Goal: Task Accomplishment & Management: Manage account settings

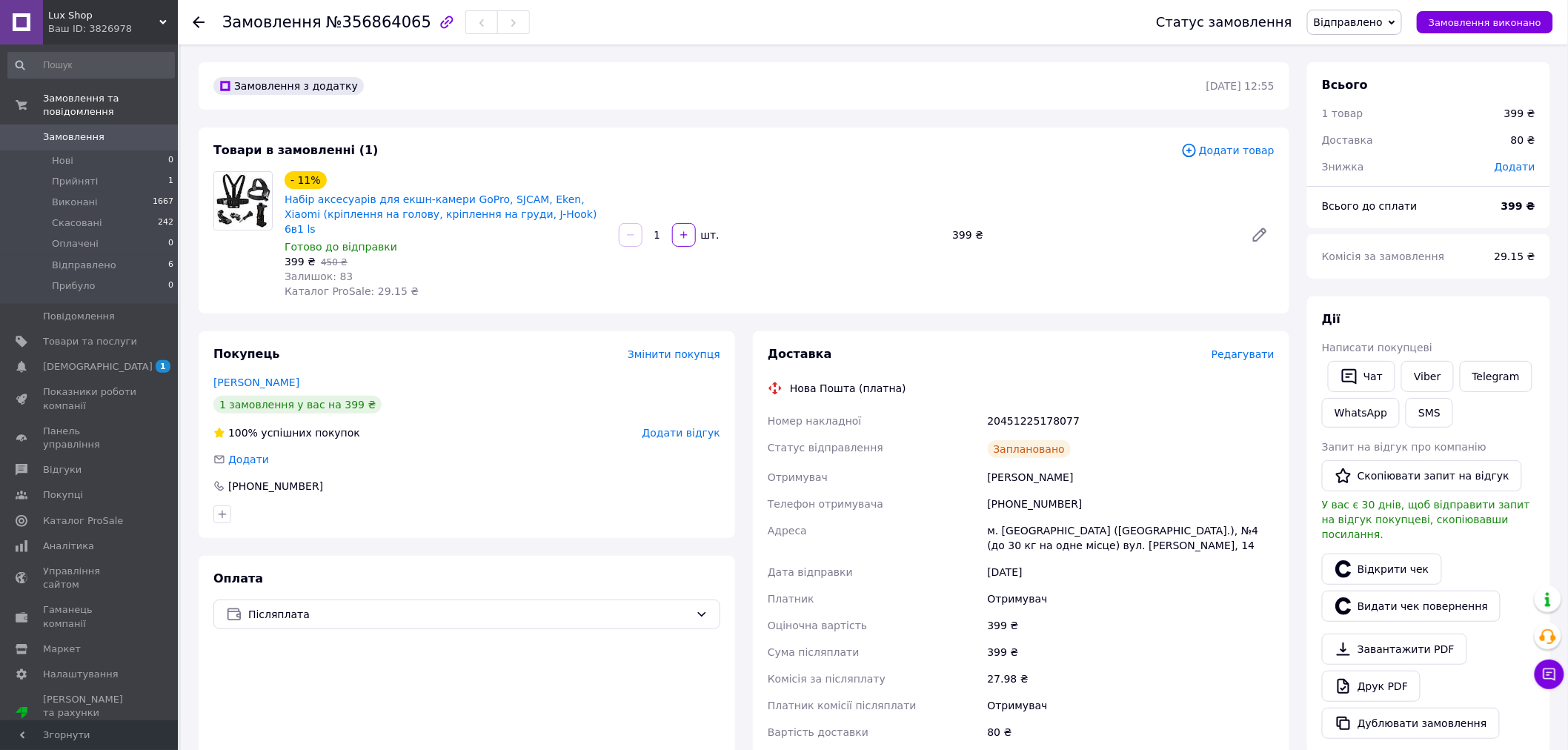
click at [136, 9] on span "Lux Shop" at bounding box center [104, 15] width 112 height 13
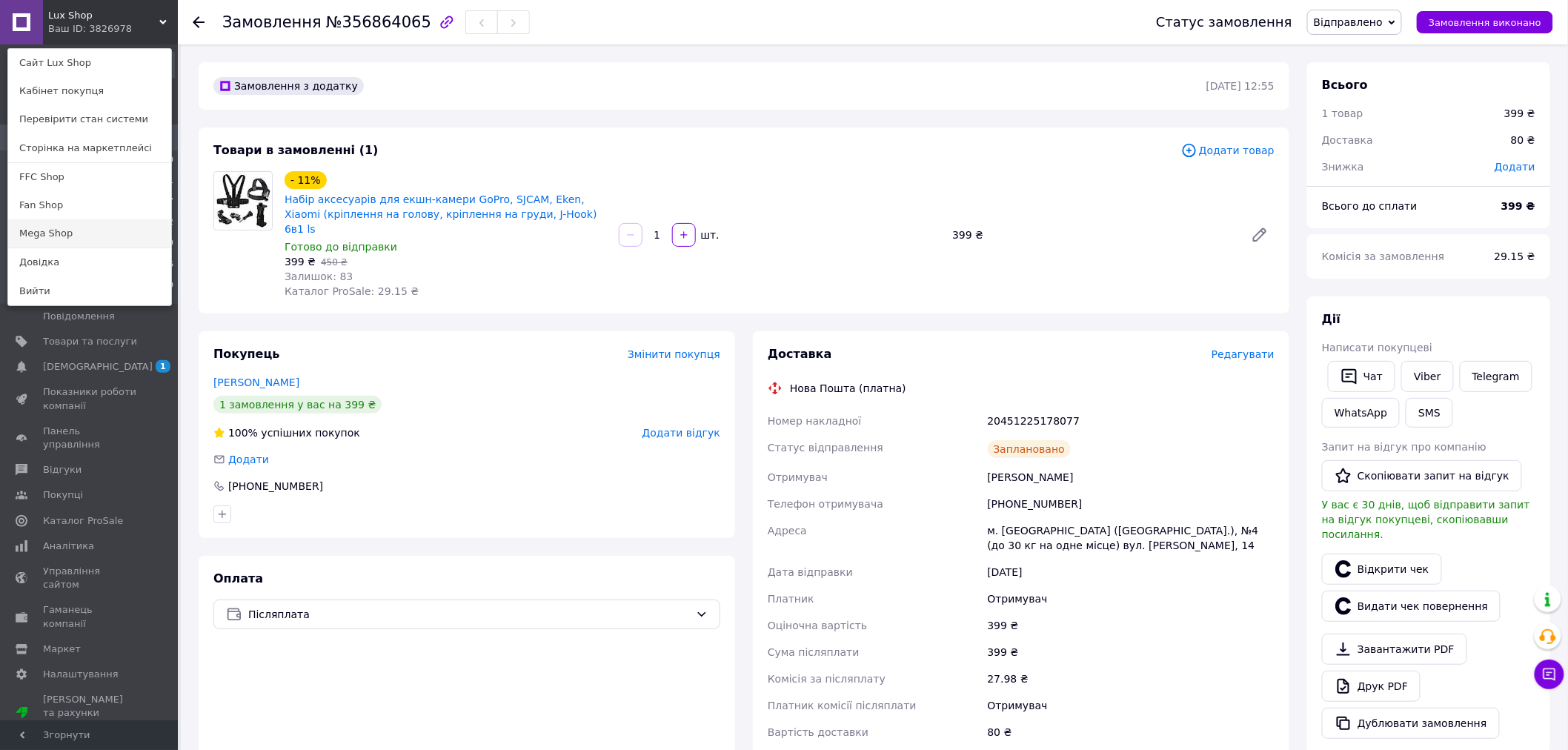
click at [45, 232] on link "Mega Shop" at bounding box center [89, 233] width 163 height 29
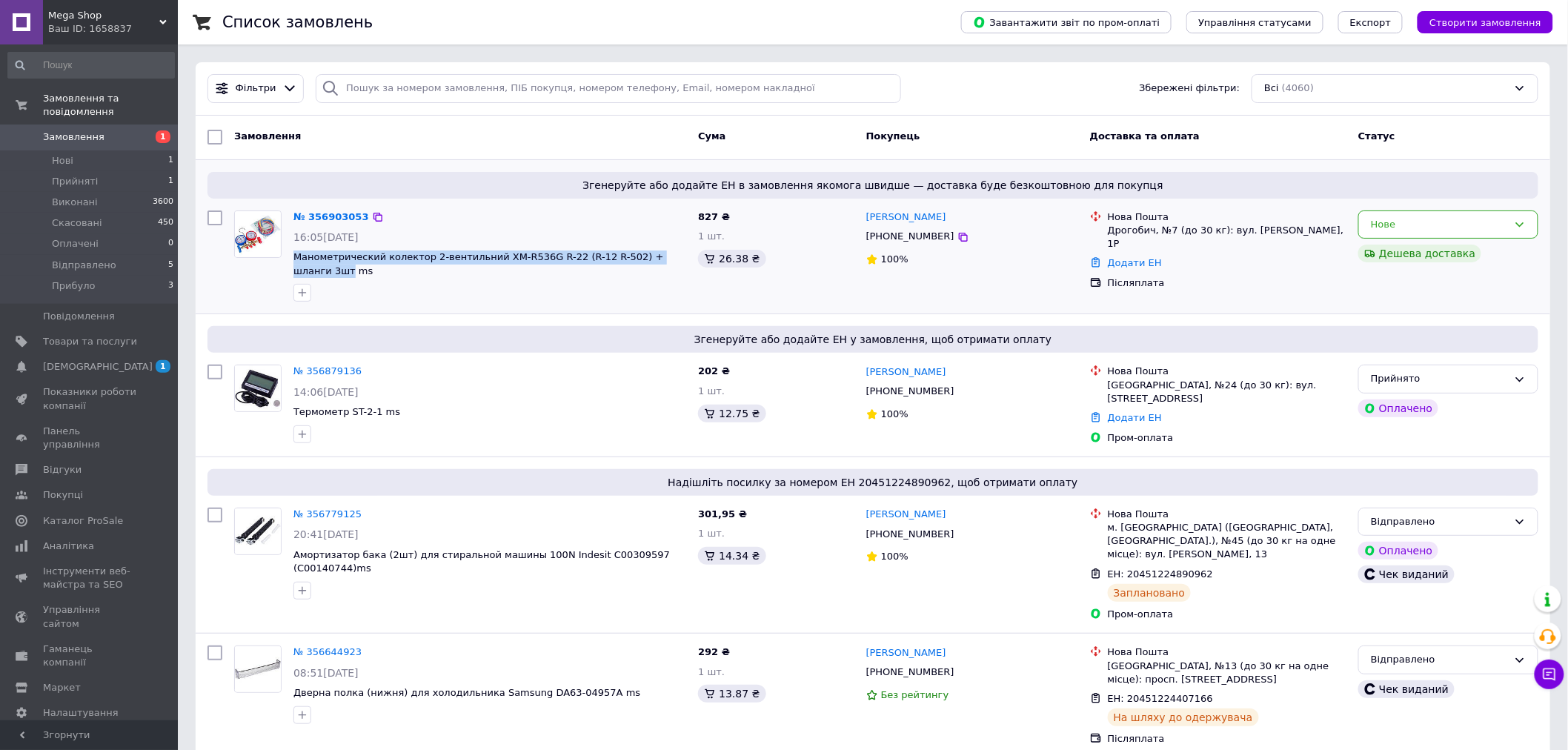
drag, startPoint x: 288, startPoint y: 257, endPoint x: 676, endPoint y: 254, distance: 388.0
click at [676, 254] on div "№ 356903053 16:05, 12.08.2025 Манометрический колектор 2-вентильний XM-R536G R-…" at bounding box center [490, 257] width 405 height 104
click at [331, 216] on link "№ 356903053" at bounding box center [331, 216] width 75 height 11
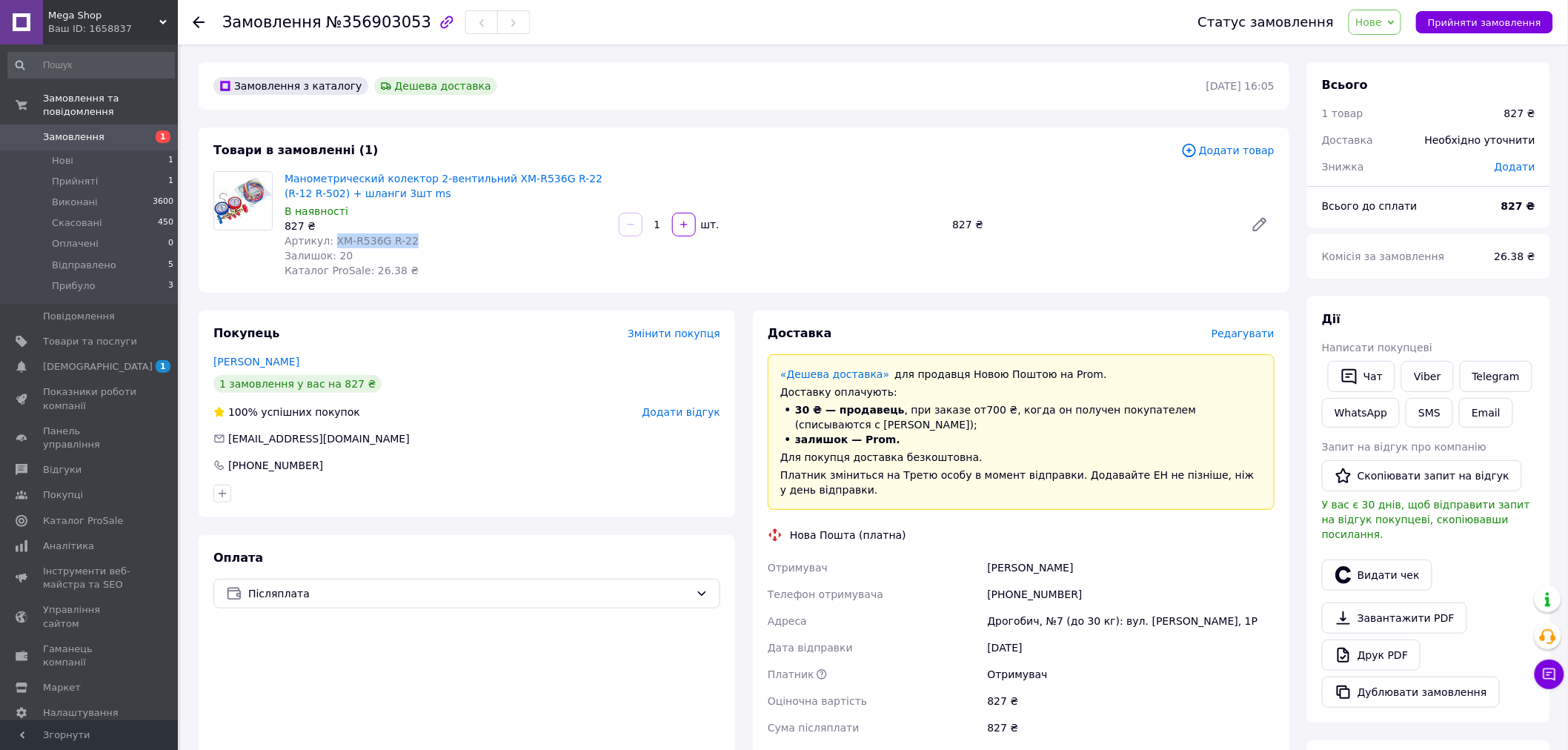
drag, startPoint x: 330, startPoint y: 238, endPoint x: 411, endPoint y: 238, distance: 81.0
click at [411, 238] on div "Артикул: XM-R536G R-22" at bounding box center [445, 240] width 322 height 15
copy span "XM-R536G R-22"
click at [1382, 16] on span "Нове" at bounding box center [1368, 22] width 27 height 12
click at [1384, 44] on li "Прийнято" at bounding box center [1389, 52] width 80 height 22
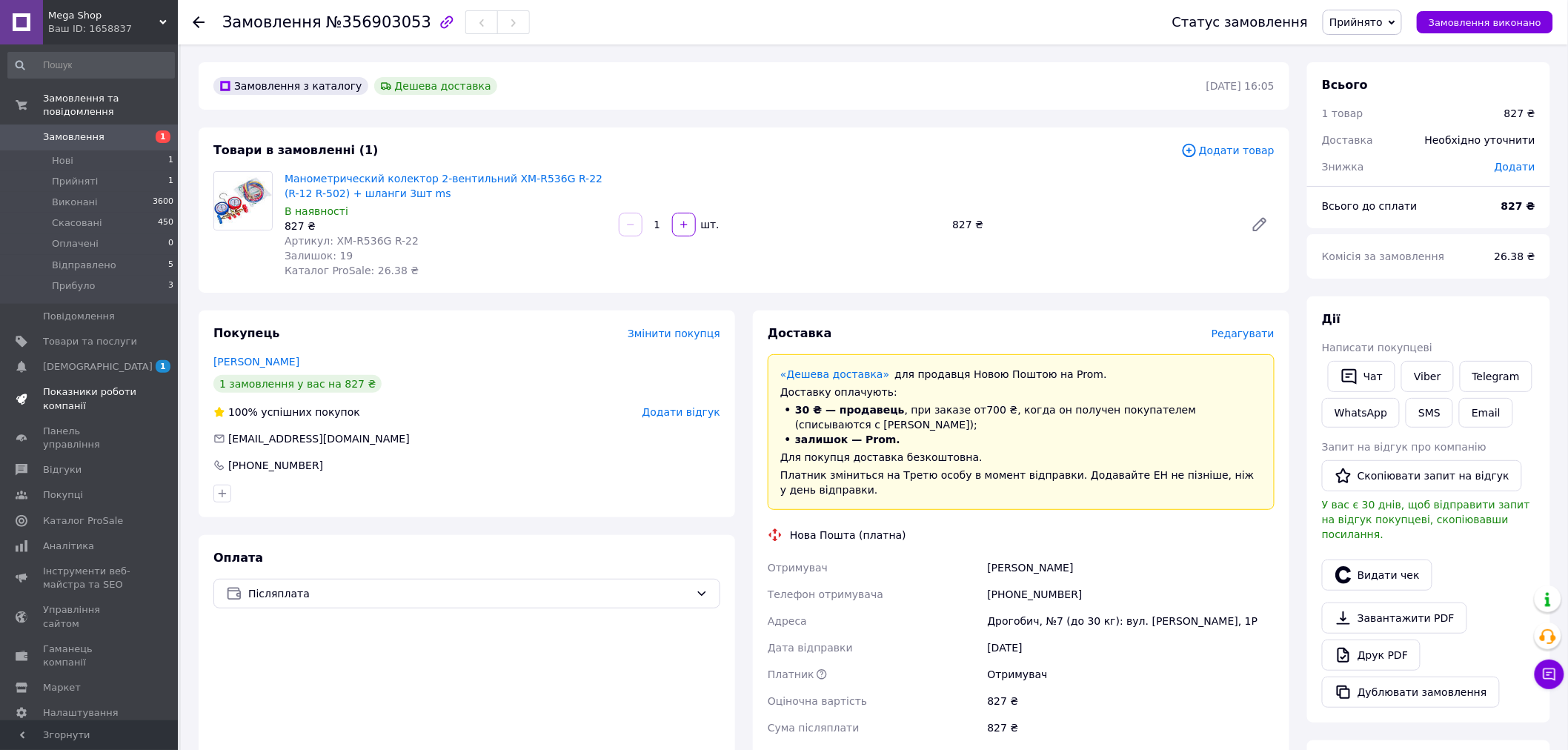
click at [93, 379] on link "Показники роботи компанії" at bounding box center [91, 398] width 182 height 39
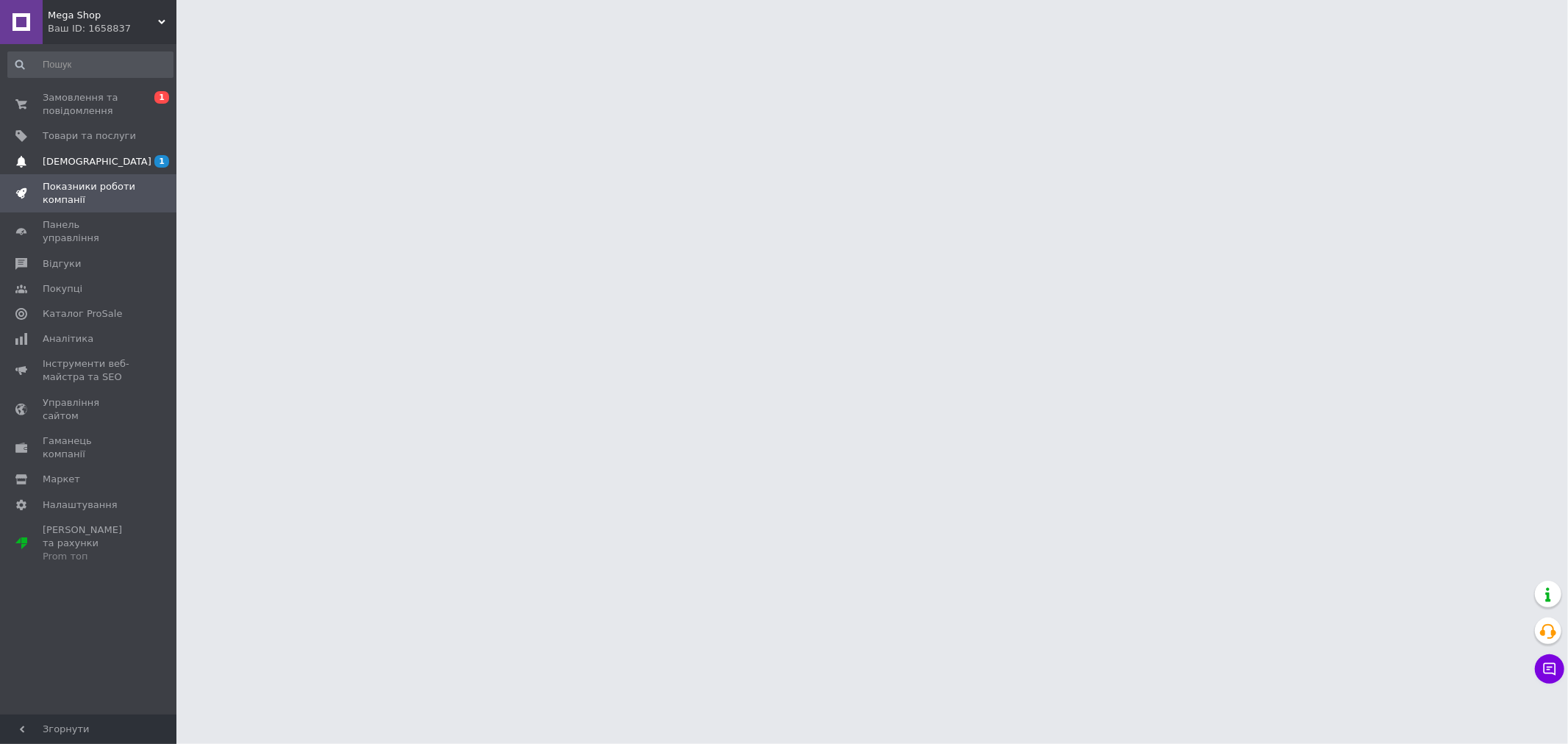
click at [103, 167] on link "Сповіщення 1 0" at bounding box center [90, 161] width 181 height 25
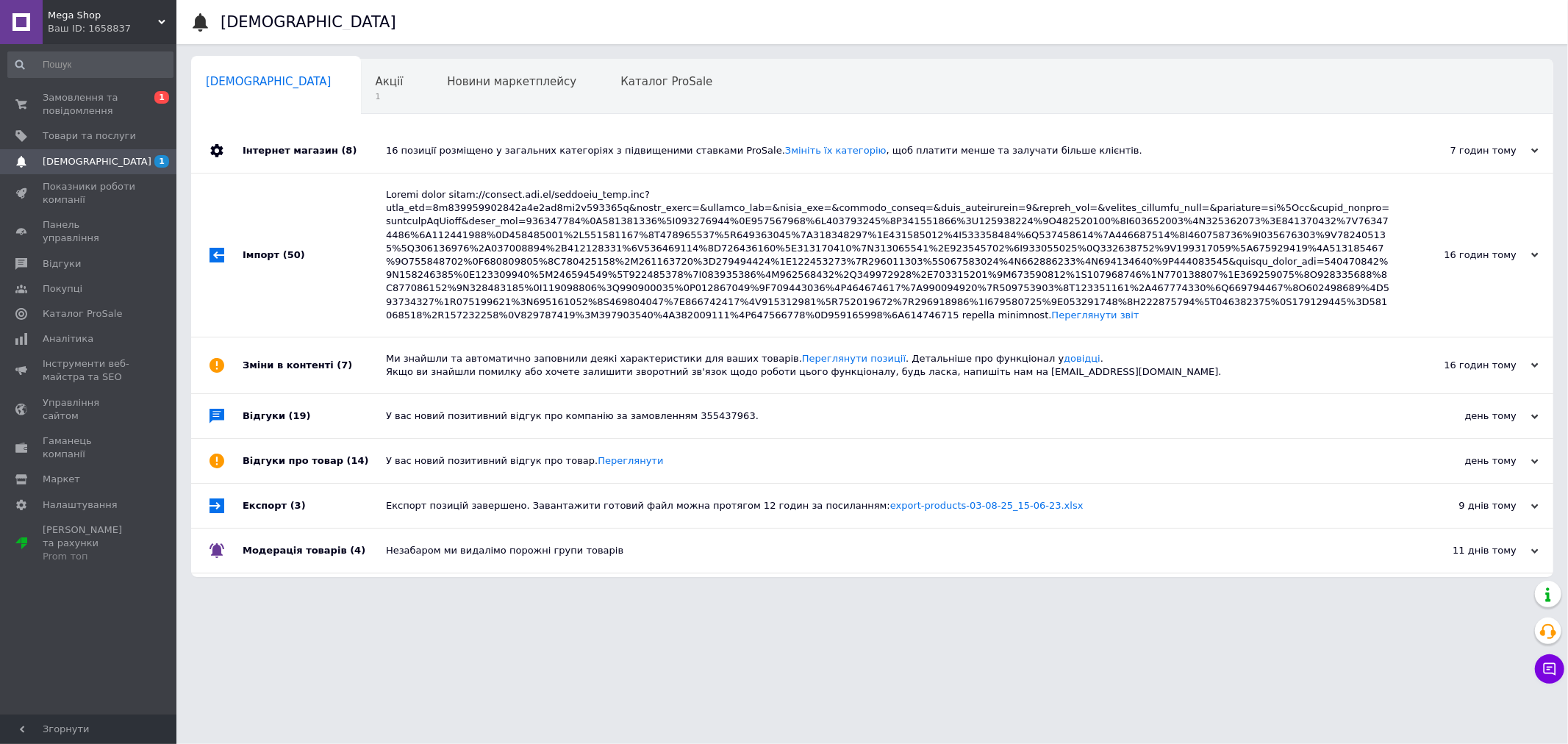
click at [260, 129] on div "Інтернет магазин (8)" at bounding box center [314, 150] width 143 height 44
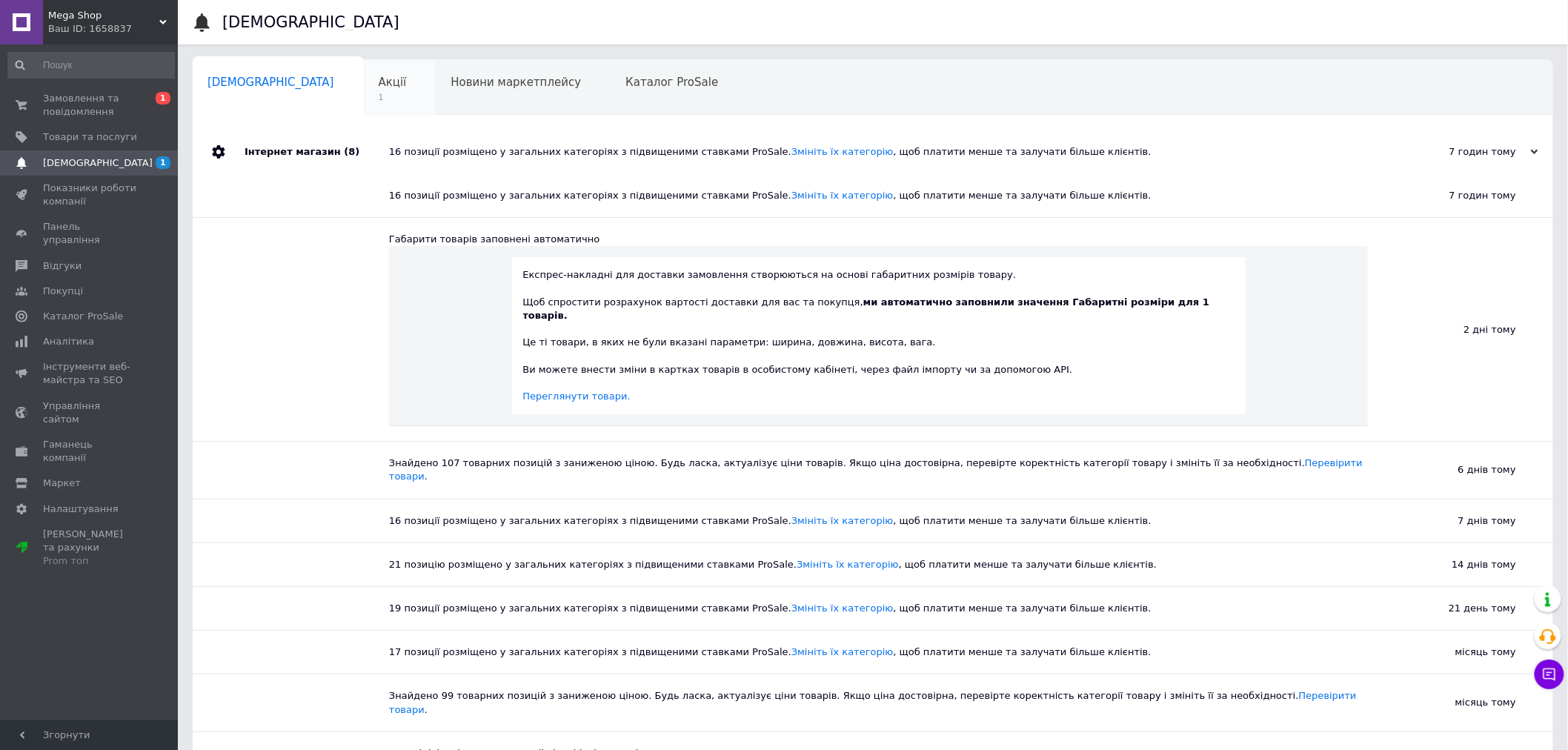
click at [379, 75] on span "Акції" at bounding box center [392, 81] width 29 height 13
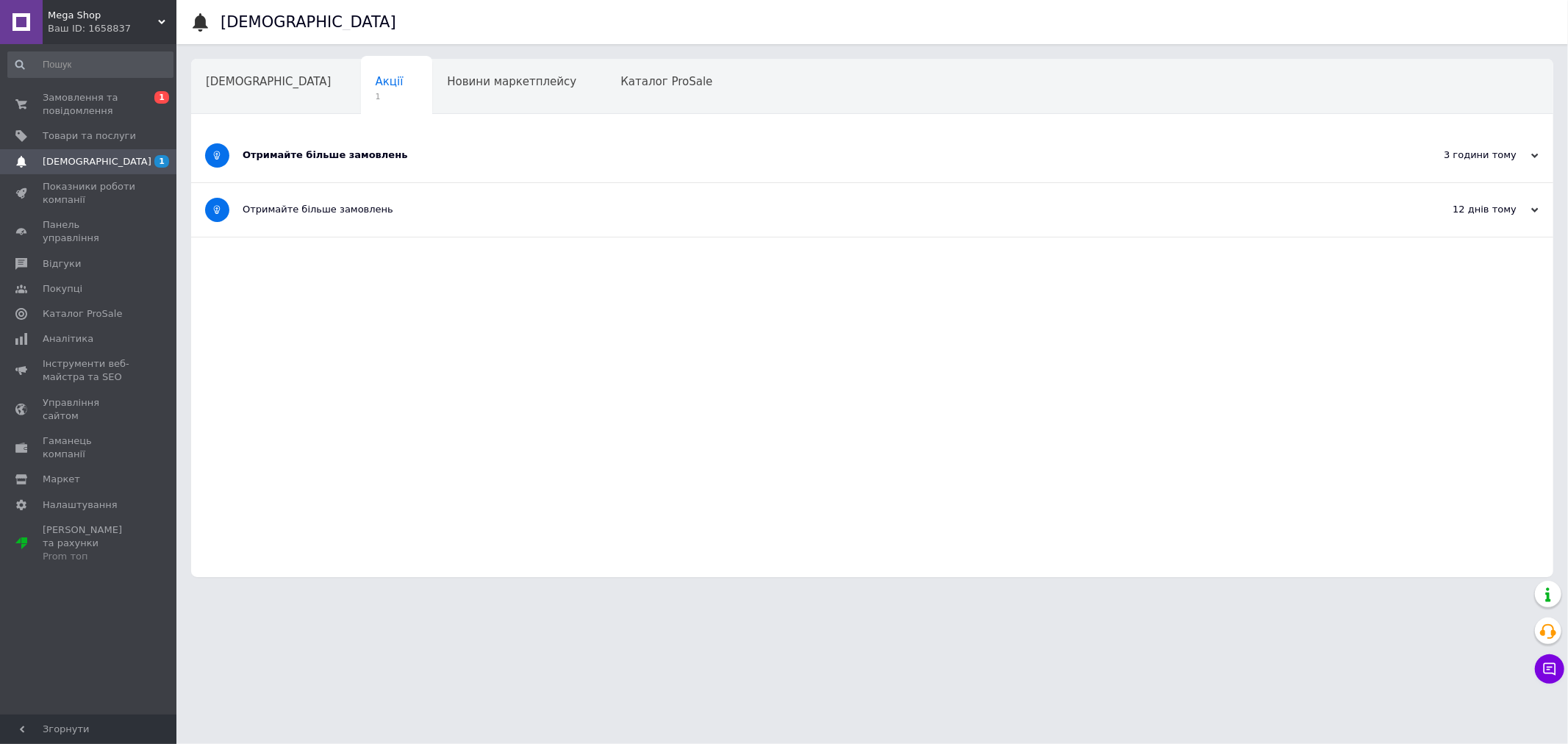
click at [324, 163] on div "Отримайте більше замовлень" at bounding box center [817, 155] width 1149 height 54
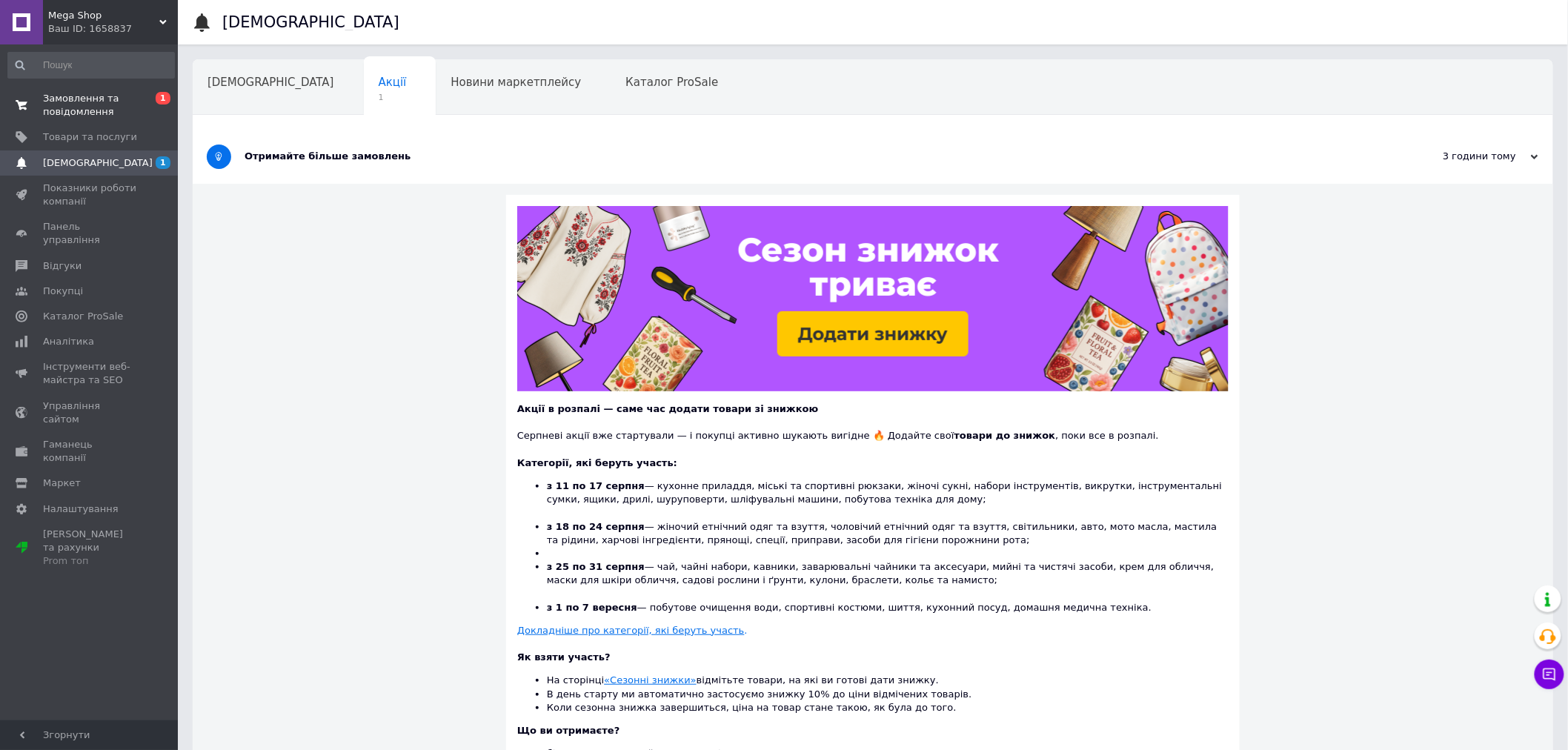
click at [86, 110] on span "Замовлення та повідомлення" at bounding box center [90, 105] width 94 height 27
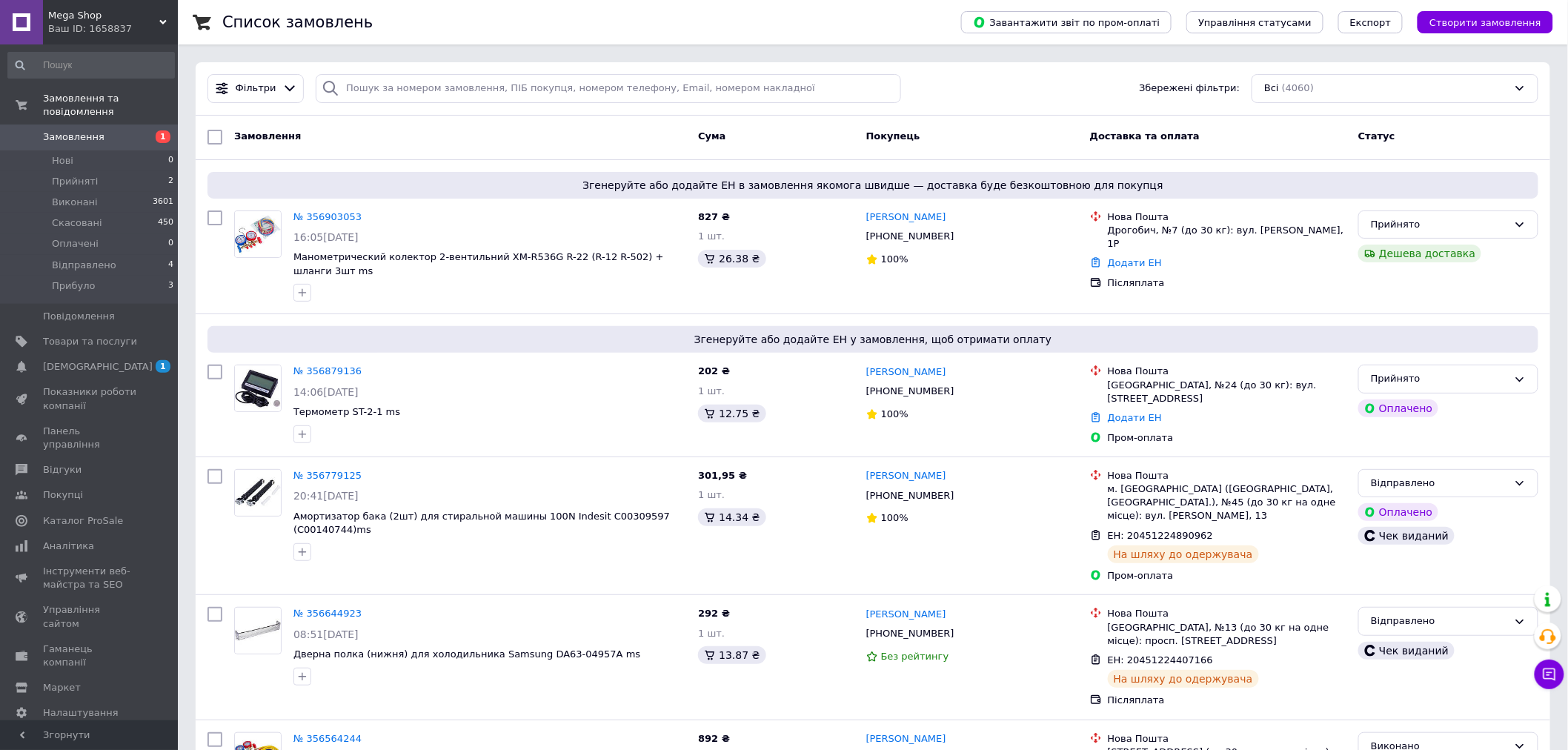
click at [169, 30] on div "Ваш ID: 1658837" at bounding box center [113, 29] width 130 height 13
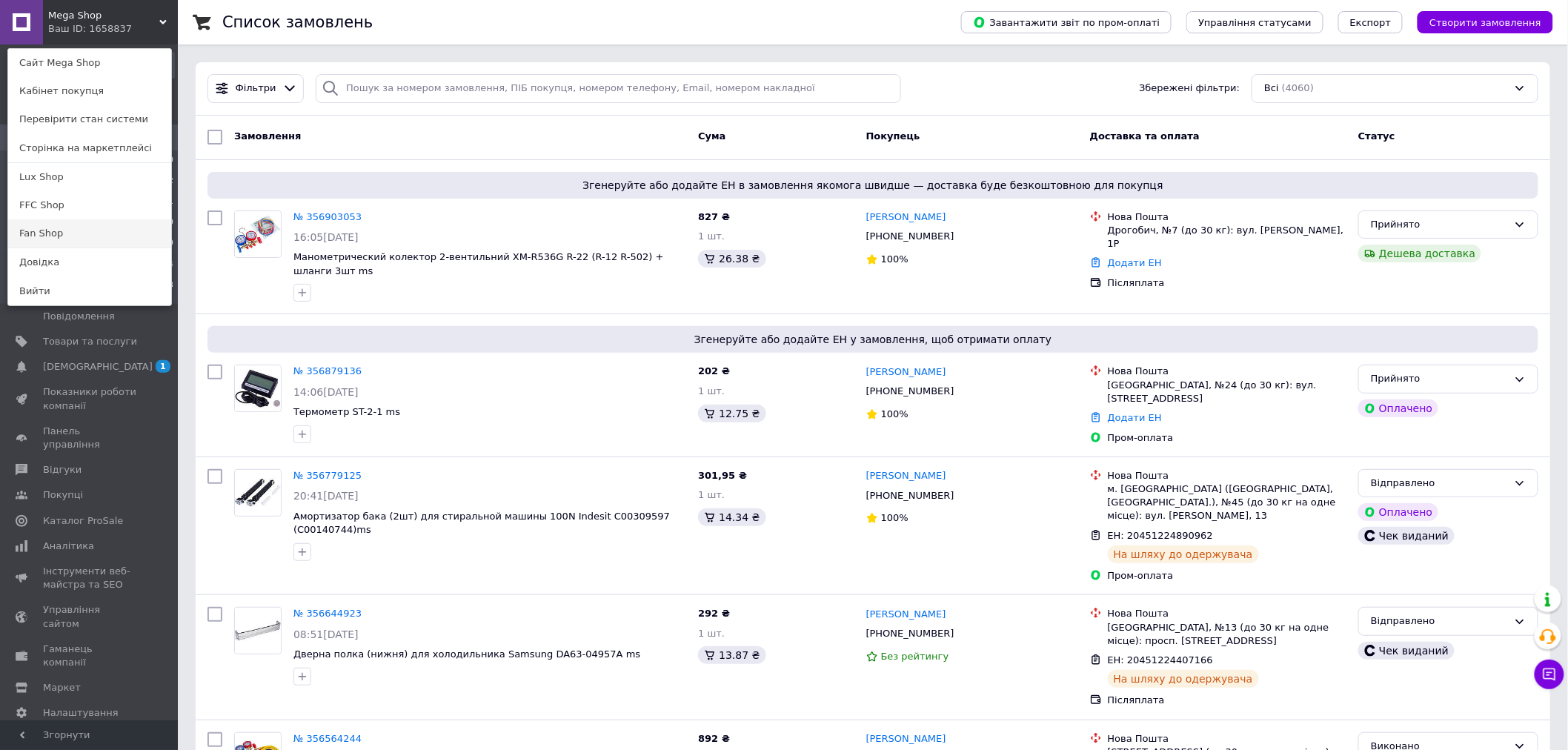
click at [45, 223] on link "Fan Shop" at bounding box center [89, 233] width 163 height 29
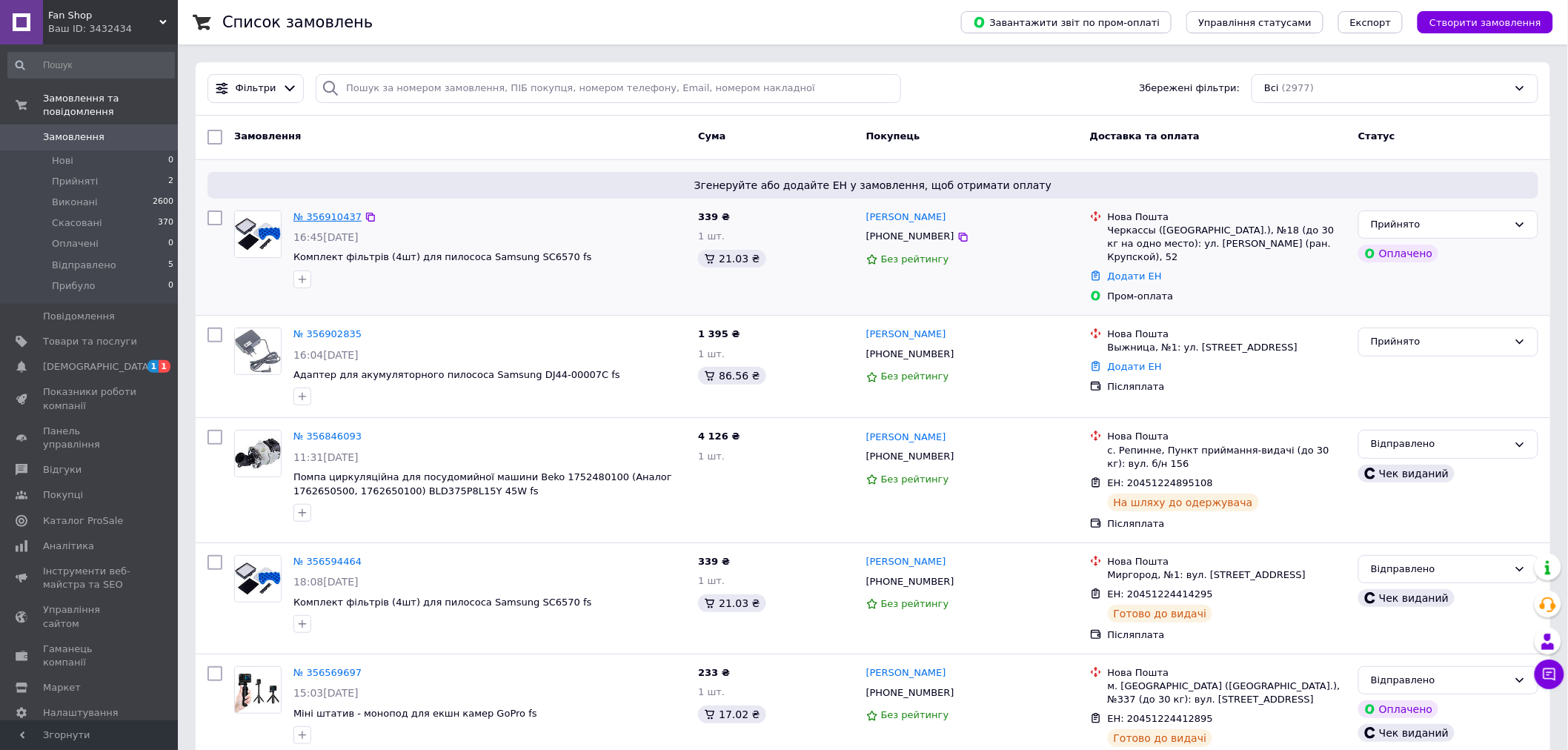
click at [320, 215] on link "№ 356910437" at bounding box center [328, 216] width 68 height 11
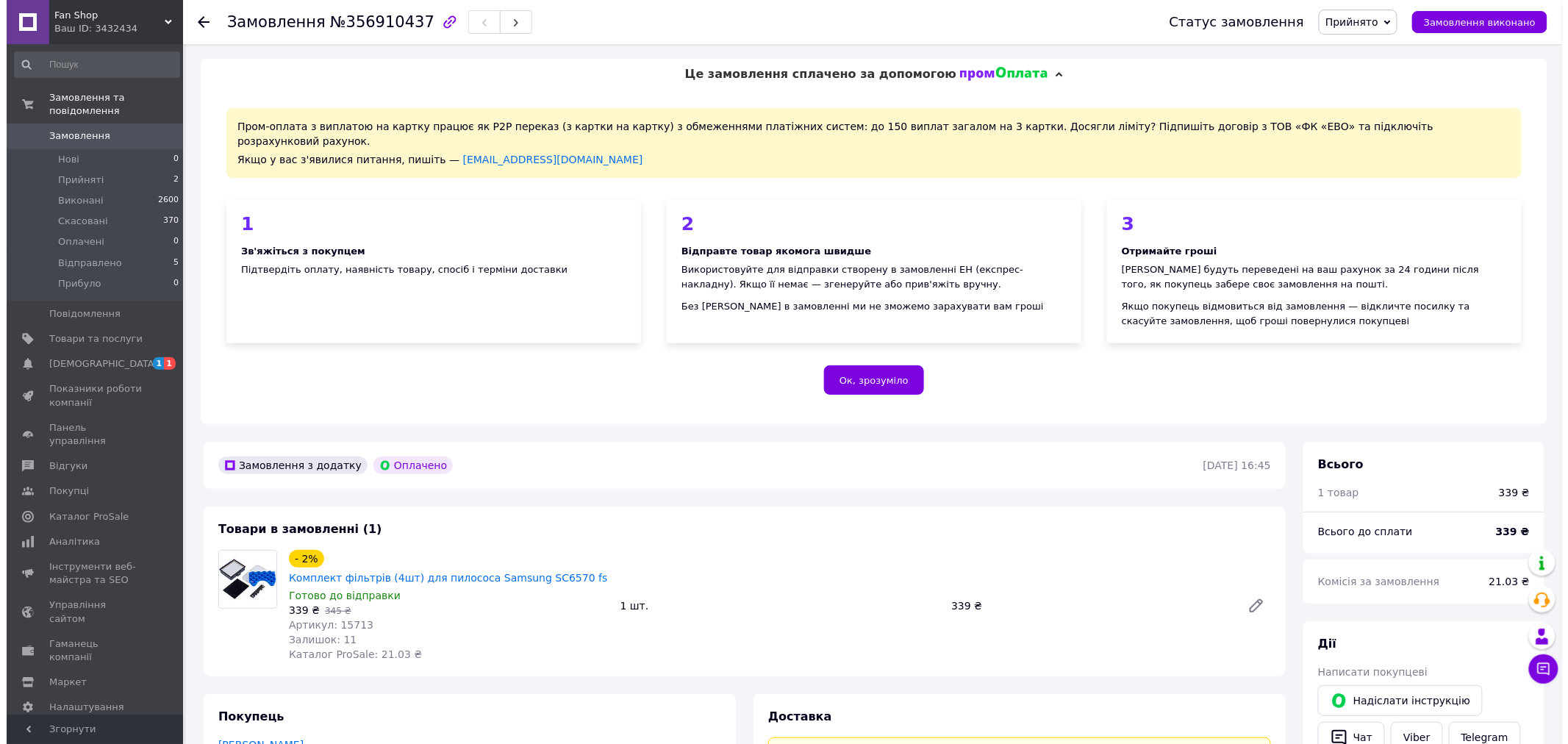
scroll to position [327, 0]
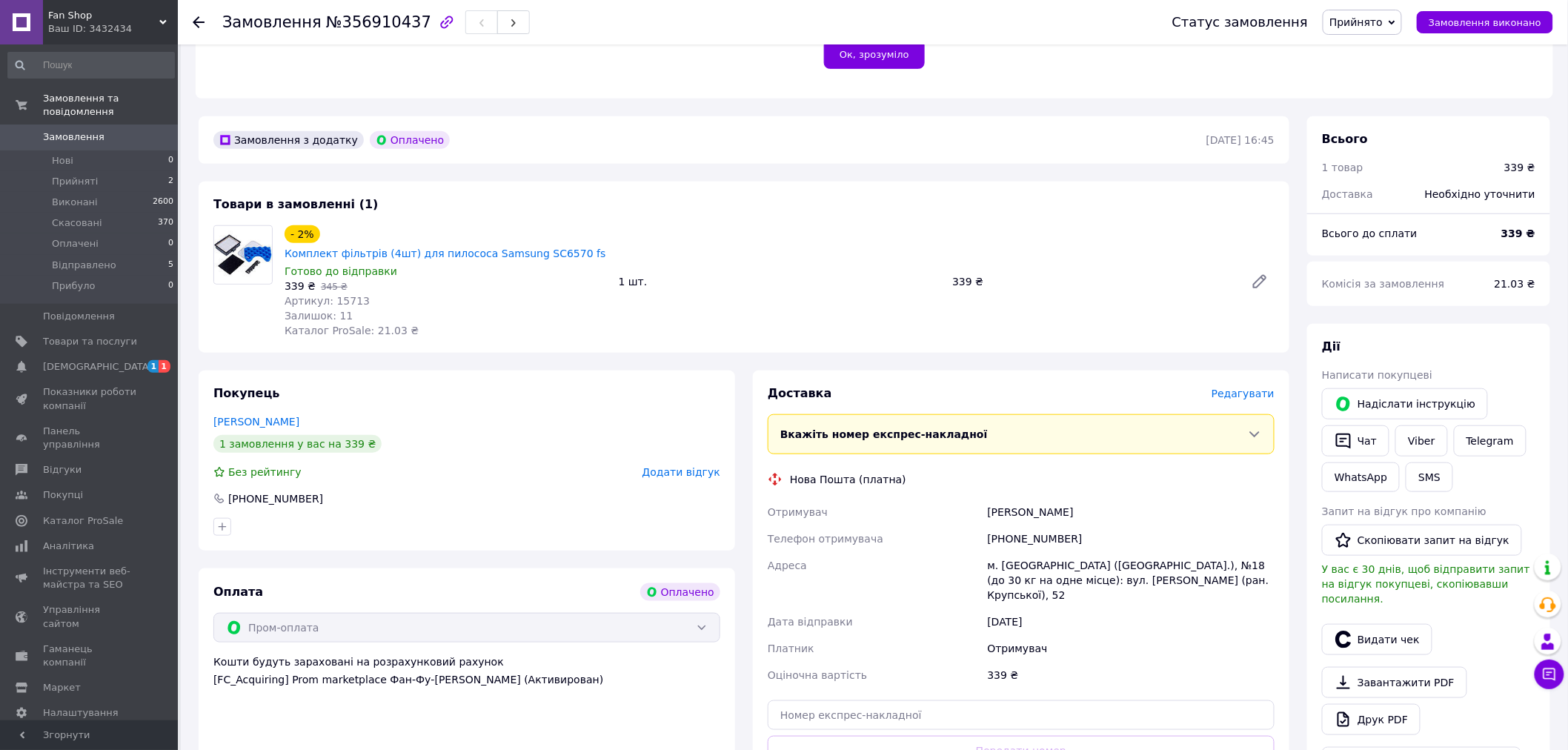
click at [1259, 387] on span "Редагувати" at bounding box center [1243, 393] width 63 height 12
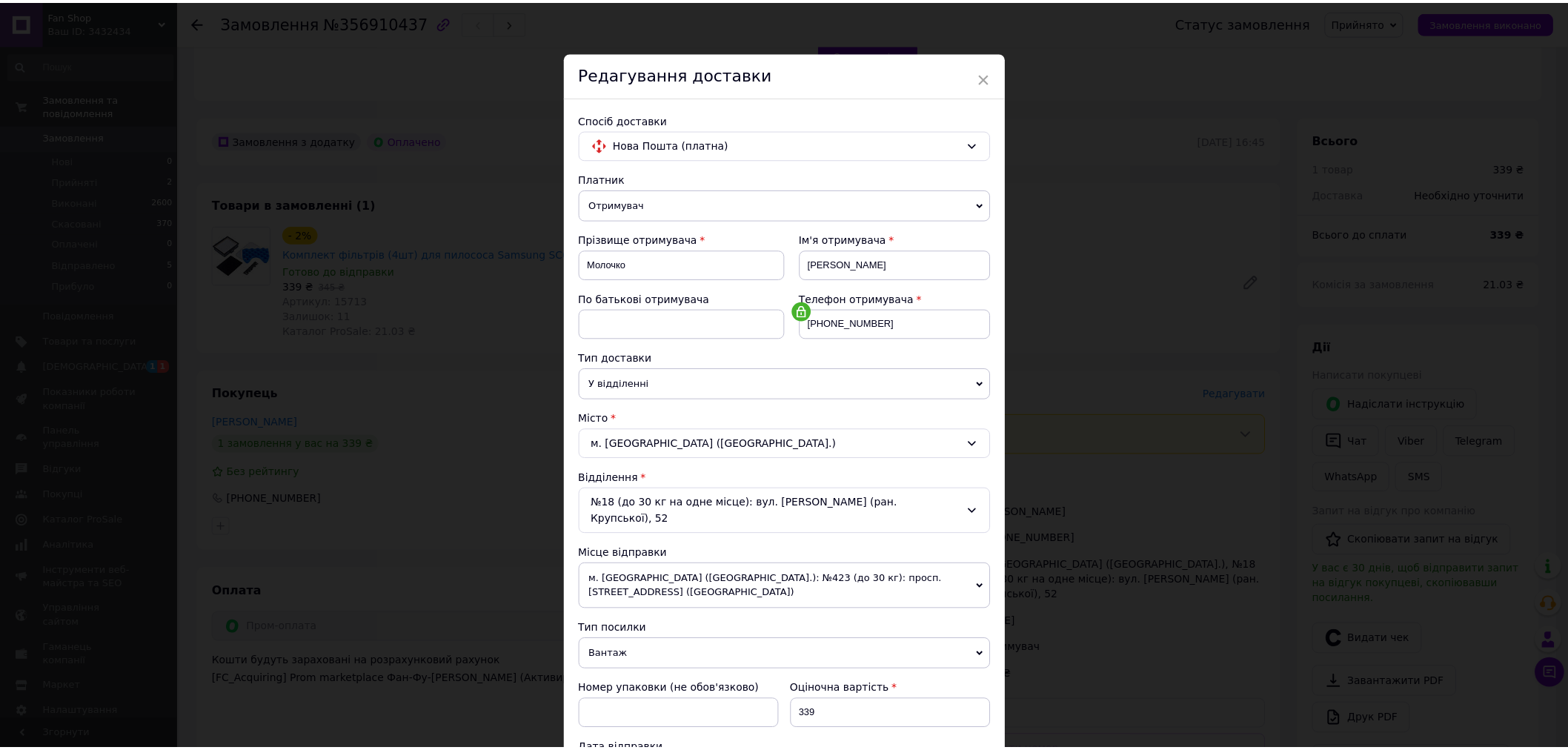
scroll to position [267, 0]
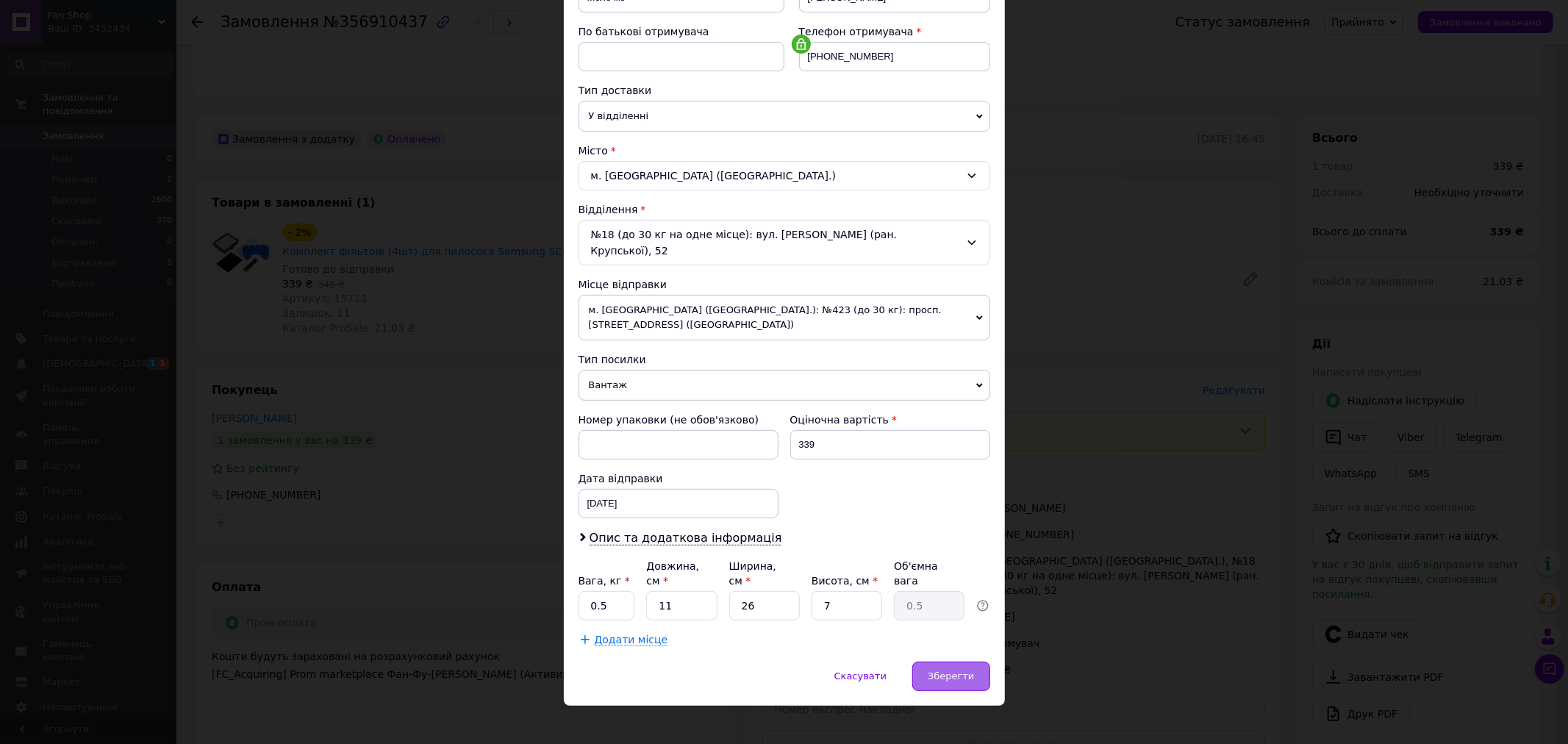
click at [973, 662] on div "Зберегти" at bounding box center [951, 676] width 77 height 29
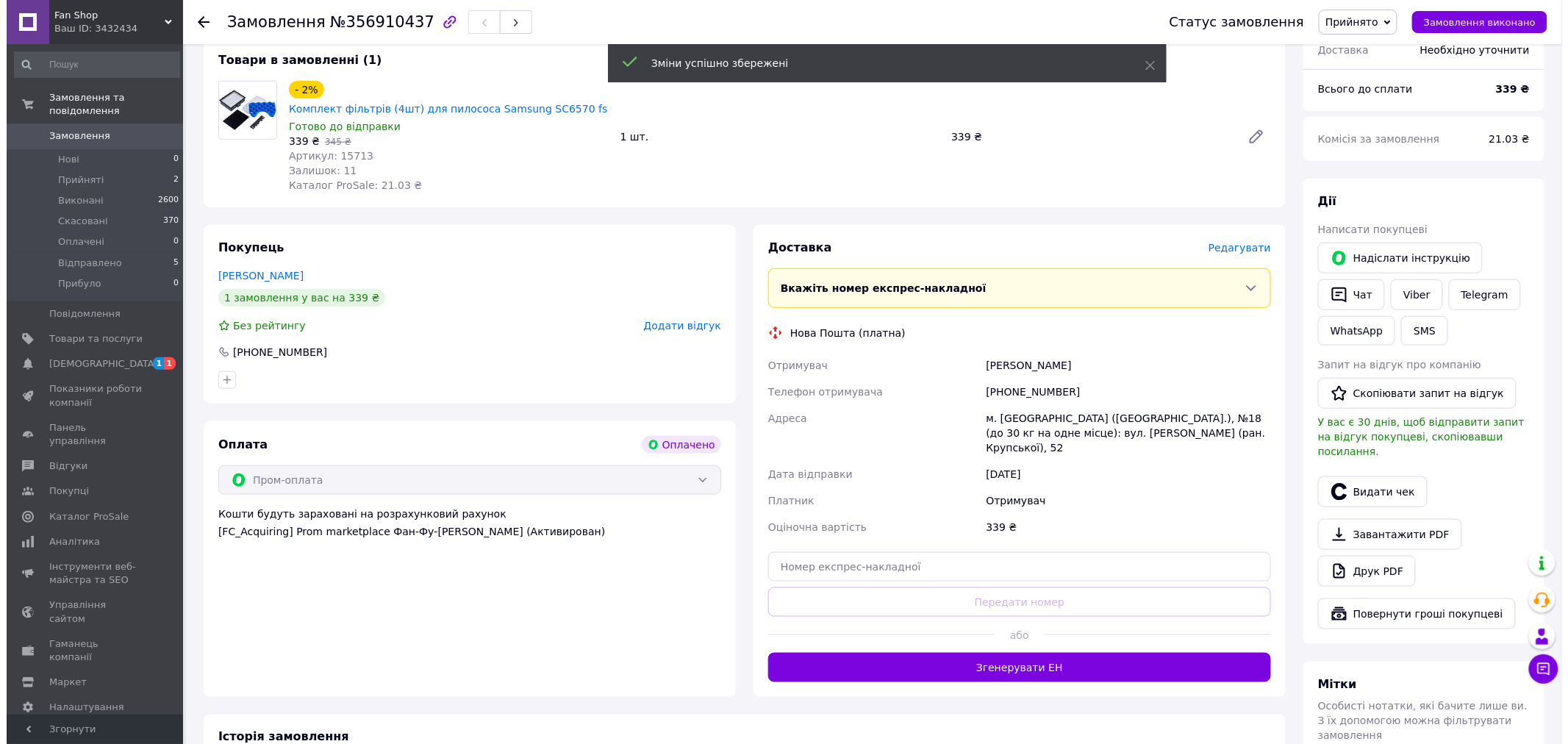
scroll to position [373, 0]
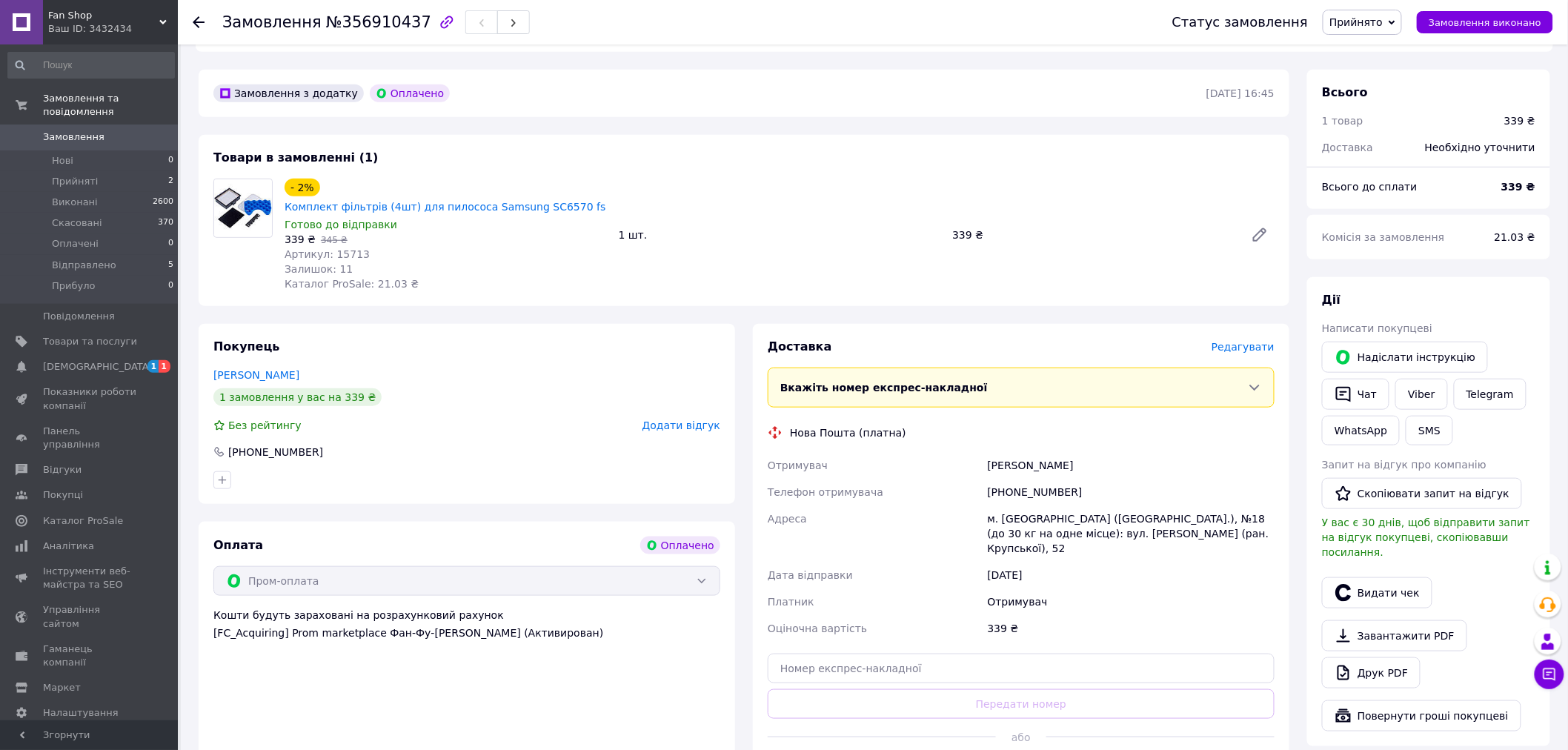
click at [1240, 340] on span "Редагувати" at bounding box center [1243, 346] width 63 height 12
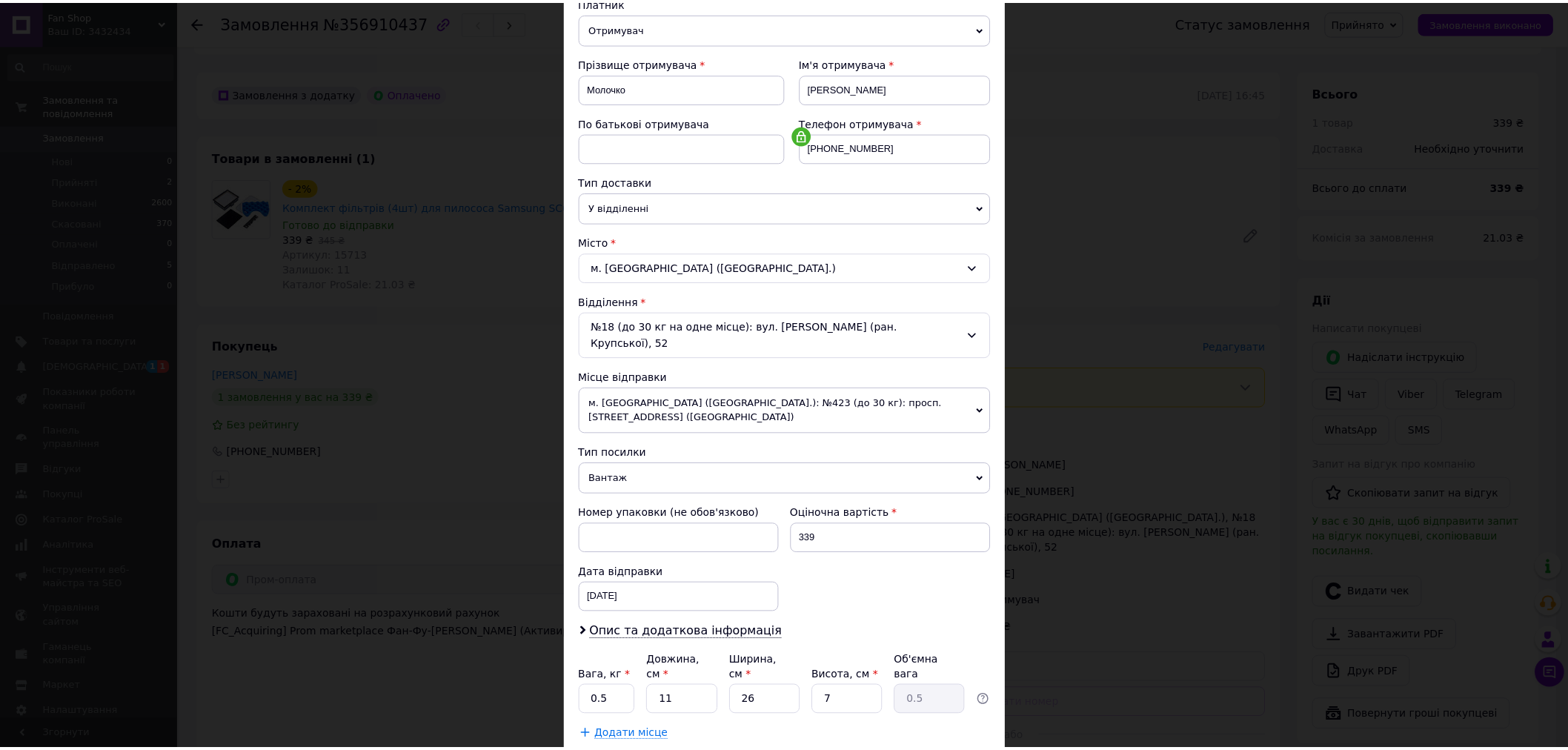
scroll to position [267, 0]
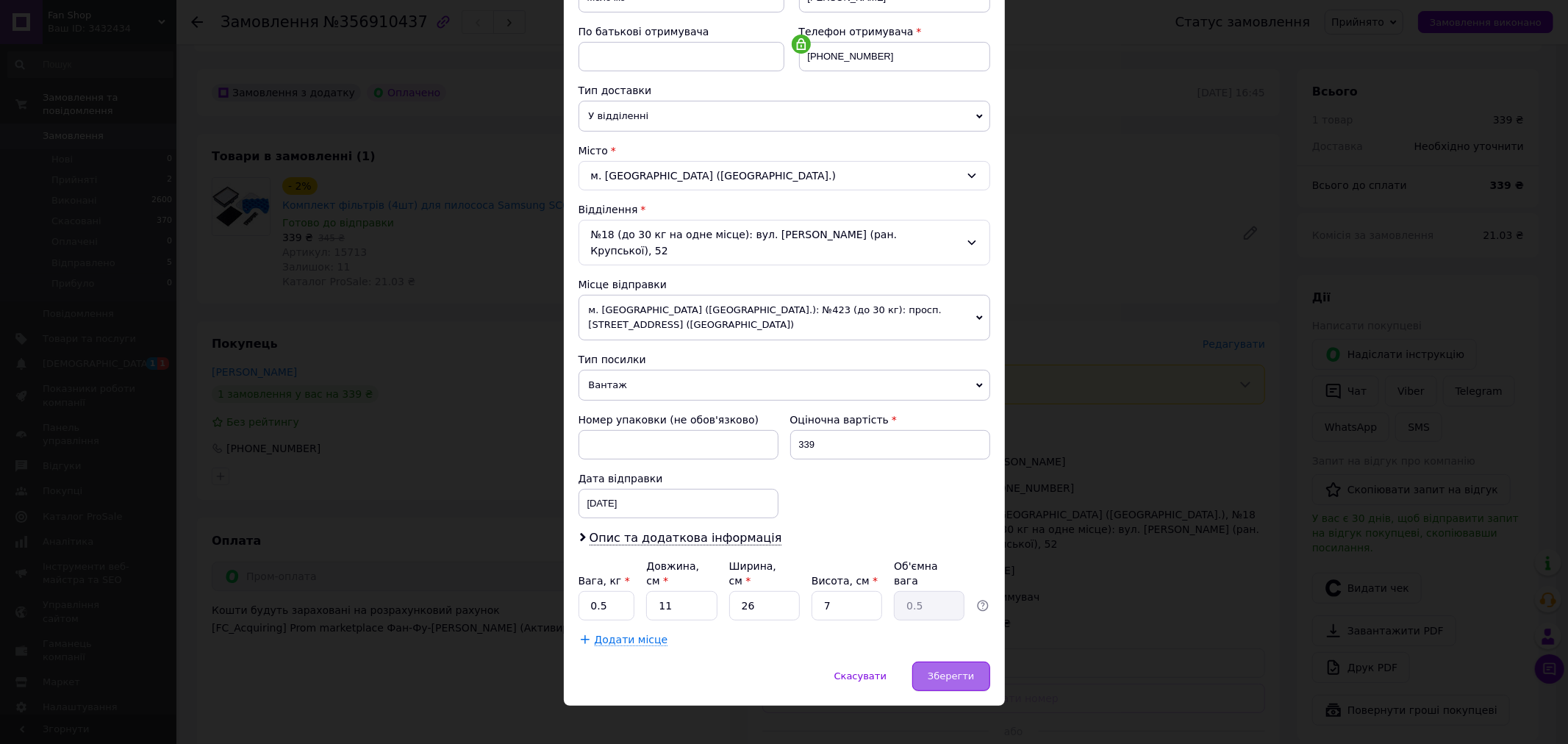
click at [946, 670] on span "Зберегти" at bounding box center [951, 675] width 46 height 11
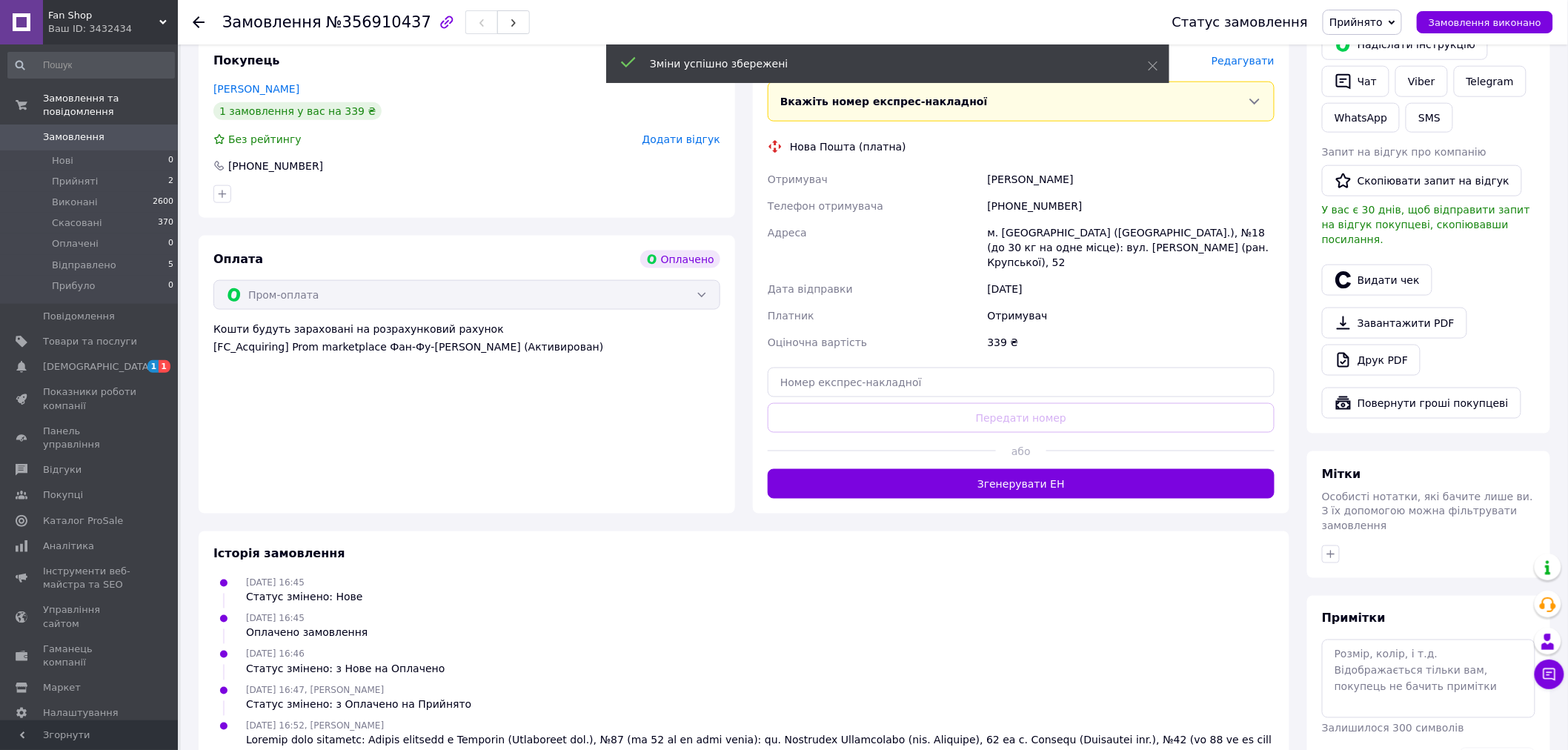
scroll to position [524, 0]
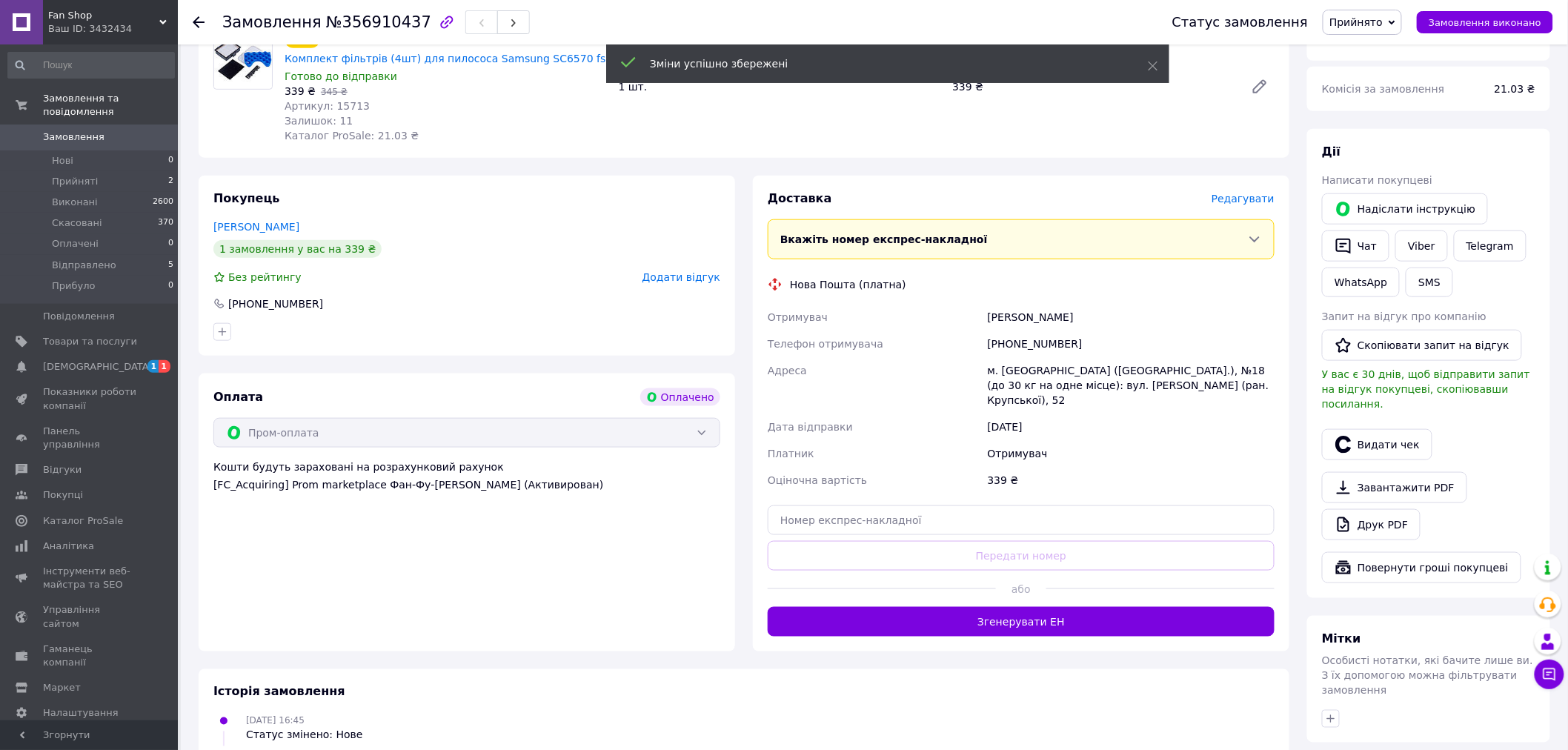
drag, startPoint x: 1047, startPoint y: 572, endPoint x: 991, endPoint y: 419, distance: 162.9
click at [1046, 607] on button "Згенерувати ЕН" at bounding box center [1021, 621] width 507 height 29
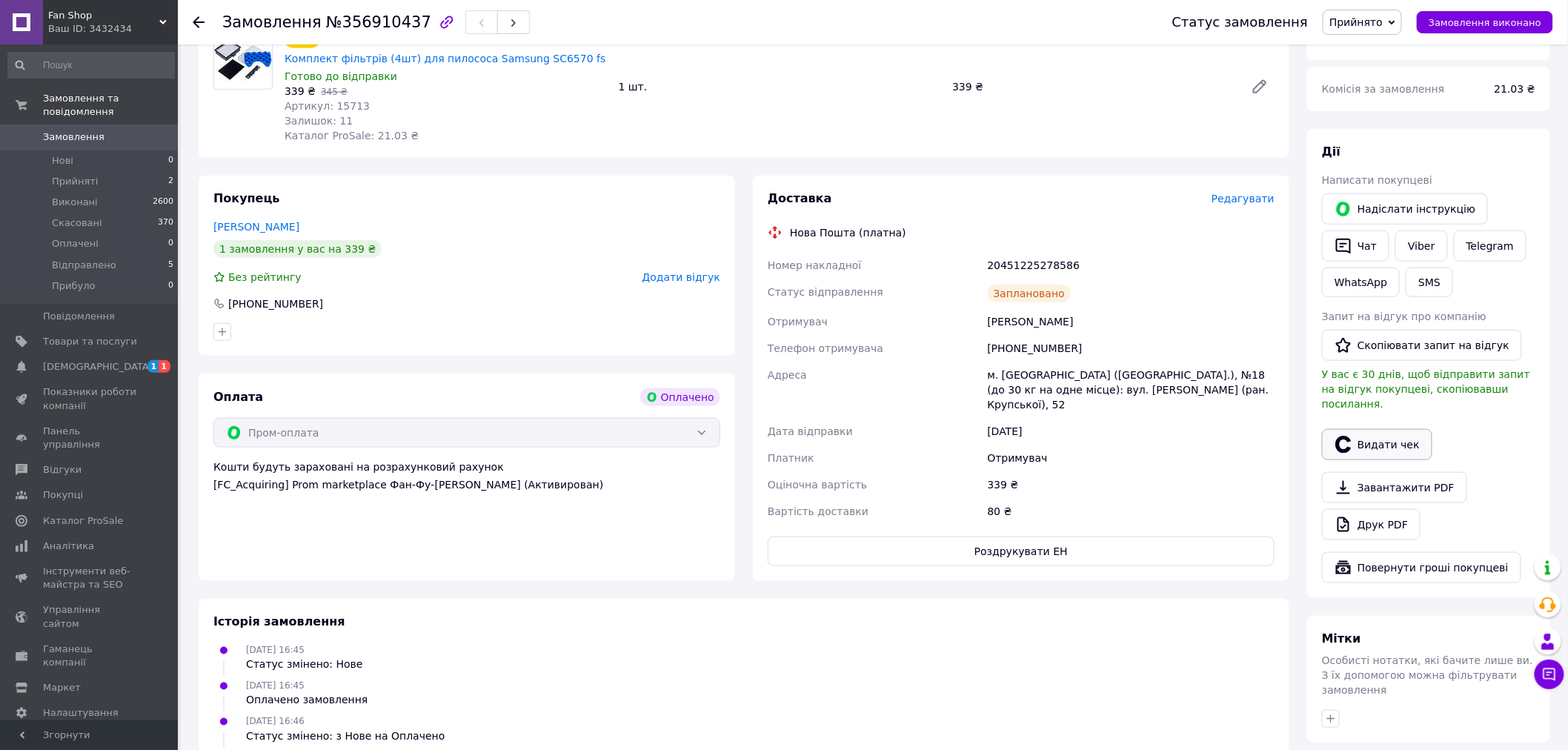
click at [1413, 429] on button "Видати чек" at bounding box center [1378, 444] width 111 height 31
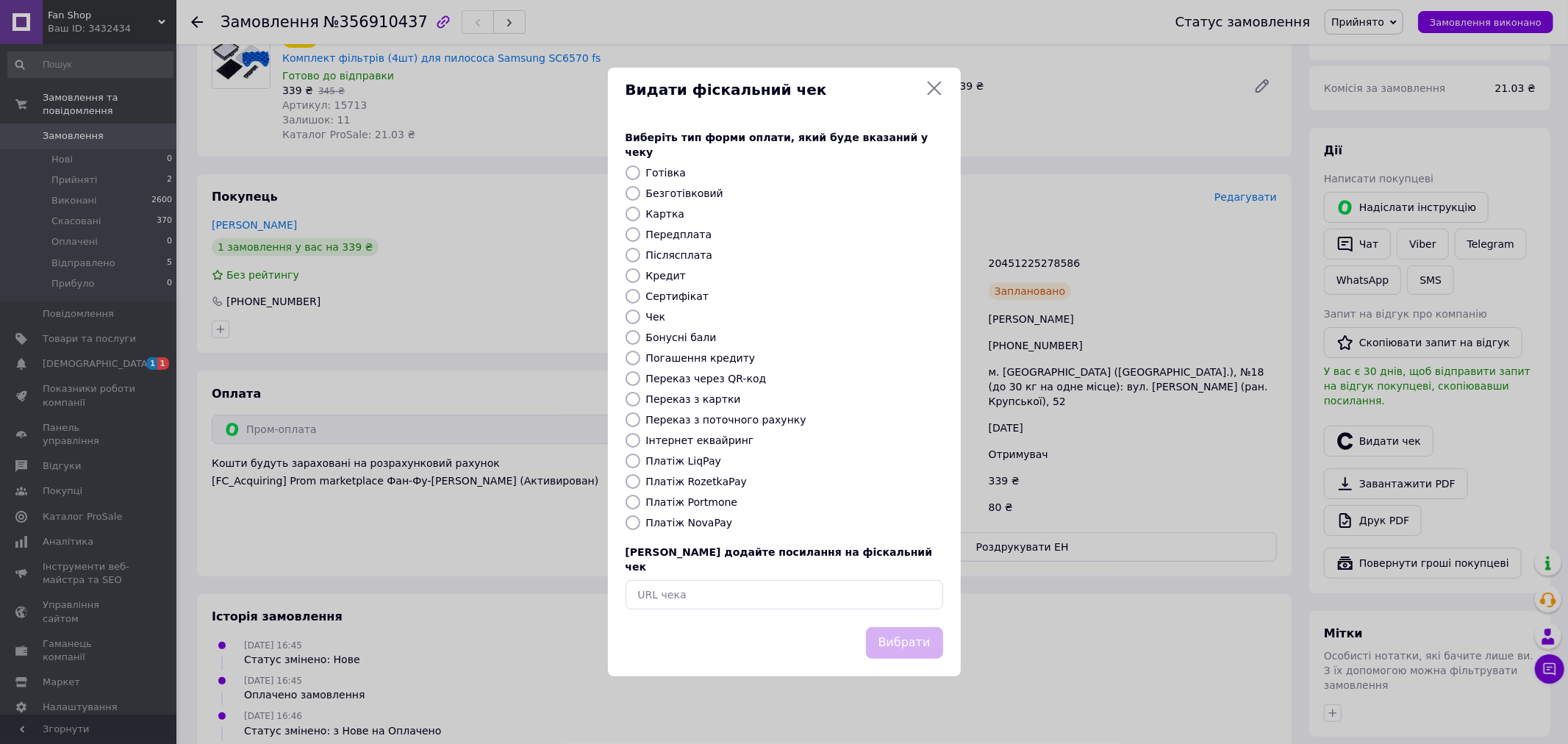
click at [629, 485] on input "Платіж RozetkaPay" at bounding box center [633, 481] width 15 height 15
radio input "true"
click at [883, 627] on button "Вибрати" at bounding box center [904, 642] width 77 height 32
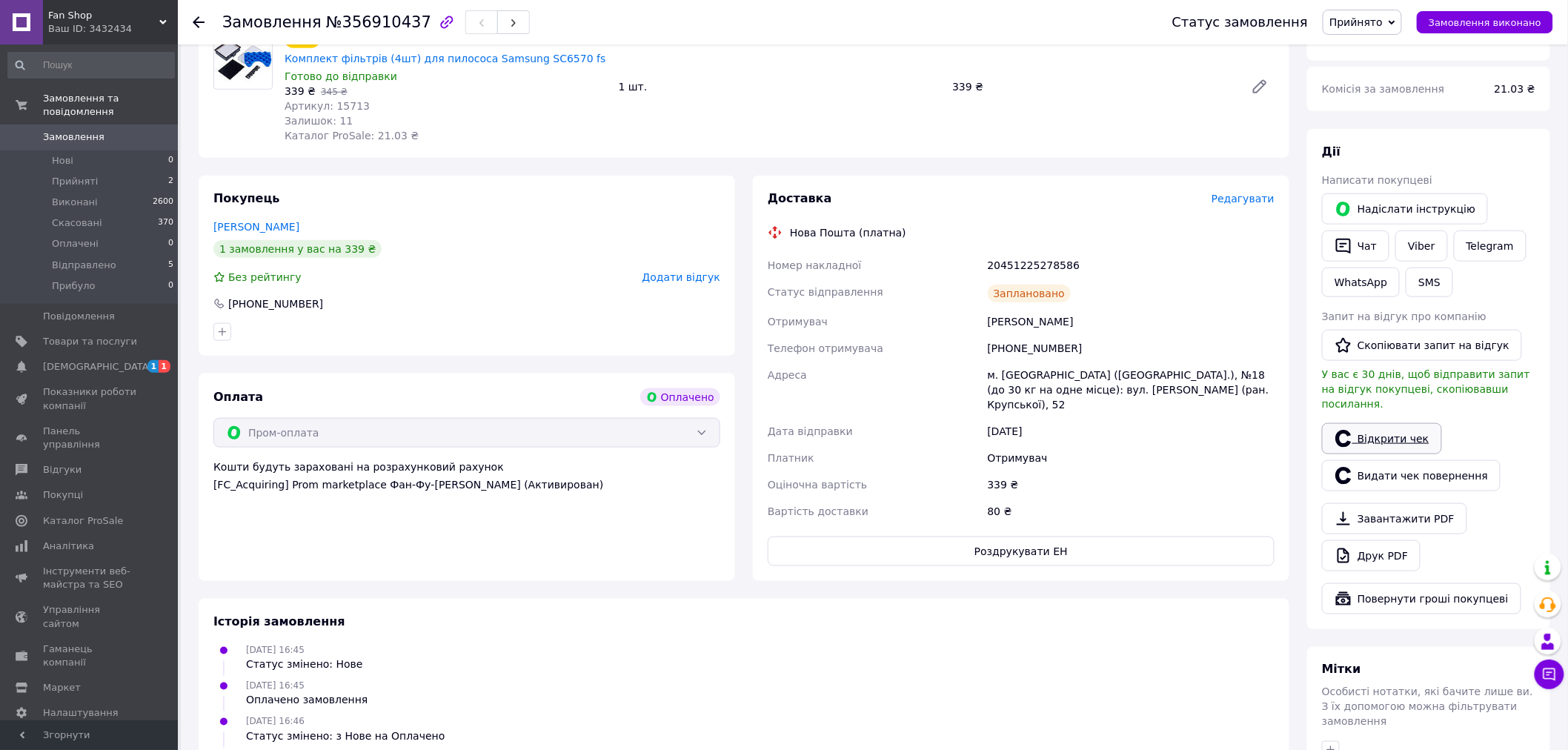
click at [1345, 429] on icon at bounding box center [1343, 438] width 16 height 17
click at [1411, 234] on link "Viber" at bounding box center [1421, 246] width 52 height 31
drag, startPoint x: 1068, startPoint y: 232, endPoint x: 1006, endPoint y: 225, distance: 62.4
click at [974, 252] on div "Номер накладної 20451225278586 Статус відправлення Заплановано Отримувач Молочк…" at bounding box center [1021, 389] width 513 height 273
copy div "Номер накладної 20451225278586"
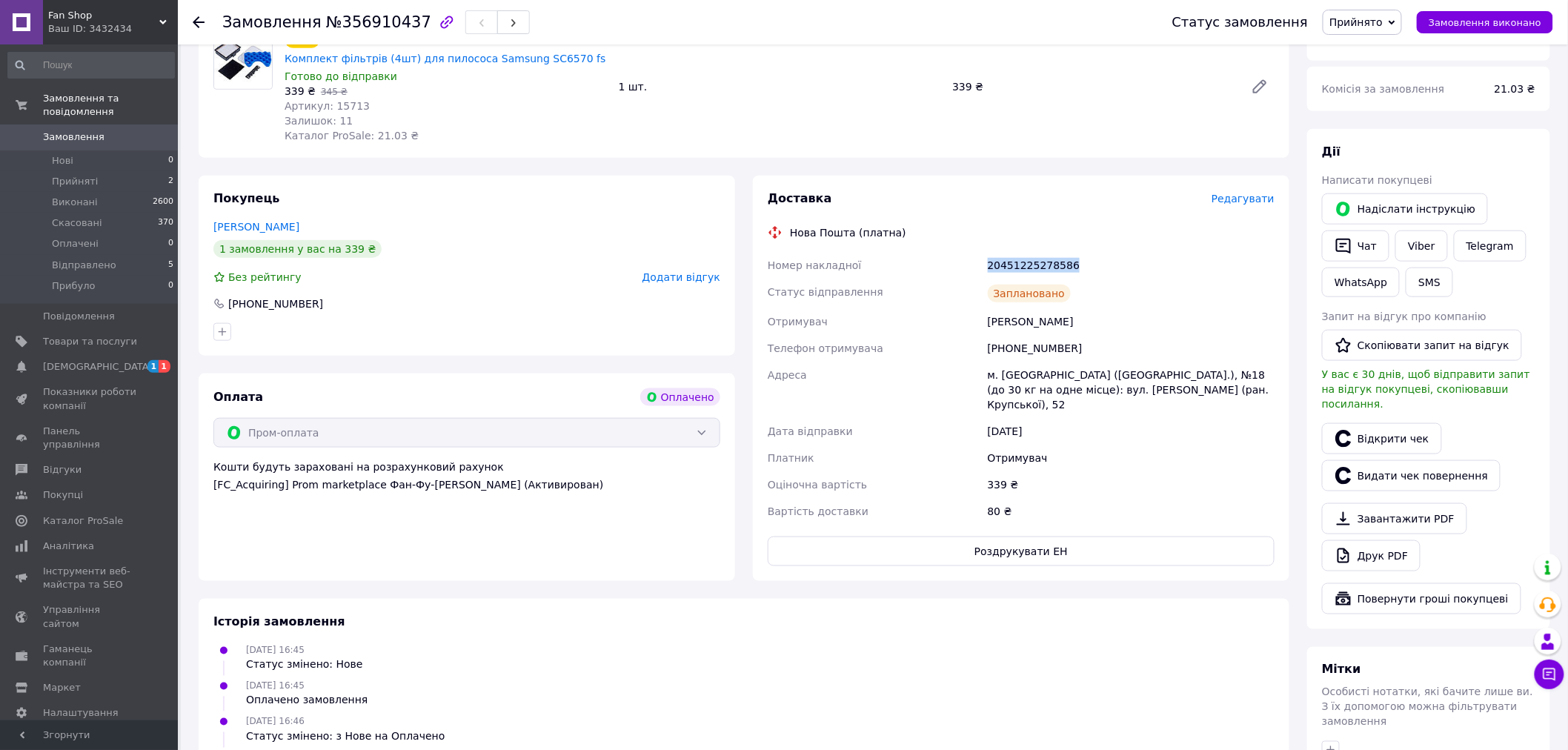
click at [1383, 27] on span "Прийнято" at bounding box center [1356, 22] width 54 height 12
click at [1368, 122] on li "Відправлено" at bounding box center [1363, 118] width 80 height 22
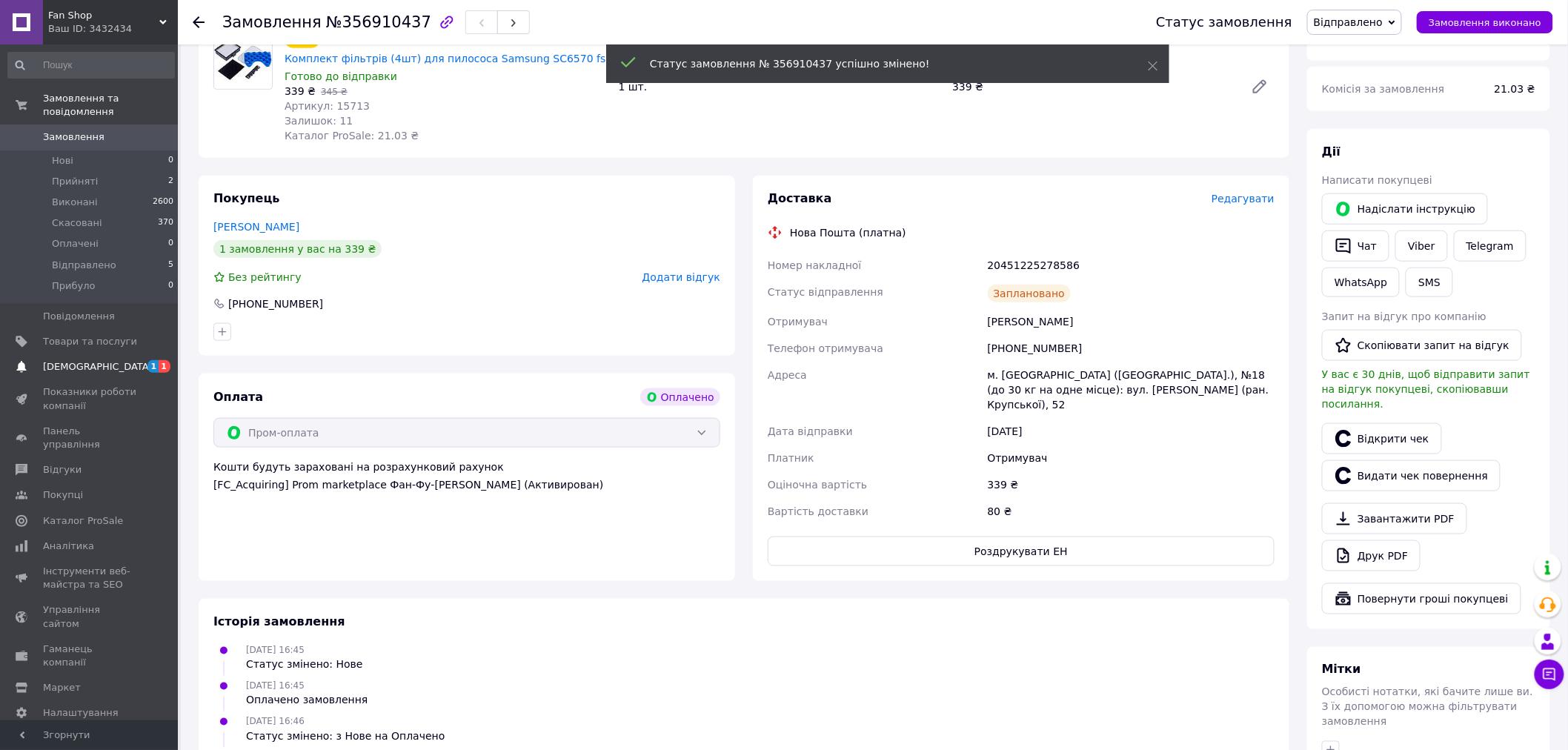
click at [99, 360] on span "[DEMOGRAPHIC_DATA]" at bounding box center [90, 366] width 94 height 13
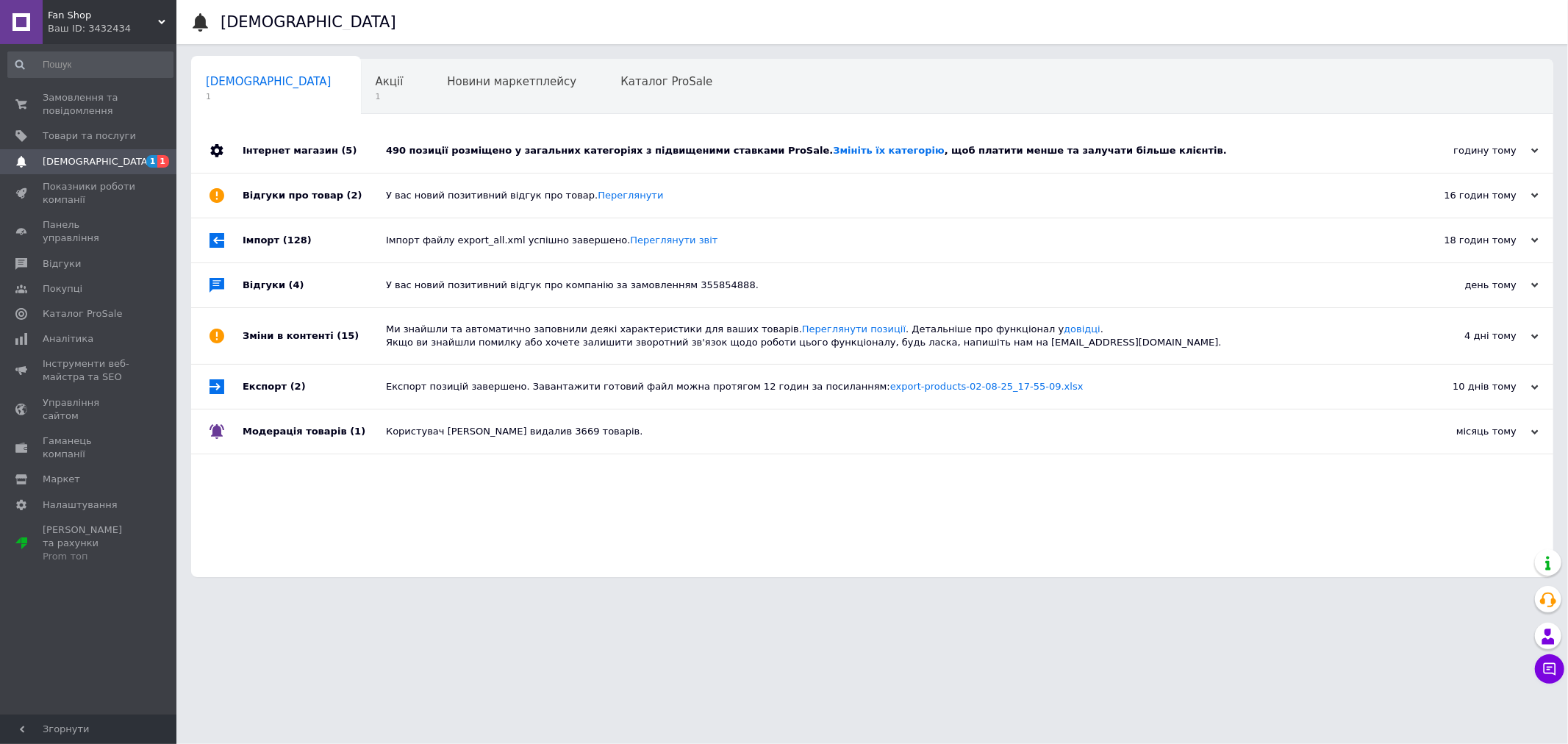
click at [230, 159] on div at bounding box center [217, 150] width 51 height 44
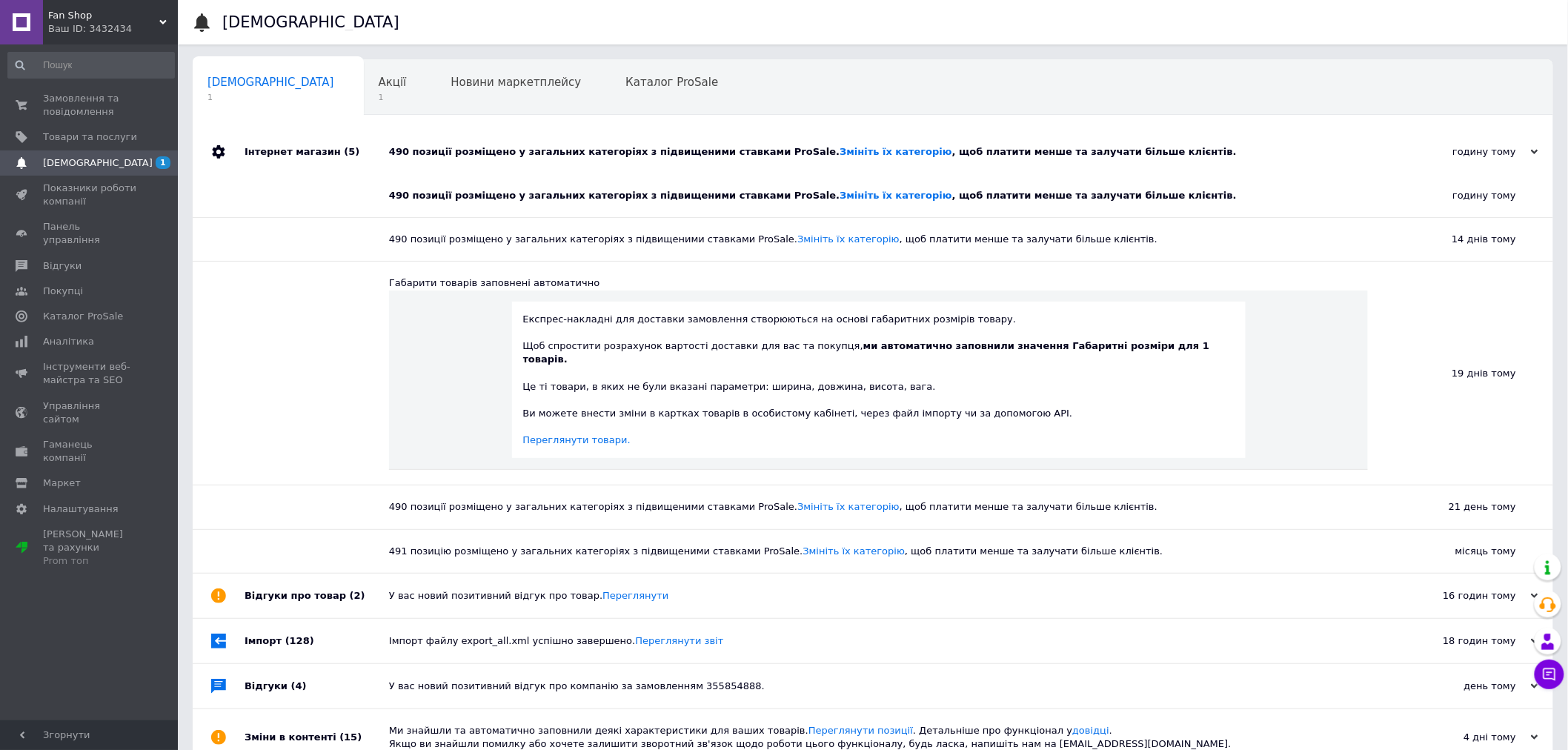
click at [232, 161] on div at bounding box center [219, 151] width 52 height 44
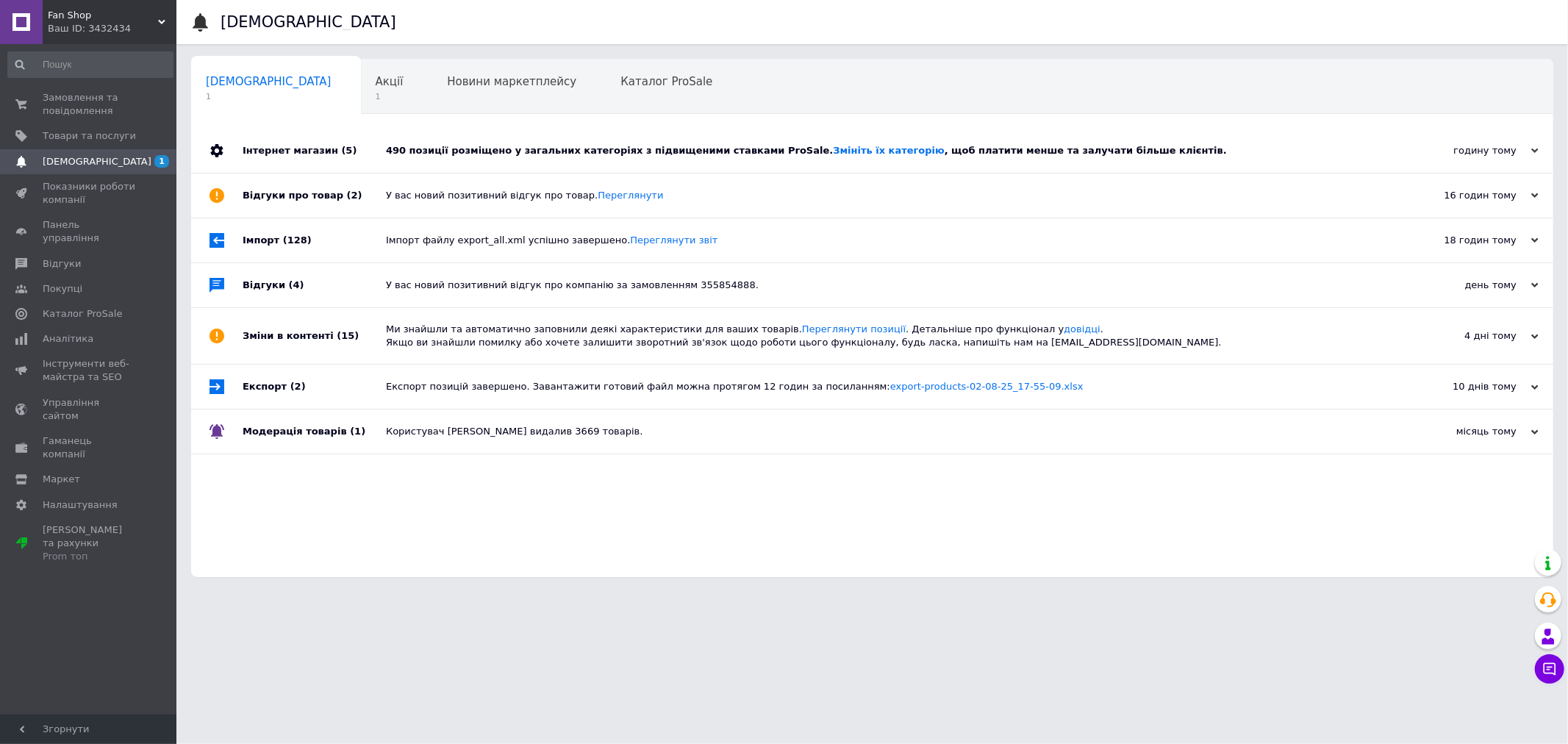
click at [238, 199] on div at bounding box center [217, 195] width 51 height 44
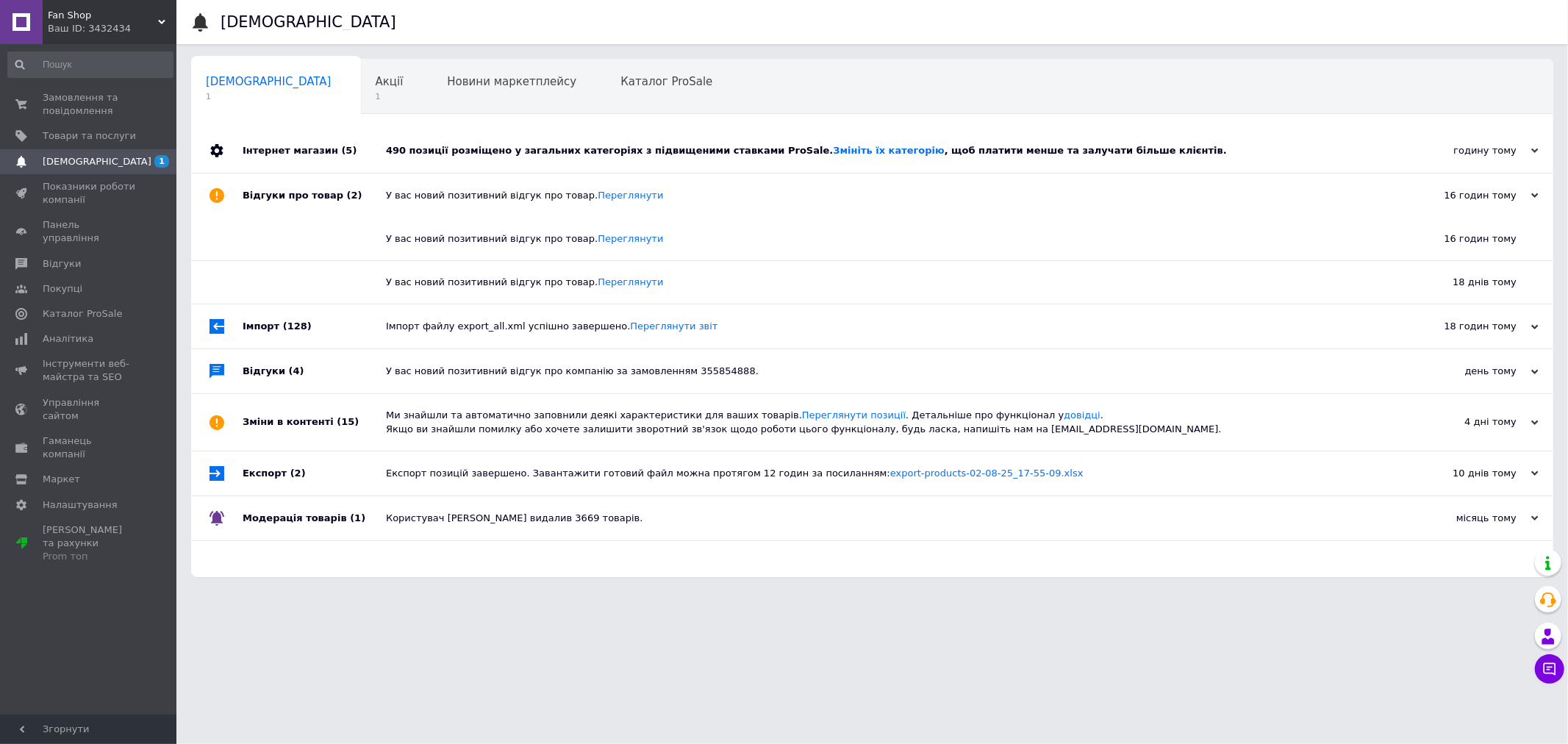
click at [238, 199] on div at bounding box center [217, 195] width 51 height 44
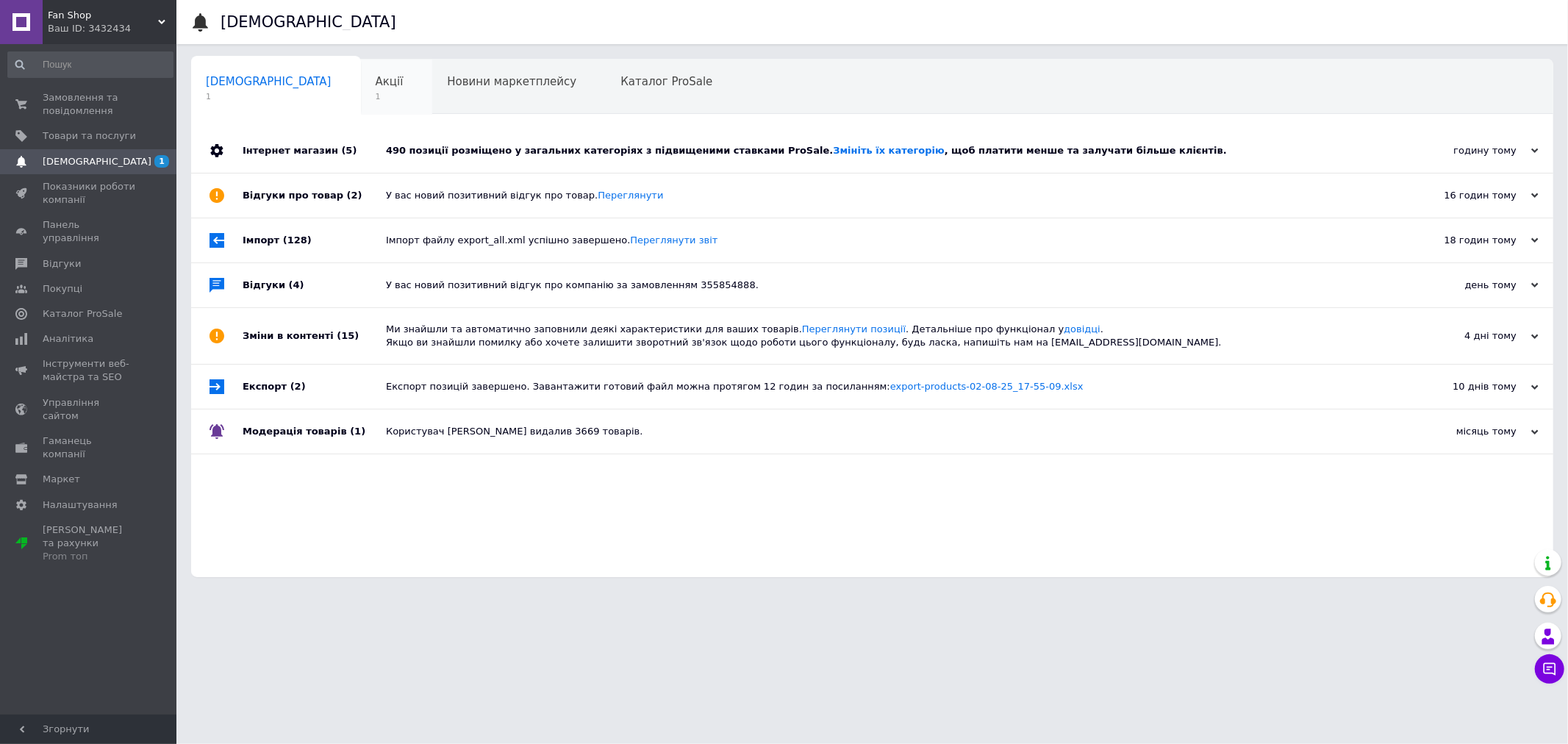
click at [361, 86] on div "Акції 1" at bounding box center [397, 87] width 72 height 56
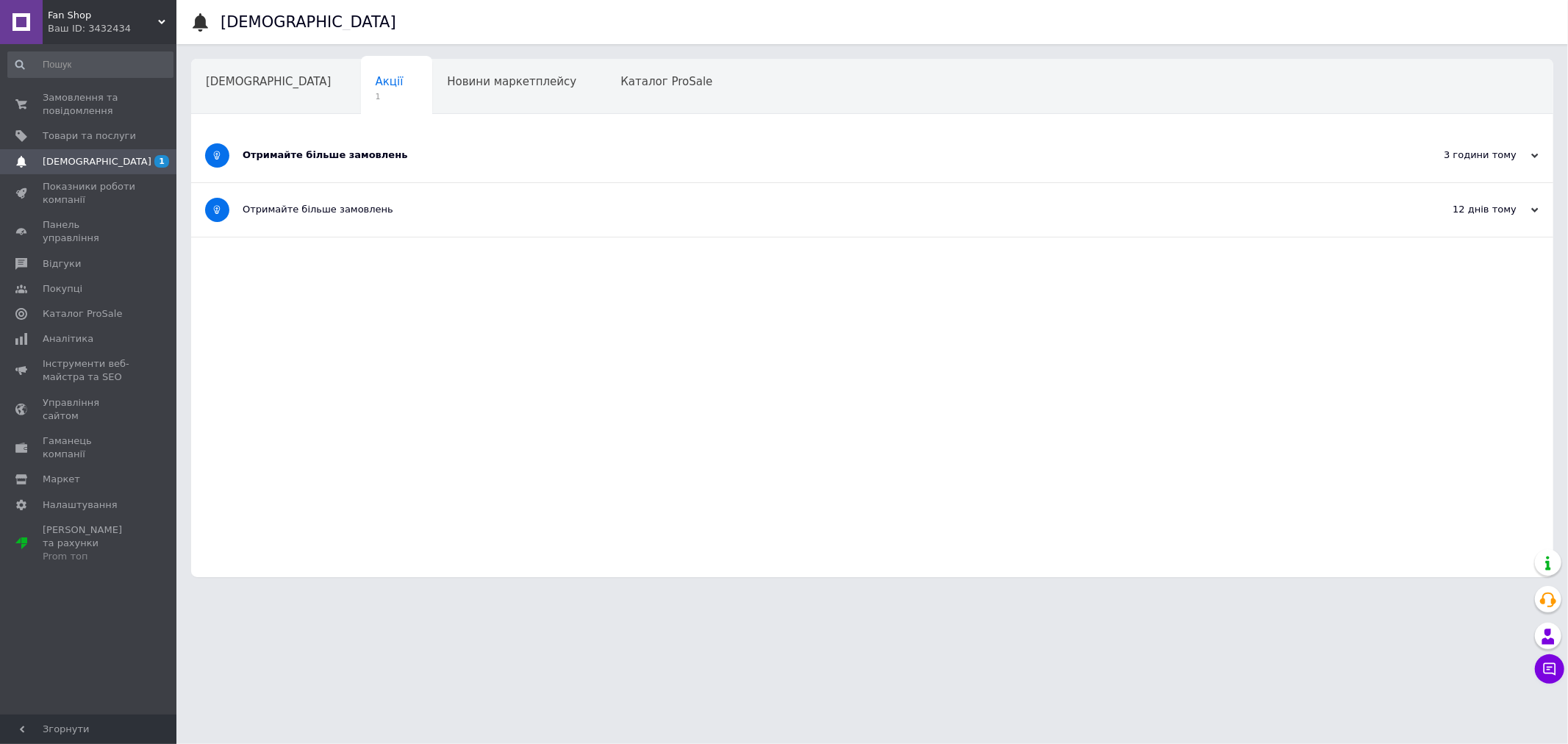
click at [291, 143] on div "Отримайте більше замовлень" at bounding box center [817, 155] width 1149 height 54
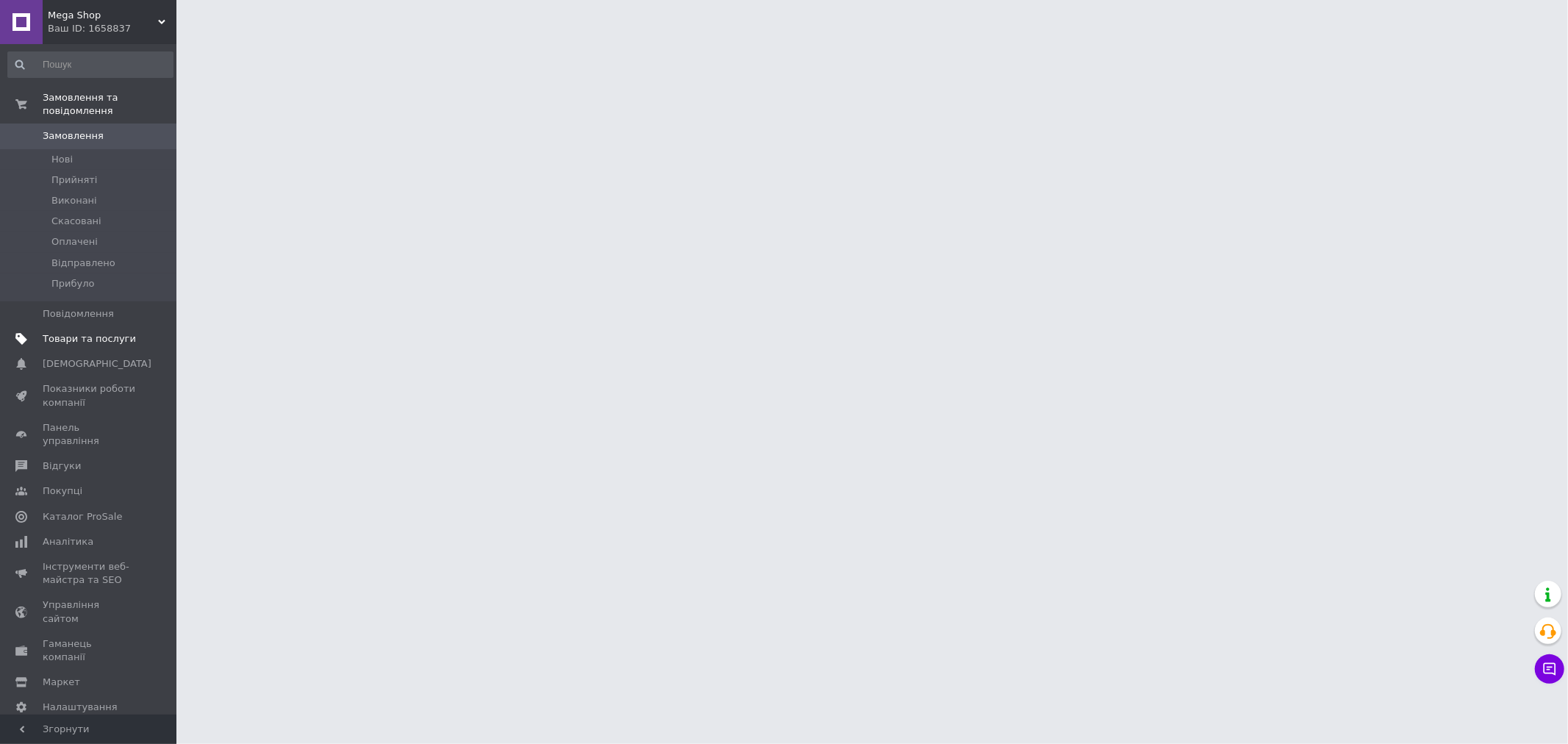
click at [90, 333] on span "Товари та послуги" at bounding box center [89, 339] width 93 height 13
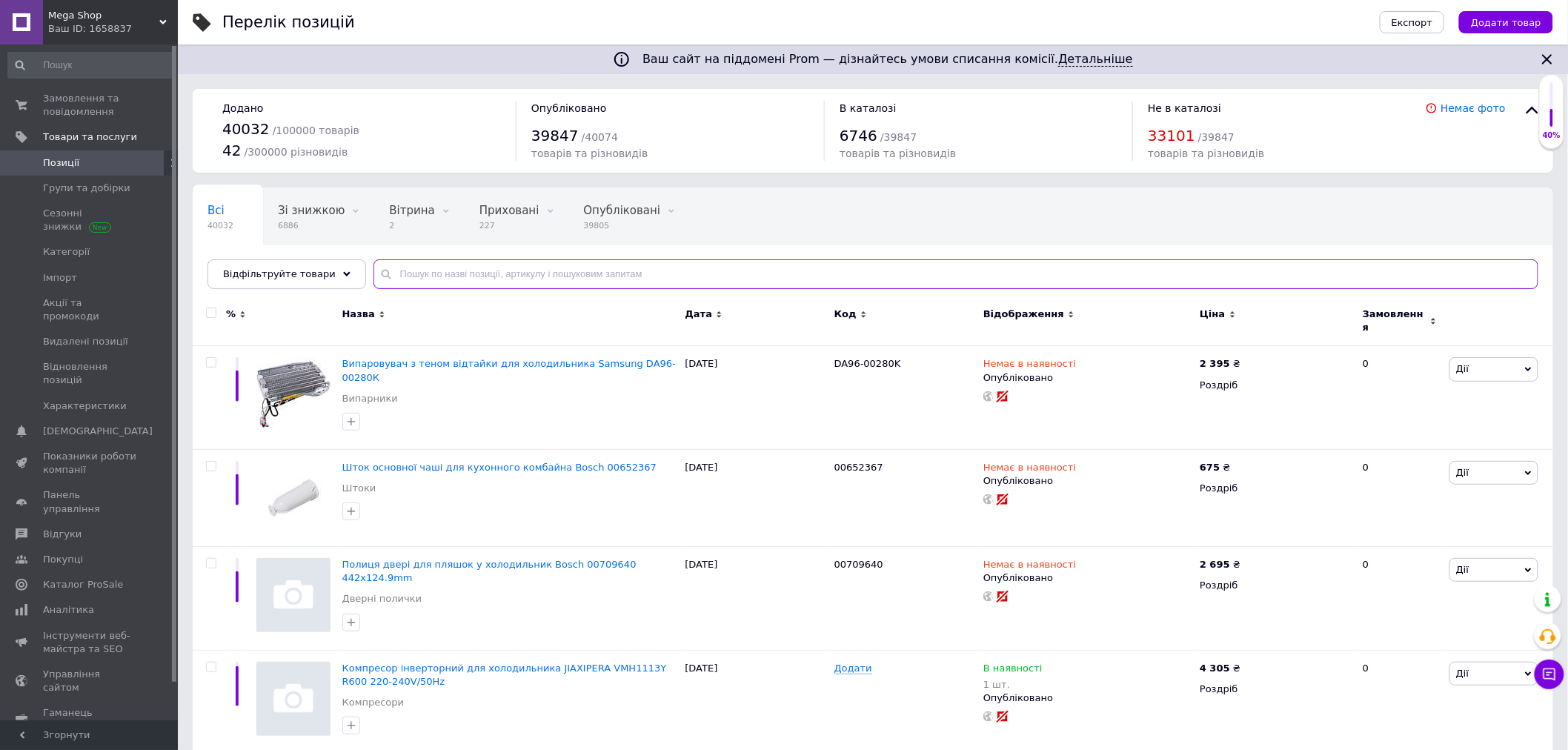
click at [397, 260] on input "text" at bounding box center [956, 274] width 1165 height 29
paste input "20451225278586"
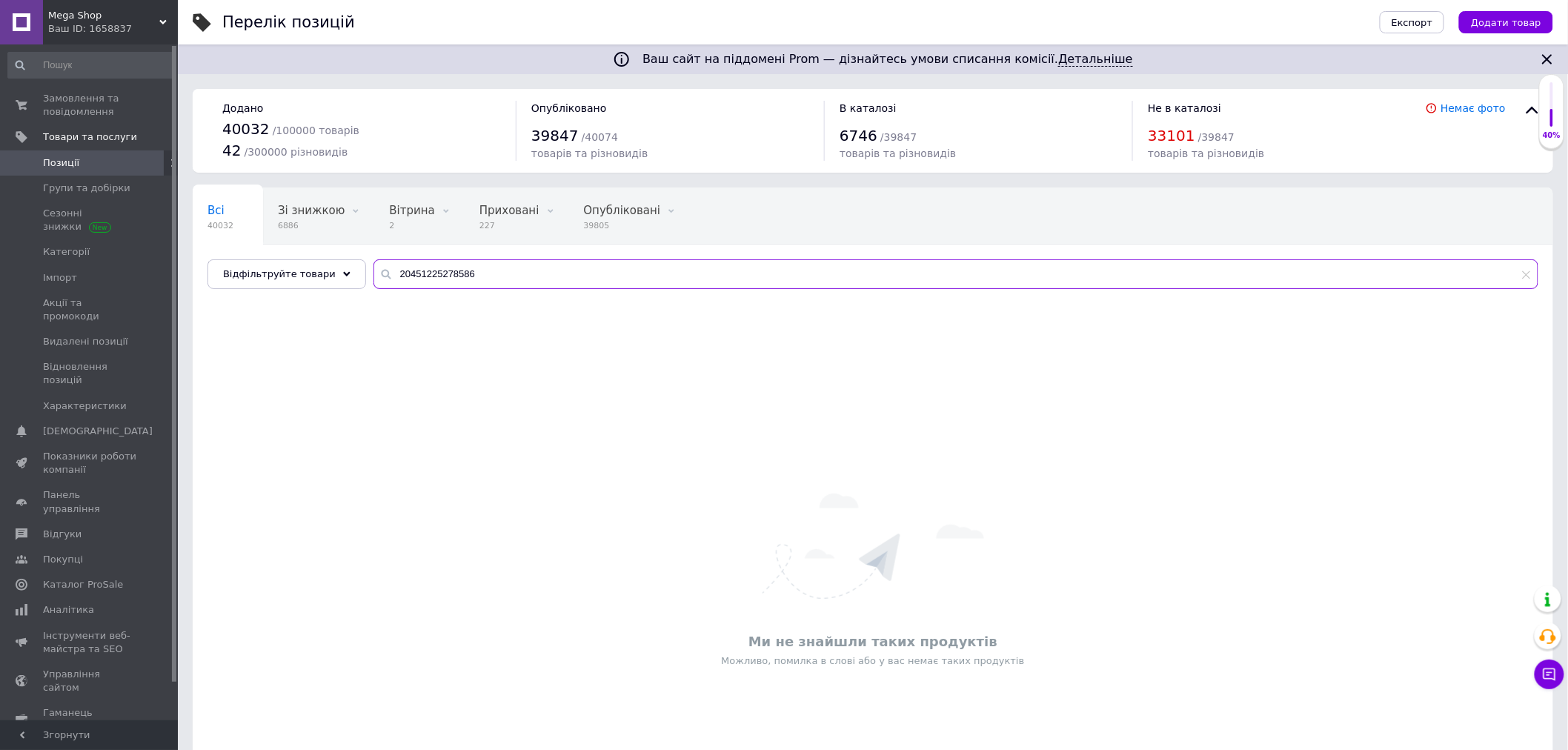
drag, startPoint x: 485, startPoint y: 277, endPoint x: 361, endPoint y: 257, distance: 125.6
click at [361, 257] on div "Всі 40032 Зі знижкою 6886 Видалити Редагувати Вітрина 2 Видалити Редагувати При…" at bounding box center [873, 238] width 1361 height 101
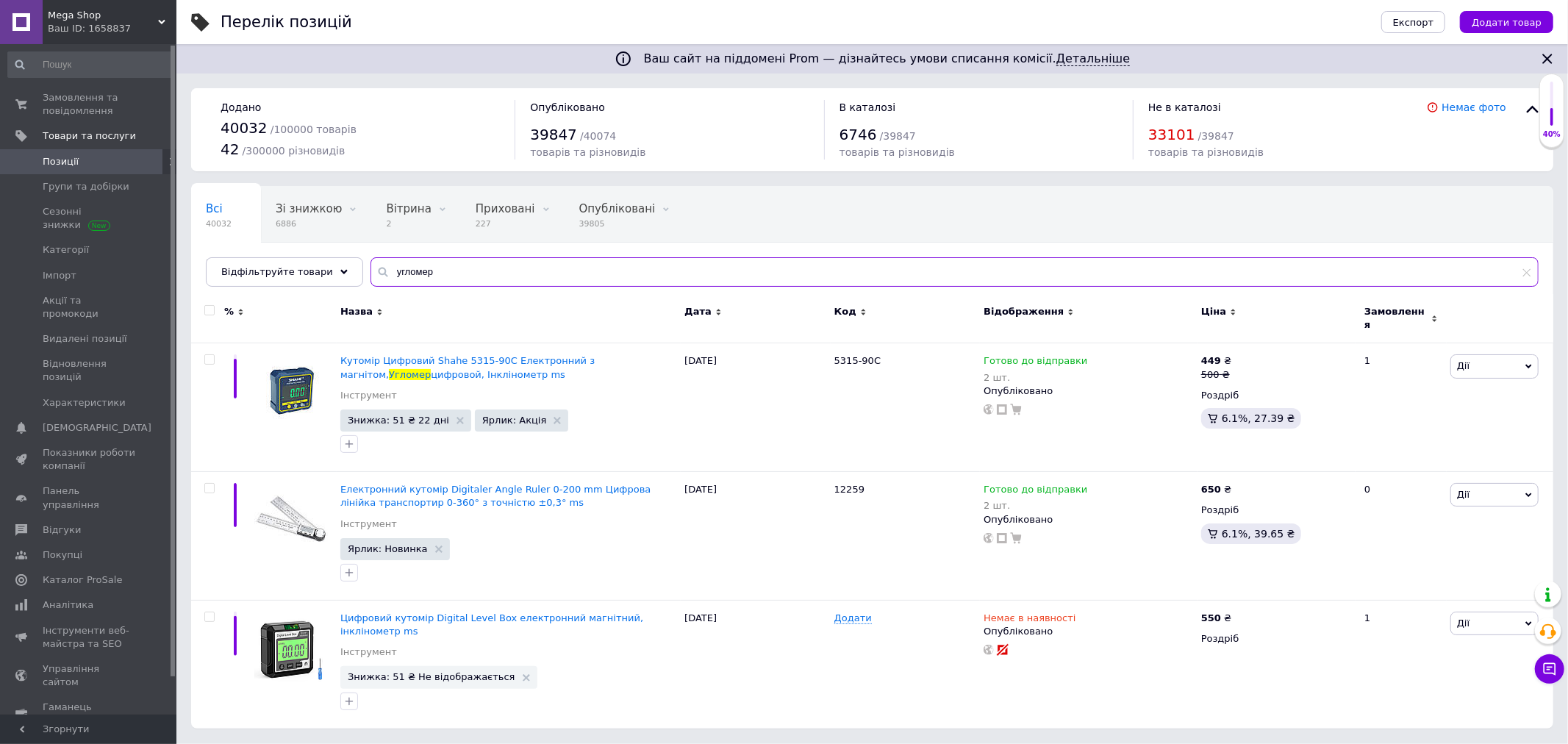
drag, startPoint x: 422, startPoint y: 269, endPoint x: 363, endPoint y: 269, distance: 59.0
click at [370, 269] on div "угломер" at bounding box center [954, 272] width 1168 height 29
type input "угломер"
click at [1059, 355] on span "Готово до відправки" at bounding box center [1035, 363] width 104 height 15
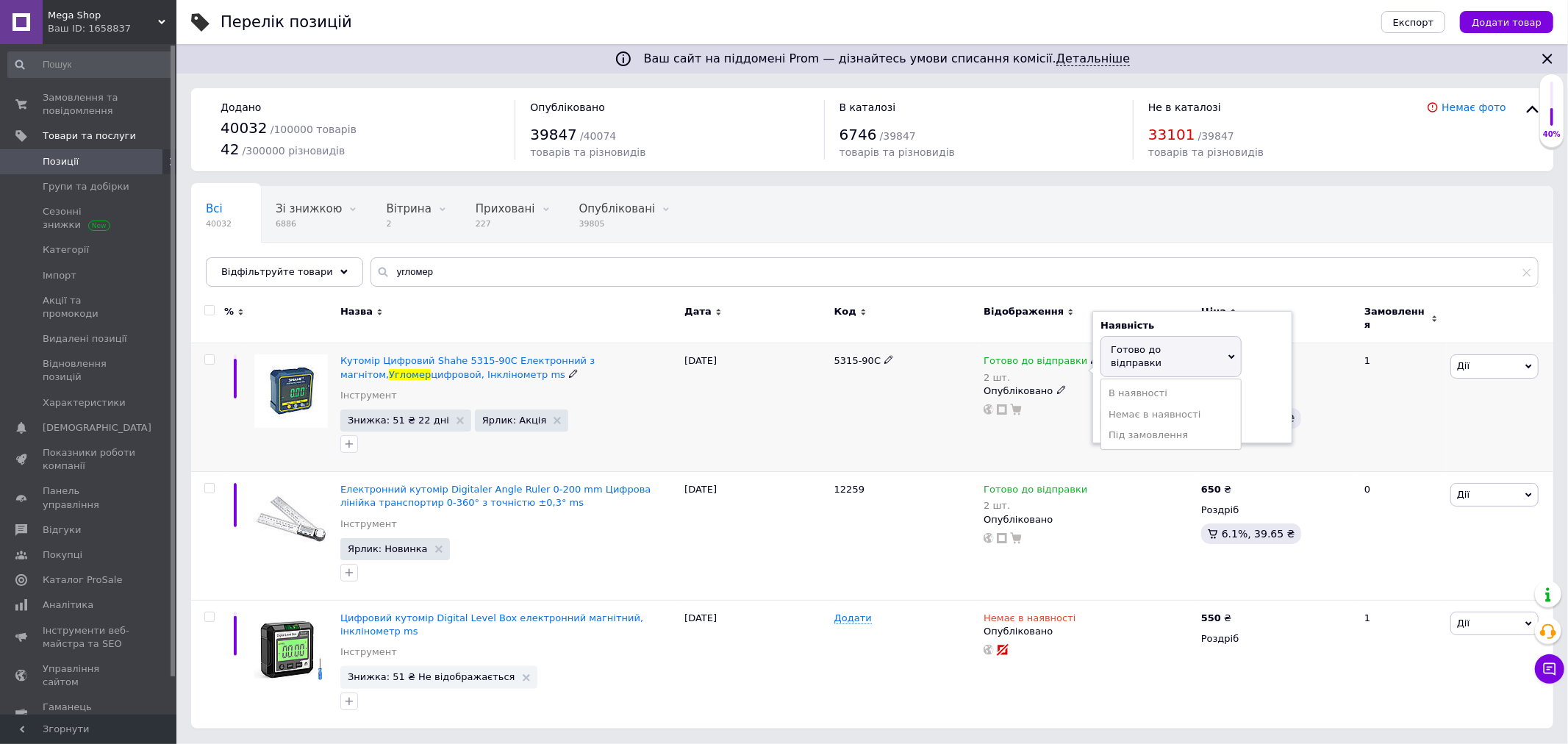
click at [1257, 350] on div "Наявність [PERSON_NAME] до відправки В наявності Немає в наявності Під замовлен…" at bounding box center [1193, 376] width 183 height 116
click at [1085, 400] on div "Готово до відправки 2 шт. Наявність Готово до відправки В наявності Немає в ная…" at bounding box center [1088, 384] width 210 height 61
click at [1187, 405] on input "2" at bounding box center [1156, 420] width 111 height 29
drag, startPoint x: 1121, startPoint y: 399, endPoint x: 1107, endPoint y: 399, distance: 14.0
click at [1106, 405] on input "2" at bounding box center [1156, 420] width 111 height 29
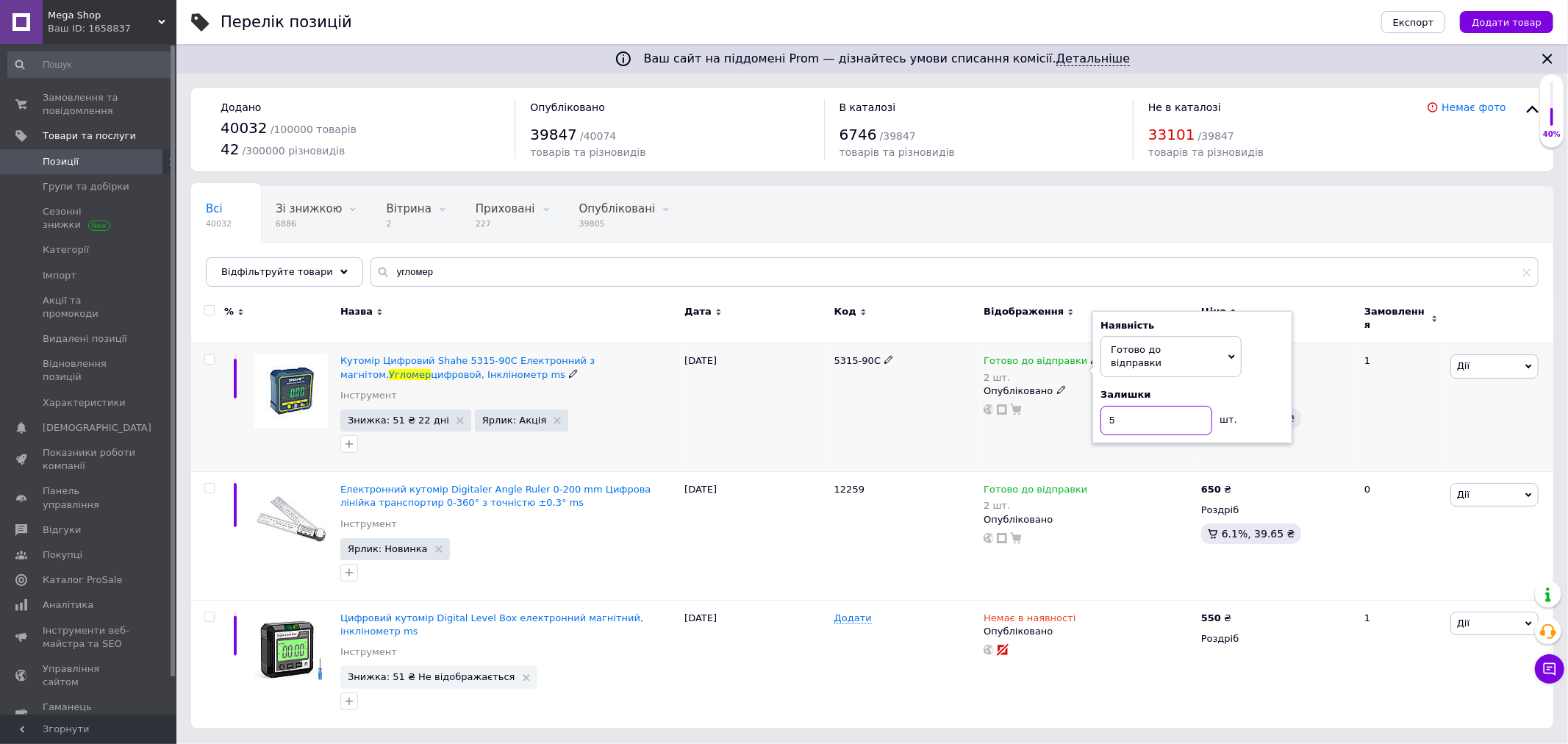
type input "5"
click at [922, 405] on div "5315-90C" at bounding box center [905, 407] width 150 height 129
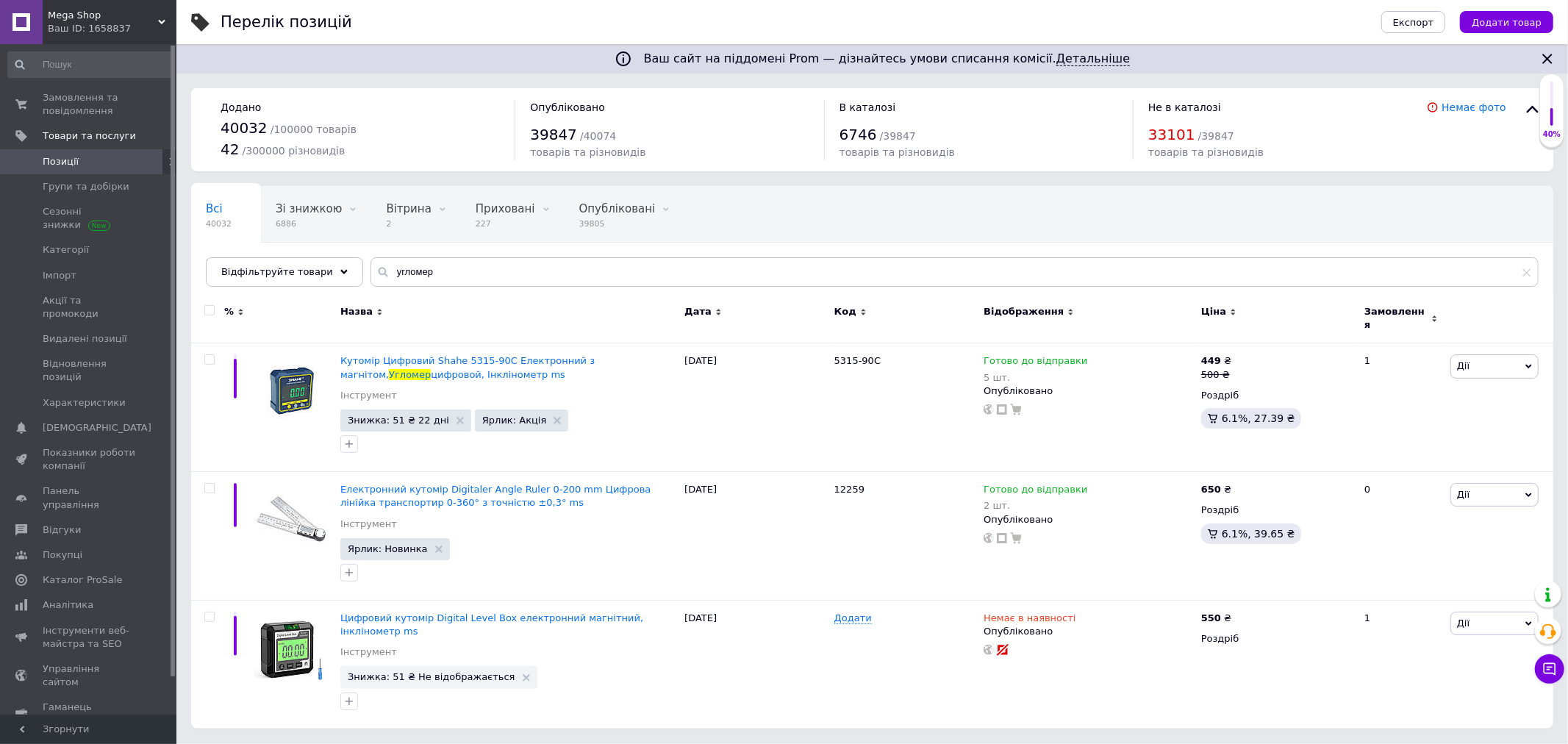
click at [135, 10] on span "Mega Shop" at bounding box center [103, 15] width 111 height 13
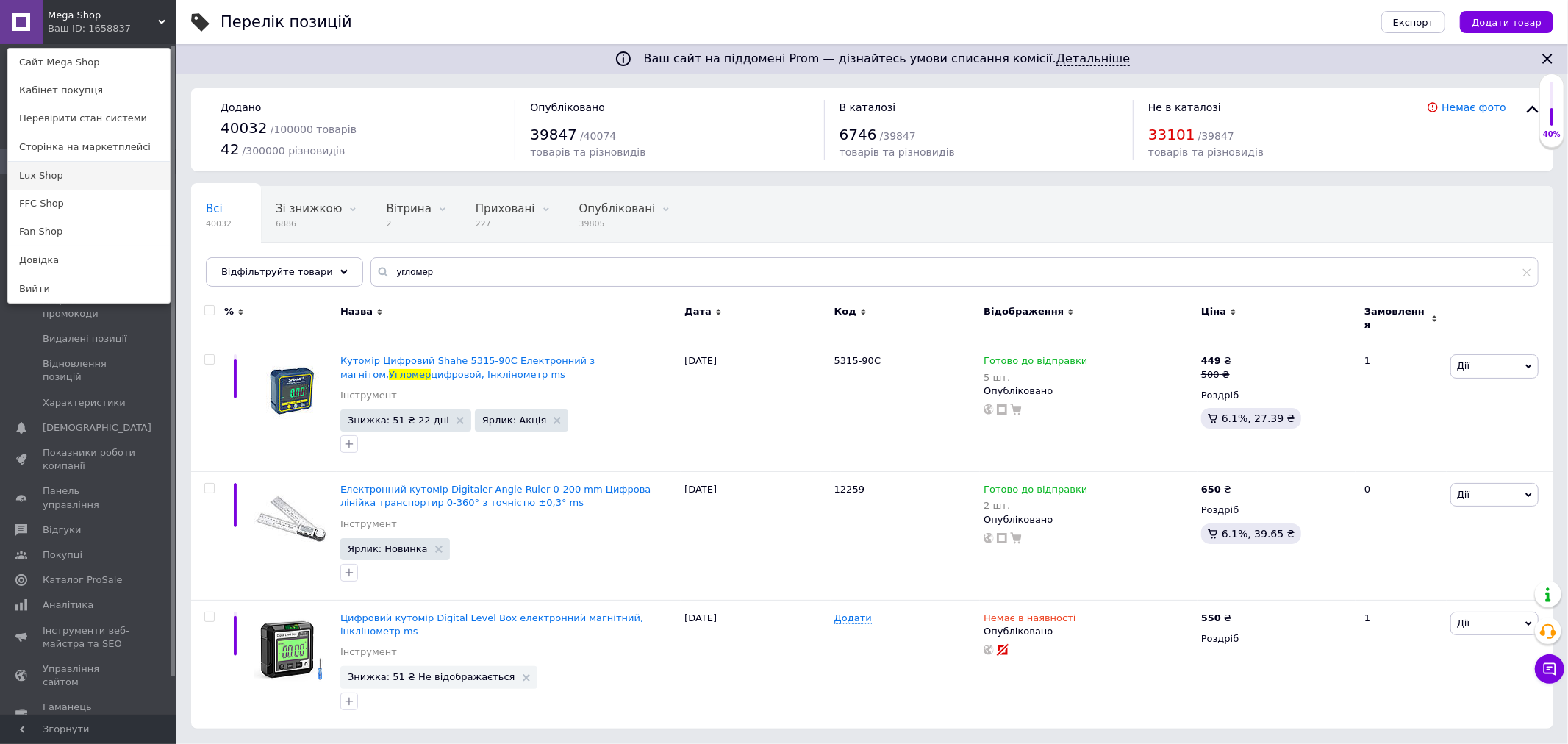
click at [56, 178] on link "Lux Shop" at bounding box center [88, 176] width 162 height 28
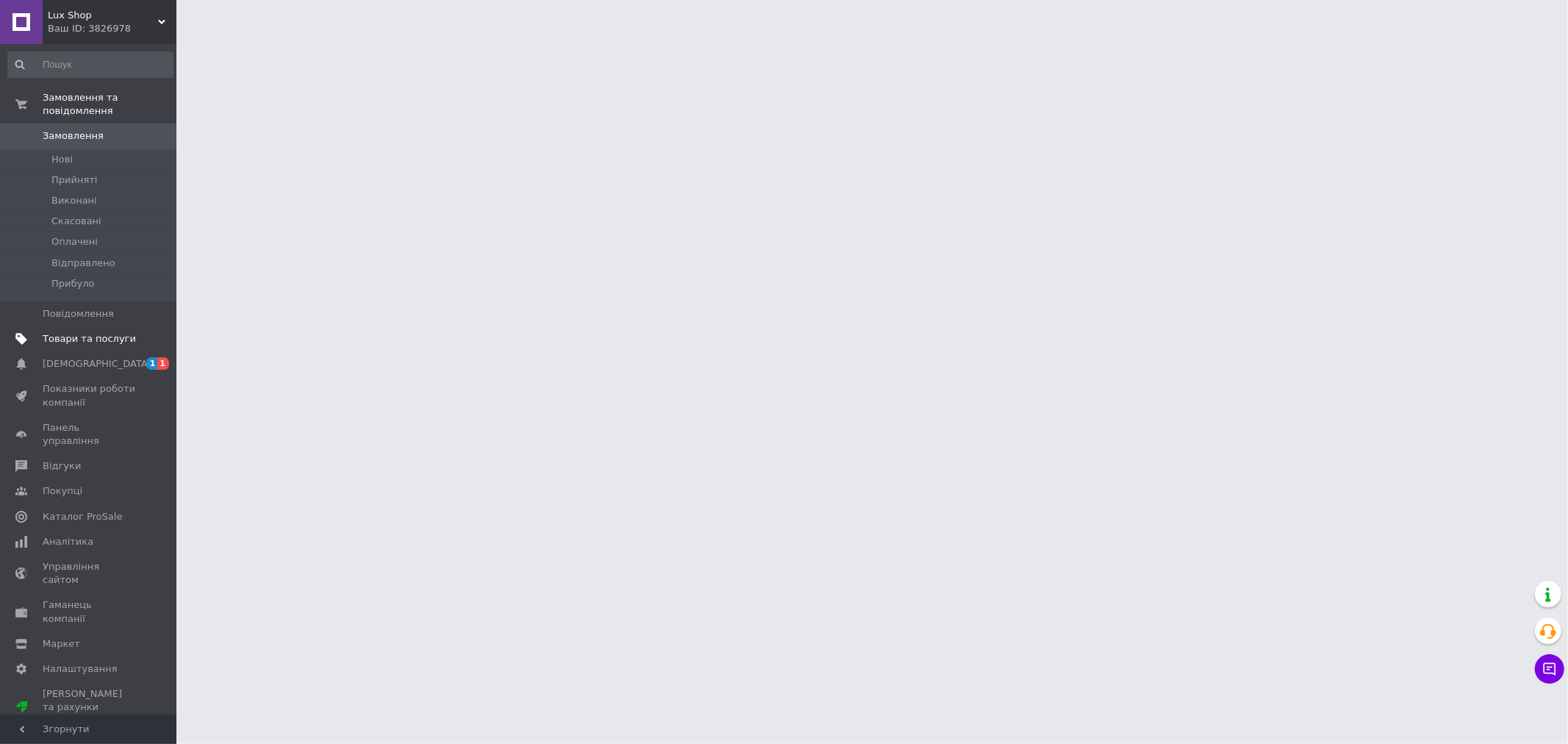
click at [112, 333] on span "Товари та послуги" at bounding box center [89, 339] width 93 height 13
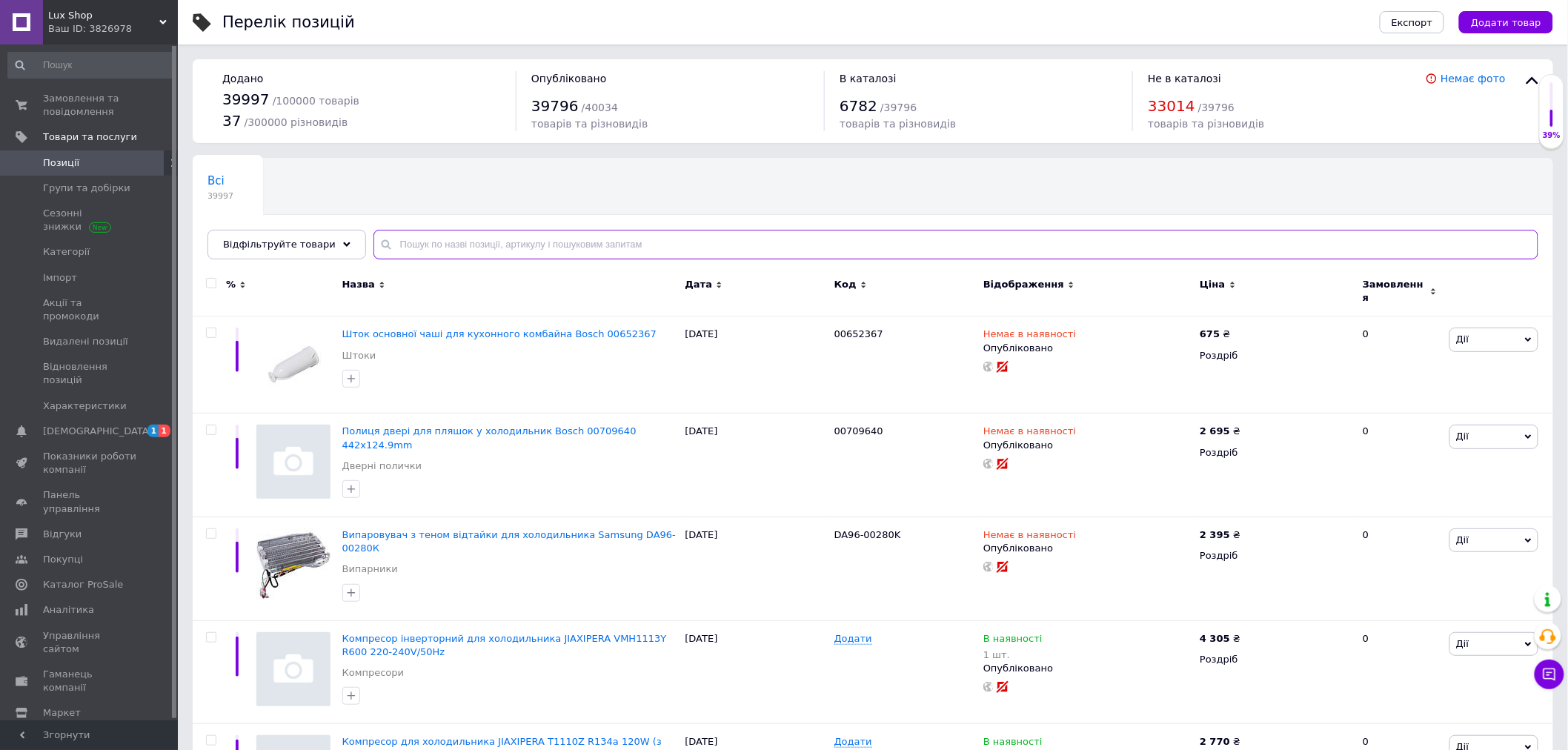
click at [398, 243] on input "text" at bounding box center [956, 245] width 1165 height 29
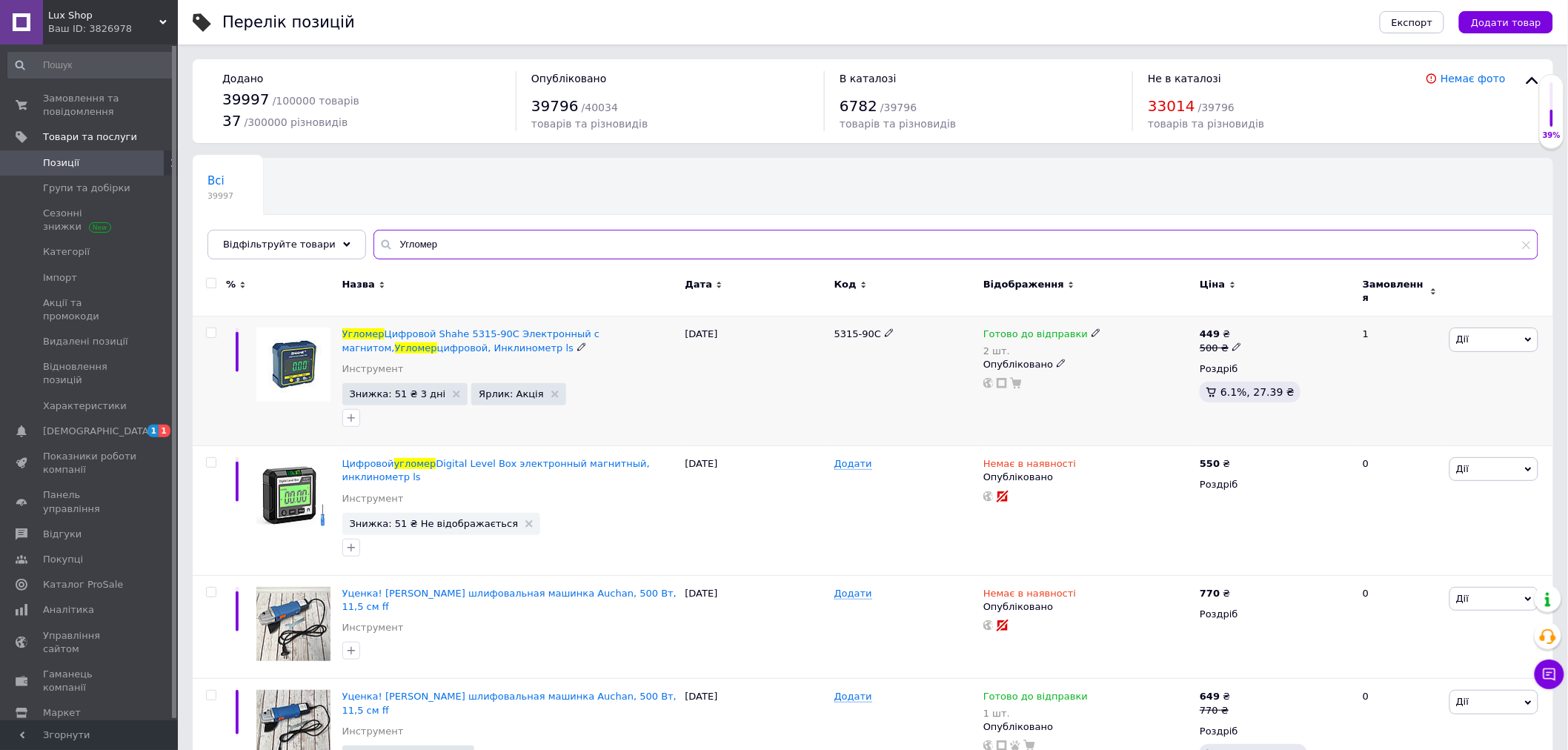
type input "Угломер"
click at [1028, 328] on span "Готово до відправки" at bounding box center [1036, 336] width 105 height 16
drag, startPoint x: 1281, startPoint y: 320, endPoint x: 1260, endPoint y: 327, distance: 22.1
click at [1278, 320] on div "Наявність [PERSON_NAME] до відправки В наявності Немає в наявності Під замовлен…" at bounding box center [1194, 350] width 185 height 117
drag, startPoint x: 1114, startPoint y: 366, endPoint x: 1101, endPoint y: 366, distance: 13.0
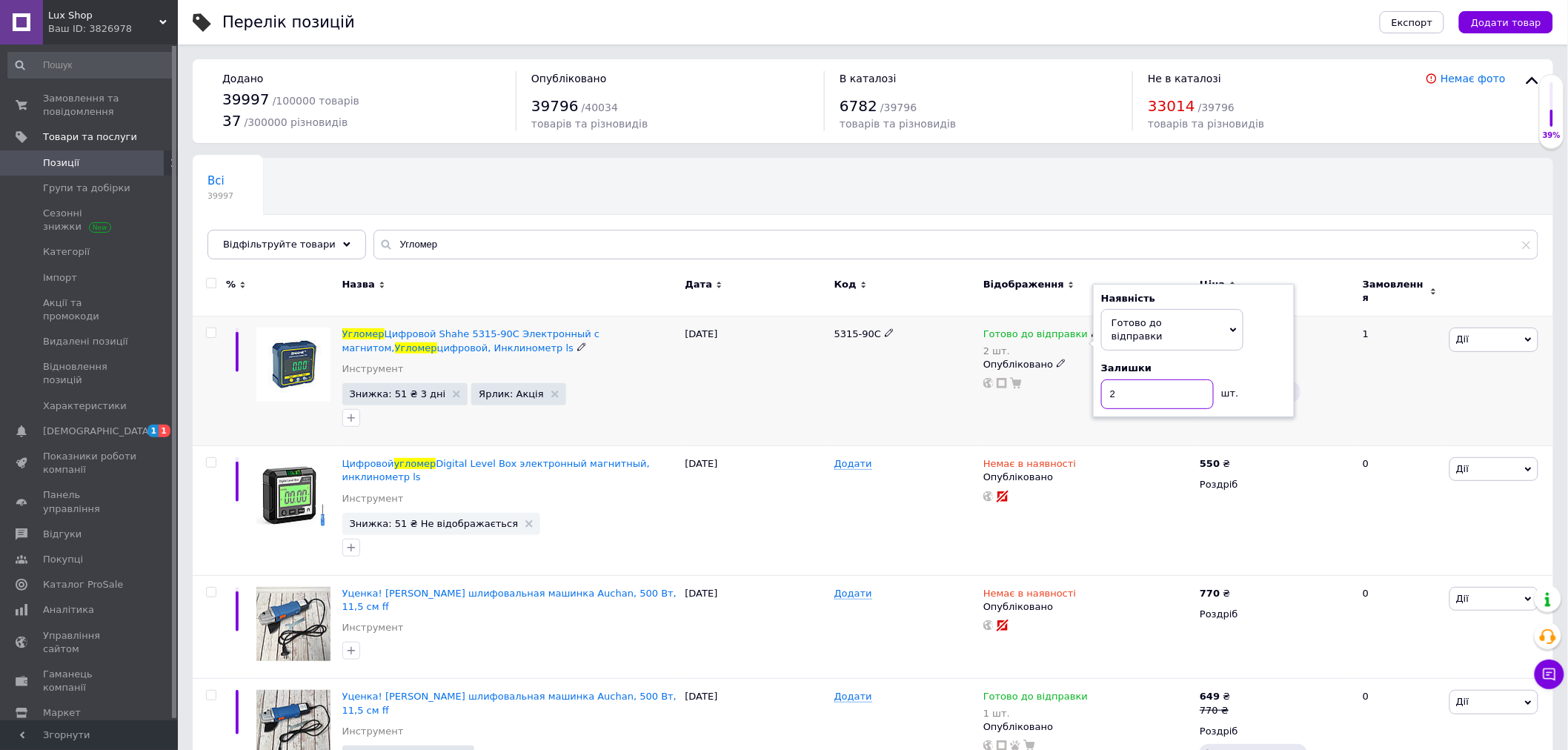
click at [1101, 379] on input "2" at bounding box center [1157, 394] width 112 height 29
type input "5"
click at [797, 402] on div "[DATE]" at bounding box center [756, 381] width 149 height 130
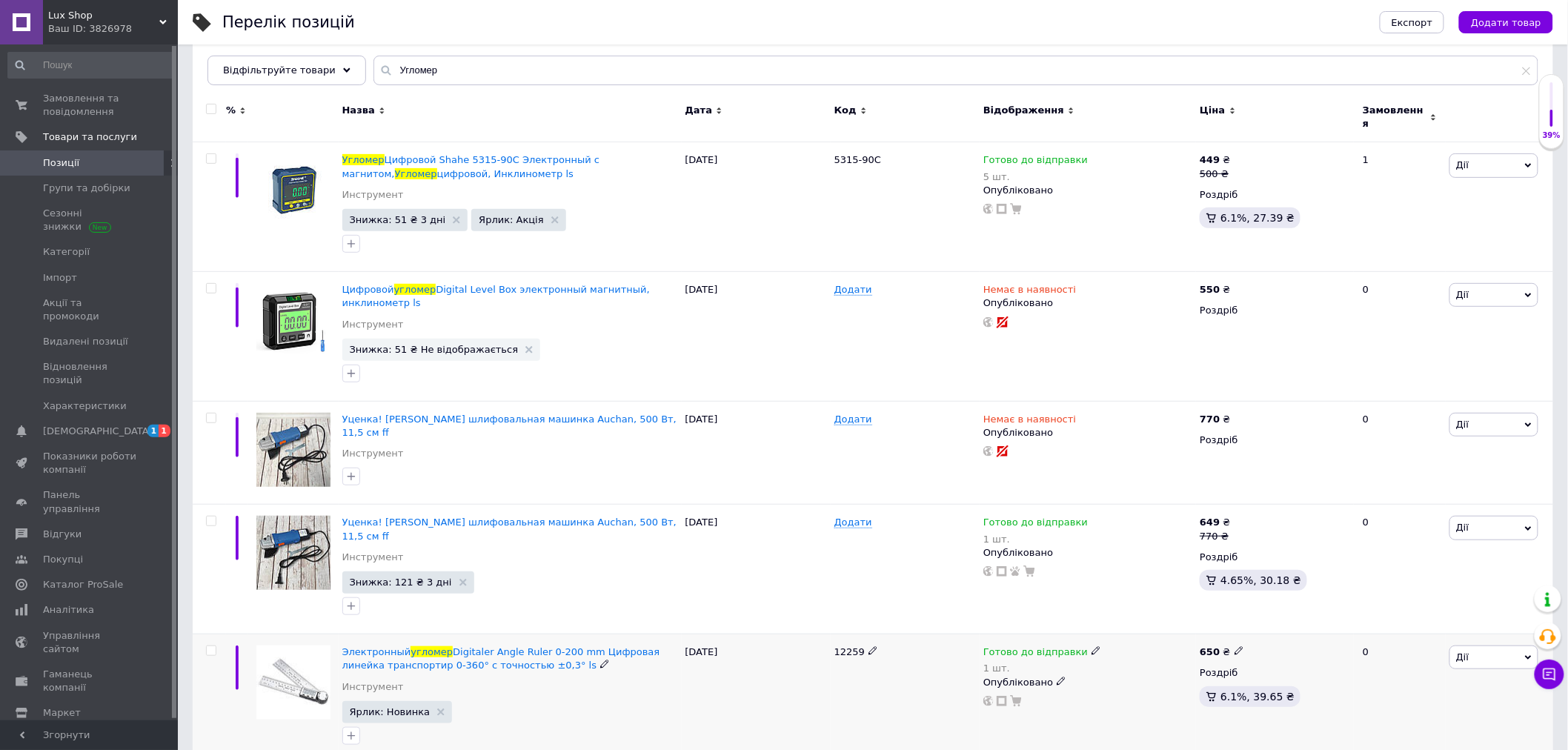
click at [1055, 646] on span "Готово до відправки" at bounding box center [1036, 654] width 105 height 16
click at [1260, 635] on div "Наявність Готово до відправки В наявності Немає в наявності Під замовлення Зали…" at bounding box center [1194, 668] width 185 height 117
drag, startPoint x: 1116, startPoint y: 682, endPoint x: 1093, endPoint y: 673, distance: 24.7
click at [1094, 674] on div "Наявність Готово до відправки В наявності Немає в наявності Під замовлення Зали…" at bounding box center [1194, 668] width 201 height 133
type input "2"
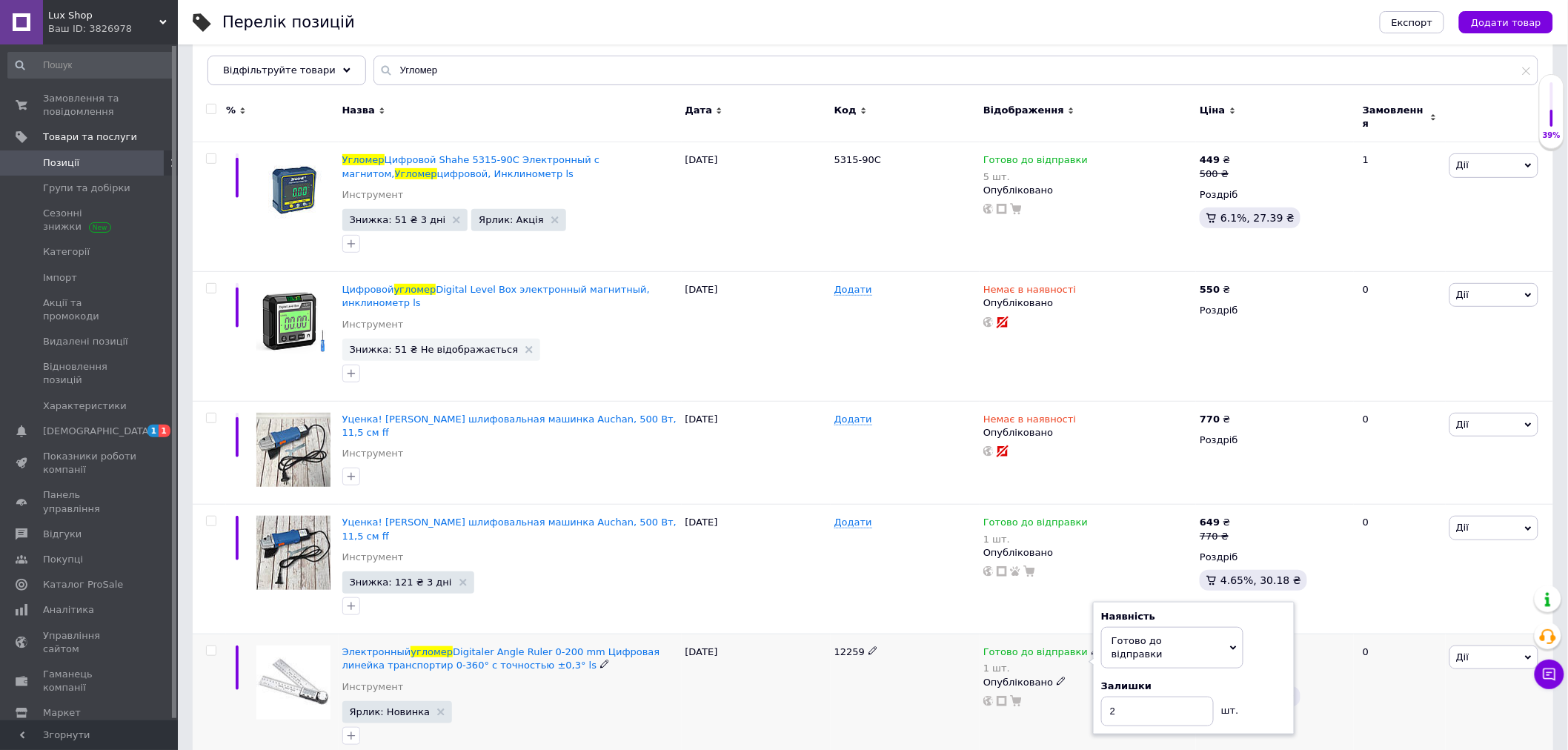
click at [938, 653] on div "12259" at bounding box center [905, 698] width 149 height 129
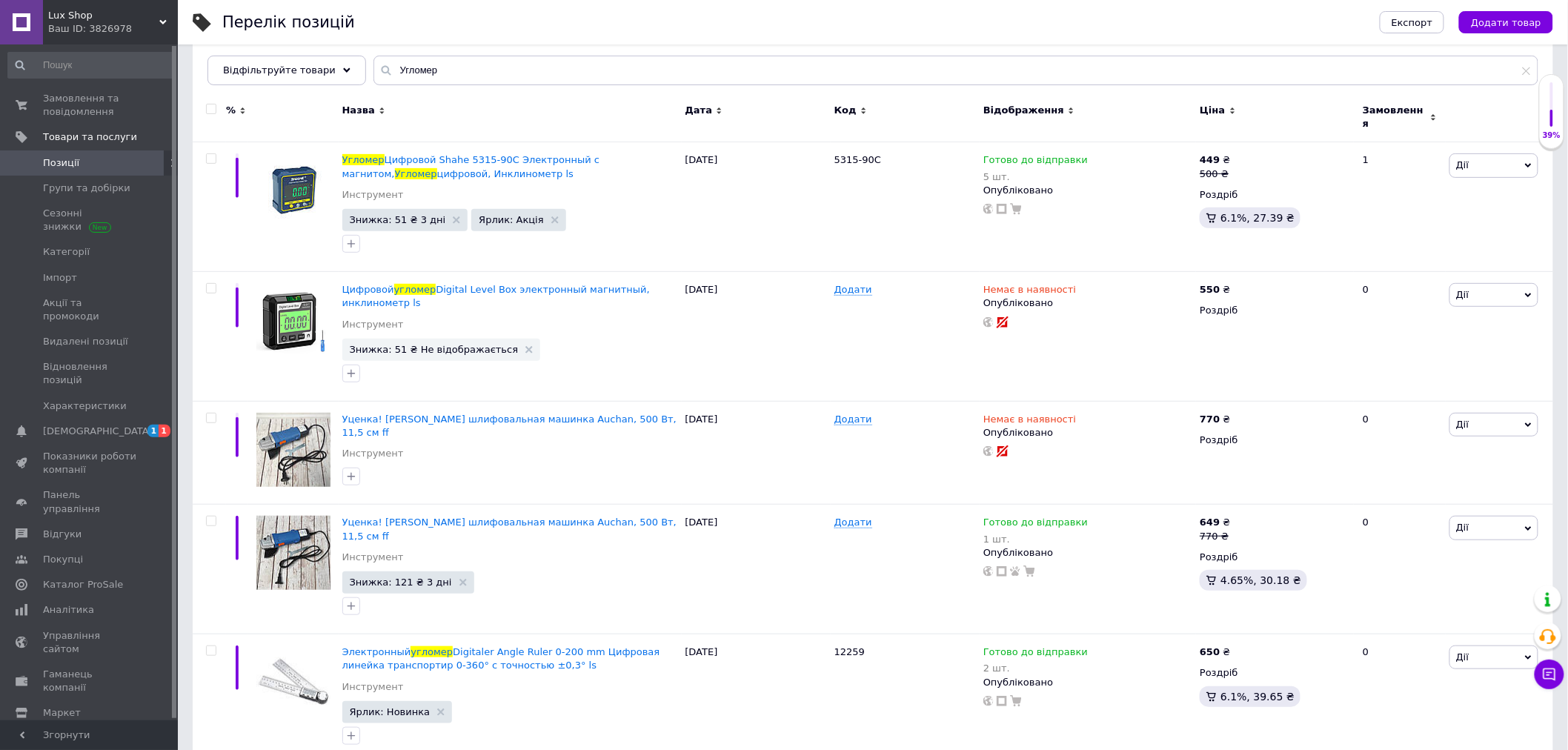
click at [101, 1] on div "Lux Shop Ваш ID: 3826978" at bounding box center [111, 22] width 135 height 44
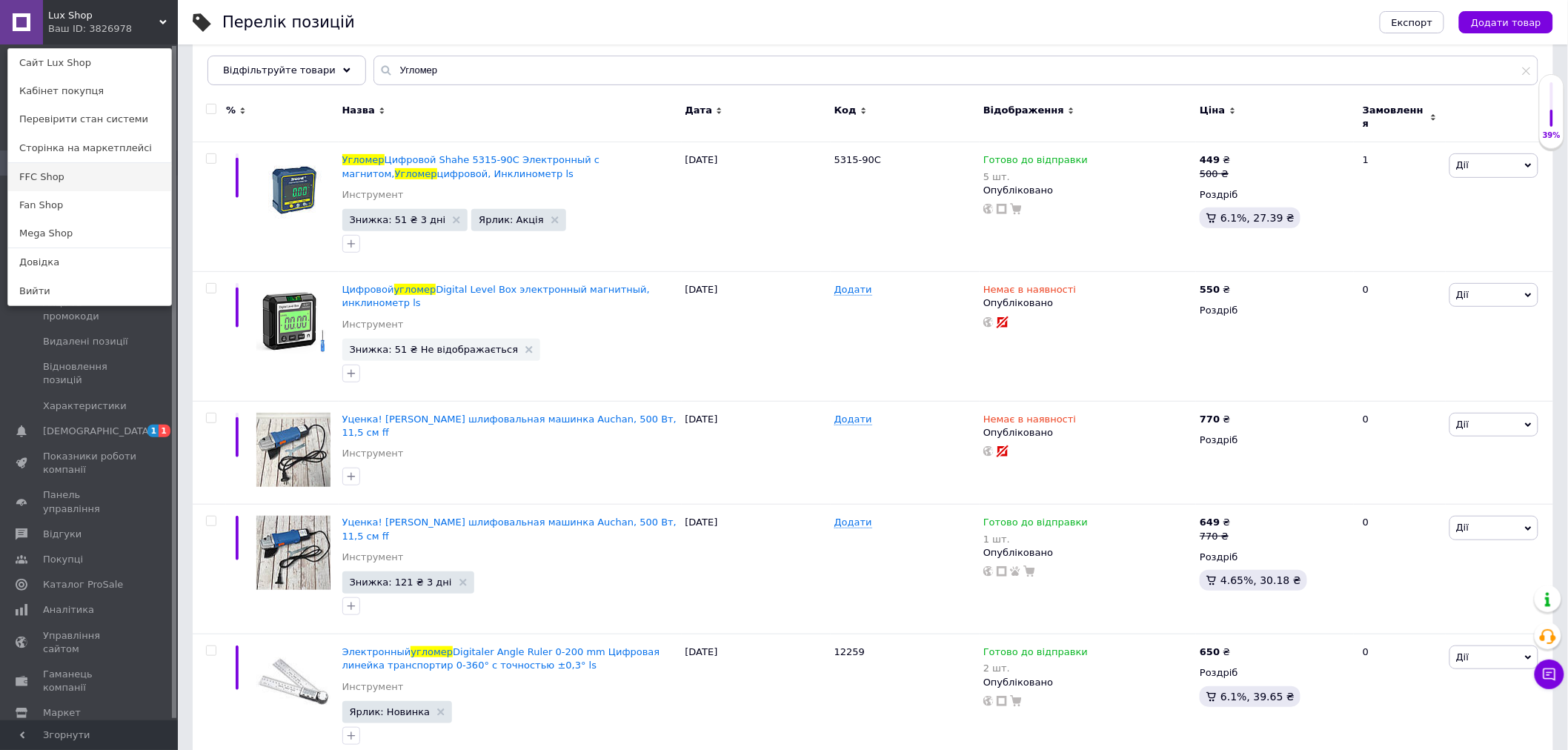
click at [46, 178] on link "FFC Shop" at bounding box center [89, 177] width 163 height 29
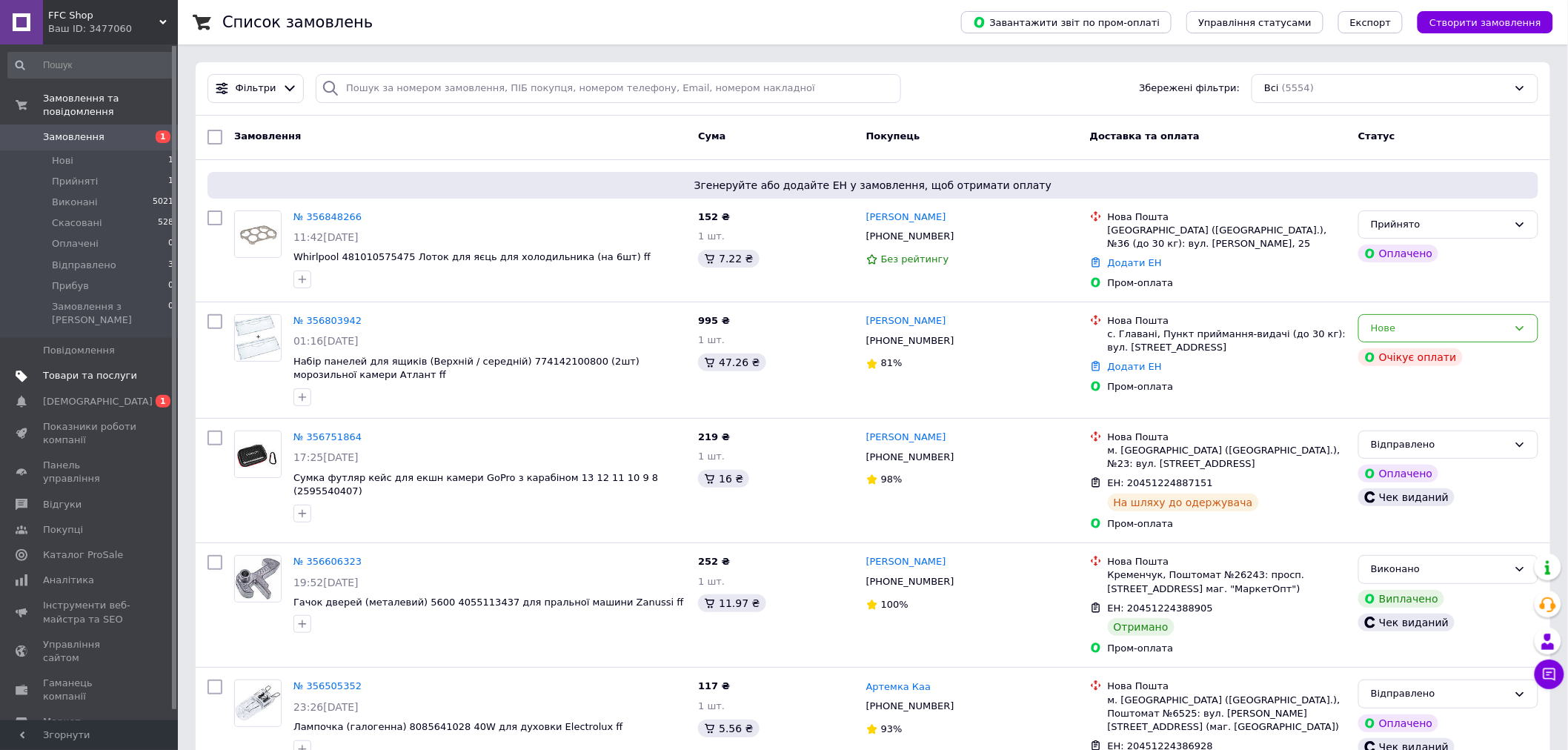
click at [70, 363] on link "Товари та послуги" at bounding box center [91, 375] width 182 height 25
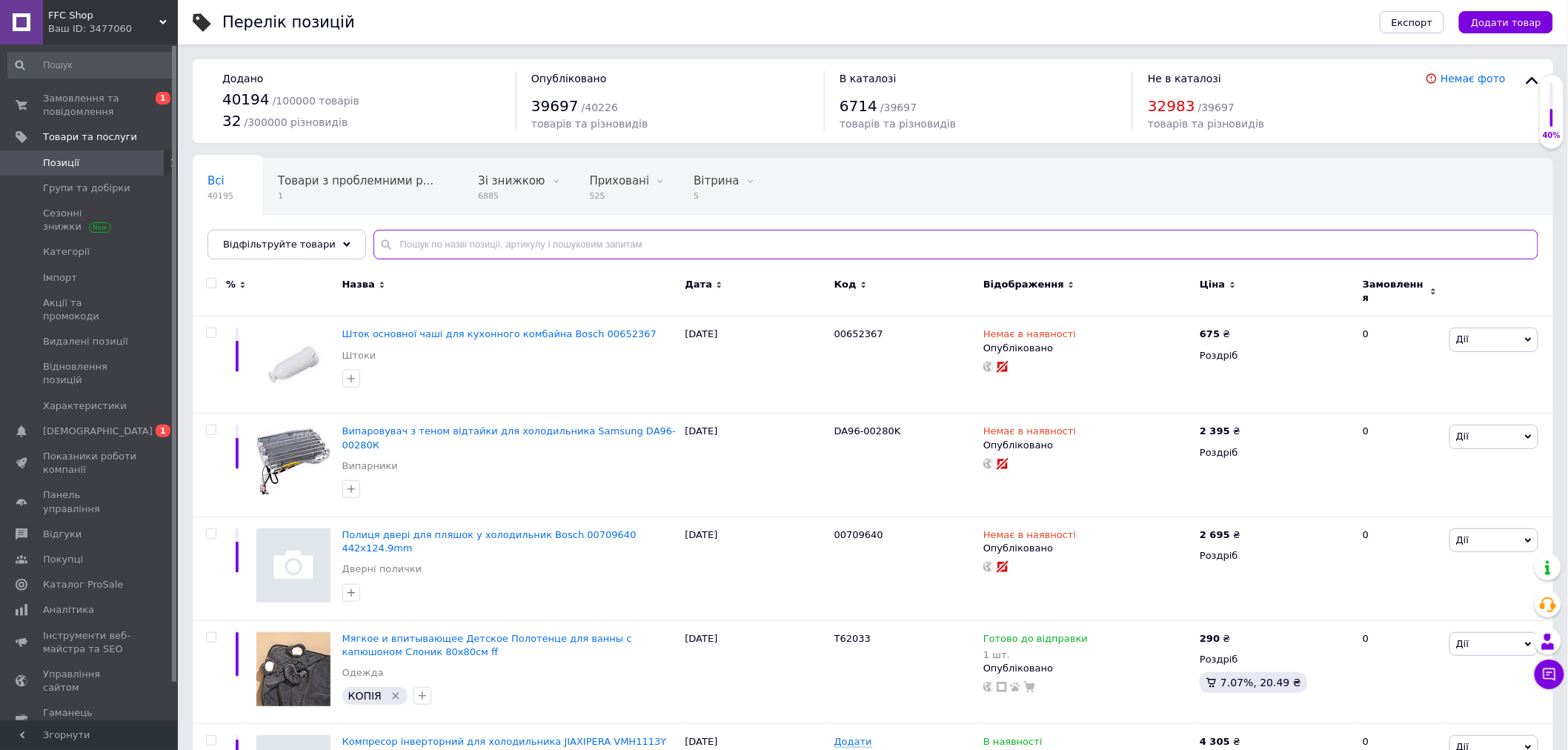
click at [435, 240] on input "text" at bounding box center [956, 245] width 1165 height 29
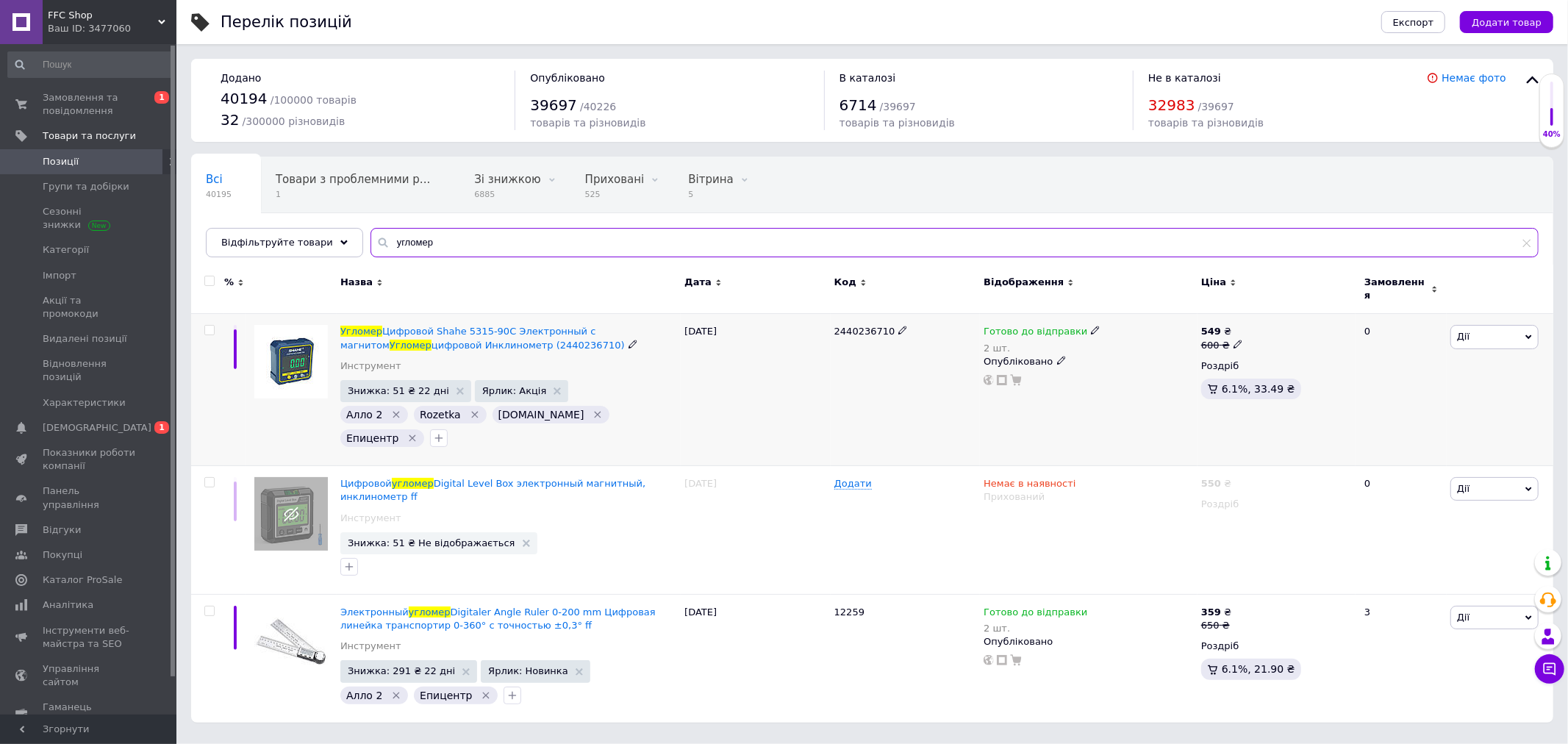
type input "угломер"
click at [1024, 326] on span "Готово до відправки" at bounding box center [1035, 333] width 104 height 15
drag, startPoint x: 1265, startPoint y: 362, endPoint x: 1188, endPoint y: 379, distance: 78.9
click at [1260, 362] on div "Залишки 2 шт." at bounding box center [1193, 381] width 183 height 46
drag, startPoint x: 1117, startPoint y: 363, endPoint x: 1102, endPoint y: 360, distance: 15.3
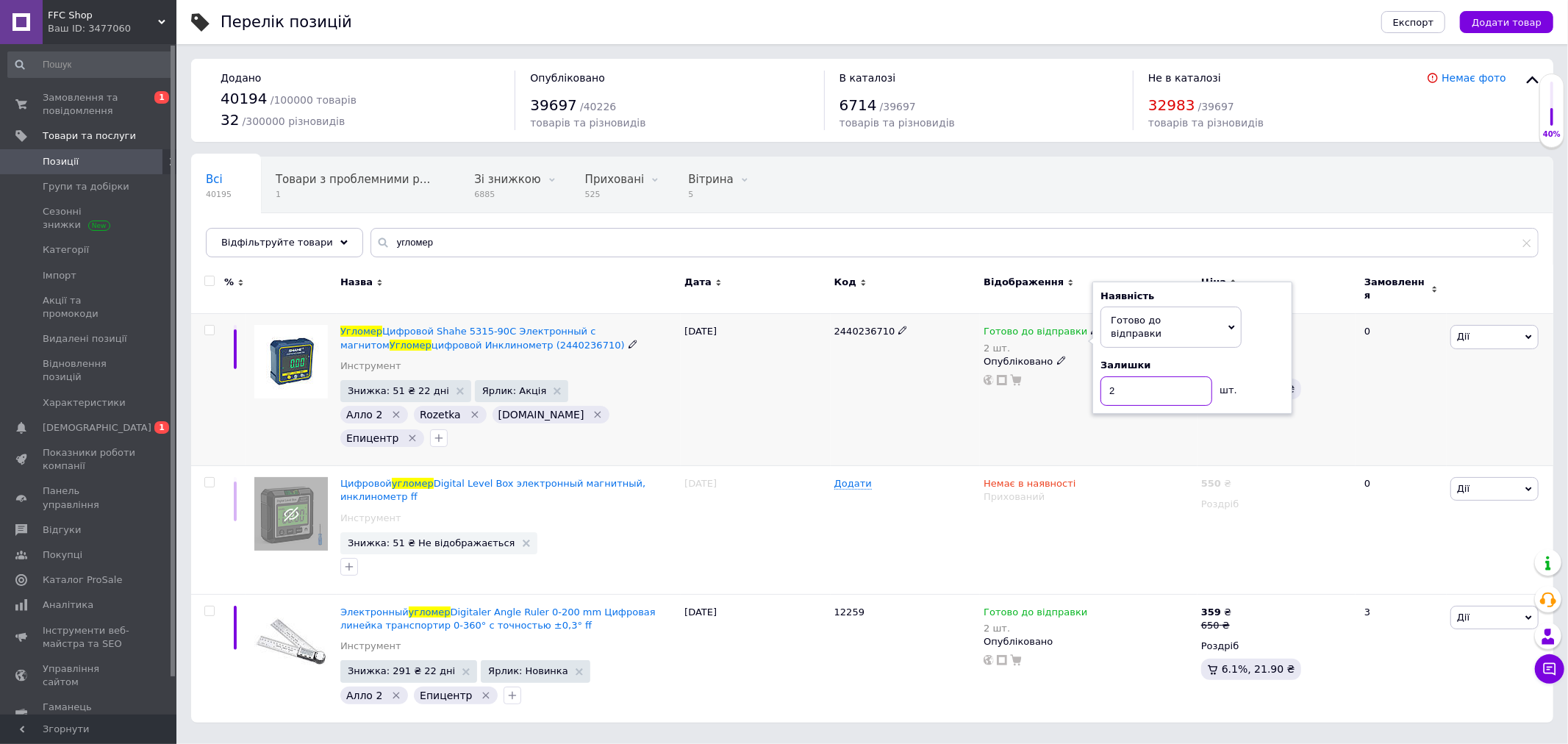
click at [1102, 376] on input "2" at bounding box center [1156, 391] width 111 height 29
type input "5"
click at [948, 390] on div "2440236710" at bounding box center [905, 389] width 150 height 152
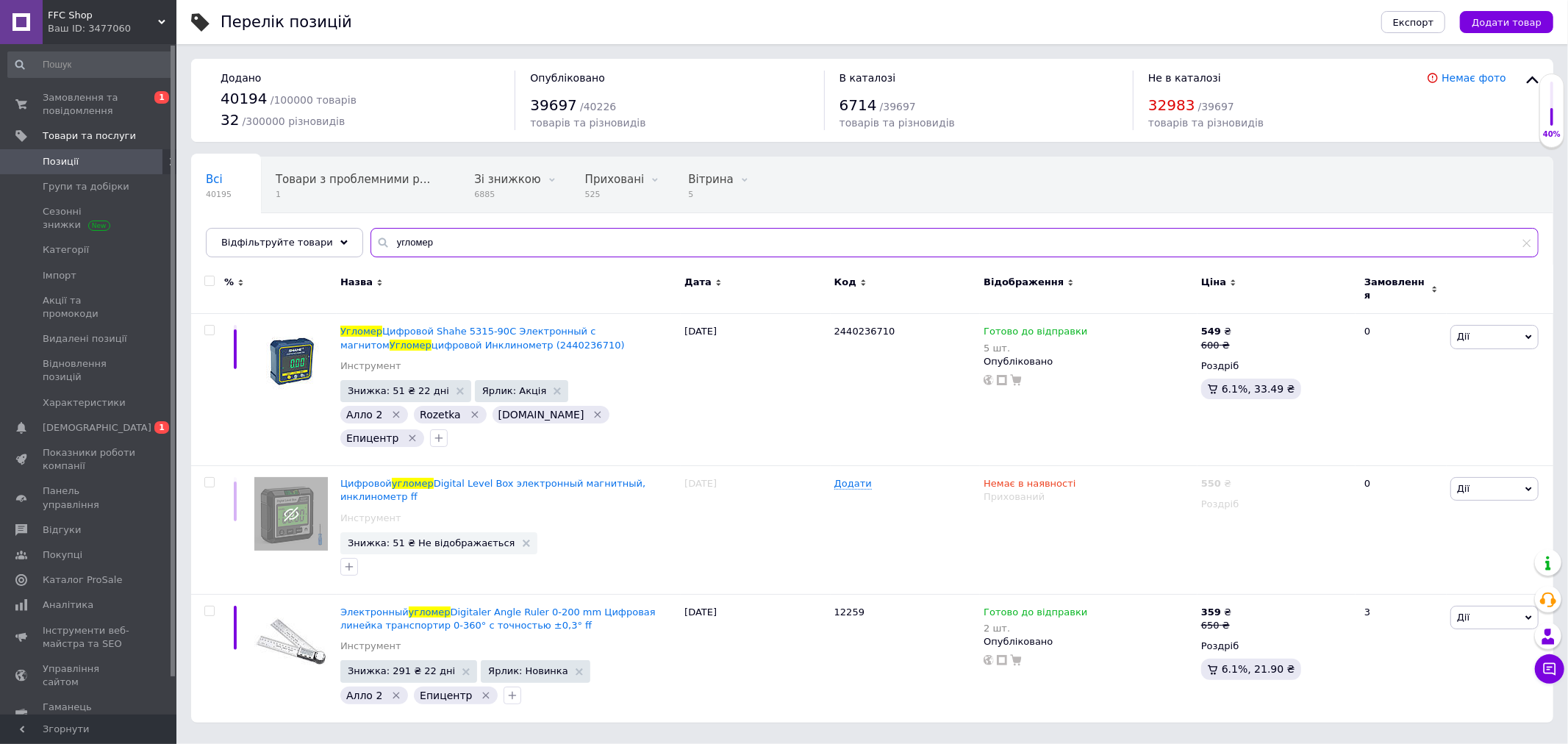
drag, startPoint x: 436, startPoint y: 237, endPoint x: 353, endPoint y: 239, distance: 83.0
click at [370, 239] on input "угломер" at bounding box center [954, 243] width 1168 height 29
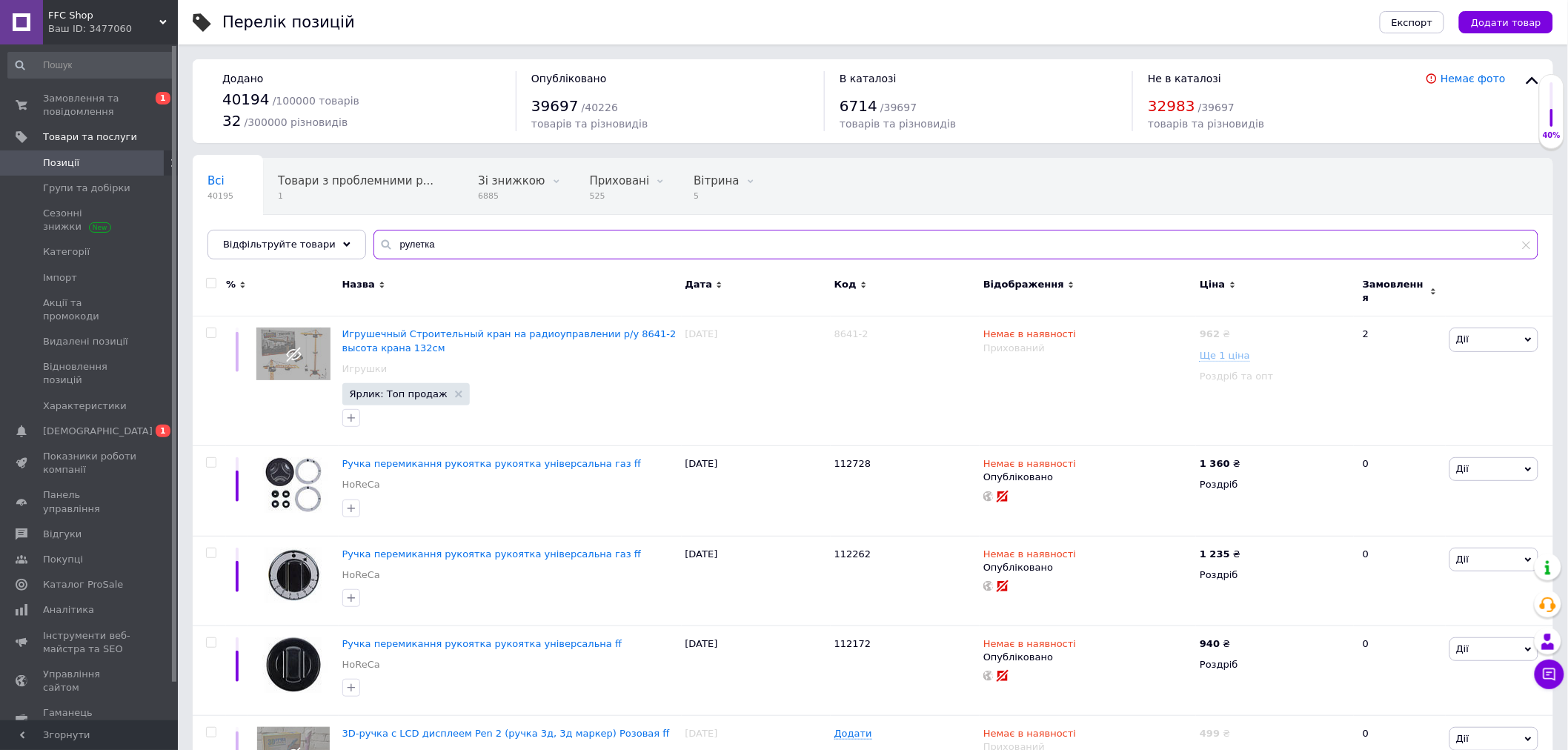
click at [398, 233] on input "рулетка" at bounding box center [956, 245] width 1165 height 29
click at [379, 249] on icon at bounding box center [386, 244] width 15 height 15
click at [430, 247] on input "рулетка" at bounding box center [956, 245] width 1165 height 29
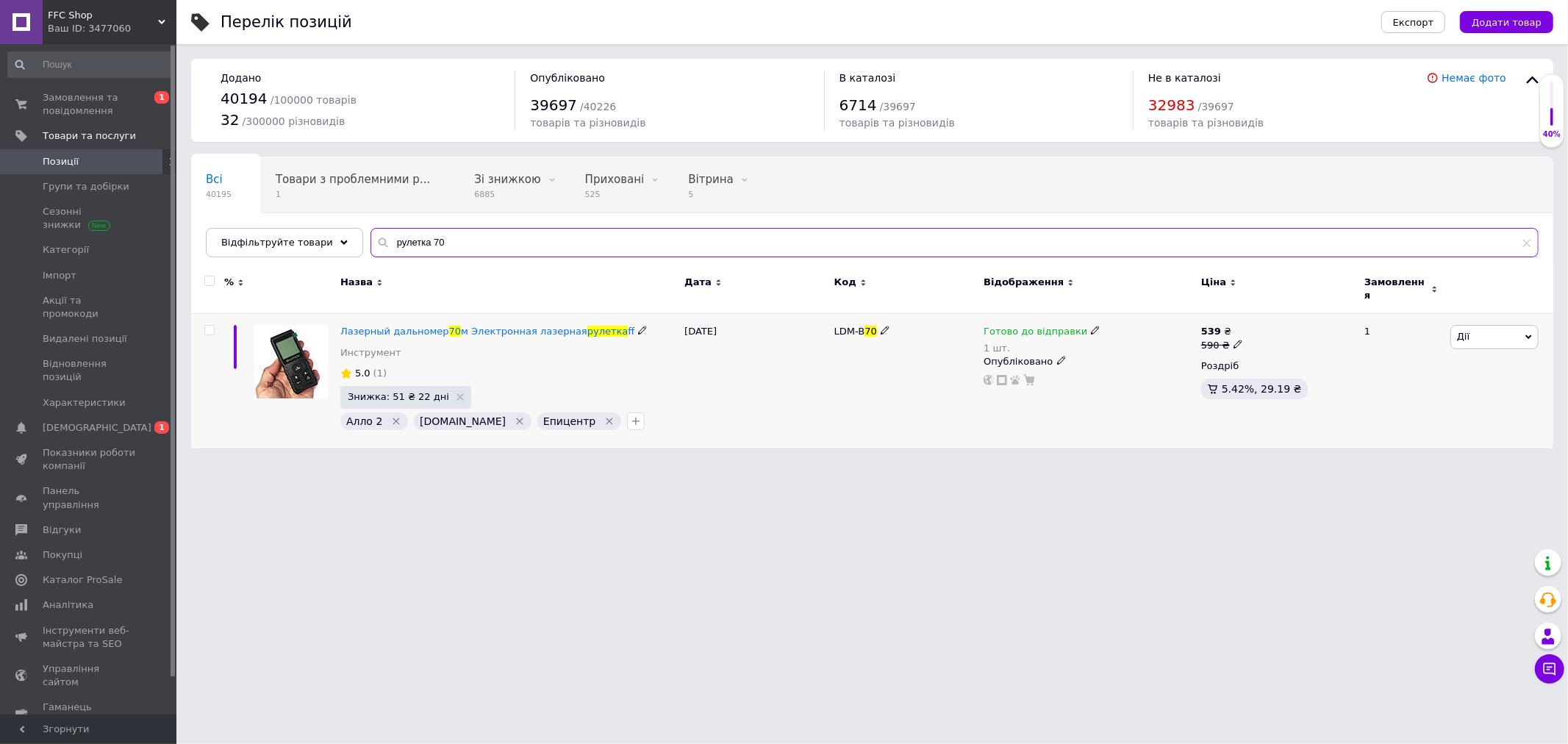
type input "рулетка 70"
click at [1052, 326] on span "Готово до відправки" at bounding box center [1035, 333] width 104 height 15
click at [1260, 323] on div "Наявність Готово до відправки В наявності Немає в наявності Під замовлення Зали…" at bounding box center [1193, 347] width 183 height 116
drag, startPoint x: 1119, startPoint y: 377, endPoint x: 1101, endPoint y: 376, distance: 18.0
click at [1101, 376] on input "1" at bounding box center [1156, 391] width 111 height 29
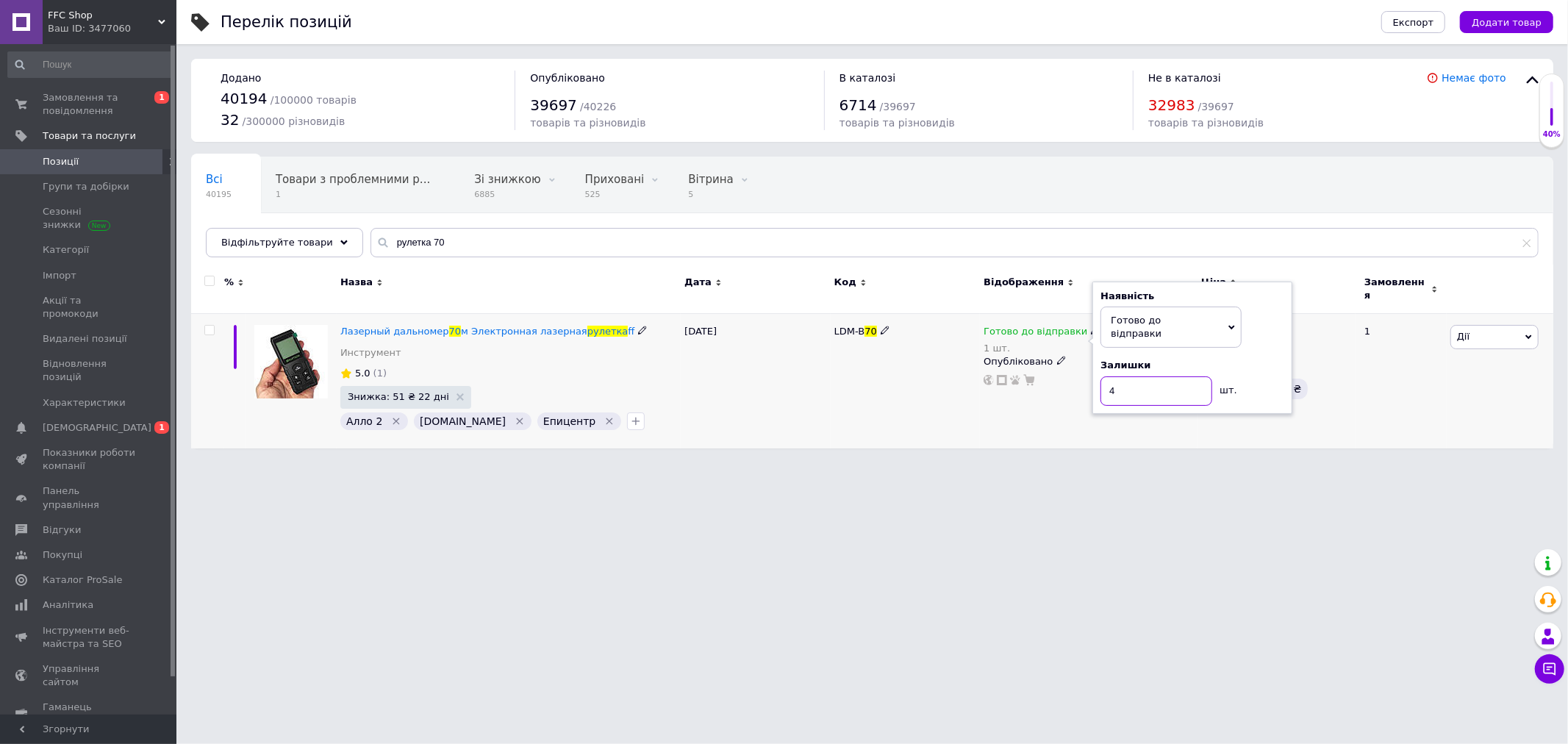
type input "4"
click at [923, 435] on div "LDM-B 70" at bounding box center [905, 381] width 150 height 135
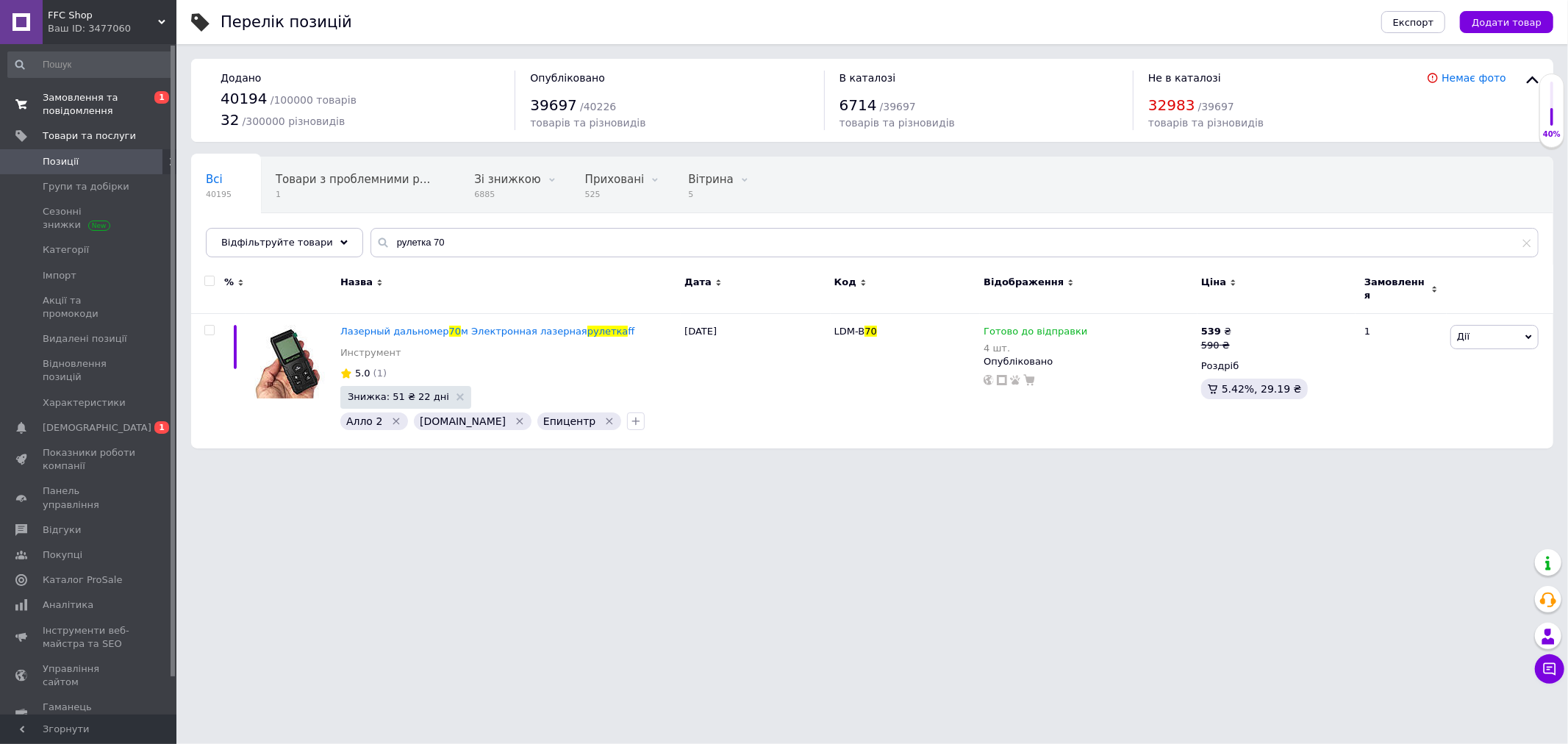
click at [105, 103] on span "Замовлення та повідомлення" at bounding box center [89, 104] width 93 height 27
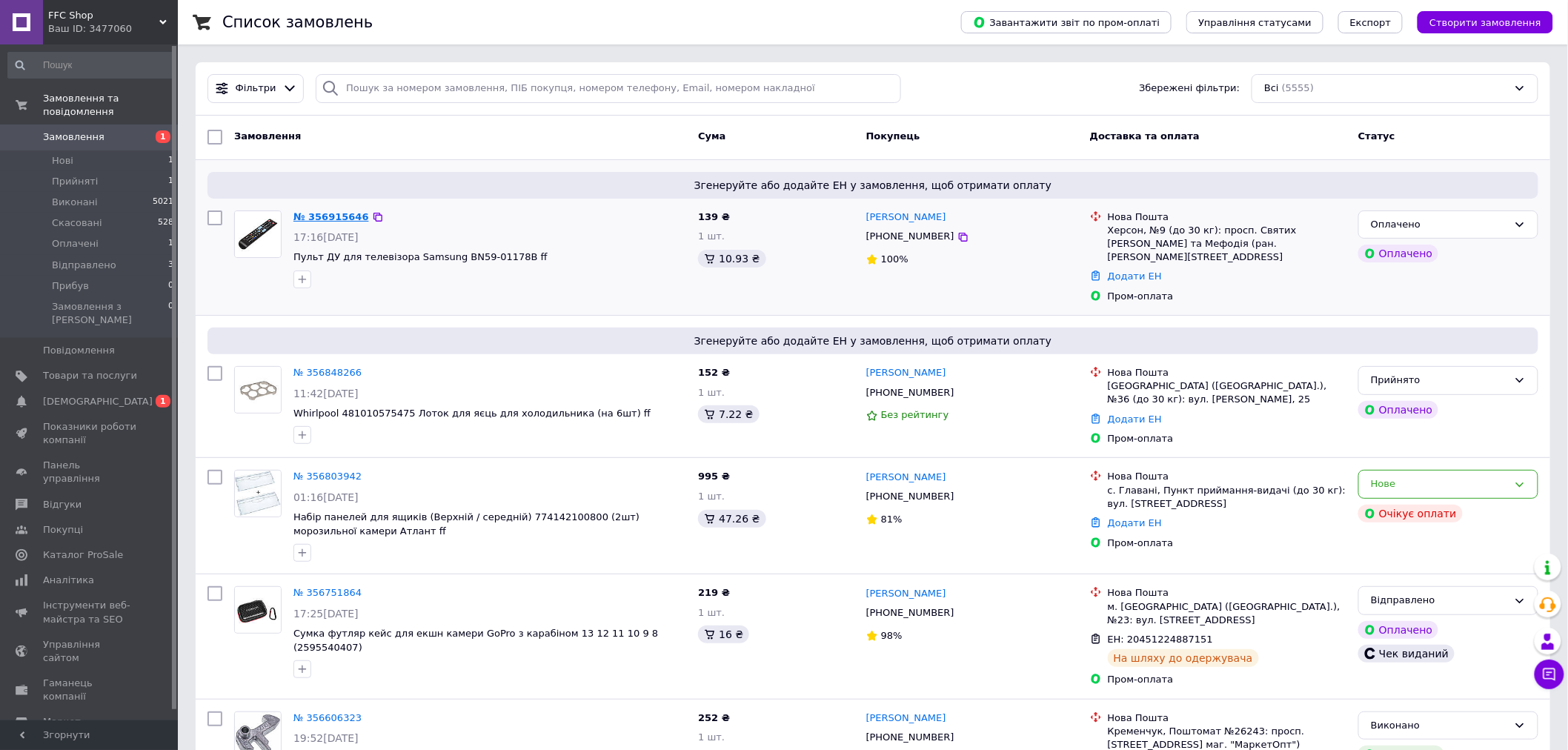
click at [306, 217] on link "№ 356915646" at bounding box center [331, 216] width 75 height 11
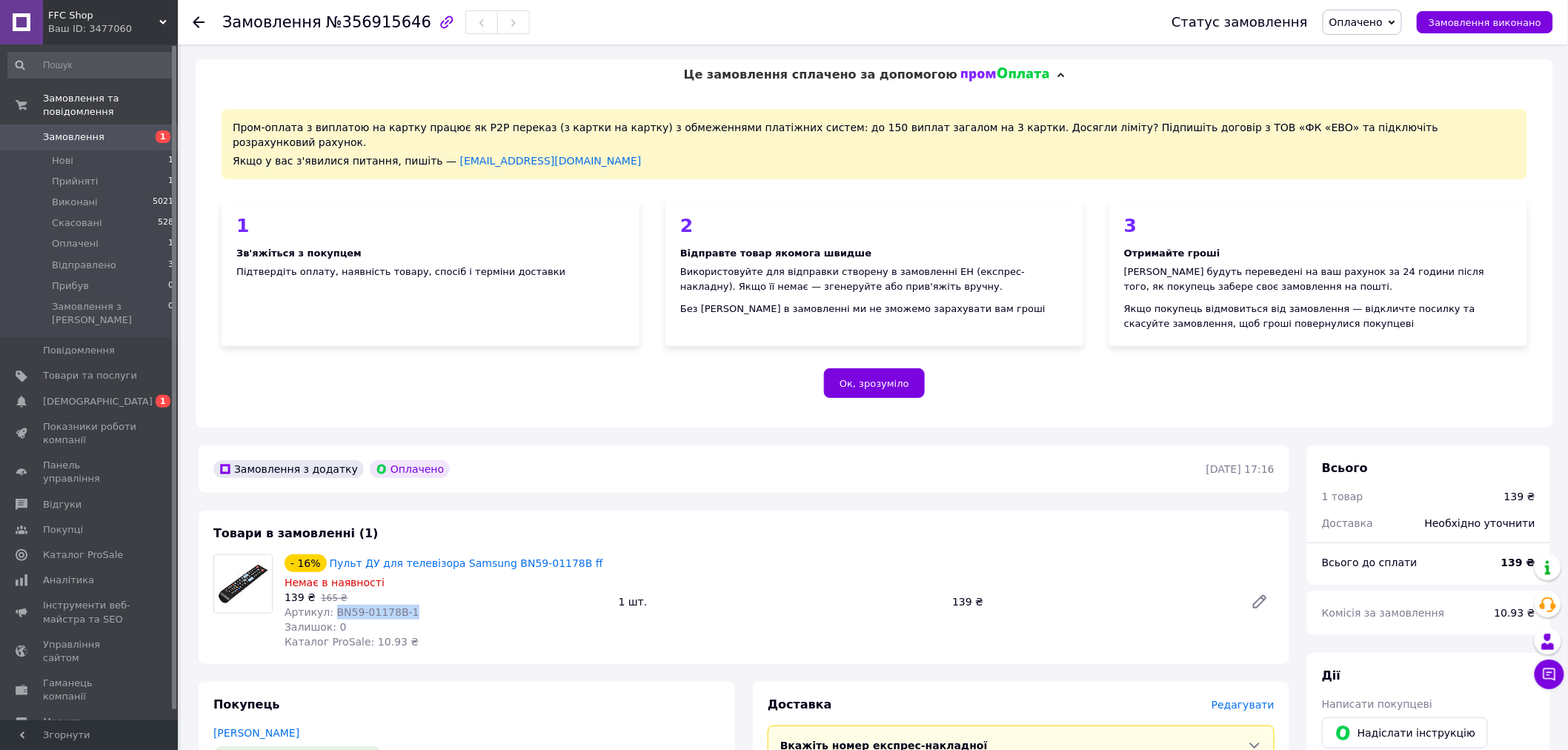
drag, startPoint x: 330, startPoint y: 597, endPoint x: 424, endPoint y: 594, distance: 94.0
click at [424, 605] on div "Артикул: BN59-01178B-1" at bounding box center [445, 612] width 322 height 15
copy span "BN59-01178B-1"
click at [1418, 19] on div "Статус замовлення Оплачено Прийнято Виконано Скасовано Відправлено Прибув Замов…" at bounding box center [1354, 22] width 397 height 25
click at [1395, 24] on icon at bounding box center [1393, 22] width 7 height 7
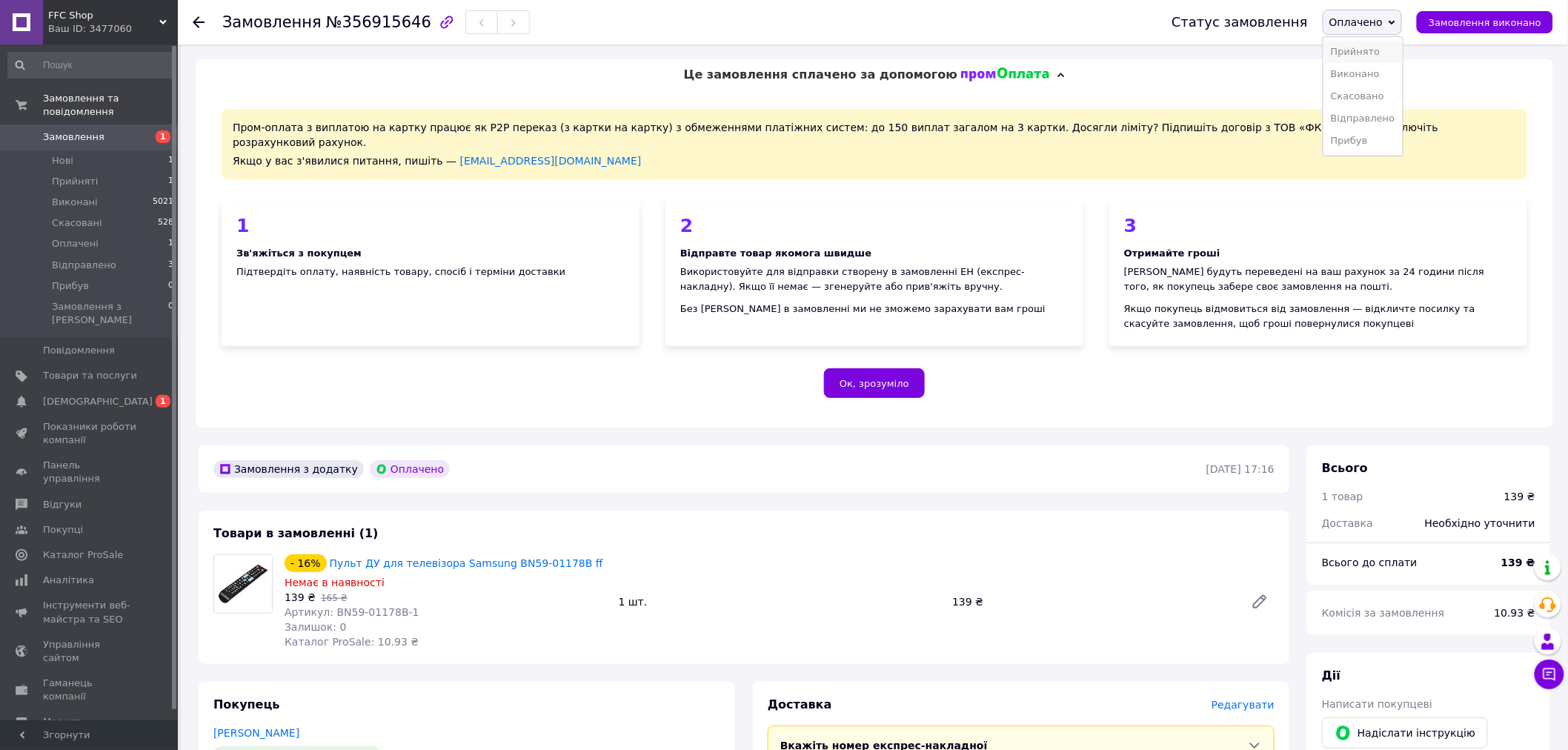
click at [1374, 50] on li "Прийнято" at bounding box center [1363, 52] width 80 height 22
click at [124, 23] on div "Ваш ID: 3477060" at bounding box center [113, 29] width 130 height 13
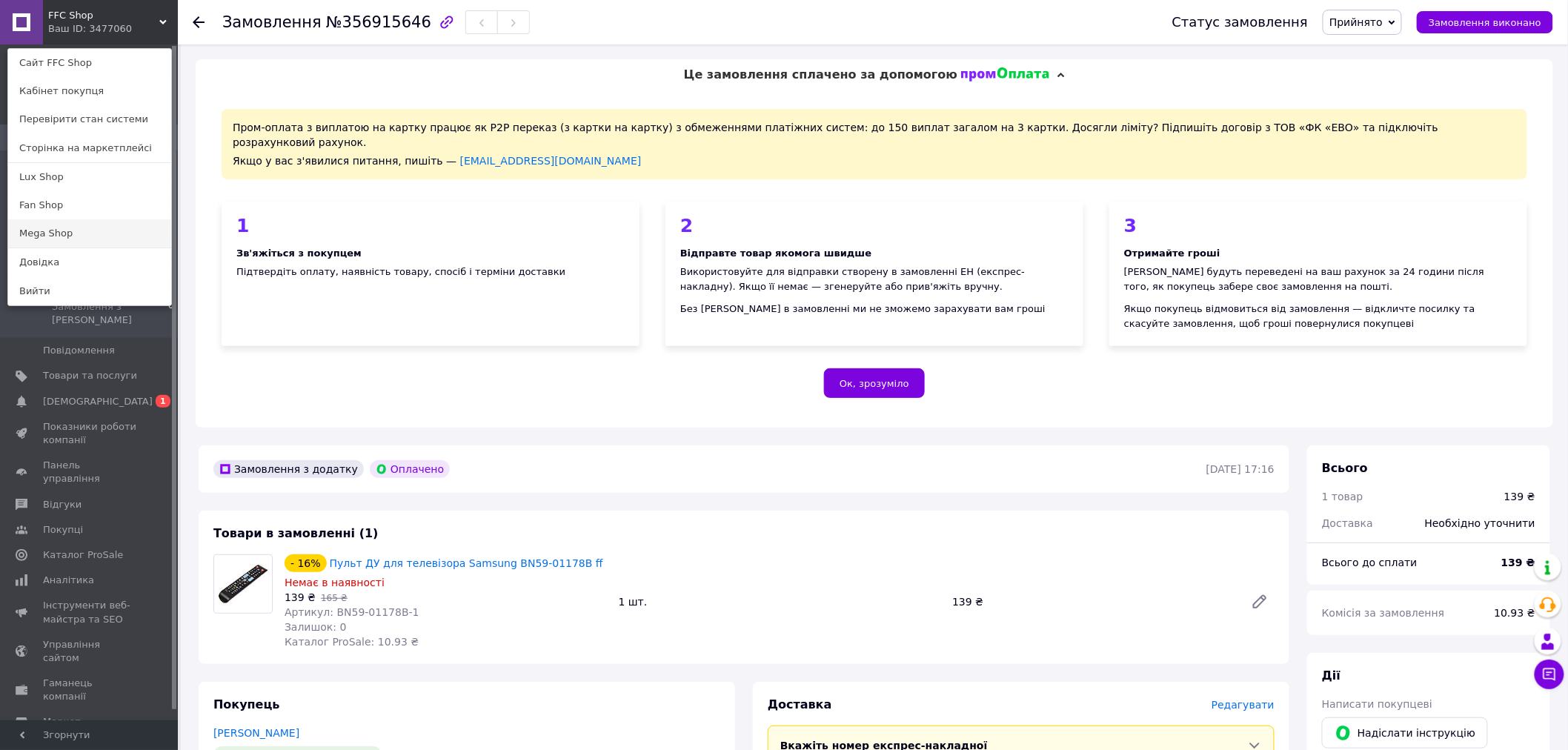
click at [50, 235] on link "Mega Shop" at bounding box center [89, 233] width 163 height 29
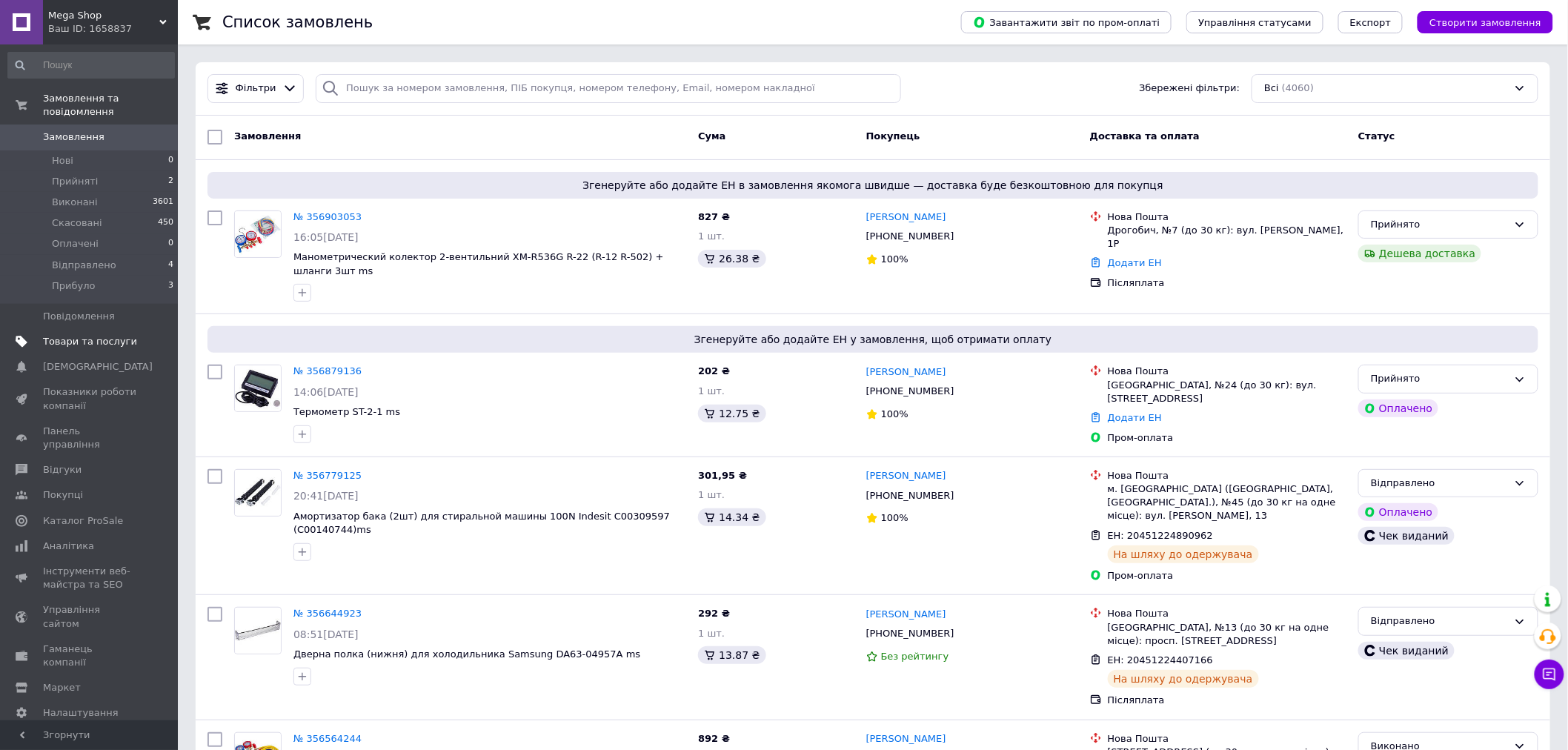
click at [65, 335] on span "Товари та послуги" at bounding box center [90, 341] width 94 height 13
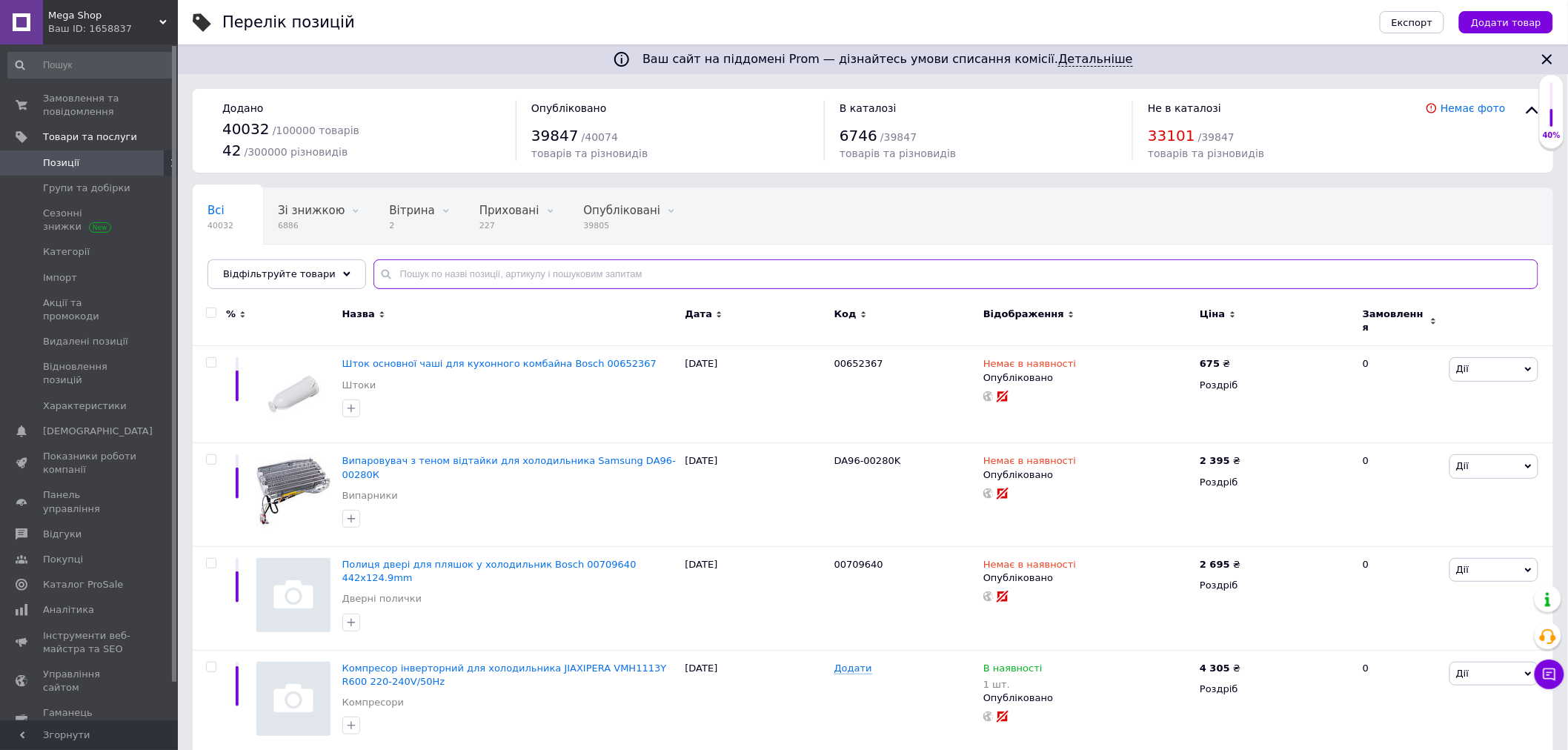
click at [387, 276] on input "text" at bounding box center [956, 274] width 1165 height 29
paste input "BN59-01178B-1"
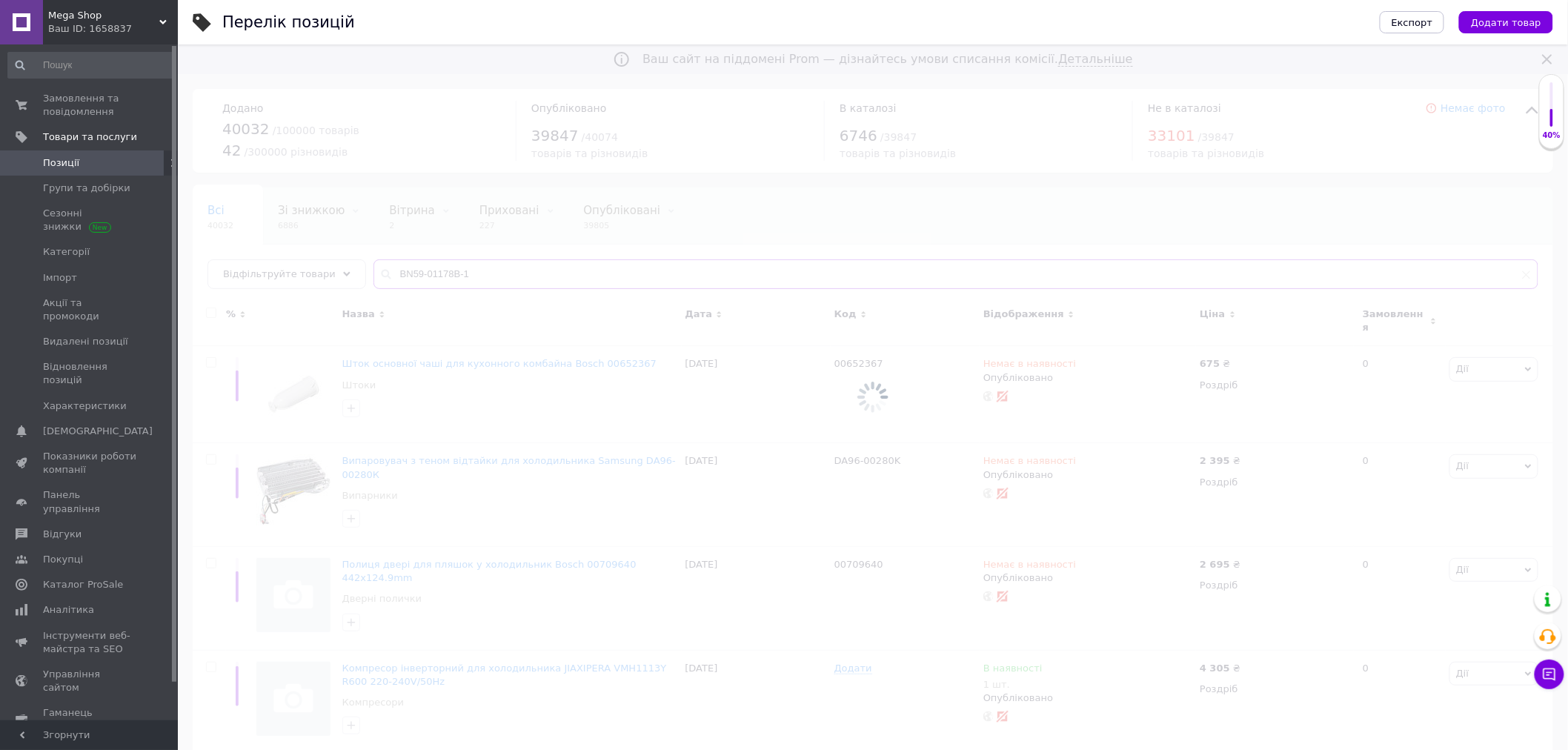
type input "BN59-01178B-1"
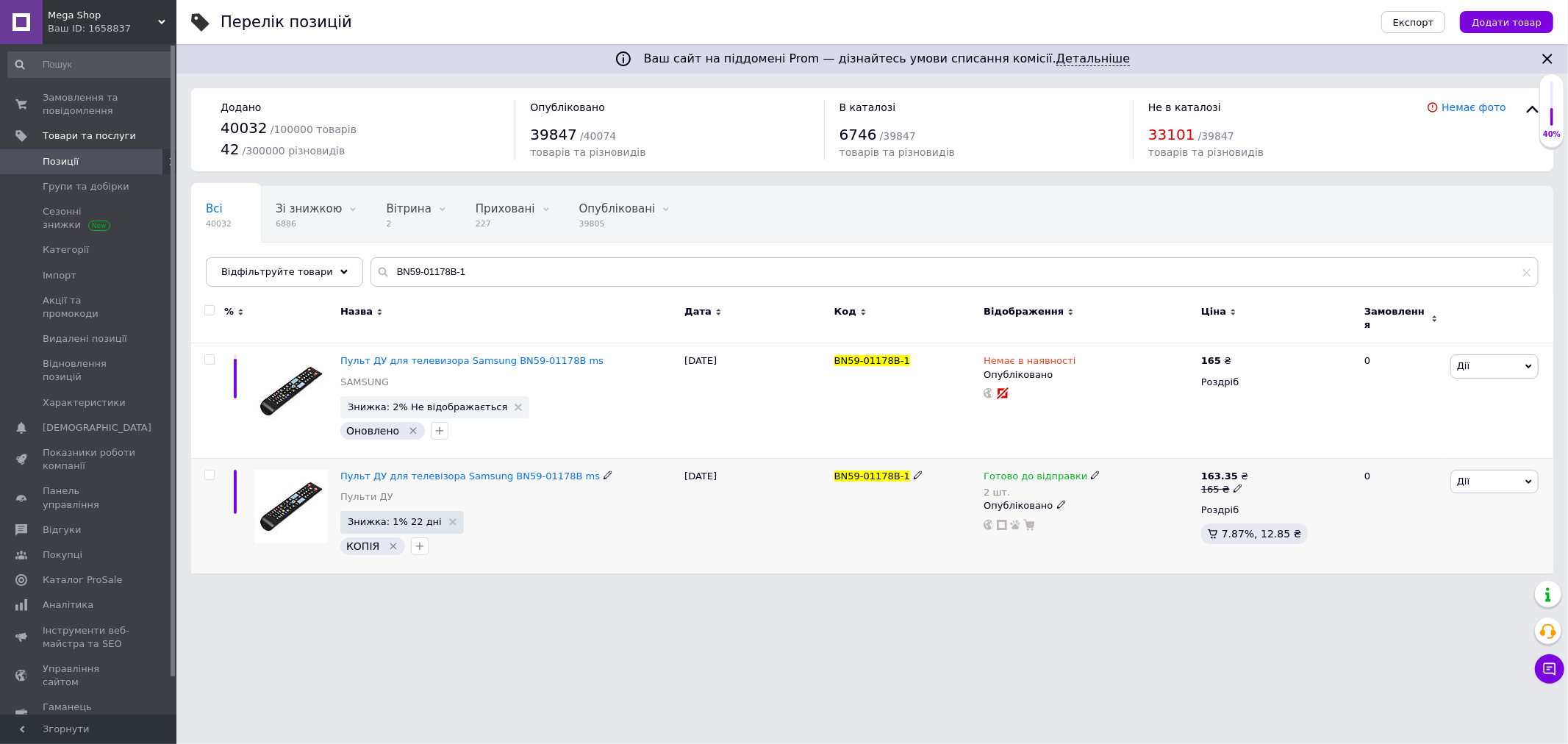
click at [1059, 471] on span "Готово до відправки" at bounding box center [1035, 478] width 104 height 15
click at [1156, 519] on li "Немає в наявності" at bounding box center [1170, 529] width 140 height 21
drag, startPoint x: 1140, startPoint y: 505, endPoint x: 1111, endPoint y: 506, distance: 29.0
click at [1114, 507] on input "2" at bounding box center [1156, 522] width 111 height 29
click at [953, 588] on html "Mega Shop Ваш ID: 1658837 Сайт Mega Shop Кабінет покупця Перевірити стан систем…" at bounding box center [784, 294] width 1568 height 588
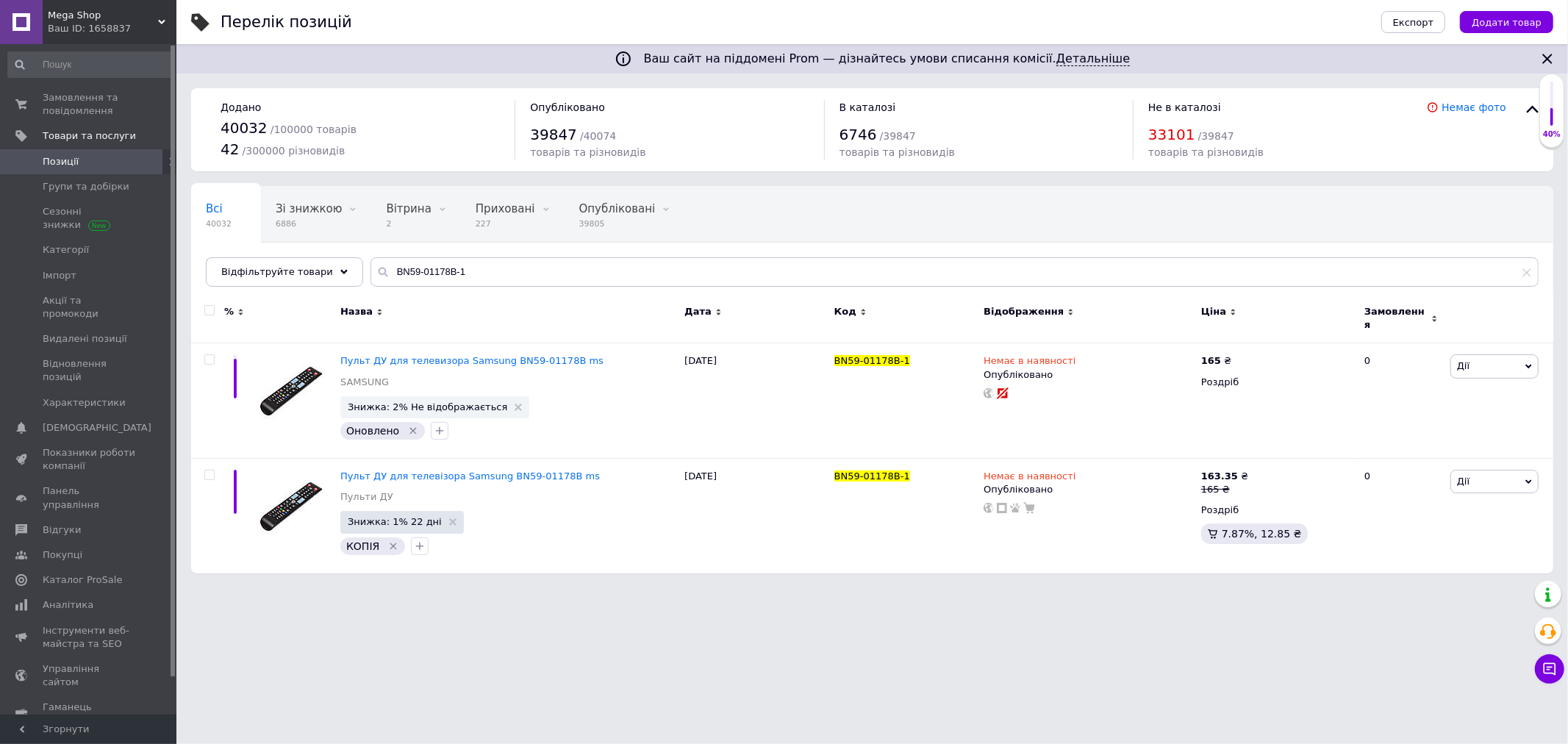
click at [146, 27] on div "Ваш ID: 1658837" at bounding box center [112, 28] width 129 height 13
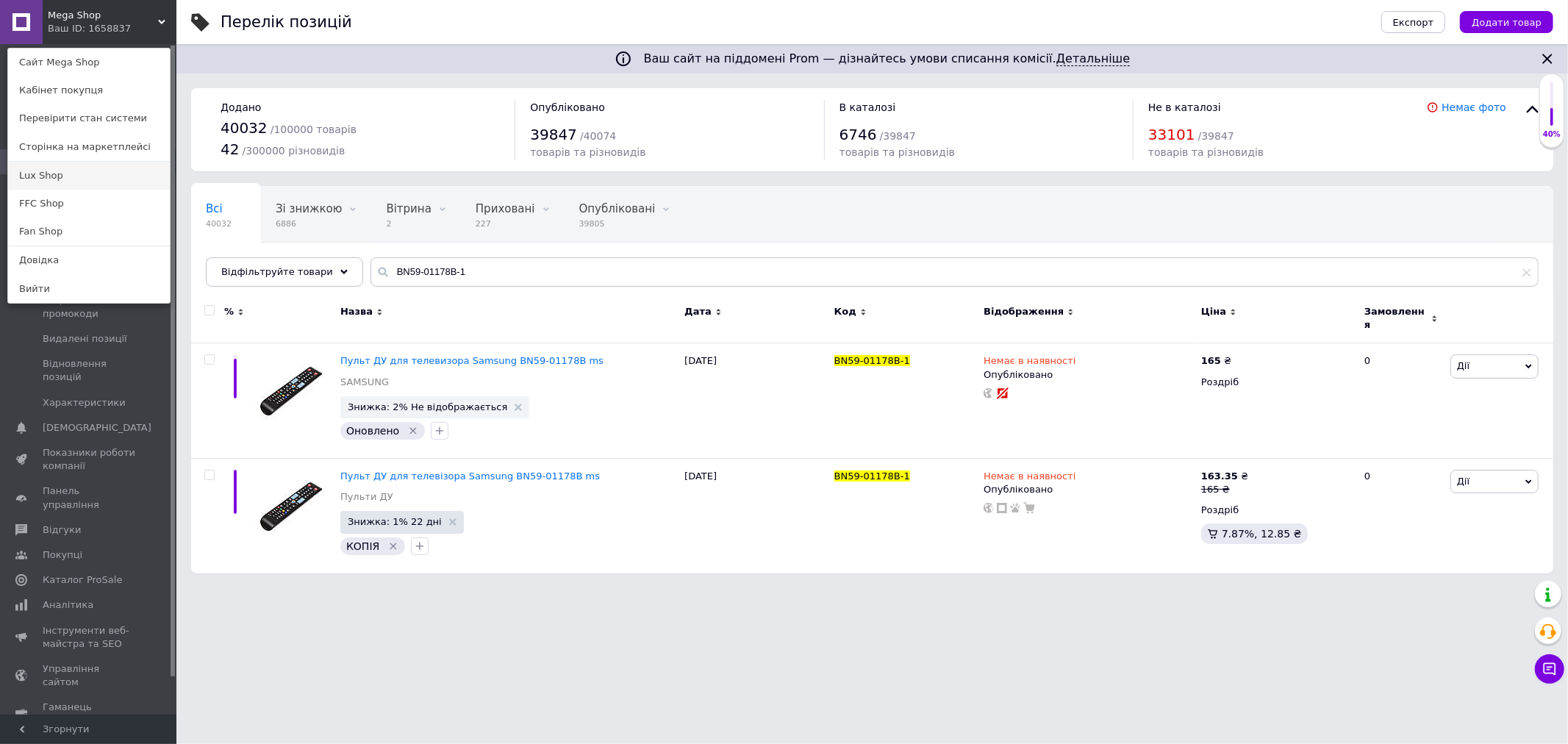
click at [48, 172] on link "Lux Shop" at bounding box center [88, 176] width 162 height 28
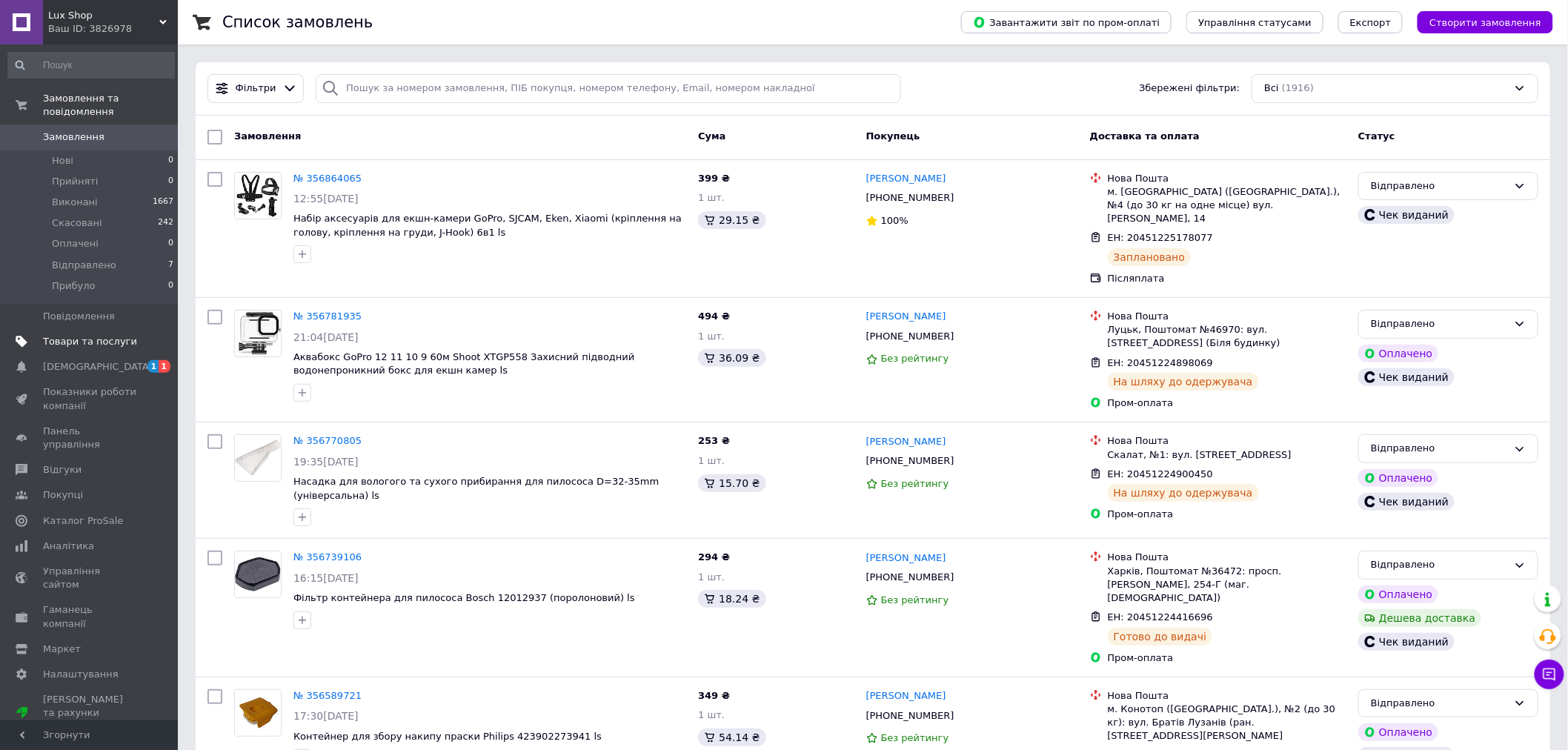
click at [67, 335] on span "Товари та послуги" at bounding box center [90, 341] width 94 height 13
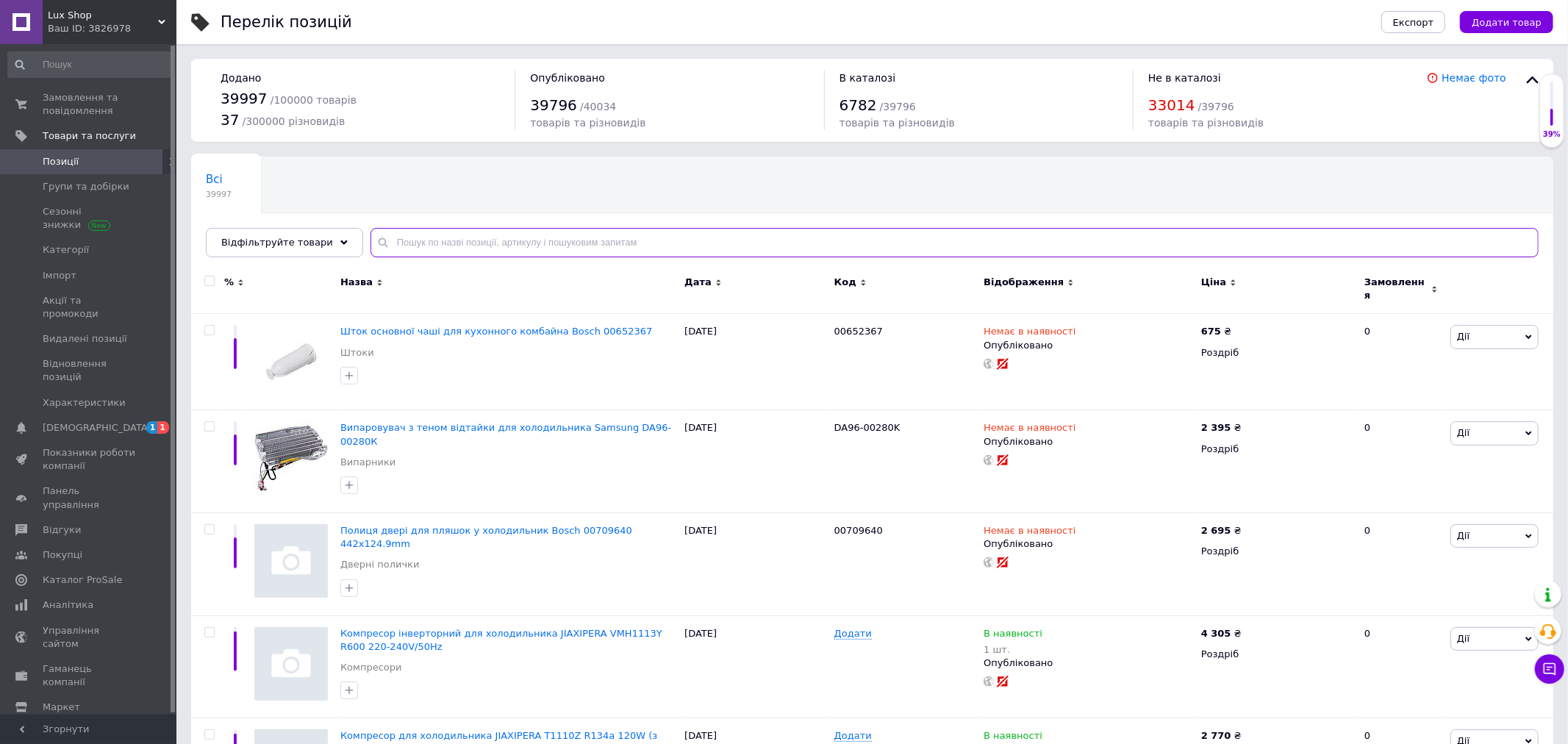
click at [394, 243] on input "text" at bounding box center [954, 243] width 1168 height 29
paste input "BN59-01178B-1"
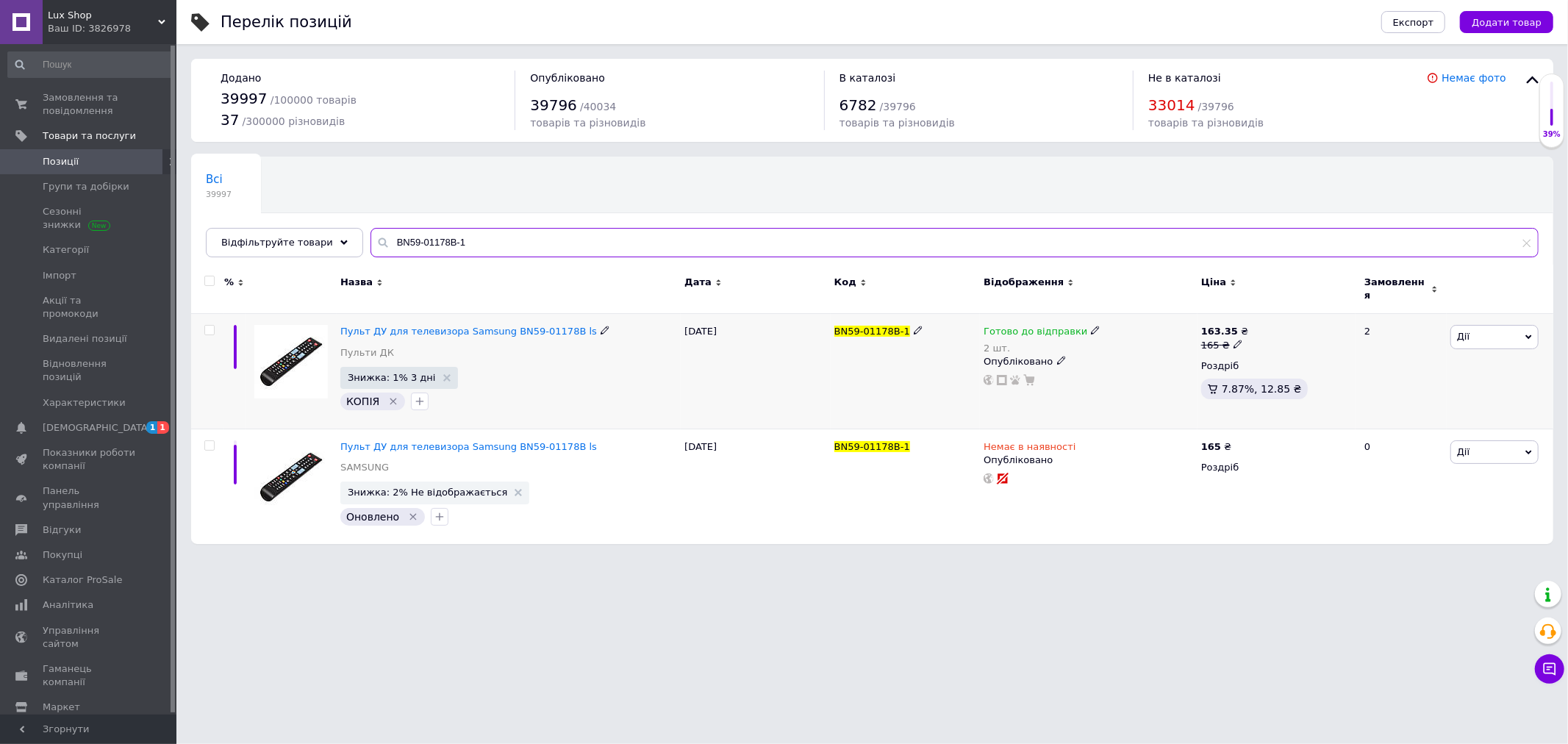
type input "BN59-01178B-1"
click at [1054, 326] on span "Готово до відправки" at bounding box center [1035, 333] width 104 height 15
click at [1126, 375] on li "Немає в наявності" at bounding box center [1170, 385] width 140 height 21
drag, startPoint x: 1121, startPoint y: 363, endPoint x: 1098, endPoint y: 363, distance: 23.0
click at [1098, 363] on div "Наявність Немає в наявності В наявності Під замовлення Готово до відправки Зали…" at bounding box center [1192, 340] width 200 height 119
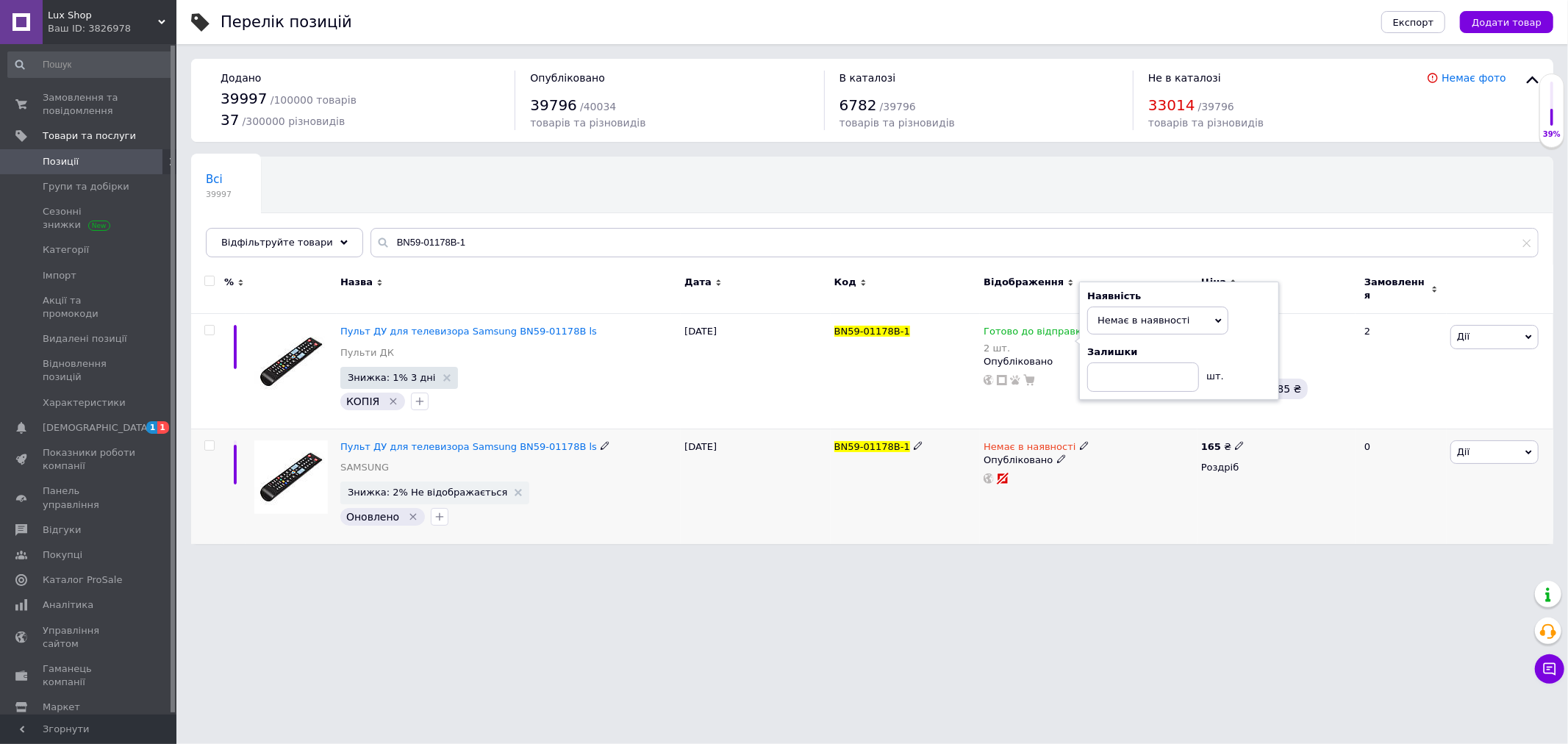
click at [914, 440] on span at bounding box center [918, 445] width 9 height 10
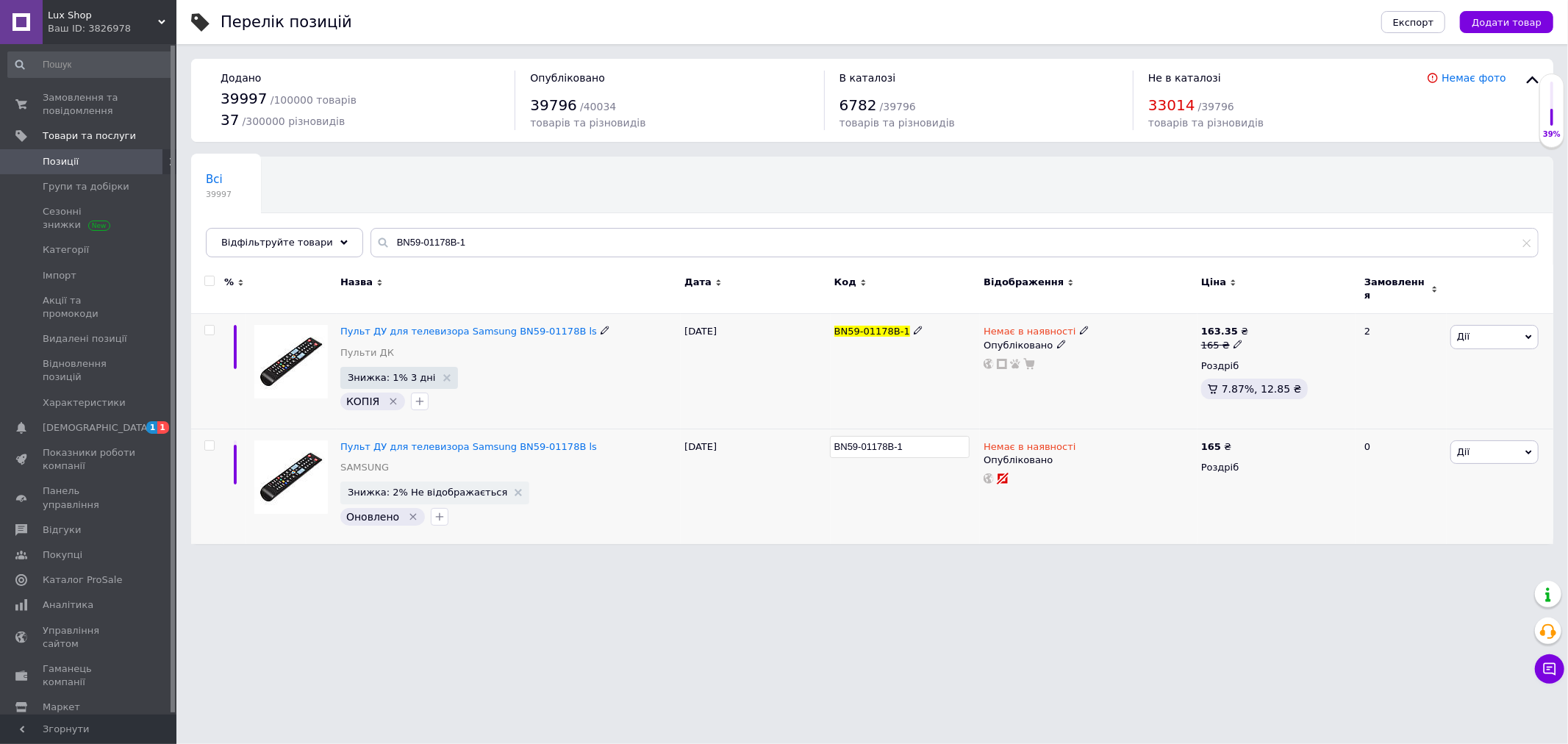
click at [924, 385] on div "BN59-01178B-1" at bounding box center [905, 371] width 150 height 116
click at [142, 15] on span "Lux Shop" at bounding box center [103, 15] width 111 height 13
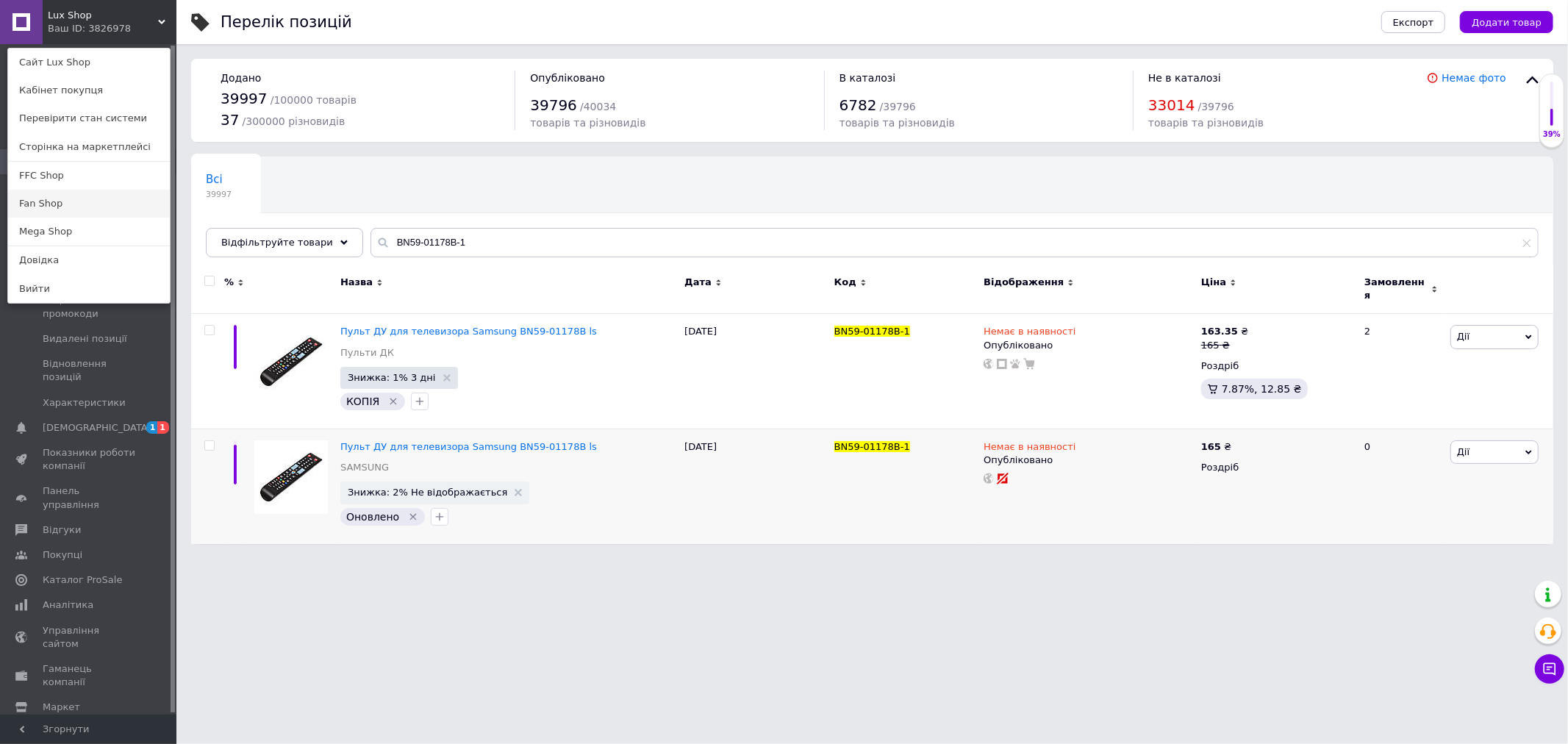
click at [61, 198] on link "Fan Shop" at bounding box center [88, 203] width 162 height 28
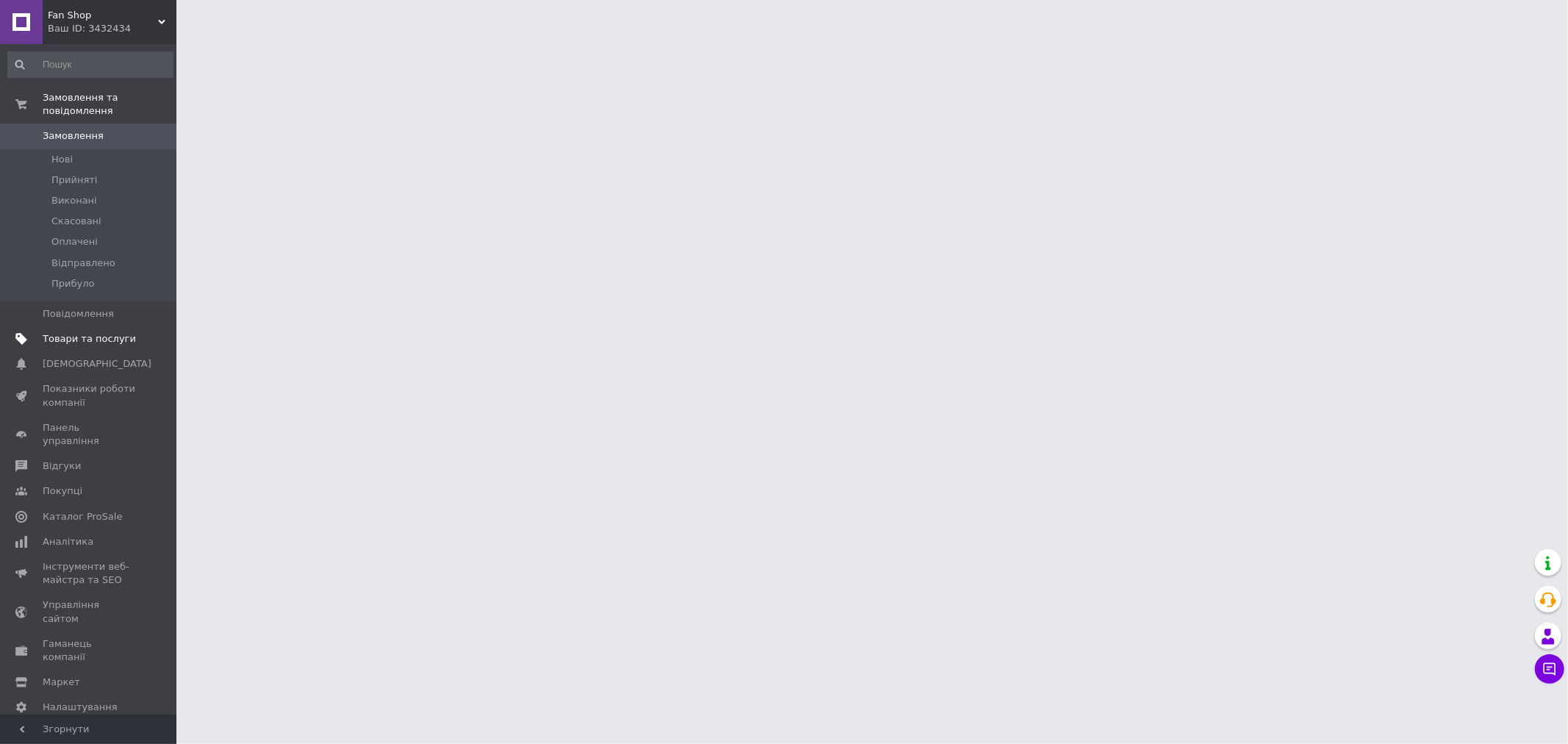
click at [44, 333] on span "Товари та послуги" at bounding box center [89, 339] width 93 height 13
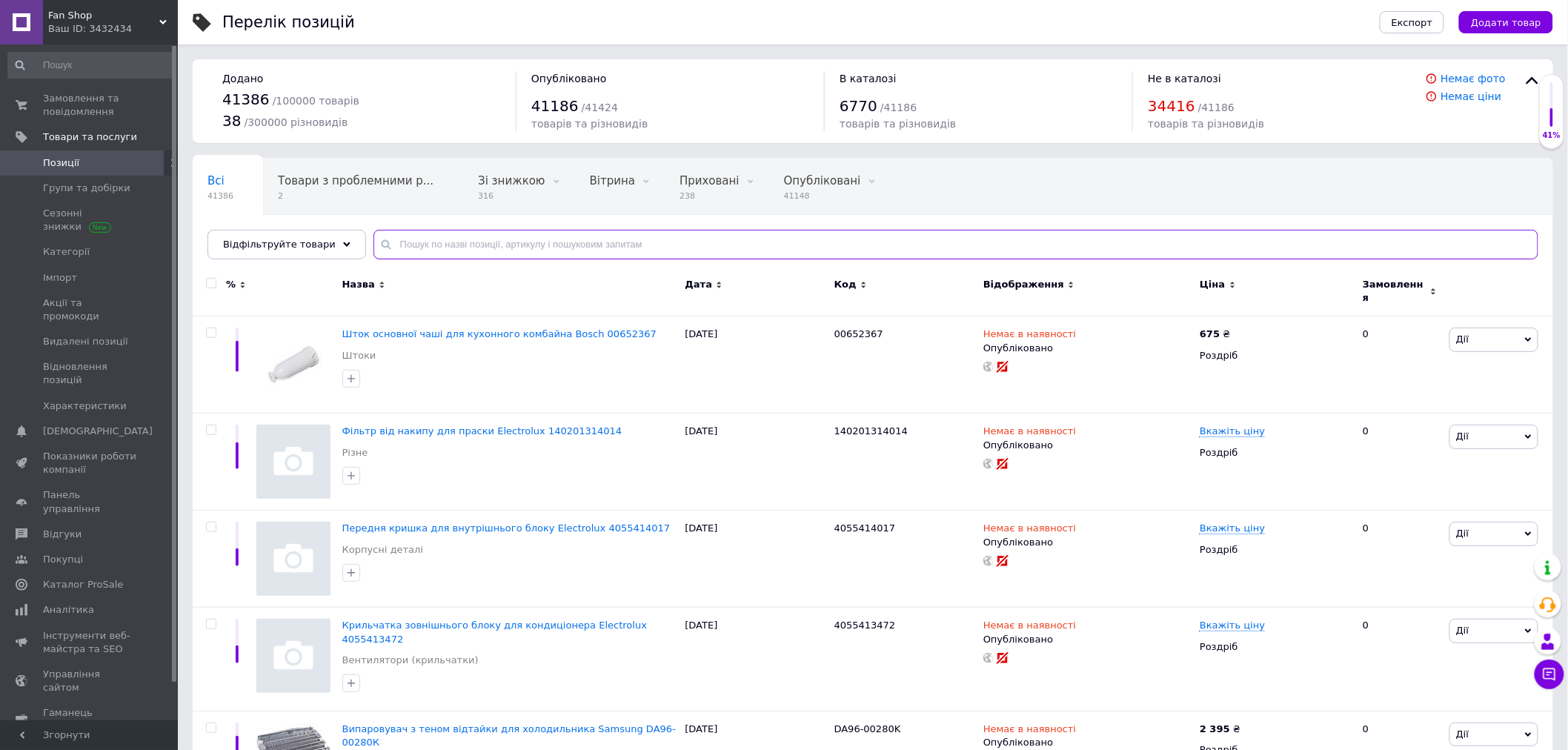
click at [430, 249] on input "text" at bounding box center [956, 245] width 1165 height 29
paste input "BN59-01178B-1"
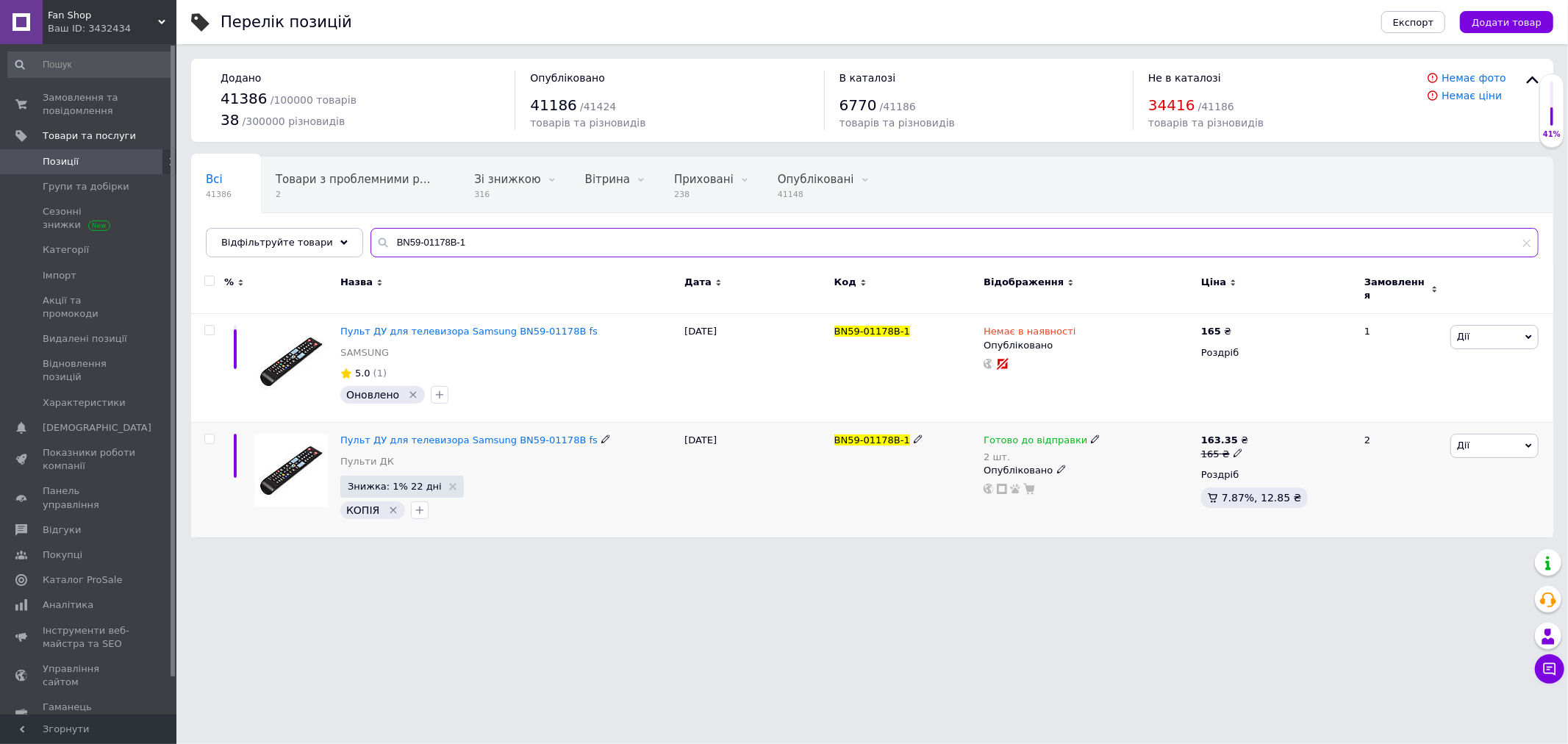
type input "BN59-01178B-1"
click at [1026, 435] on span "Готово до відправки" at bounding box center [1035, 442] width 104 height 15
click at [1120, 483] on li "Немає в наявності" at bounding box center [1170, 494] width 140 height 21
click at [1105, 477] on input "2" at bounding box center [1156, 486] width 111 height 29
click at [916, 518] on div "BN59-01178B-1" at bounding box center [905, 480] width 150 height 115
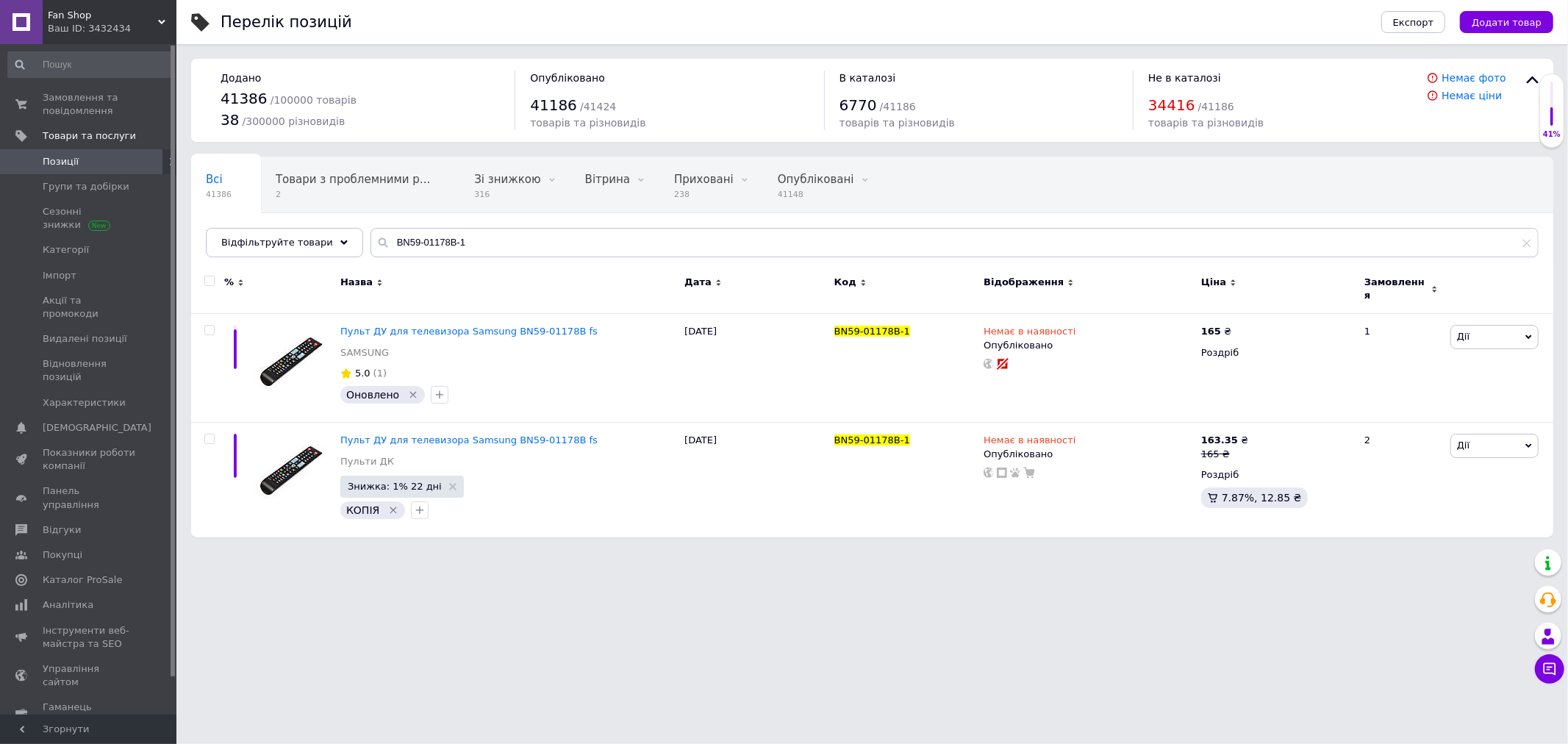
click at [147, 18] on span "Fan Shop" at bounding box center [103, 15] width 111 height 13
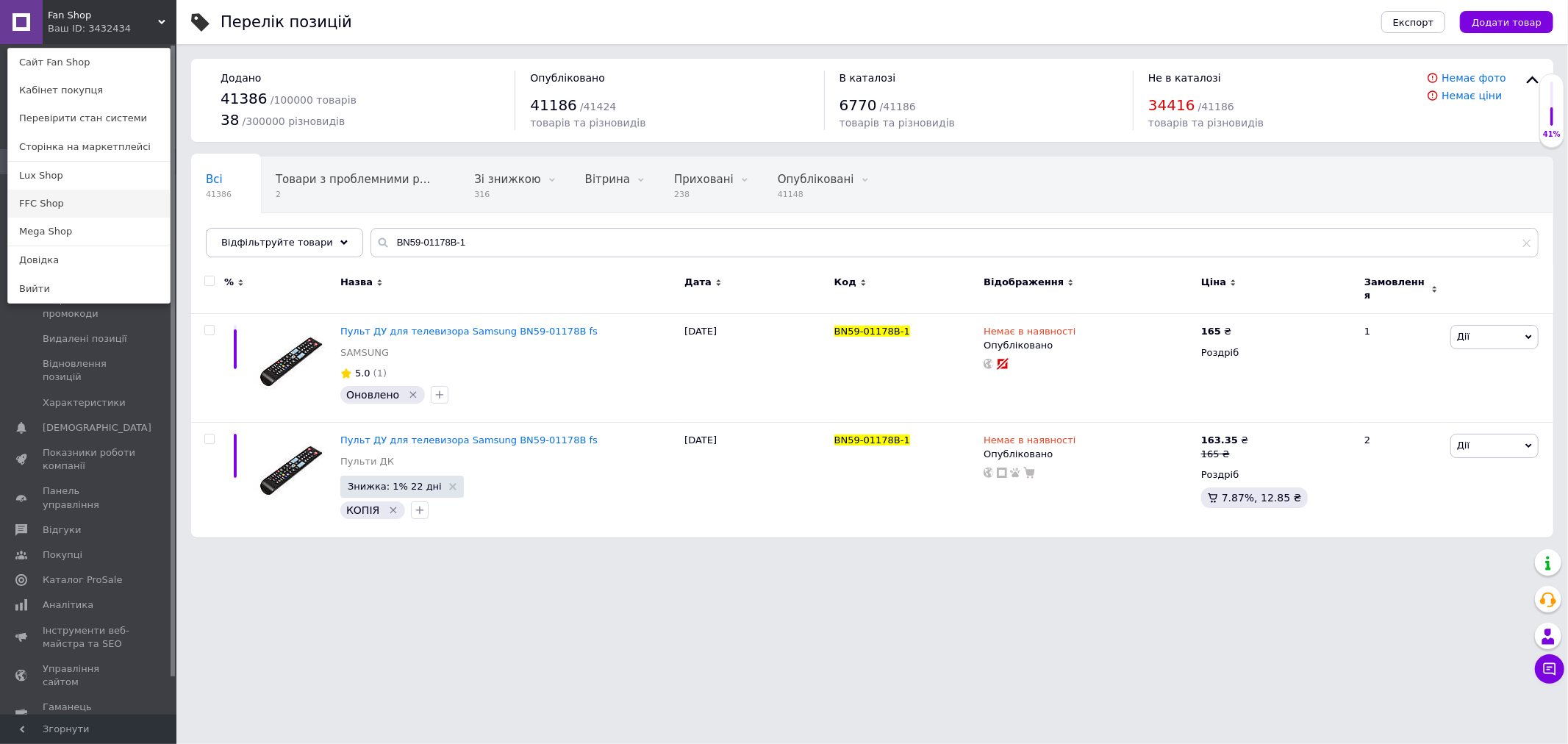
click at [44, 201] on link "FFC Shop" at bounding box center [88, 203] width 162 height 28
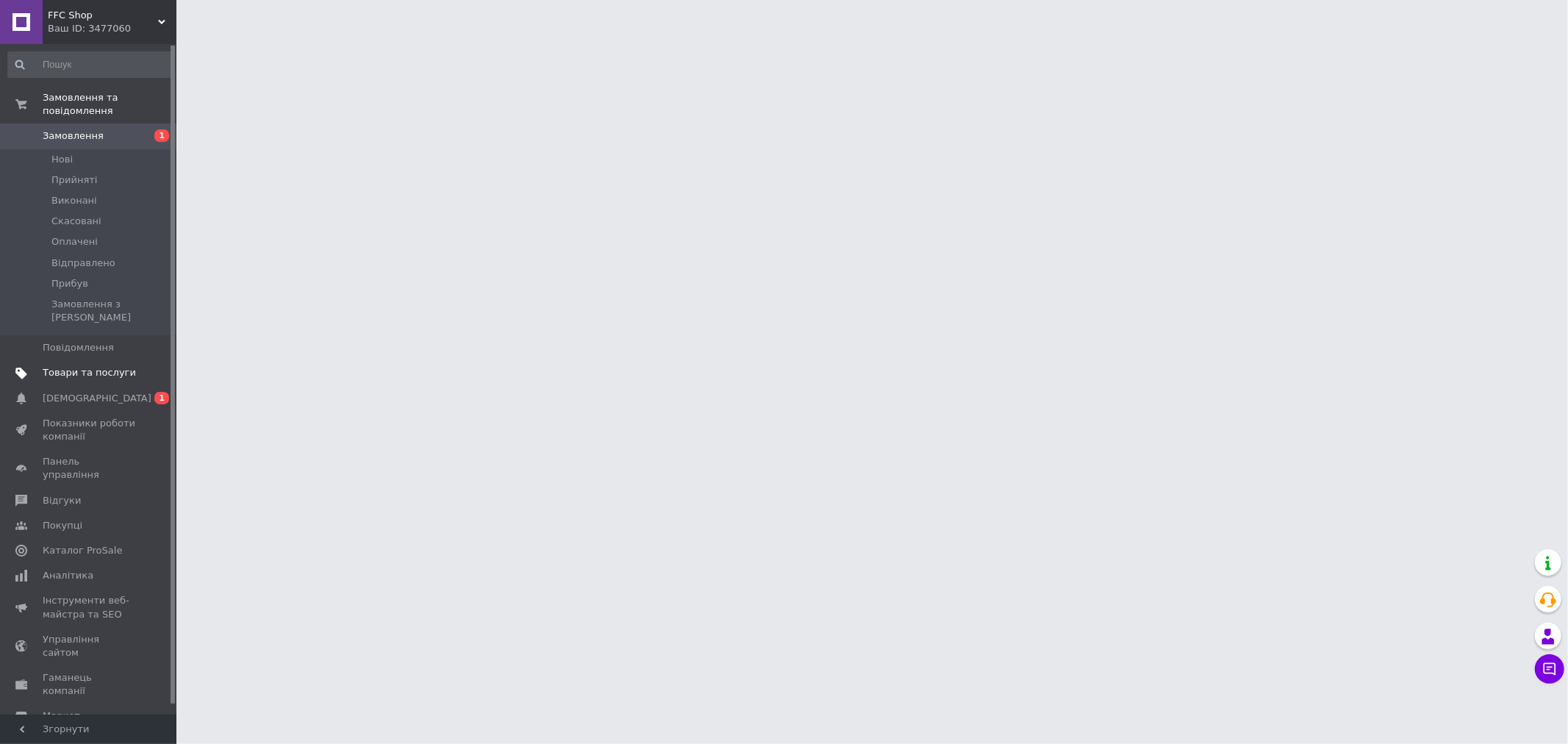
click at [63, 366] on span "Товари та послуги" at bounding box center [89, 372] width 93 height 13
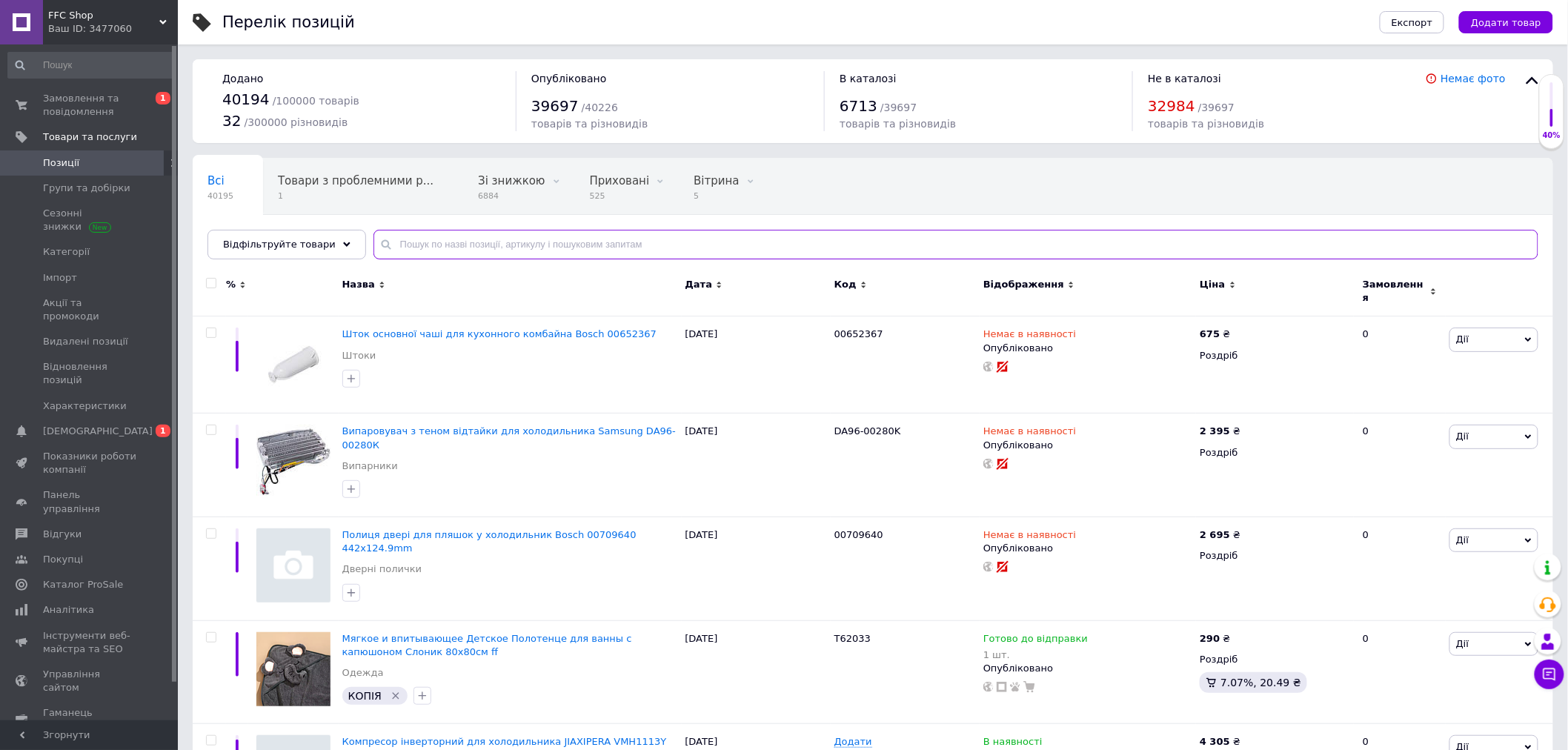
paste input "Рекомендується для роботи в приміщенні. При роботі в сонячну погоду на вулиці д…"
click at [398, 245] on input "text" at bounding box center [956, 245] width 1165 height 29
type input "Рекомендується для роботи в приміщенні. При роботі в сонячну погоду на вулиці д…"
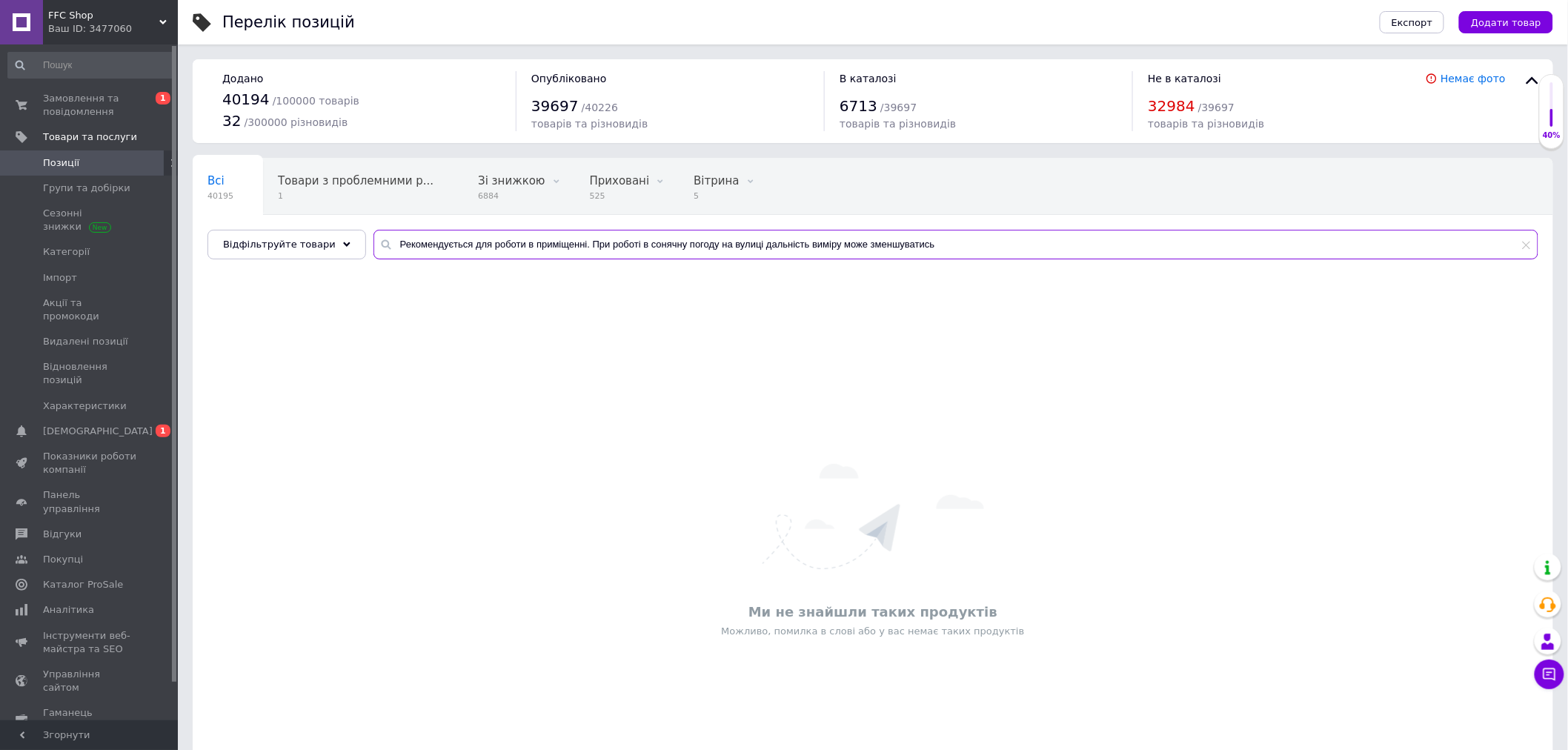
drag, startPoint x: 379, startPoint y: 247, endPoint x: 1042, endPoint y: 249, distance: 663.0
click at [1042, 249] on input "Рекомендується для роботи в приміщенні. При роботі в сонячну погоду на вулиці д…" at bounding box center [956, 245] width 1165 height 29
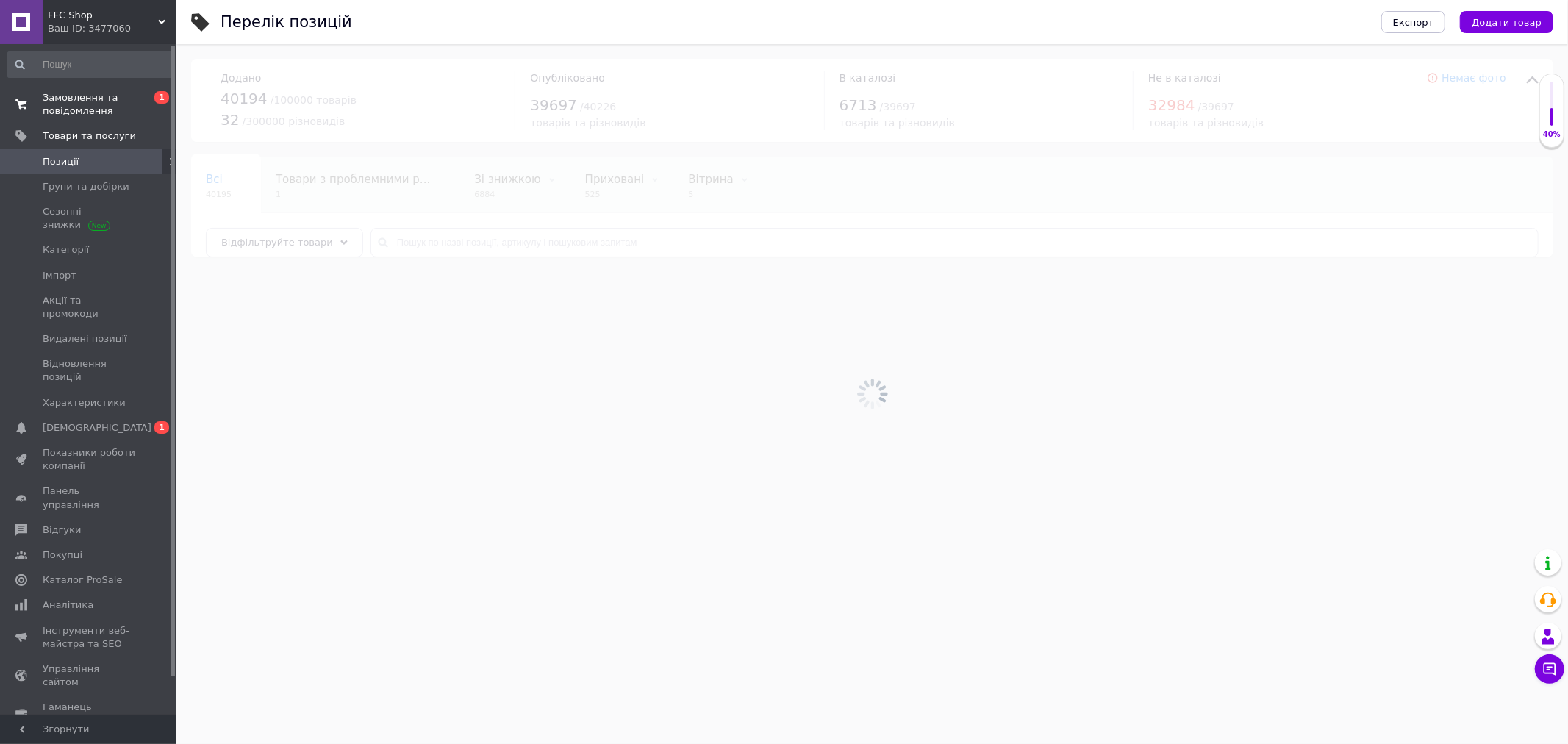
click at [75, 115] on span "Замовлення та повідомлення" at bounding box center [89, 104] width 93 height 27
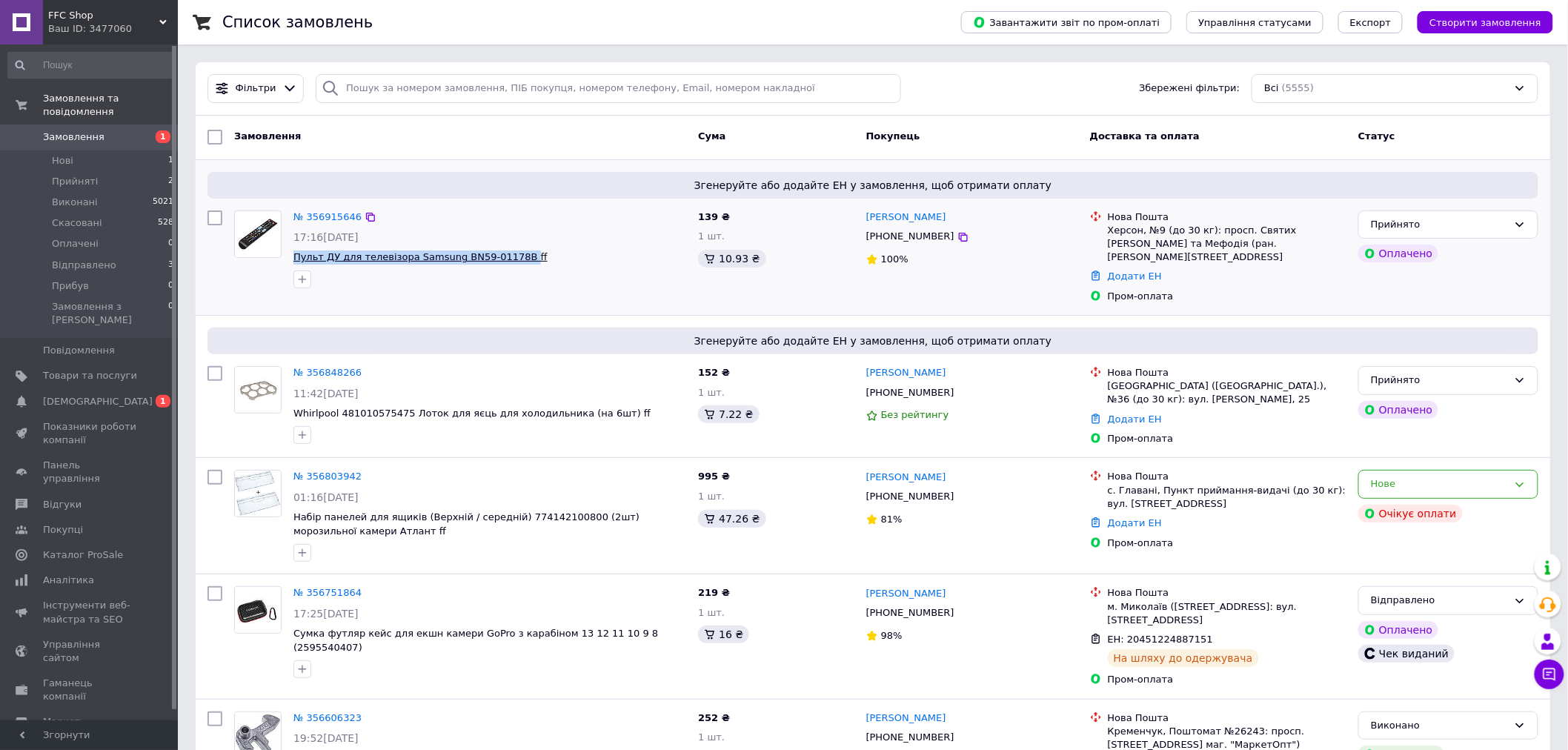
drag, startPoint x: 290, startPoint y: 257, endPoint x: 506, endPoint y: 260, distance: 216.0
click at [506, 260] on div "№ 356915646 17:16, 12.08.2025 Пульт ДУ для телевізора Samsung BN59-01178B ff" at bounding box center [490, 250] width 405 height 90
copy span "Пульт ДУ для телевізора Samsung BN59-01178B"
click at [137, 23] on div "Ваш ID: 3477060" at bounding box center [113, 29] width 130 height 13
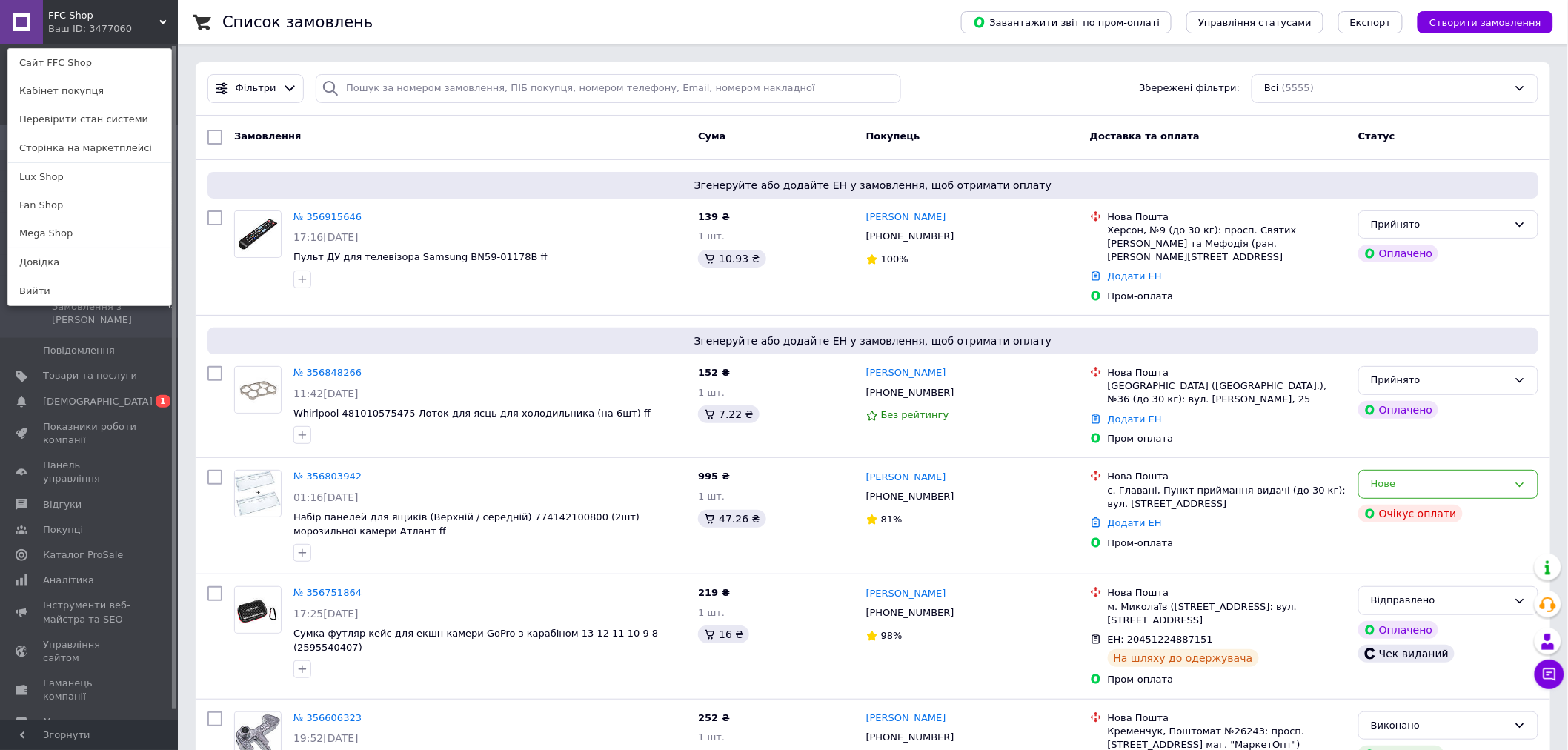
click at [173, 8] on div "FFC Shop Ваш ID: 3477060 Сайт FFC Shop Кабінет покупця Перевірити стан системи …" at bounding box center [89, 22] width 178 height 44
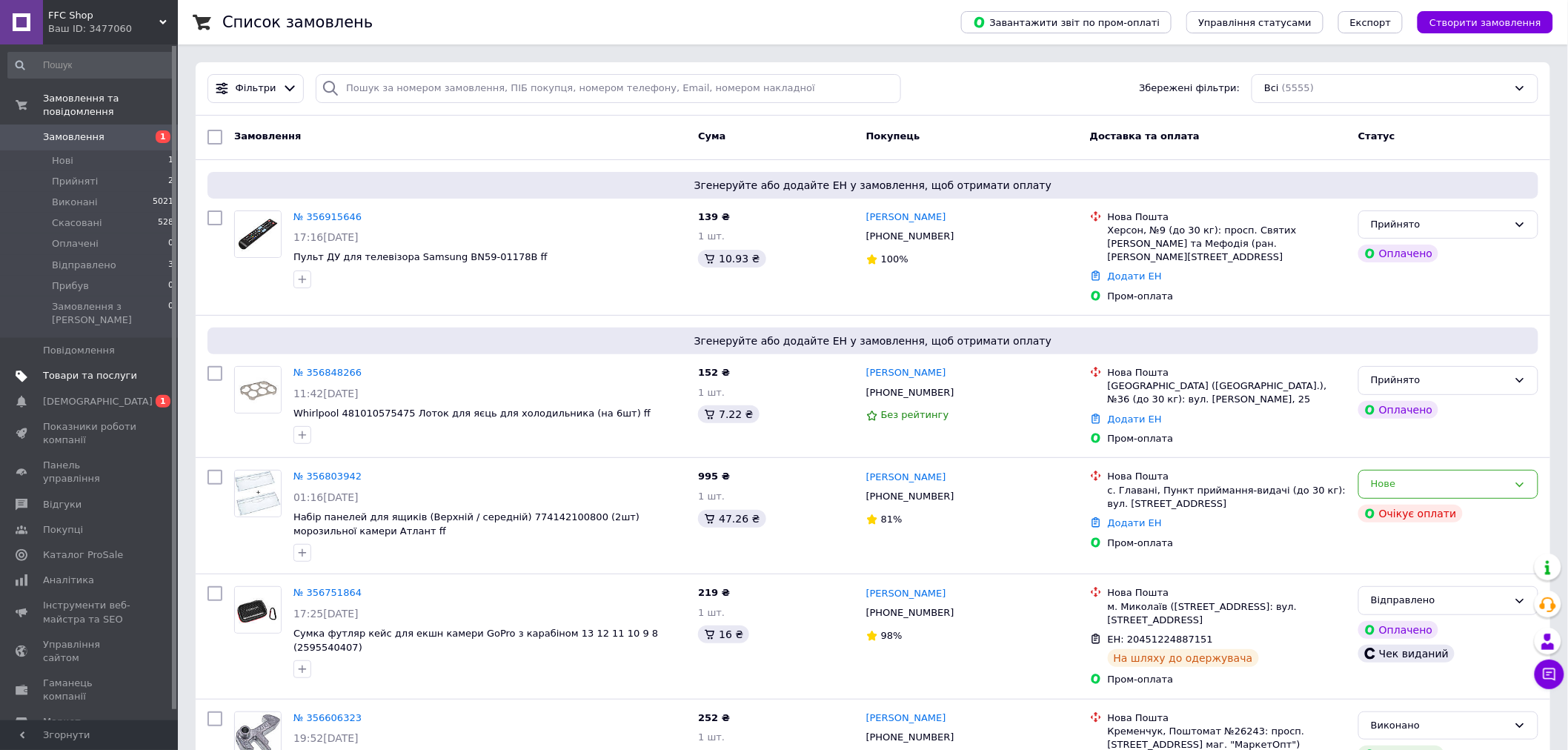
click at [61, 369] on span "Товари та послуги" at bounding box center [90, 375] width 94 height 13
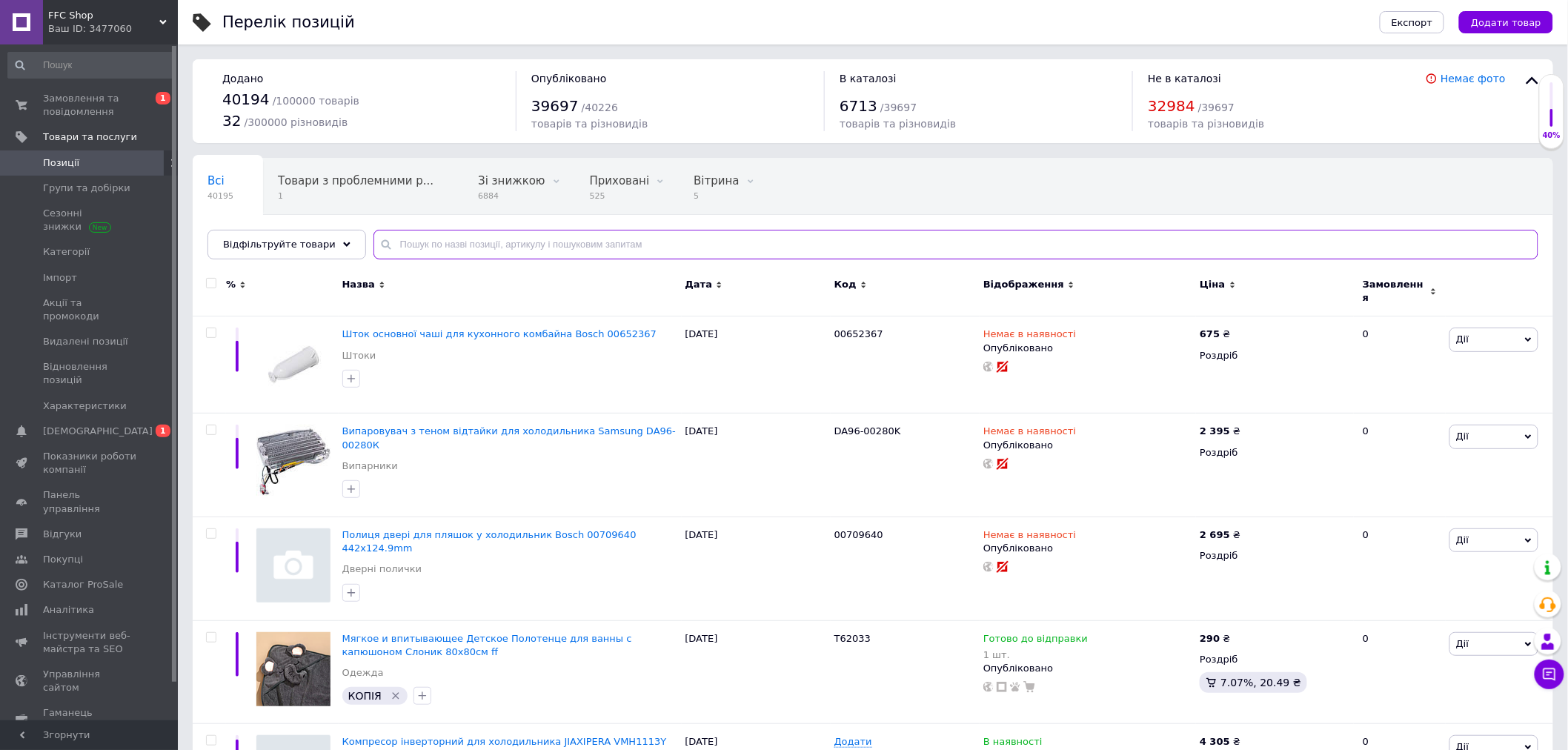
click at [393, 245] on input "text" at bounding box center [956, 245] width 1165 height 29
paste input "Пульт ДУ для телевізора Samsung BN59-01178B"
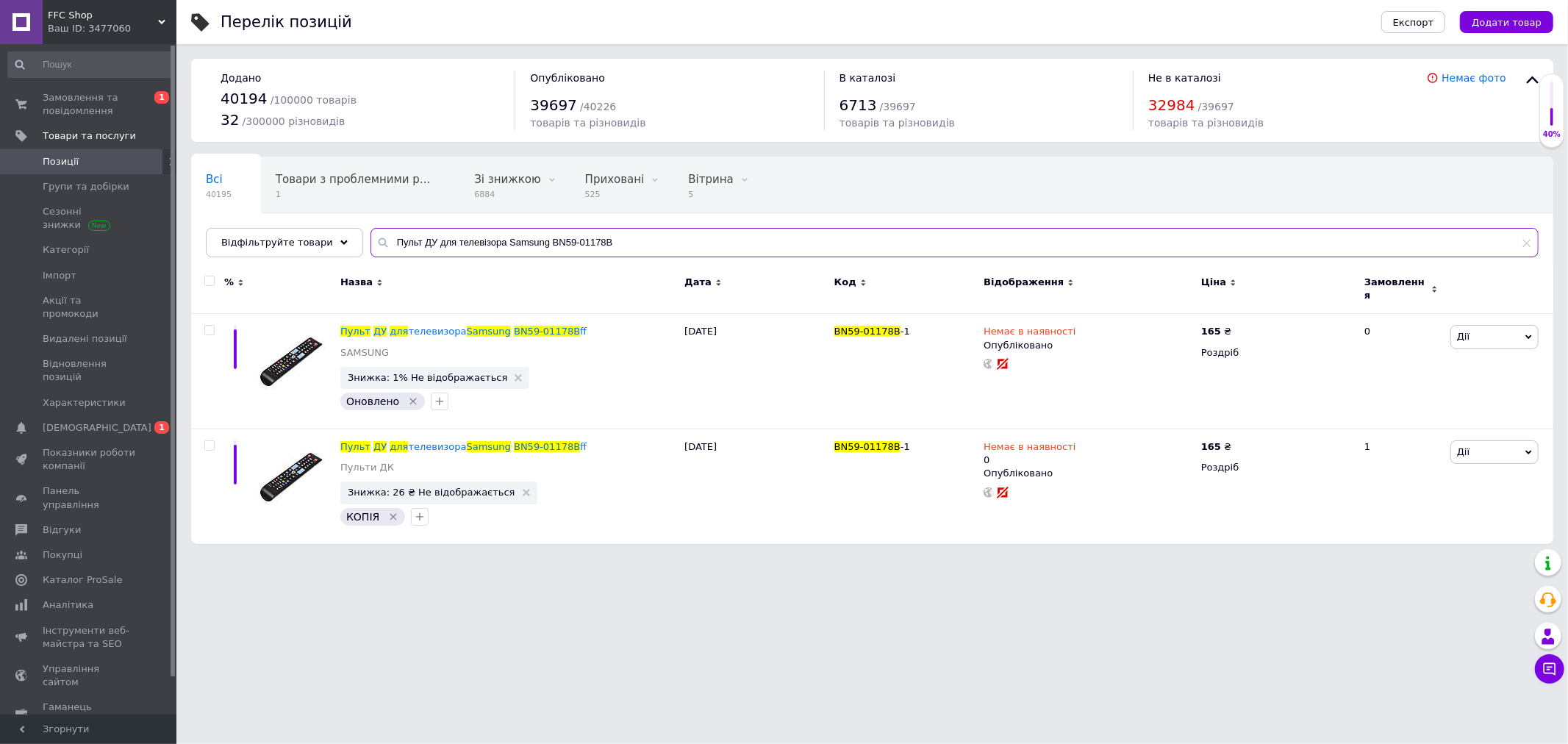
type input "Пульт ДУ для телевізора Samsung BN59-01178B"
drag, startPoint x: 556, startPoint y: 232, endPoint x: 327, endPoint y: 230, distance: 229.0
click at [327, 230] on div "Відфільтруйте товари Пульт ДУ для телевізора Samsung BN59-01178B" at bounding box center [872, 243] width 1332 height 29
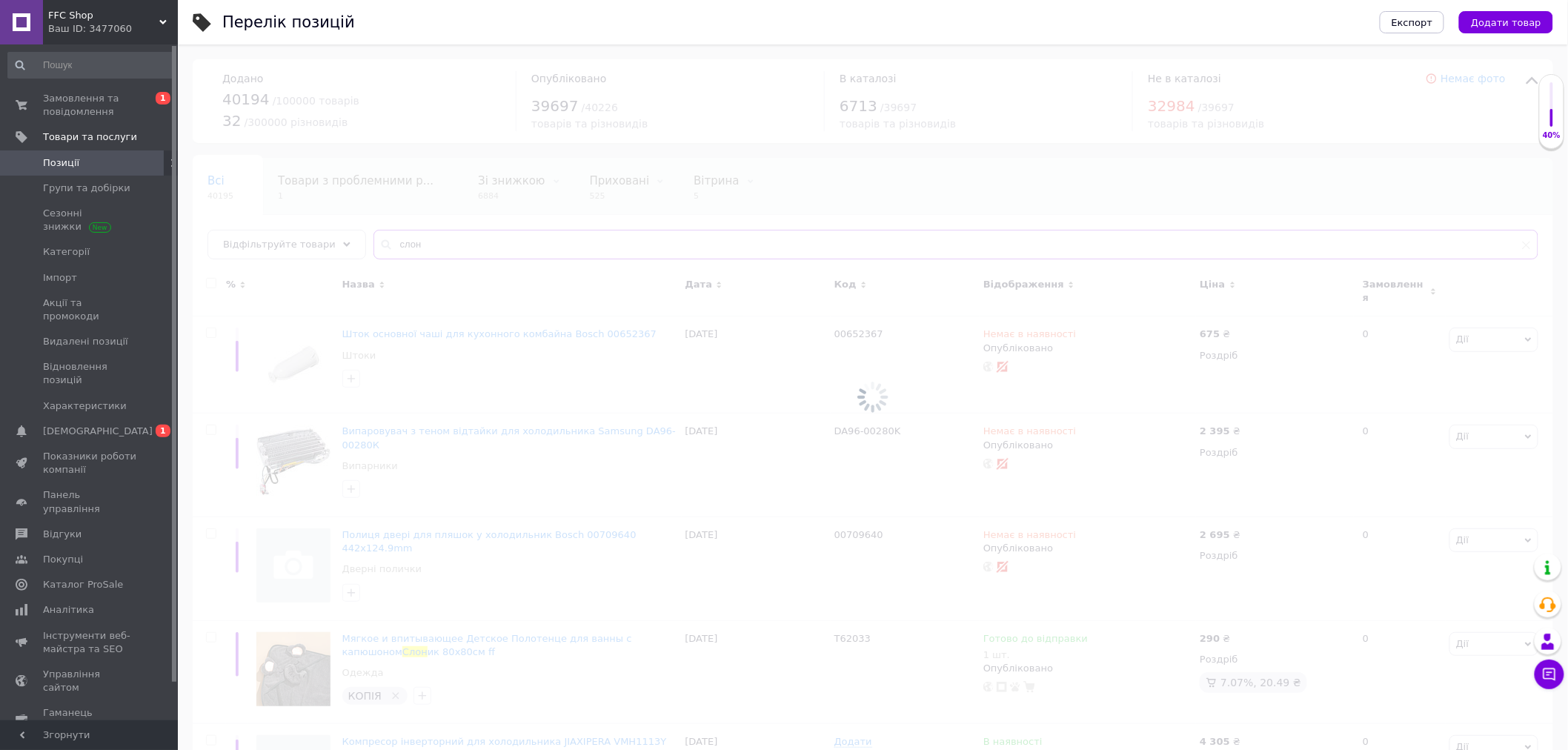
type input "слон"
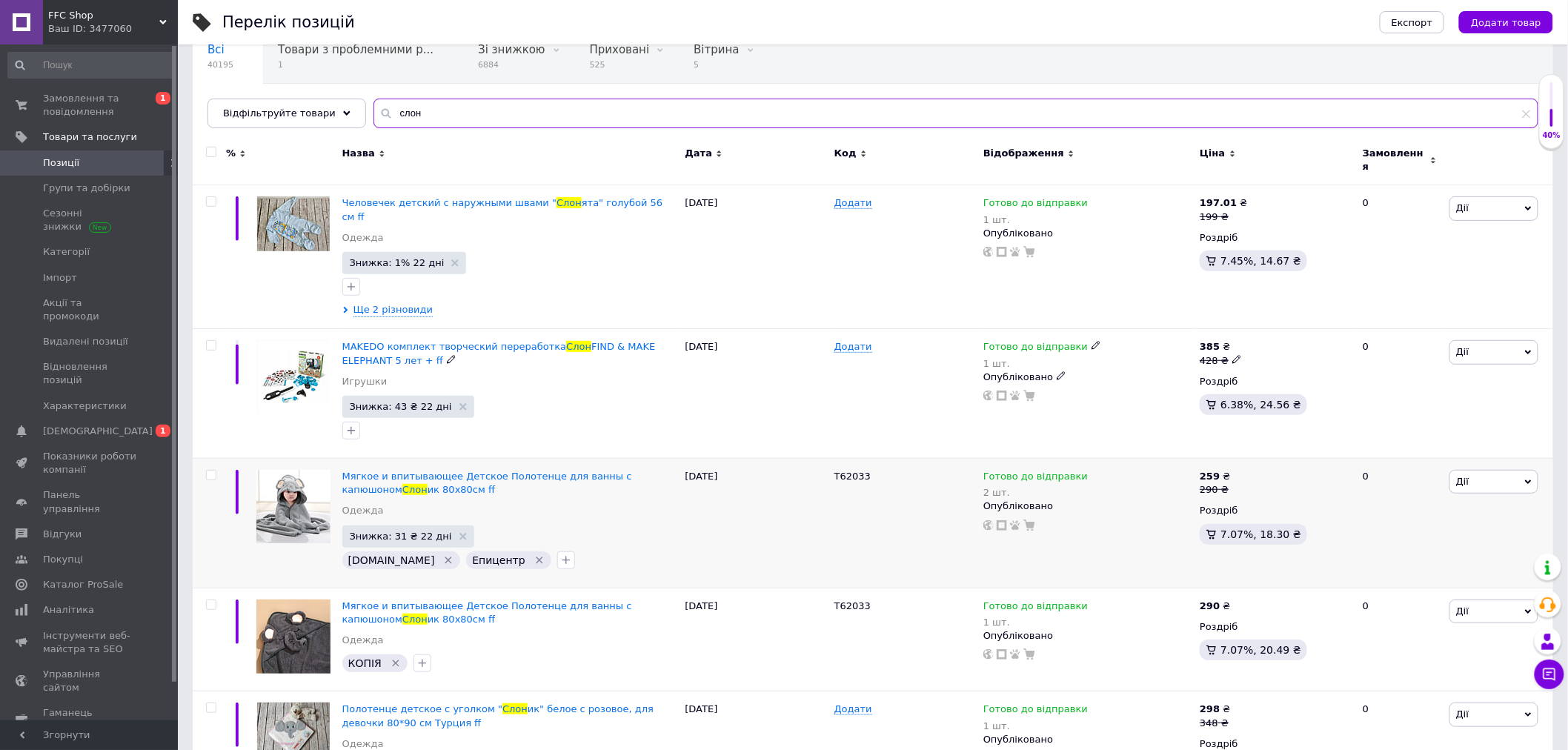
scroll to position [164, 0]
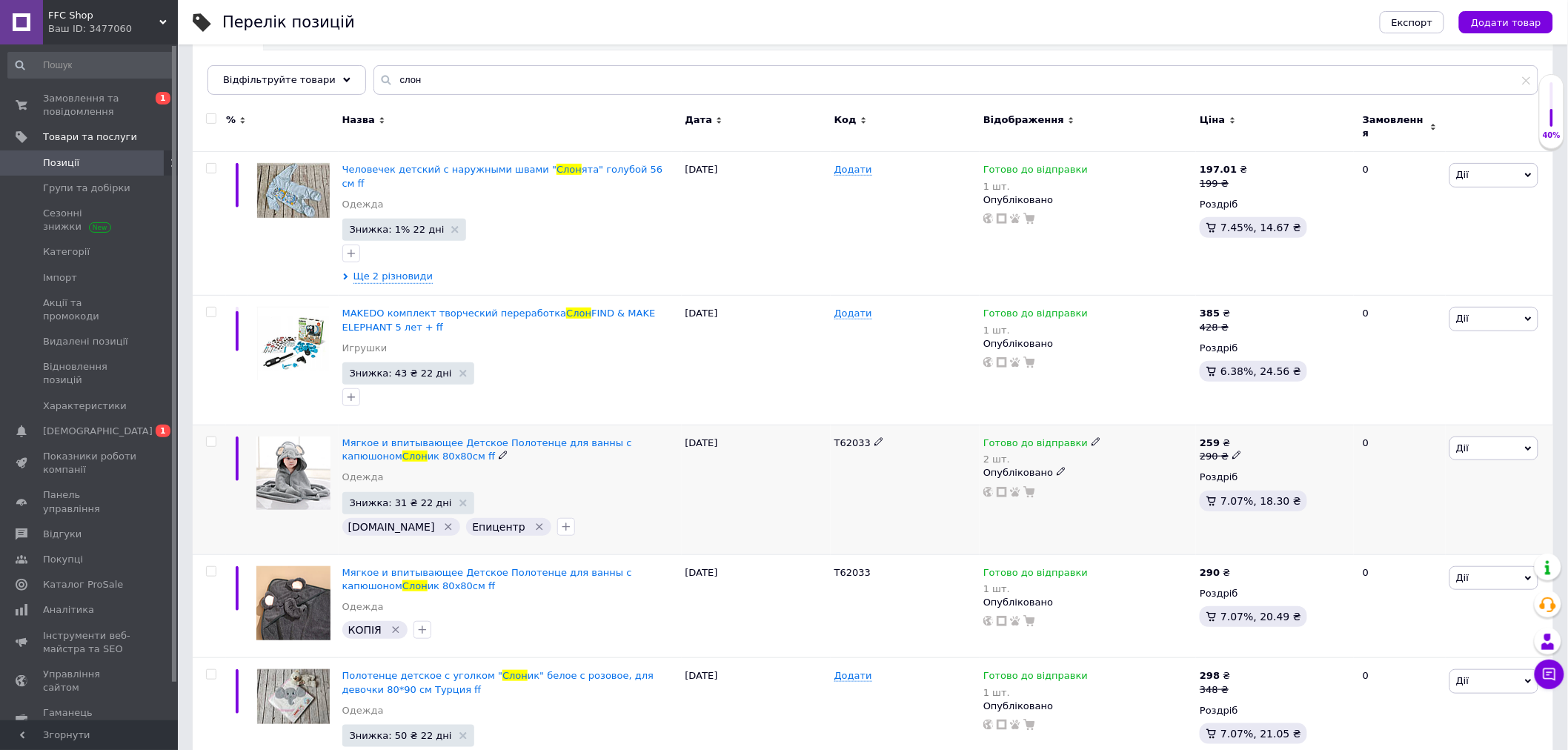
click at [1033, 437] on span "Готово до відправки" at bounding box center [1036, 445] width 105 height 16
click at [1264, 418] on div "Наявність Готово до відправки В наявності Немає в наявності Під замовлення Зали…" at bounding box center [1194, 459] width 185 height 117
drag, startPoint x: 1121, startPoint y: 475, endPoint x: 1095, endPoint y: 474, distance: 26.0
click at [1100, 475] on div "Наявність Готово до відправки В наявності Немає в наявності Під замовлення Зали…" at bounding box center [1194, 459] width 201 height 133
type input "5"
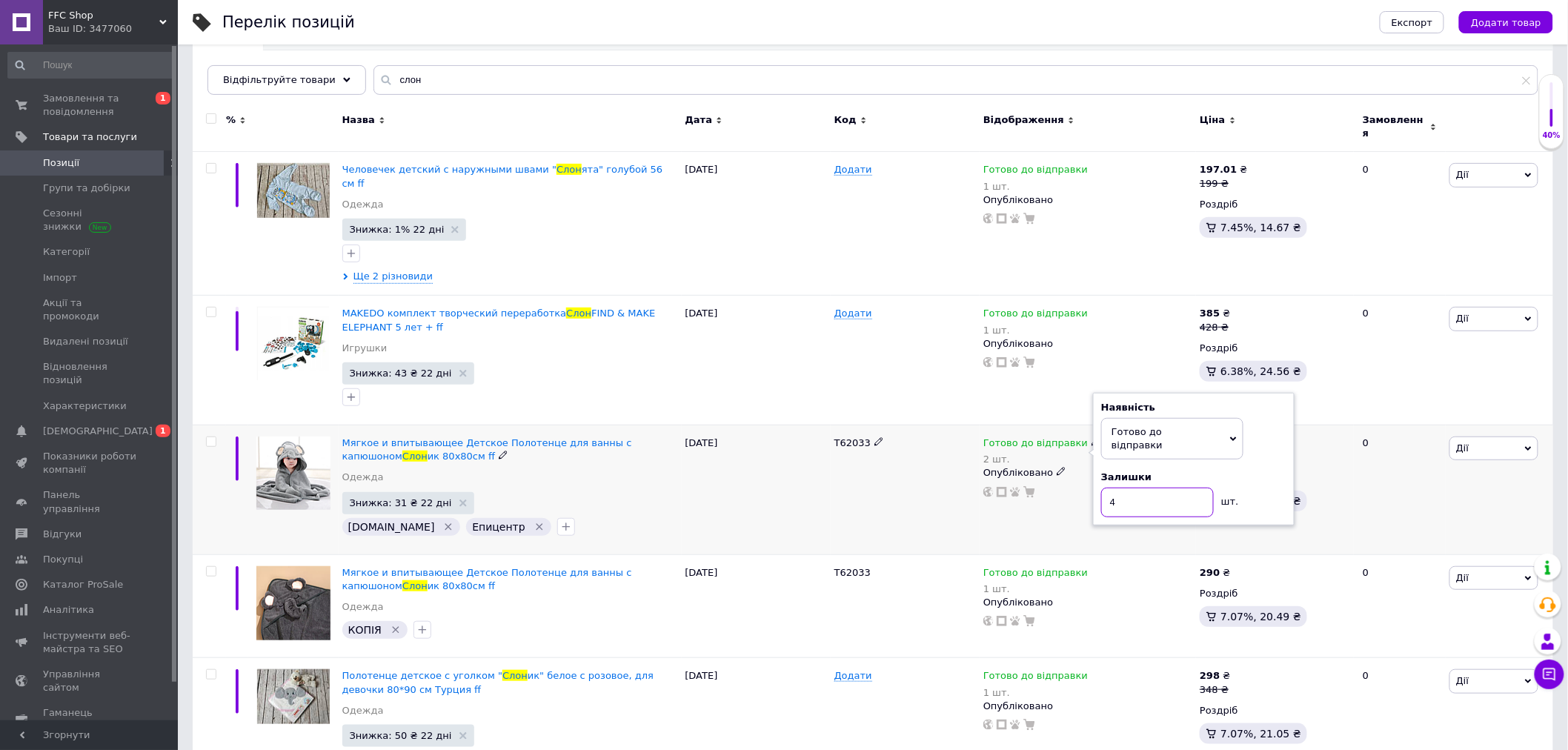
type input "4"
click at [921, 491] on div "Т62033" at bounding box center [905, 490] width 149 height 130
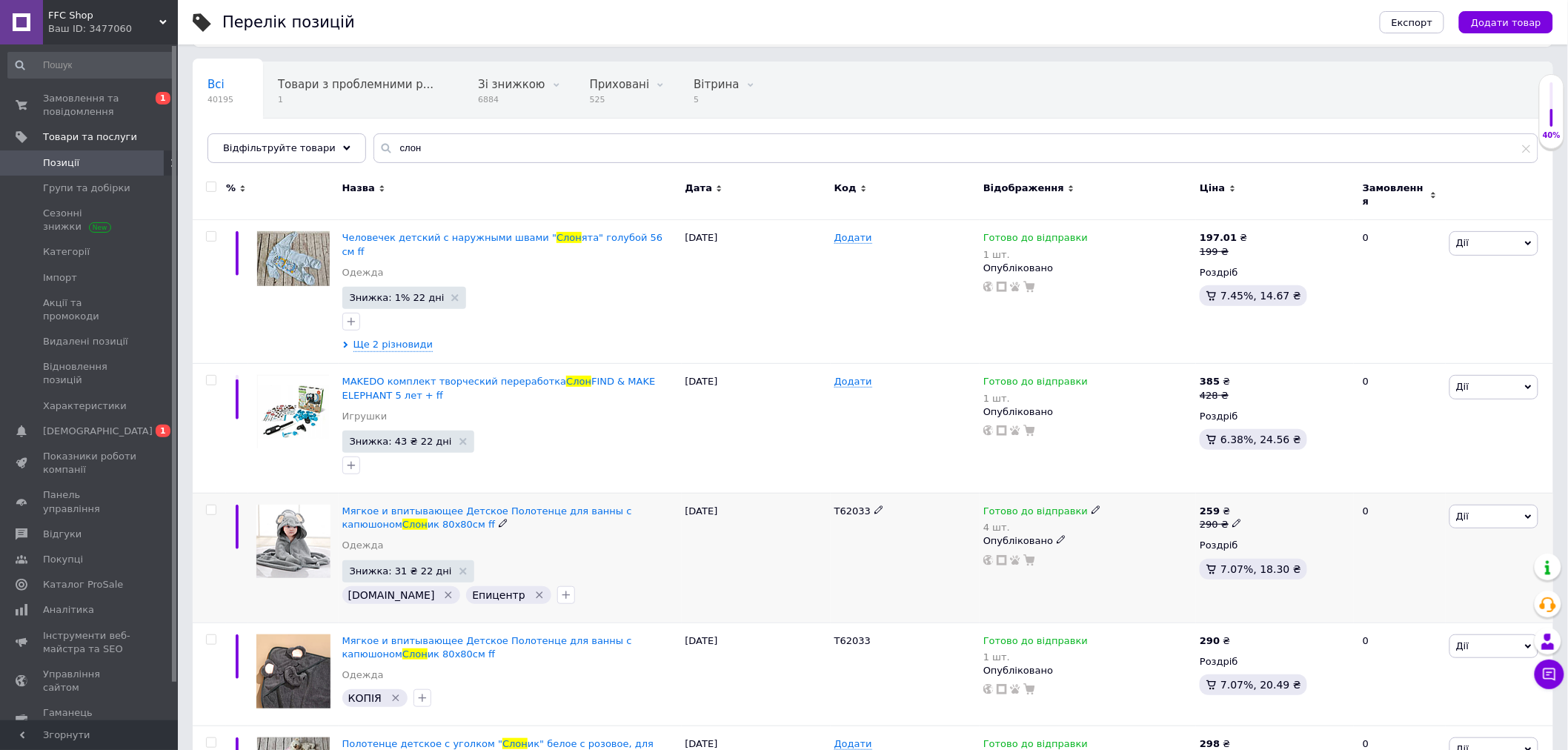
scroll to position [0, 0]
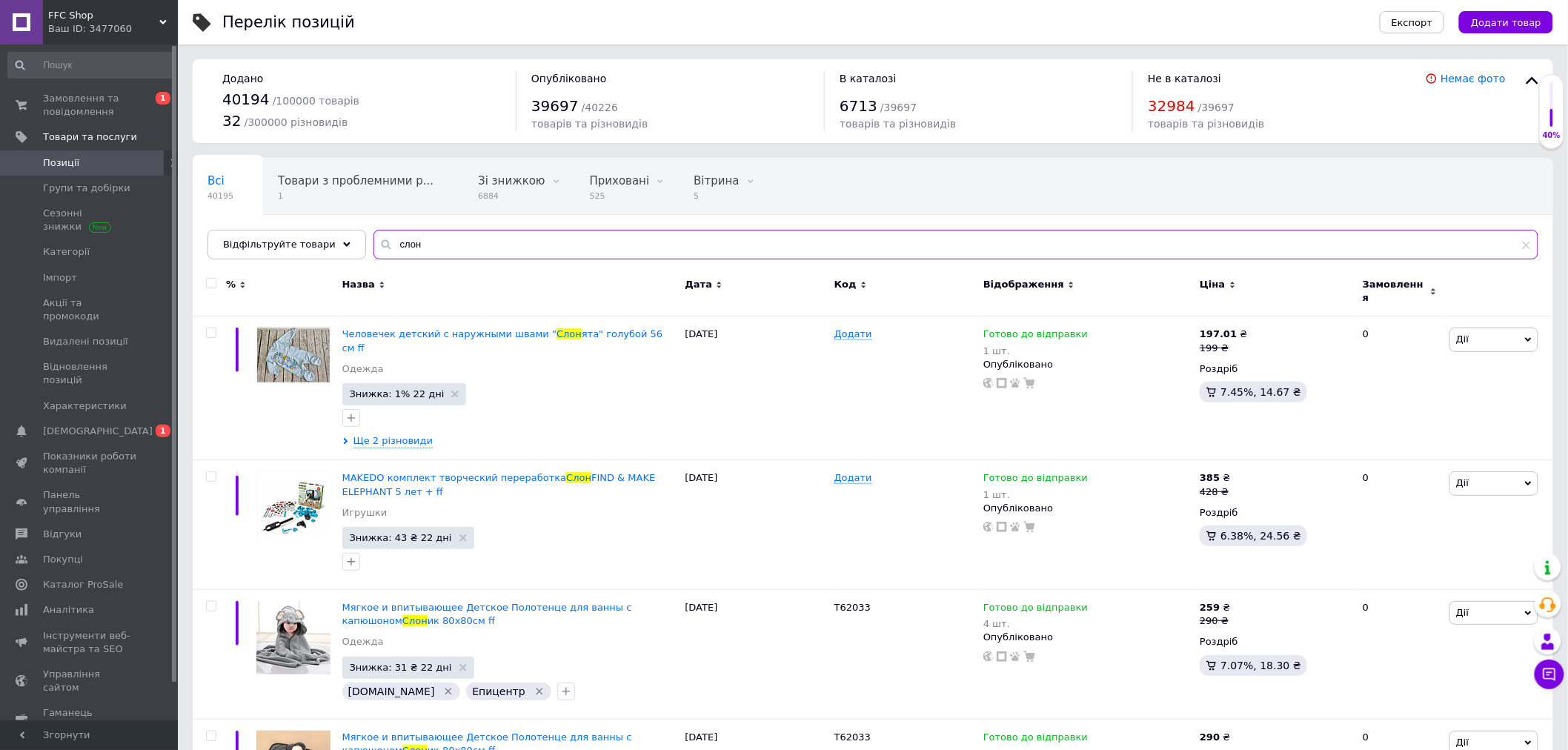
drag, startPoint x: 437, startPoint y: 255, endPoint x: 354, endPoint y: 252, distance: 83.1
click at [373, 252] on div "слон" at bounding box center [956, 245] width 1165 height 29
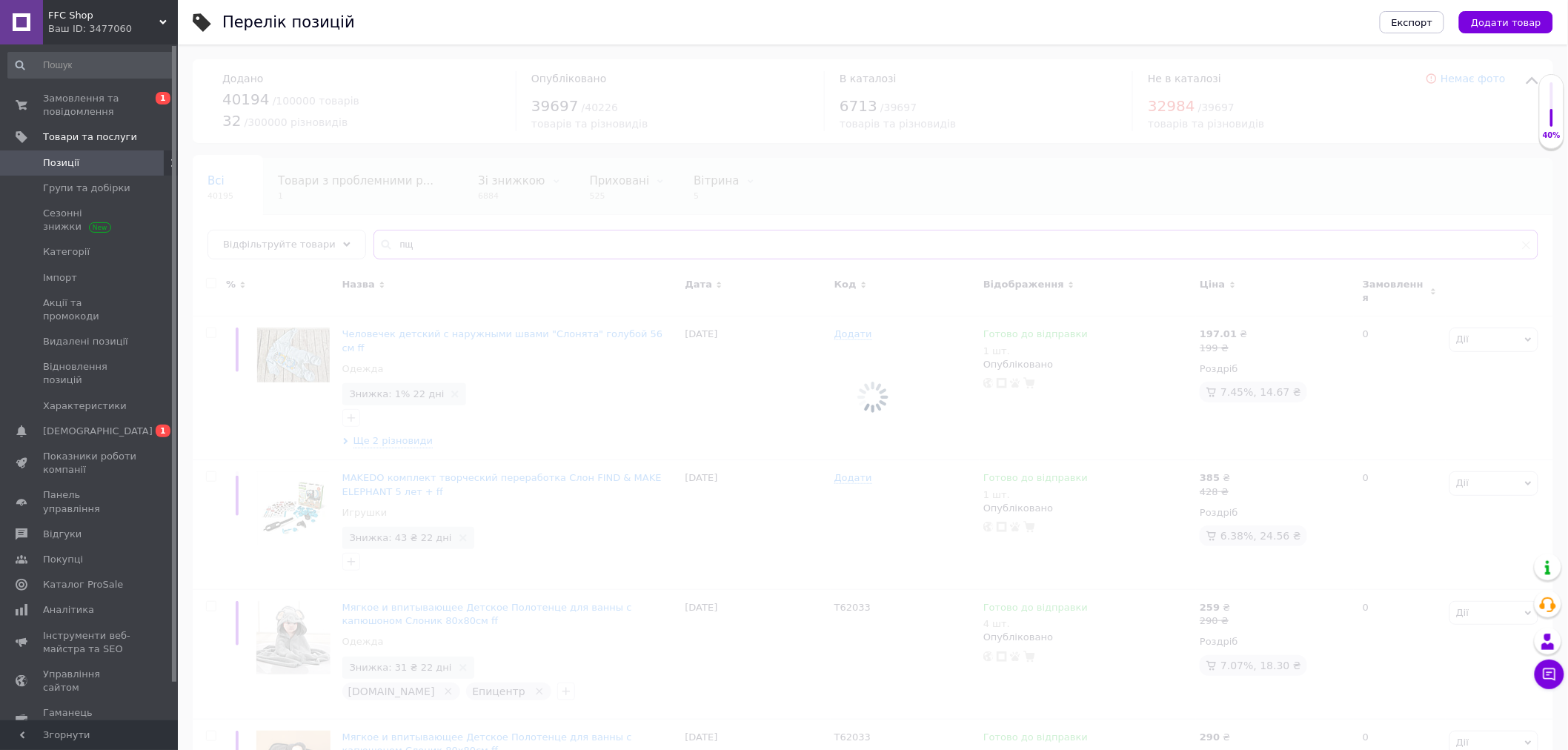
type input "п"
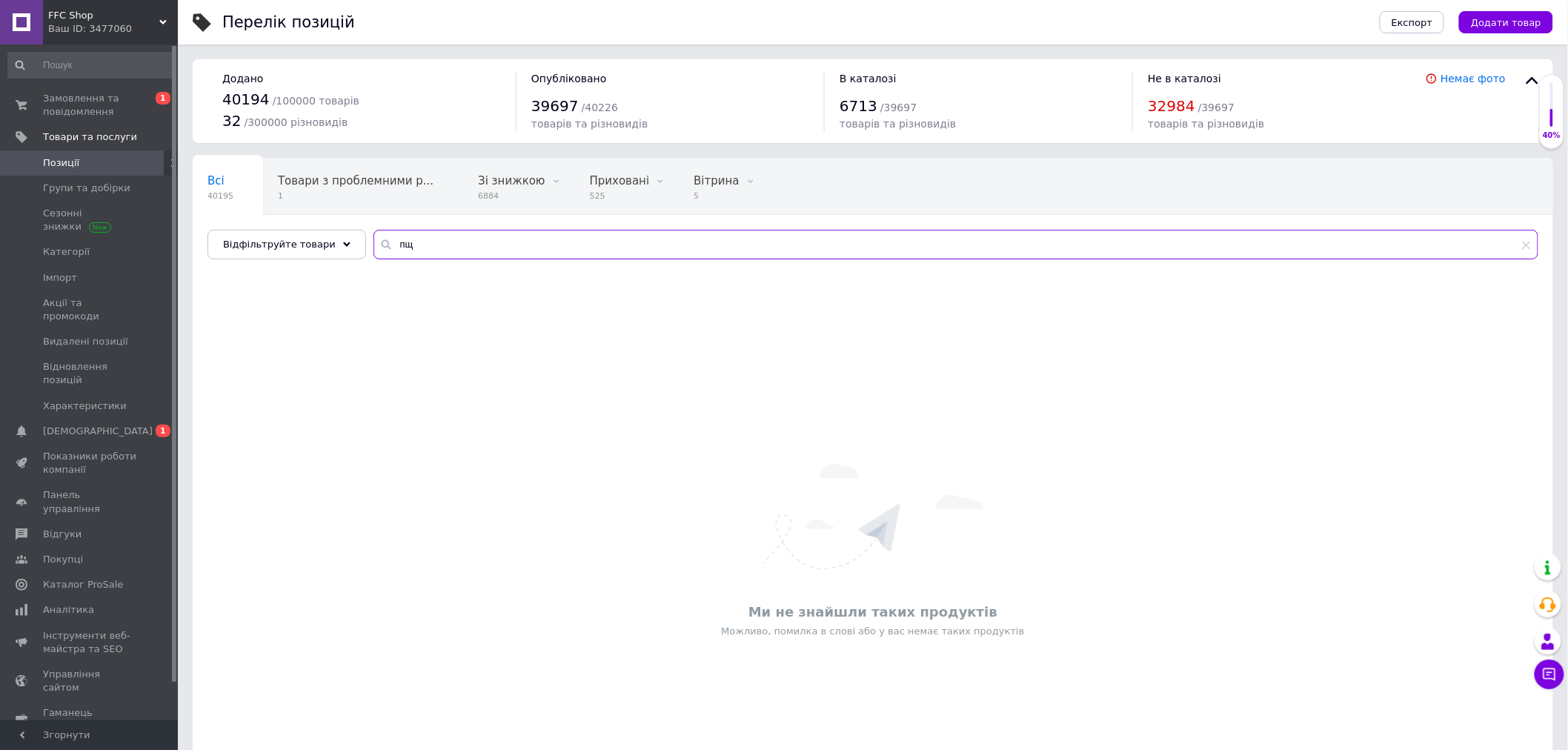
type input "п"
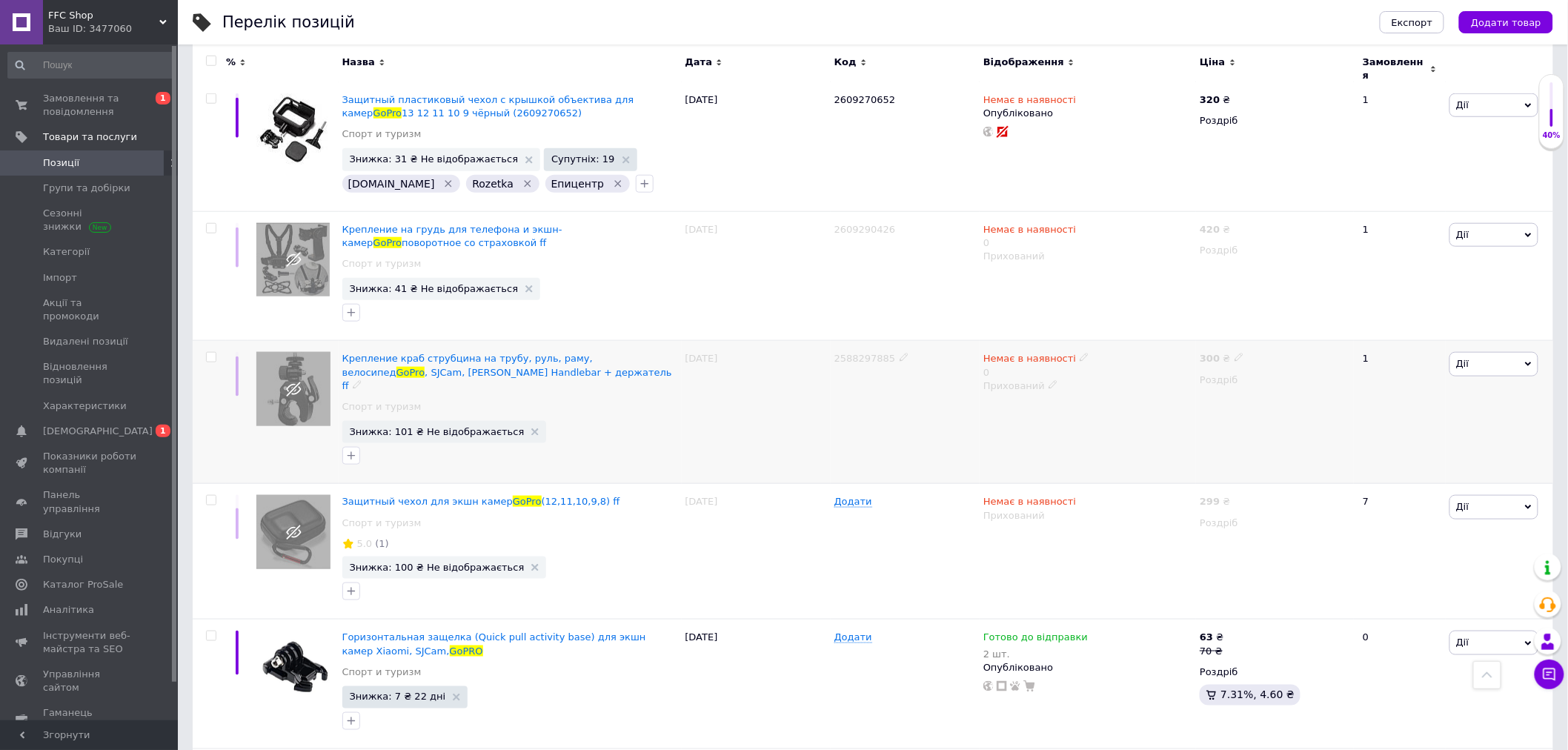
scroll to position [823, 0]
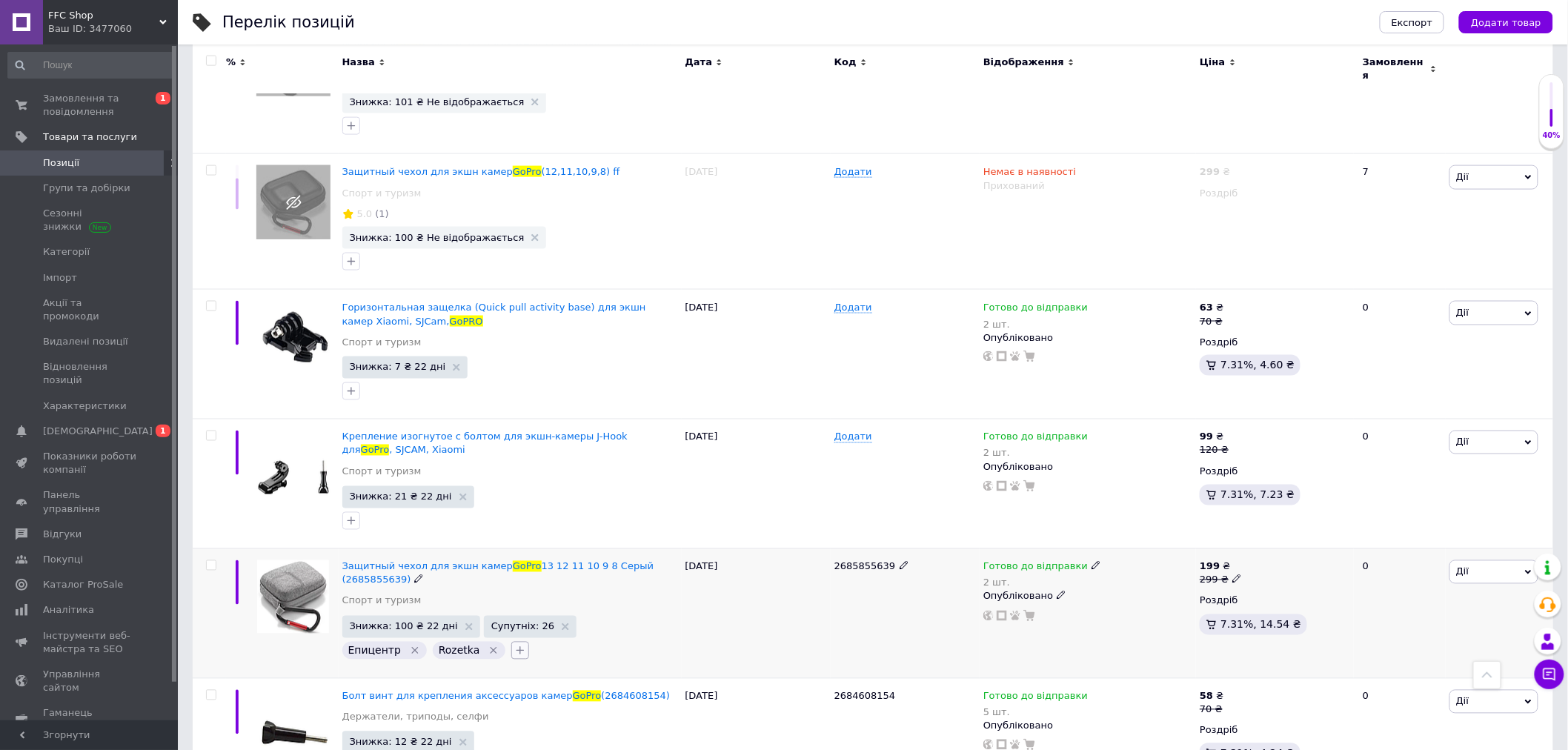
type input "gopro"
click at [512, 641] on button "button" at bounding box center [520, 650] width 18 height 18
click at [350, 517] on icon "button" at bounding box center [350, 520] width 8 height 8
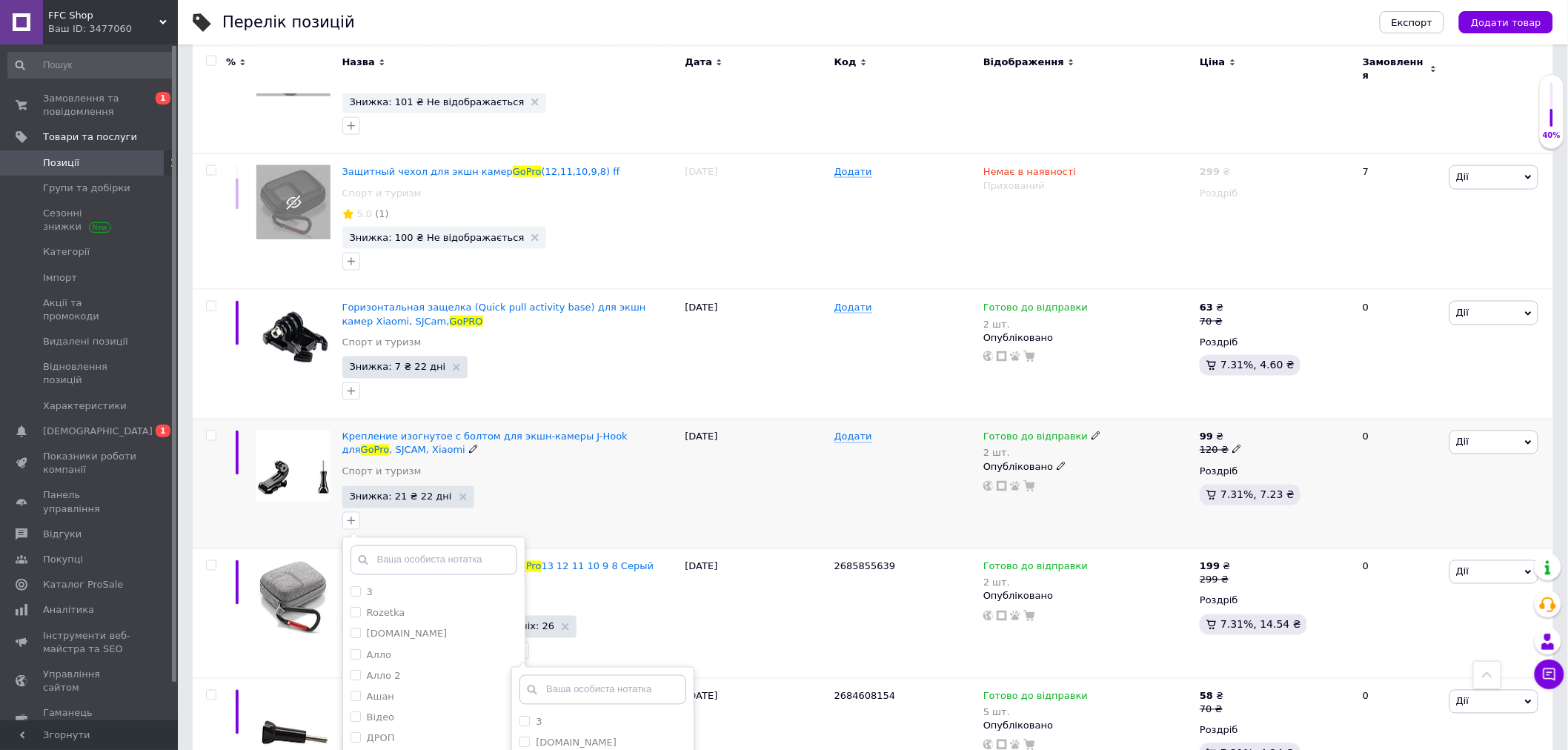
click at [803, 501] on div "02.08.2025" at bounding box center [756, 484] width 149 height 130
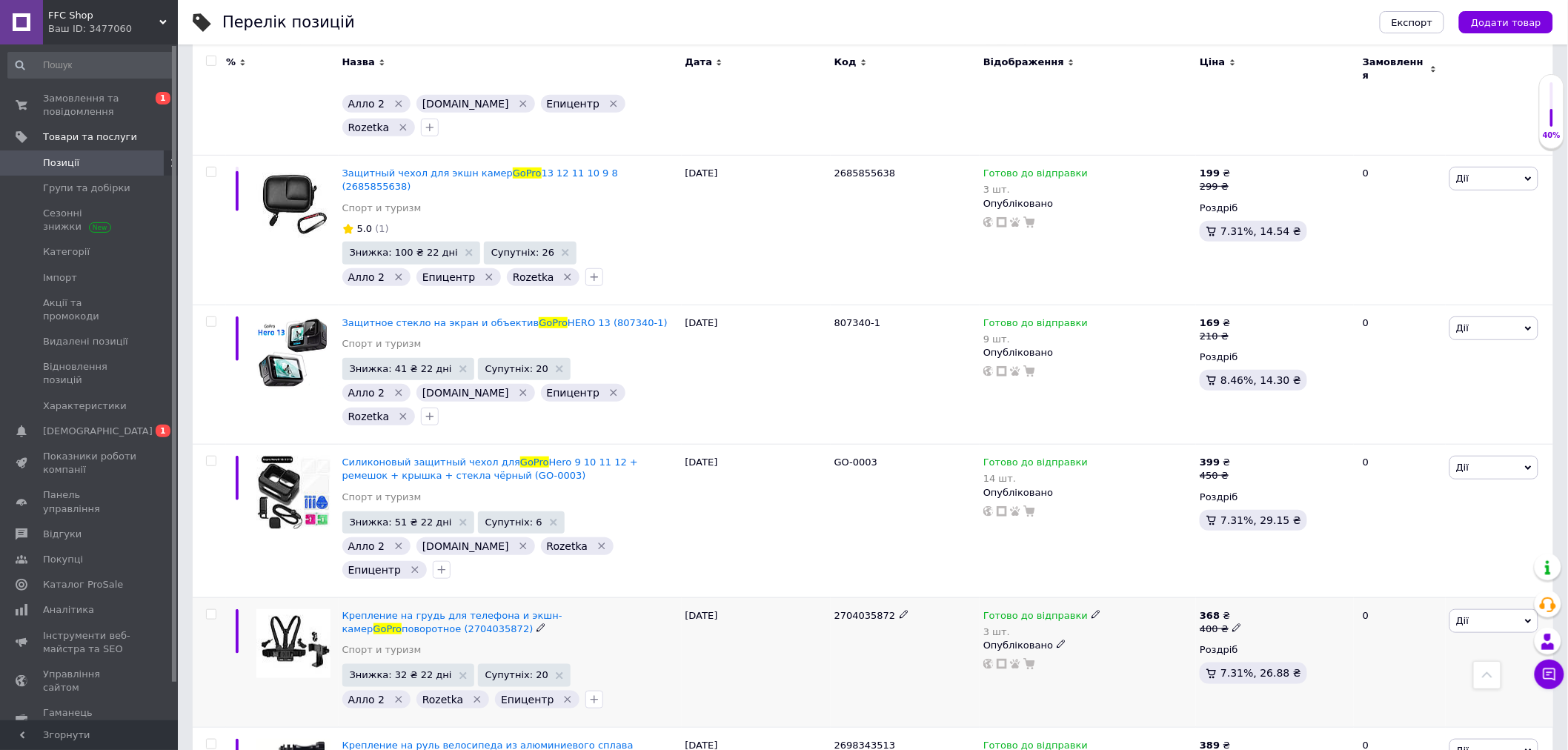
scroll to position [2634, 0]
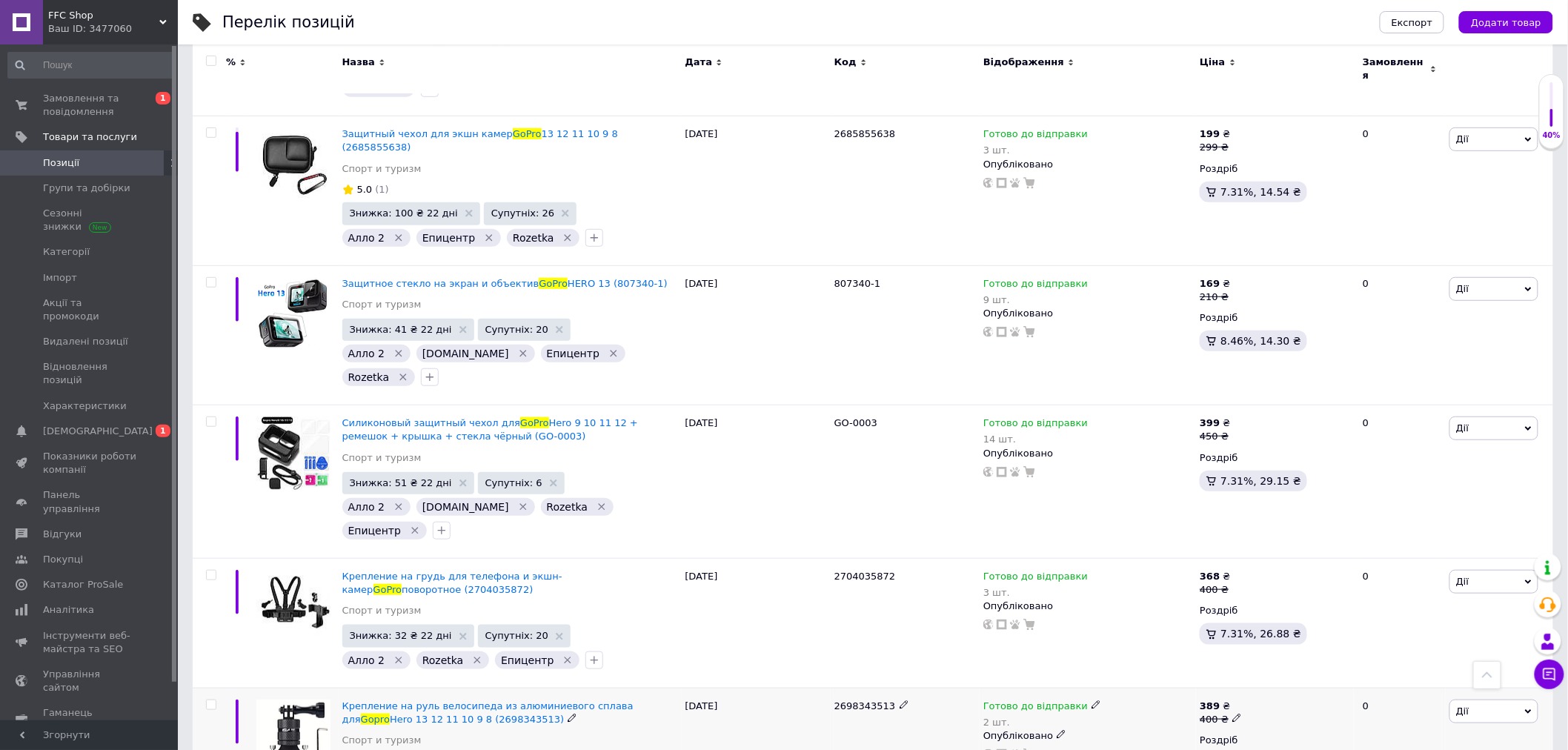
click at [1051, 700] on span "Готово до відправки" at bounding box center [1036, 708] width 105 height 16
drag, startPoint x: 1267, startPoint y: 513, endPoint x: 1217, endPoint y: 542, distance: 57.8
click at [1268, 663] on div "Наявність Готово до відправки В наявності Немає в наявності Під замовлення Зали…" at bounding box center [1194, 721] width 185 height 117
drag, startPoint x: 1136, startPoint y: 553, endPoint x: 1100, endPoint y: 553, distance: 36.0
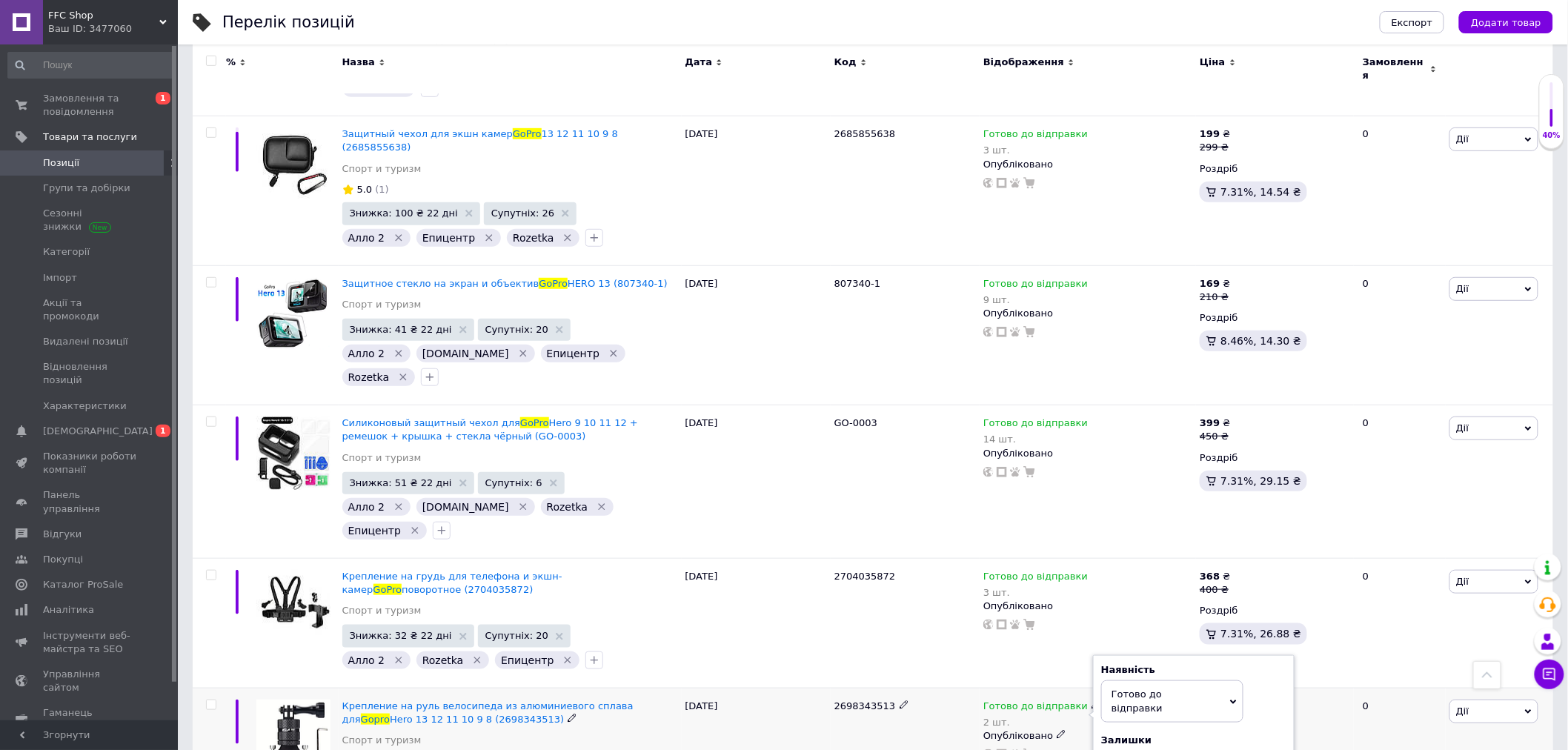
type input "4"
click at [876, 688] on div "2698343513" at bounding box center [905, 753] width 149 height 130
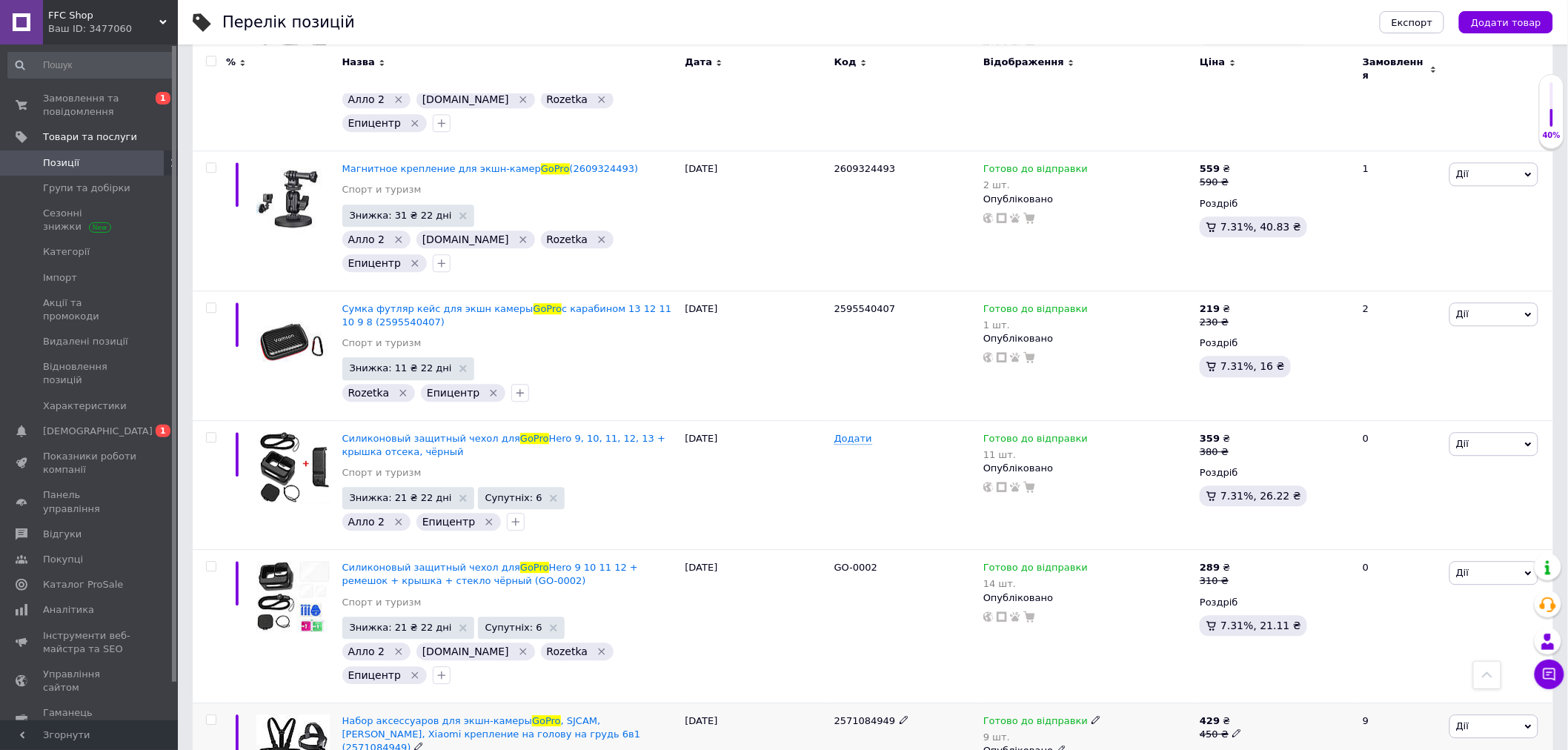
scroll to position [3786, 0]
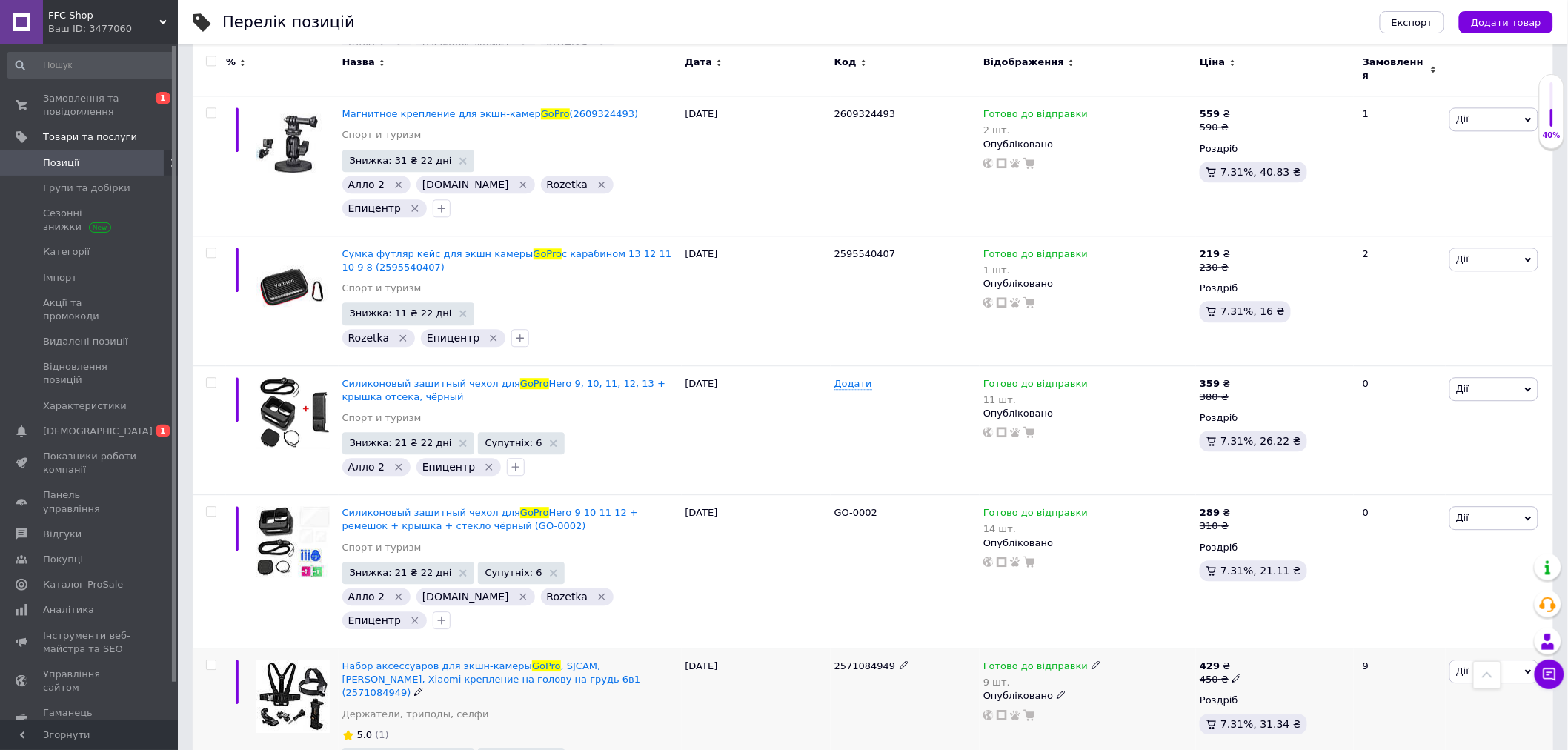
click at [1032, 660] on span "Готово до відправки" at bounding box center [1036, 668] width 105 height 16
drag, startPoint x: 1283, startPoint y: 390, endPoint x: 1219, endPoint y: 434, distance: 77.7
click at [1278, 624] on div "Наявність Готово до відправки В наявності Немає в наявності Під замовлення Зали…" at bounding box center [1194, 682] width 185 height 117
drag, startPoint x: 1105, startPoint y: 461, endPoint x: 1123, endPoint y: 452, distance: 20.1
click at [1123, 710] on input "9" at bounding box center [1157, 725] width 112 height 29
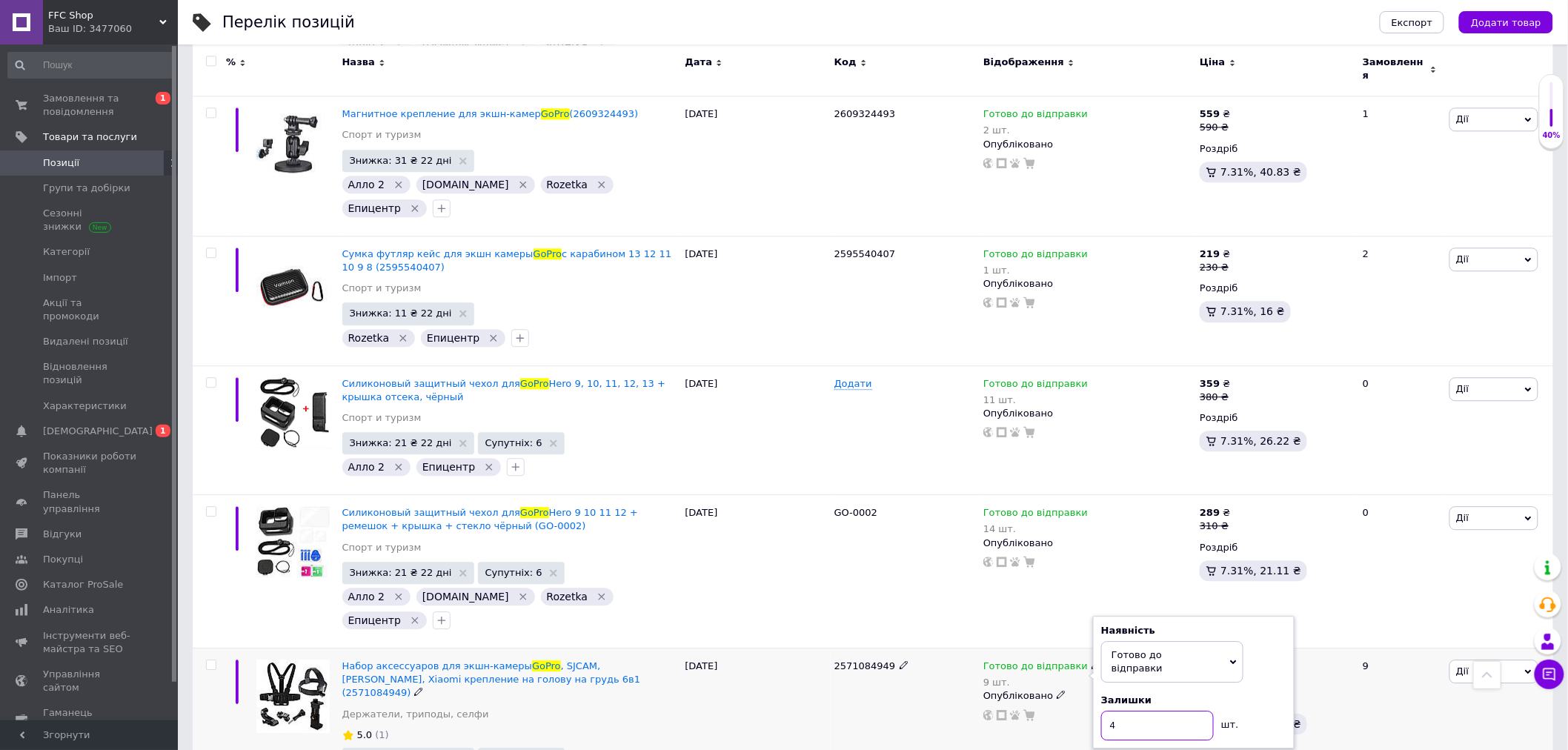
type input "4"
click at [946, 648] on div "2571084949" at bounding box center [905, 741] width 149 height 187
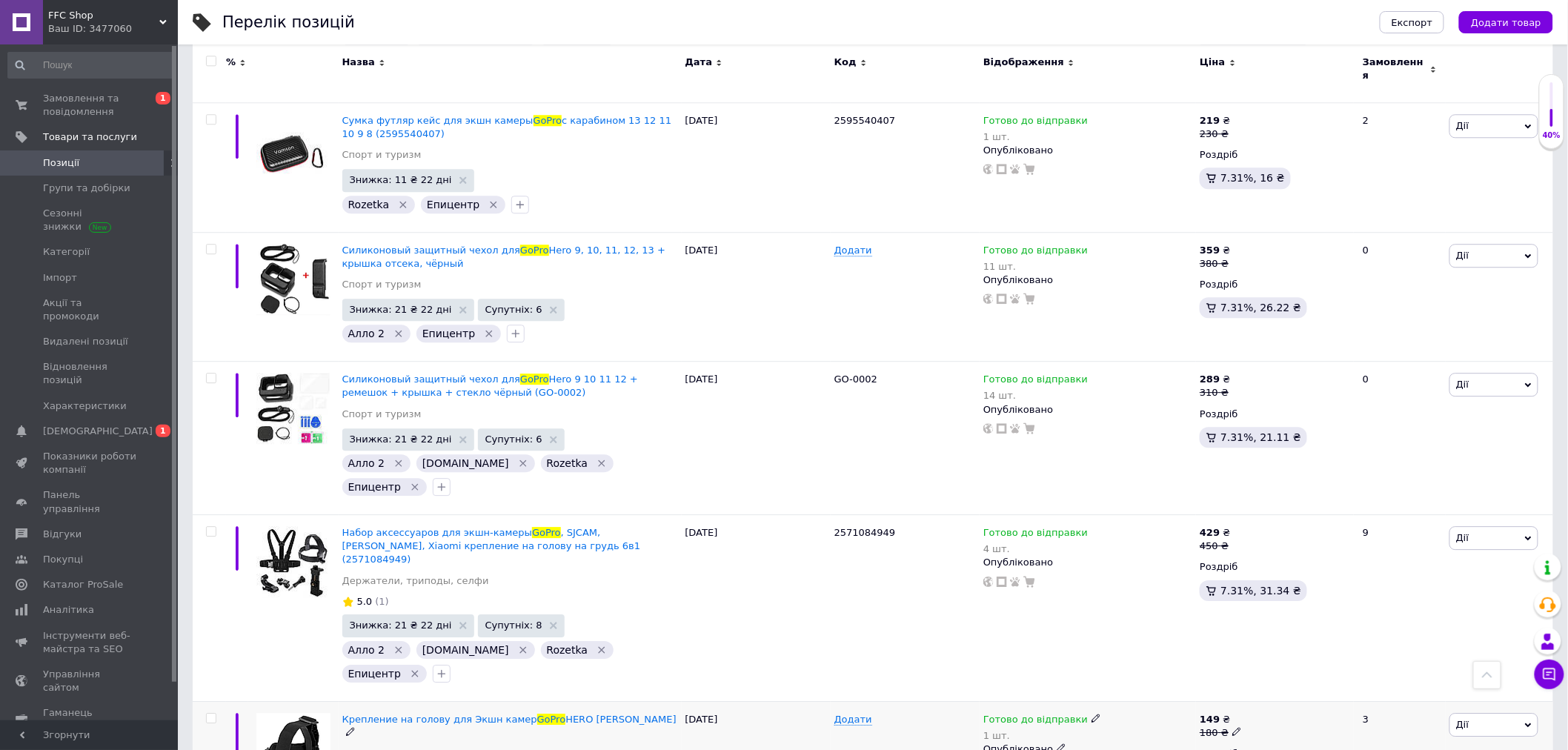
scroll to position [3950, 0]
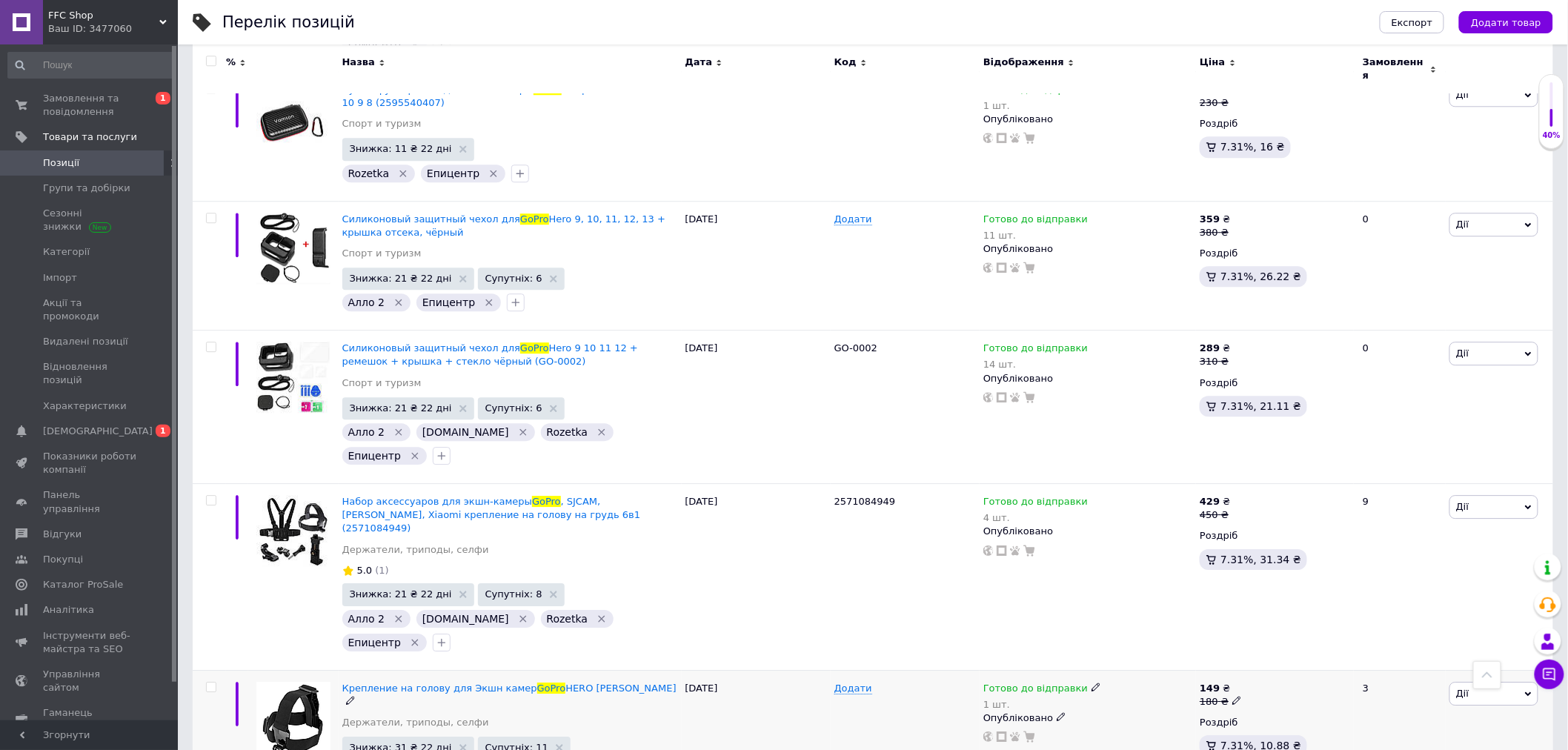
click at [1010, 683] on span "Готово до відправки" at bounding box center [1036, 690] width 105 height 16
drag, startPoint x: 1261, startPoint y: 393, endPoint x: 1151, endPoint y: 434, distance: 117.4
click at [1259, 645] on div "Наявність Готово до відправки В наявності Немає в наявності Під замовлення Зали…" at bounding box center [1194, 703] width 185 height 117
drag, startPoint x: 1110, startPoint y: 426, endPoint x: 1100, endPoint y: 426, distance: 10.0
click at [1100, 637] on div "Наявність Готово до відправки В наявності Немає в наявності Під замовлення Зали…" at bounding box center [1194, 703] width 201 height 133
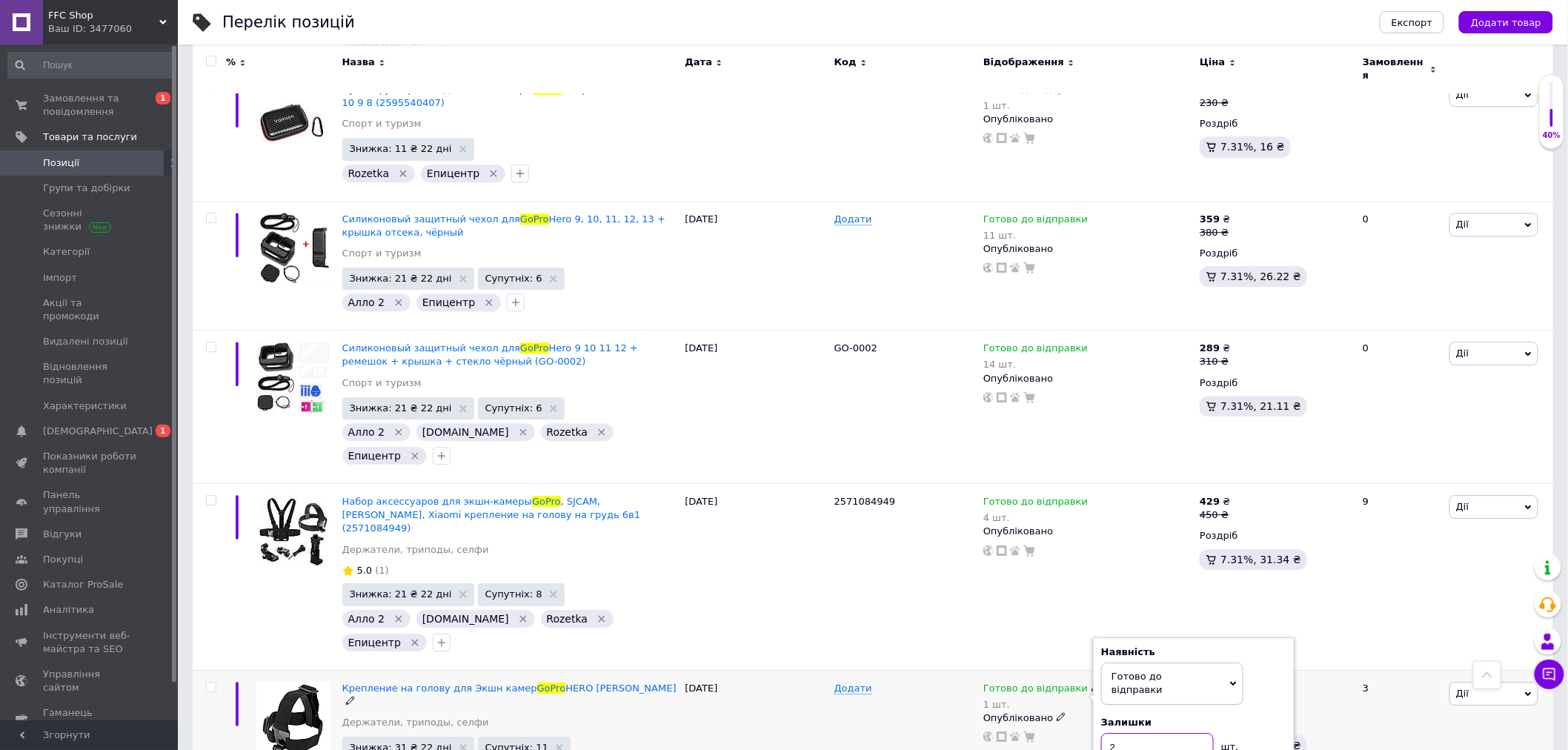
type input "2"
click at [896, 670] on div "Додати" at bounding box center [905, 734] width 149 height 130
click at [1017, 683] on span "Готово до відправки" at bounding box center [1036, 690] width 105 height 16
click at [1242, 663] on span "Готово до відправки" at bounding box center [1172, 683] width 143 height 41
click at [1227, 663] on span "Готово до відправки" at bounding box center [1172, 683] width 143 height 41
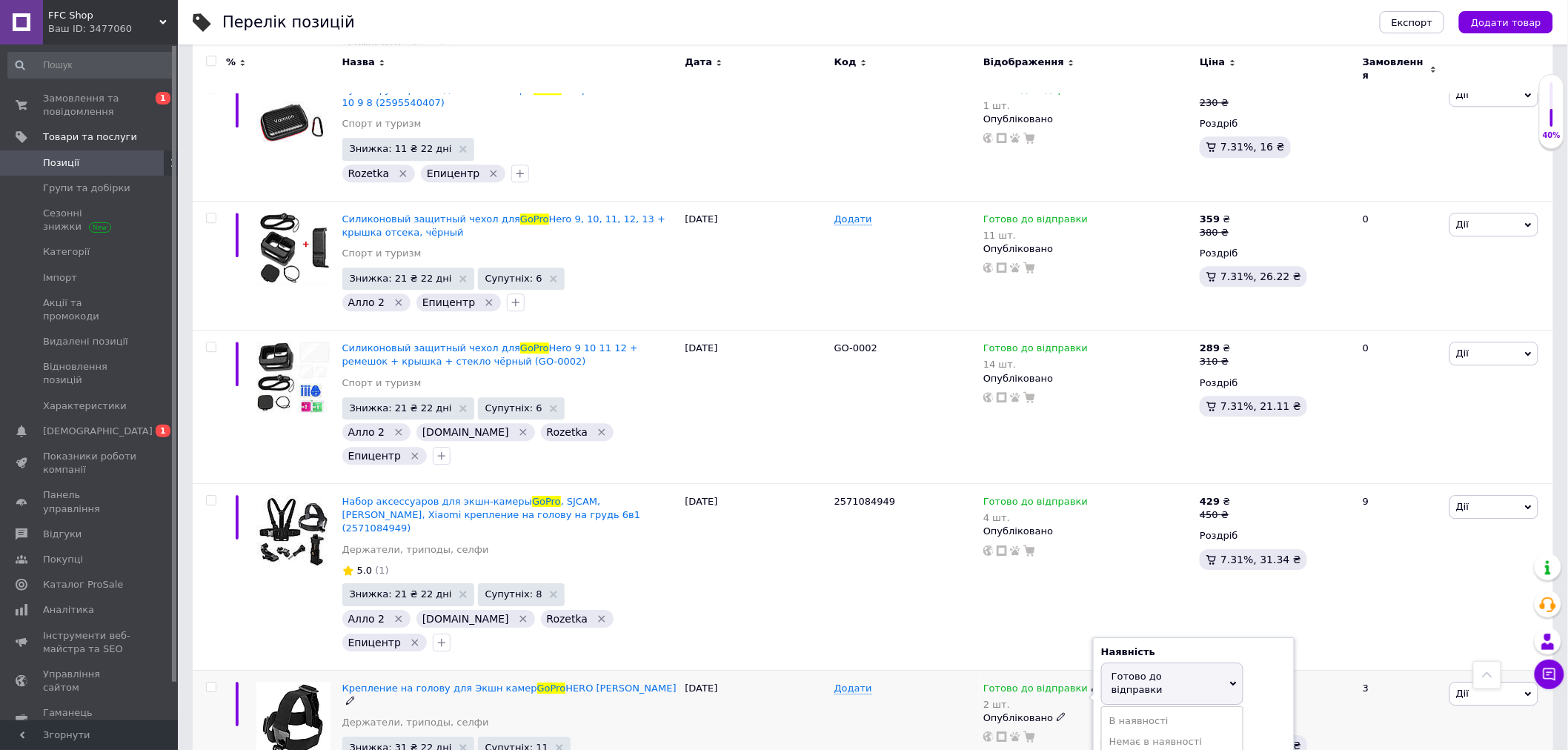
click at [1227, 663] on span "Готово до відправки" at bounding box center [1172, 683] width 143 height 41
click at [1125, 733] on input "2" at bounding box center [1157, 747] width 112 height 29
drag, startPoint x: 1118, startPoint y: 427, endPoint x: 1100, endPoint y: 429, distance: 18.1
click at [1101, 733] on input "2" at bounding box center [1157, 747] width 112 height 29
type input "4"
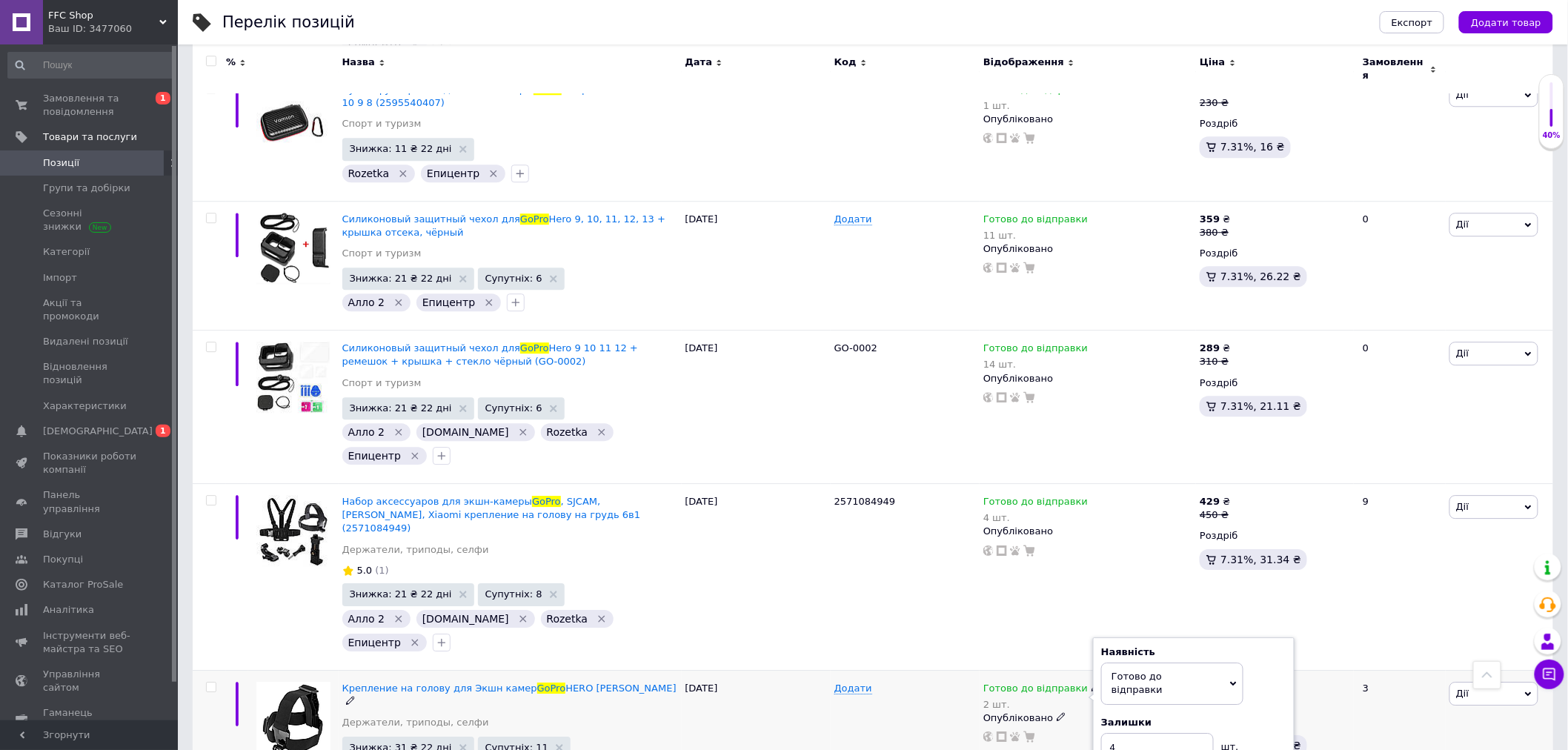
click at [938, 670] on div "Додати" at bounding box center [905, 734] width 149 height 130
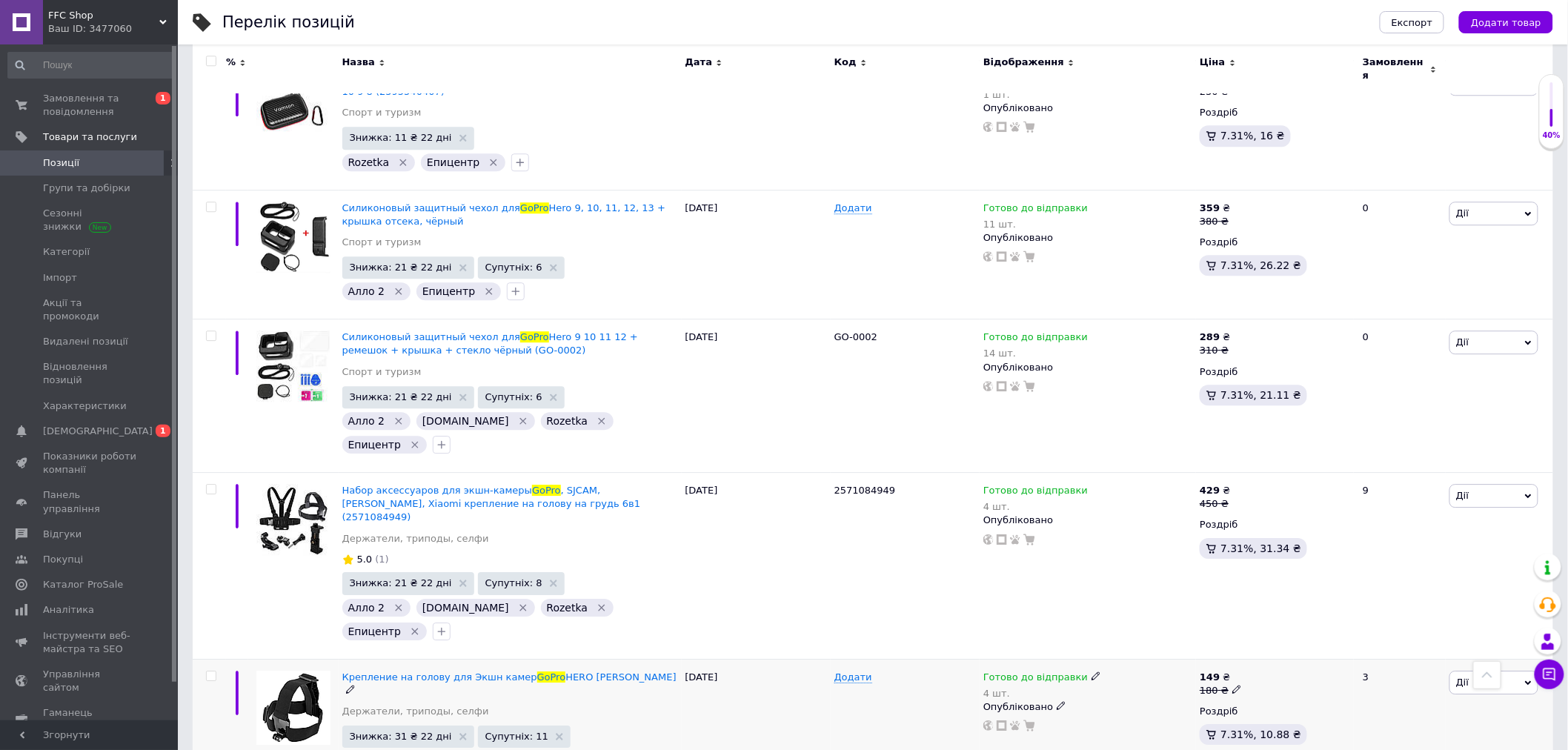
scroll to position [4115, 0]
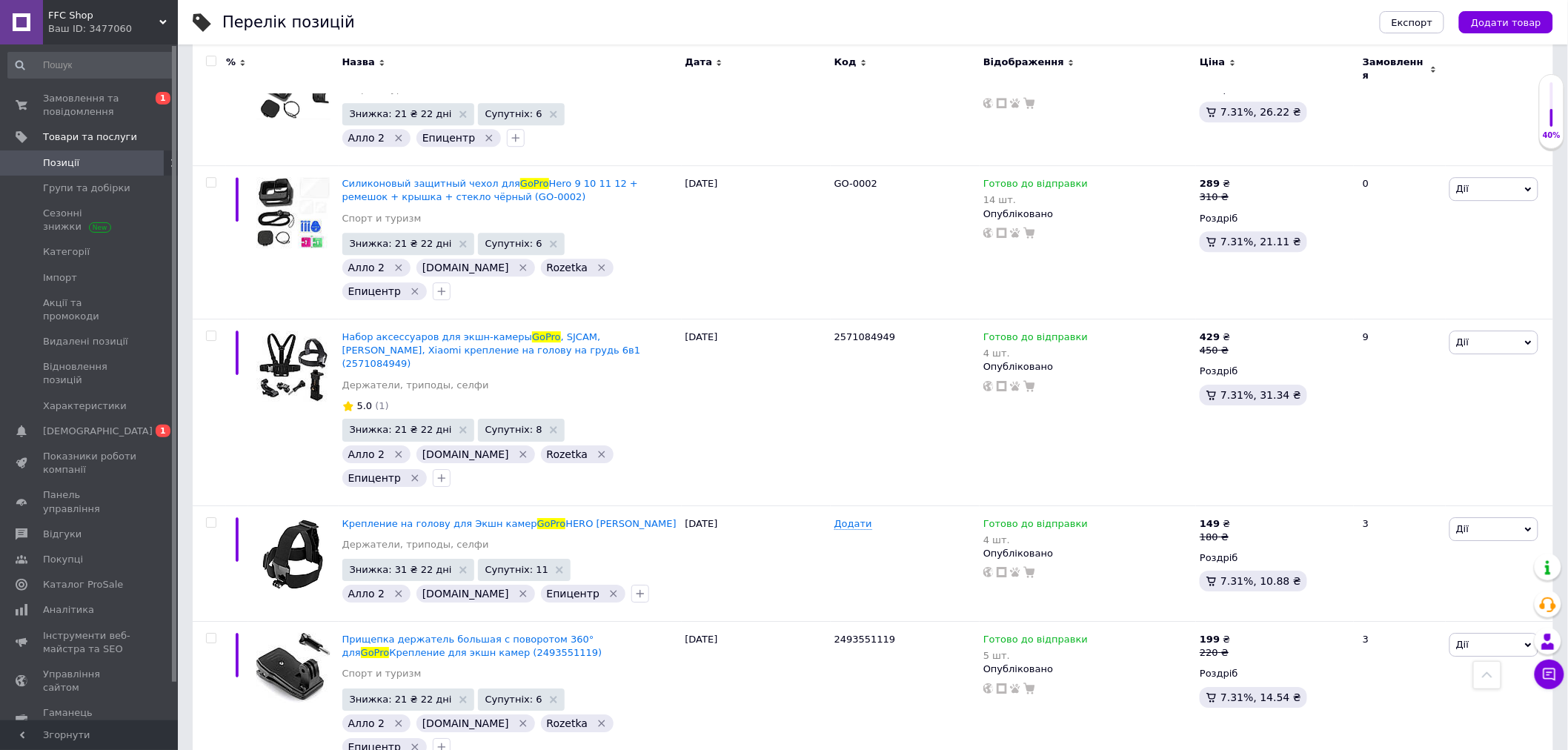
drag, startPoint x: 1276, startPoint y: 458, endPoint x: 1265, endPoint y: 460, distance: 11.2
type input "12"
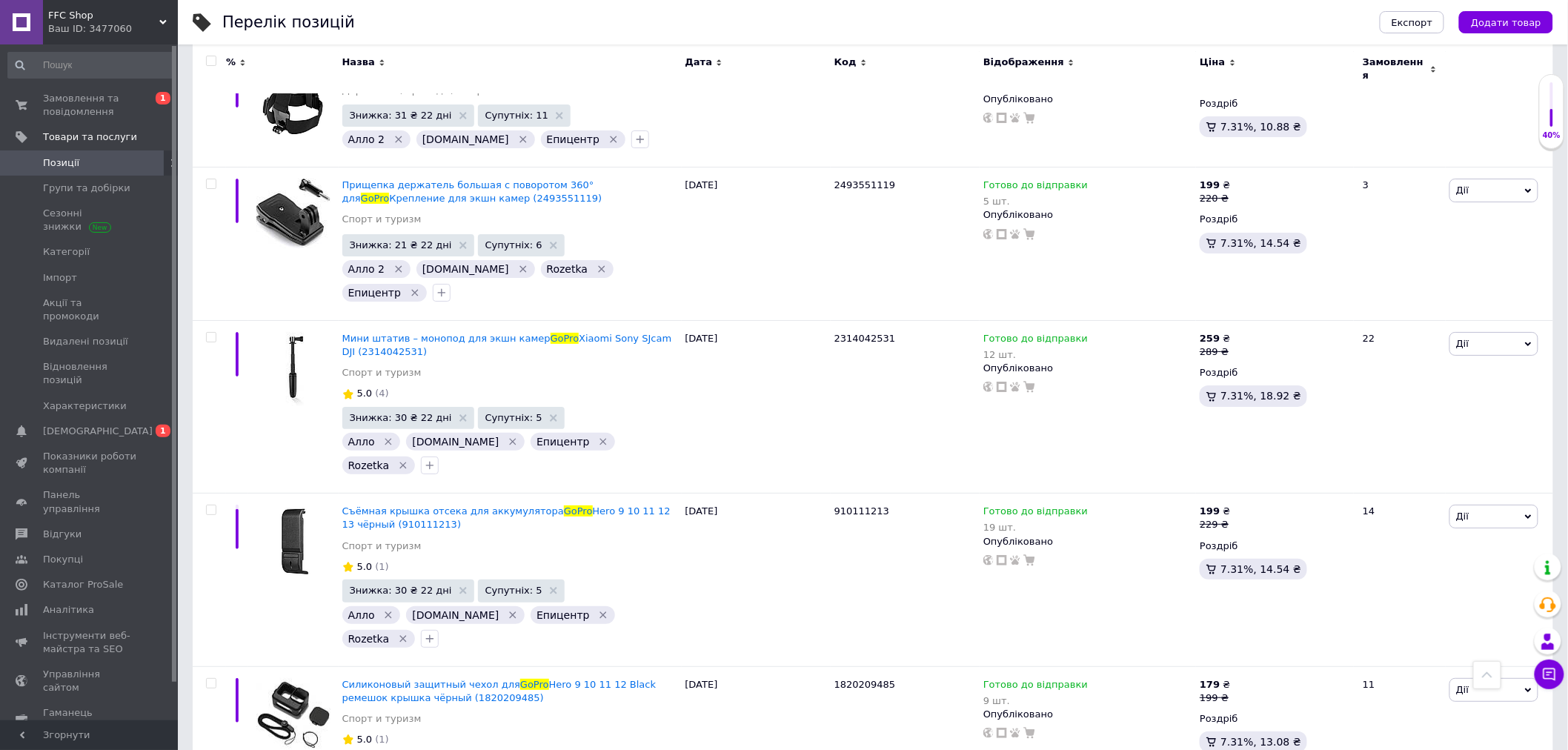
scroll to position [4610, 0]
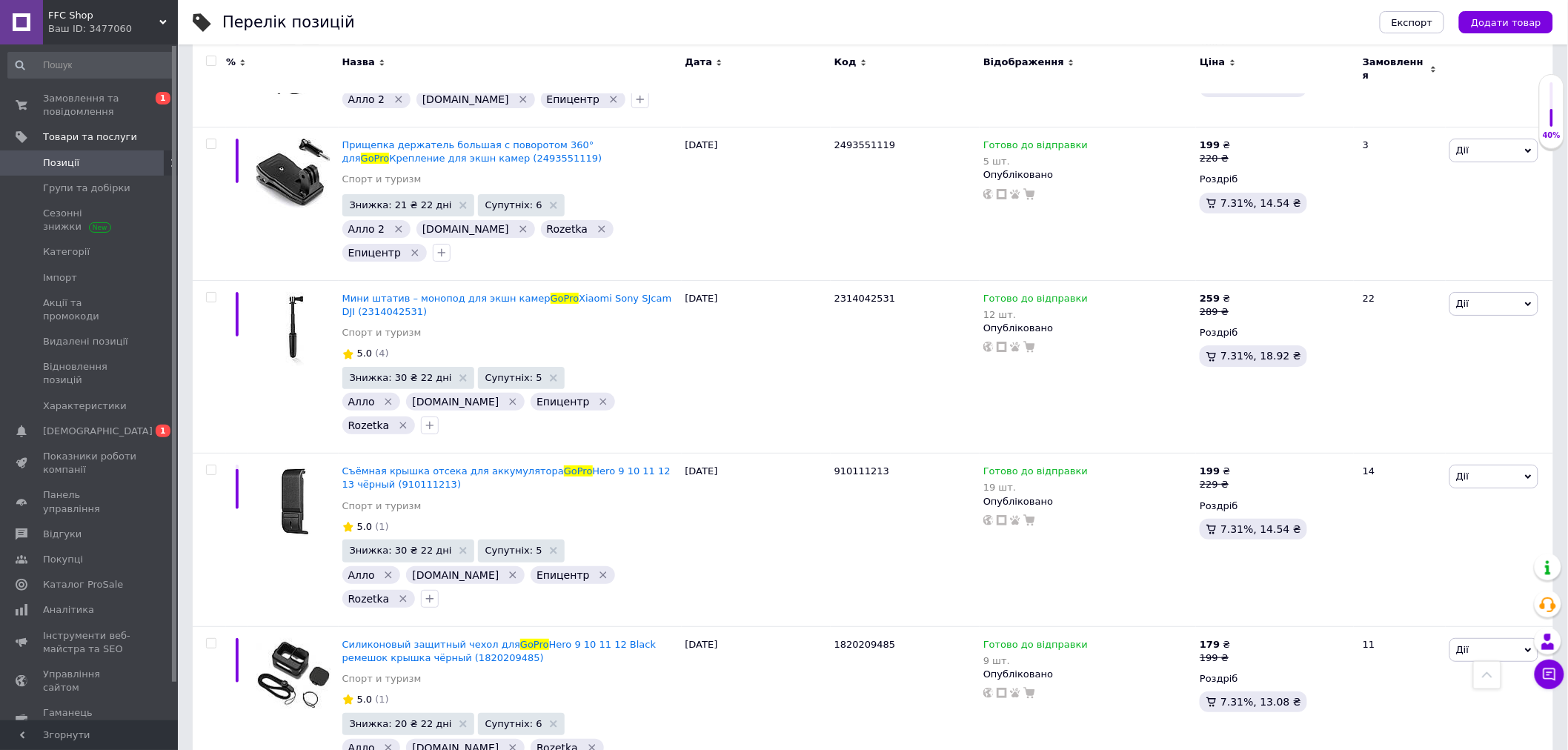
drag, startPoint x: 1145, startPoint y: 464, endPoint x: 1103, endPoint y: 465, distance: 42.0
type input "5"
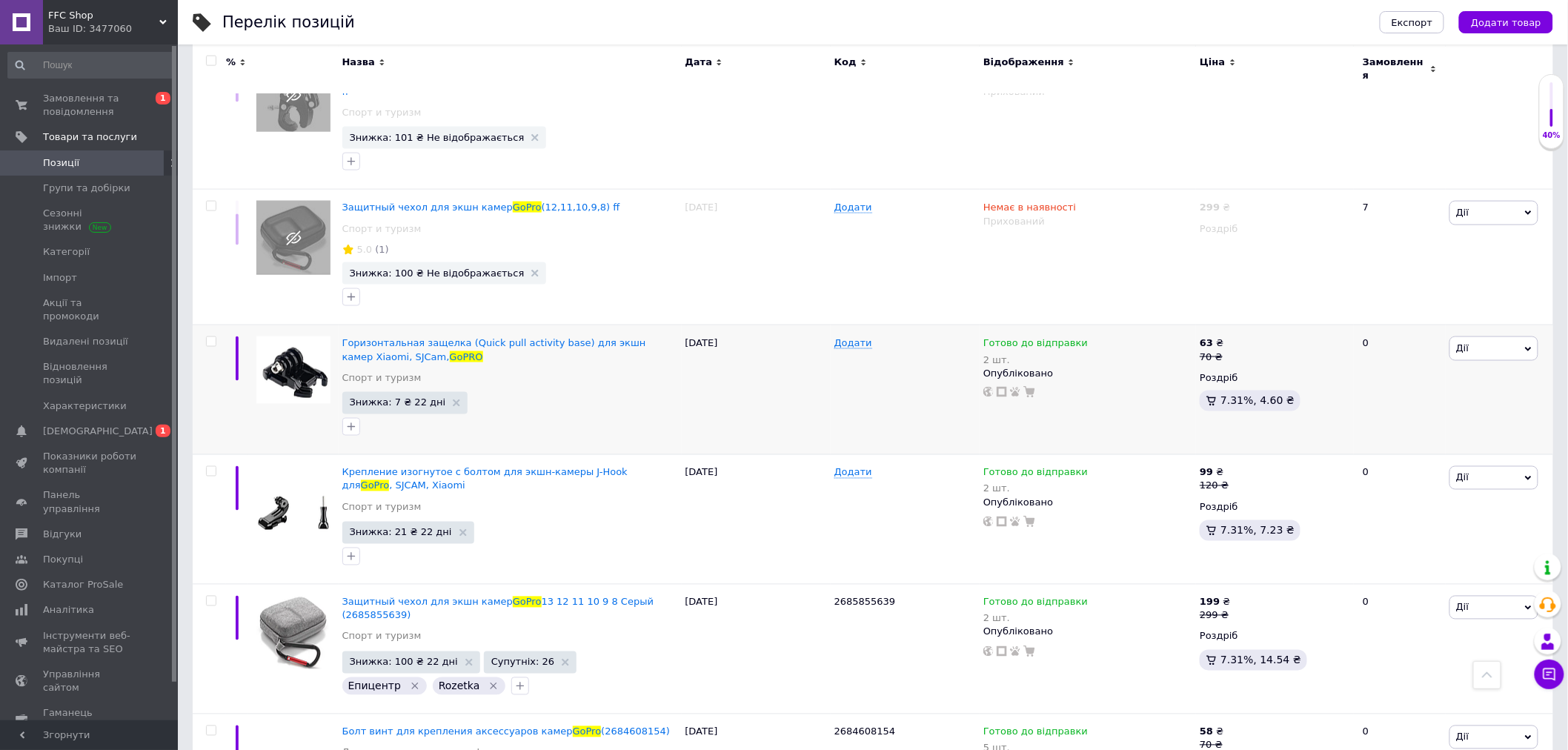
scroll to position [777, 0]
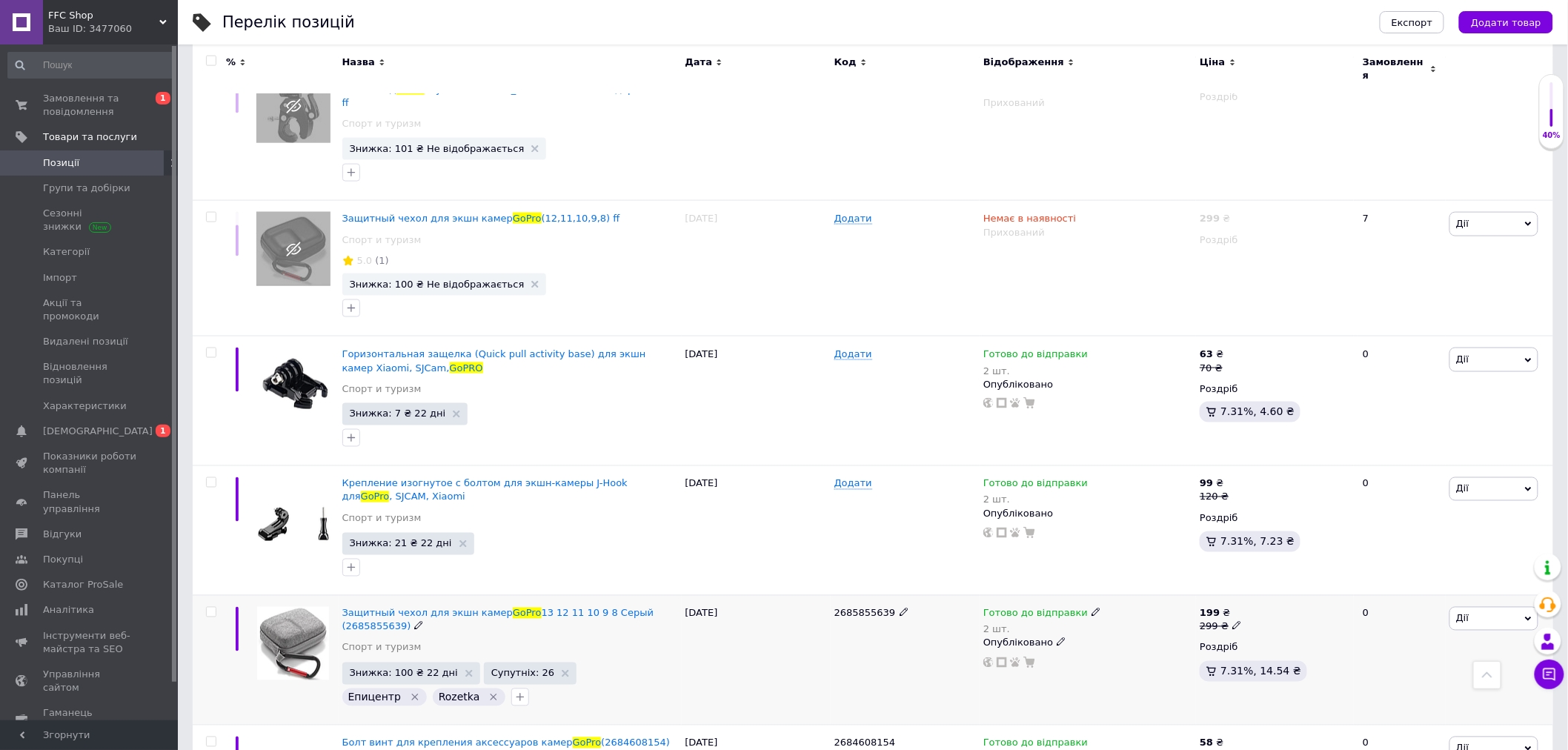
click at [1027, 607] on span "Готово до відправки" at bounding box center [1036, 615] width 105 height 16
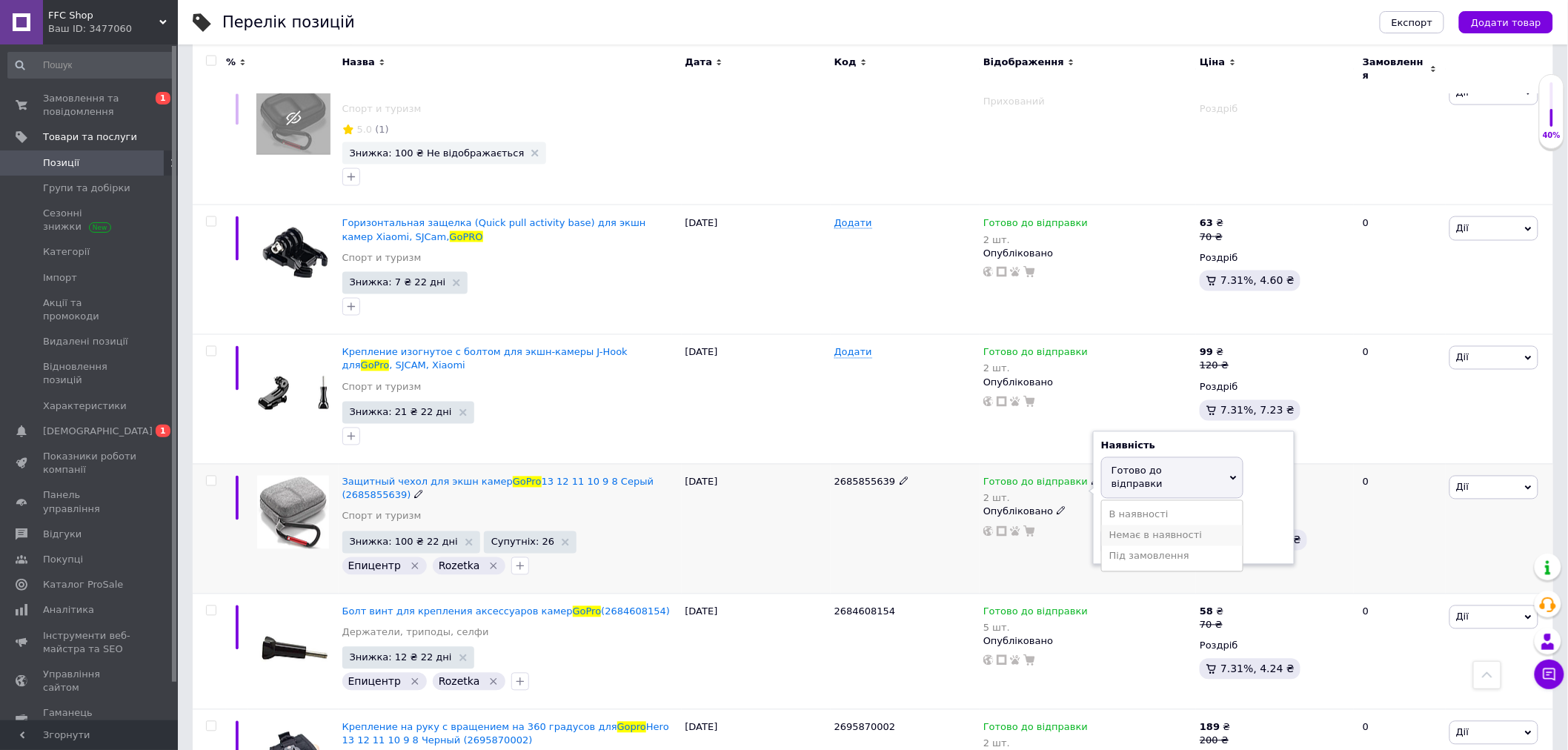
scroll to position [942, 0]
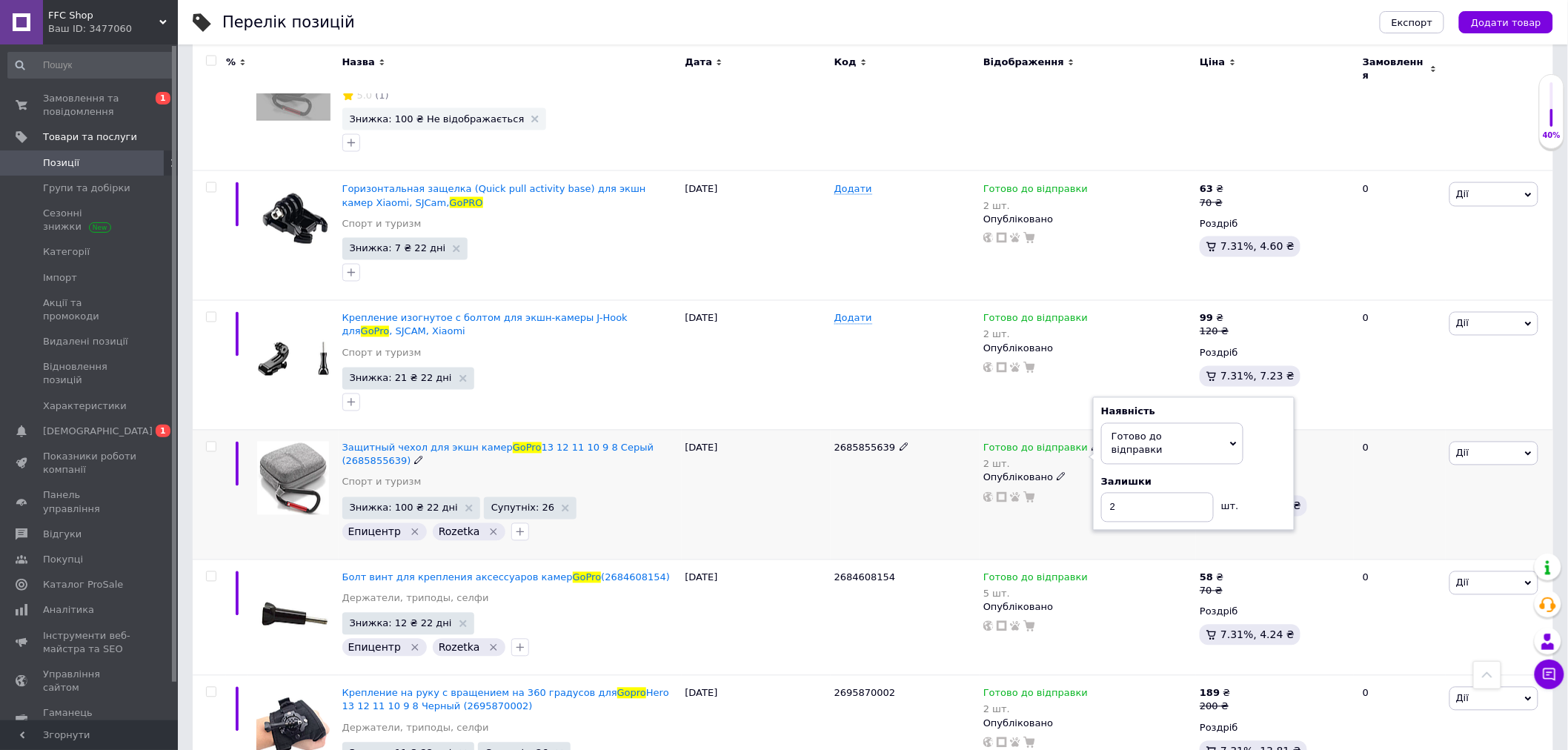
click at [1268, 413] on div "Наявність Готово до відправки В наявності Немає в наявності Під замовлення Зали…" at bounding box center [1194, 463] width 185 height 117
drag, startPoint x: 1151, startPoint y: 467, endPoint x: 1097, endPoint y: 472, distance: 54.2
click at [1102, 493] on input "2" at bounding box center [1157, 507] width 112 height 29
type input "4"
click at [934, 486] on div "2685855639" at bounding box center [905, 494] width 149 height 130
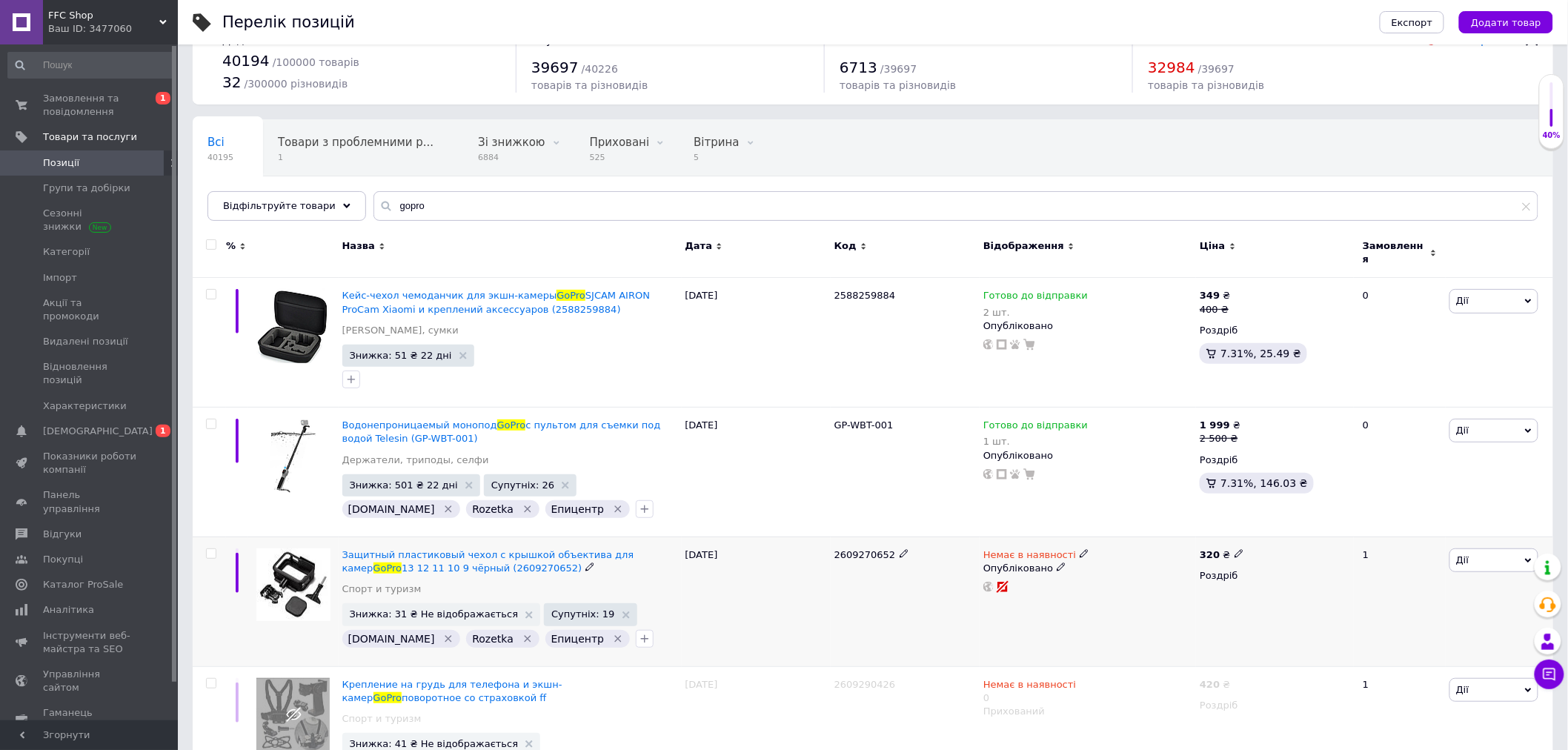
scroll to position [0, 0]
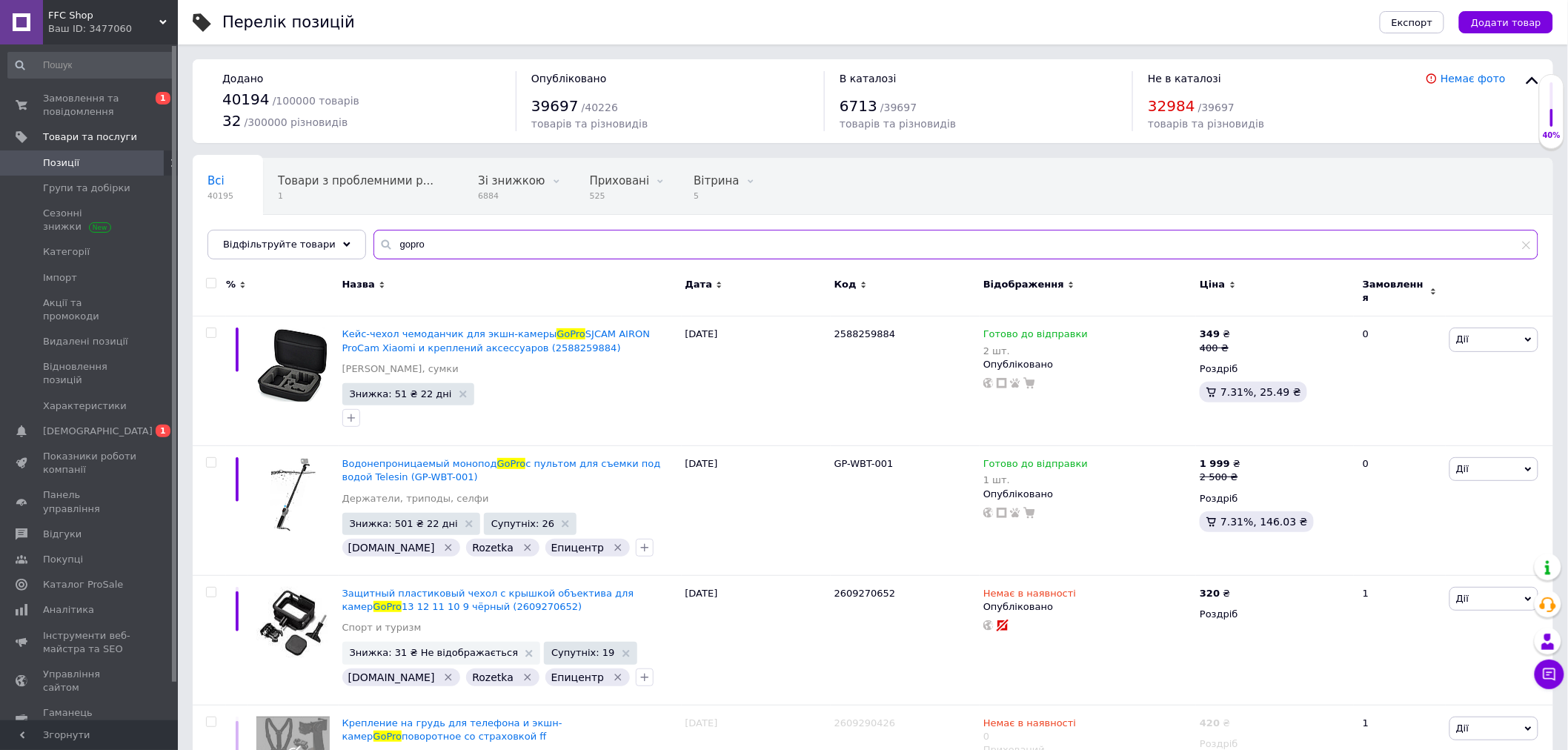
drag, startPoint x: 424, startPoint y: 251, endPoint x: 377, endPoint y: 247, distance: 47.2
click at [377, 247] on input "gopro" at bounding box center [956, 245] width 1165 height 29
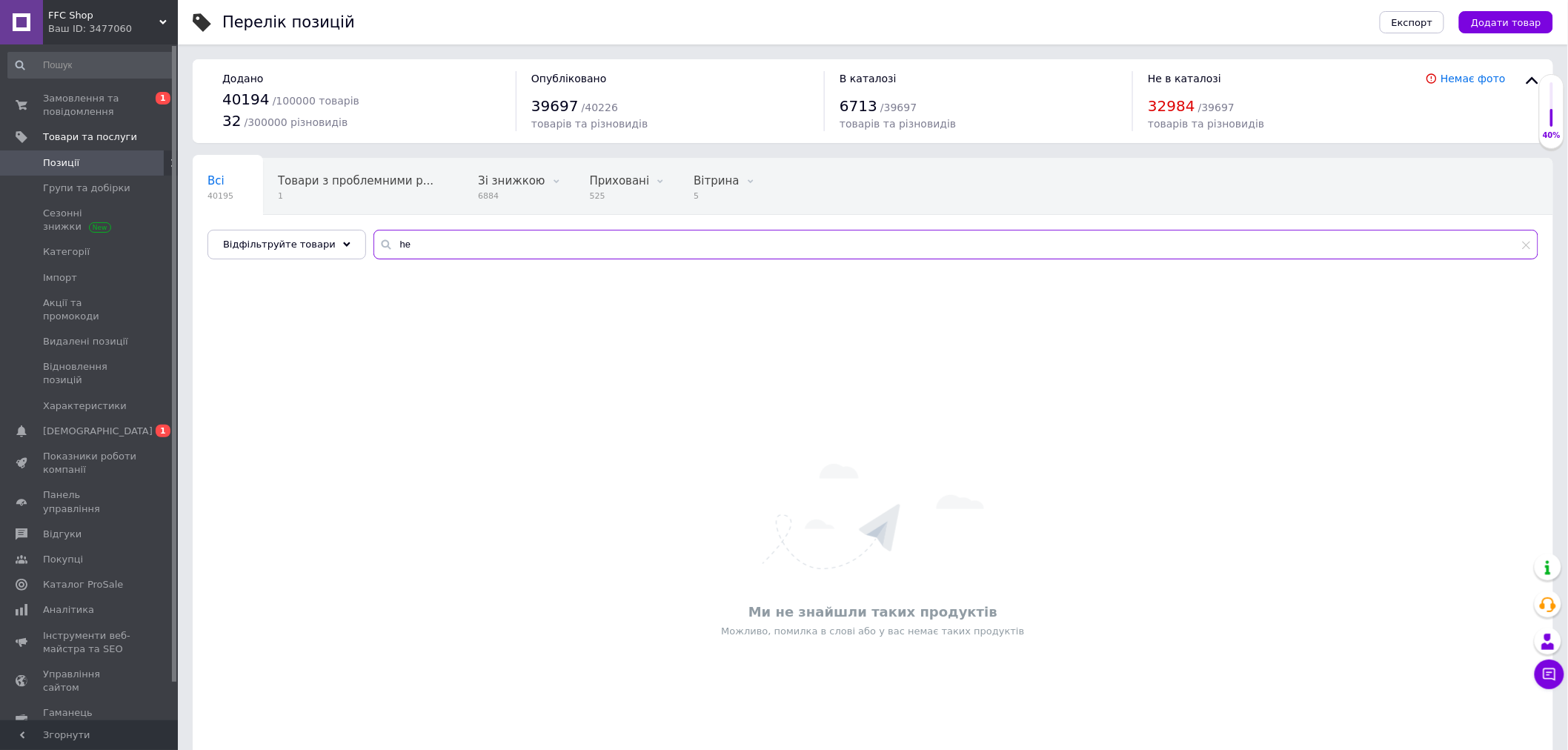
type input "h"
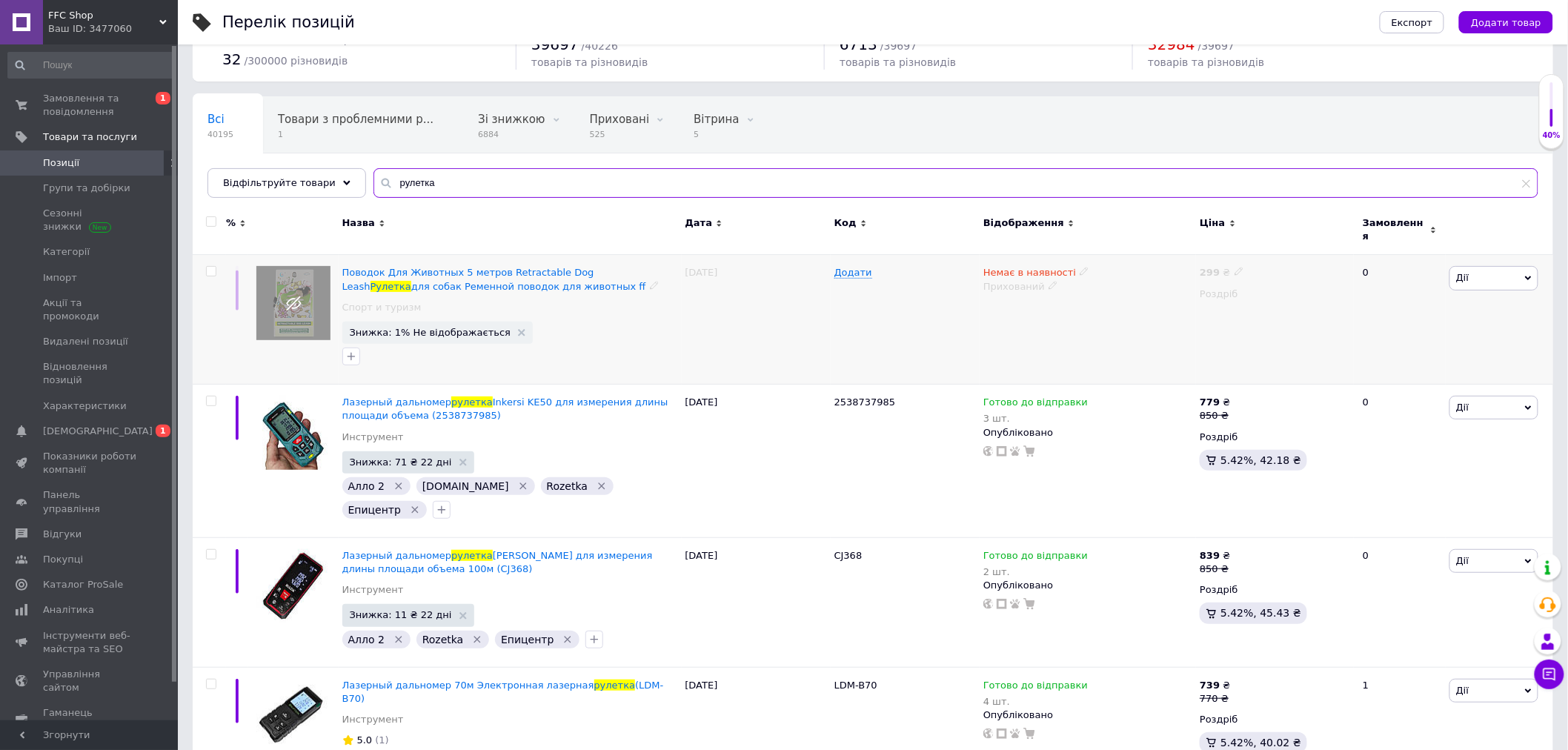
scroll to position [96, 0]
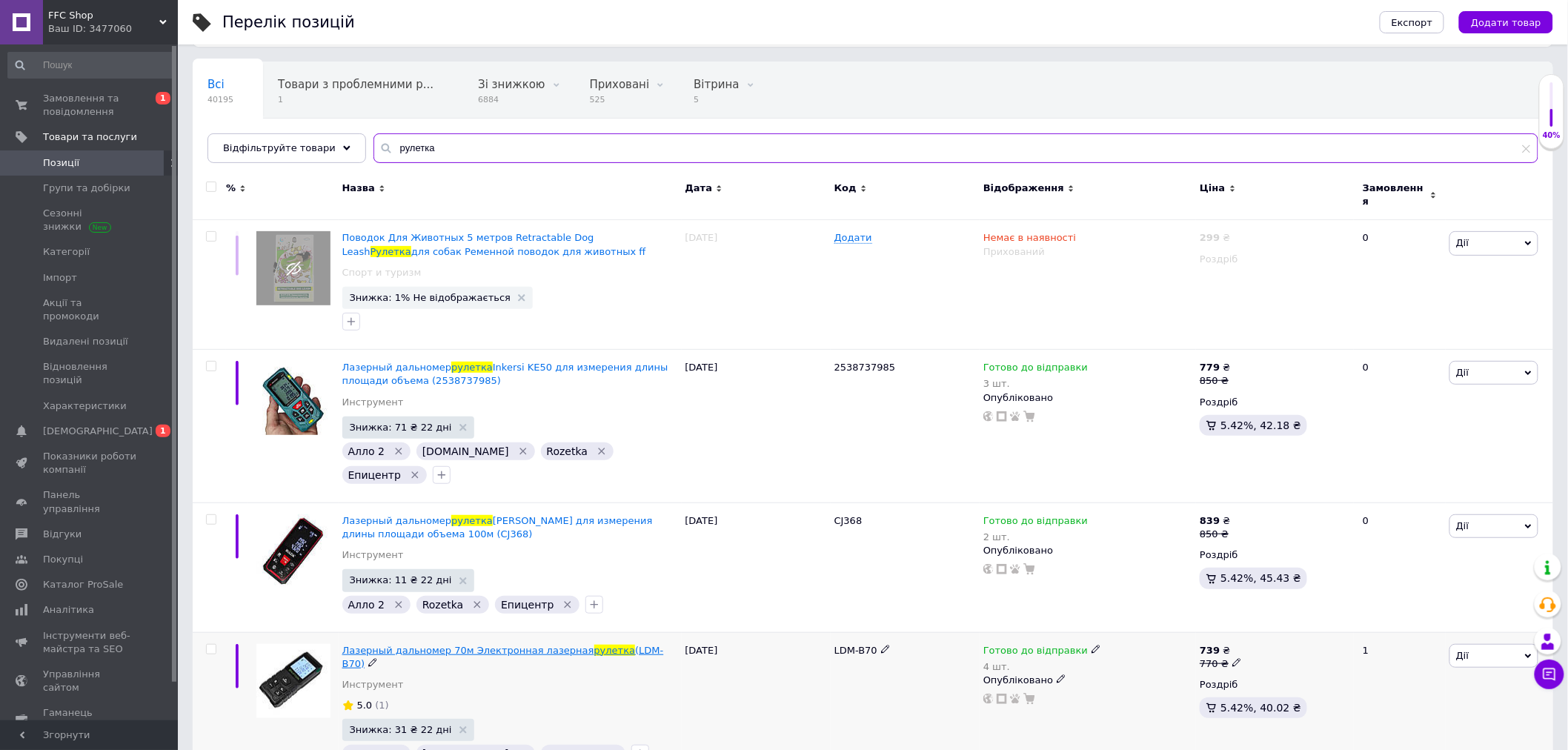
type input "рулетка"
click at [548, 645] on span "Лазерный дальномер 70м Электронная лазерная" at bounding box center [468, 650] width 252 height 11
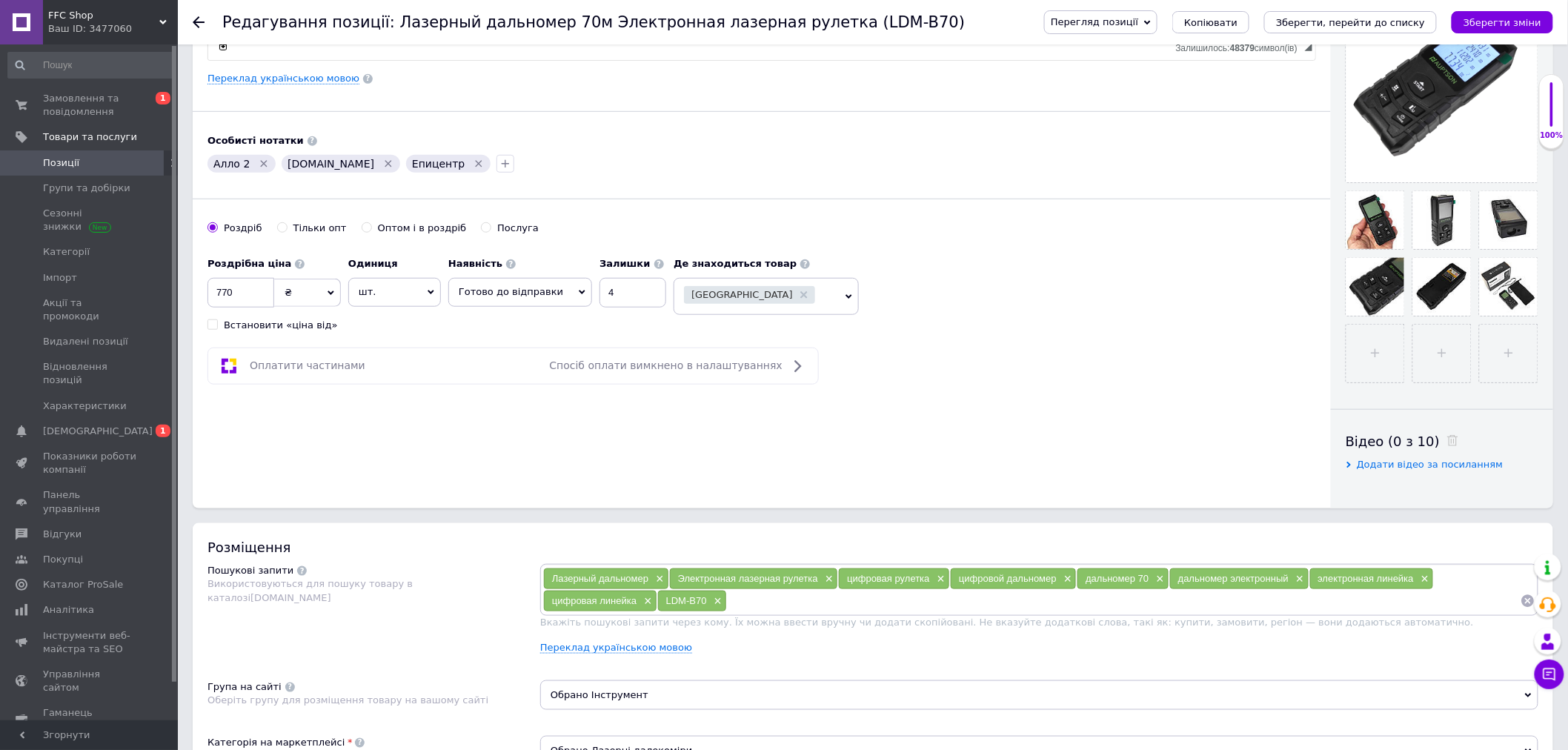
scroll to position [164, 0]
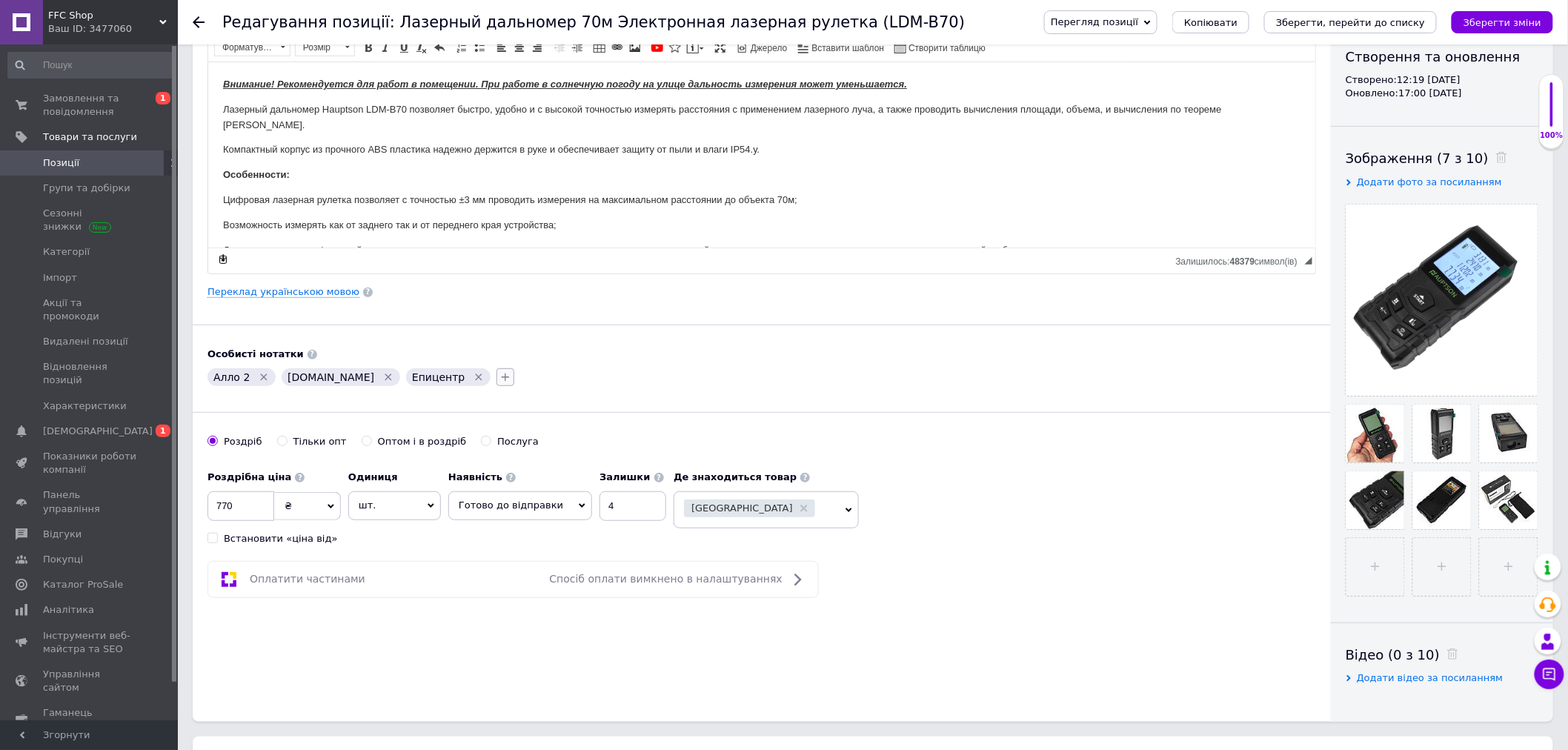
click at [496, 372] on button "button" at bounding box center [505, 377] width 18 height 18
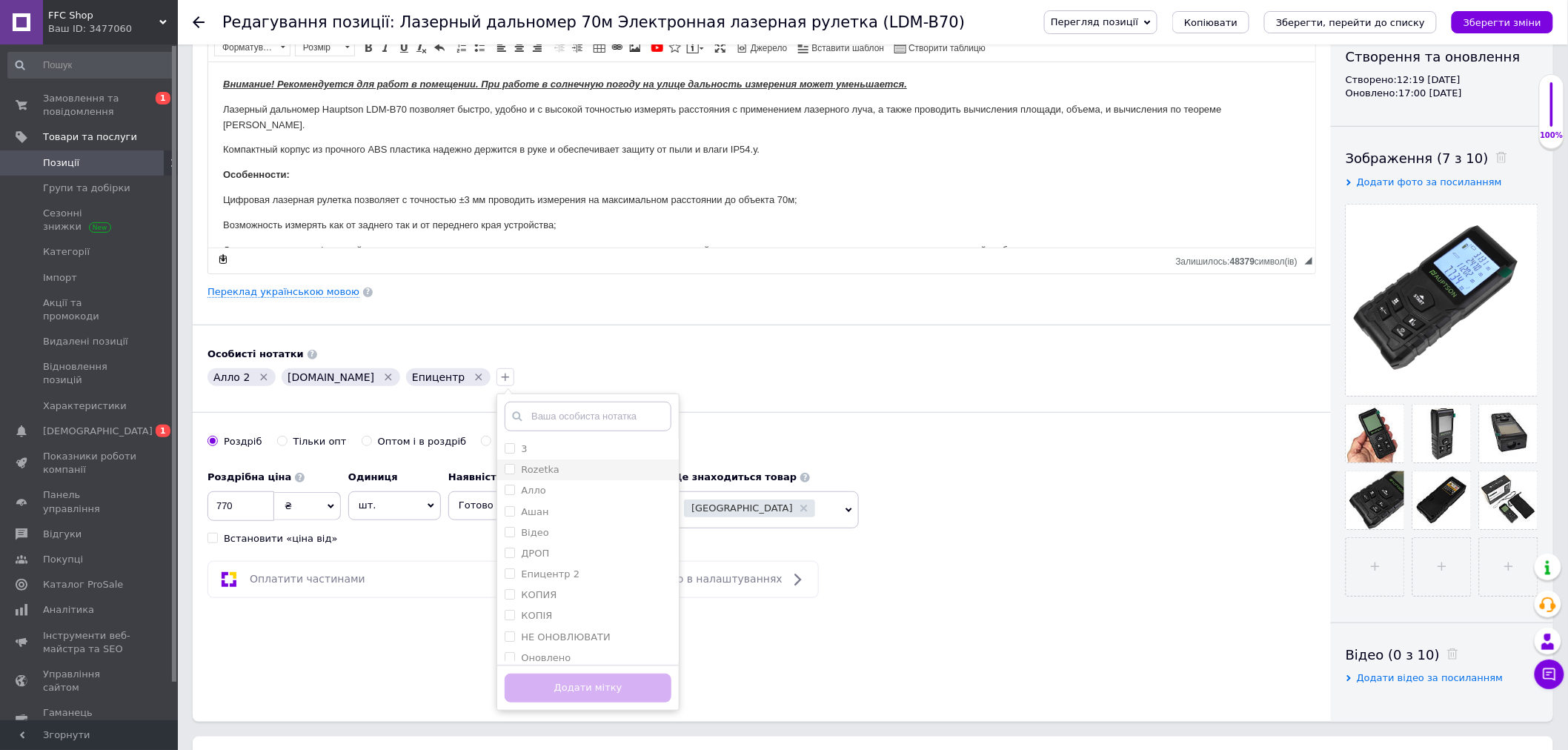
click at [521, 467] on label "Rozetka" at bounding box center [540, 469] width 39 height 11
checkbox input "true"
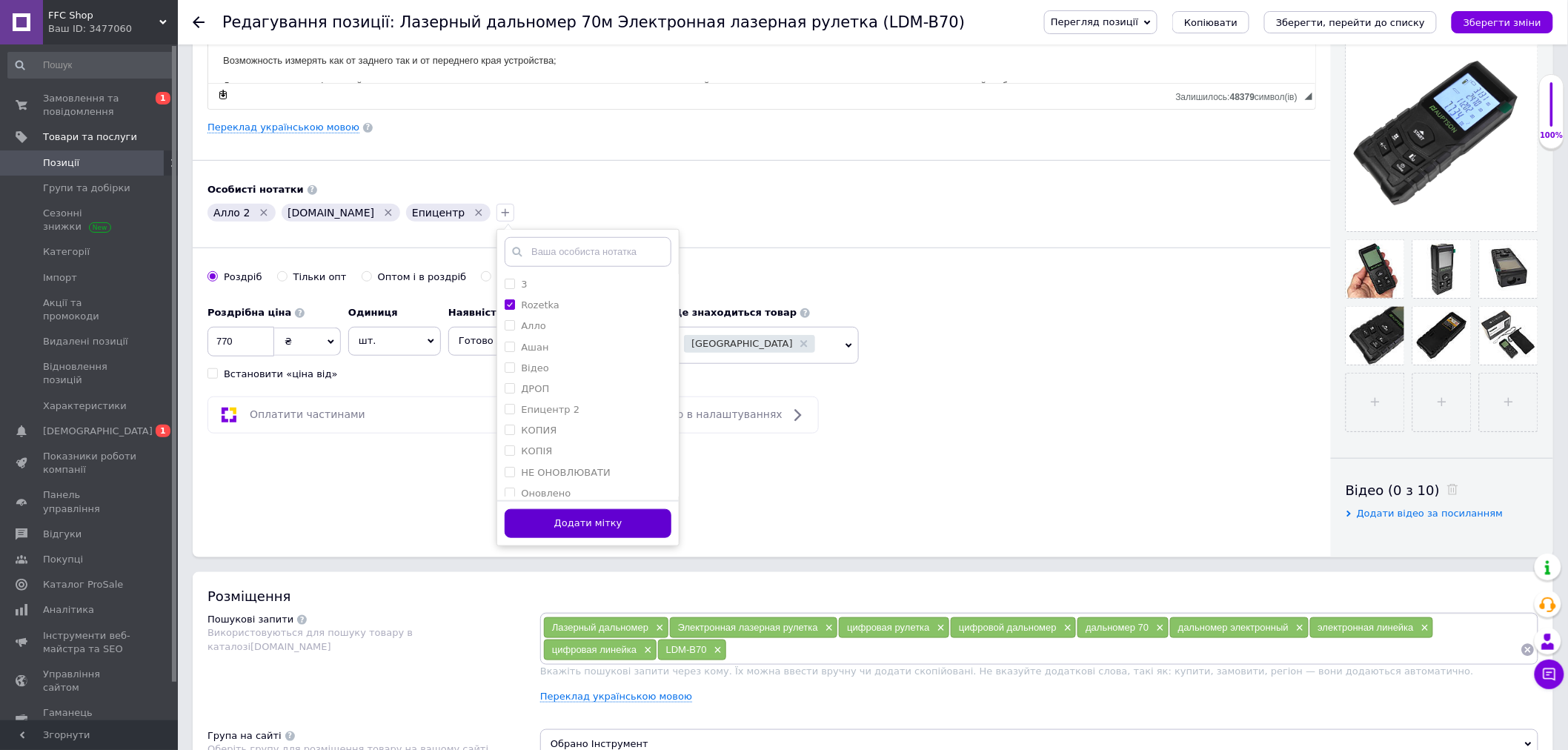
click at [528, 521] on button "Додати мітку" at bounding box center [588, 523] width 167 height 29
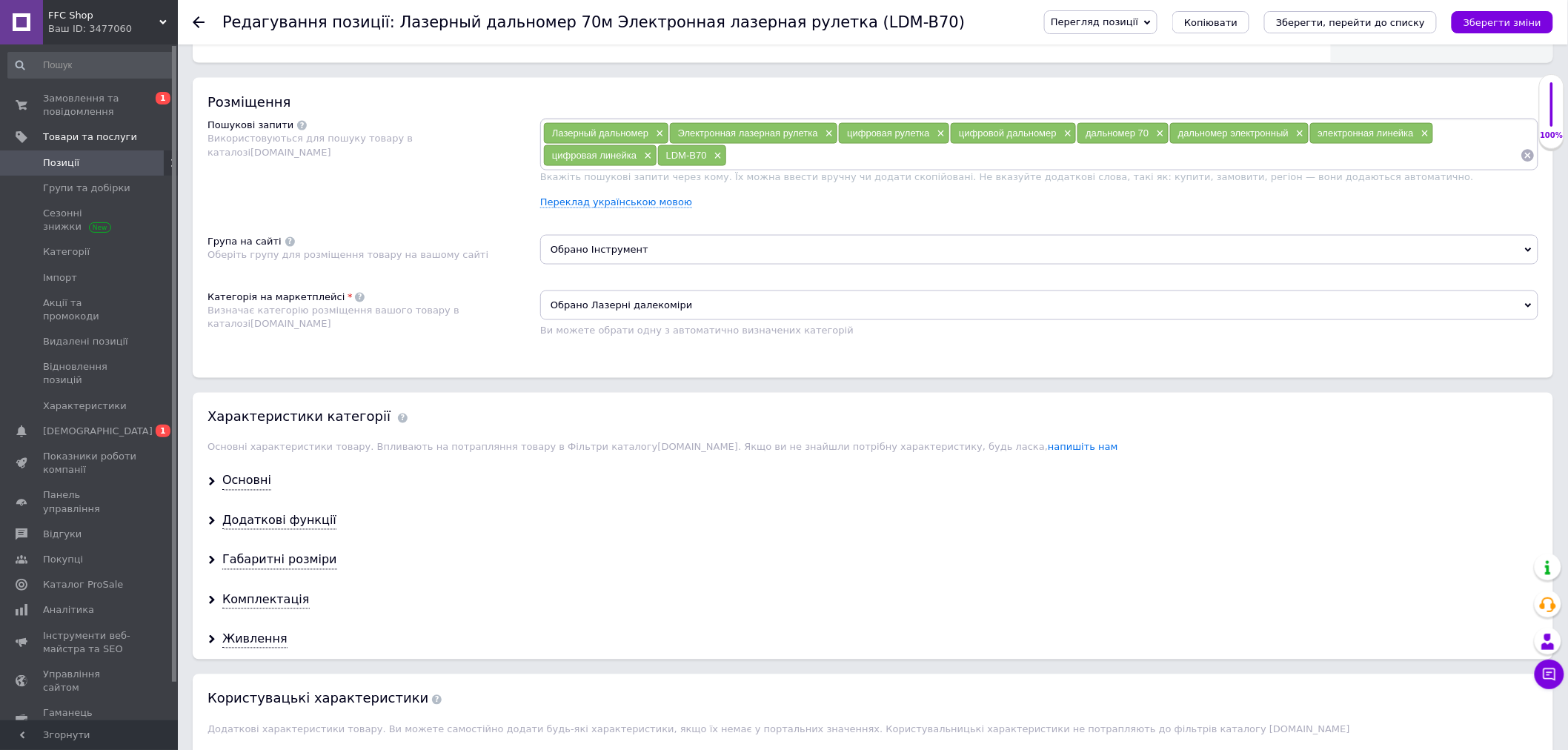
scroll to position [988, 0]
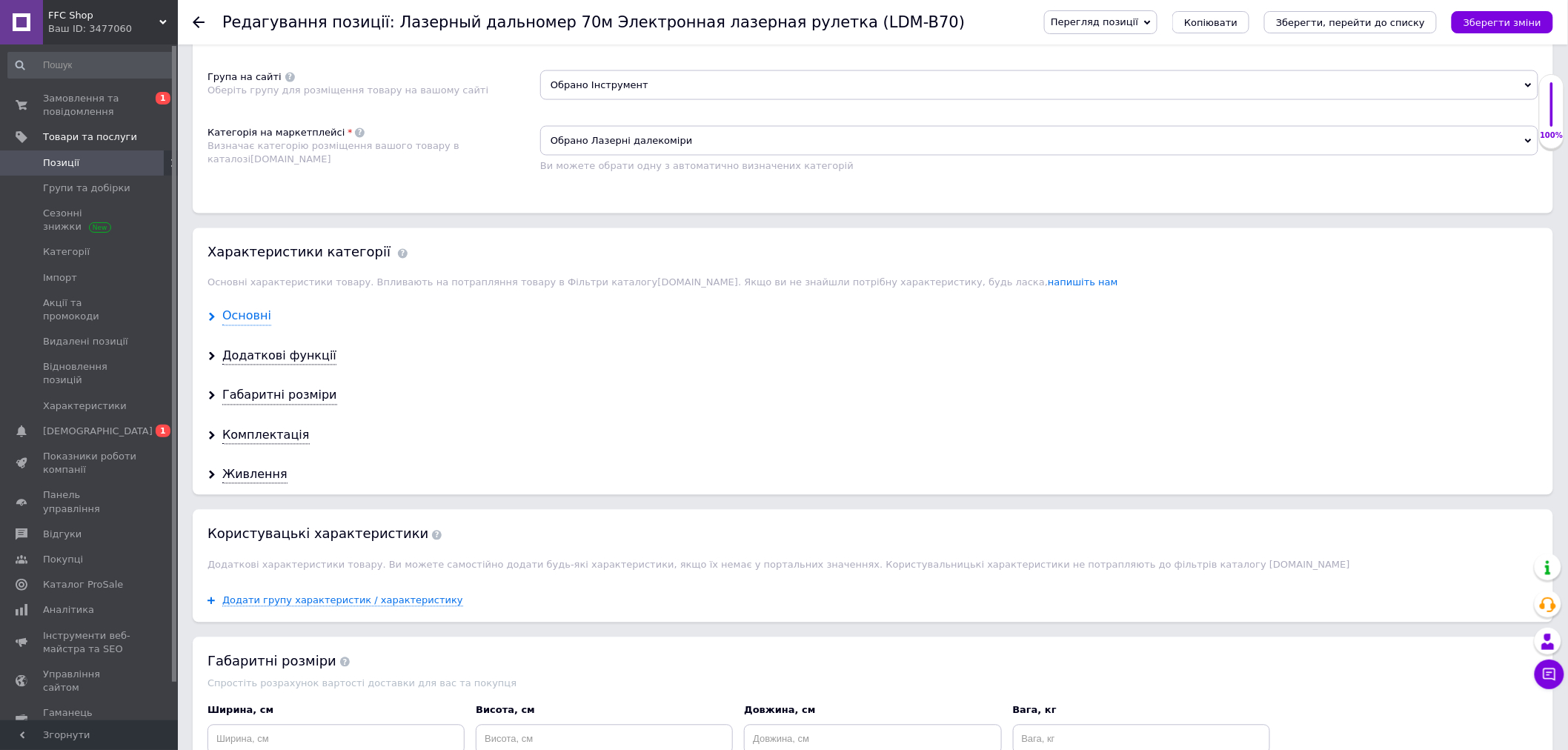
click at [242, 325] on div "Основні" at bounding box center [246, 317] width 49 height 17
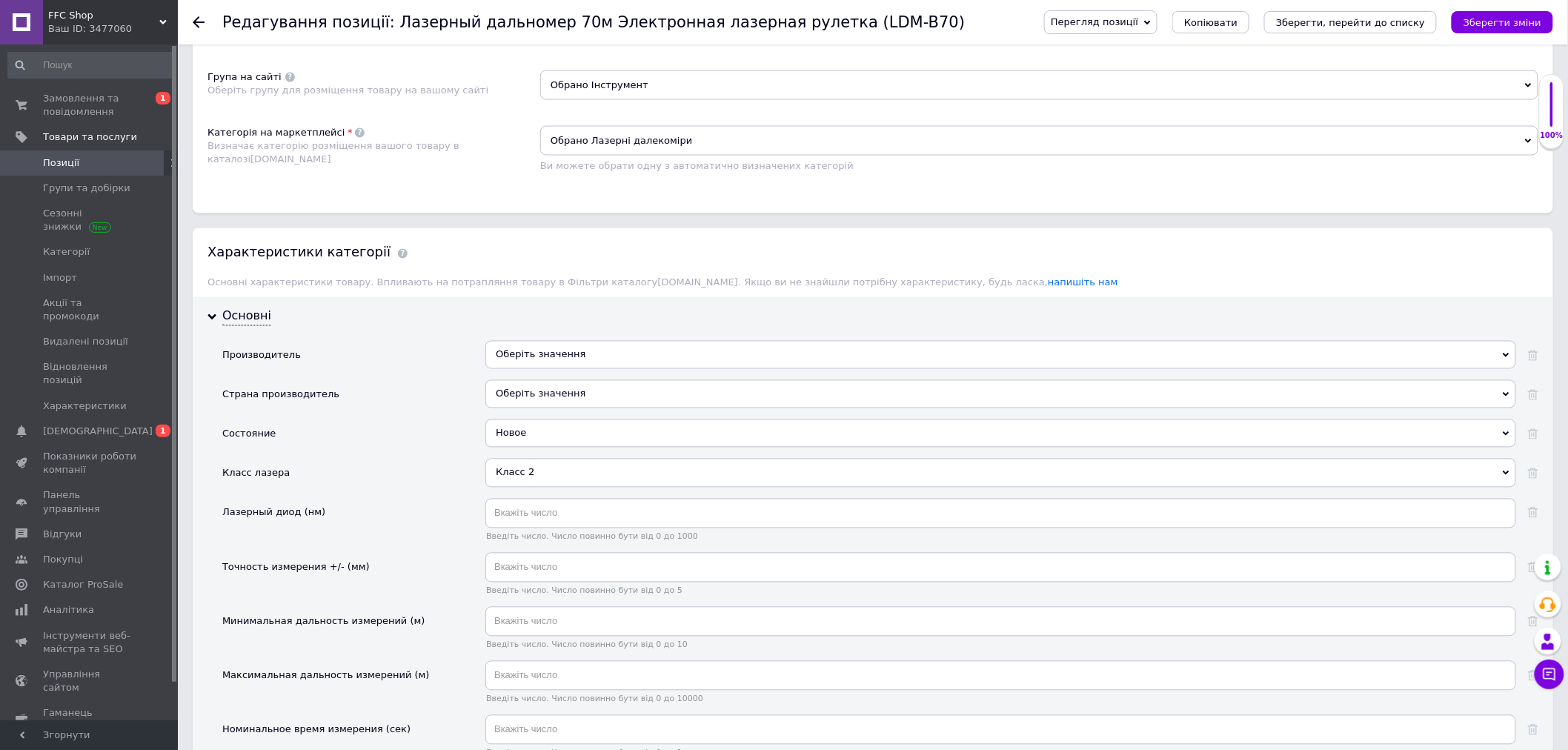
click at [535, 369] on div "Оберіть значення" at bounding box center [1001, 354] width 1031 height 29
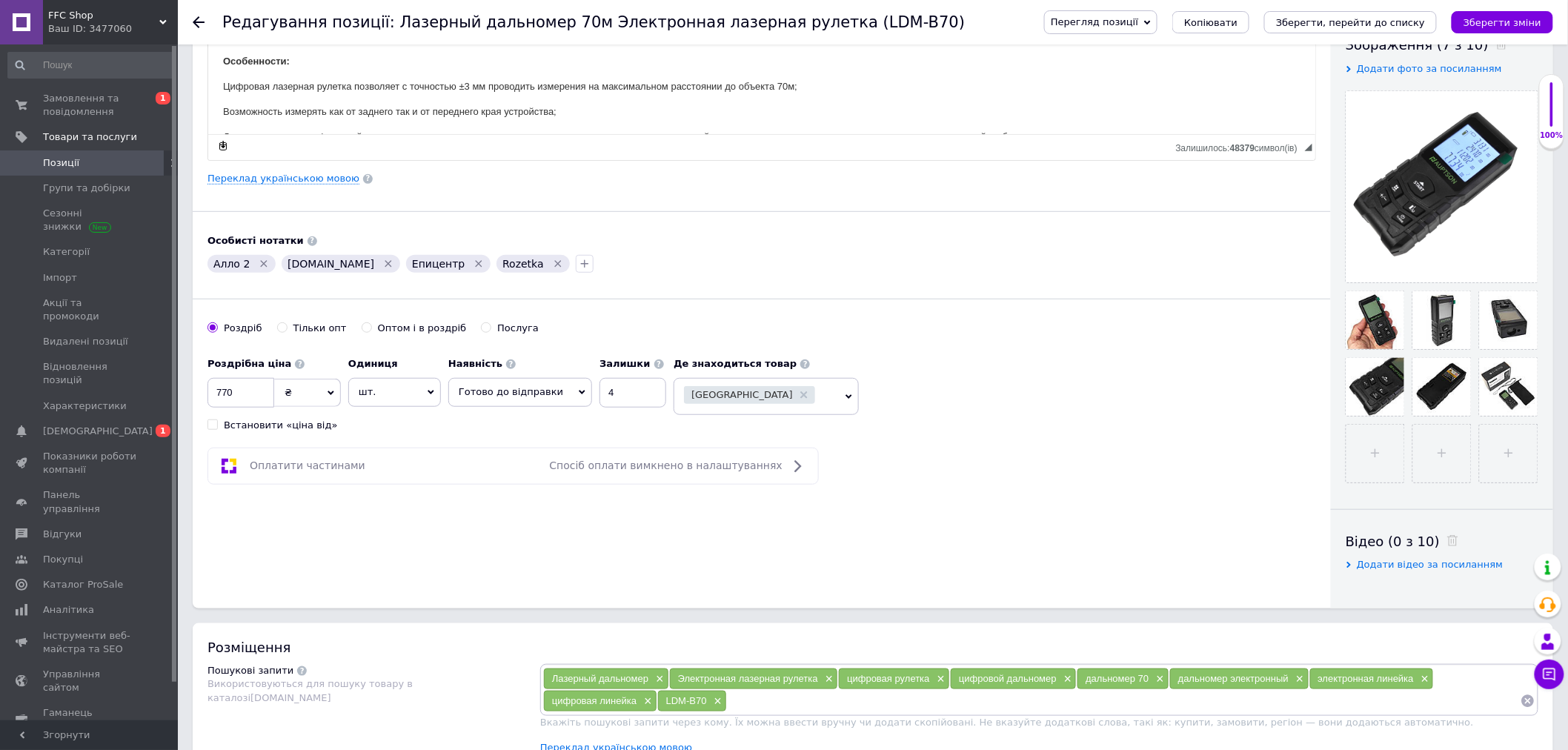
scroll to position [164, 0]
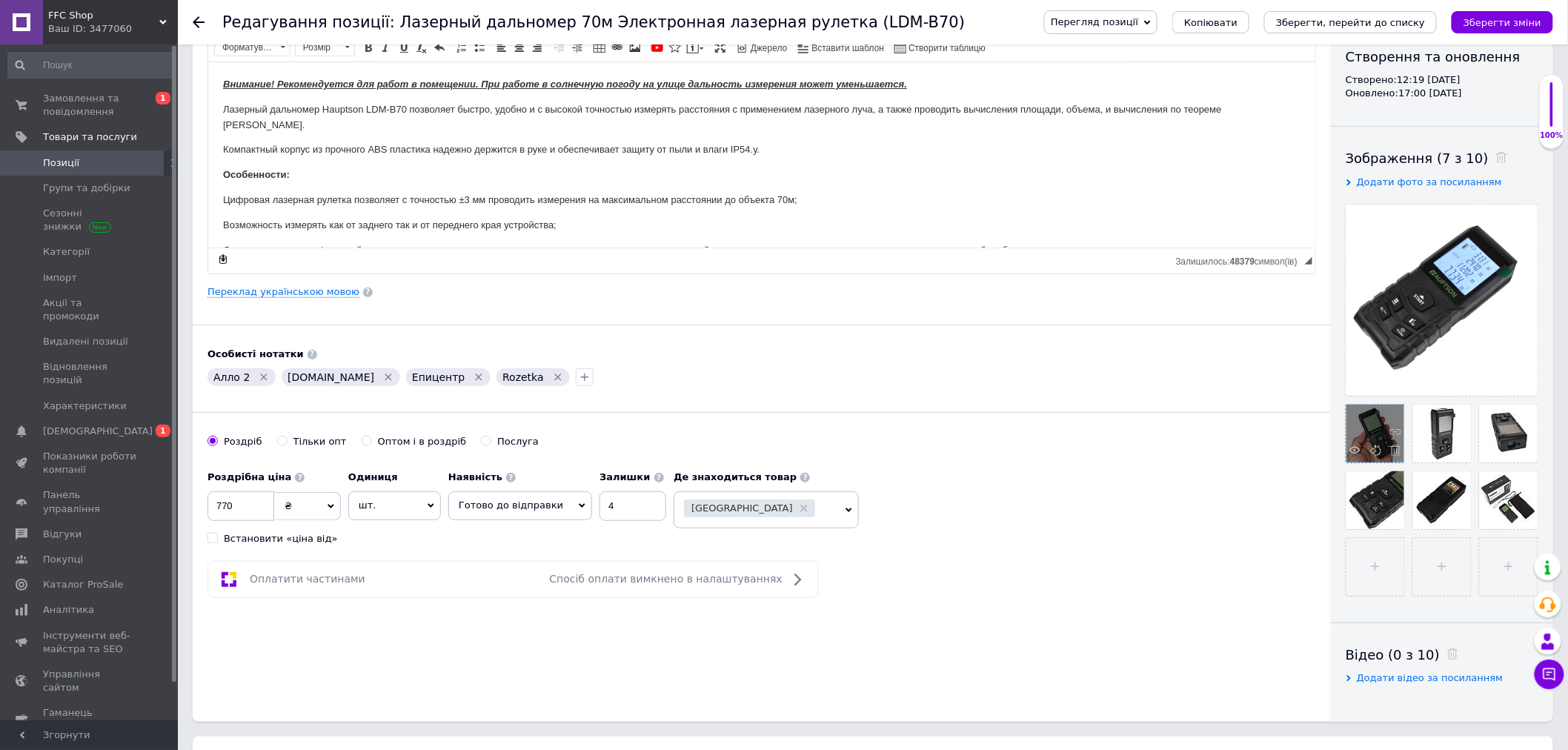
click at [1366, 441] on div at bounding box center [1375, 433] width 58 height 58
click at [1354, 450] on use at bounding box center [1354, 449] width 11 height 8
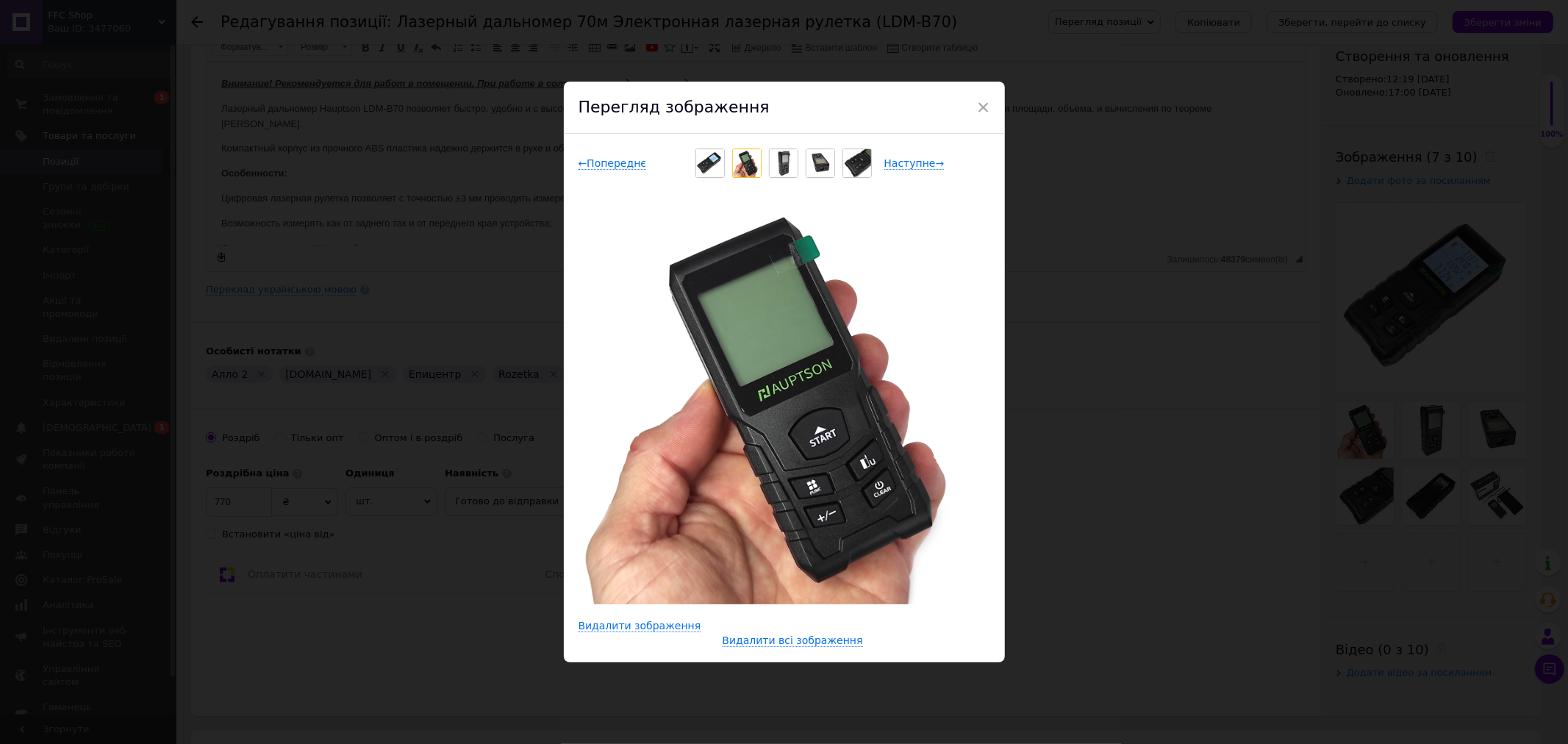
click at [460, 561] on div "× Перегляд зображення ← Попереднє Наступне → Видалити зображення Видалити всі з…" at bounding box center [784, 372] width 1568 height 744
click at [460, 561] on div "Оплатити частинами Спосіб оплати вимкнено в налаштуваннях" at bounding box center [508, 574] width 606 height 37
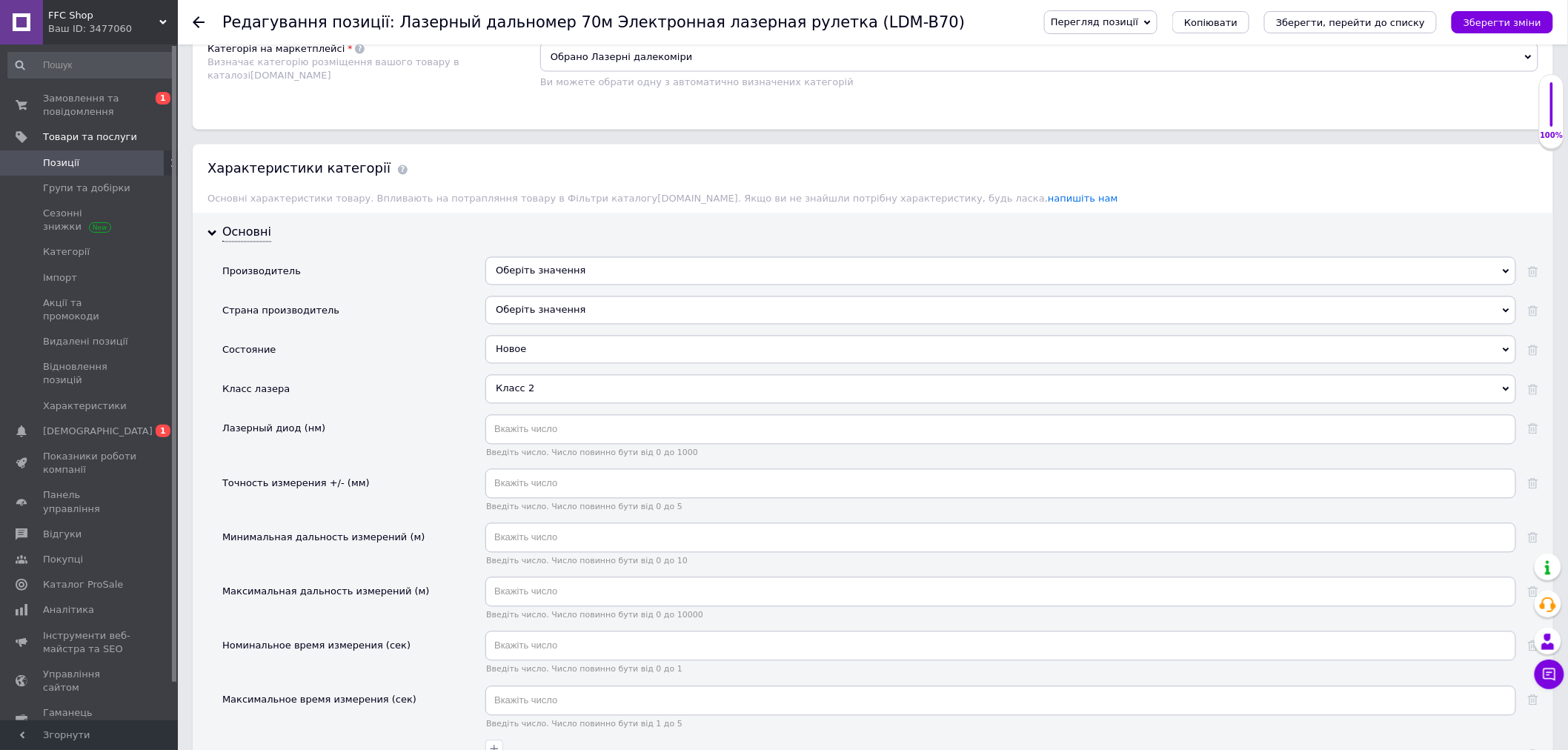
scroll to position [1152, 0]
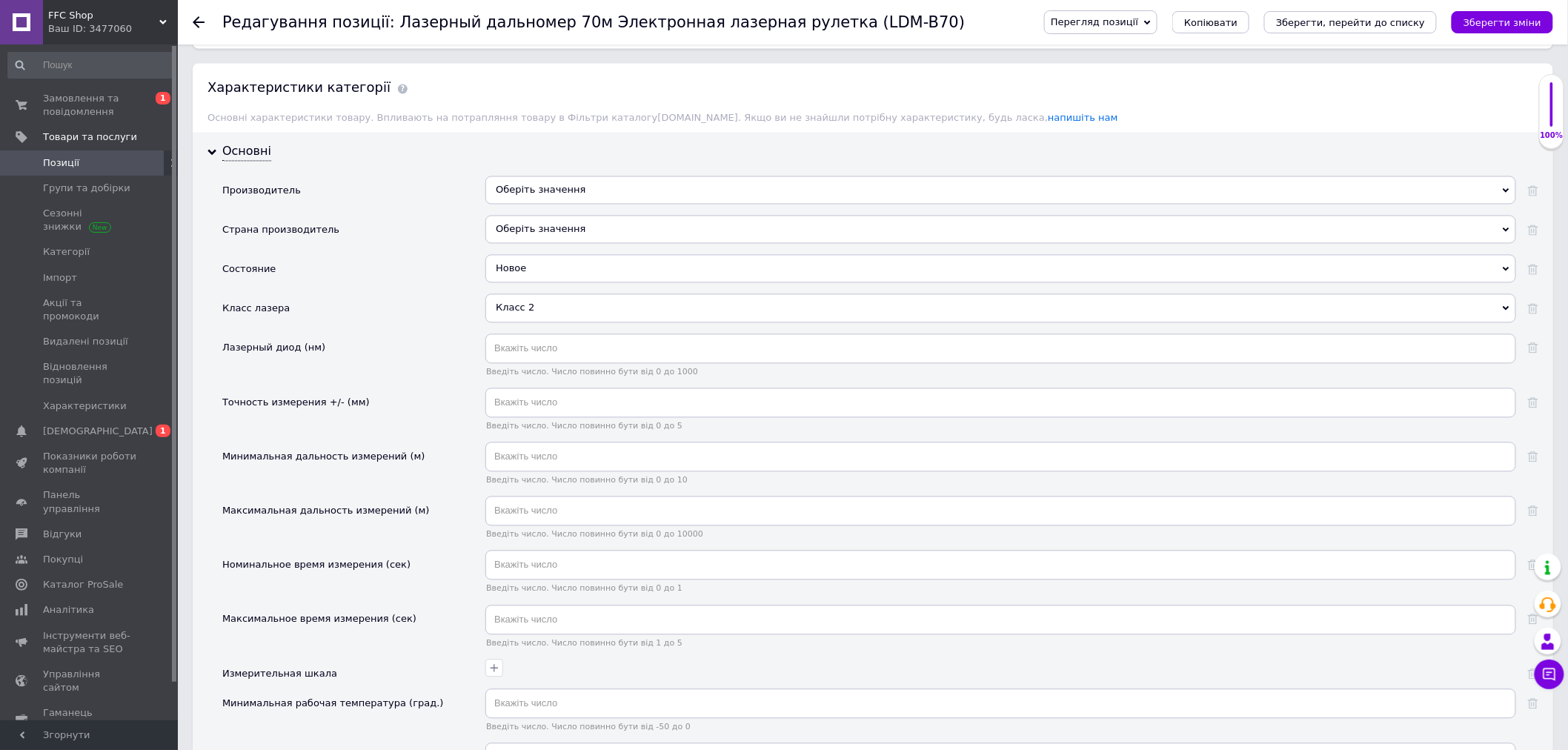
click at [532, 205] on div "Оберіть значення" at bounding box center [1001, 190] width 1031 height 29
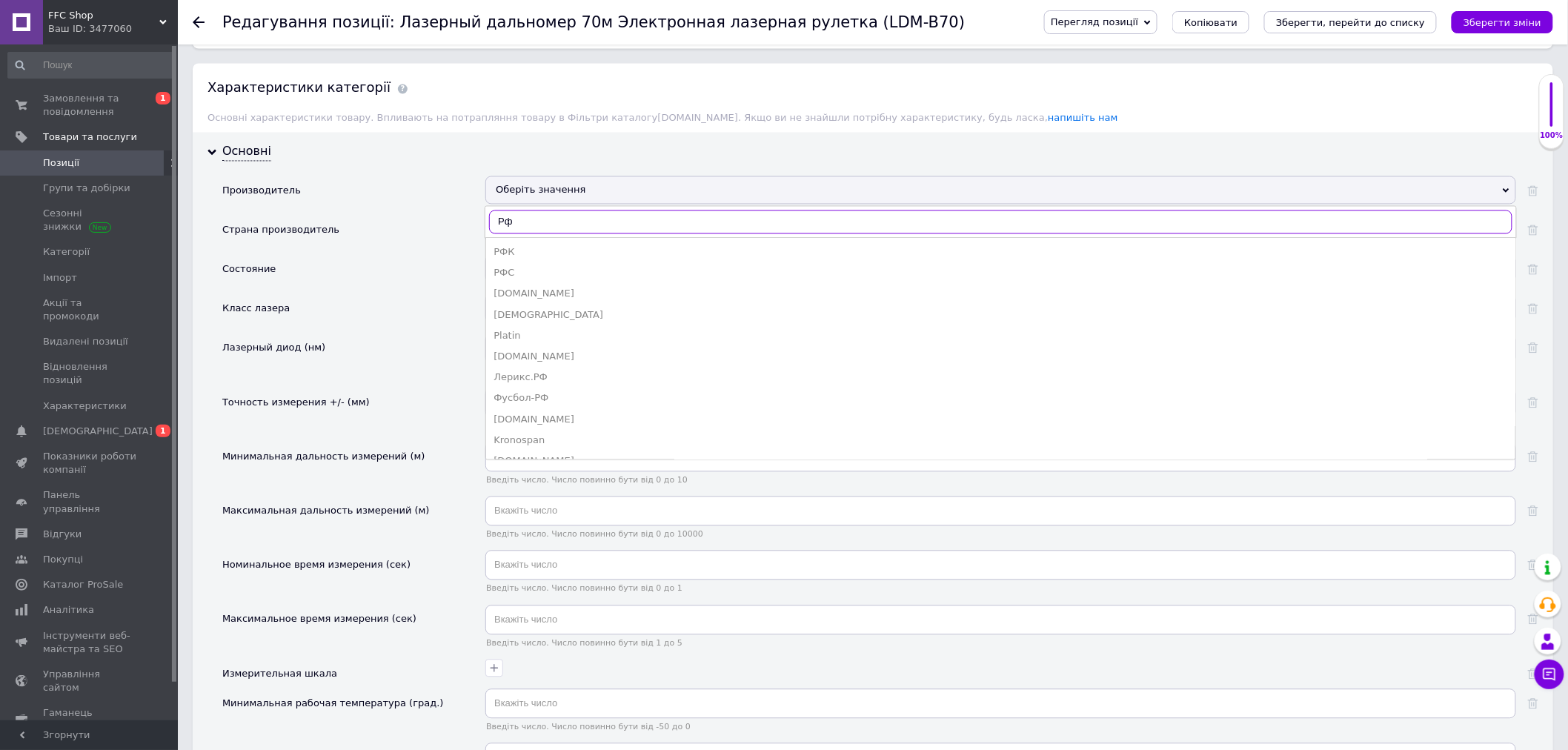
type input "Р"
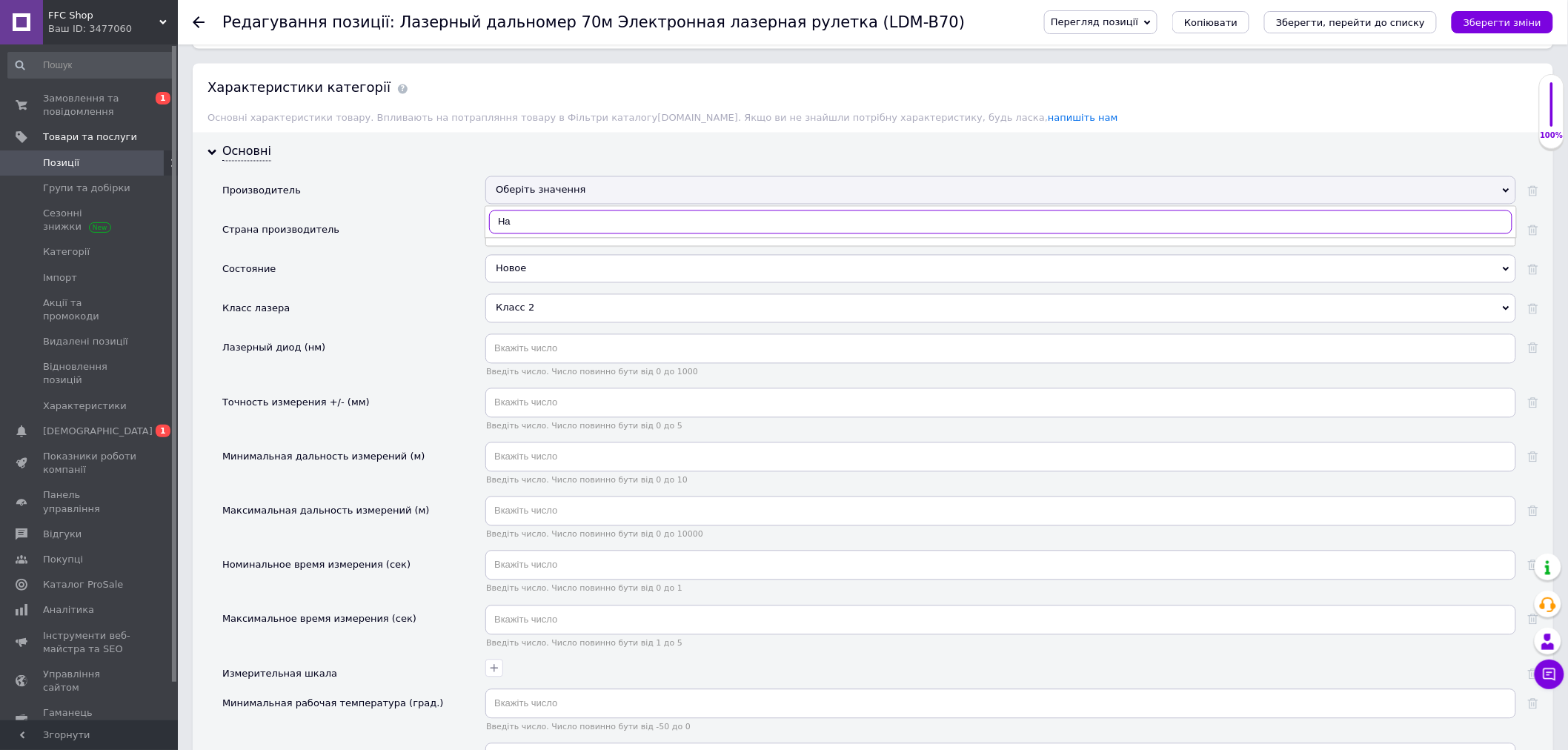
type input "H"
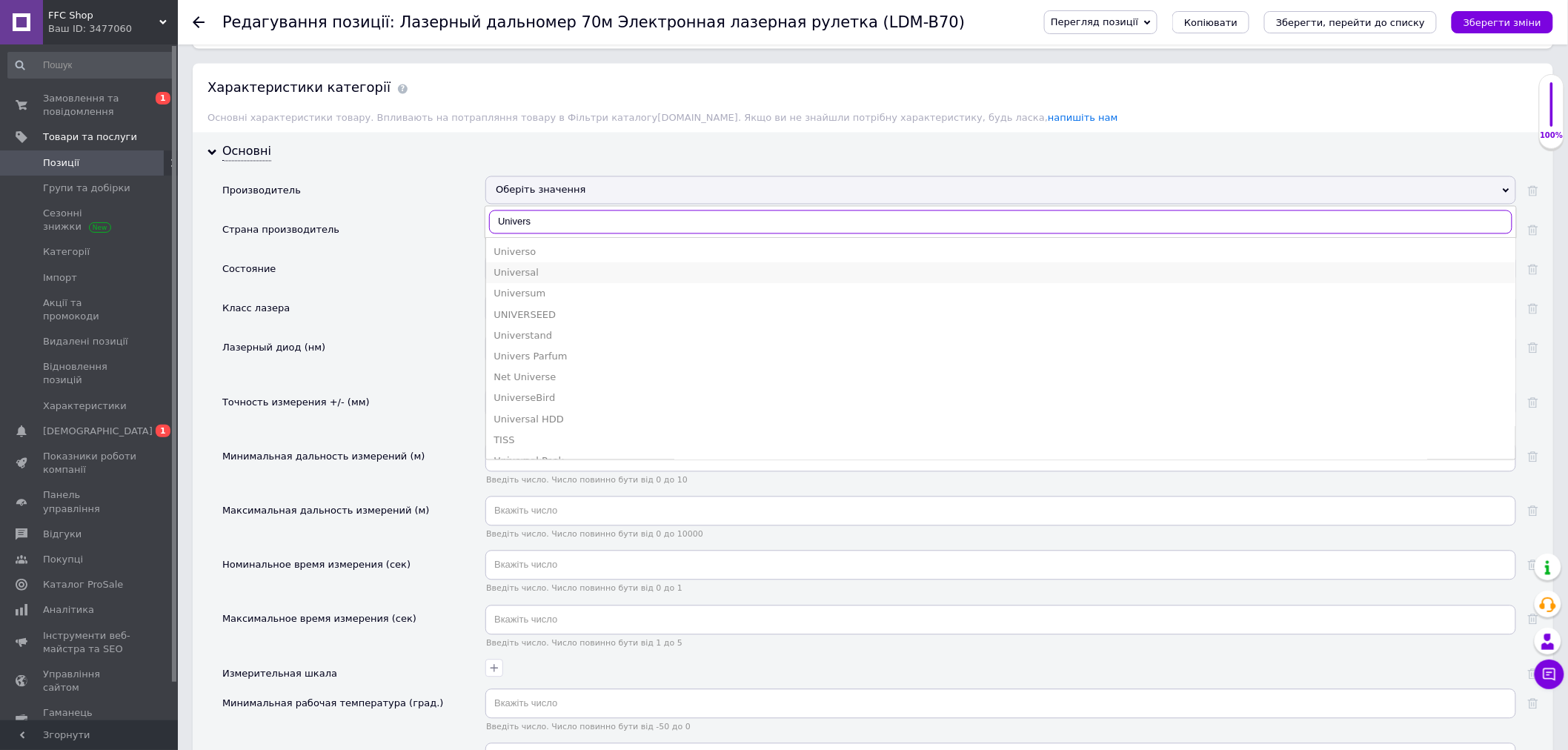
type input "Univers"
click at [513, 283] on li "Universal" at bounding box center [1000, 273] width 1029 height 21
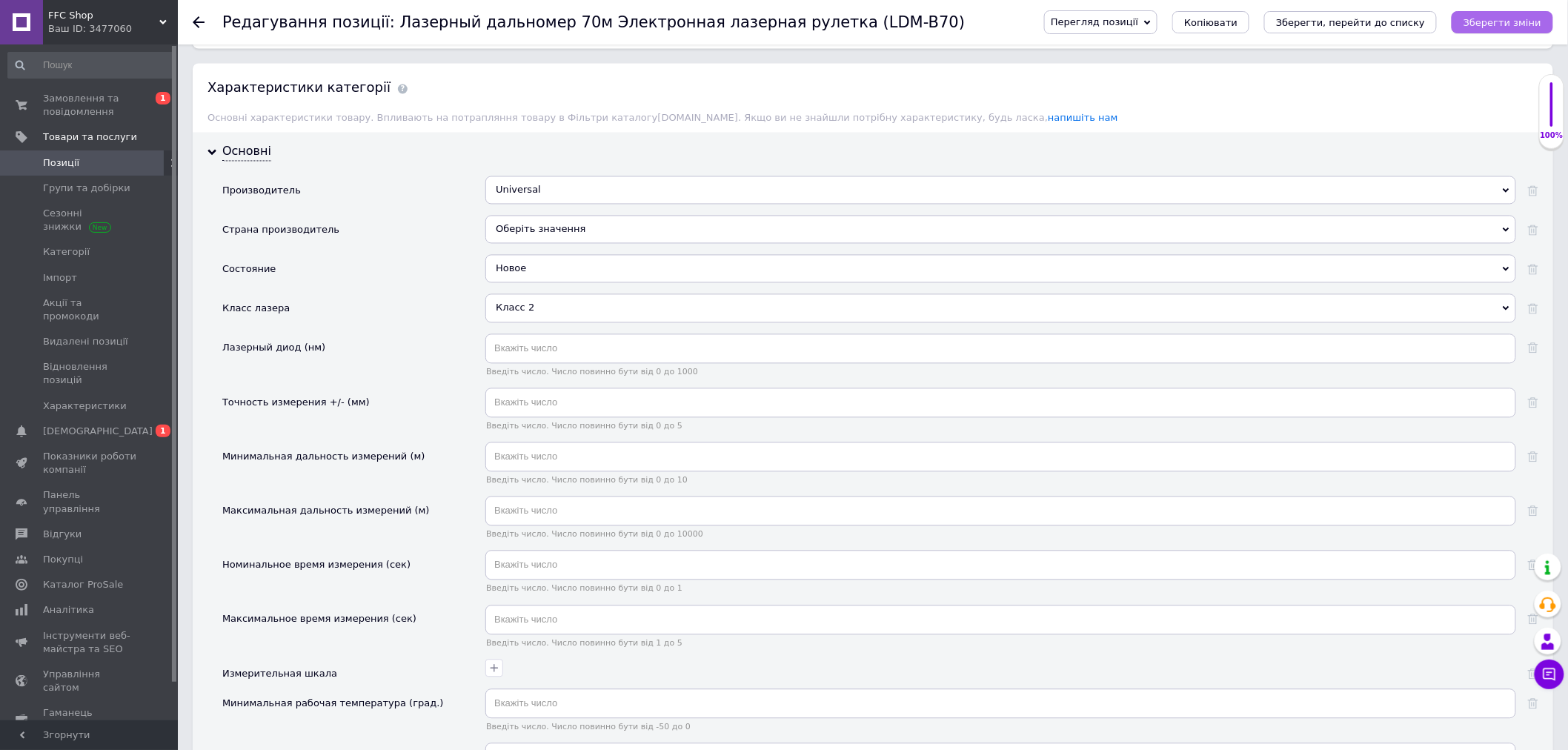
click at [1503, 29] on button "Зберегти зміни" at bounding box center [1502, 22] width 101 height 22
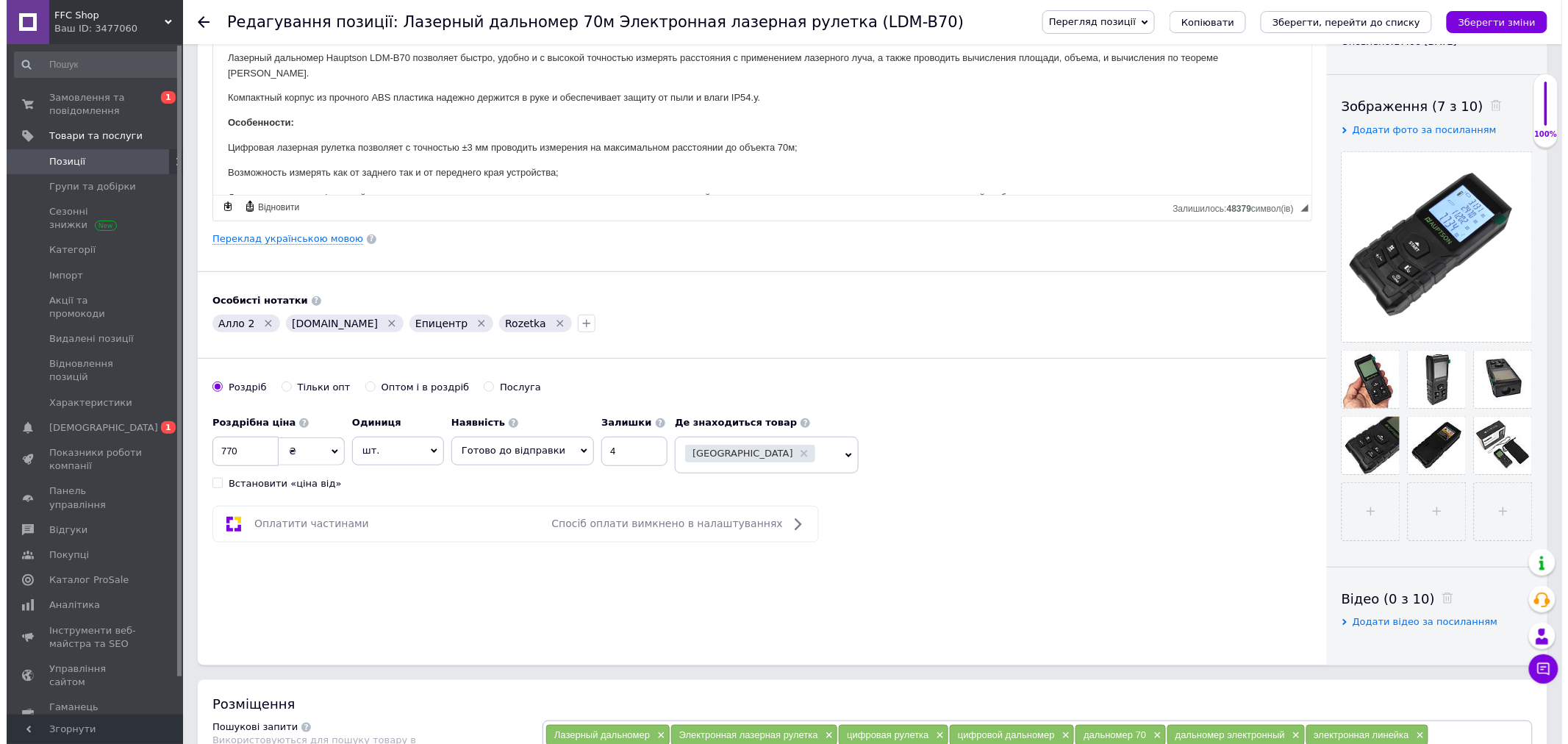
scroll to position [0, 0]
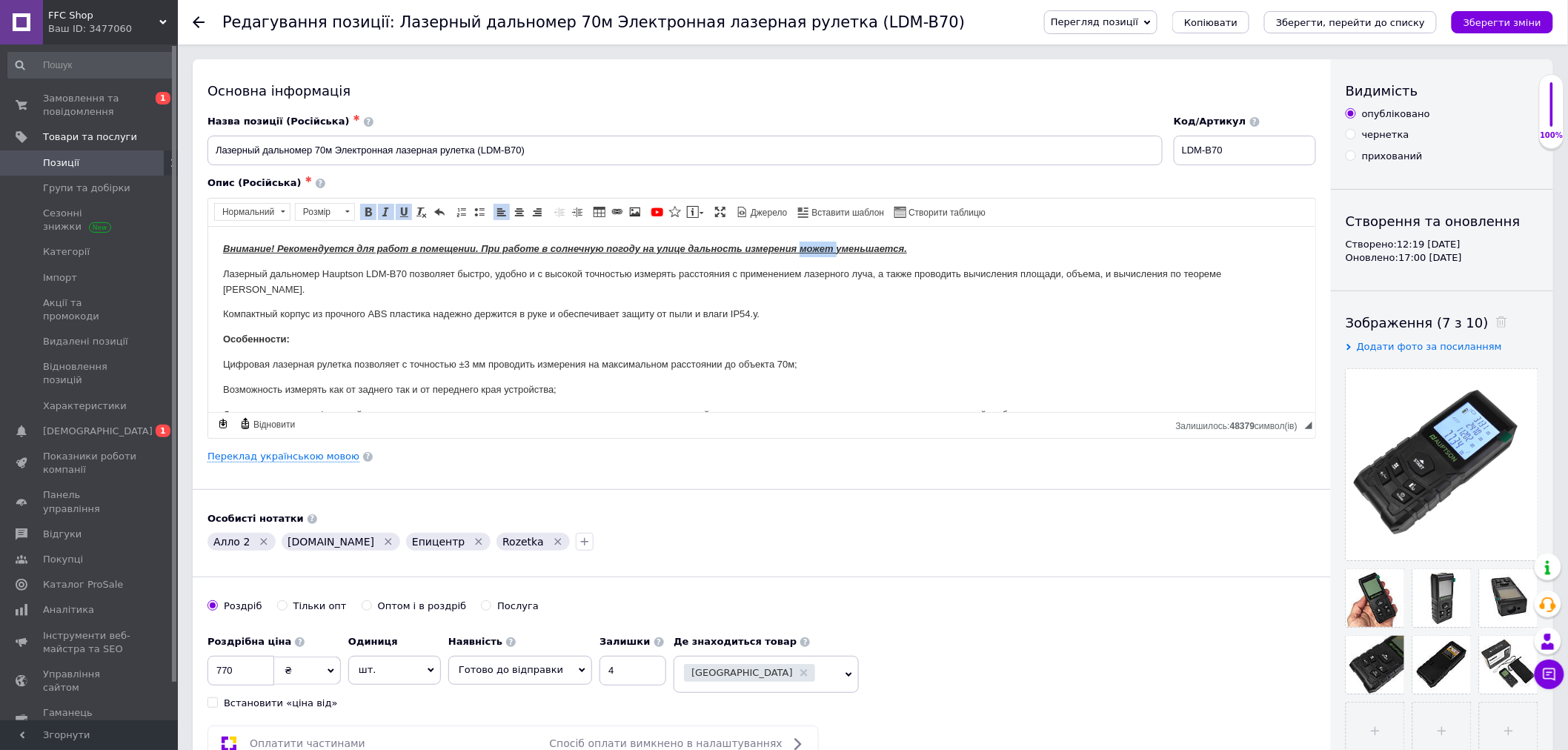
drag, startPoint x: 836, startPoint y: 242, endPoint x: 802, endPoint y: 244, distance: 34.1
click at [802, 244] on strong "Внимание! Рекомендуется для работ в помещении. При работе в солнечную погоду на…" at bounding box center [564, 247] width 684 height 11
click at [864, 248] on strong "Внимание! Рекомендуется для работ в помещении. При работе в солнечную погоду на…" at bounding box center [564, 247] width 684 height 11
click at [831, 247] on strong "Внимание! Рекомендуется для работ в помещении. При работе в солнечную погоду на…" at bounding box center [564, 247] width 684 height 11
click at [839, 249] on strong "Внимание! Рекомендуется для работ в помещении. При работе в солнечную погоду на…" at bounding box center [564, 247] width 684 height 11
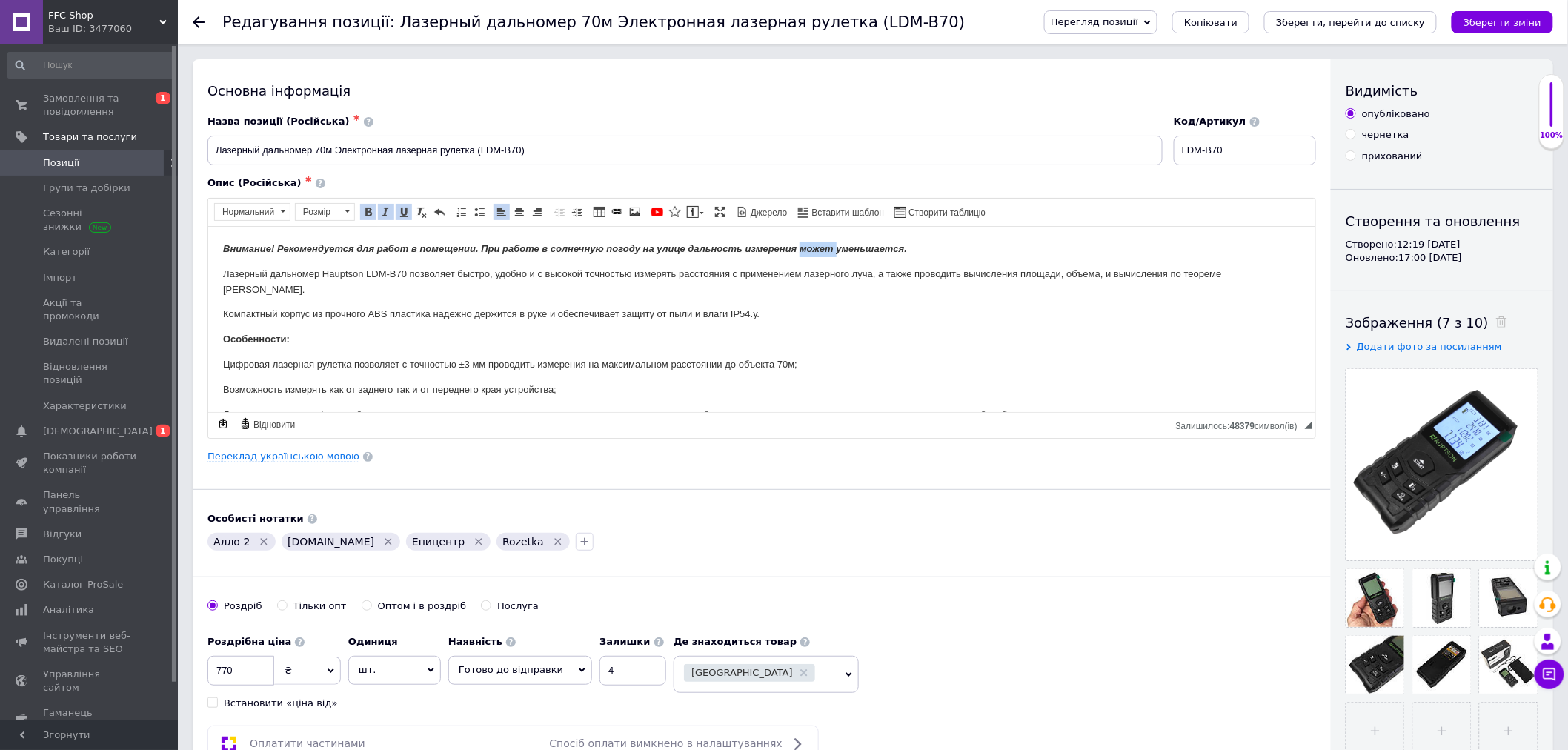
drag, startPoint x: 835, startPoint y: 248, endPoint x: 799, endPoint y: 248, distance: 36.0
click at [799, 248] on strong "Внимание! Рекомендуется для работ в помещении. При работе в солнечную погоду на…" at bounding box center [564, 247] width 684 height 11
click at [817, 247] on strong "Внимание! Рекомендуется для работ в помещении. При работе в солнечную погоду на…" at bounding box center [545, 247] width 647 height 11
click at [908, 235] on html "Внимание! Рекомендуется для работ в помещении. При работе в солнечную погоду на…" at bounding box center [761, 471] width 1107 height 490
click at [850, 257] on body "Внимание! Рекомендуется для работ в помещении. При работе в солнечную погоду на…" at bounding box center [761, 471] width 1078 height 460
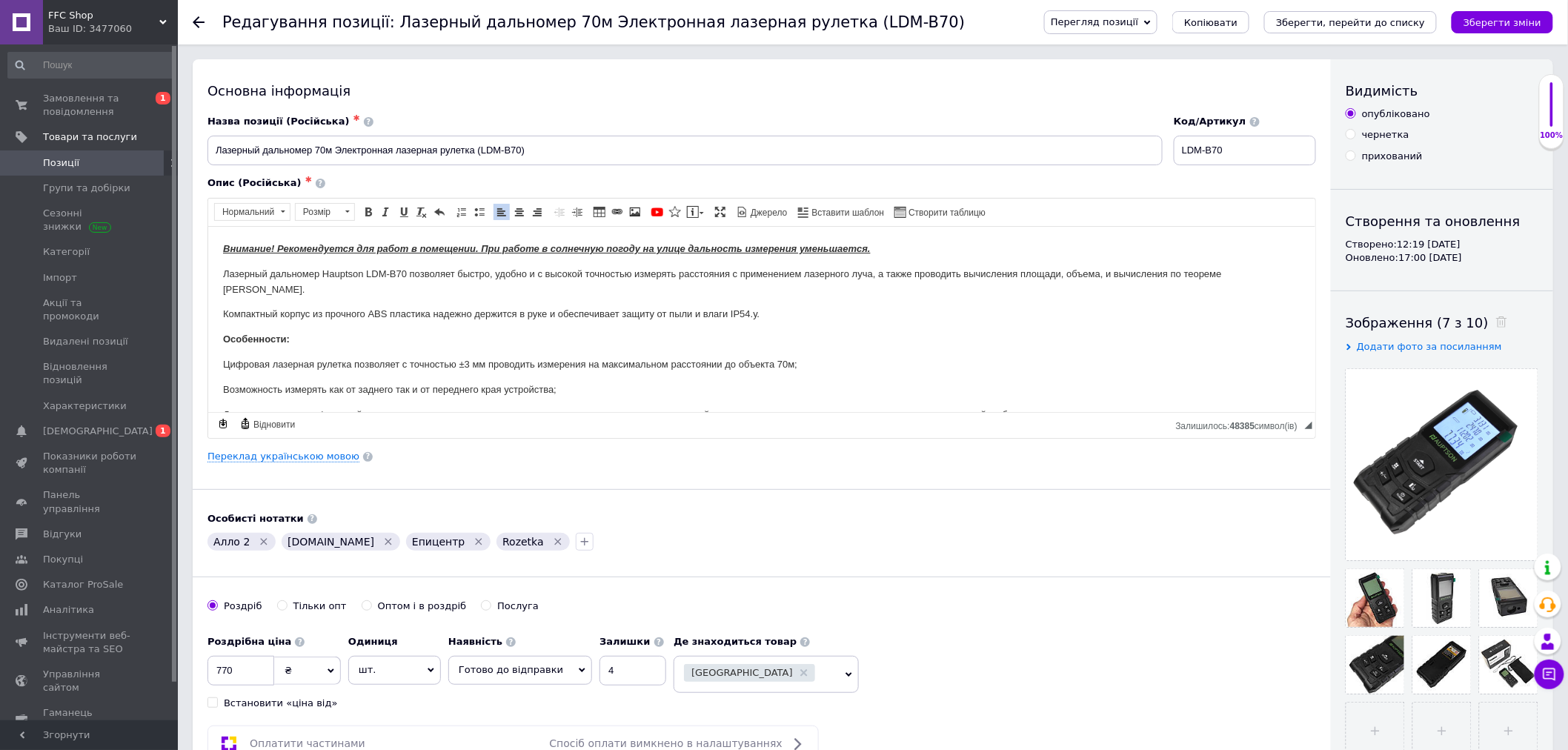
click at [839, 241] on p "Внимание! Рекомендуется для работ в помещении. При работе в солнечную погоду на…" at bounding box center [761, 249] width 1078 height 16
drag, startPoint x: 799, startPoint y: 245, endPoint x: 861, endPoint y: 245, distance: 62.0
click at [862, 245] on strong "Внимание! Рекомендуется для работ в помещении. При работе в солнечную погоду на…" at bounding box center [545, 247] width 647 height 11
copy strong "уменьшаетс"
click at [522, 452] on div "Переклад українською мовою" at bounding box center [762, 455] width 1109 height 13
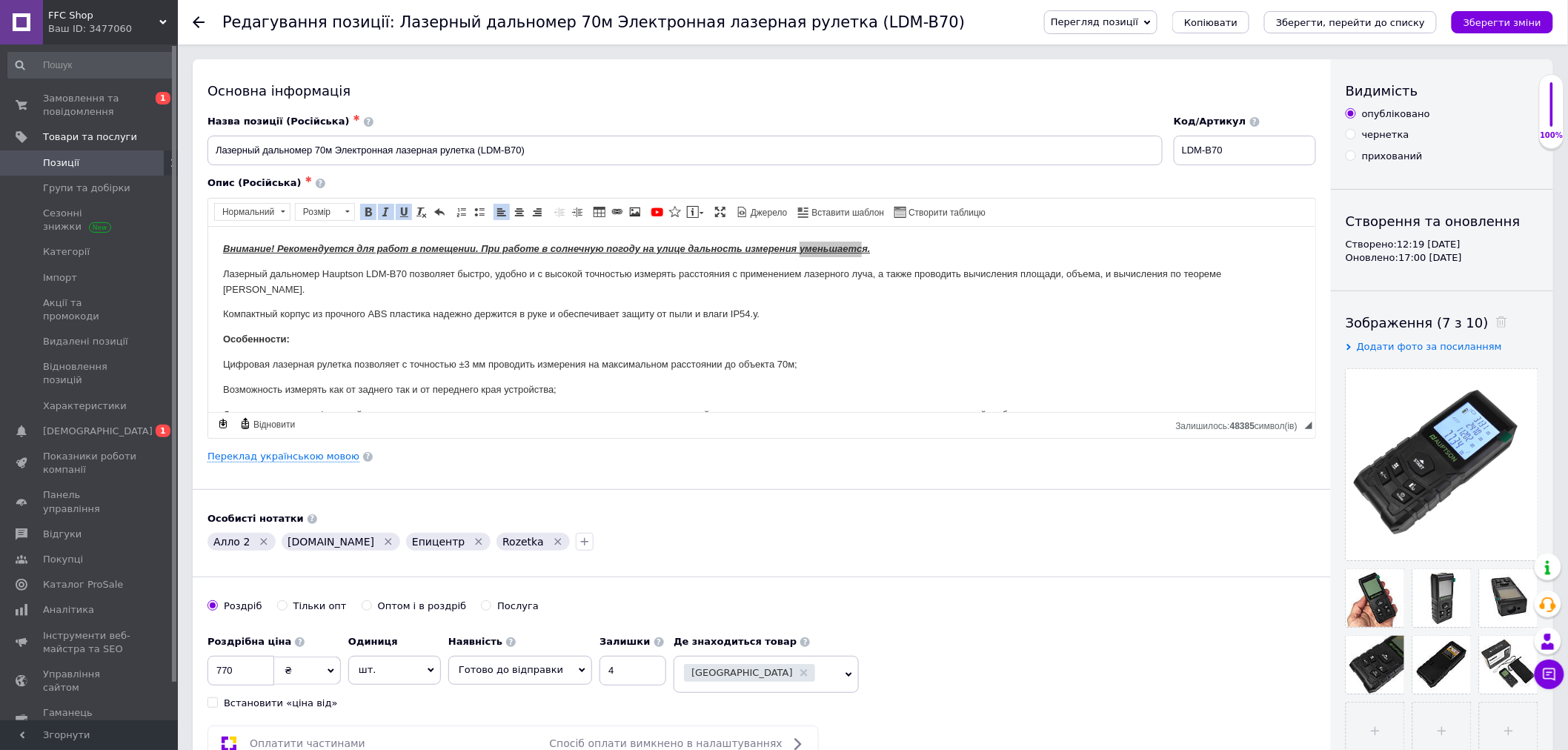
click at [1514, 29] on button "Зберегти зміни" at bounding box center [1502, 22] width 101 height 22
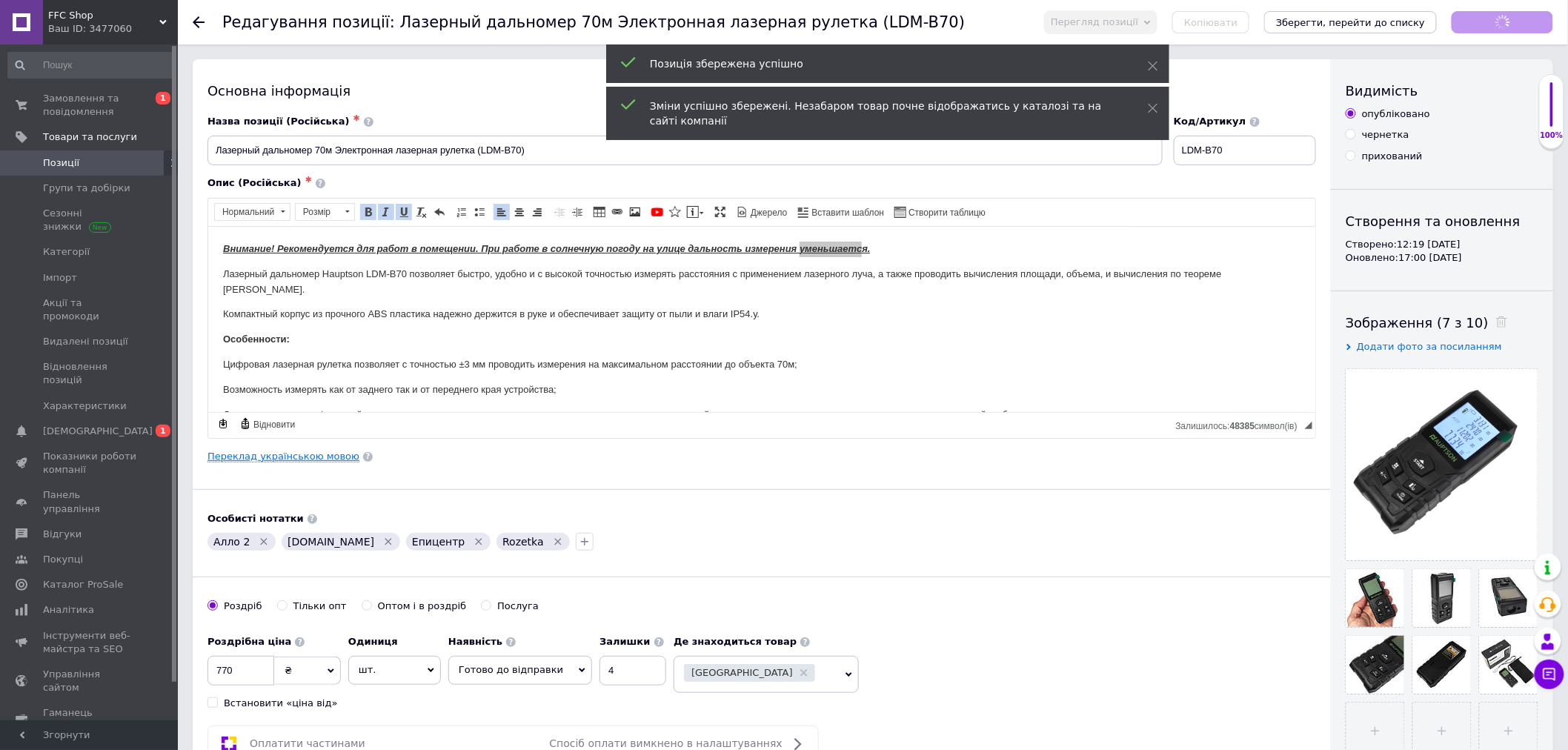
click at [290, 456] on link "Переклад українською мовою" at bounding box center [284, 456] width 152 height 12
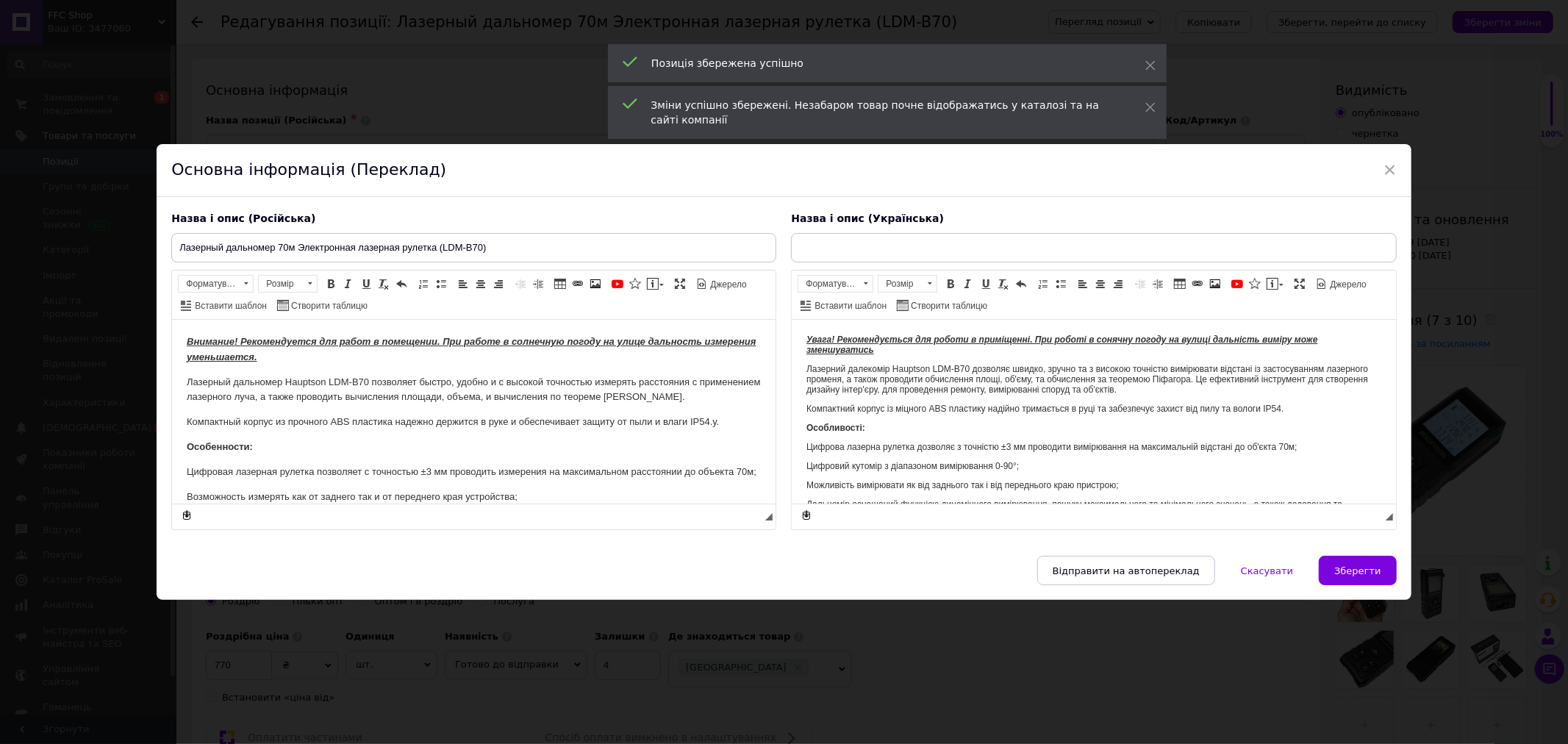
type input "Лазерний далекомір 70м Електронна лазерна рулетка (LDM-B70)"
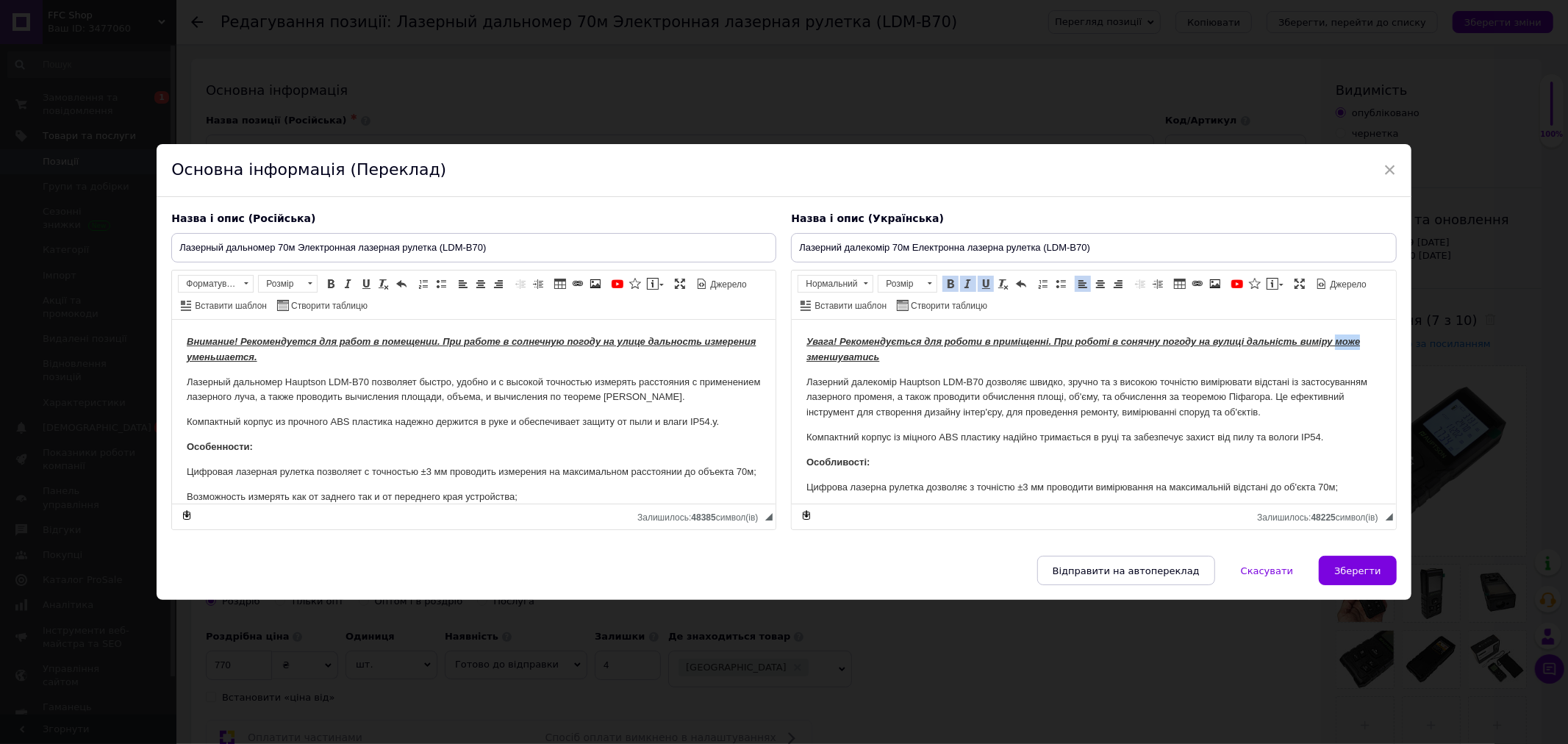
drag, startPoint x: 1335, startPoint y: 338, endPoint x: 1366, endPoint y: 340, distance: 31.1
click at [1364, 339] on p "Увага! Рекомендується для роботи в приміщенні. При роботі в сонячну погоду на в…" at bounding box center [1094, 350] width 574 height 31
click at [808, 357] on strong "Увага! Рекомендується для роботи в приміщенні. При роботі в сонячну погоду на в…" at bounding box center [1070, 349] width 526 height 27
drag, startPoint x: 240, startPoint y: 354, endPoint x: 317, endPoint y: 357, distance: 77.1
click at [317, 357] on p "Внимание! Рекомендуется для работ в помещении. При работе в солнечную погоду на…" at bounding box center [474, 350] width 574 height 31
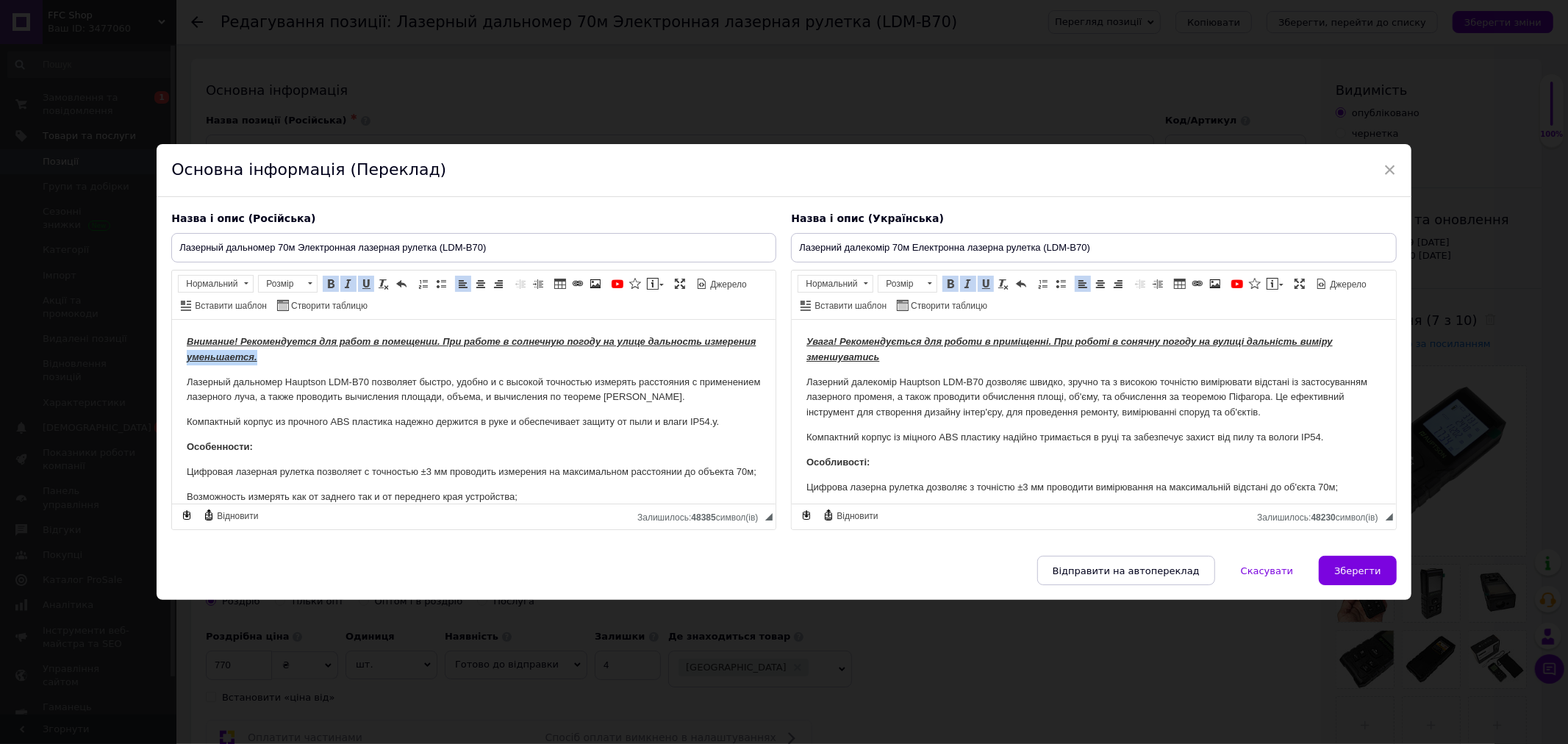
copy strong "уменьшается."
drag, startPoint x: 807, startPoint y: 355, endPoint x: 888, endPoint y: 355, distance: 81.0
click at [888, 355] on p "Увага! Рекомендується для роботи в приміщенні. При роботі в сонячну погоду на в…" at bounding box center [1094, 350] width 574 height 31
click at [1355, 566] on span "Зберегти" at bounding box center [1357, 570] width 46 height 11
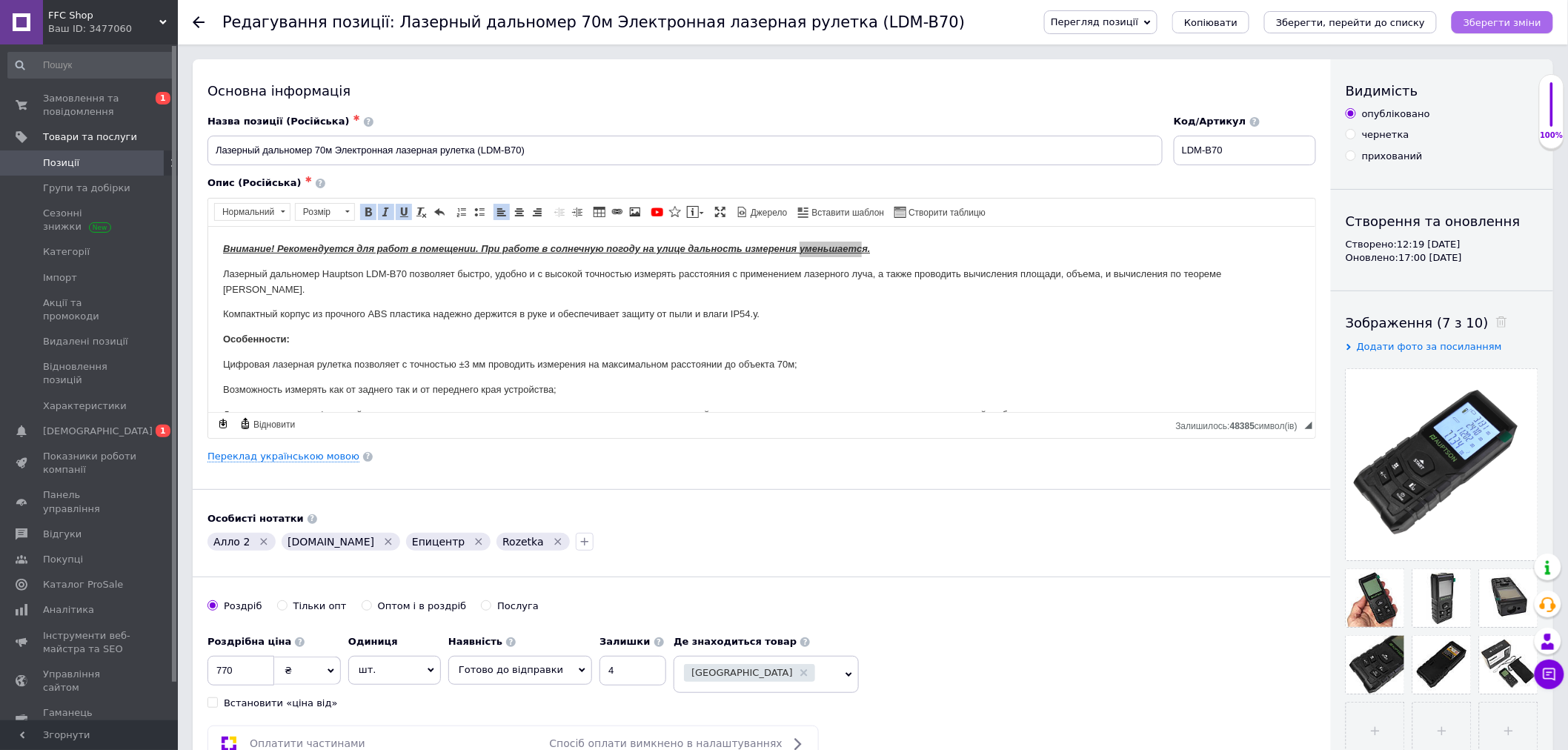
click at [1504, 23] on icon "Зберегти зміни" at bounding box center [1502, 22] width 78 height 11
click at [872, 313] on body "Внимание! Рекомендуется для работ в помещении. При работе в солнечную погоду на…" at bounding box center [761, 471] width 1078 height 460
click at [1515, 19] on icon "Зберегти зміни" at bounding box center [1502, 22] width 78 height 11
click at [1495, 26] on icon "Зберегти зміни" at bounding box center [1502, 22] width 78 height 11
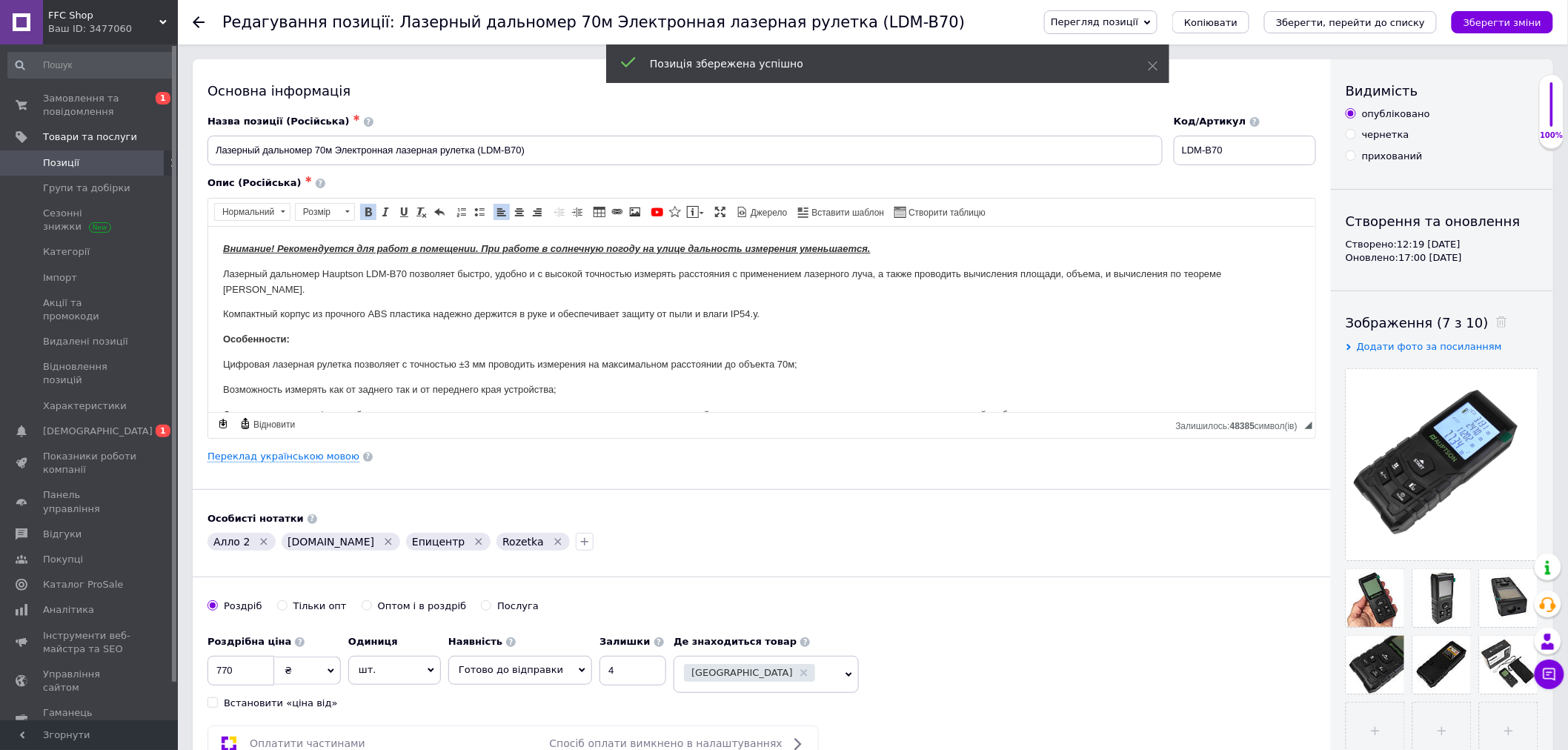
click at [554, 543] on icon "Видалити мітку" at bounding box center [558, 542] width 7 height 7
click at [1512, 29] on button "Зберегти зміни" at bounding box center [1502, 22] width 101 height 22
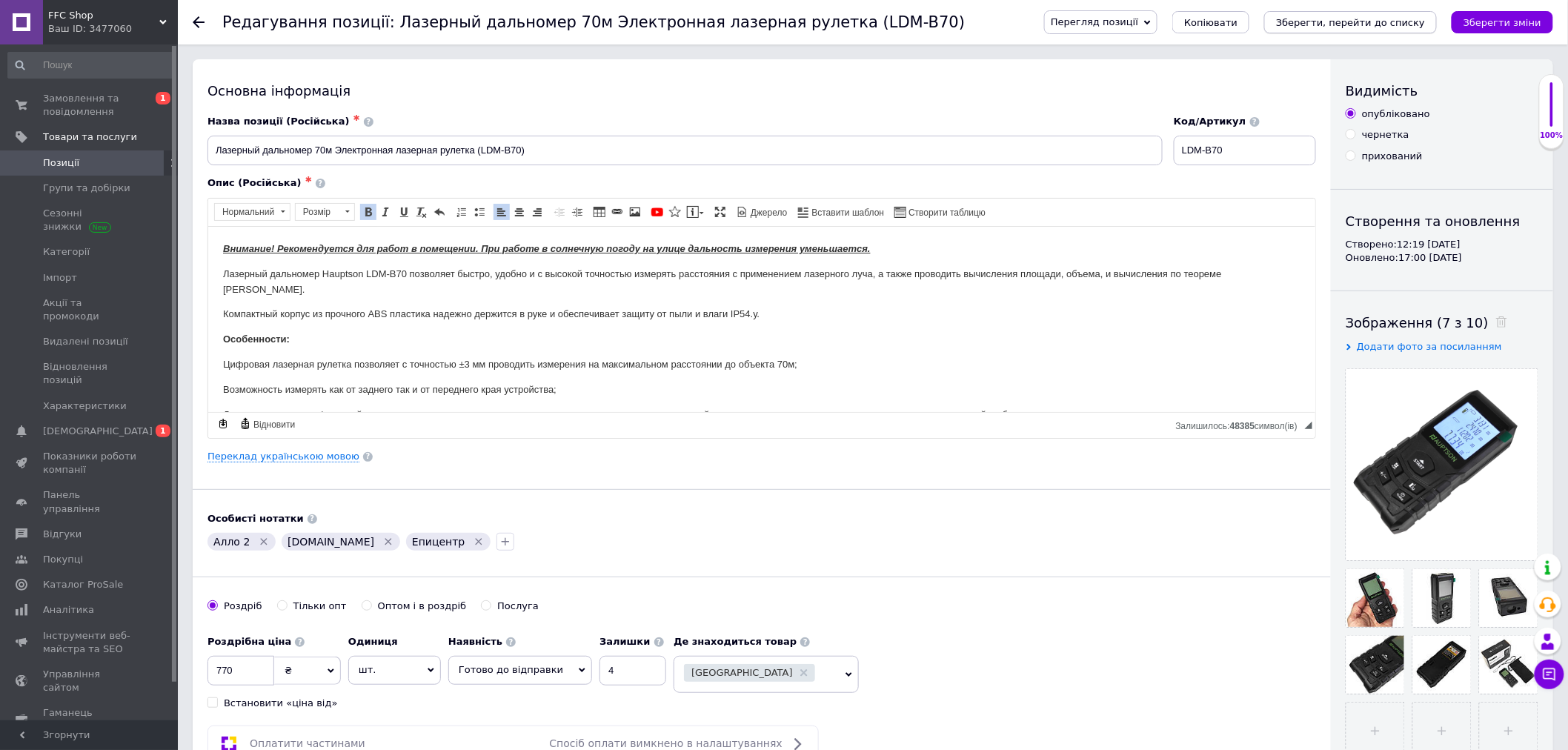
click at [1349, 29] on button "Зберегти, перейти до списку" at bounding box center [1351, 22] width 173 height 22
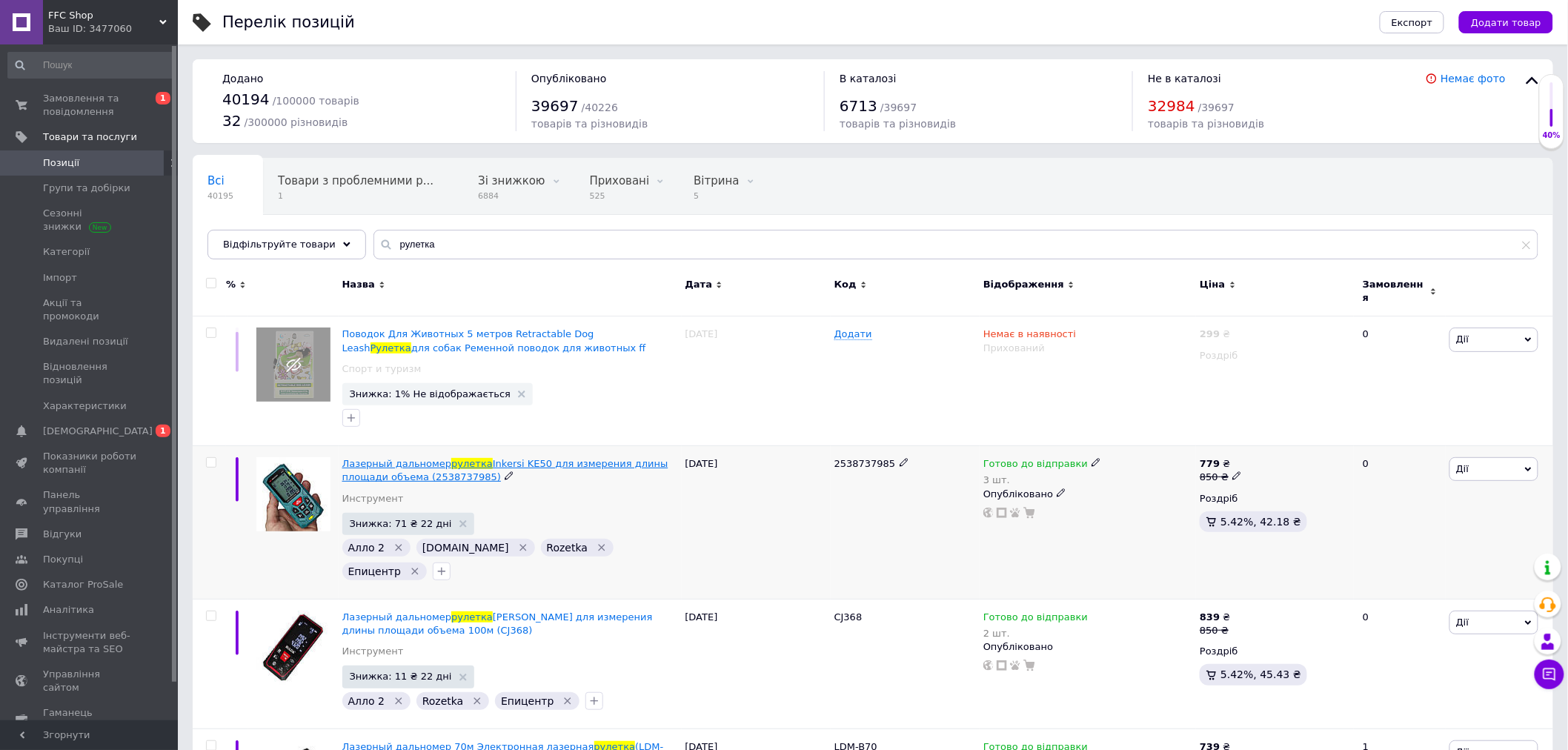
click at [458, 458] on span "рулетка" at bounding box center [472, 463] width 41 height 11
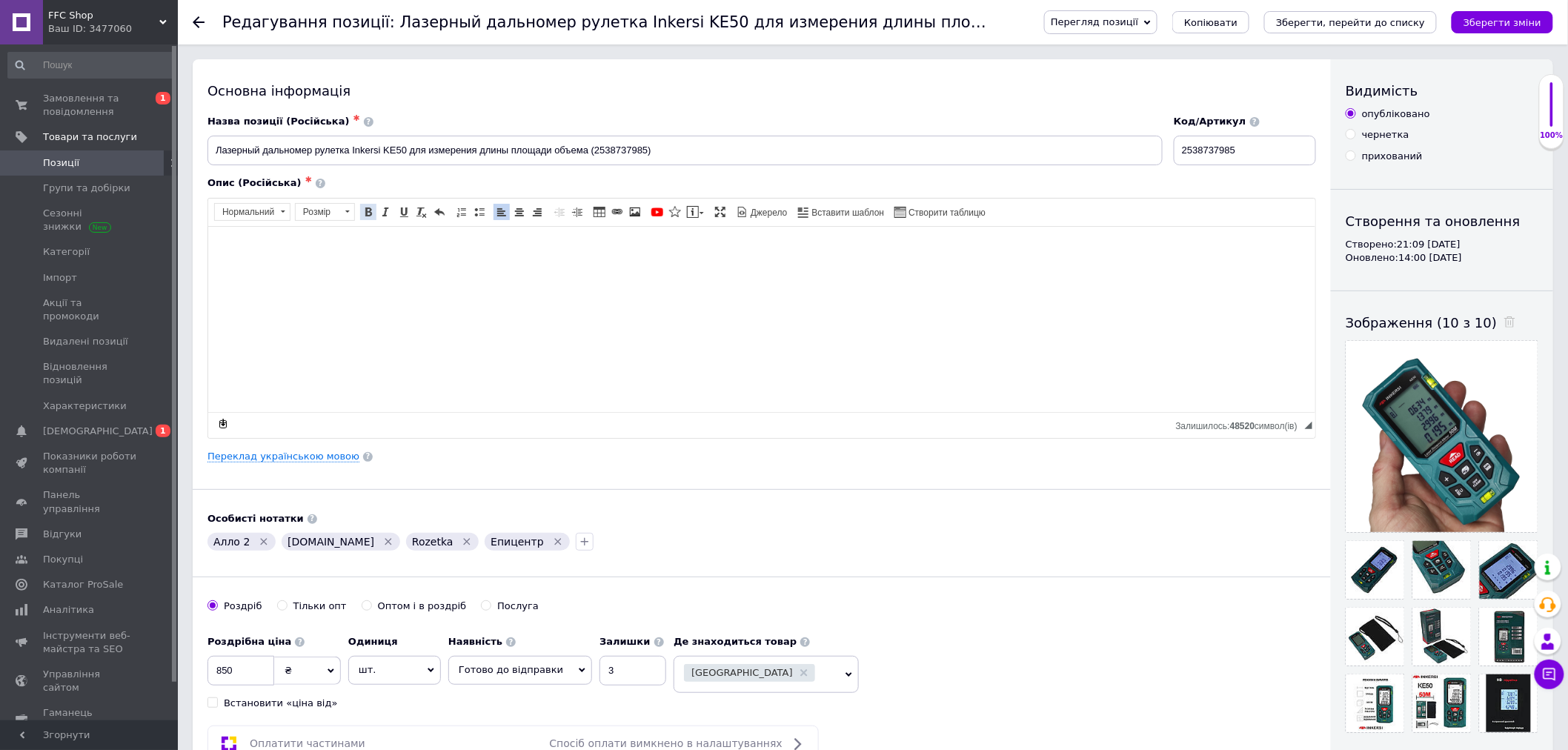
click at [369, 218] on link "Жирний Сполучення клавіш Ctrl+B" at bounding box center [368, 212] width 16 height 16
click at [317, 452] on link "Переклад українською мовою" at bounding box center [284, 456] width 152 height 12
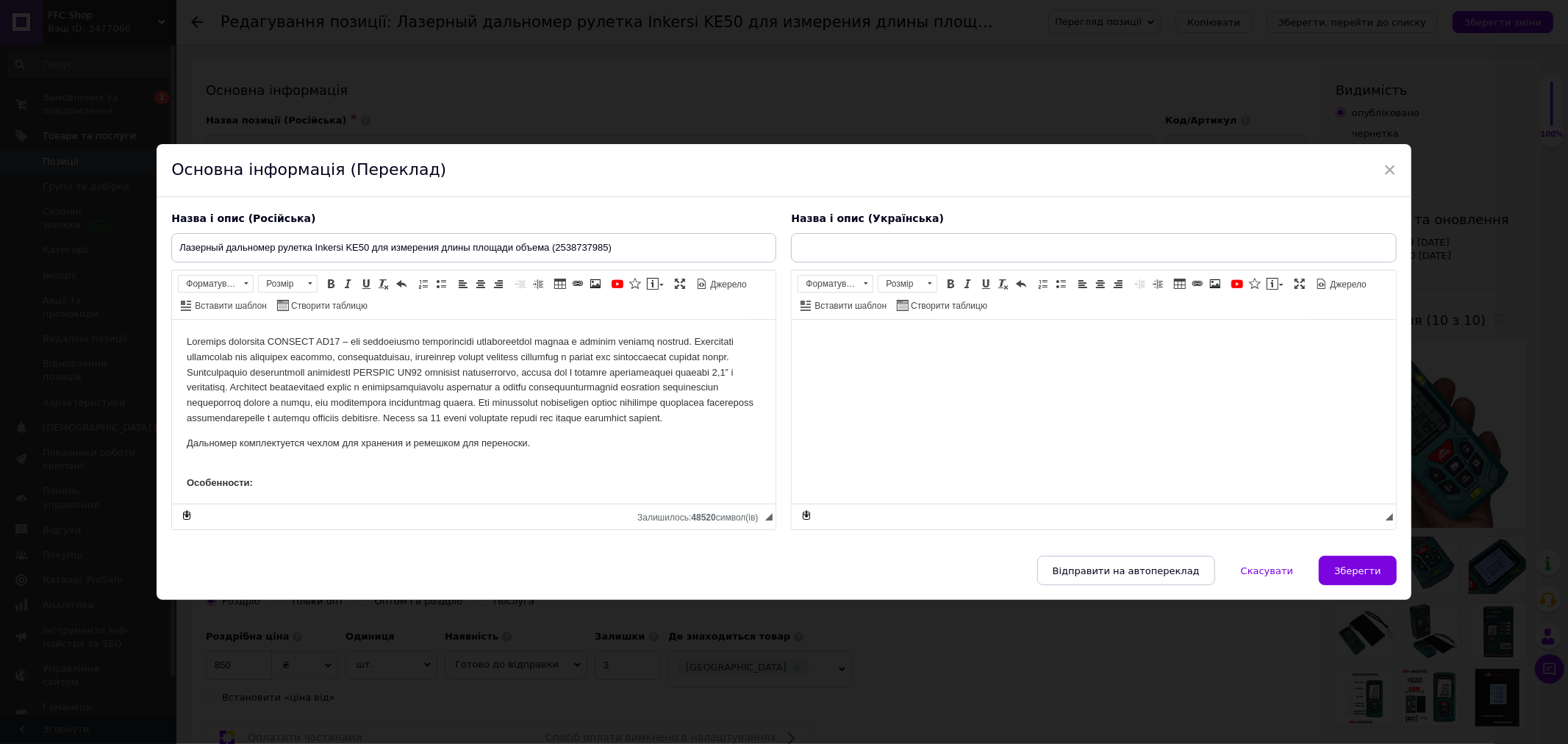
type input "Лазерний далекомір рулетка Inkersi KE50 для вимірювання довжини площі об'єму (2…"
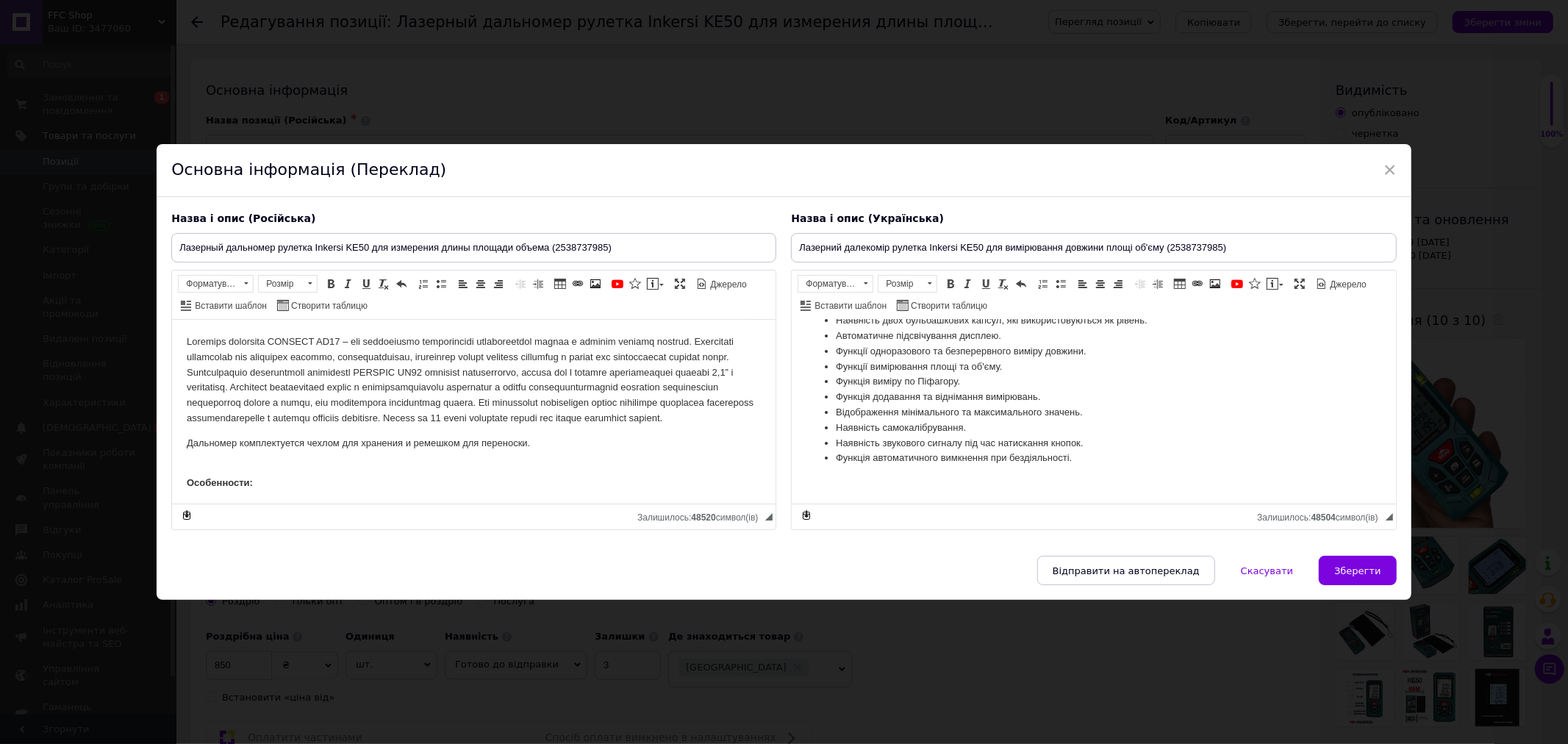
scroll to position [327, 0]
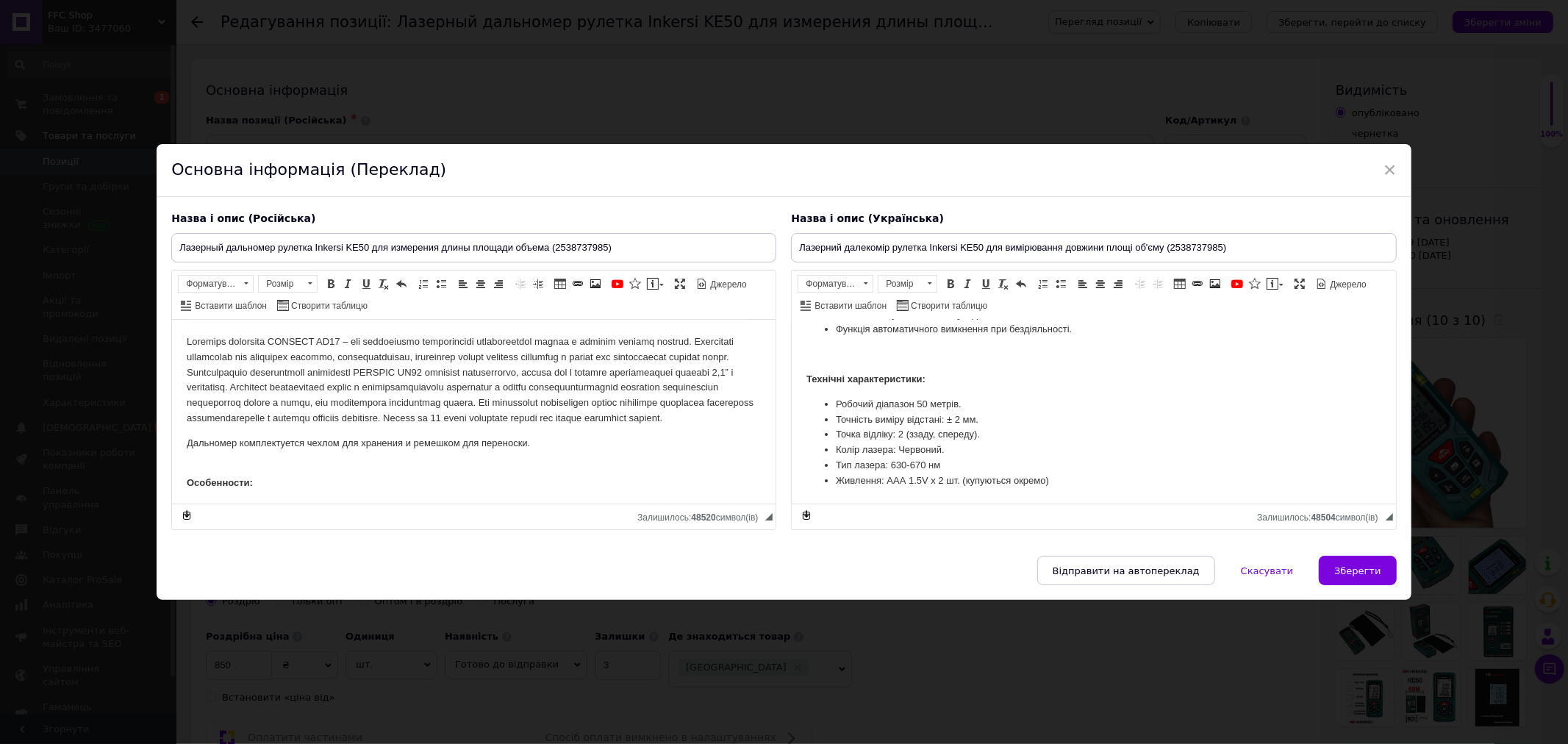
click at [832, 353] on p "Редактор, 35D88308-DD5B-4C44-A6F0-7670BFB80724" at bounding box center [1094, 355] width 574 height 15
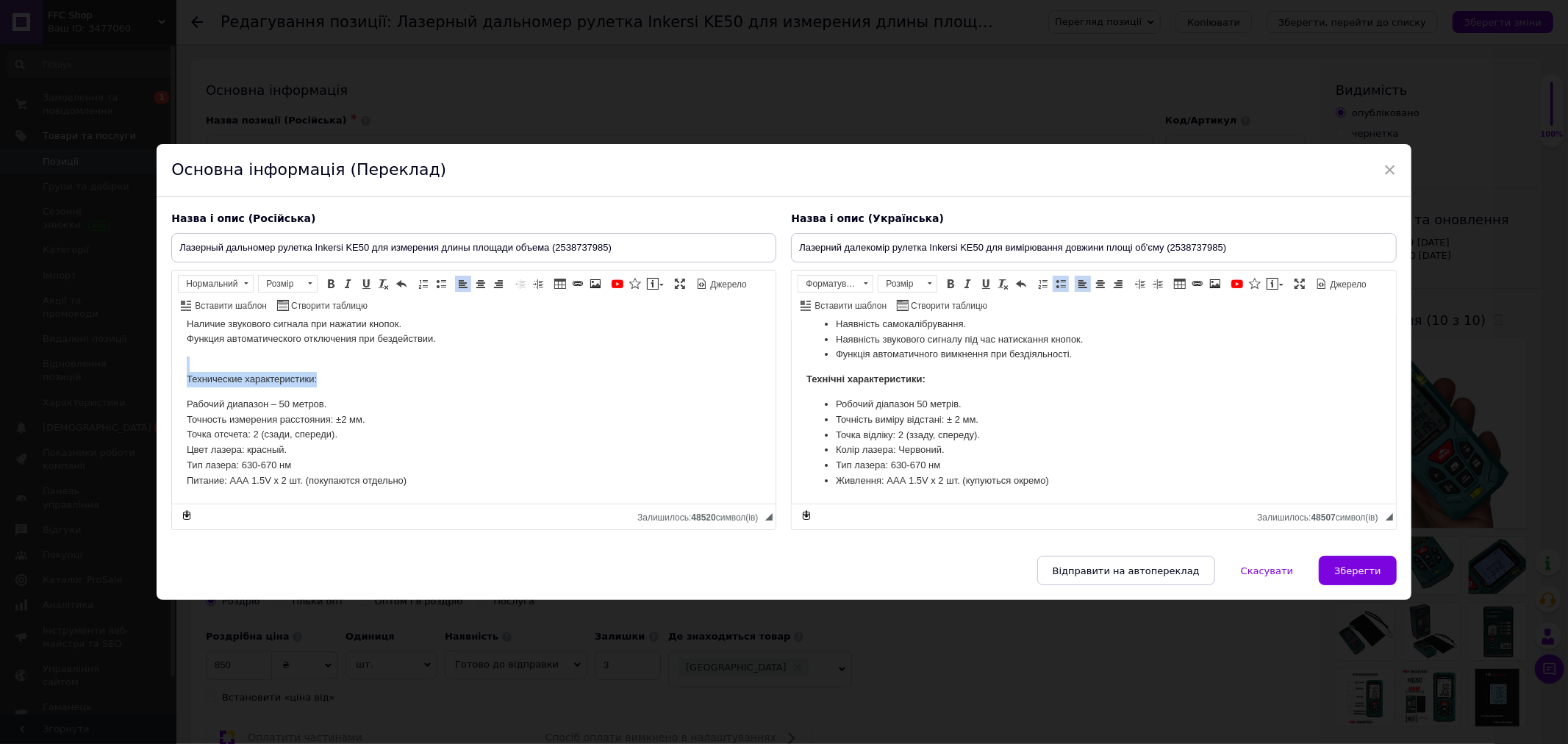
drag, startPoint x: 187, startPoint y: 369, endPoint x: 339, endPoint y: 375, distance: 152.1
click at [339, 375] on p "Технические характеристики:" at bounding box center [474, 372] width 574 height 31
click at [376, 365] on p "Технические характеристики:" at bounding box center [474, 372] width 574 height 31
drag, startPoint x: 326, startPoint y: 375, endPoint x: 186, endPoint y: 374, distance: 140.0
click at [178, 374] on html "Дальномер комплектуется чехлом для хранения и ремешком для переноски. Особеннос…" at bounding box center [474, 258] width 604 height 490
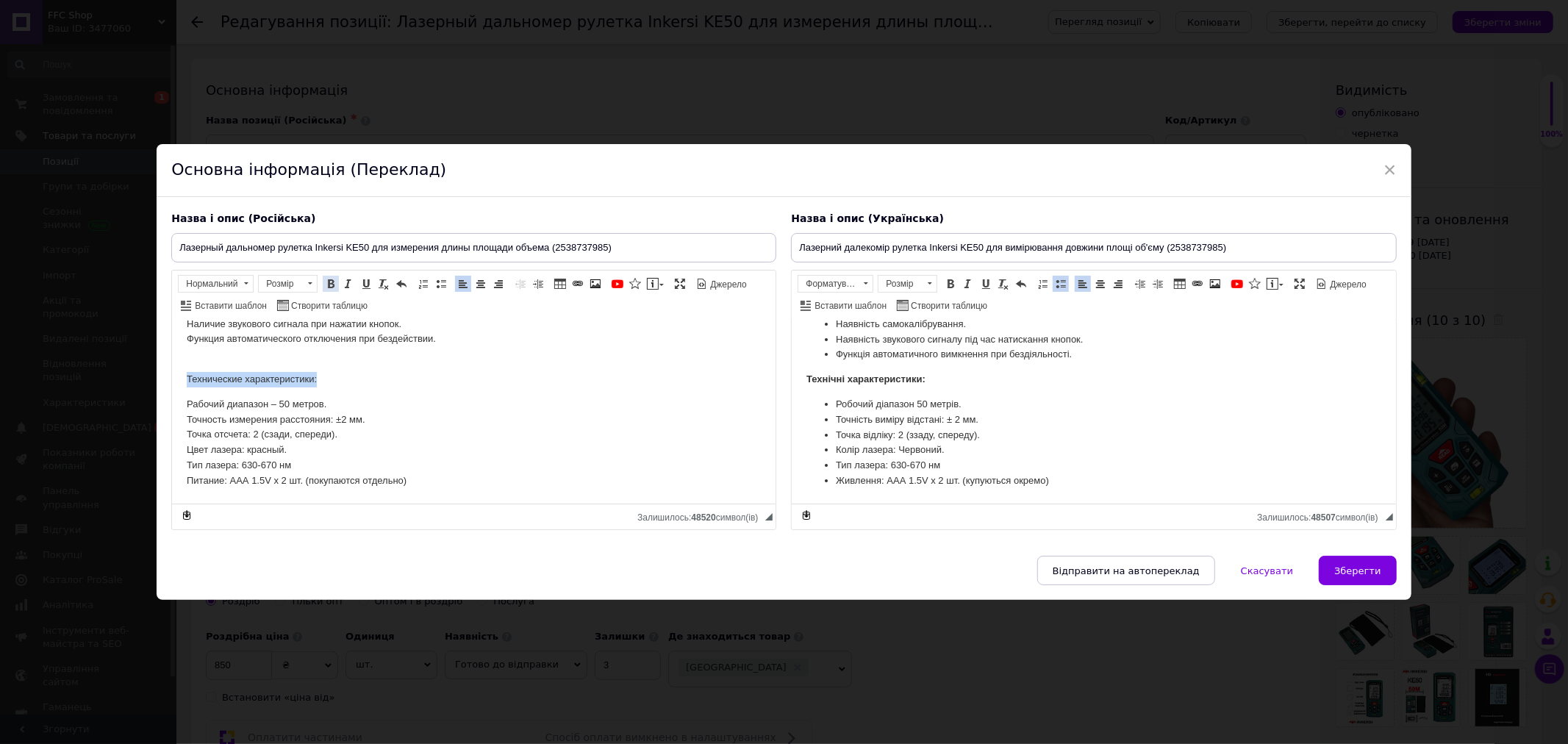
click at [326, 280] on span at bounding box center [331, 284] width 12 height 12
click at [261, 351] on body "Дальномер комплектуется чехлом для хранения и ремешком для переноски. Особеннос…" at bounding box center [474, 259] width 574 height 461
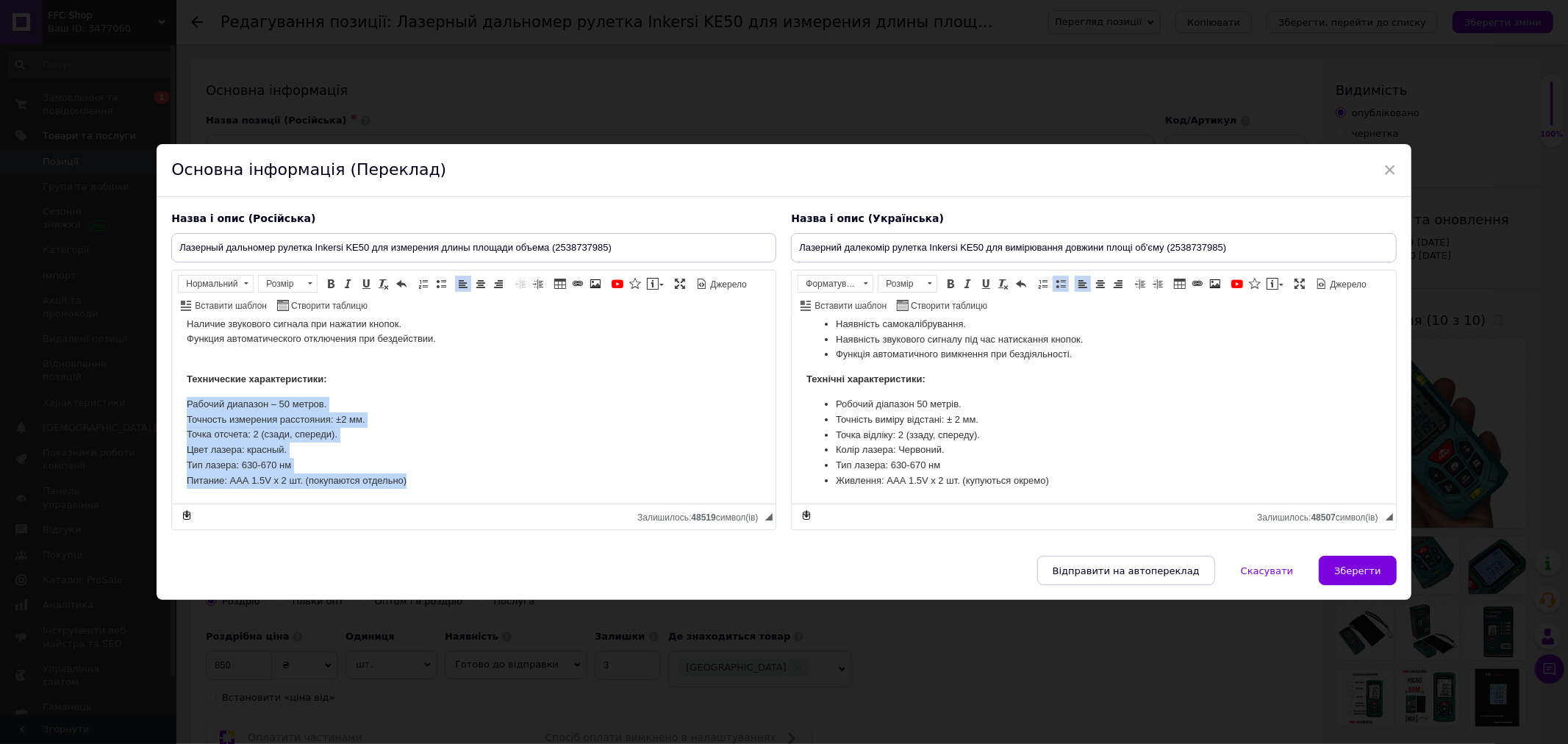
drag, startPoint x: 185, startPoint y: 402, endPoint x: 436, endPoint y: 494, distance: 267.3
click at [436, 494] on html "Дальномер комплектуется чехлом для хранения и ремешком для переноски. Особеннос…" at bounding box center [474, 258] width 604 height 490
click at [440, 283] on span at bounding box center [442, 284] width 12 height 12
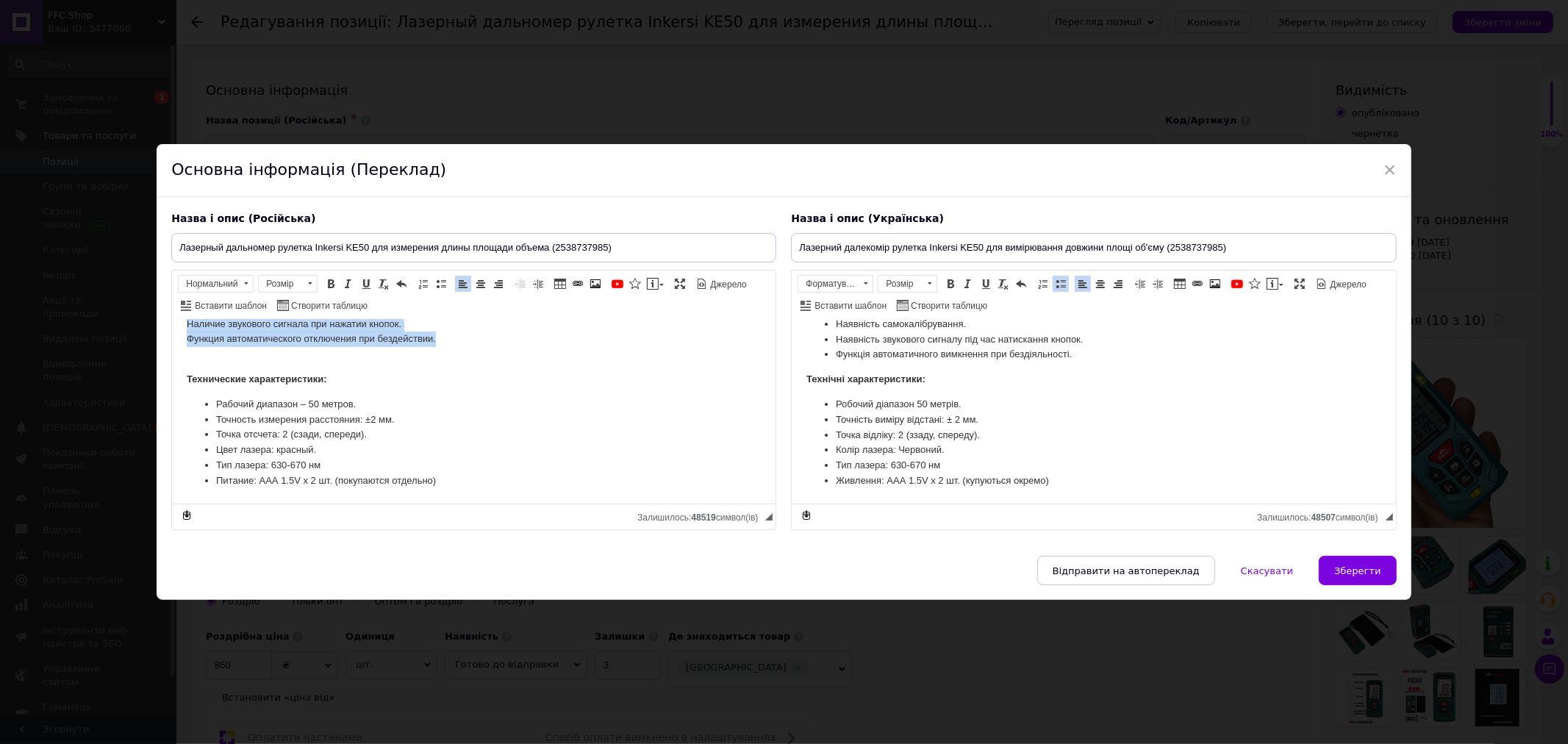
drag, startPoint x: 188, startPoint y: 363, endPoint x: 442, endPoint y: 345, distance: 254.6
click at [442, 345] on html "Дальномер комплектуется чехлом для хранения и ремешком для переноски. Особеннос…" at bounding box center [474, 258] width 604 height 490
click at [436, 273] on span "Панель інструментів редактора Форматування Нормальний Розмір Розмір Жирний Спол…" at bounding box center [474, 295] width 604 height 49
click at [440, 281] on span at bounding box center [442, 284] width 12 height 12
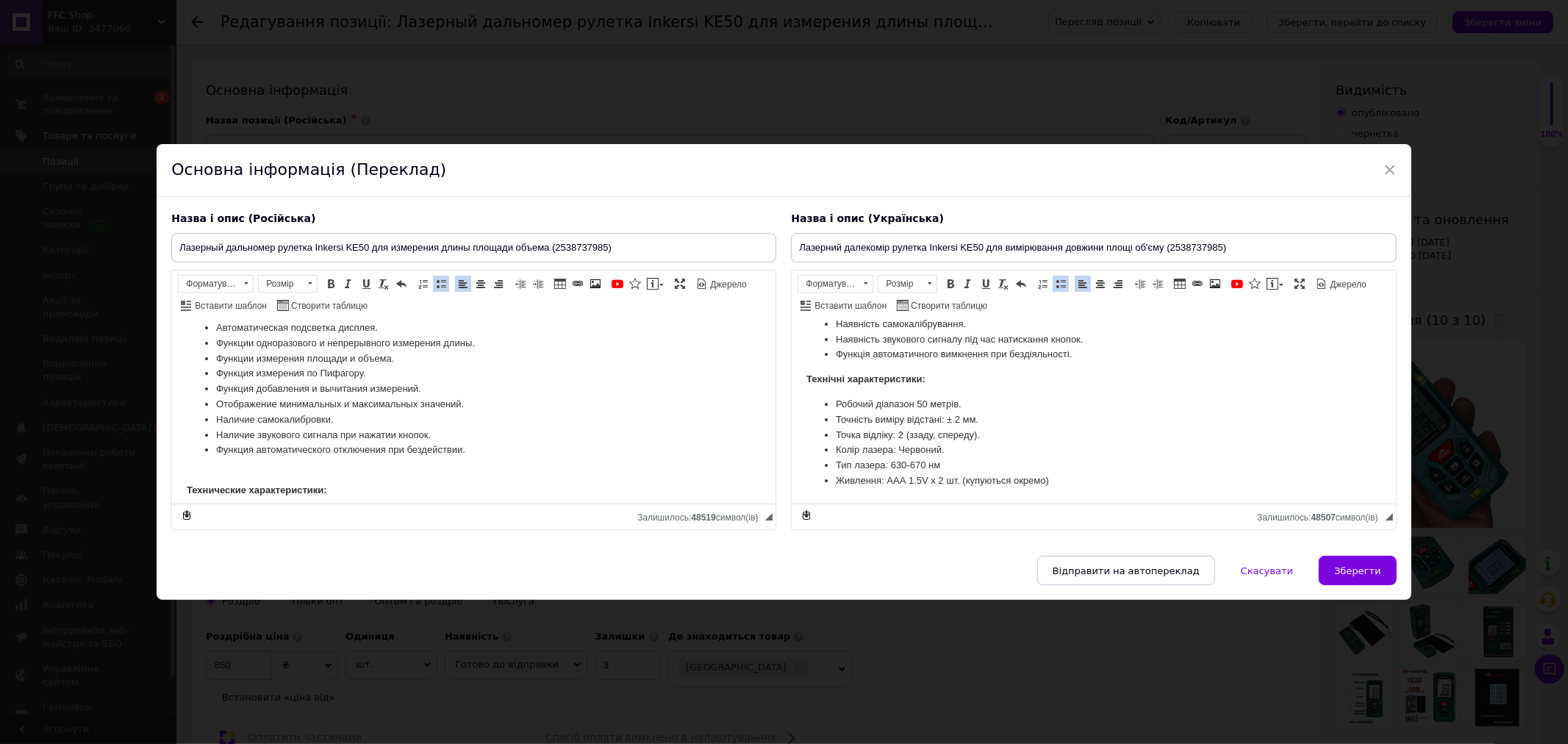
click at [502, 412] on li "Отображение минимальных и максимальных значений." at bounding box center [473, 405] width 515 height 15
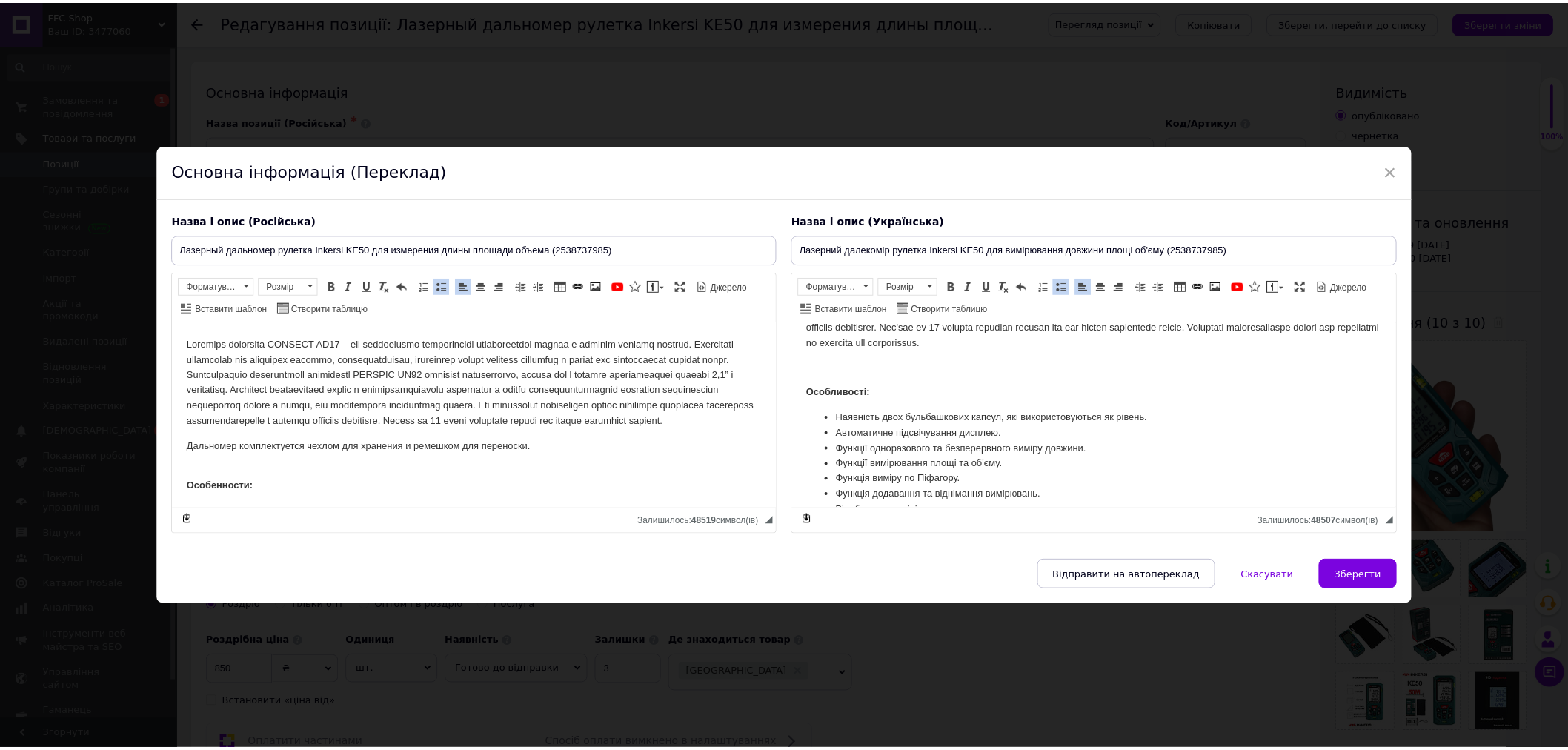
scroll to position [0, 0]
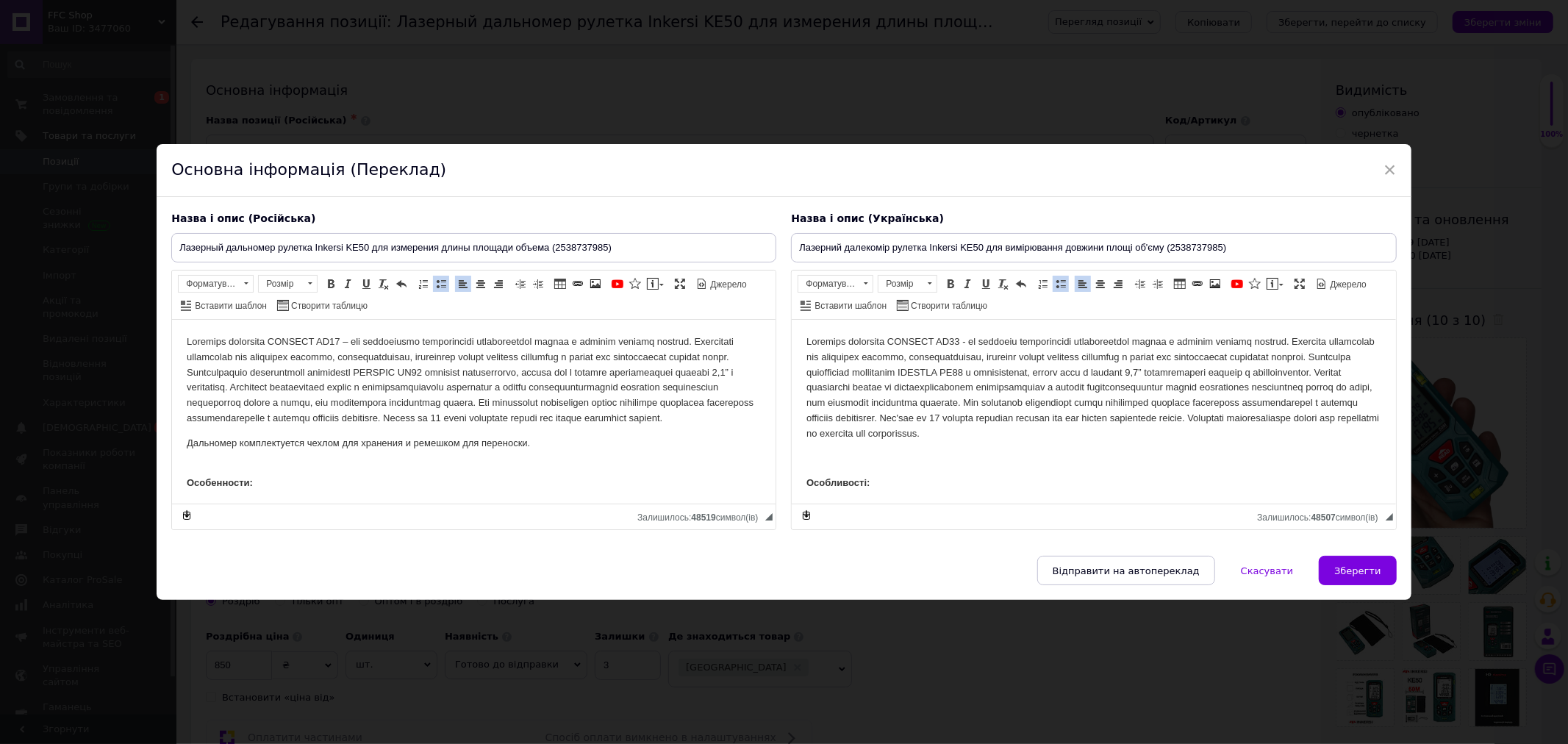
click at [817, 466] on p "Редактор, 35D88308-DD5B-4C44-A6F0-7670BFB80724" at bounding box center [1094, 459] width 574 height 15
click at [219, 478] on p "Особенности:" at bounding box center [474, 477] width 574 height 31
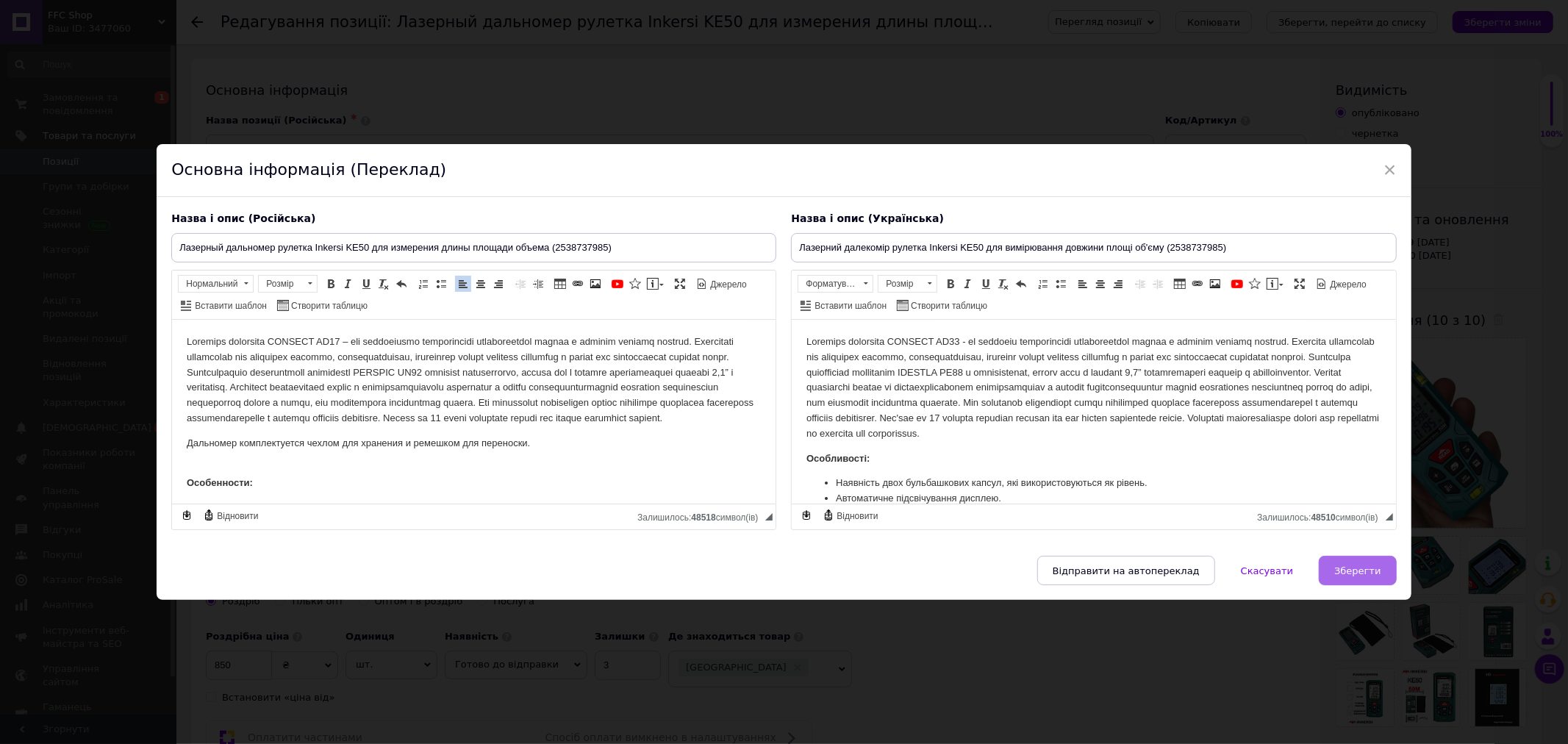
click at [1354, 569] on span "Зберегти" at bounding box center [1357, 570] width 46 height 11
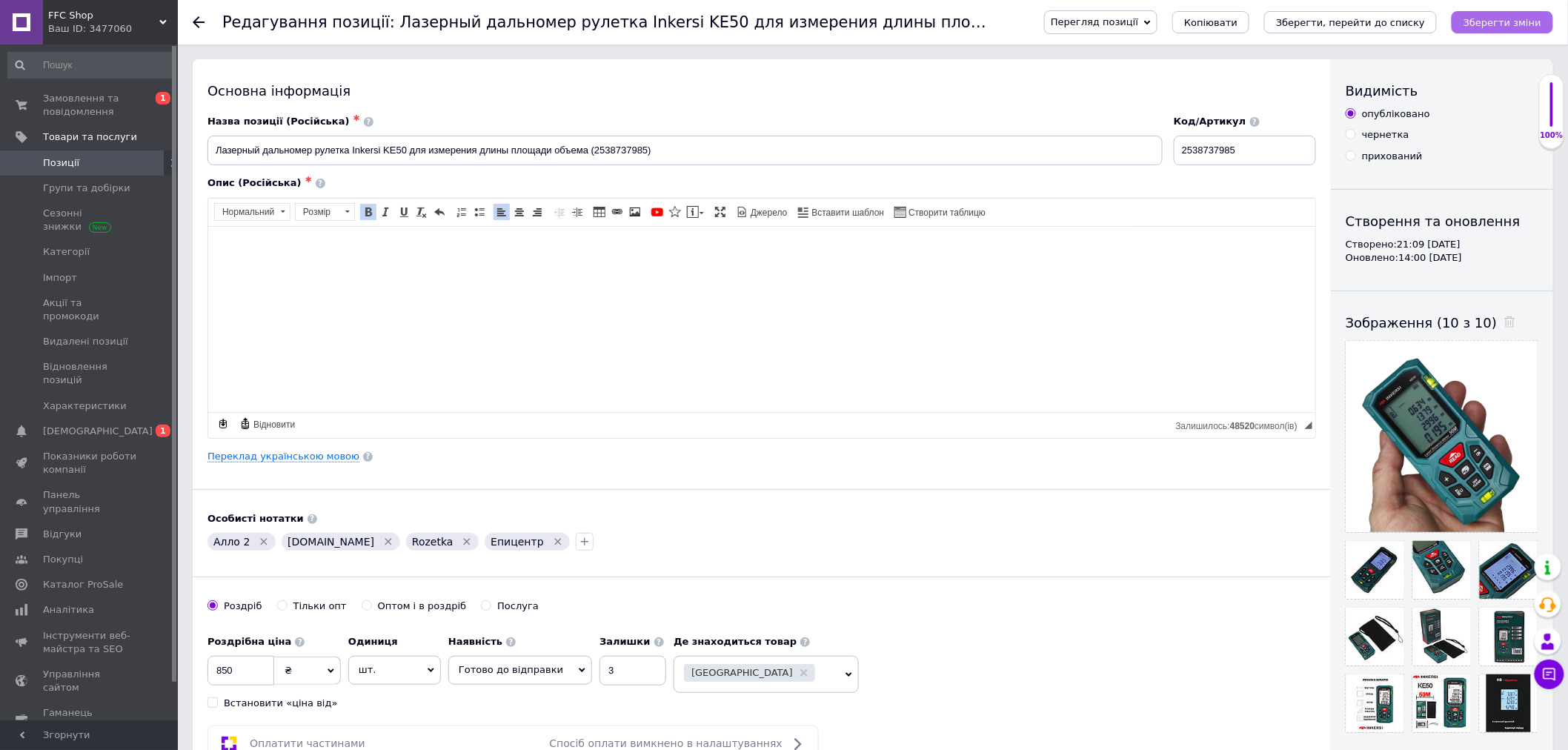
click at [1490, 20] on icon "Зберегти зміни" at bounding box center [1502, 22] width 78 height 11
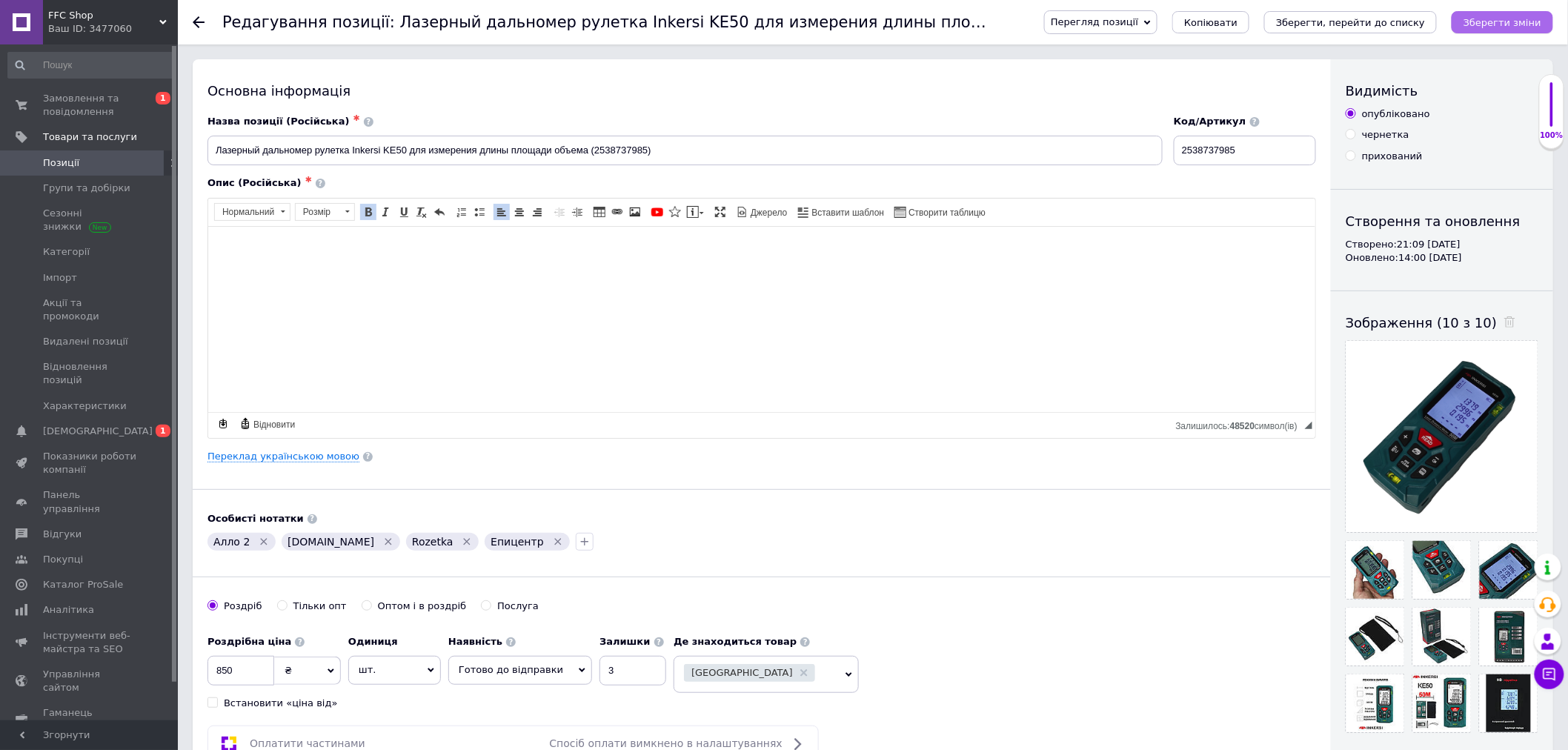
click at [1495, 15] on button "Зберегти зміни" at bounding box center [1502, 22] width 101 height 22
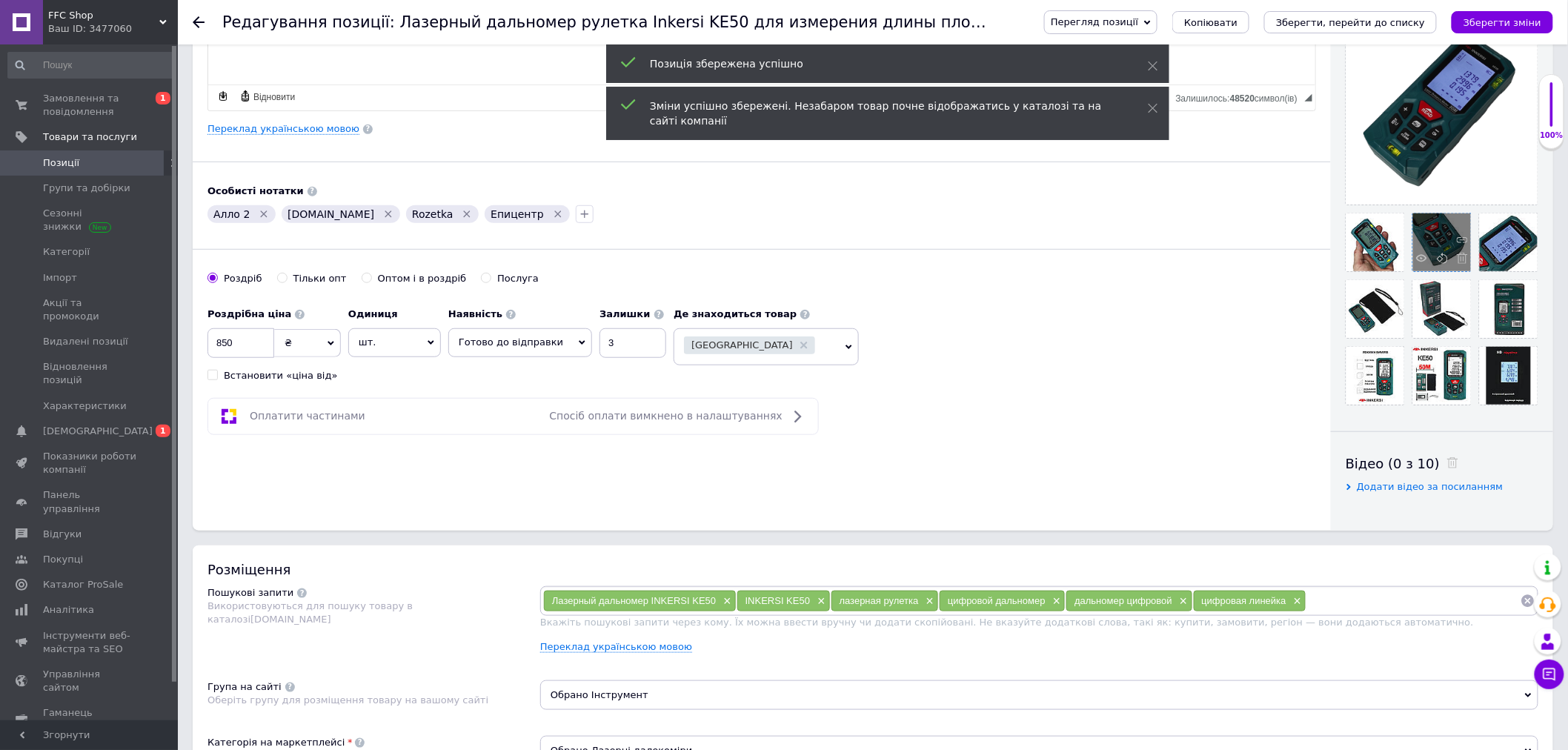
scroll to position [329, 0]
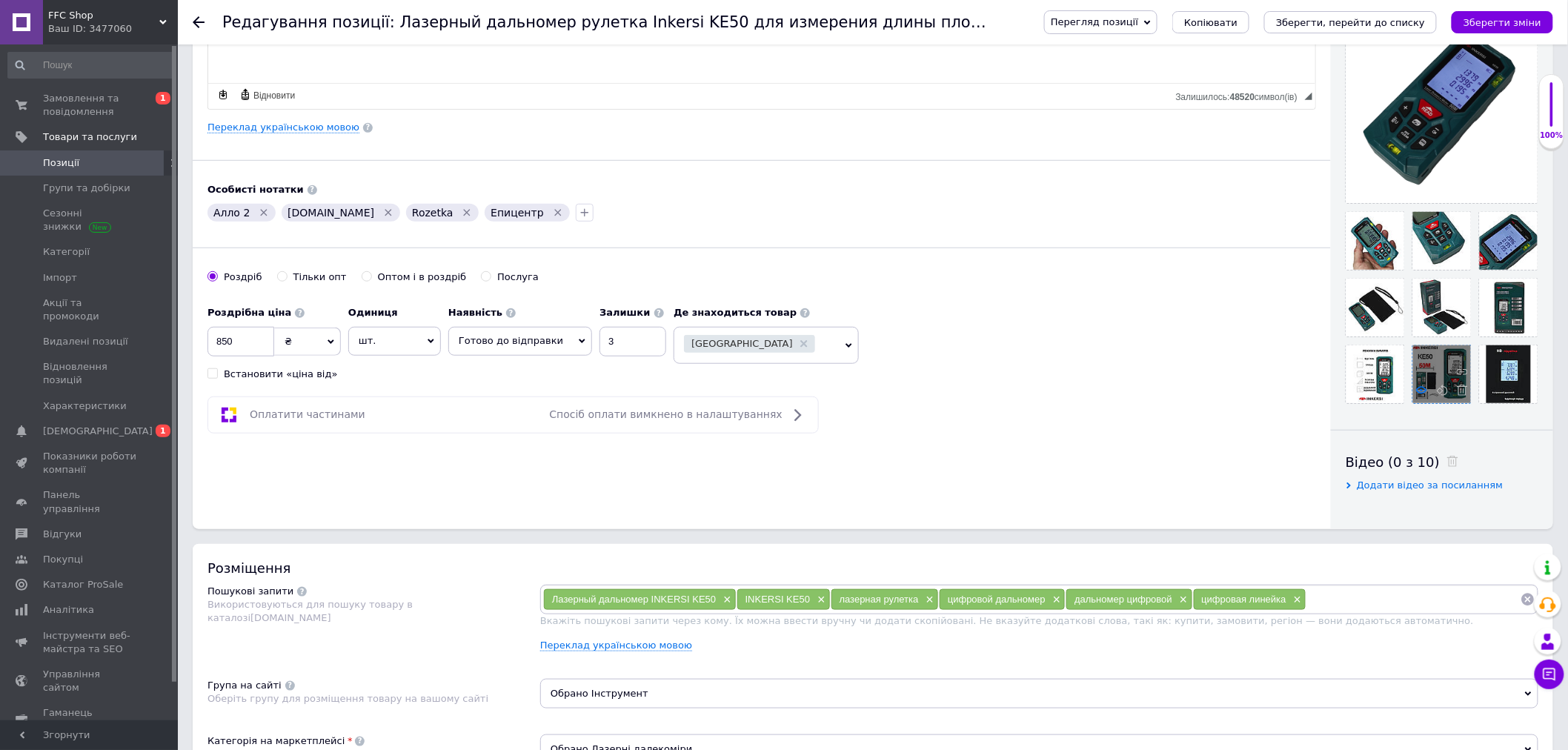
click at [1421, 396] on icon at bounding box center [1421, 390] width 11 height 11
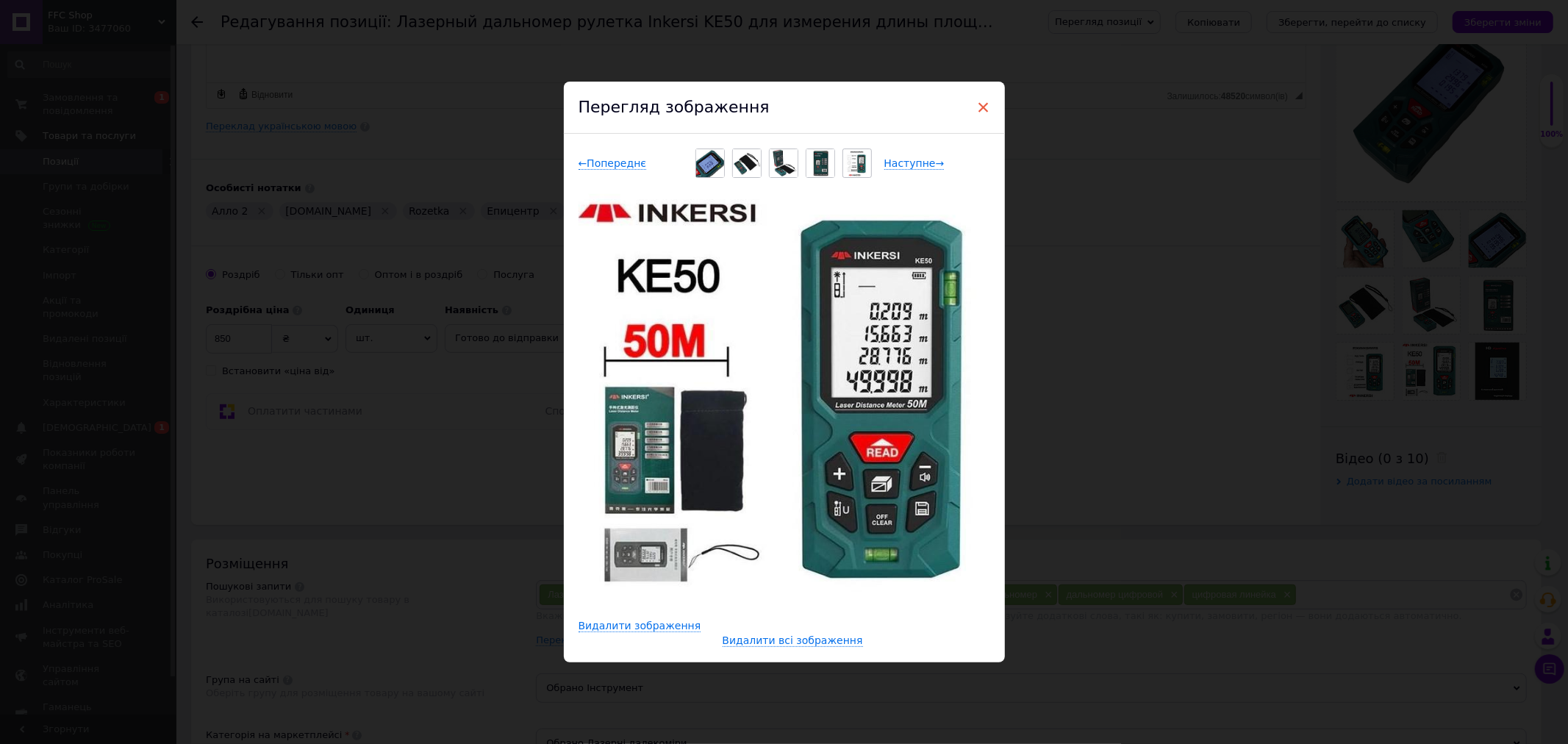
click at [981, 105] on span "×" at bounding box center [982, 107] width 13 height 25
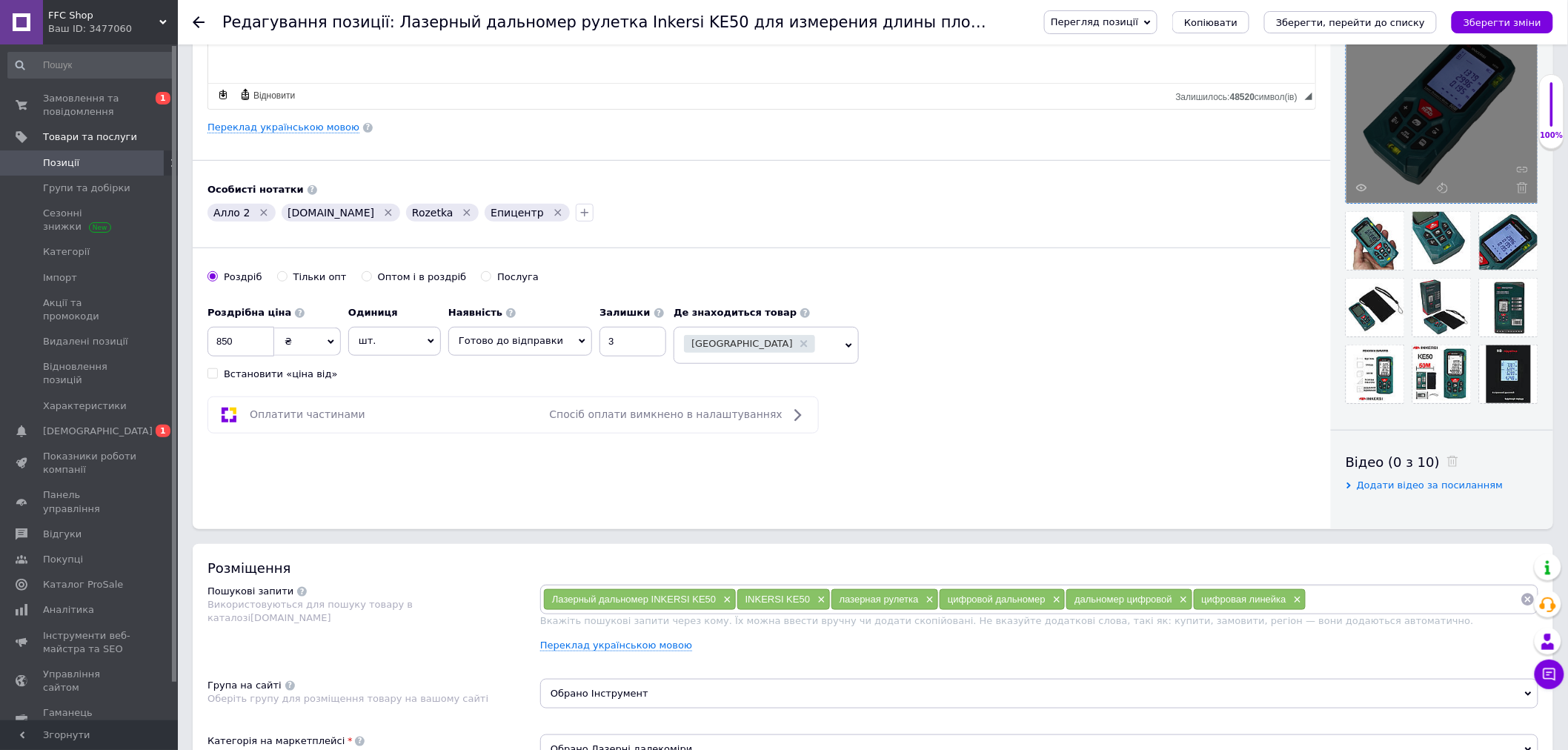
click at [1354, 187] on div at bounding box center [1442, 107] width 191 height 191
click at [1360, 187] on icon at bounding box center [1361, 188] width 11 height 11
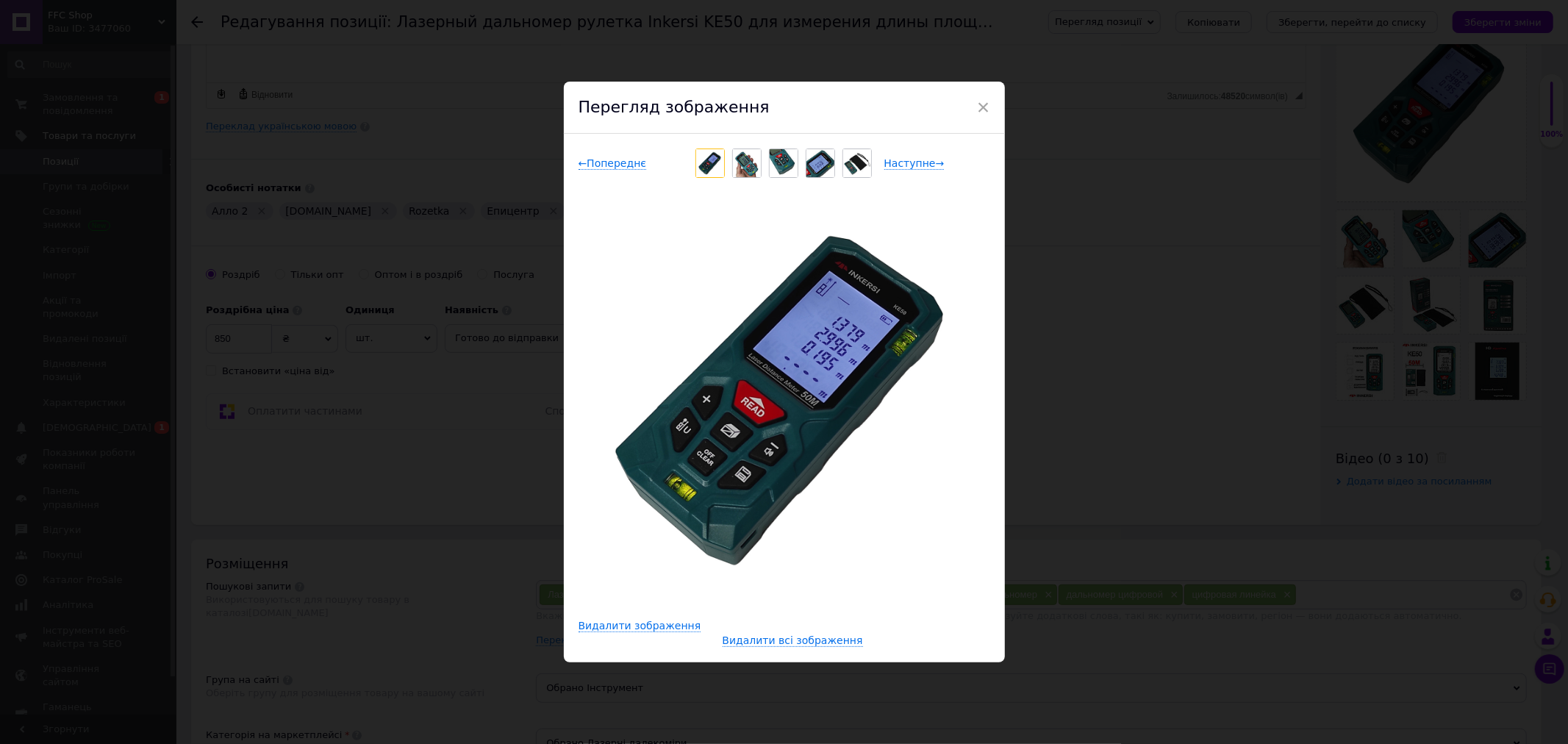
click at [758, 156] on img at bounding box center [747, 163] width 28 height 28
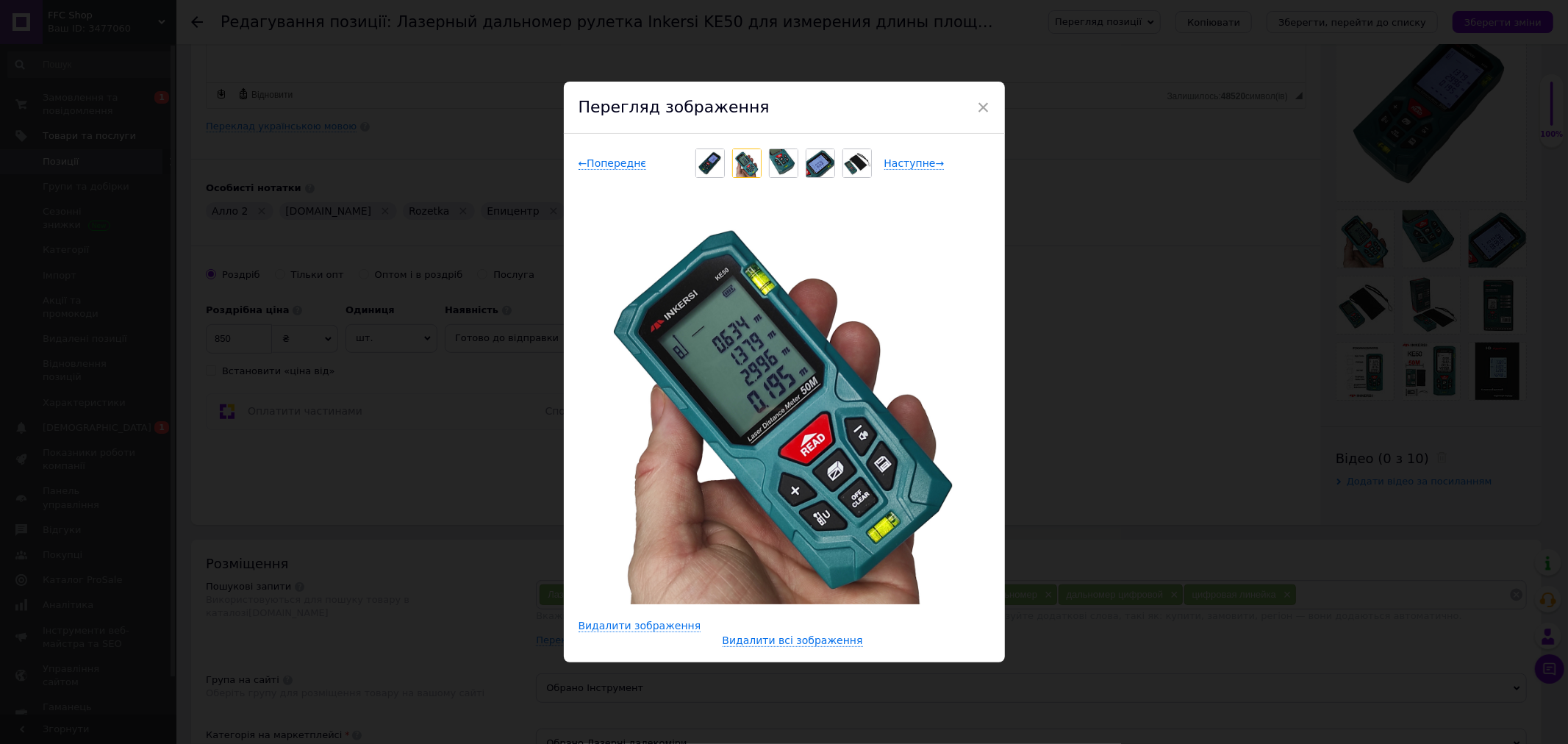
click at [782, 159] on img at bounding box center [784, 163] width 28 height 28
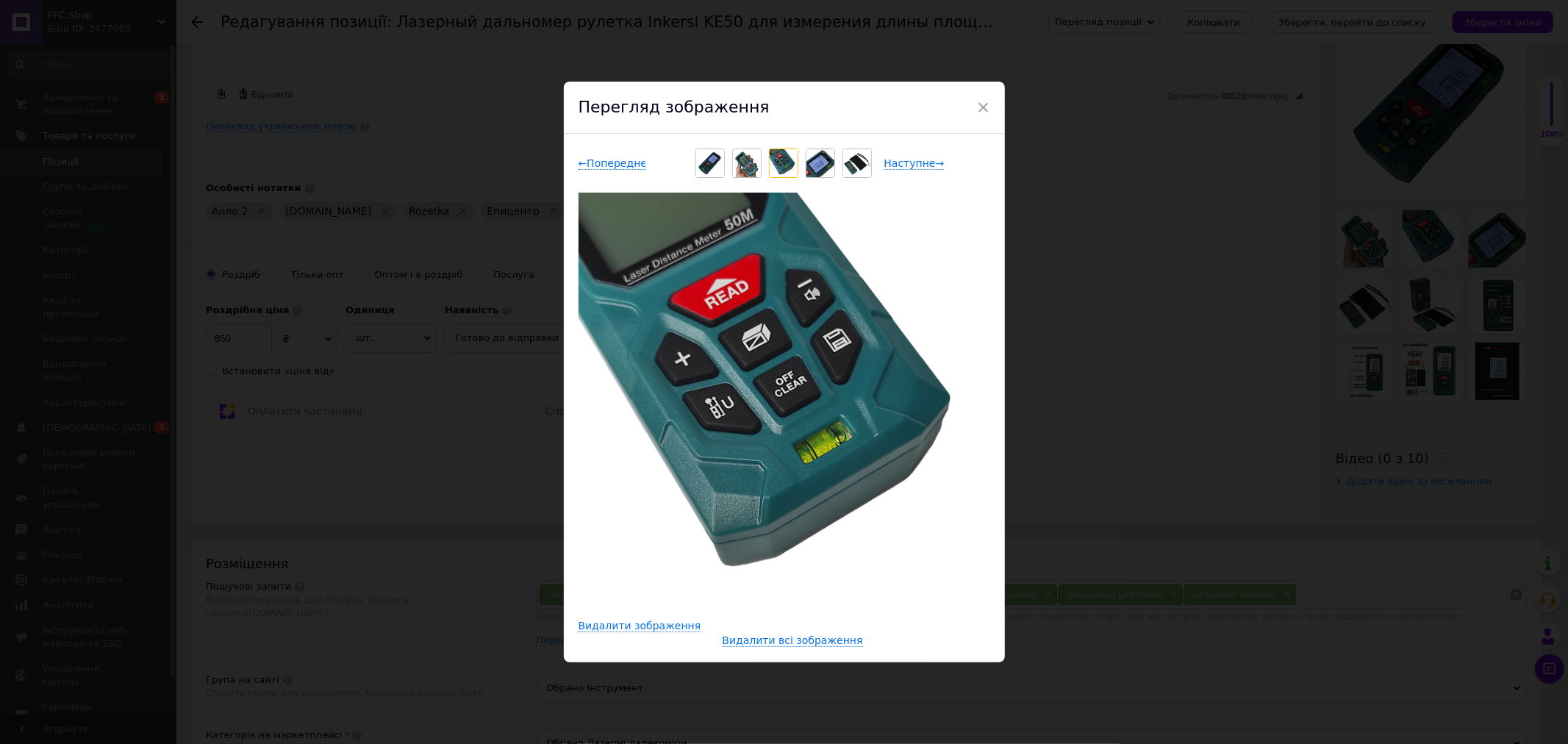
click at [814, 164] on img at bounding box center [820, 163] width 28 height 28
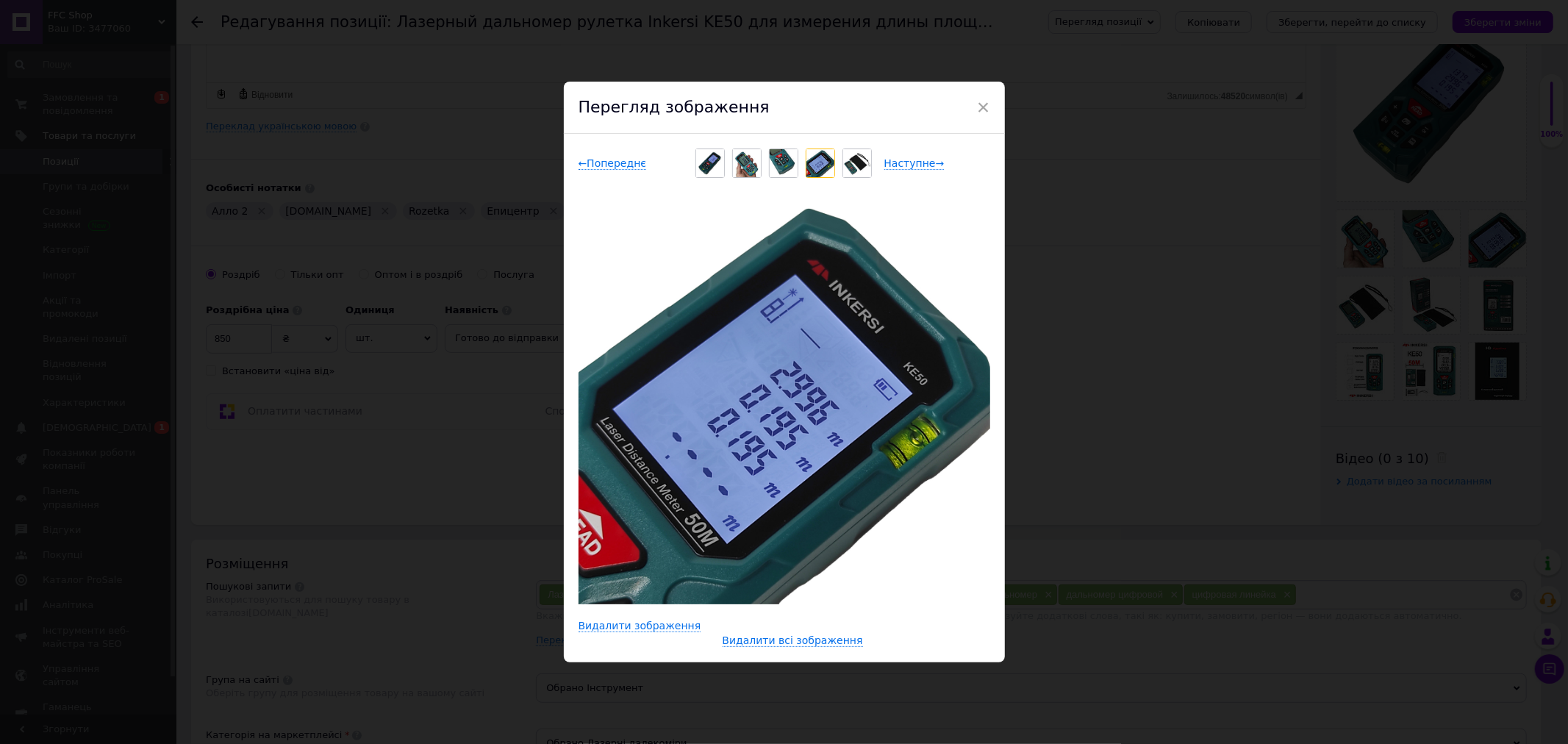
click at [858, 165] on img at bounding box center [856, 163] width 28 height 28
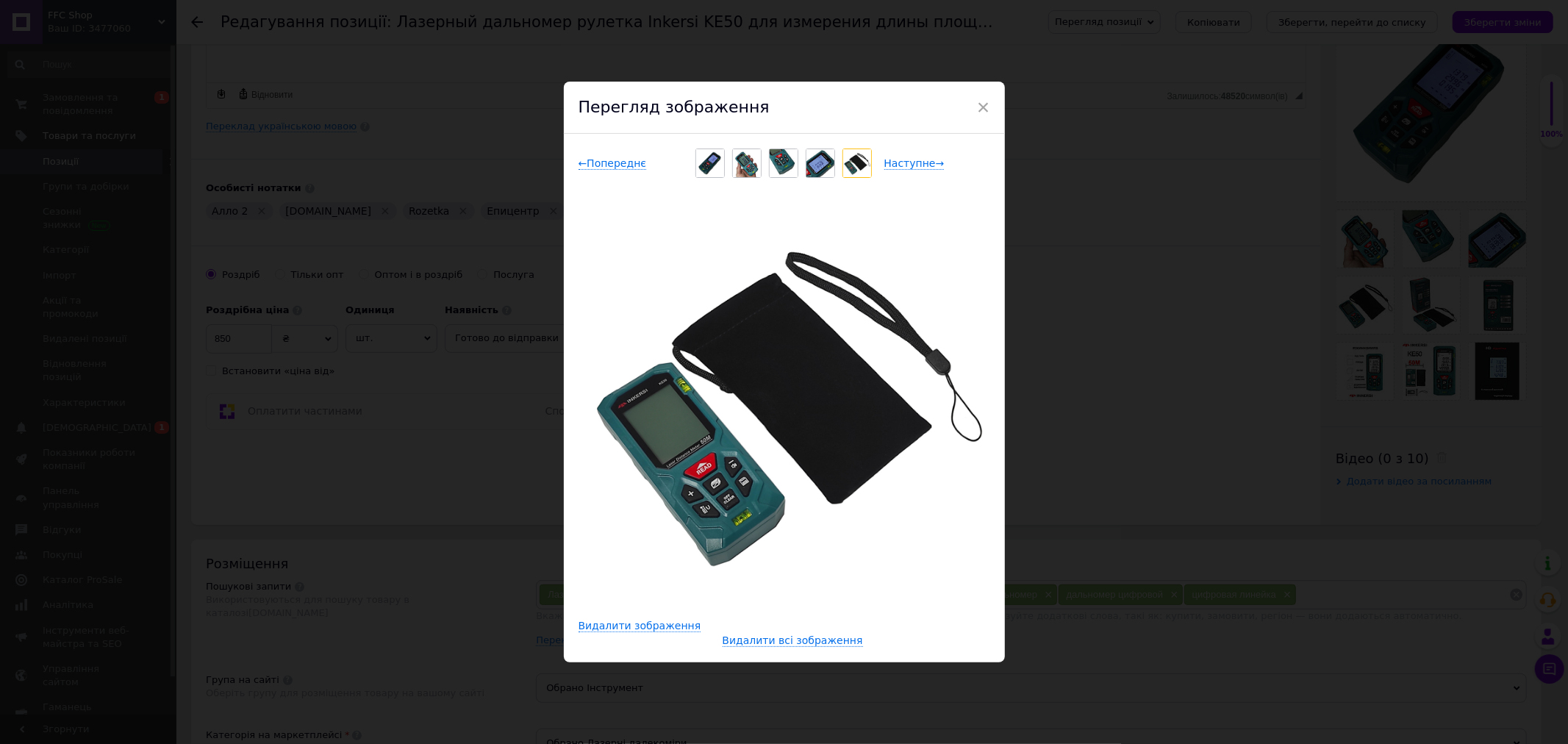
click at [697, 162] on img at bounding box center [710, 163] width 28 height 28
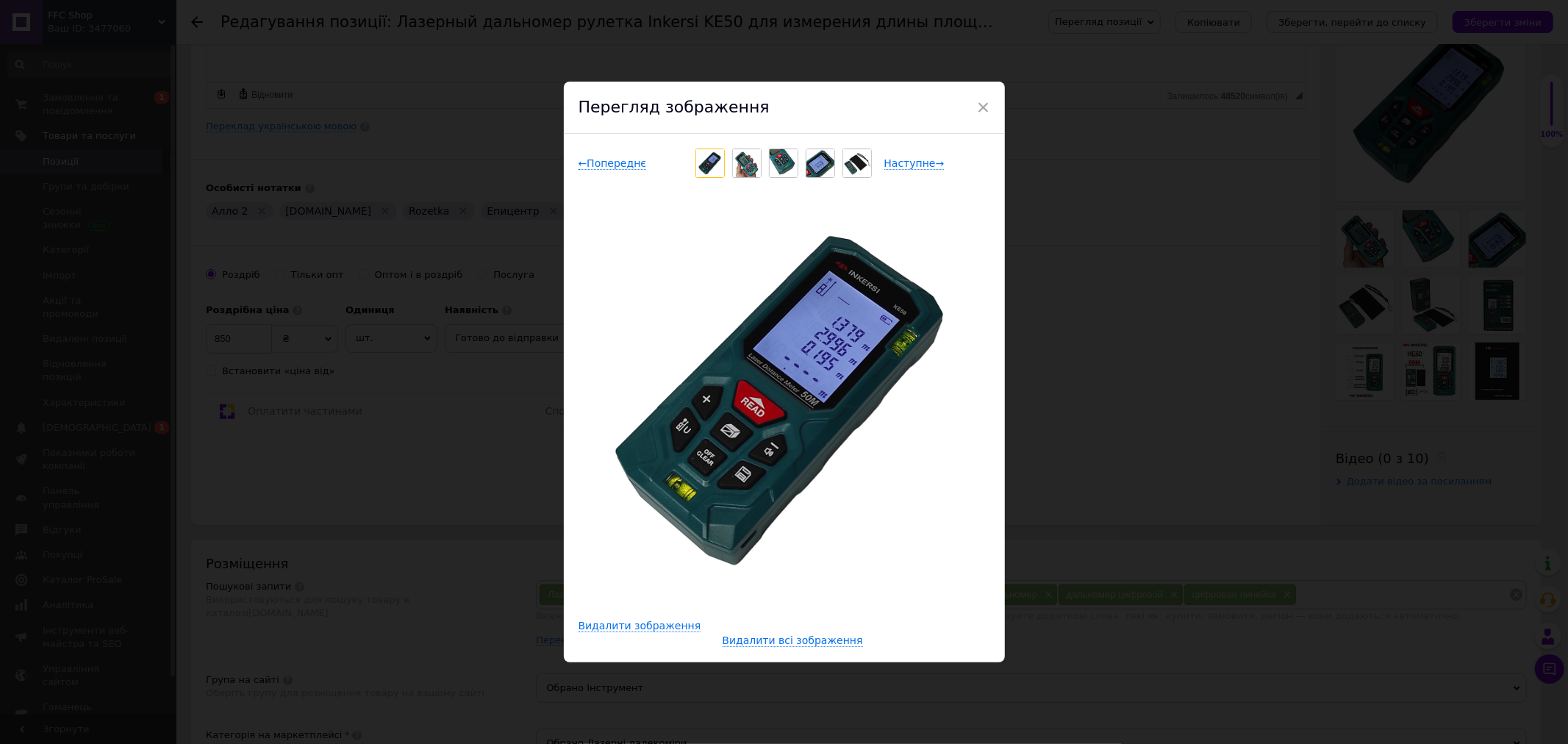
click at [978, 106] on span "×" at bounding box center [982, 107] width 13 height 25
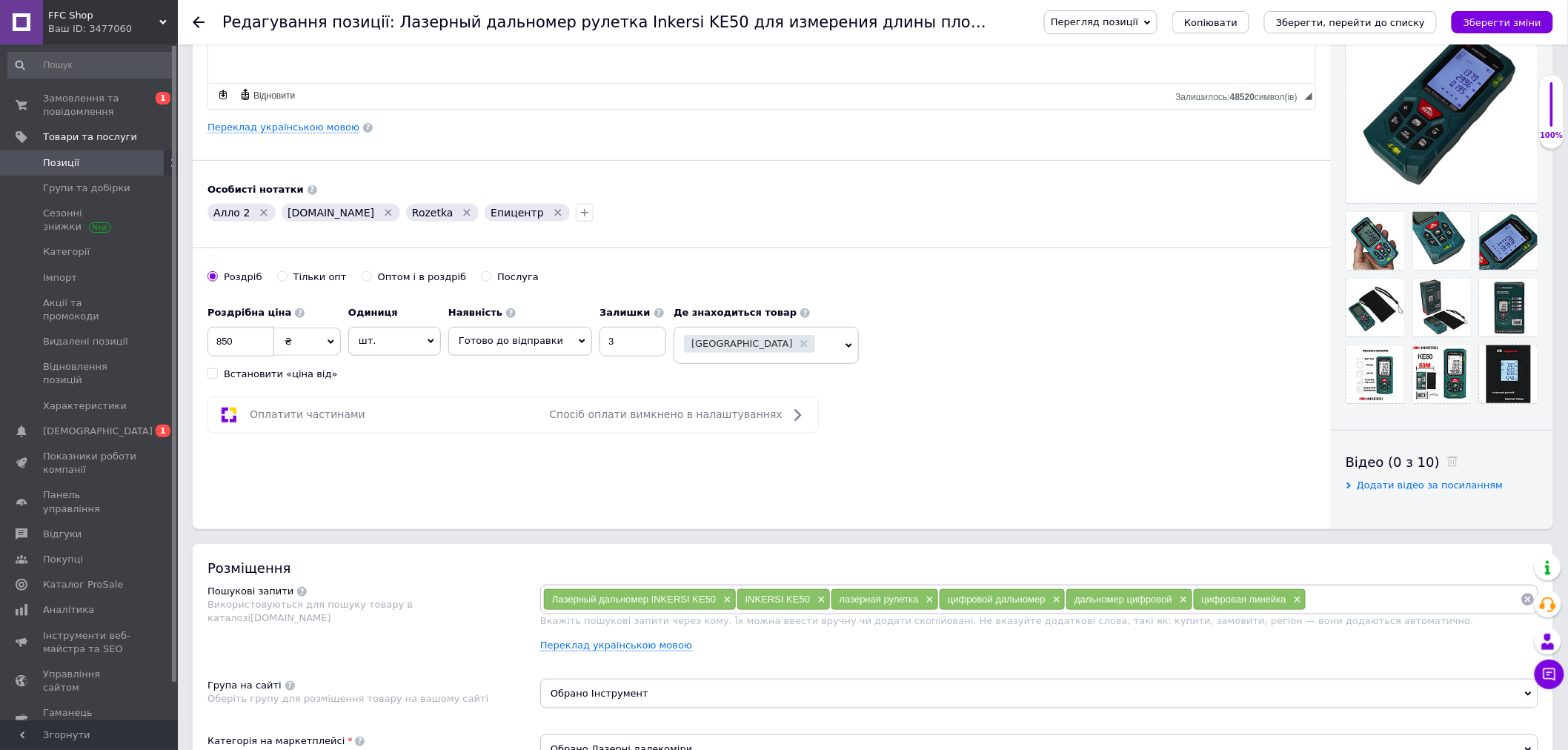
scroll to position [0, 0]
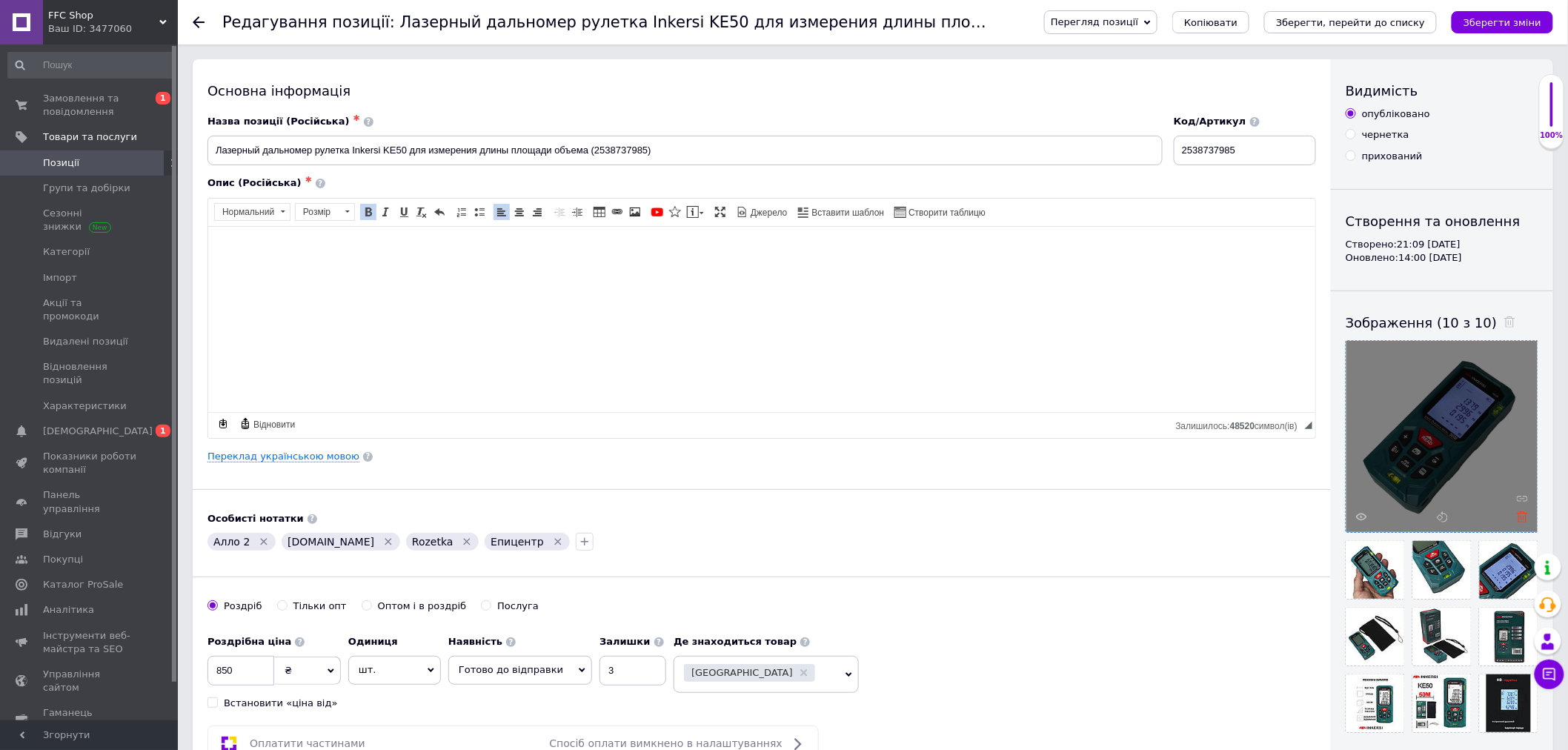
click at [1526, 513] on icon at bounding box center [1522, 517] width 11 height 11
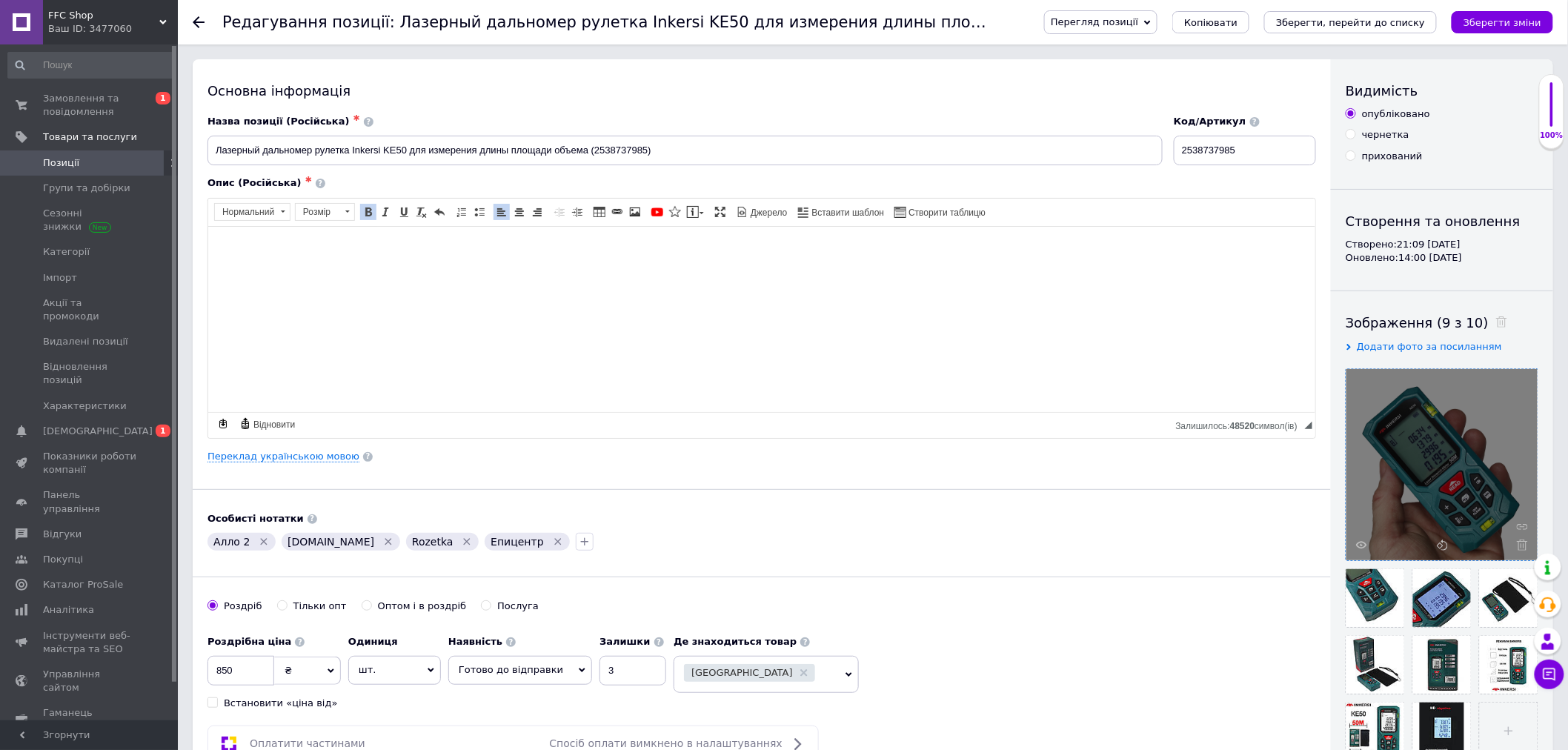
scroll to position [164, 0]
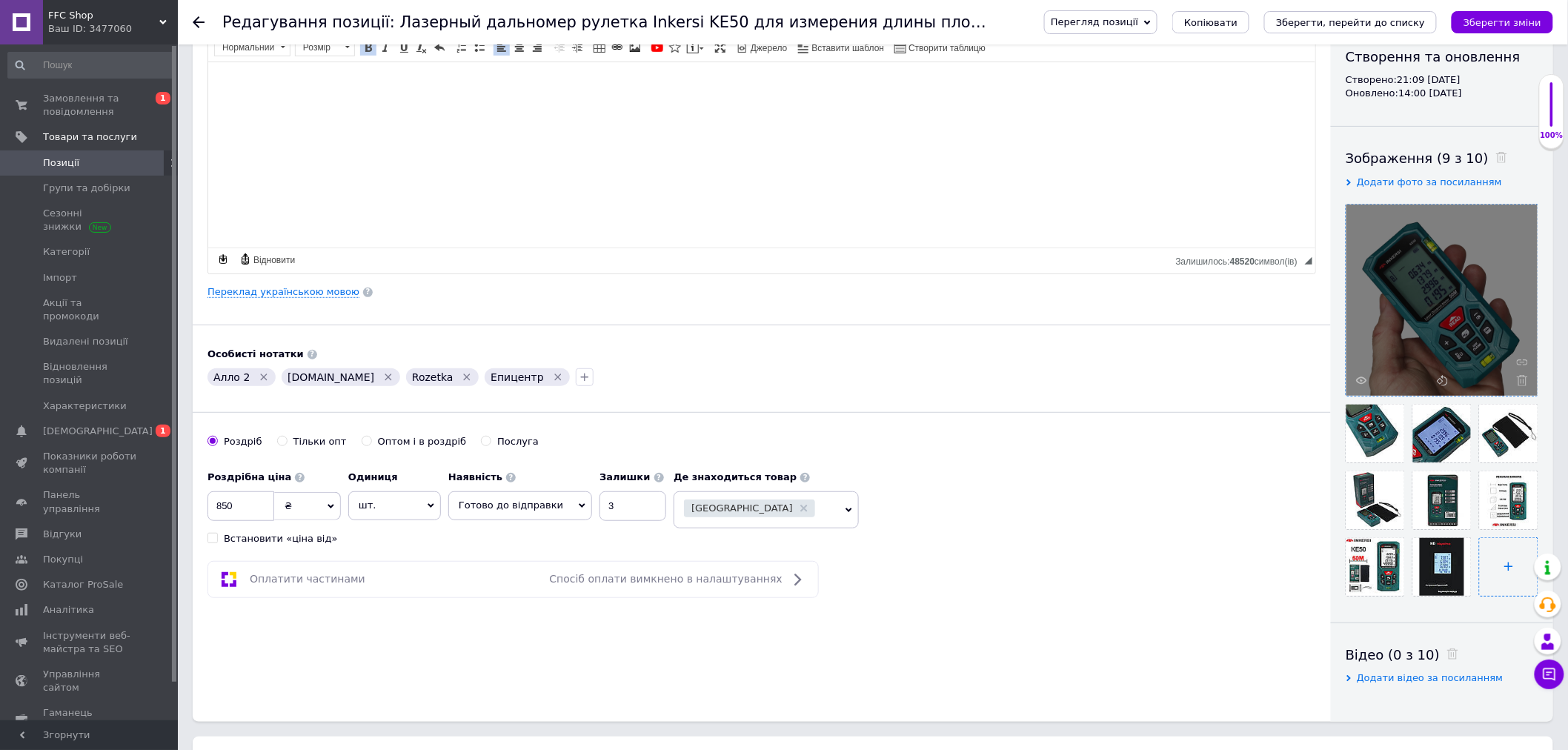
click at [1480, 595] on input "file" at bounding box center [1508, 566] width 58 height 58
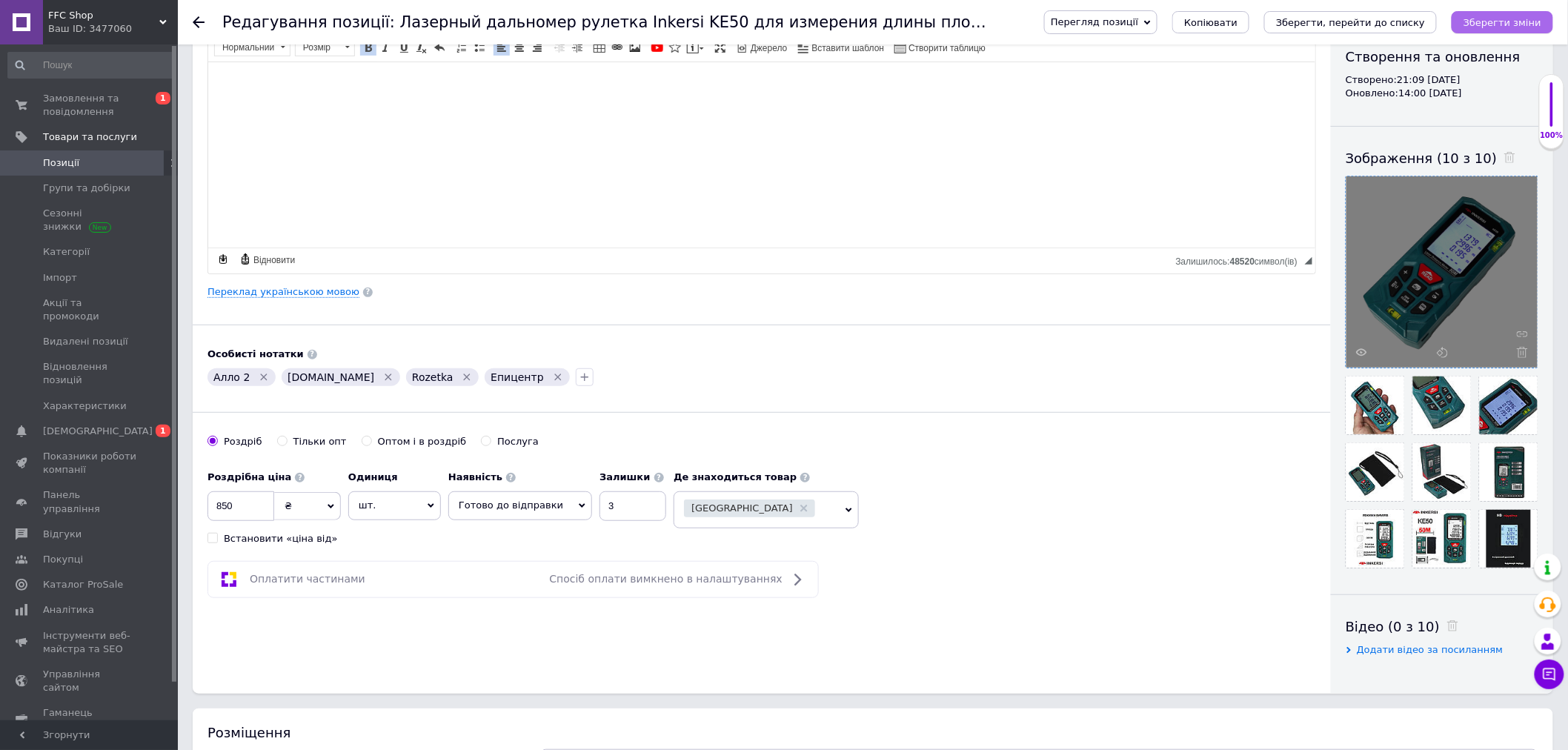
click at [1483, 25] on icon "Зберегти зміни" at bounding box center [1502, 22] width 78 height 11
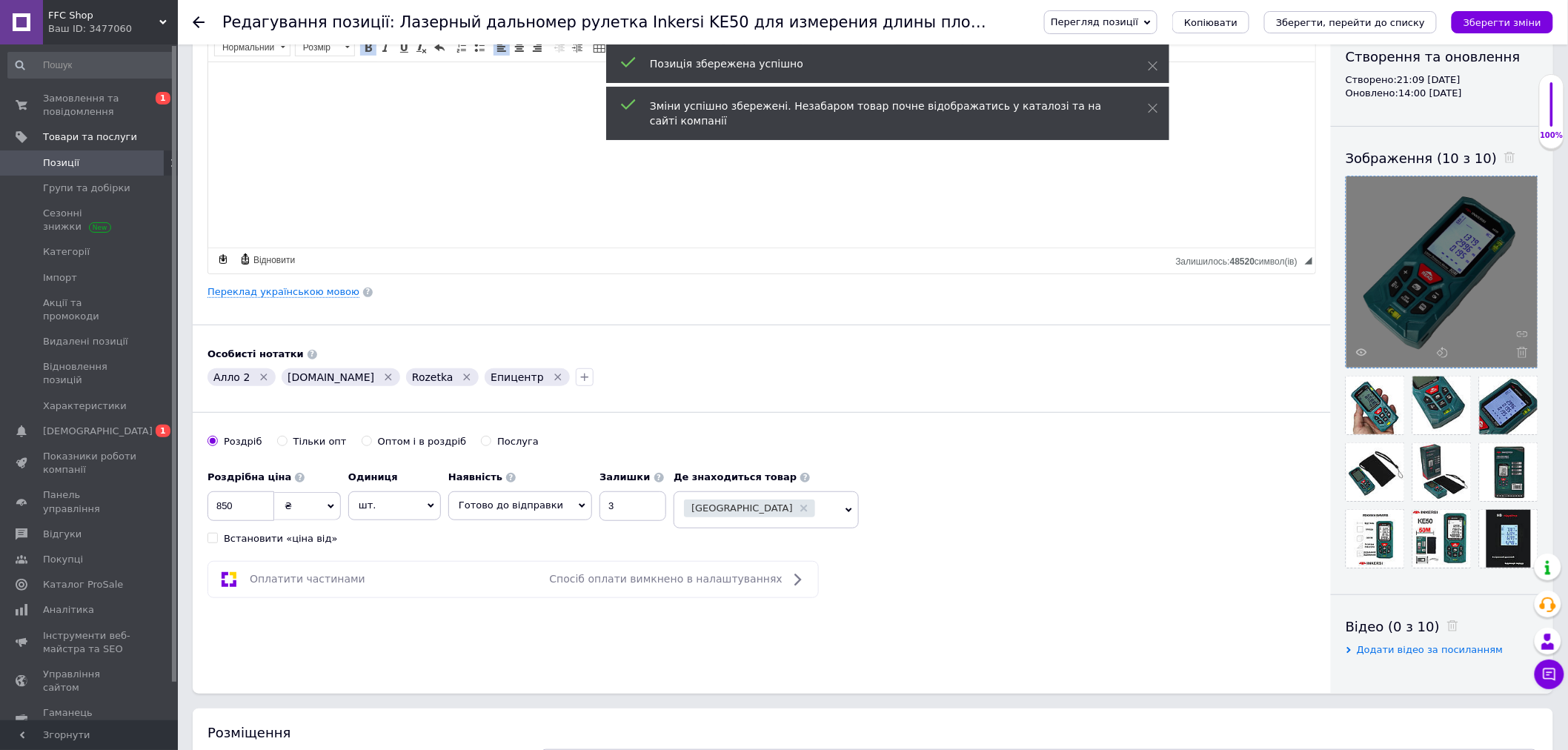
click at [158, 11] on span "FFC Shop" at bounding box center [104, 15] width 112 height 13
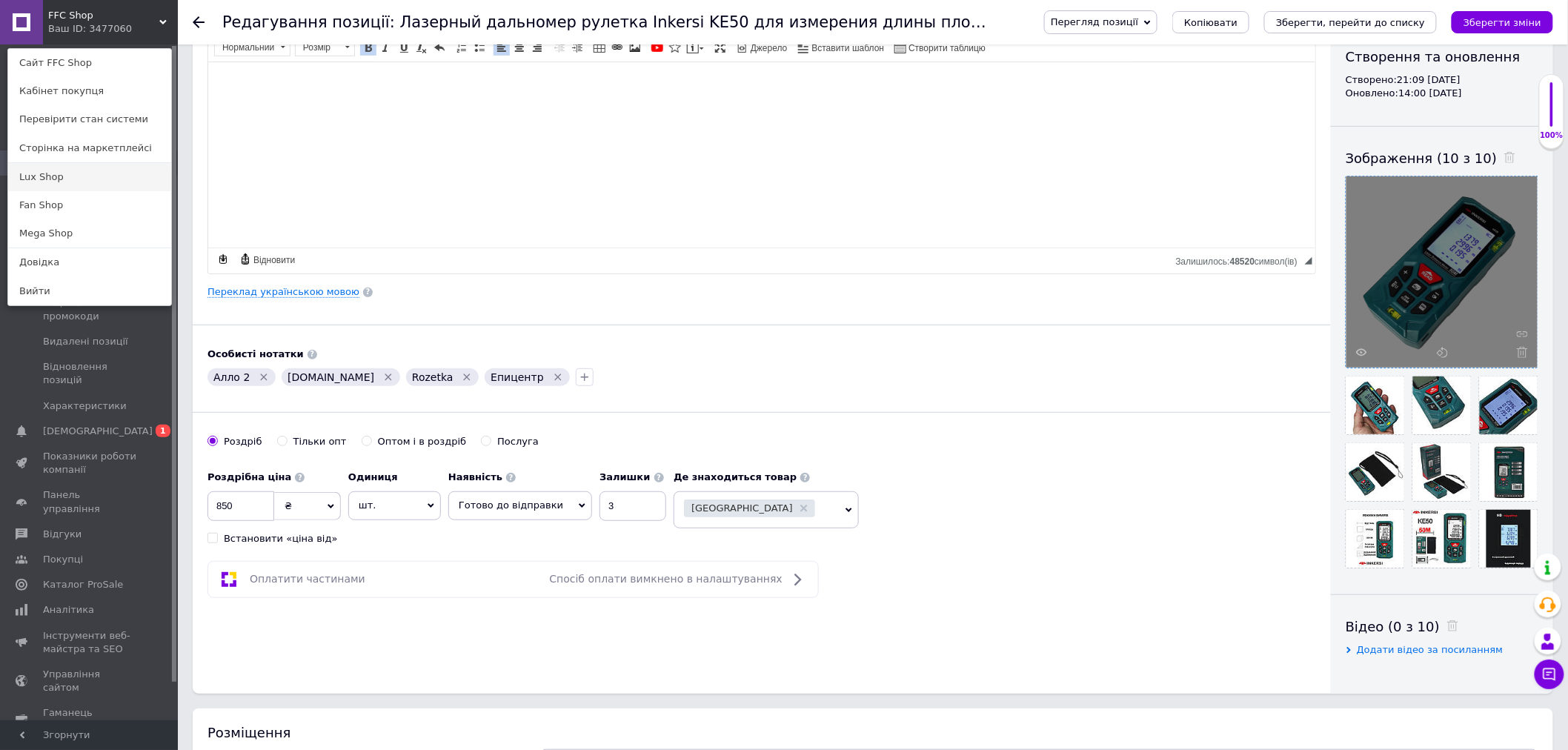
click at [65, 168] on link "Lux Shop" at bounding box center [89, 177] width 163 height 29
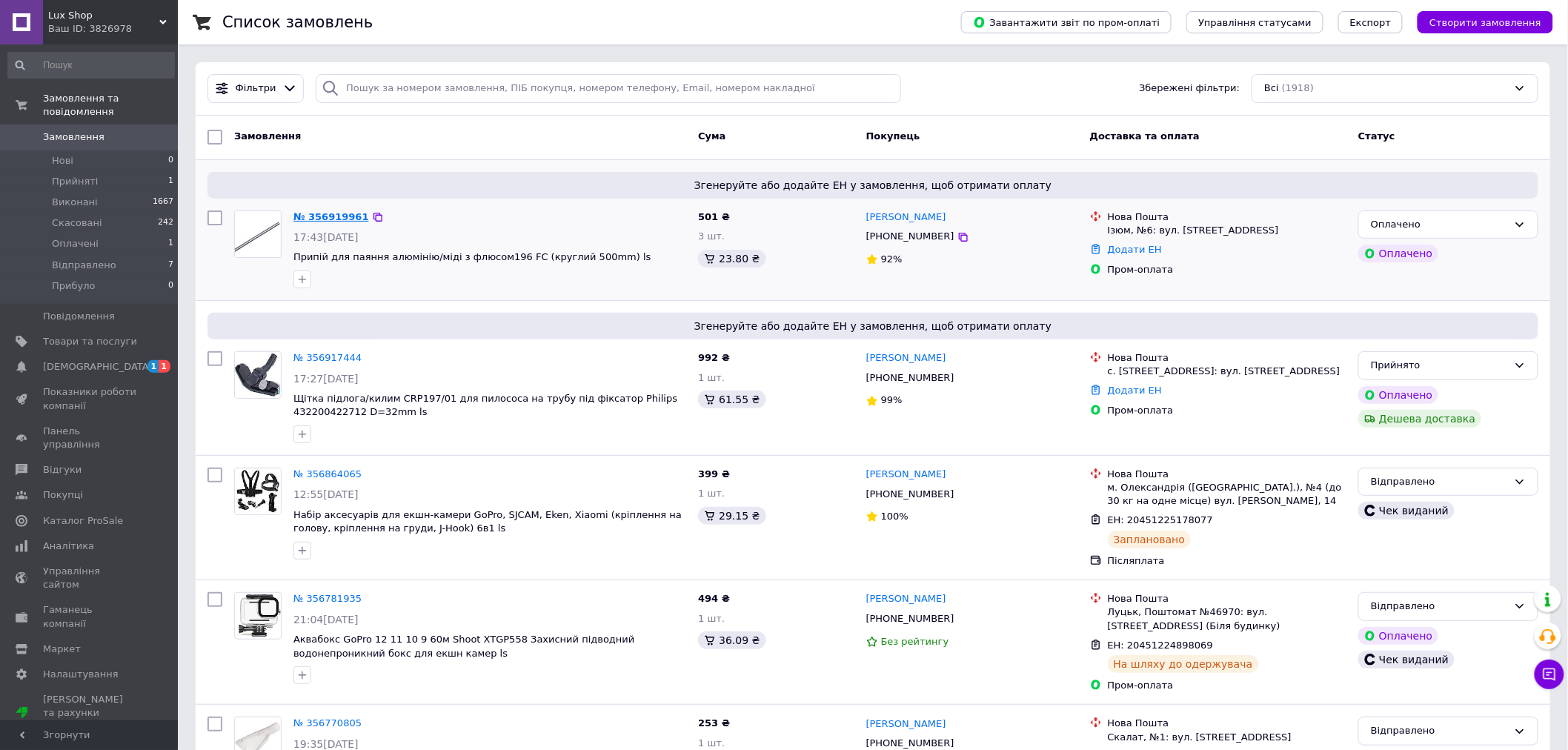
click at [325, 216] on link "№ 356919961" at bounding box center [331, 216] width 75 height 11
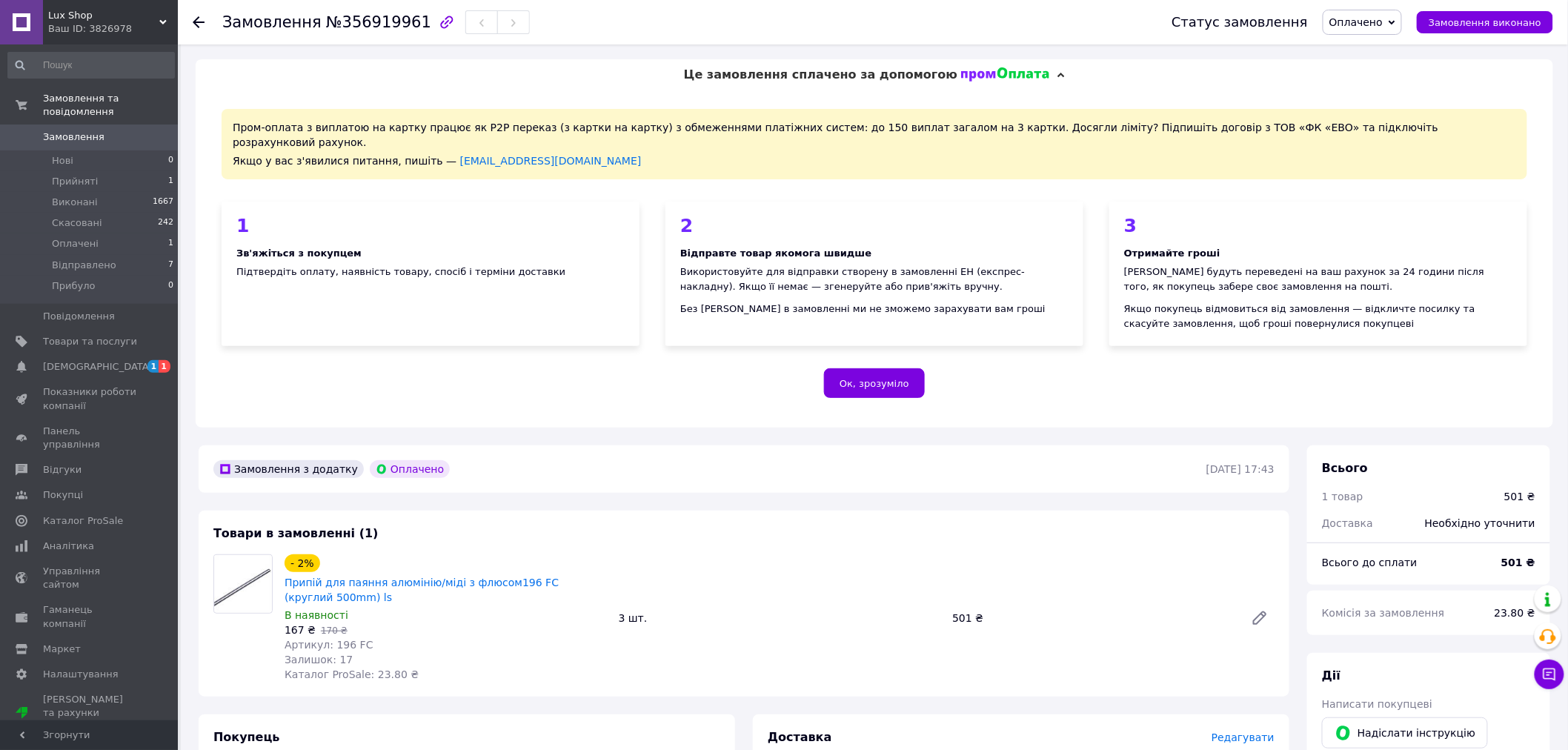
scroll to position [164, 0]
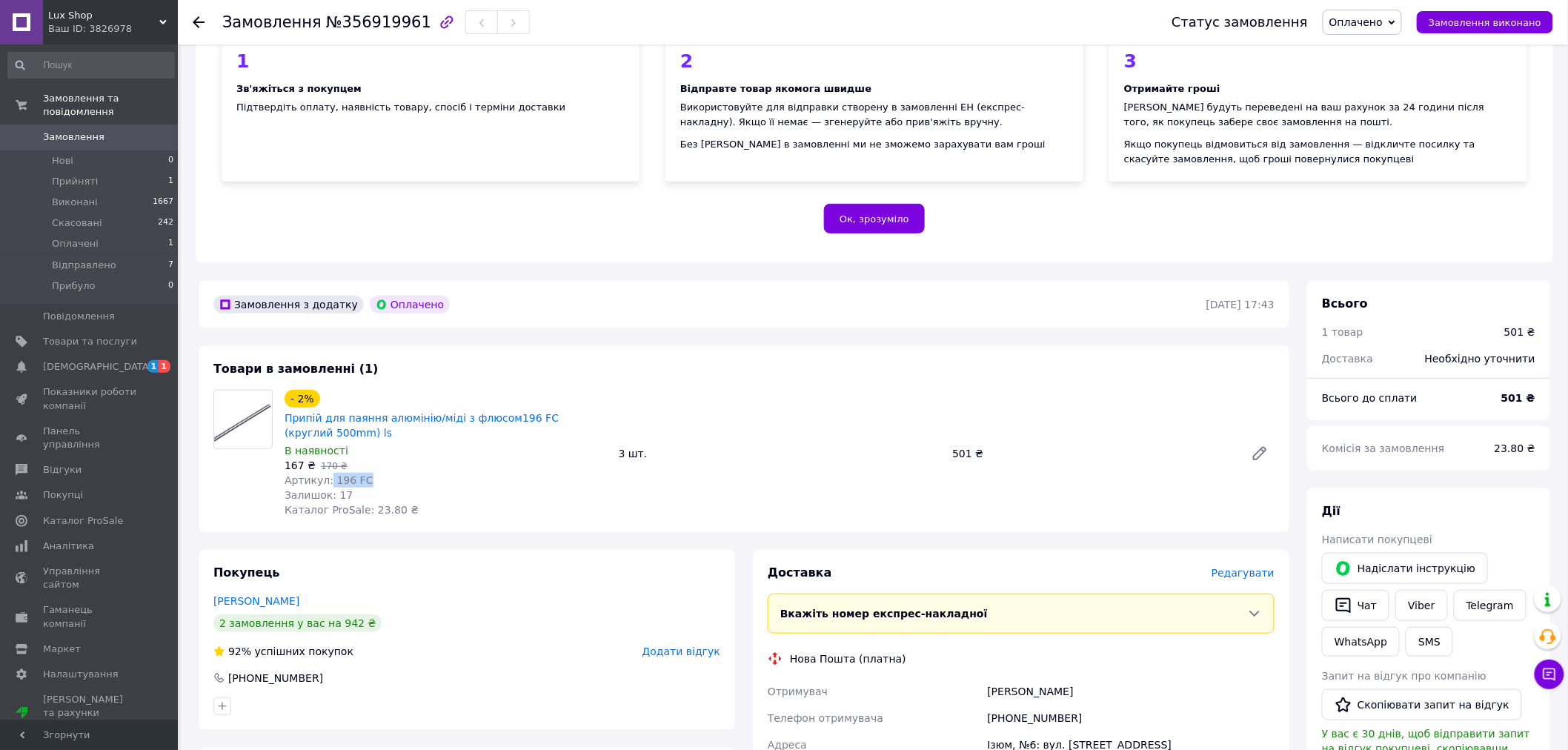
drag, startPoint x: 326, startPoint y: 463, endPoint x: 366, endPoint y: 463, distance: 40.0
click at [363, 473] on div "Артикул: 196 FС" at bounding box center [445, 480] width 322 height 15
copy span "196 FС"
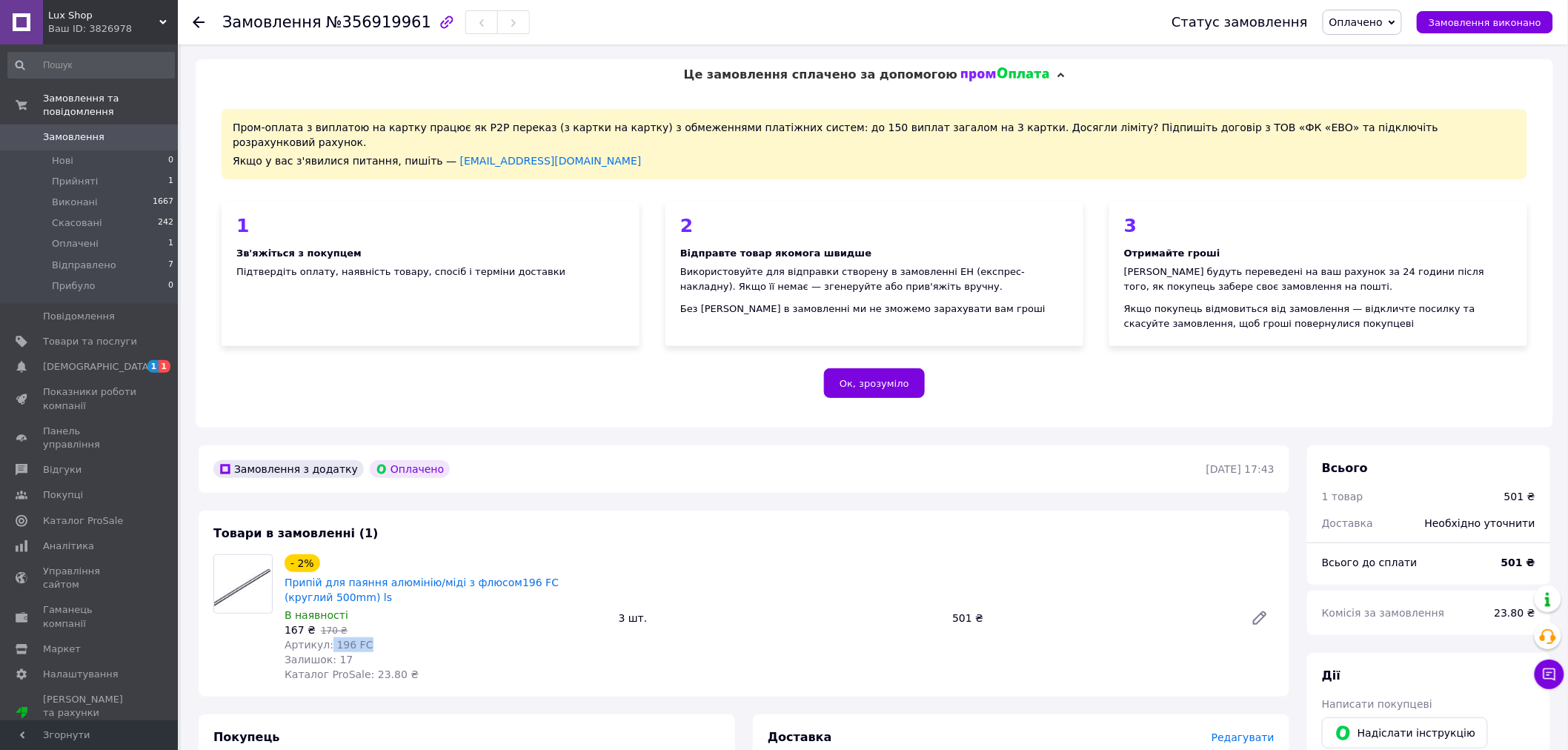
click at [1377, 27] on span "Оплачено" at bounding box center [1356, 22] width 54 height 12
click at [1380, 52] on li "Прийнято" at bounding box center [1363, 52] width 80 height 22
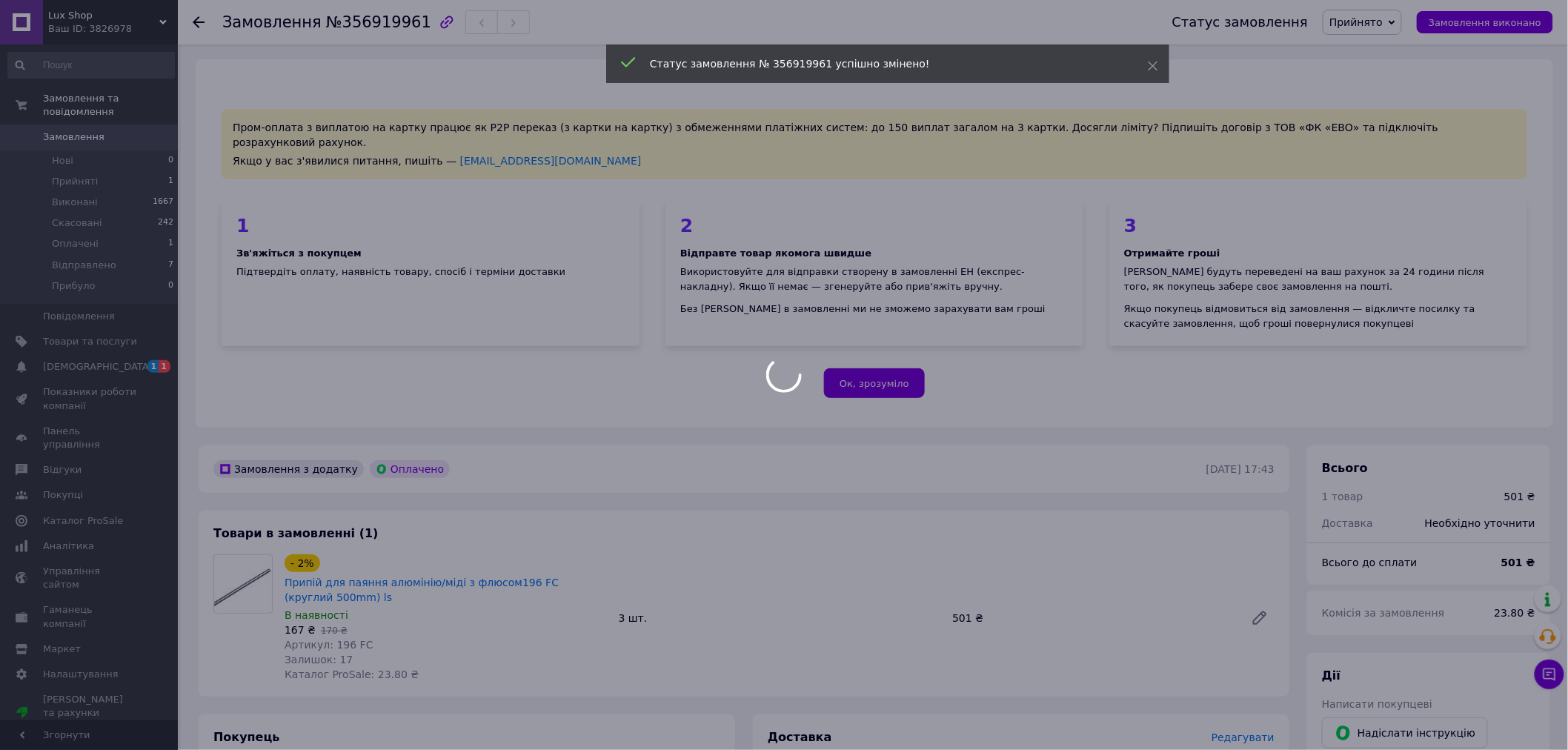
scroll to position [329, 0]
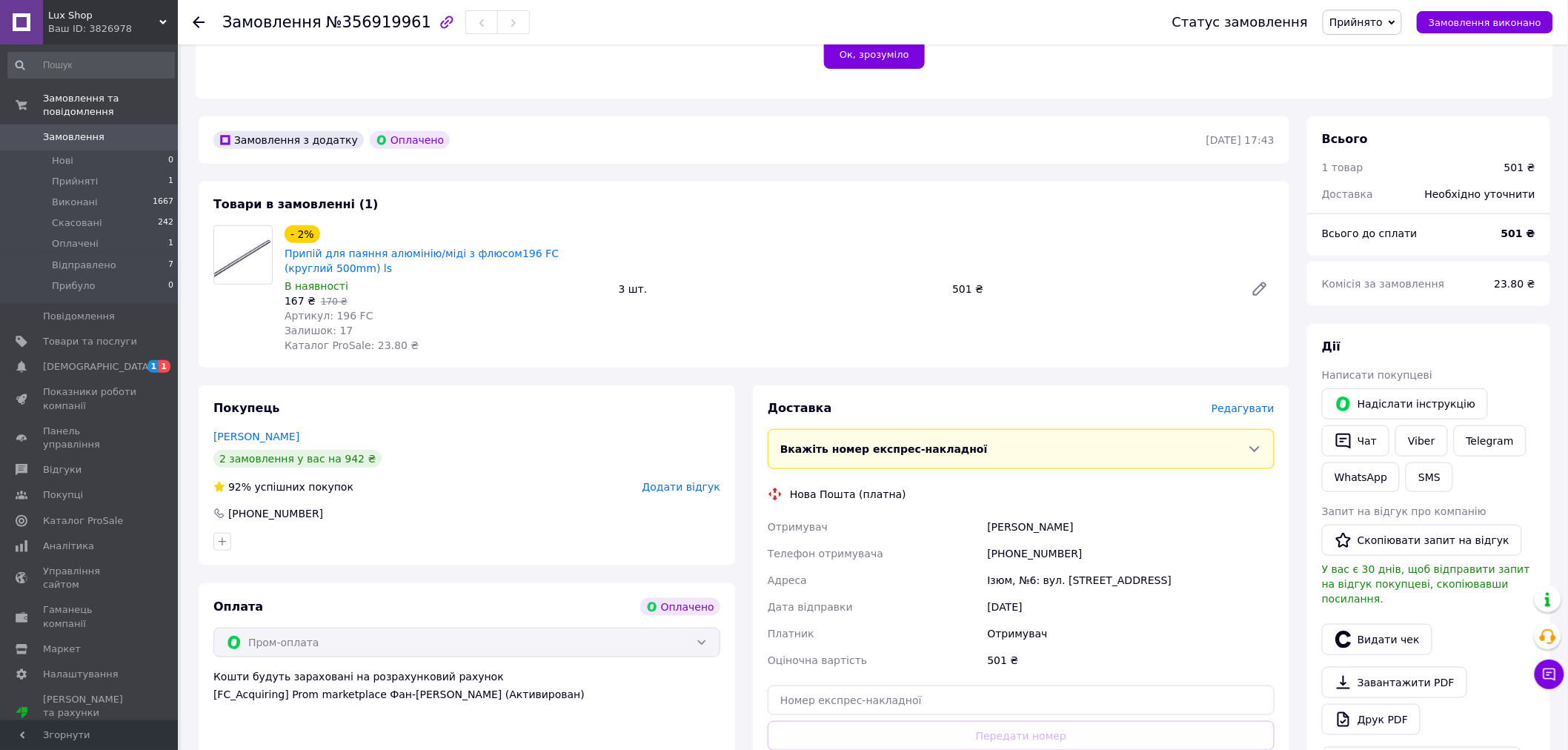
click at [309, 449] on div "2 замовлення у вас на 942 ₴" at bounding box center [297, 458] width 169 height 18
click at [282, 430] on link "Смоляренко Леонид" at bounding box center [256, 436] width 86 height 12
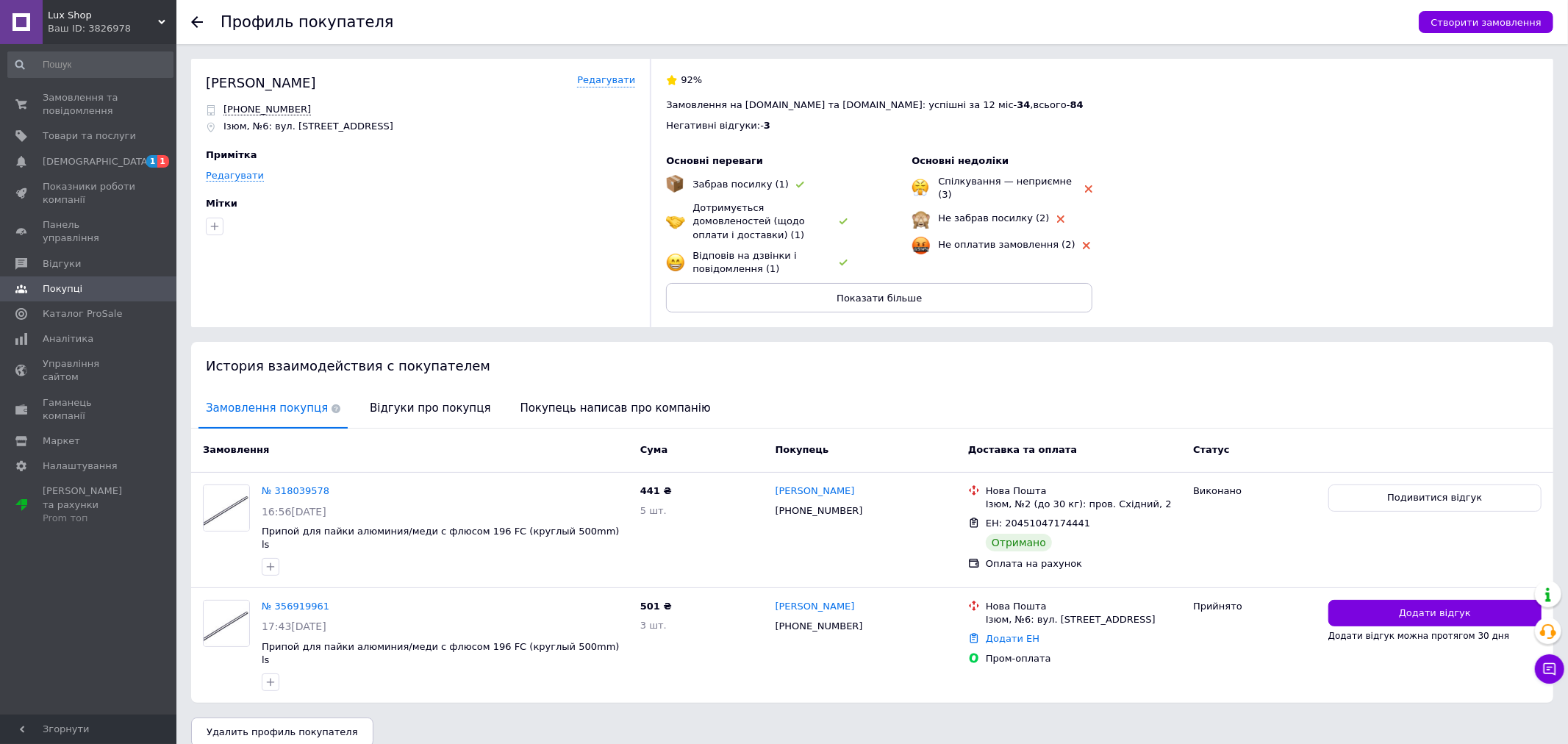
click at [165, 3] on div "Lux Shop Ваш ID: 3826978" at bounding box center [110, 21] width 134 height 44
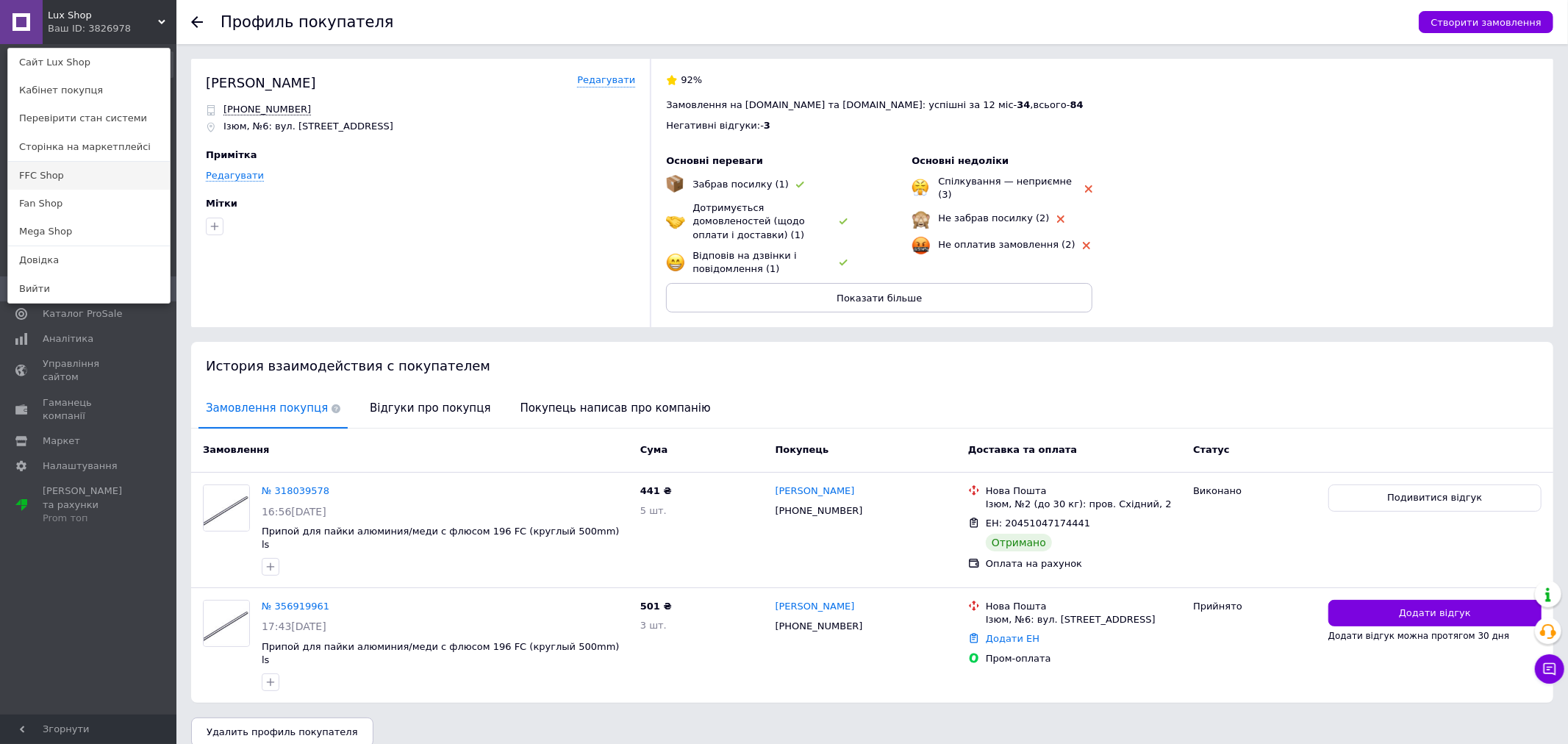
click at [50, 172] on link "FFC Shop" at bounding box center [88, 176] width 162 height 28
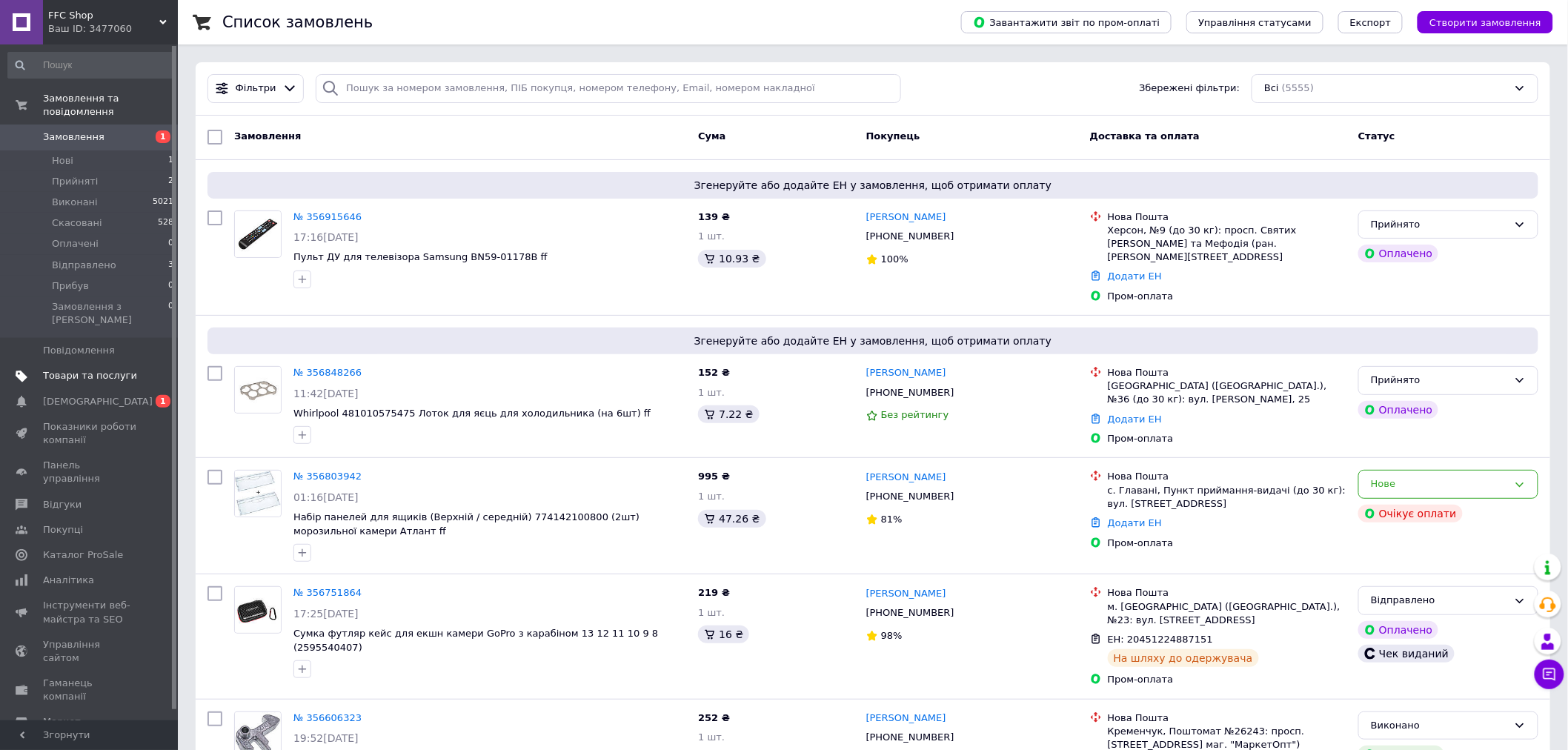
click at [112, 369] on span "Товари та послуги" at bounding box center [90, 375] width 94 height 13
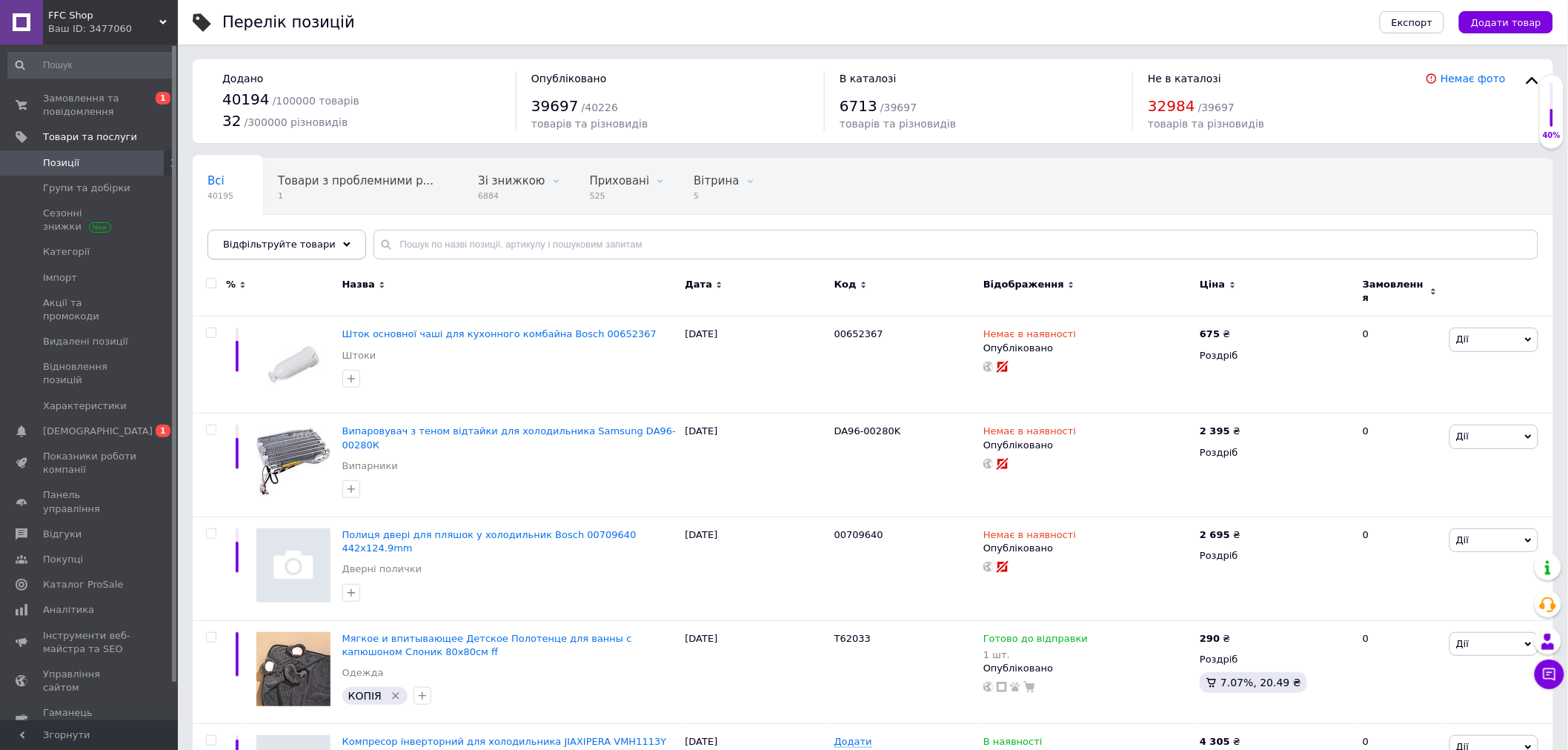
click at [343, 245] on use at bounding box center [347, 244] width 8 height 4
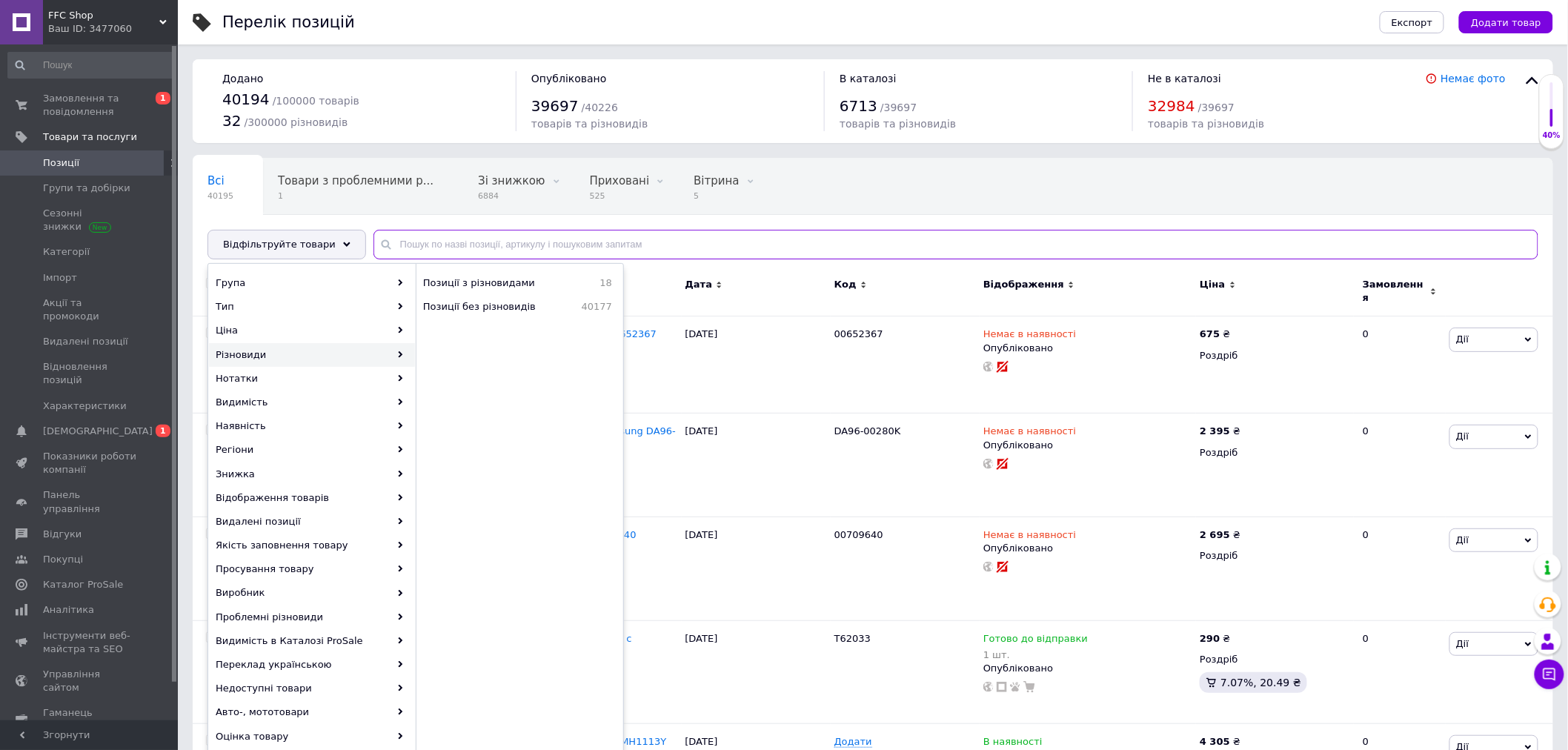
click at [405, 245] on input "text" at bounding box center [956, 245] width 1165 height 29
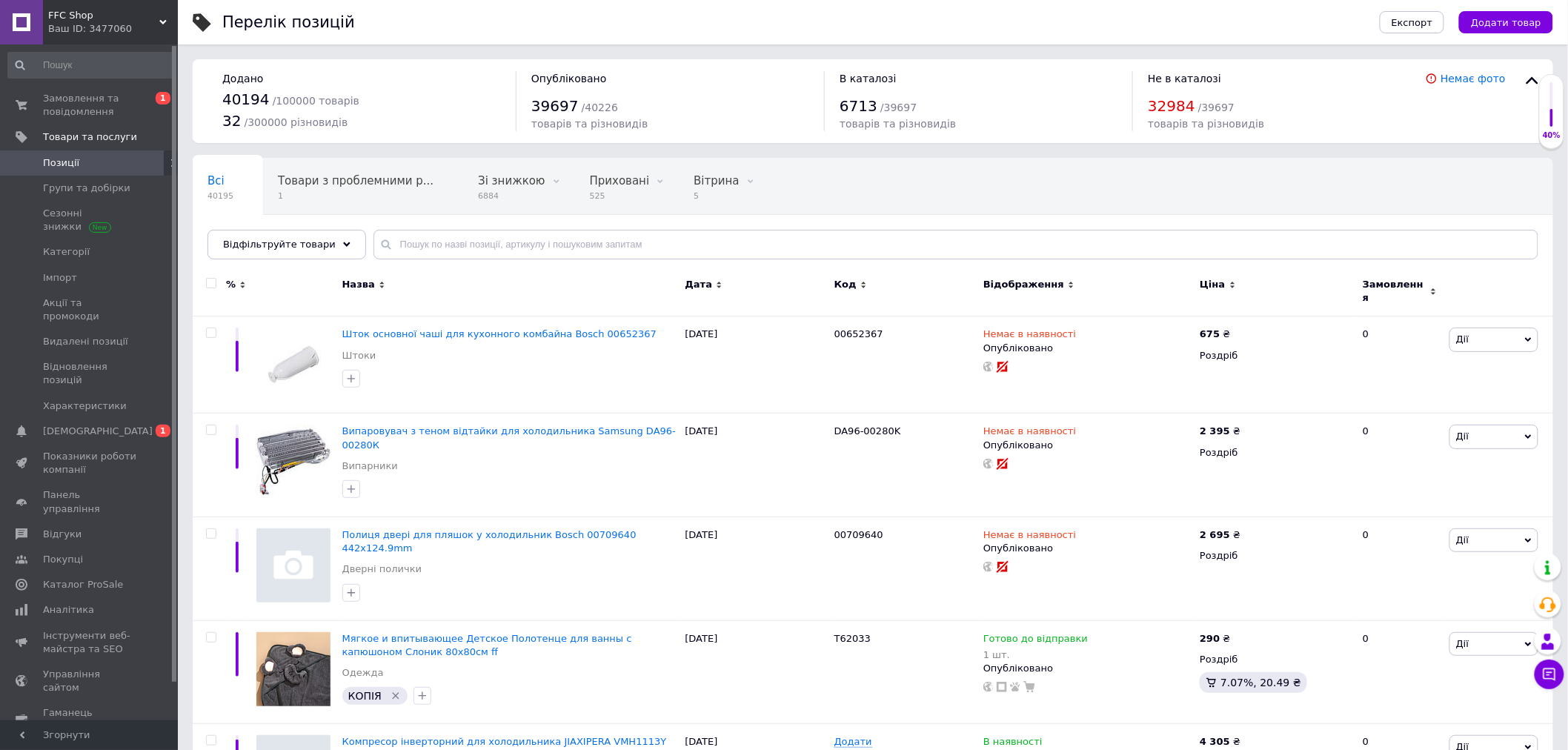
click at [159, 35] on div "Ваш ID: 3477060" at bounding box center [113, 29] width 130 height 13
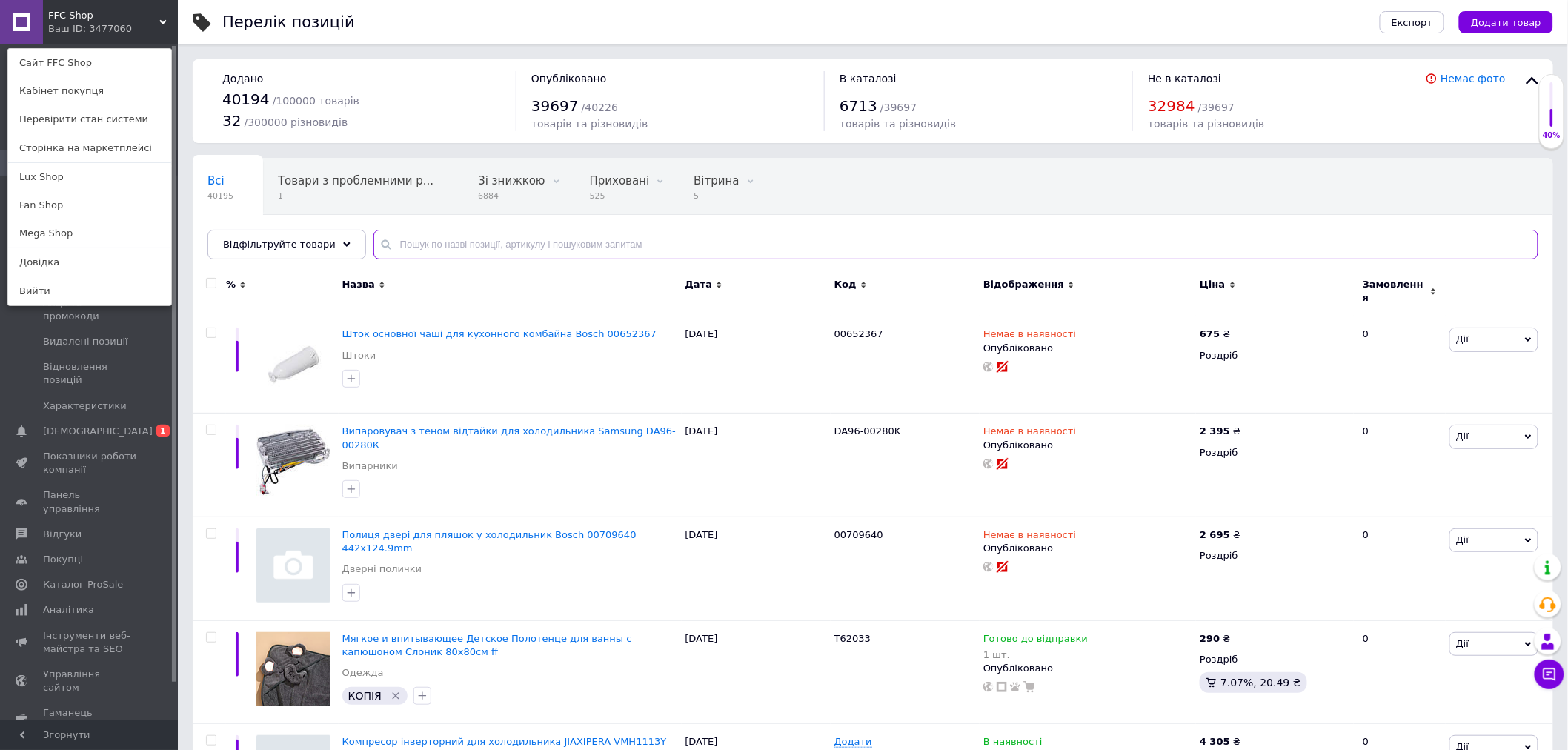
click at [382, 246] on input "text" at bounding box center [956, 245] width 1165 height 29
paste input "Комплект фільтрів (4шт) для пилососа Samsung SC6570 Комплект фільтрів (4шт) для…"
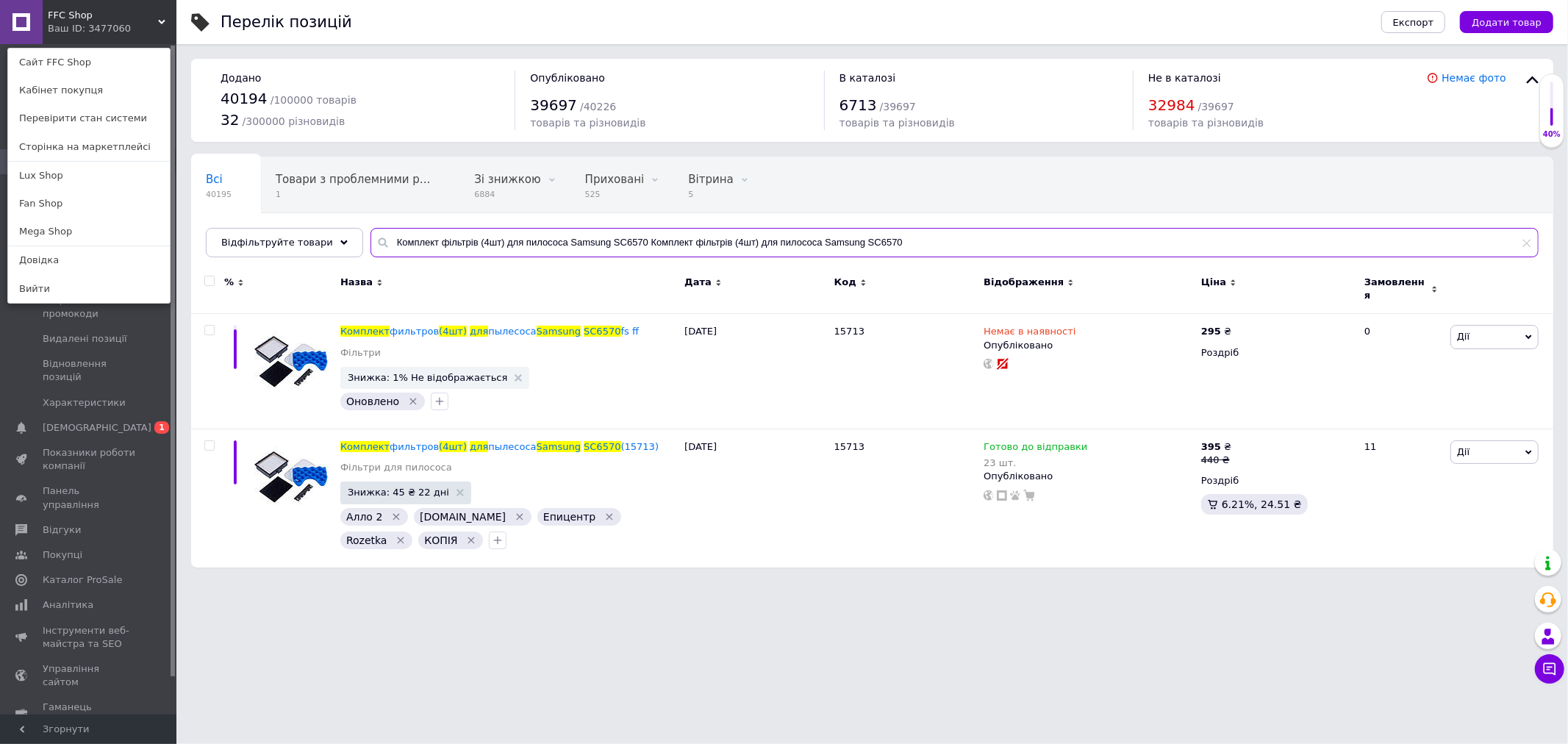
drag, startPoint x: 631, startPoint y: 240, endPoint x: 942, endPoint y: 261, distance: 311.7
click at [942, 257] on div "Всі 40195 Товари з проблемними р... 1 Зі знижкою 6884 Видалити Редагувати Прихо…" at bounding box center [872, 207] width 1362 height 100
type input "Комплект фільтрів (4шт) для пилососа Samsung SC6570"
click at [164, 21] on use at bounding box center [161, 21] width 8 height 4
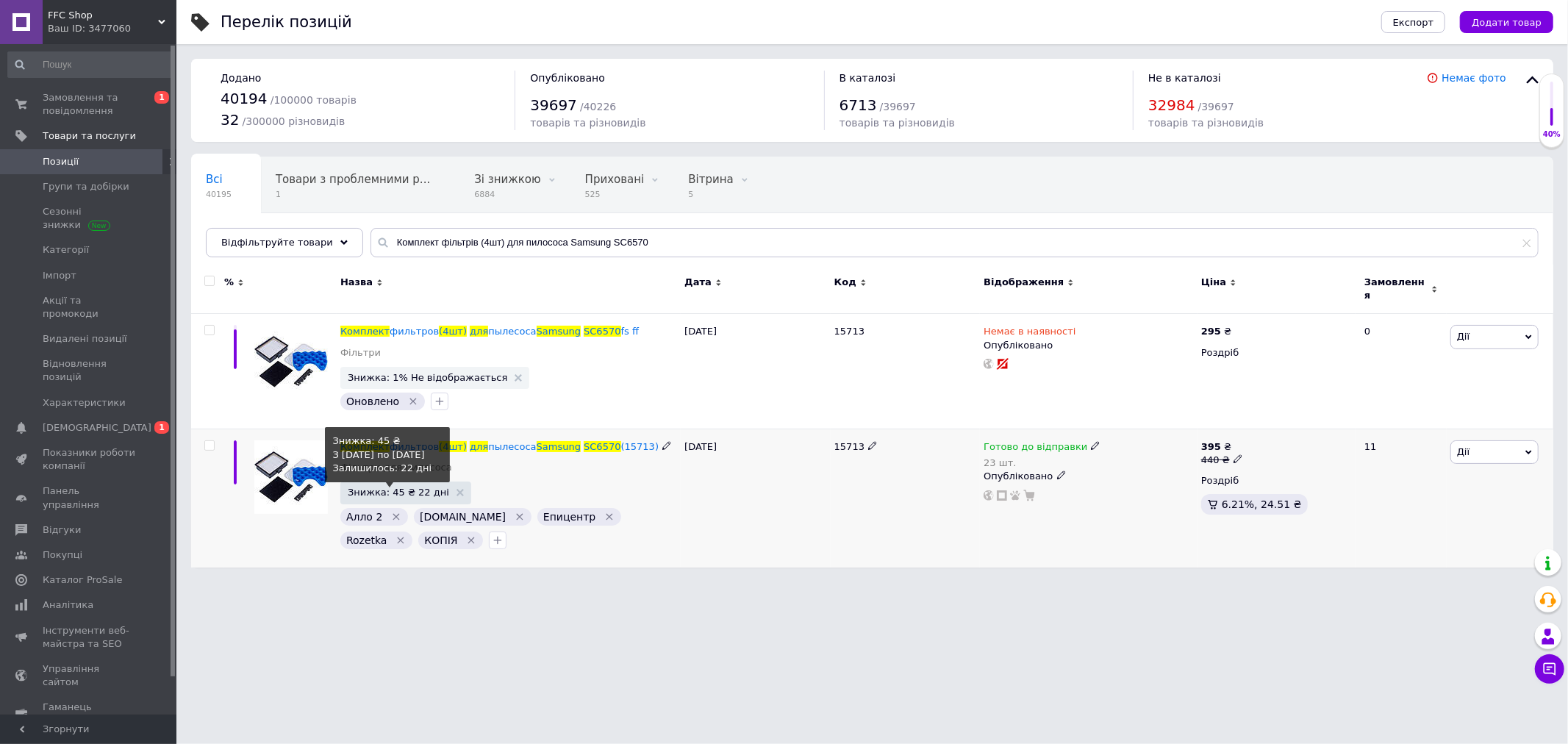
click at [394, 487] on span "Знижка: 45 ₴ 22 дні" at bounding box center [399, 491] width 101 height 9
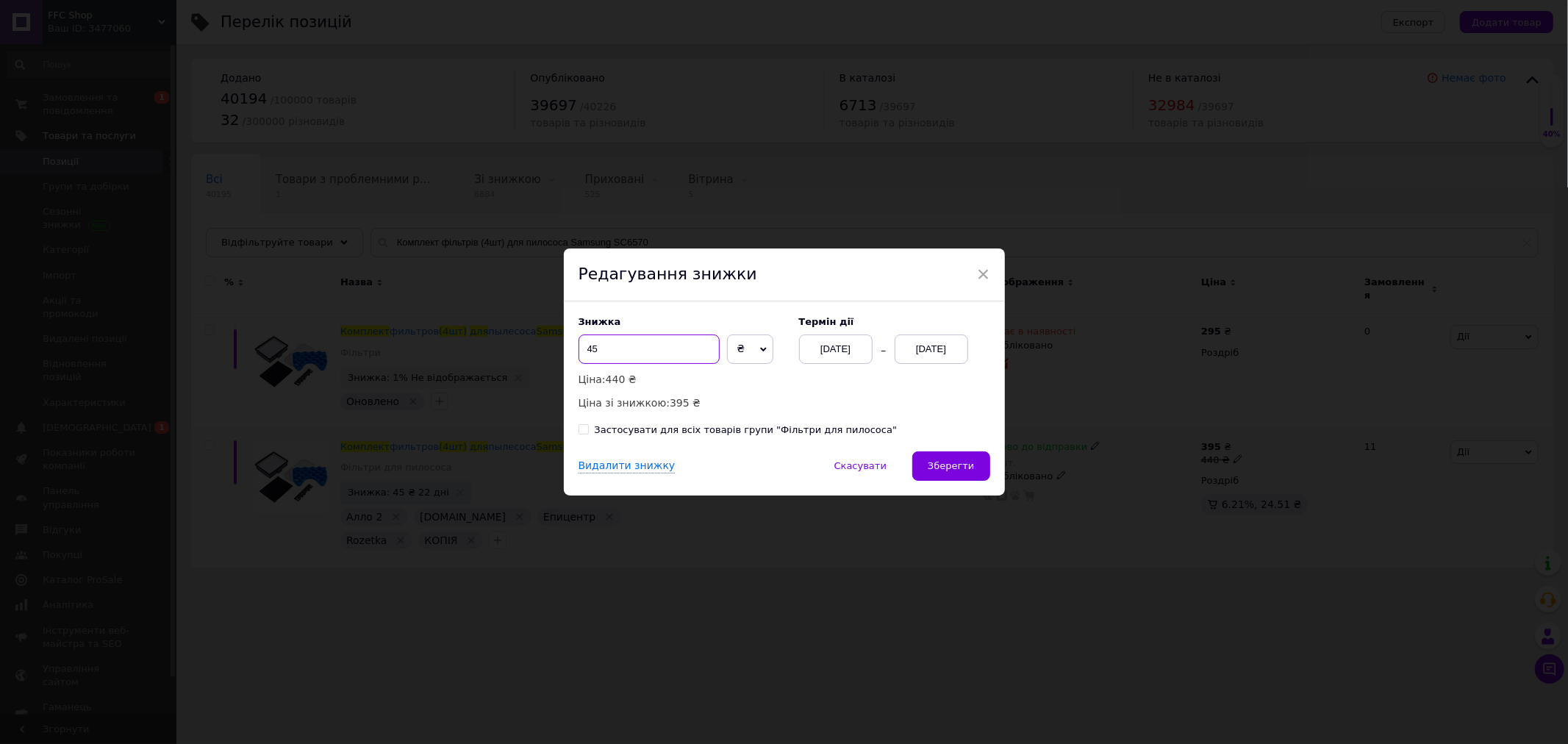
drag, startPoint x: 591, startPoint y: 342, endPoint x: 576, endPoint y: 342, distance: 15.0
click at [579, 342] on input "45" at bounding box center [649, 349] width 141 height 29
drag, startPoint x: 590, startPoint y: 349, endPoint x: 580, endPoint y: 349, distance: 10.0
click at [580, 349] on input "75" at bounding box center [649, 349] width 141 height 29
drag, startPoint x: 589, startPoint y: 349, endPoint x: 580, endPoint y: 349, distance: 9.0
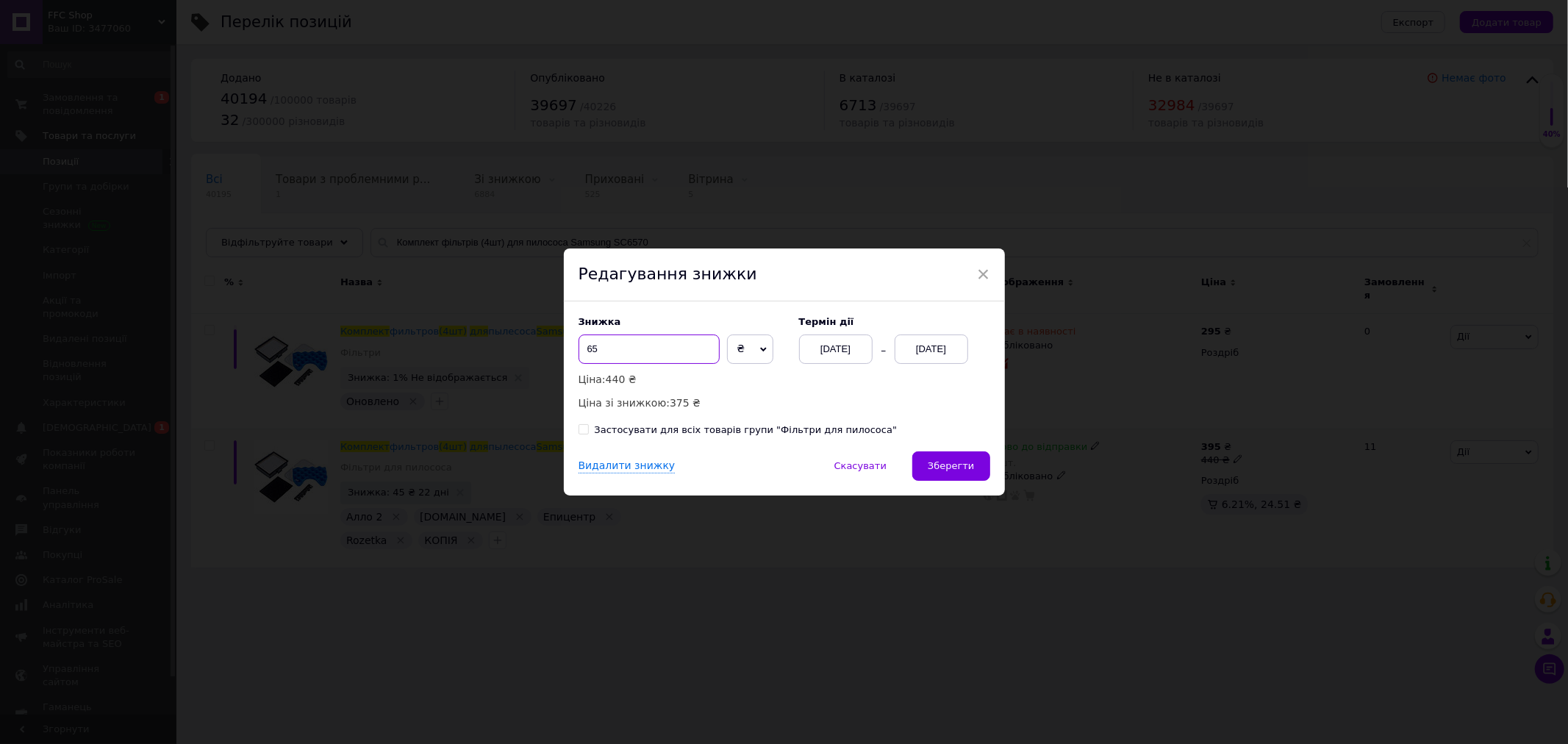
click at [580, 349] on input "65" at bounding box center [649, 349] width 141 height 29
type input "75"
click at [952, 458] on button "Зберегти" at bounding box center [951, 465] width 77 height 29
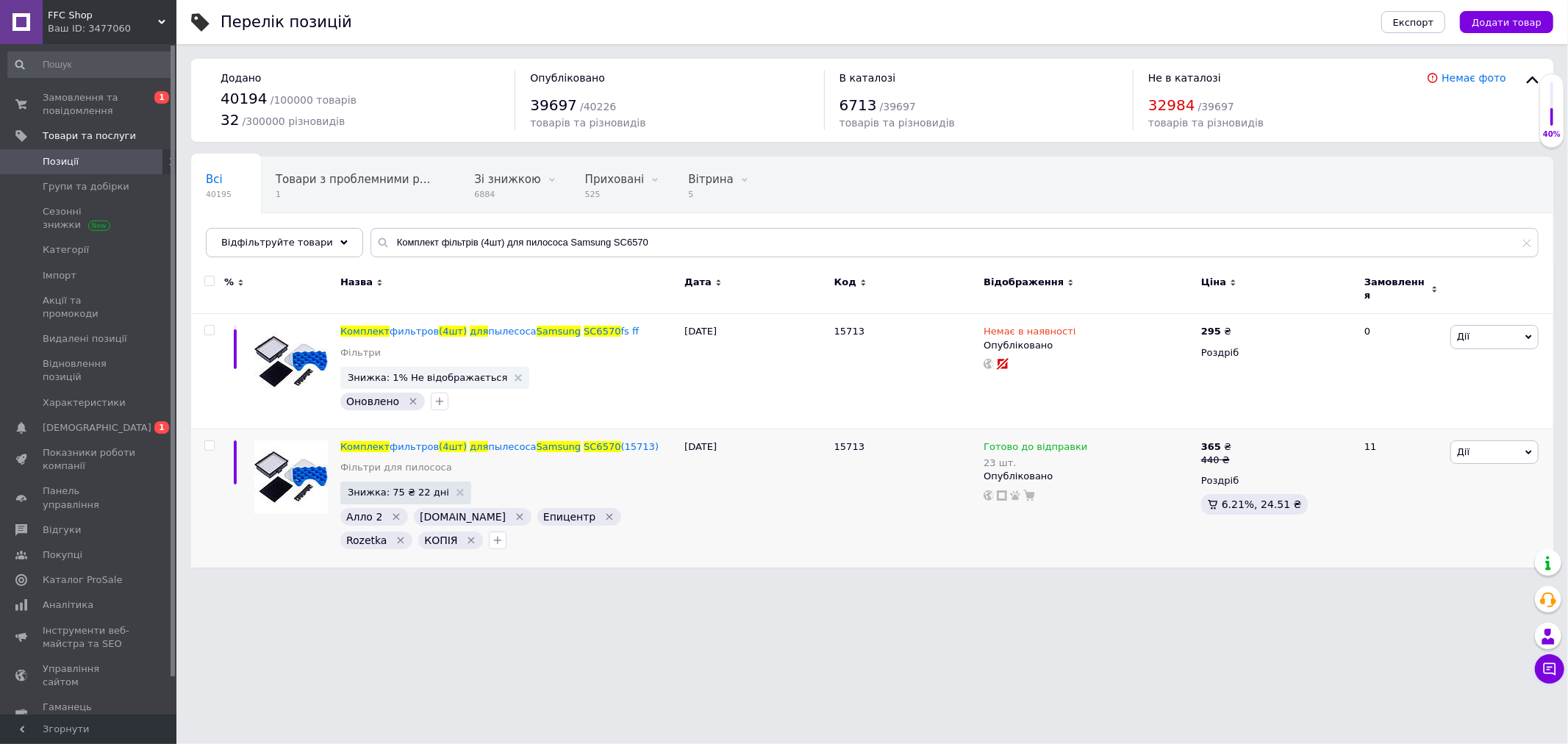
click at [152, 9] on span "FFC Shop" at bounding box center [103, 15] width 111 height 13
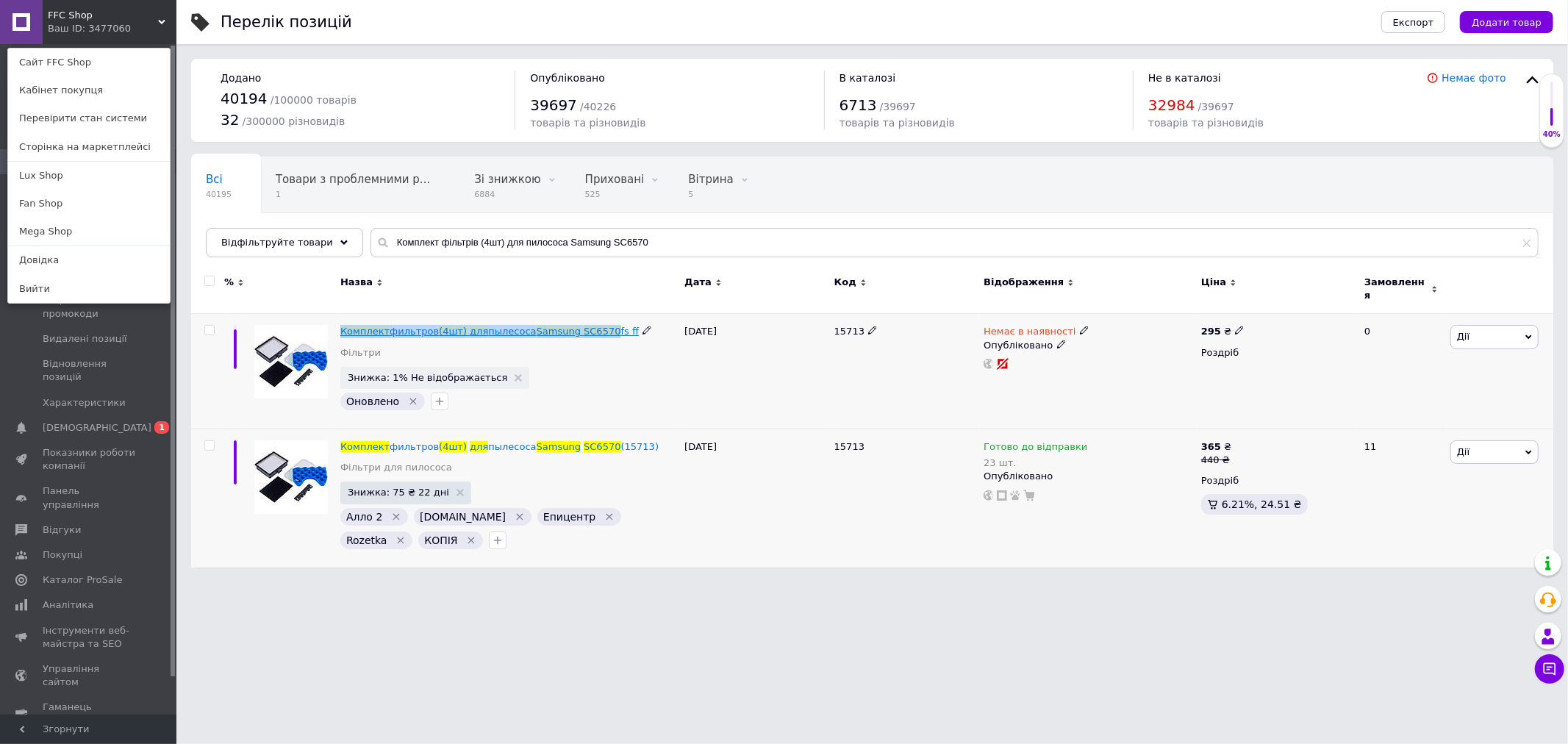
drag, startPoint x: 336, startPoint y: 320, endPoint x: 589, endPoint y: 323, distance: 253.0
click at [589, 323] on div "Комплект фильтров (4шт) для пылесоса Samsung SC6570 fs ff Фільтри Знижка: 1% Не…" at bounding box center [508, 371] width 344 height 116
drag, startPoint x: 477, startPoint y: 645, endPoint x: 460, endPoint y: 520, distance: 126.2
click at [477, 582] on html "FFC Shop Ваш ID: 3477060 Сайт FFC Shop Кабінет покупця Перевірити стан системи …" at bounding box center [784, 291] width 1568 height 582
drag, startPoint x: 339, startPoint y: 322, endPoint x: 580, endPoint y: 322, distance: 241.0
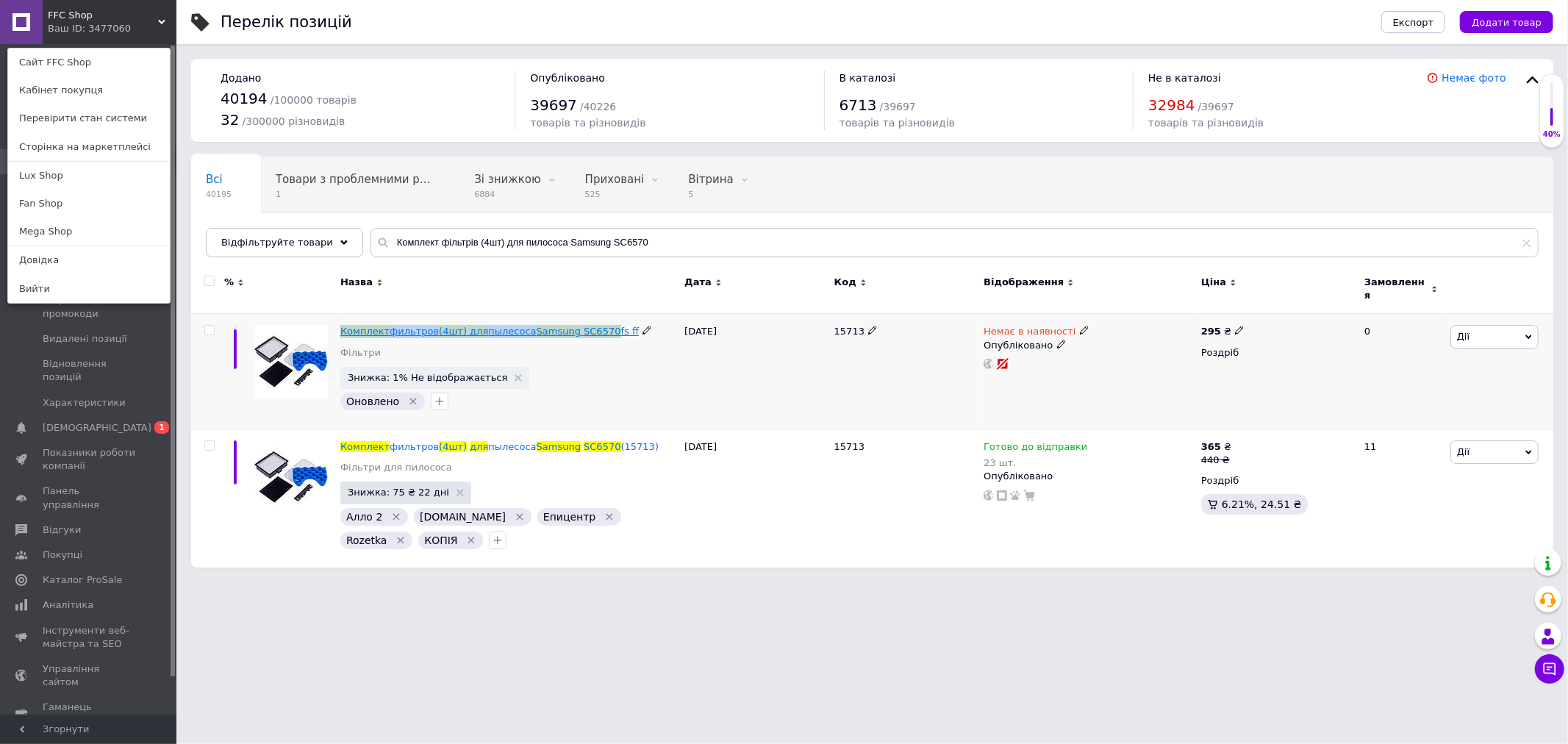
click at [588, 325] on div "Комплект фильтров (4шт) для пылесоса Samsung SC6570 fs ff Фільтри Знижка: 1% Не…" at bounding box center [508, 371] width 344 height 116
copy span "Комплект фильтров (4шт) для пылесоса Samsung SC6570"
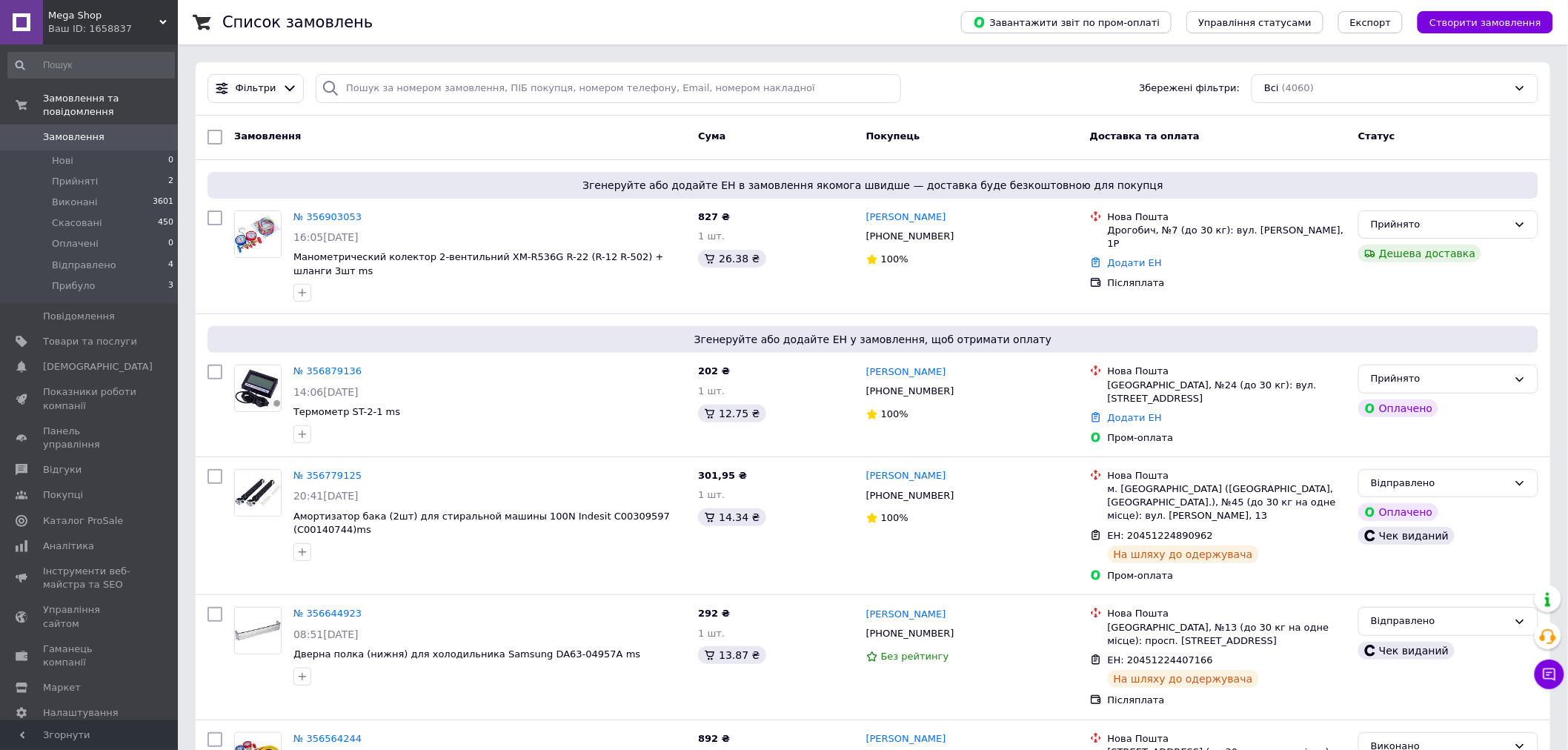
click at [156, 18] on span "Mega Shop" at bounding box center [104, 15] width 112 height 13
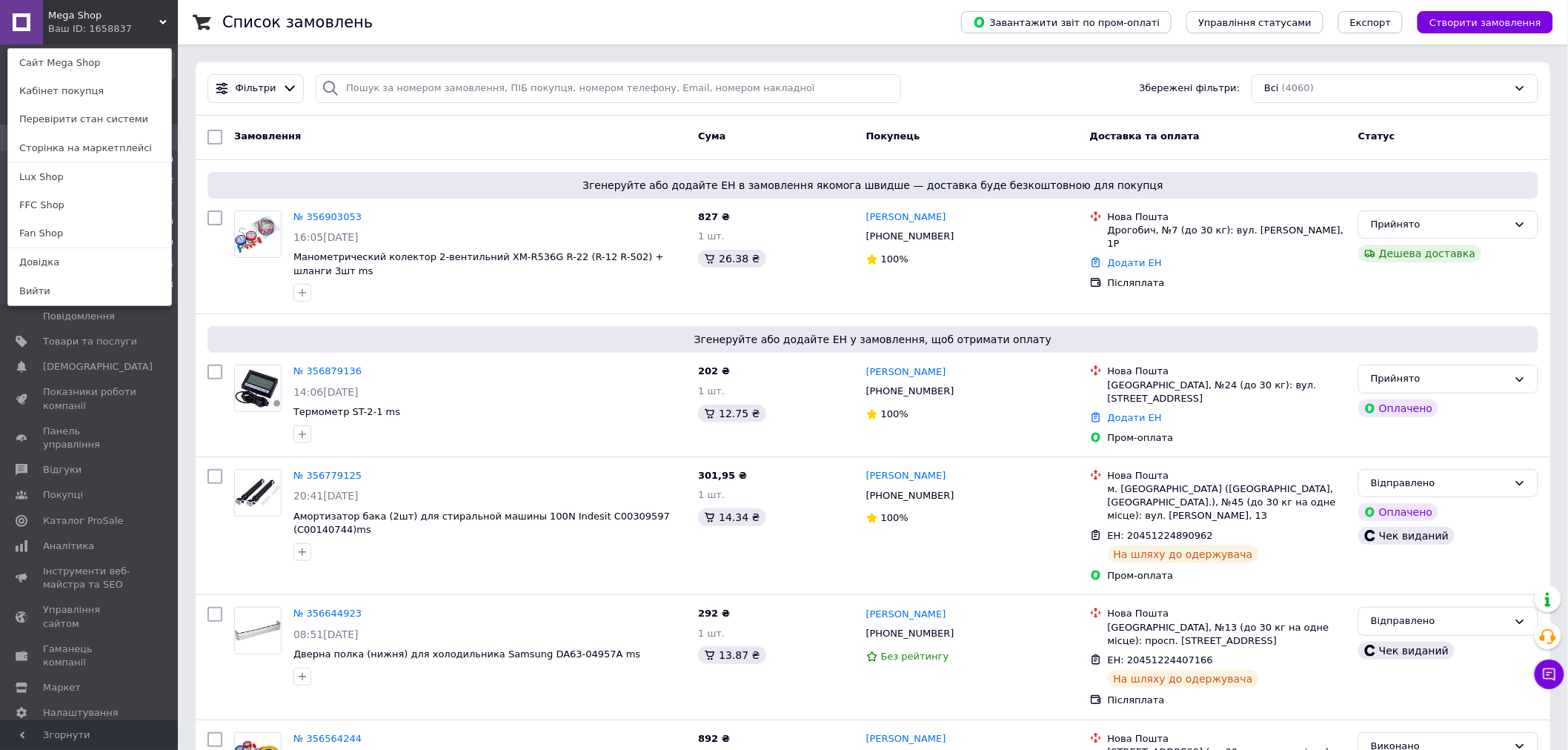
click at [336, 89] on div at bounding box center [330, 88] width 29 height 29
click at [160, 22] on icon at bounding box center [163, 22] width 8 height 8
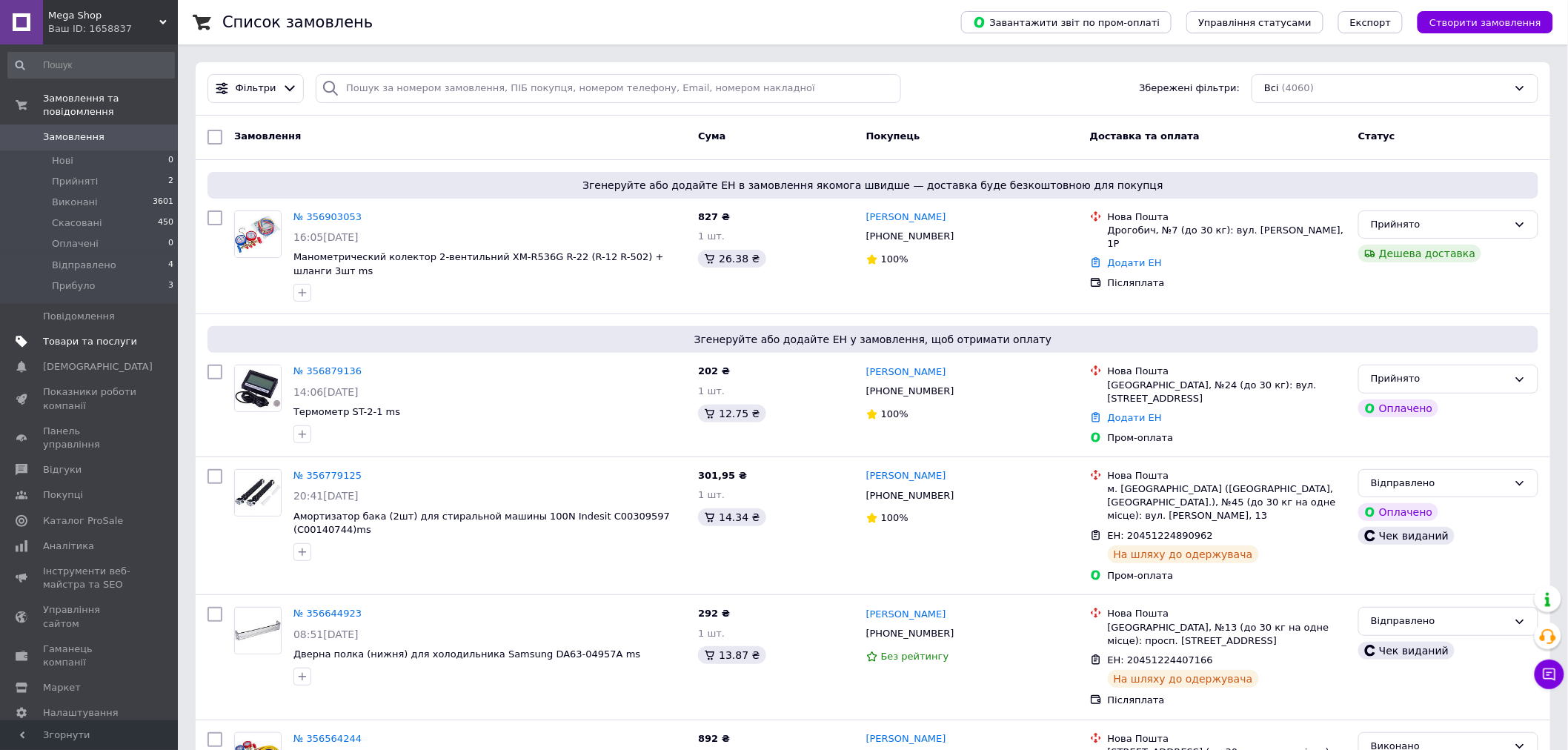
click at [49, 335] on span "Товари та послуги" at bounding box center [90, 341] width 94 height 13
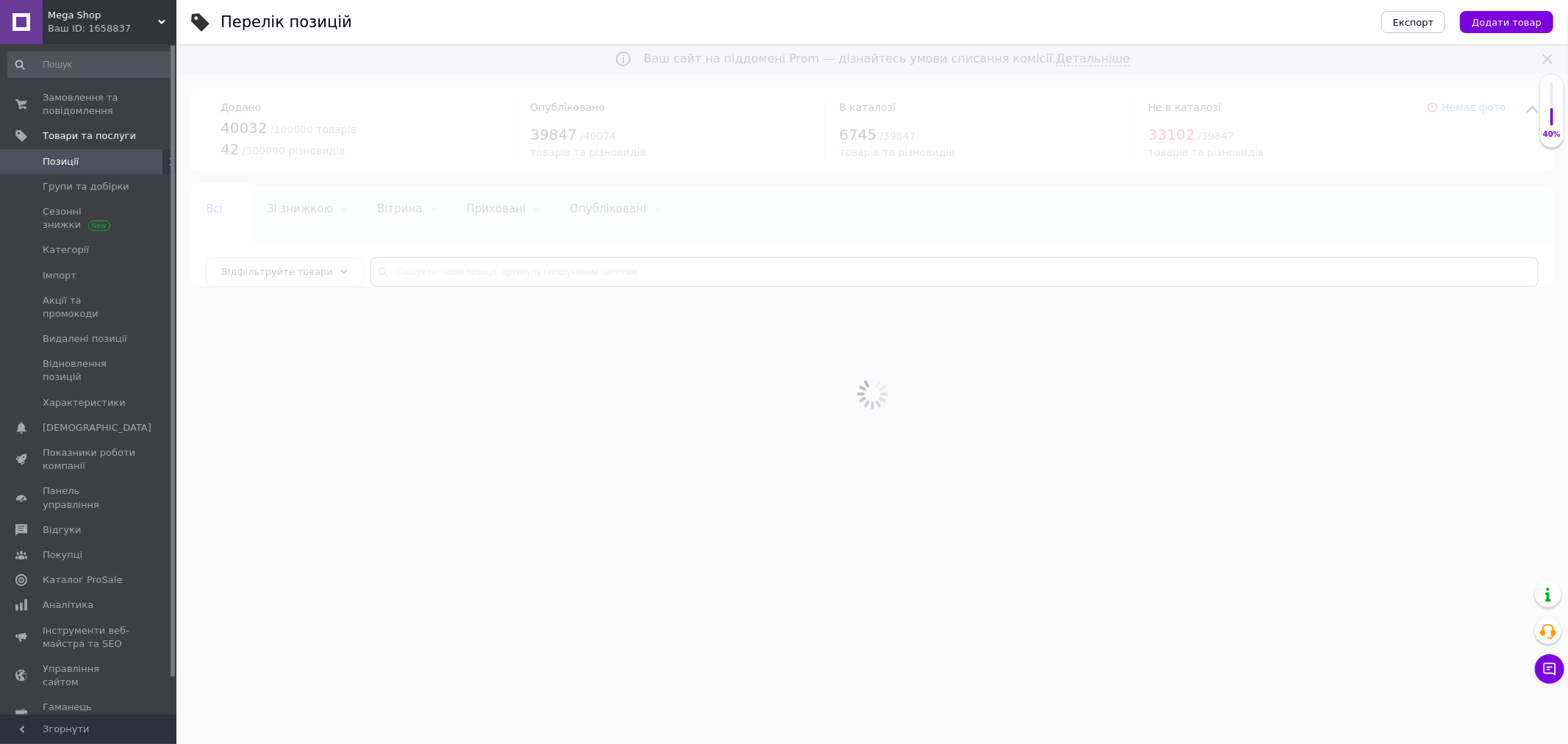
click at [397, 277] on input "text" at bounding box center [954, 272] width 1168 height 29
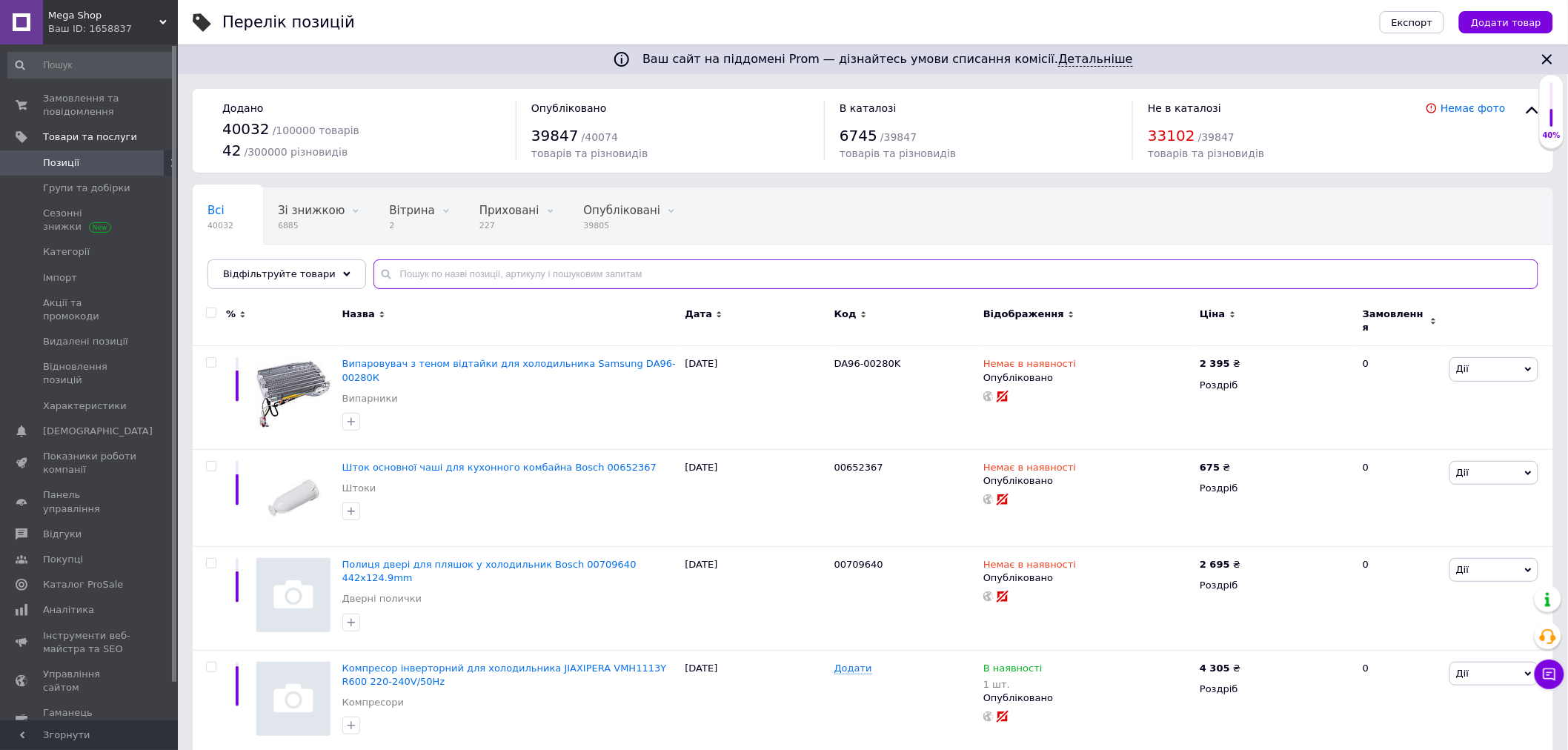
paste input "1752480100"
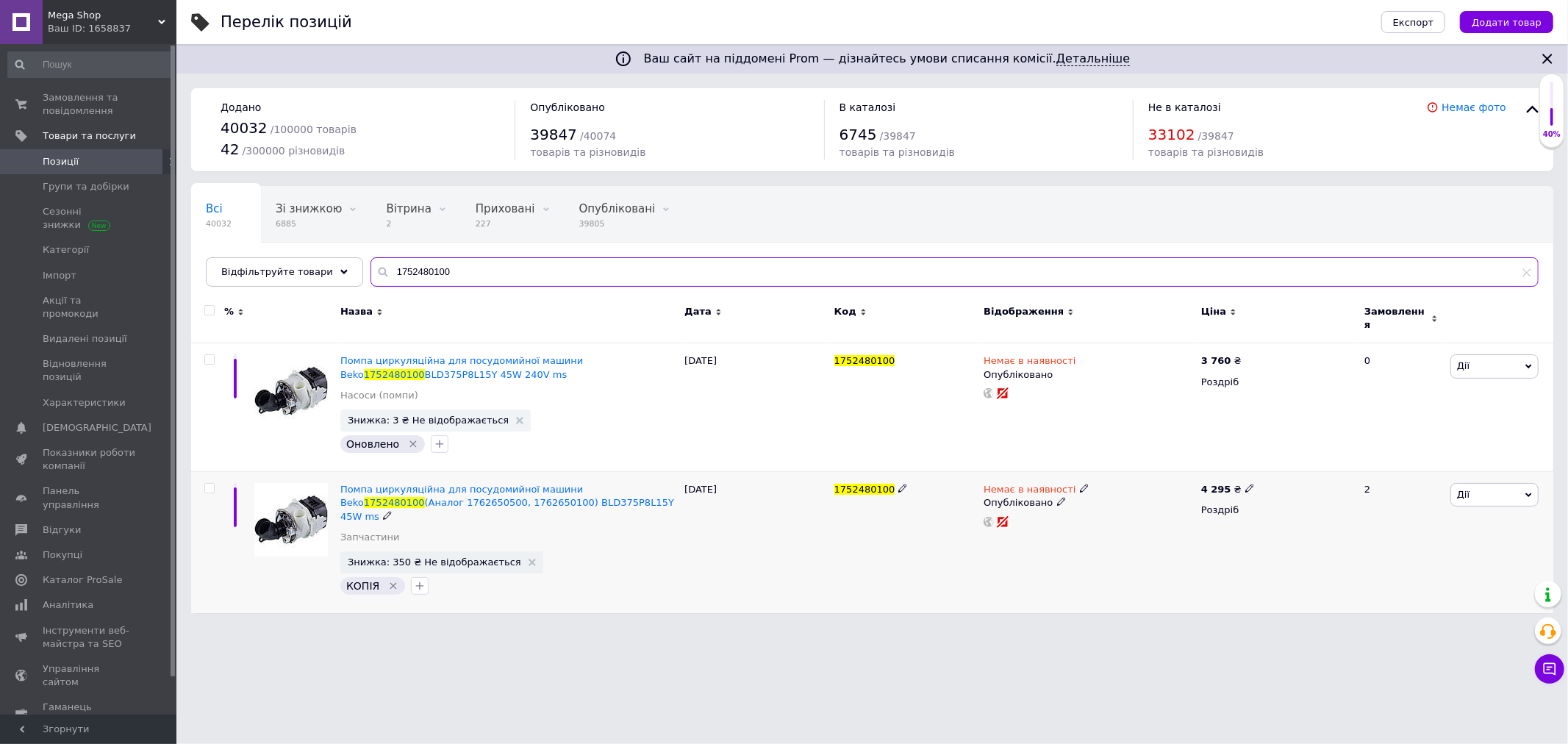
type input "1752480100"
click at [1024, 483] on span "Немає в наявності" at bounding box center [1029, 491] width 92 height 15
click at [1130, 532] on li "Готово до відправки" at bounding box center [1160, 542] width 140 height 21
click at [1119, 525] on input at bounding box center [1146, 540] width 111 height 29
type input "1"
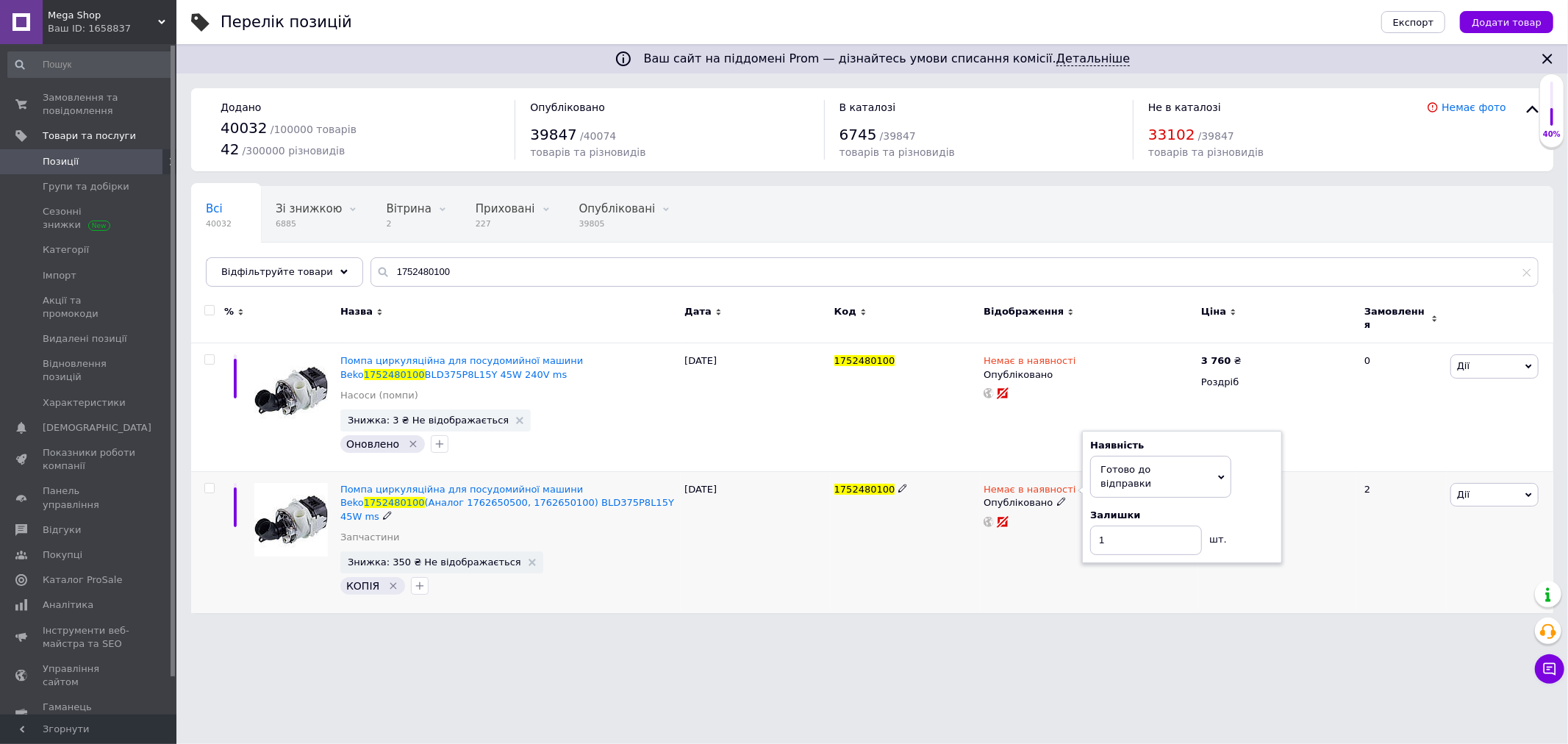
click at [981, 554] on div "Немає в наявності Наявність [PERSON_NAME] до відправки В наявності Немає в наяв…" at bounding box center [1089, 542] width 218 height 141
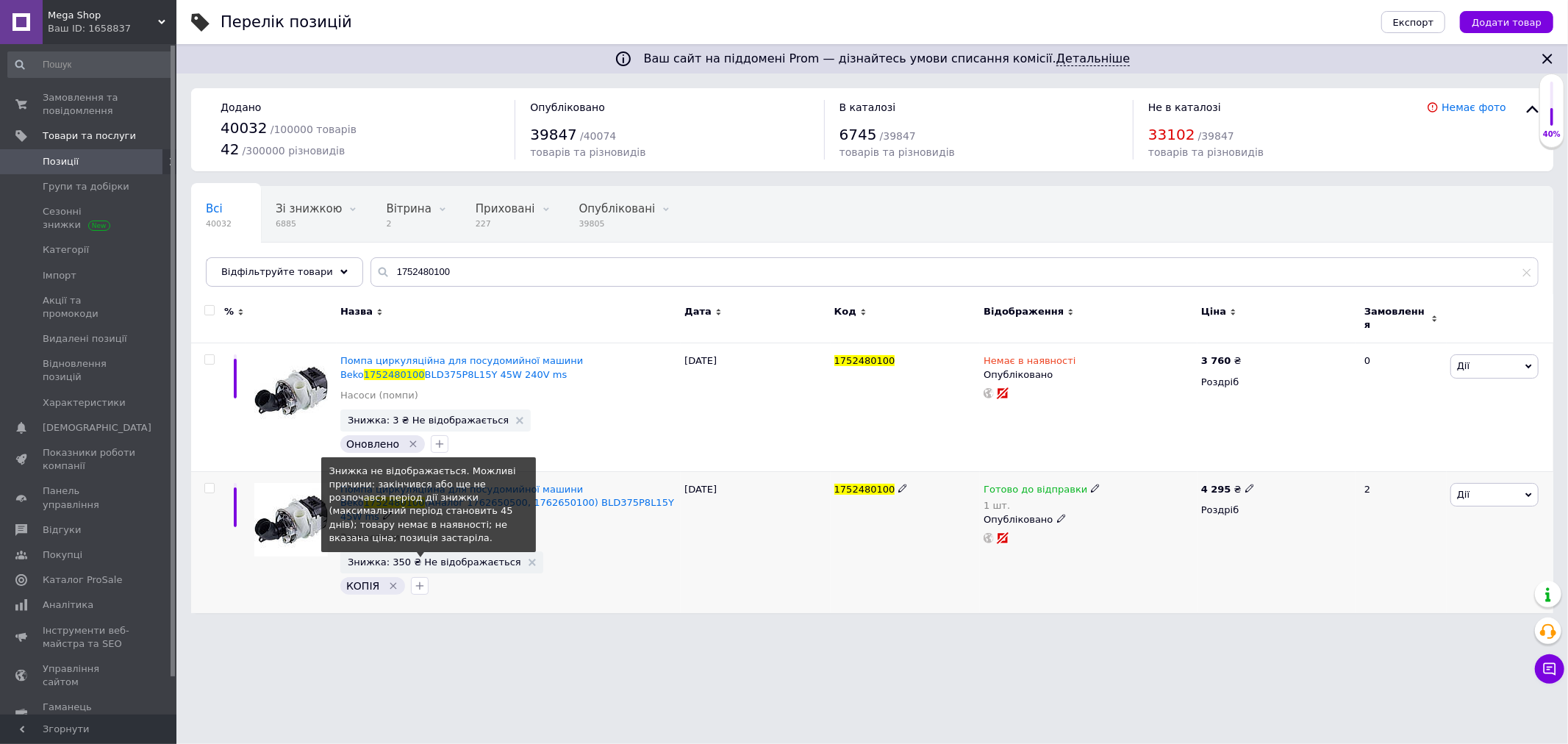
click at [427, 557] on span "Знижка: 350 ₴ Не відображається" at bounding box center [435, 561] width 173 height 9
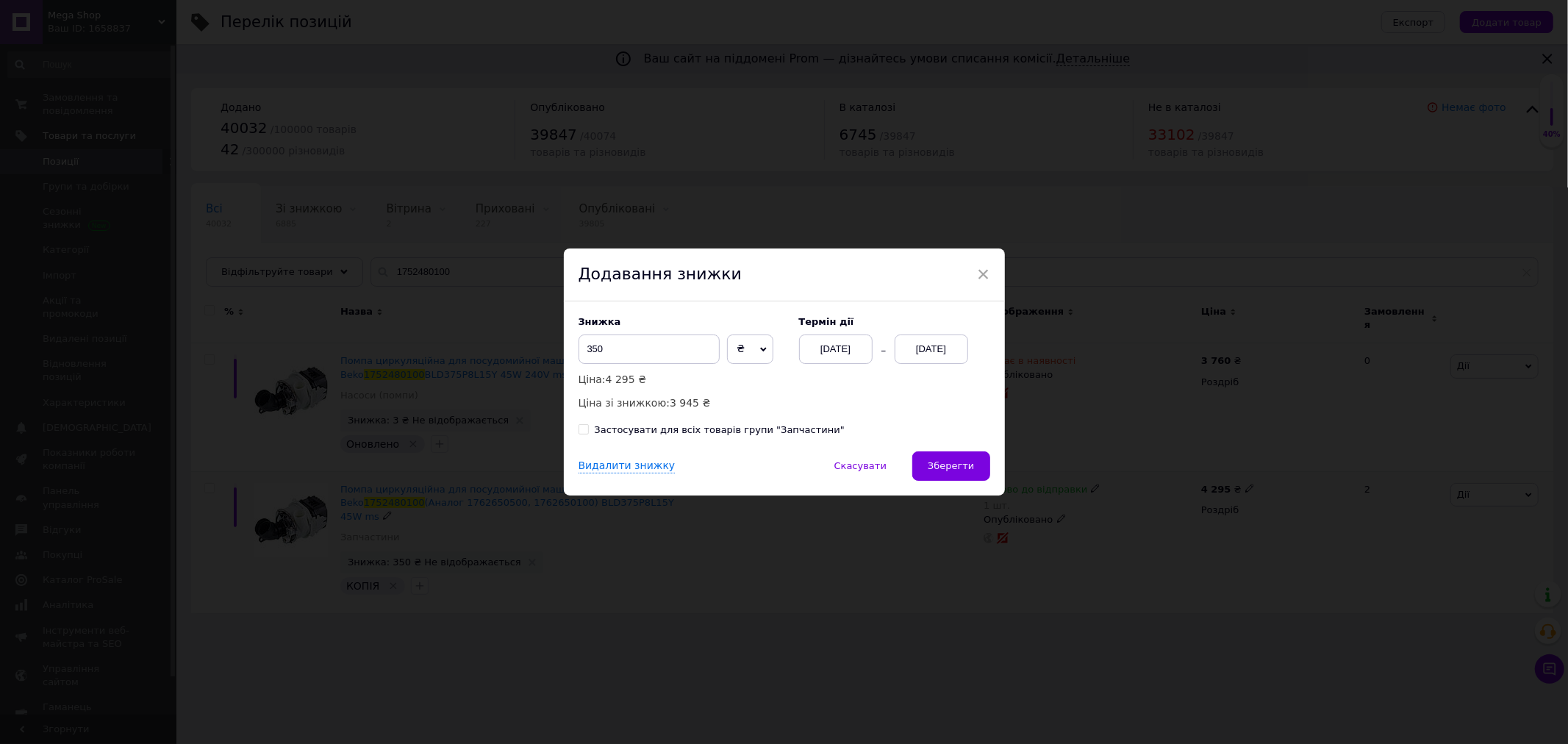
click at [930, 341] on div "[DATE]" at bounding box center [931, 349] width 74 height 29
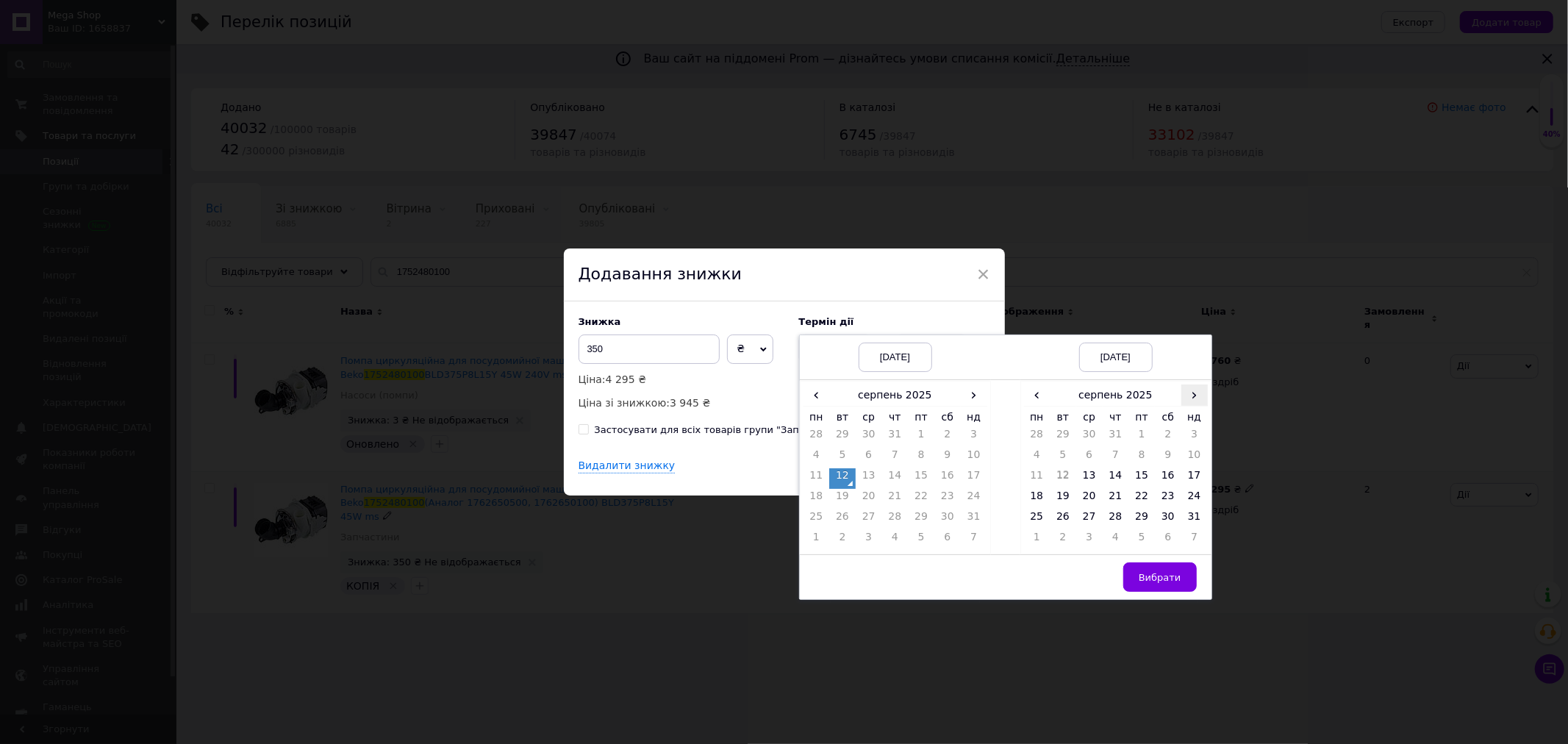
click at [1200, 390] on span "›" at bounding box center [1194, 394] width 27 height 21
click at [1085, 457] on td "3" at bounding box center [1089, 458] width 27 height 21
click at [1159, 579] on span "Вибрати" at bounding box center [1160, 577] width 43 height 11
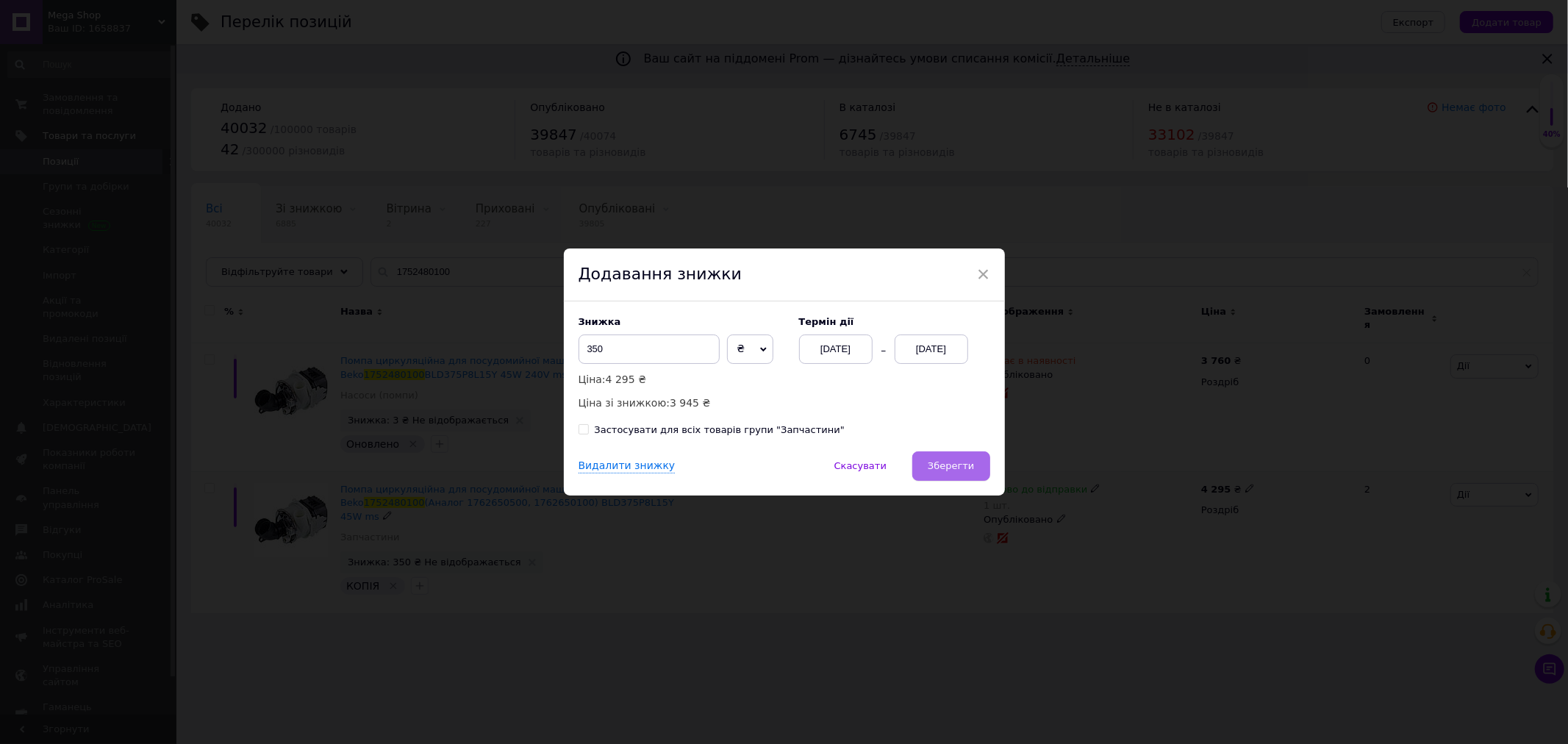
click at [967, 469] on span "Зберегти" at bounding box center [951, 465] width 46 height 11
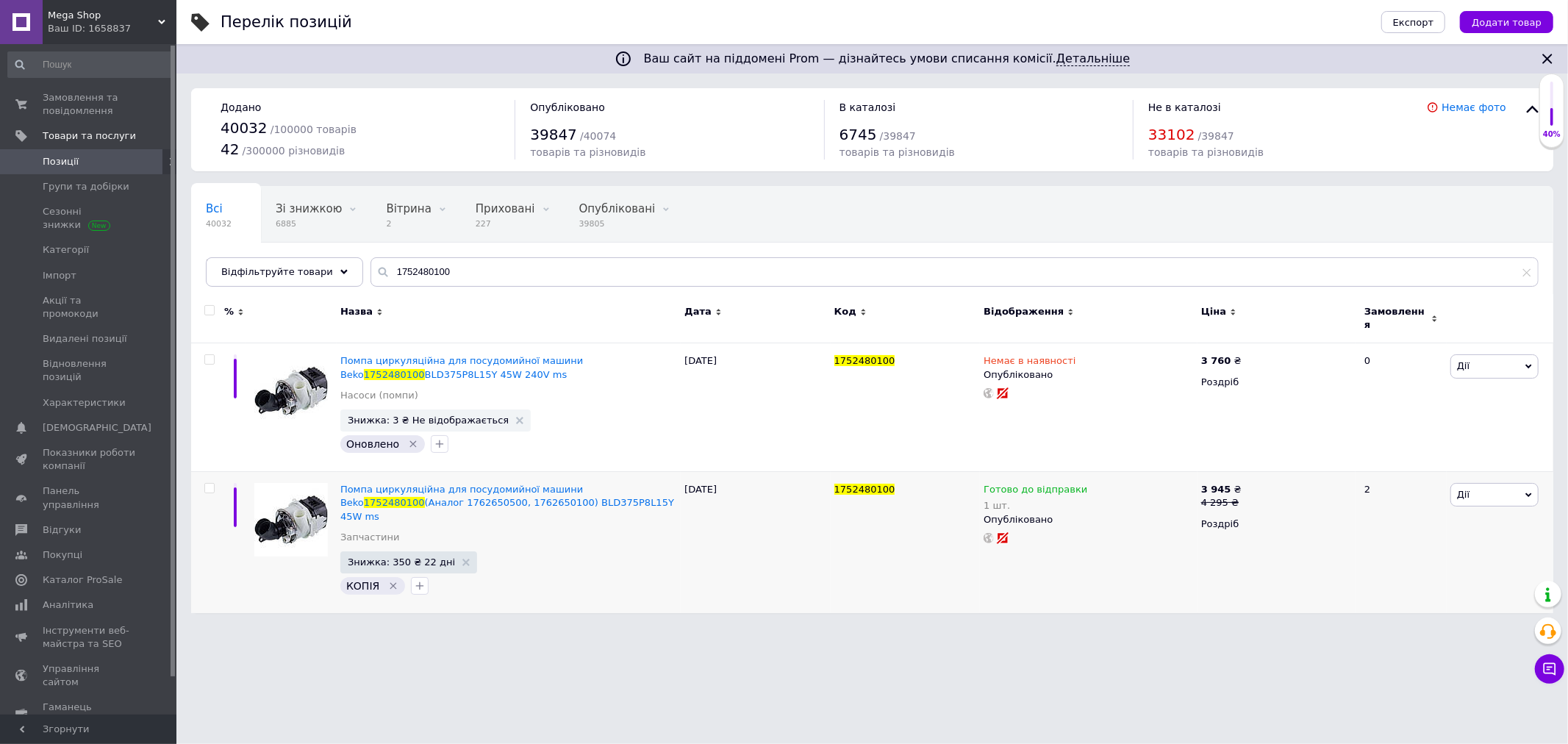
click at [119, 23] on div "Ваш ID: 1658837" at bounding box center [112, 28] width 129 height 13
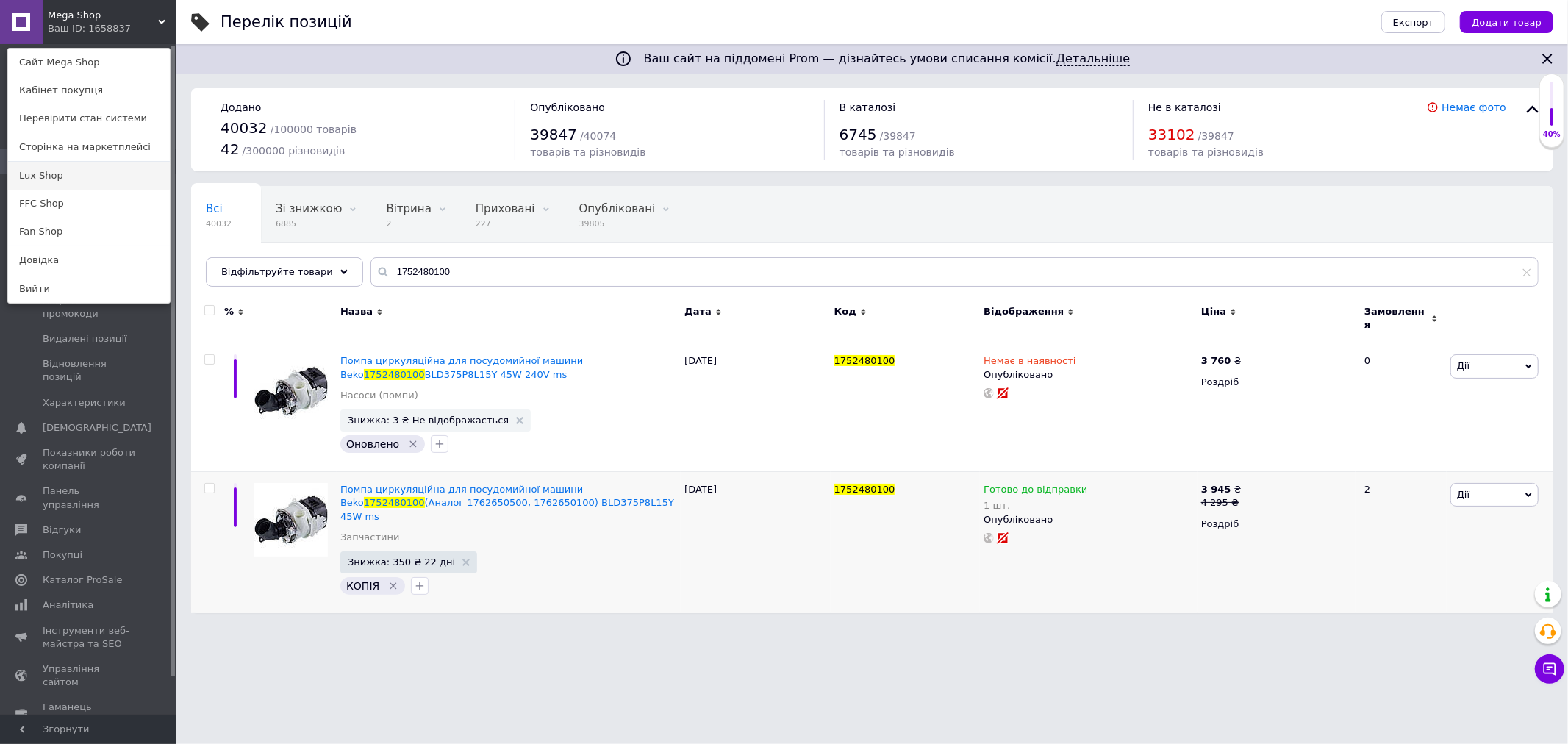
click at [54, 174] on link "Lux Shop" at bounding box center [88, 176] width 162 height 28
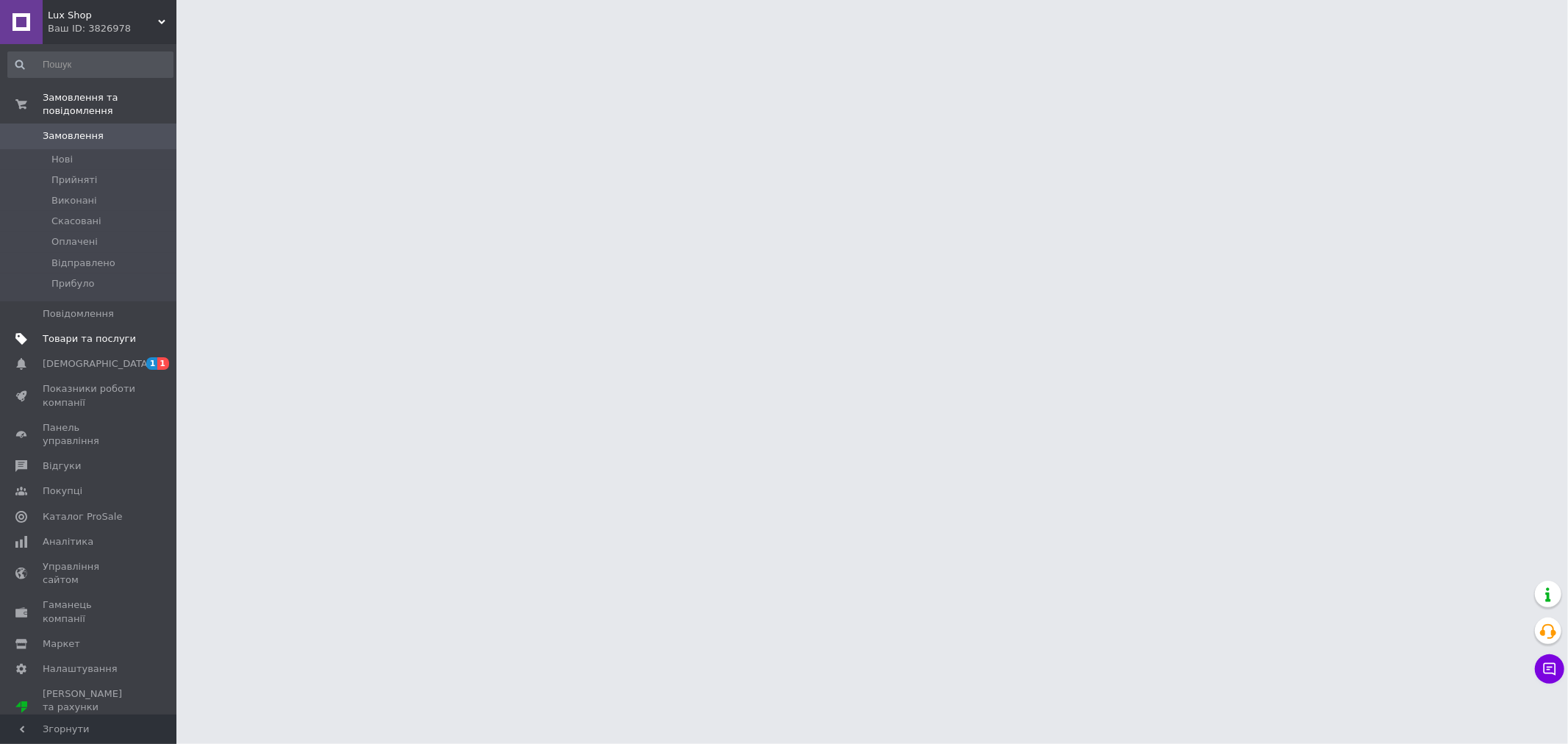
click at [81, 333] on span "Товари та послуги" at bounding box center [89, 339] width 93 height 13
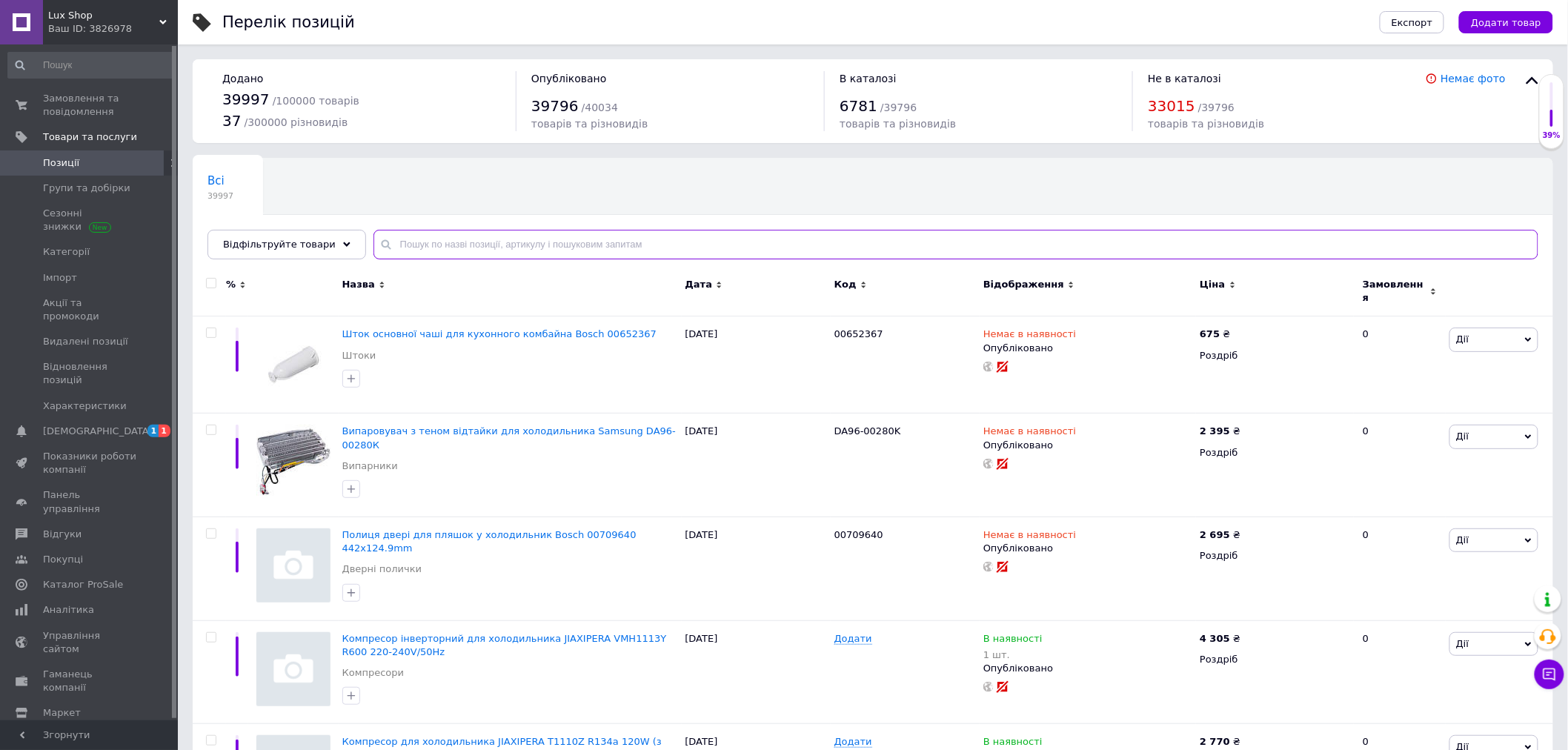
click at [387, 245] on input "text" at bounding box center [956, 245] width 1165 height 29
paste input "1752480100"
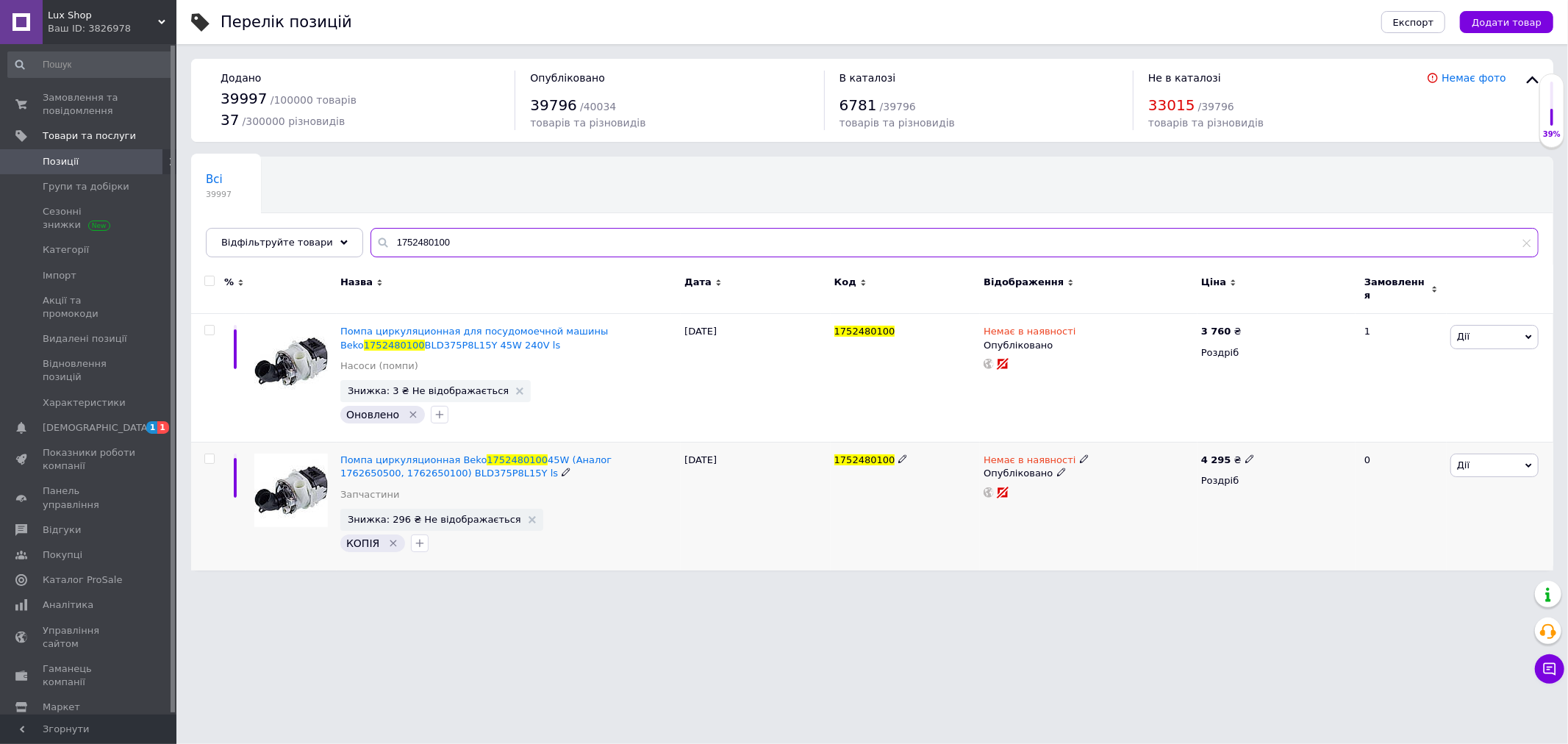
type input "1752480100"
click at [1030, 454] on span "Немає в наявності" at bounding box center [1029, 462] width 92 height 15
click at [1130, 502] on li "Готово до відправки" at bounding box center [1160, 513] width 140 height 21
click at [1121, 496] on input at bounding box center [1146, 511] width 111 height 29
type input "1"
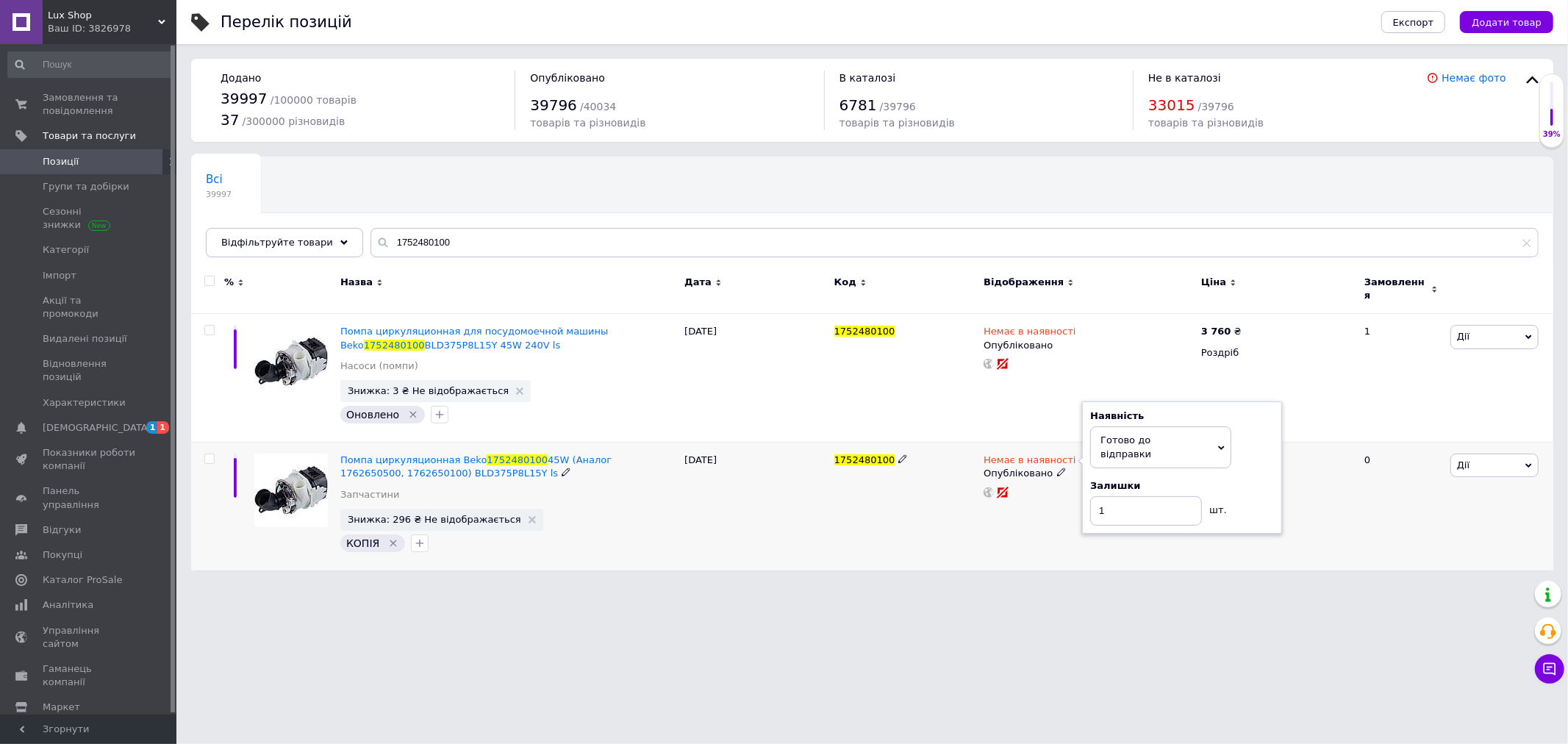
click at [1003, 517] on div "Немає в наявності Наявність [PERSON_NAME] до відправки В наявності Немає в наяв…" at bounding box center [1089, 506] width 218 height 128
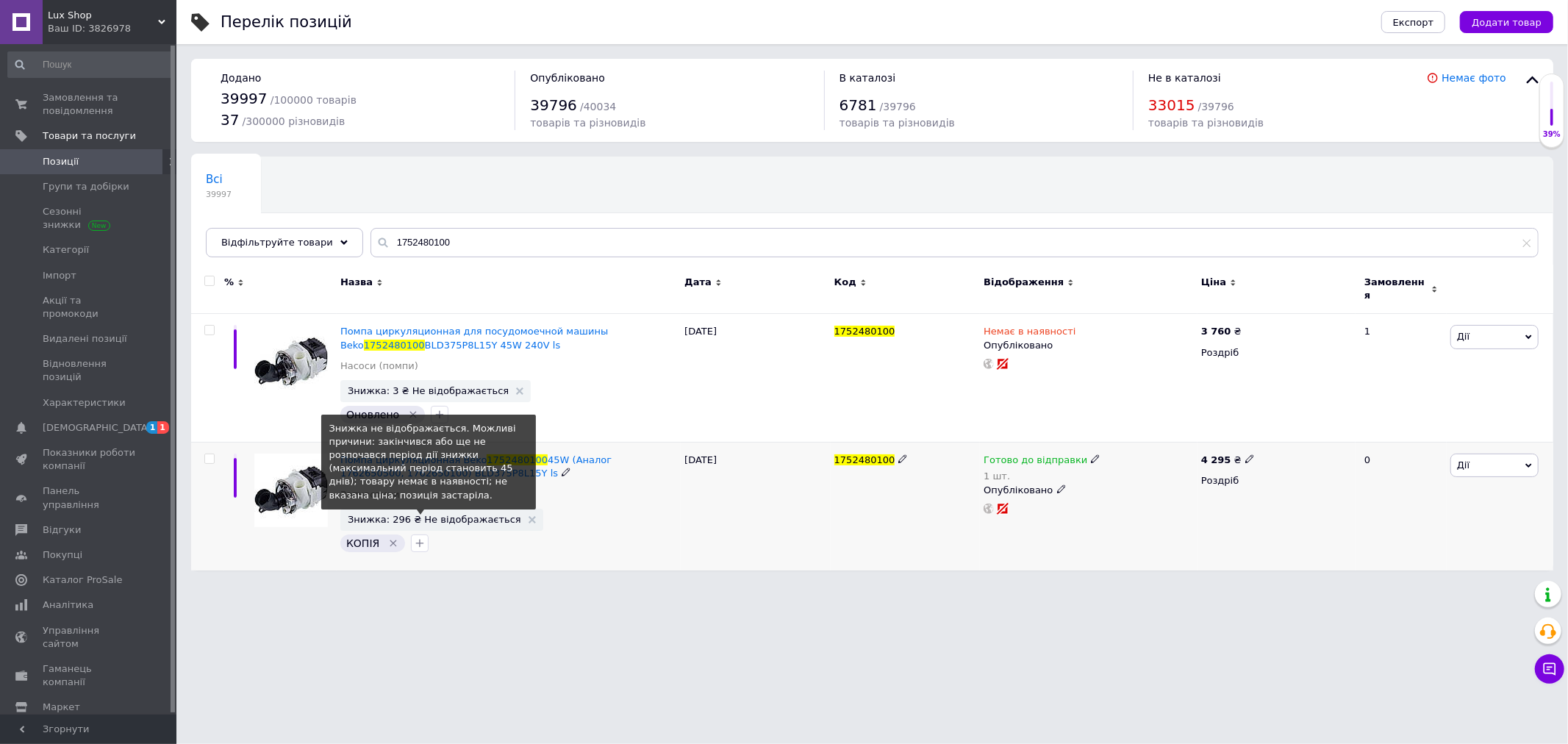
click at [460, 514] on span "Знижка: 296 ₴ Не відображається" at bounding box center [435, 519] width 173 height 9
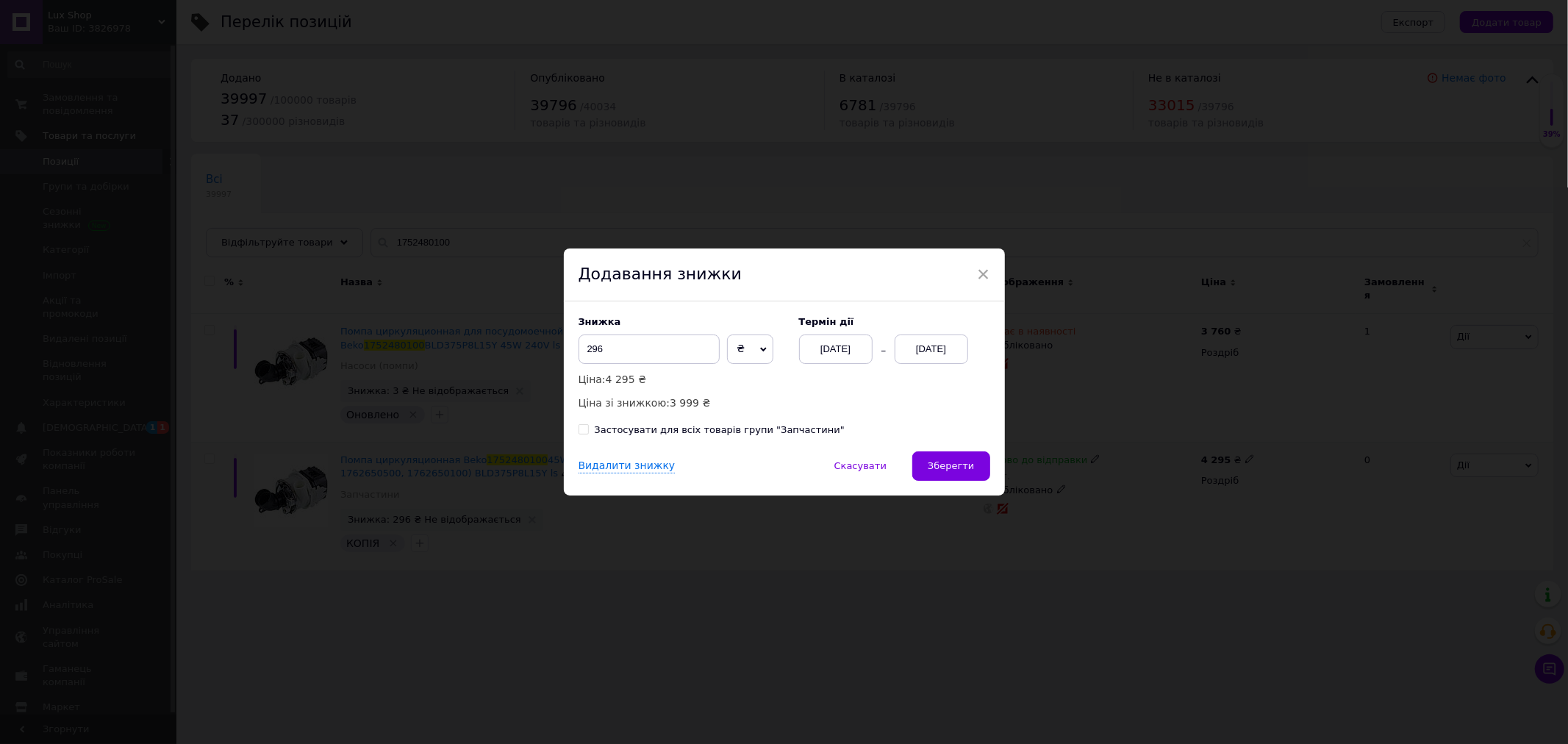
click at [932, 351] on div "[DATE]" at bounding box center [931, 349] width 74 height 29
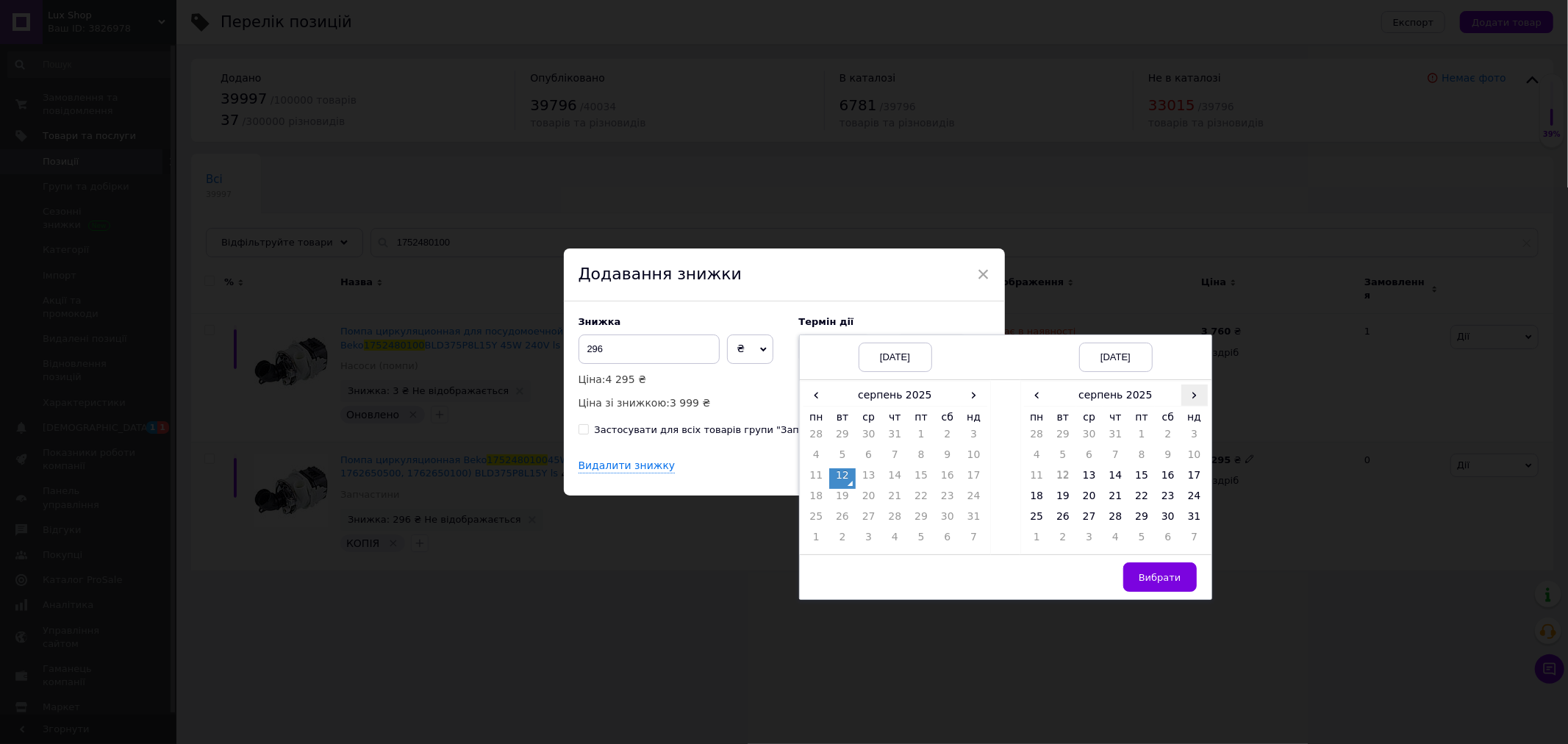
click at [1193, 394] on span "›" at bounding box center [1194, 394] width 27 height 21
click at [1086, 456] on td "3" at bounding box center [1089, 458] width 27 height 21
click at [1144, 574] on span "Вибрати" at bounding box center [1160, 577] width 43 height 11
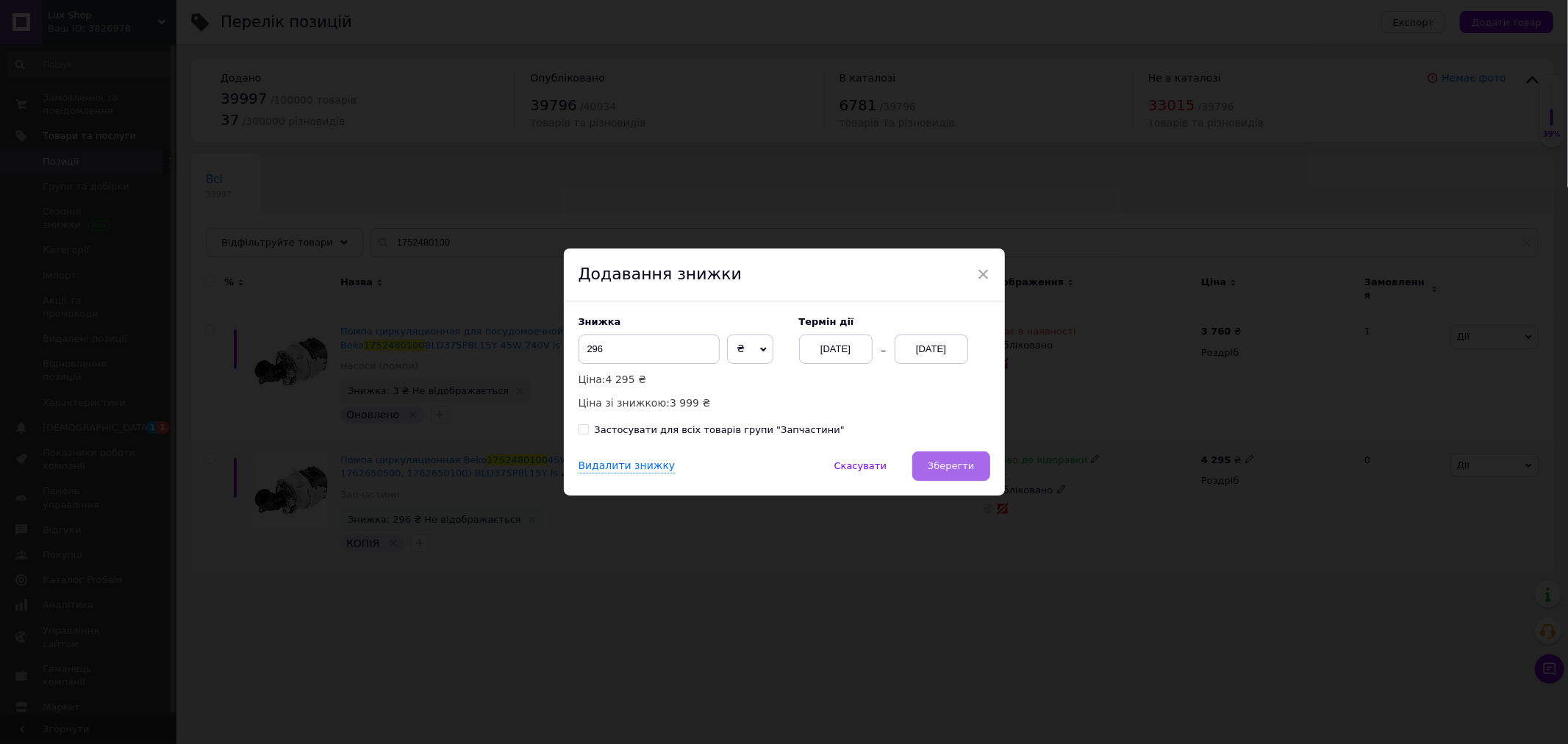
click at [948, 465] on span "Зберегти" at bounding box center [951, 465] width 46 height 11
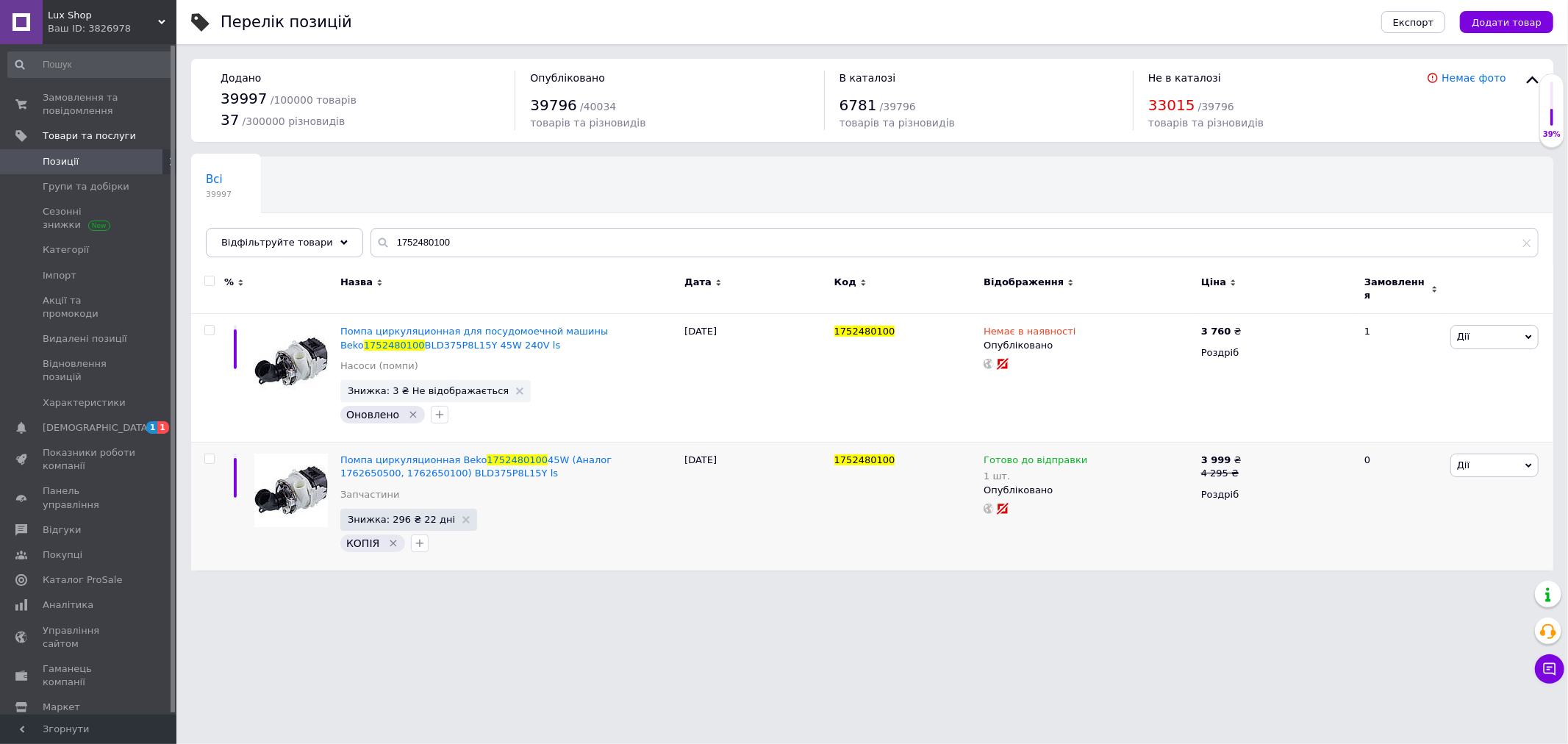
click at [129, 25] on div "Ваш ID: 3826978" at bounding box center [112, 28] width 129 height 13
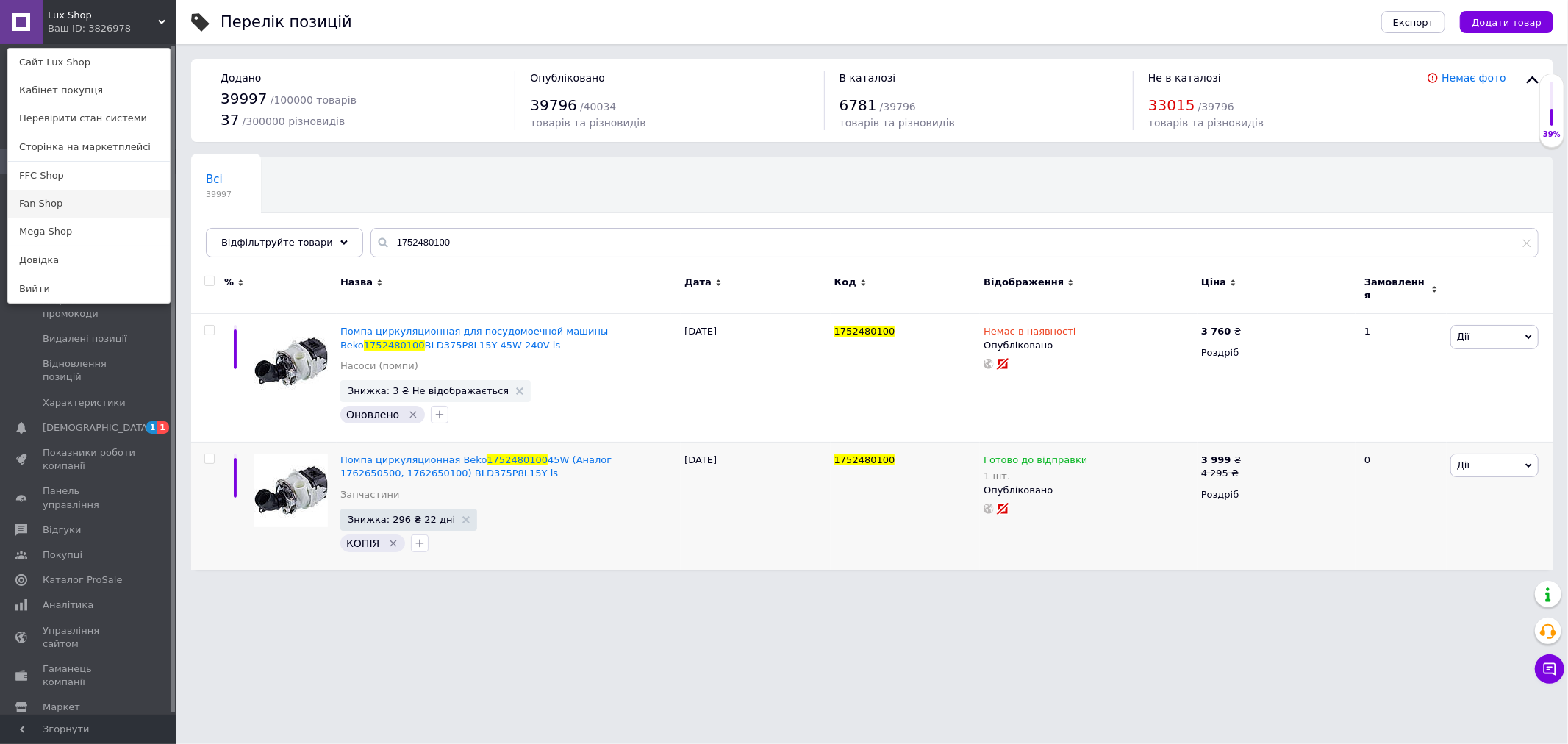
click at [66, 195] on link "Fan Shop" at bounding box center [88, 203] width 162 height 28
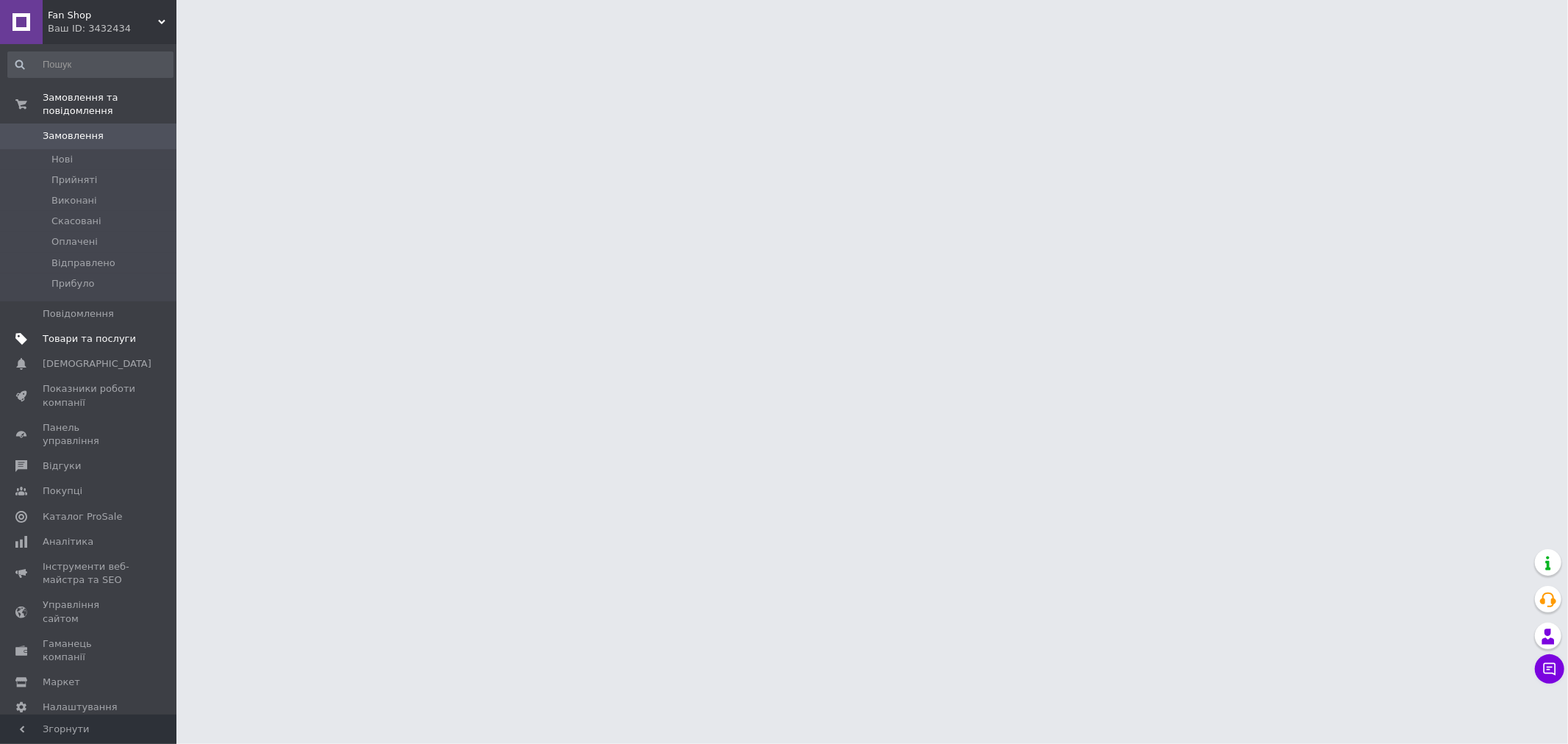
click at [81, 333] on span "Товари та послуги" at bounding box center [89, 339] width 93 height 13
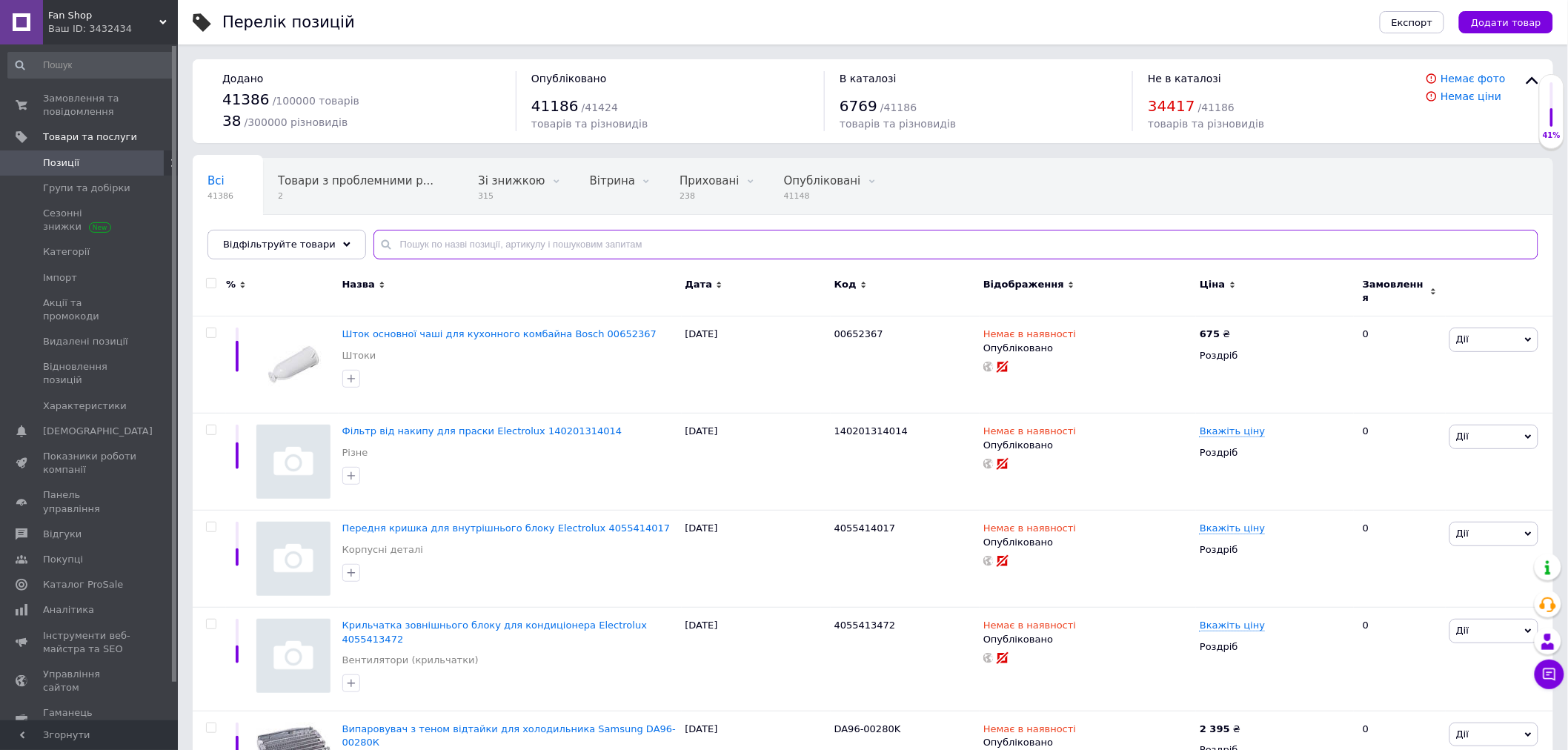
click at [458, 242] on input "text" at bounding box center [956, 245] width 1165 height 29
paste input "1752480100"
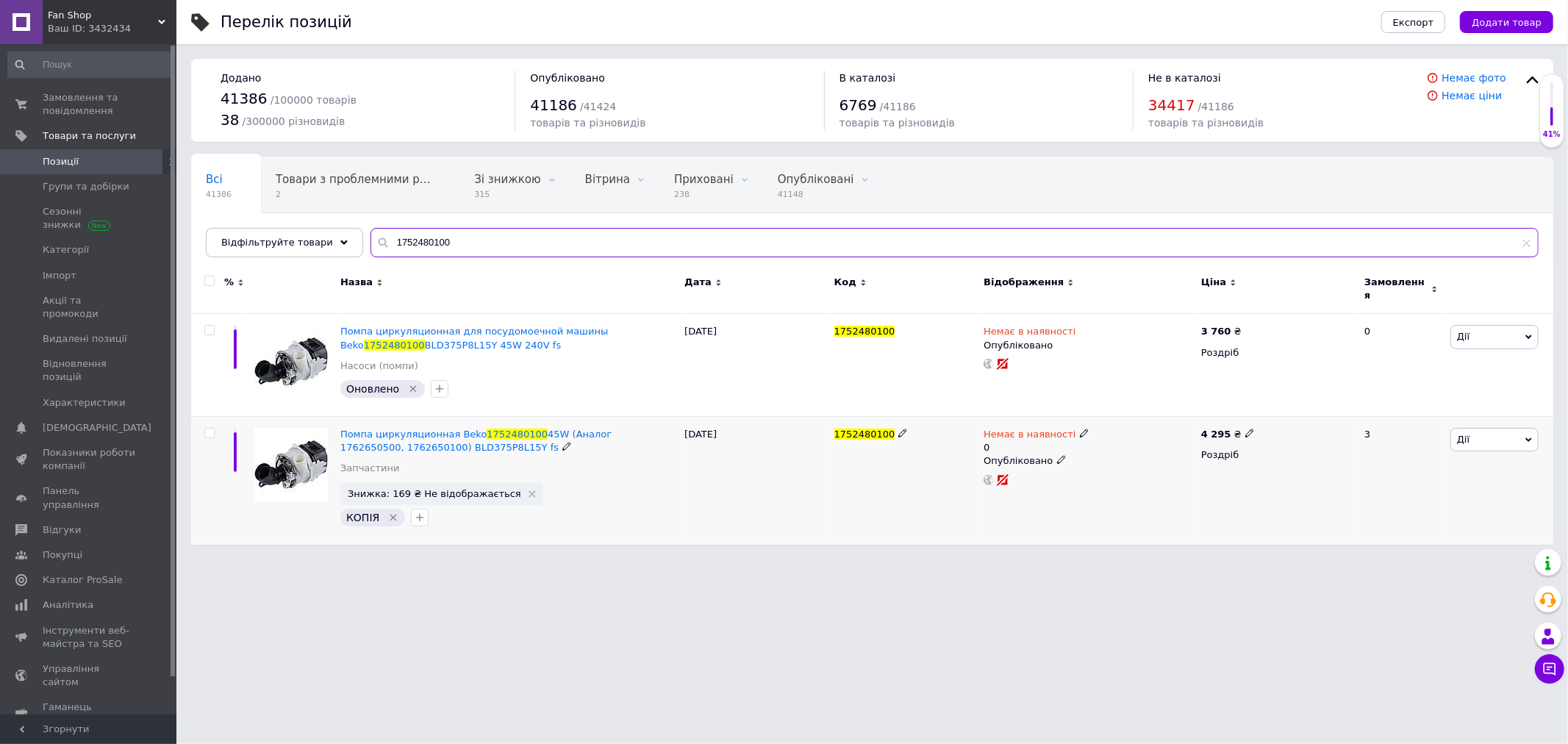
type input "1752480100"
click at [1040, 429] on span "Немає в наявності" at bounding box center [1029, 436] width 92 height 15
click at [1165, 487] on li "Готово до відправки" at bounding box center [1160, 493] width 140 height 21
drag, startPoint x: 1131, startPoint y: 472, endPoint x: 1090, endPoint y: 472, distance: 41.0
click at [1090, 472] on div "Наявність Готово до відправки В наявності Немає в наявності Під замовлення Зали…" at bounding box center [1181, 448] width 200 height 132
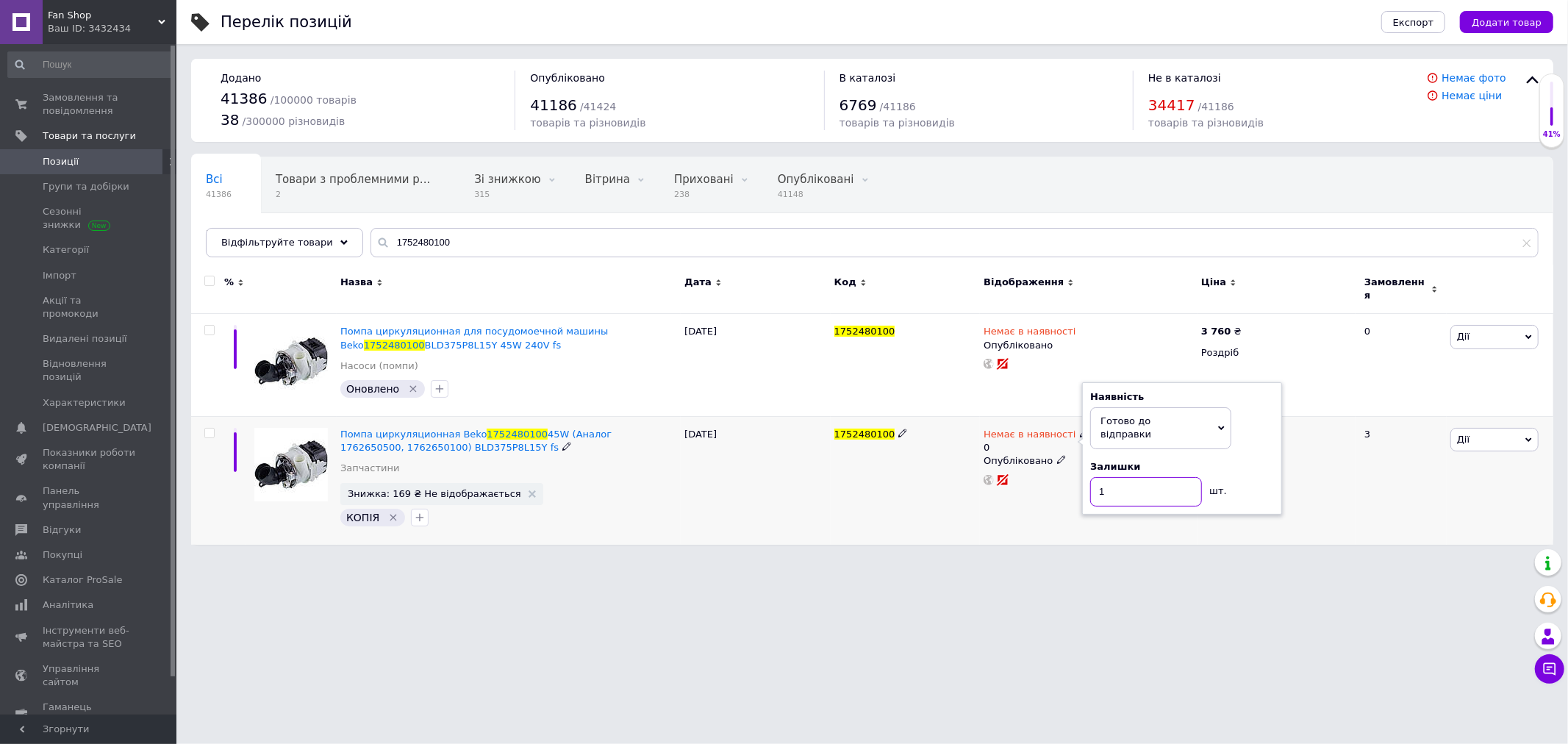
type input "1"
click at [997, 481] on div "Немає в наявності 0 Наявність Готово до відправки В наявності Немає в наявності…" at bounding box center [1089, 479] width 218 height 128
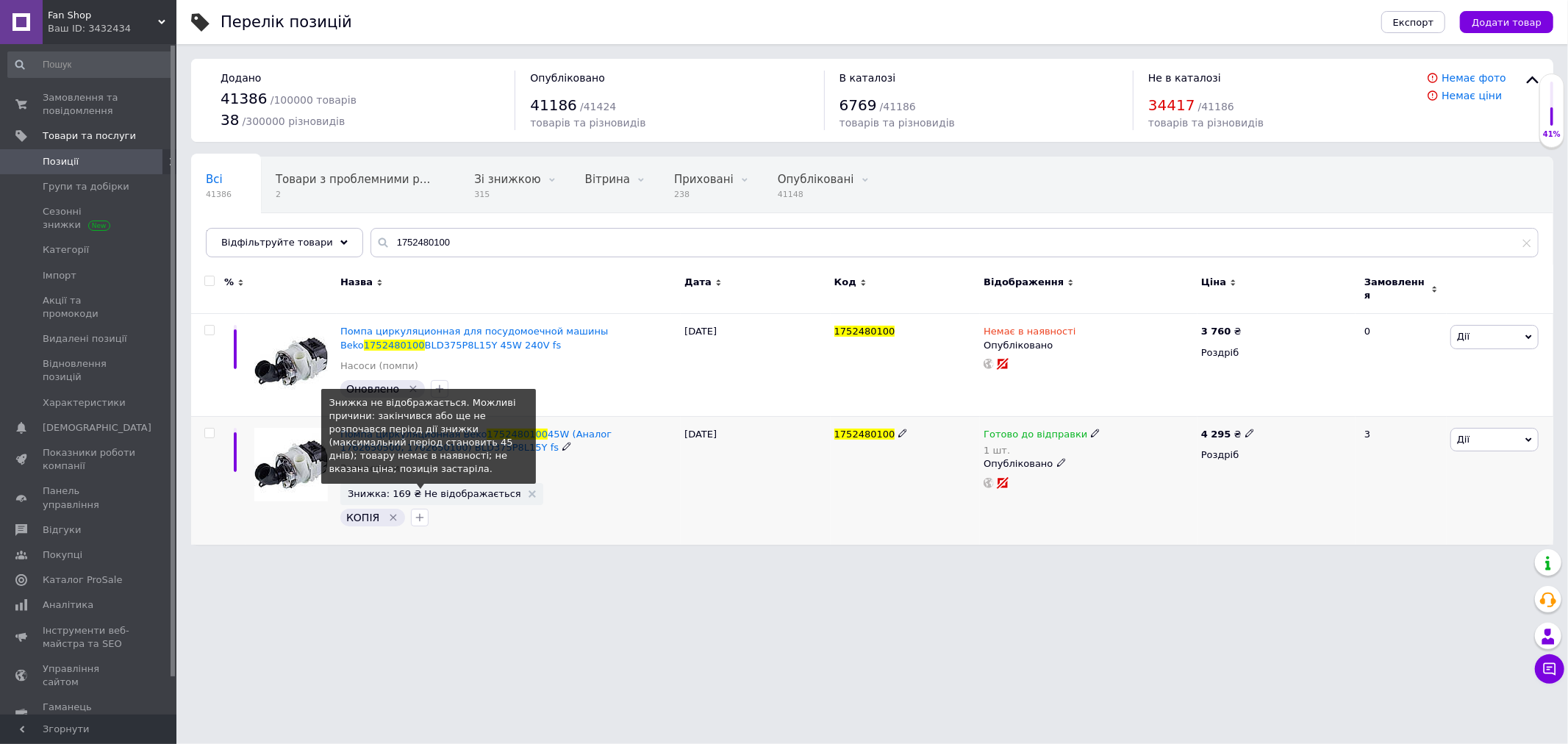
click at [467, 489] on span "Знижка: 169 ₴ Не відображається" at bounding box center [435, 493] width 173 height 9
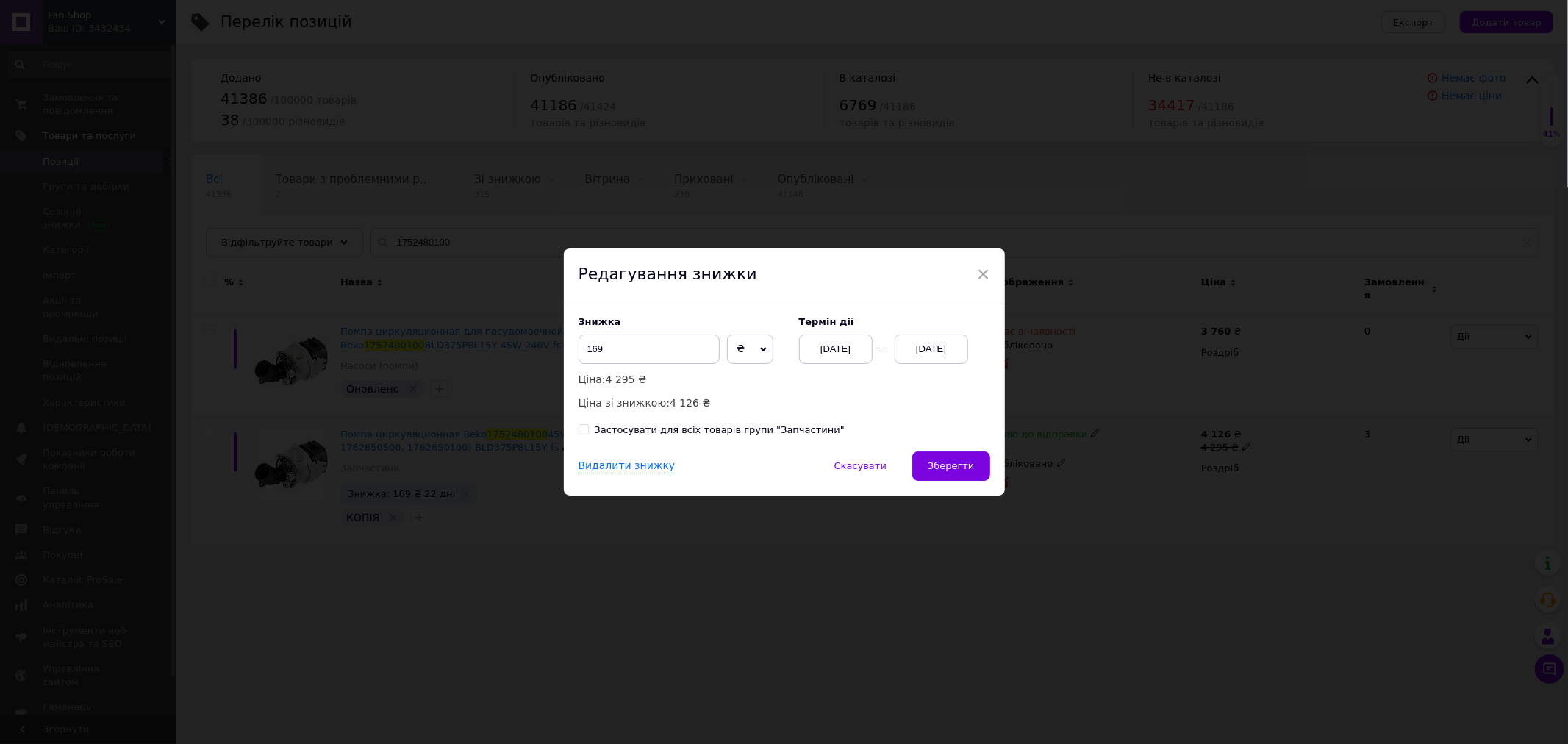
click at [915, 353] on div "03.09.2025" at bounding box center [931, 349] width 74 height 29
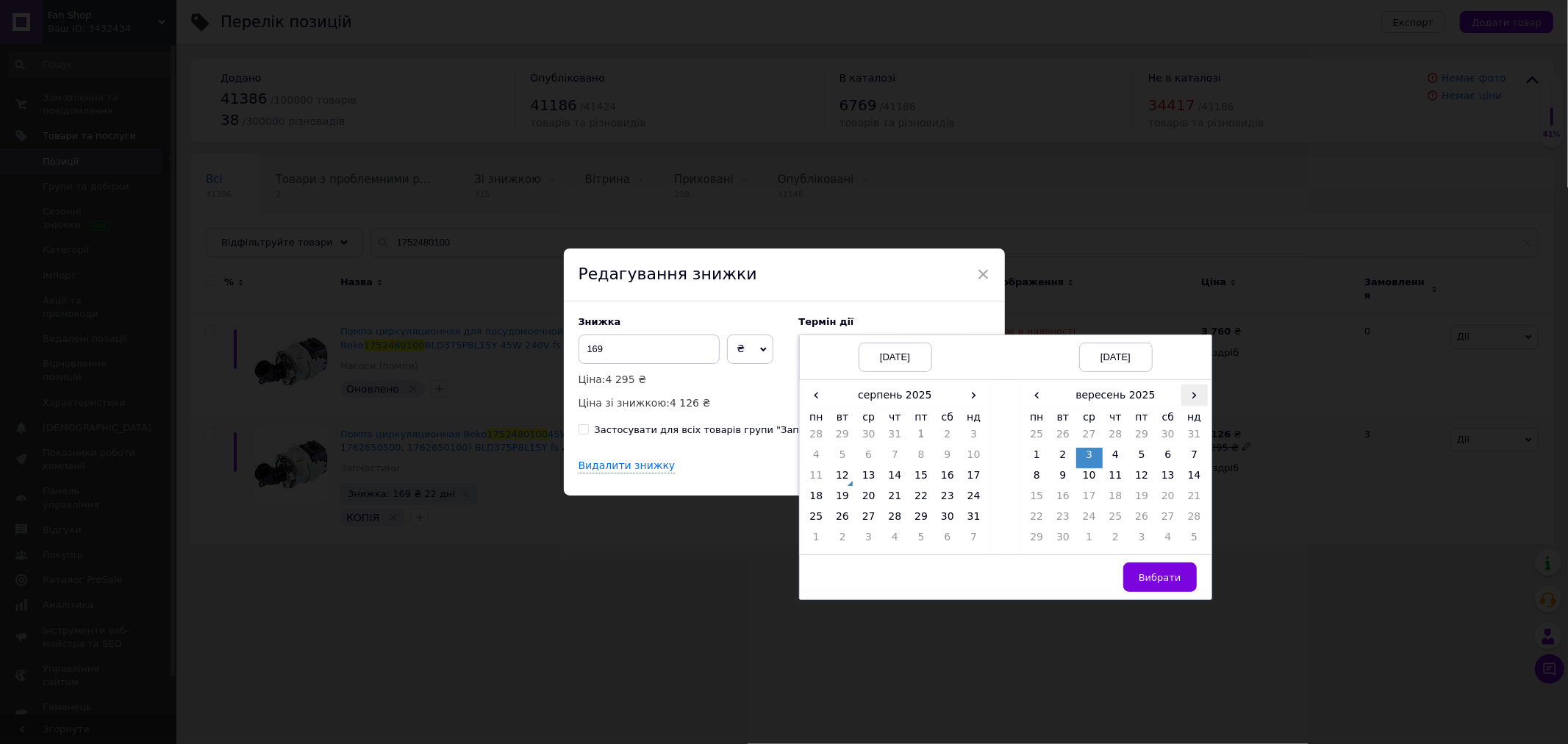
click at [1199, 393] on span "›" at bounding box center [1194, 394] width 27 height 21
drag, startPoint x: 1038, startPoint y: 391, endPoint x: 1066, endPoint y: 420, distance: 40.3
click at [1037, 392] on span "‹" at bounding box center [1036, 394] width 27 height 21
click at [1157, 572] on span "Вибрати" at bounding box center [1160, 577] width 43 height 11
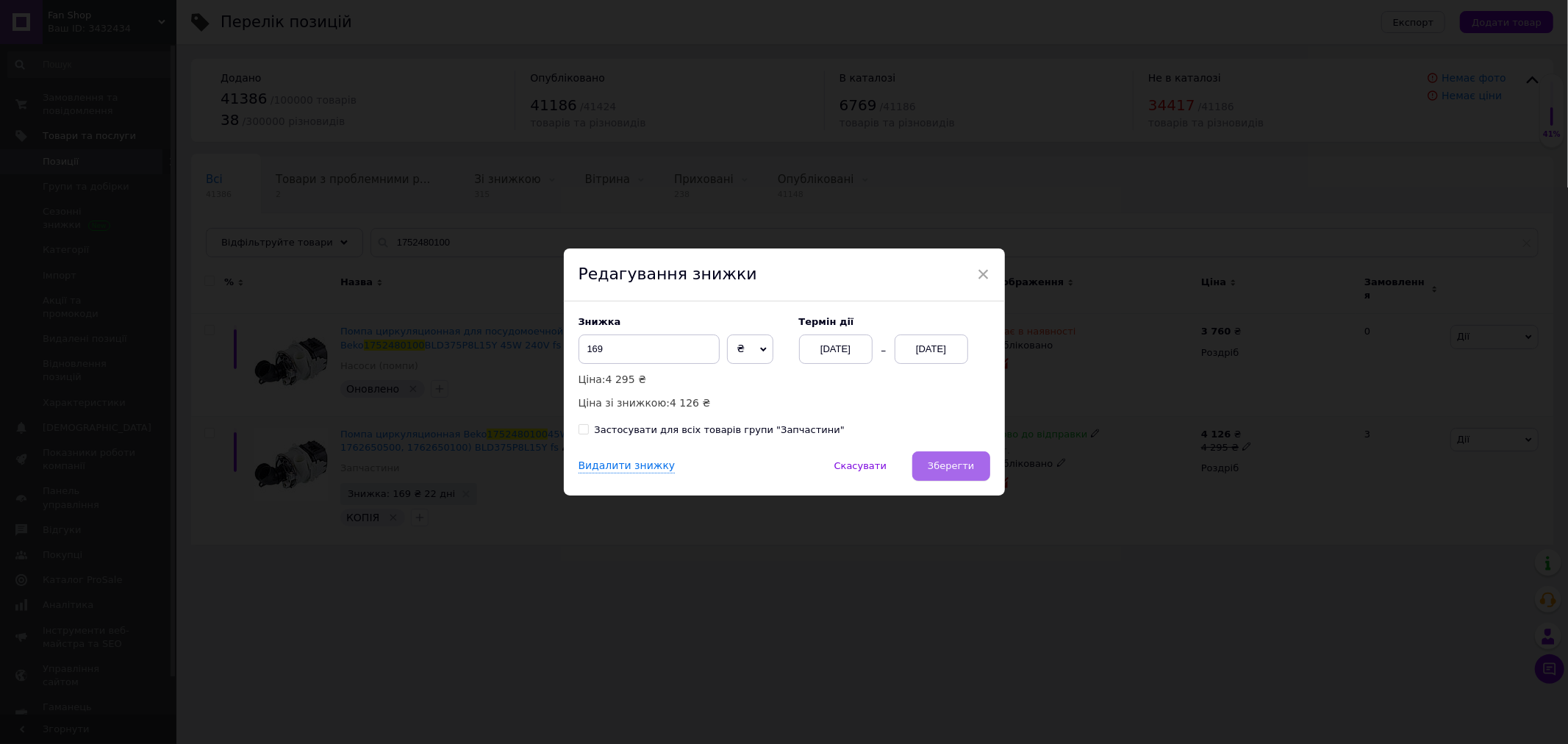
click at [930, 468] on button "Зберегти" at bounding box center [951, 465] width 77 height 29
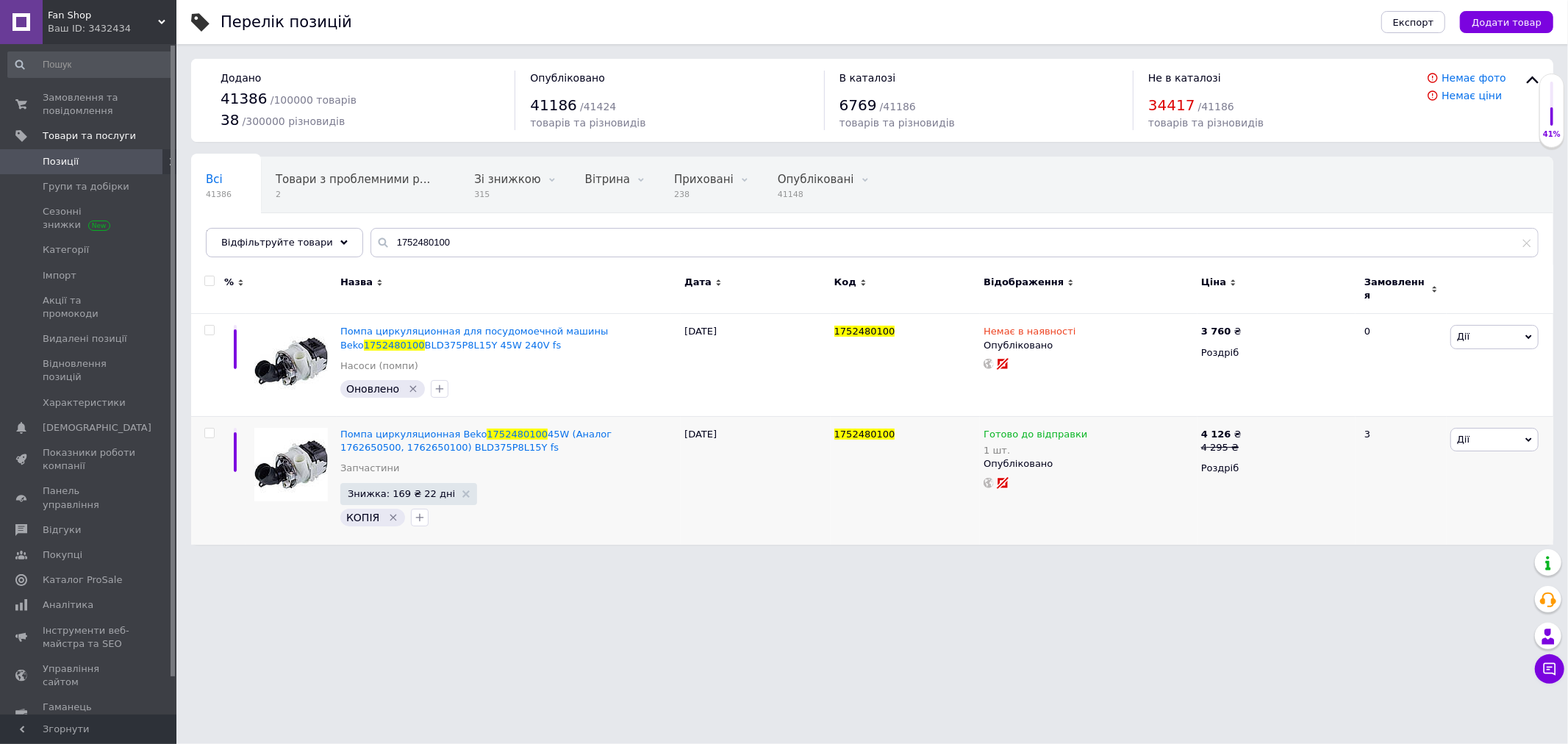
click at [150, 16] on span "Fan Shop" at bounding box center [103, 15] width 111 height 13
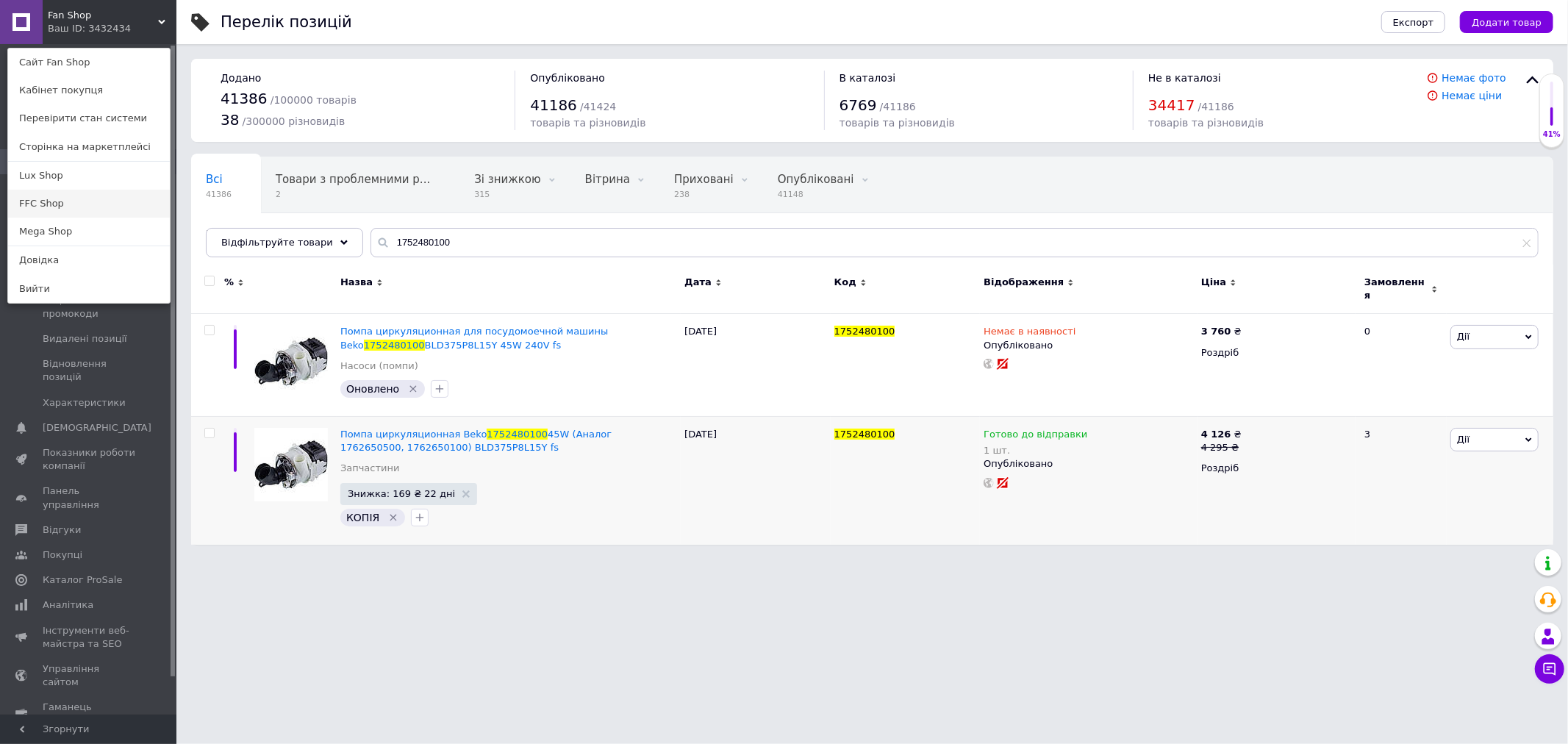
click at [47, 201] on link "FFC Shop" at bounding box center [88, 203] width 162 height 28
